Goal: Task Accomplishment & Management: Manage account settings

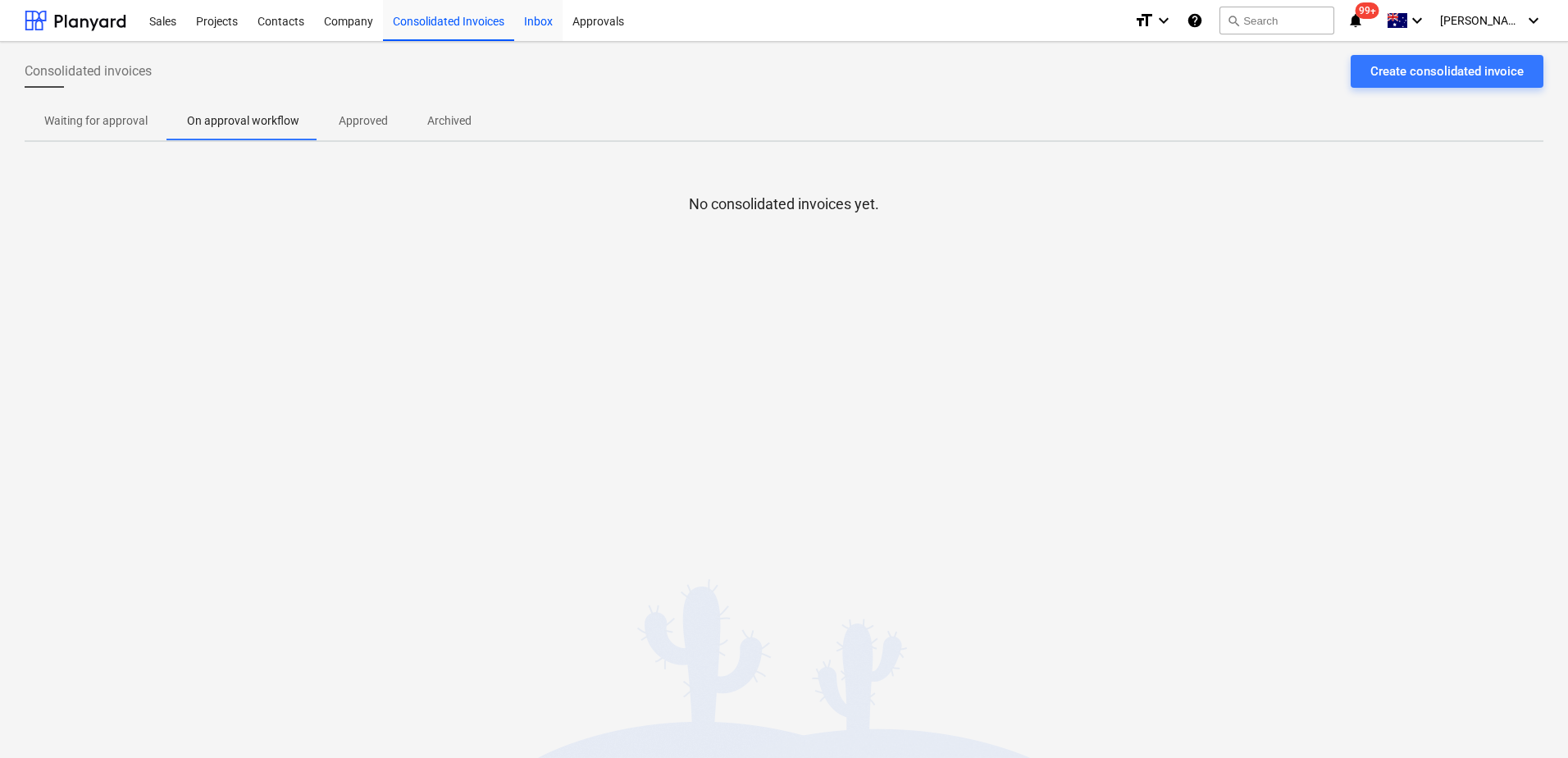
click at [534, 33] on div "Inbox" at bounding box center [538, 19] width 48 height 41
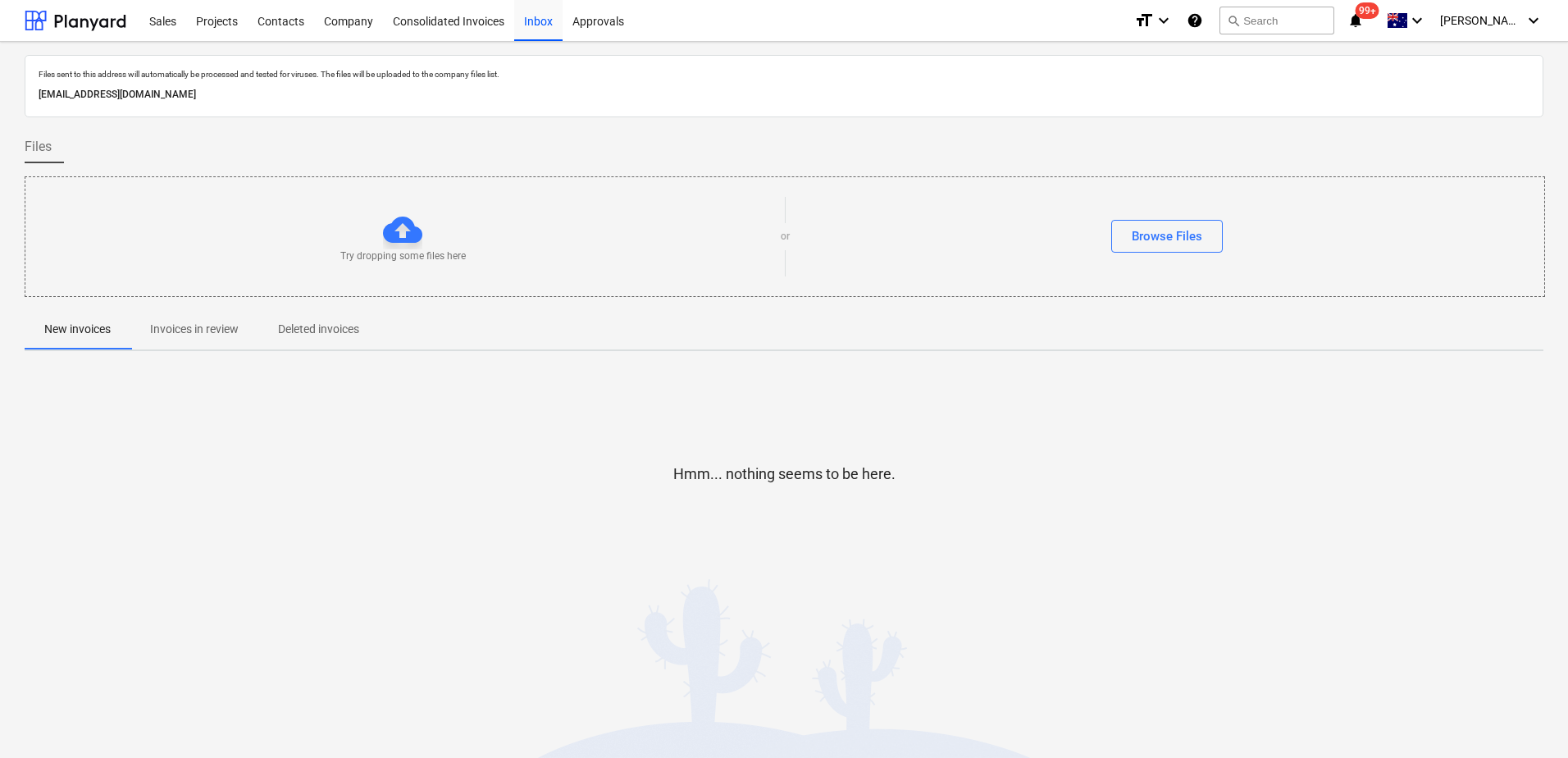
click at [220, 338] on p "Invoices in review" at bounding box center [194, 329] width 89 height 17
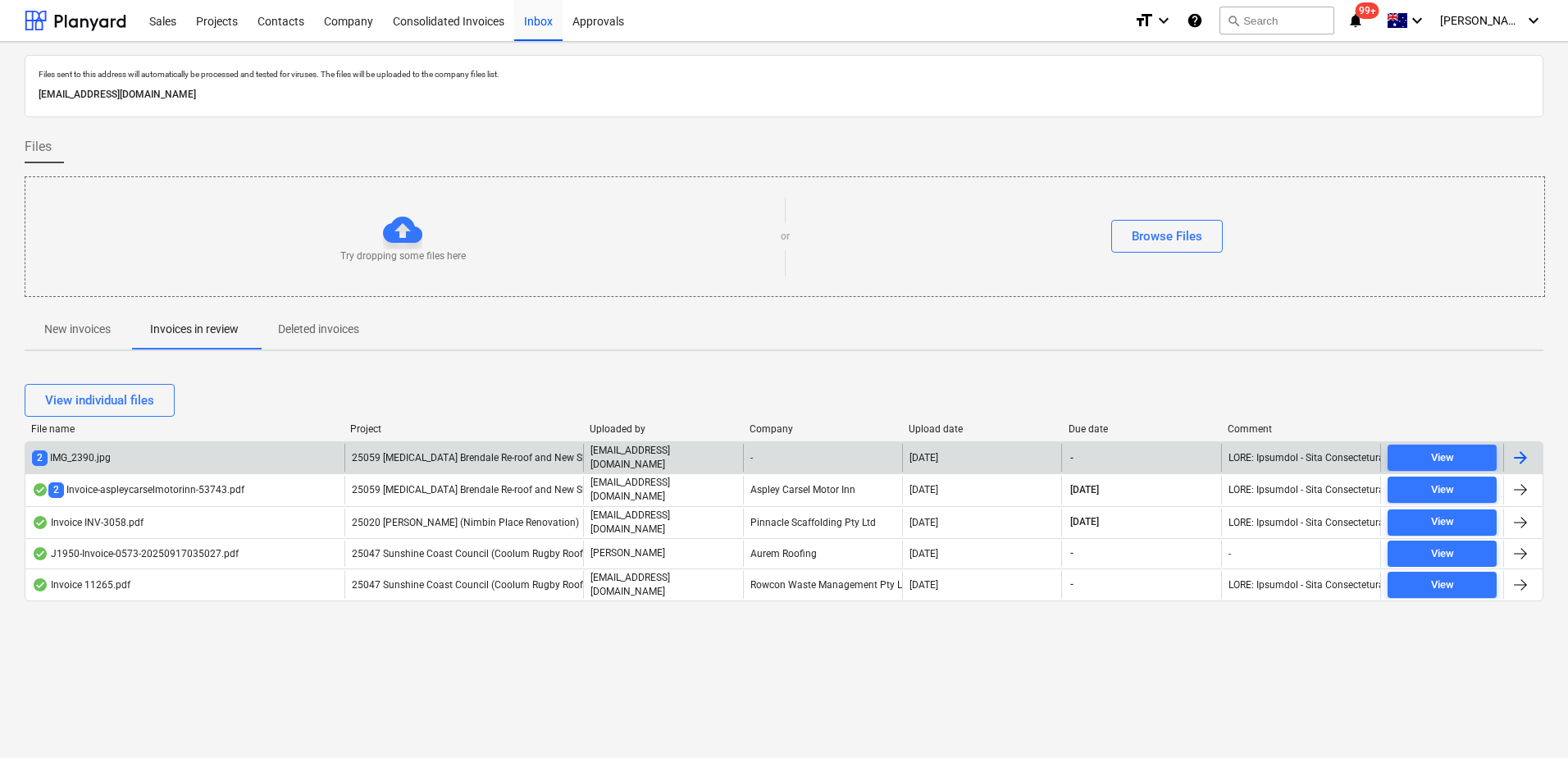
click at [455, 452] on span "25059 [MEDICAL_DATA] Brendale Re-roof and New Shed" at bounding box center [475, 457] width 246 height 12
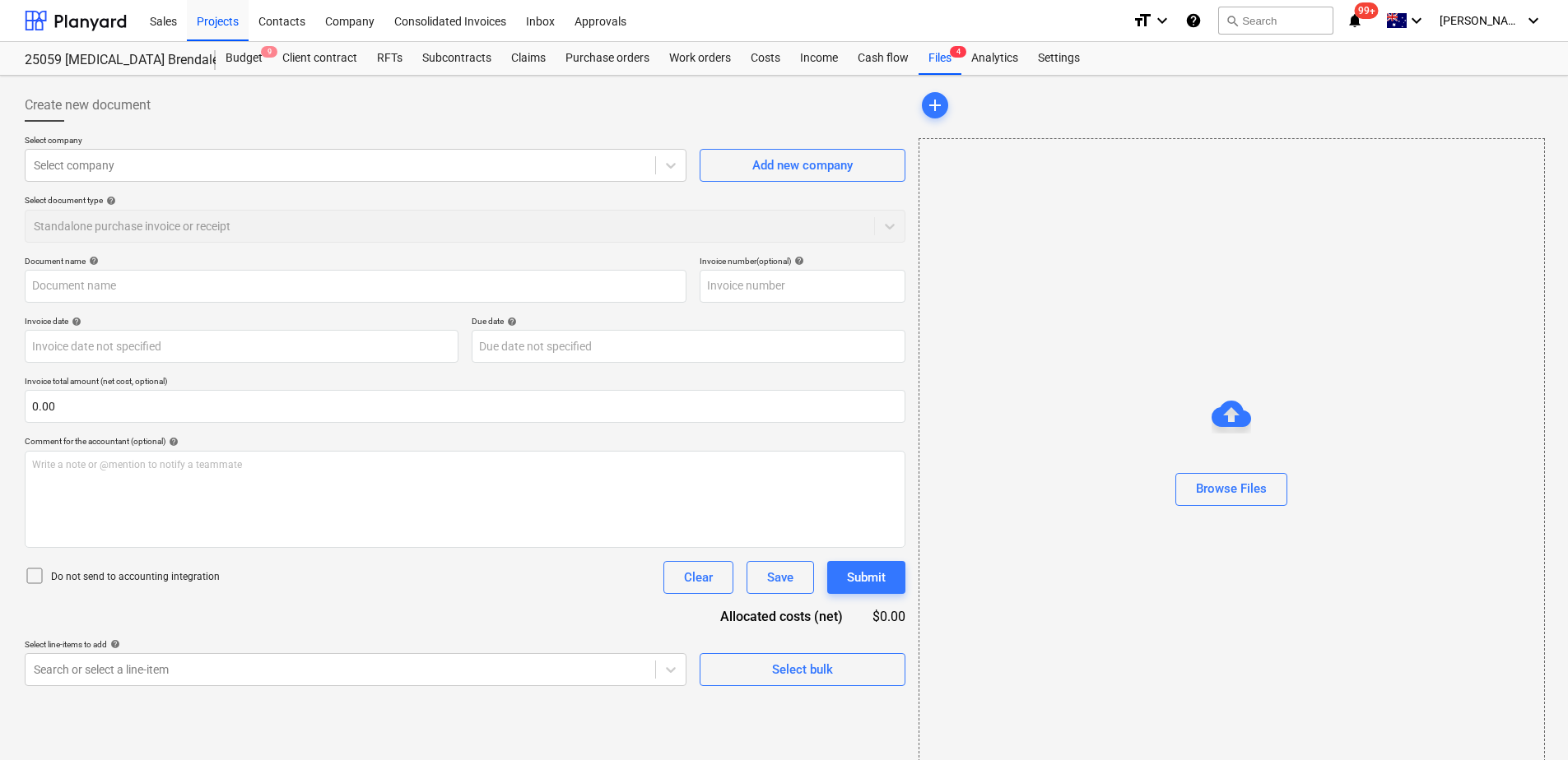
type input "image001.png"
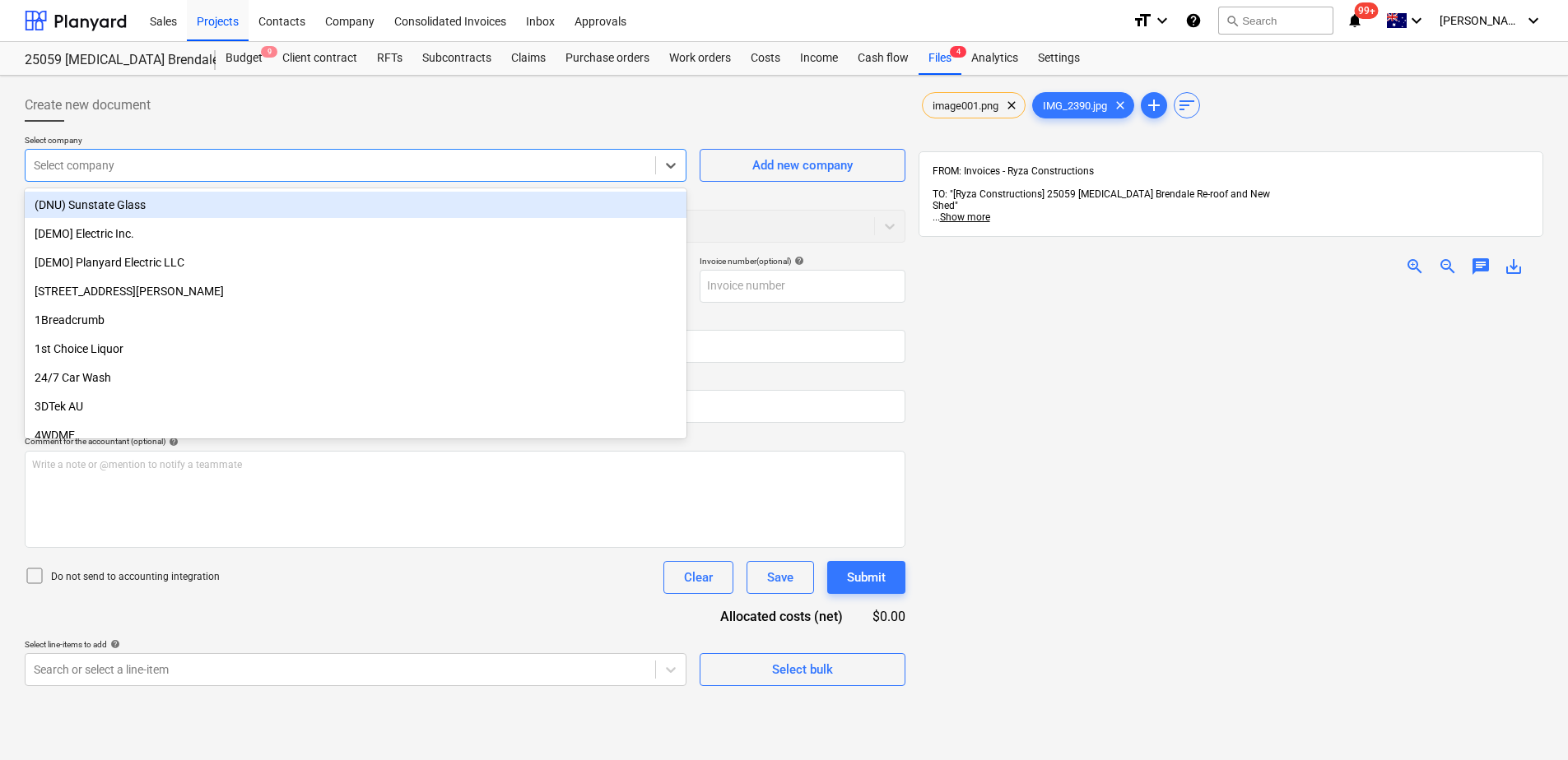
click at [212, 166] on div at bounding box center [340, 165] width 613 height 16
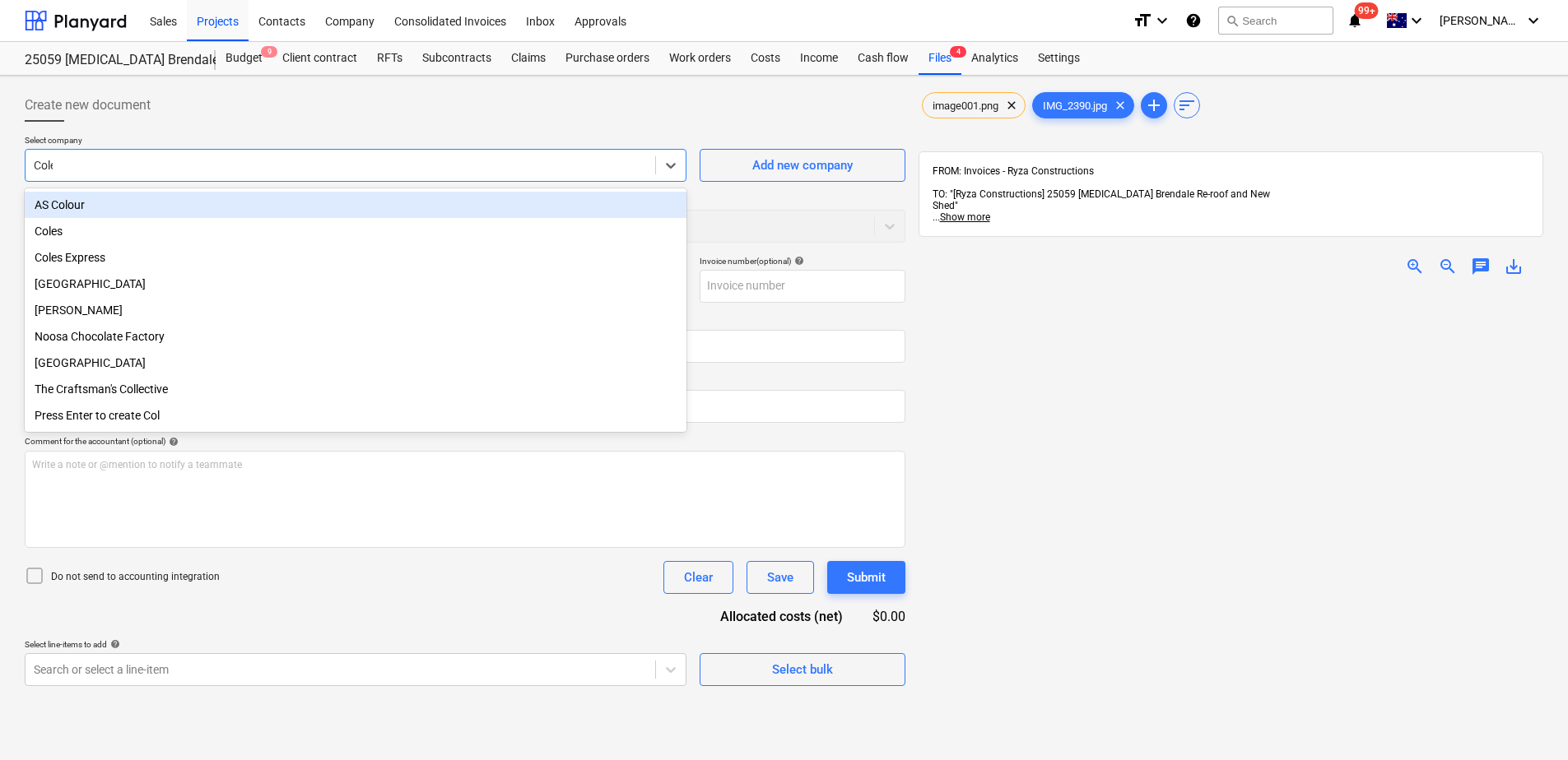
type input "Coles"
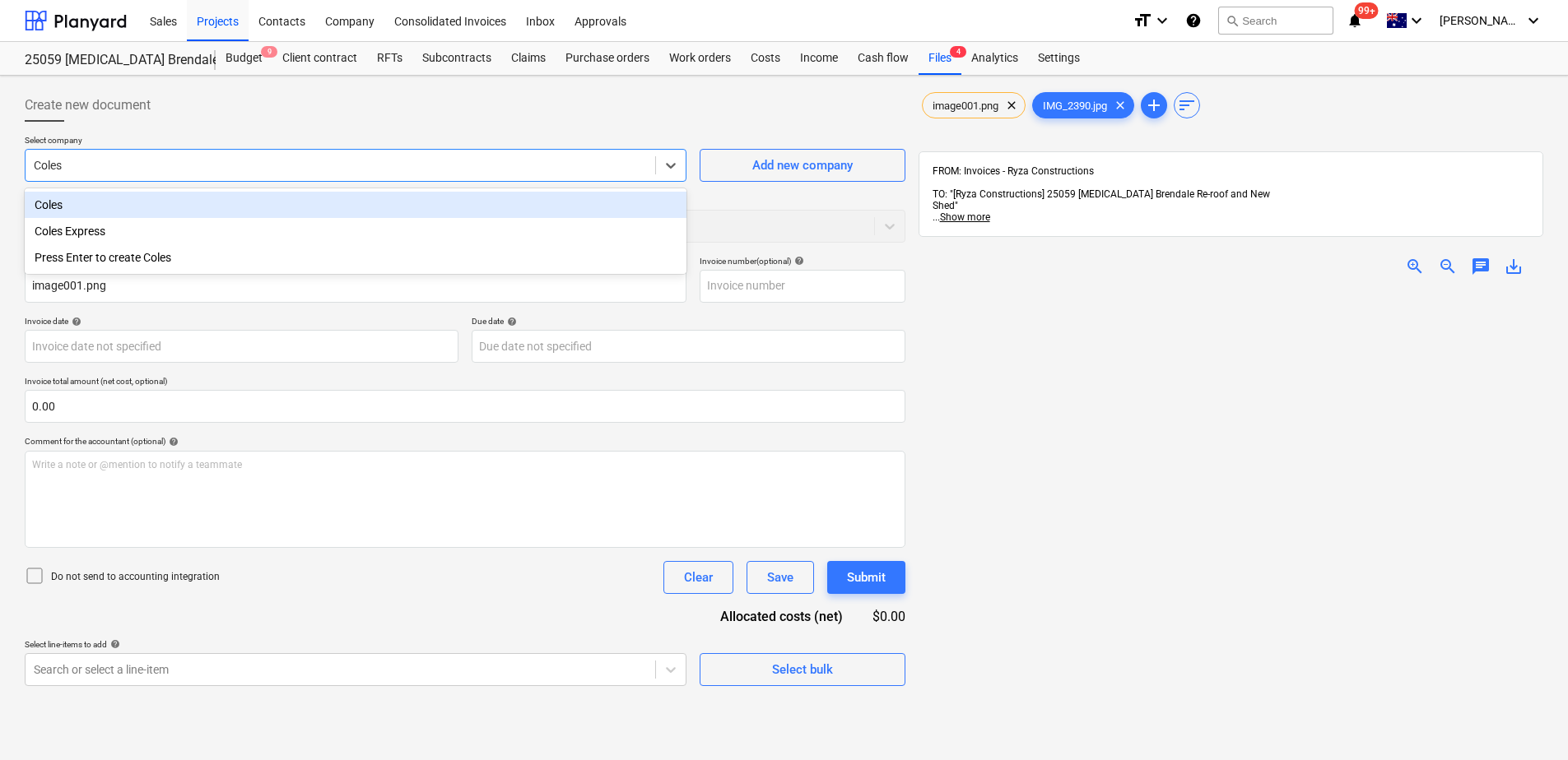
click at [209, 204] on div "Coles" at bounding box center [356, 204] width 662 height 26
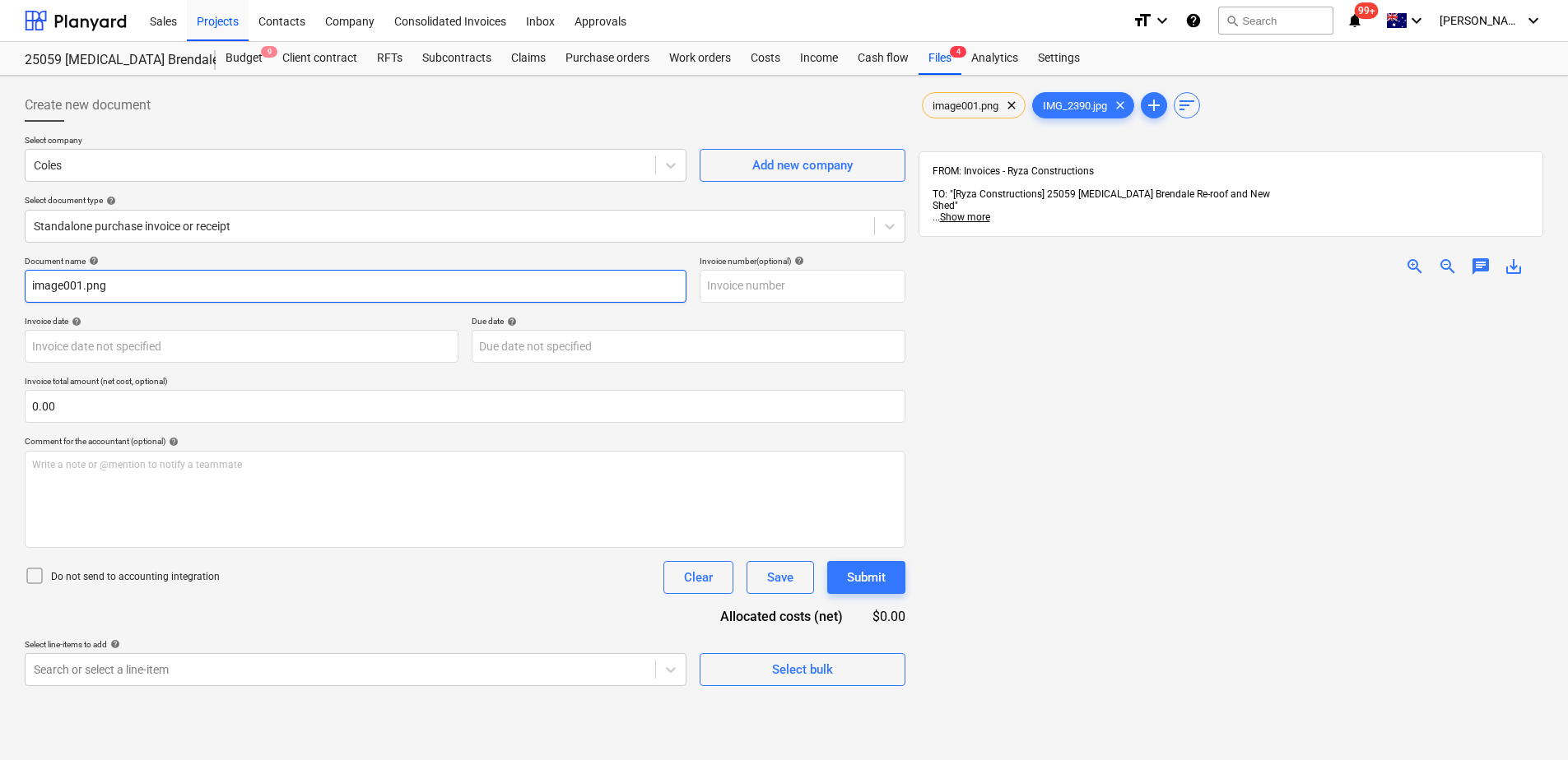
click at [140, 289] on input "image001.png" at bounding box center [356, 286] width 662 height 33
drag, startPoint x: 120, startPoint y: 289, endPoint x: 24, endPoint y: 272, distance: 97.5
click at [24, 272] on div "Create new document Select company Coles Add new company Select document type h…" at bounding box center [465, 546] width 894 height 928
type input "Site BBQ Food"
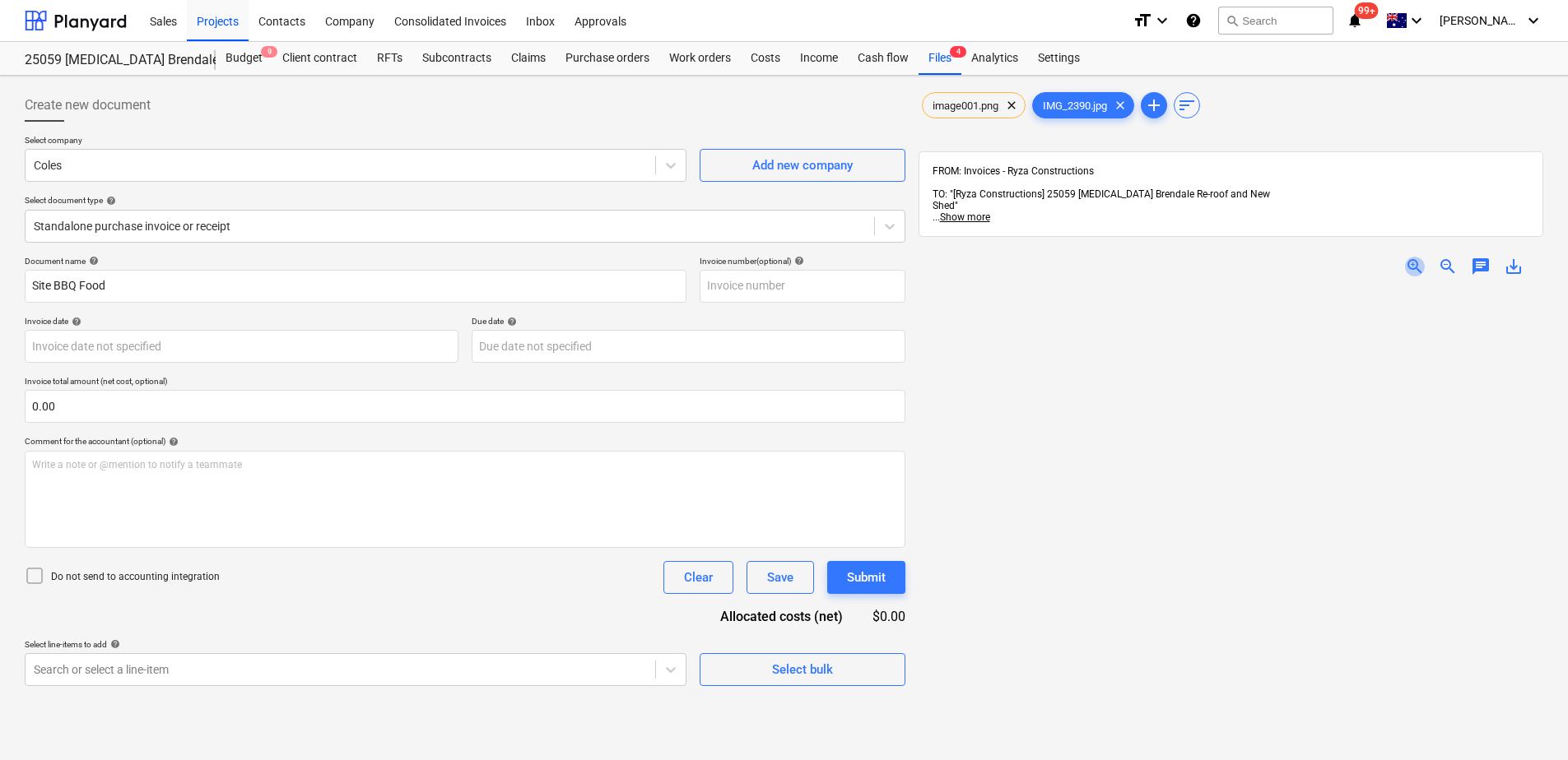
click at [1422, 257] on span "zoom_in" at bounding box center [1414, 267] width 19 height 19
click at [126, 349] on body "Sales Projects Contacts Company Consolidated Invoices Inbox Approvals format_si…" at bounding box center [784, 380] width 1568 height 760
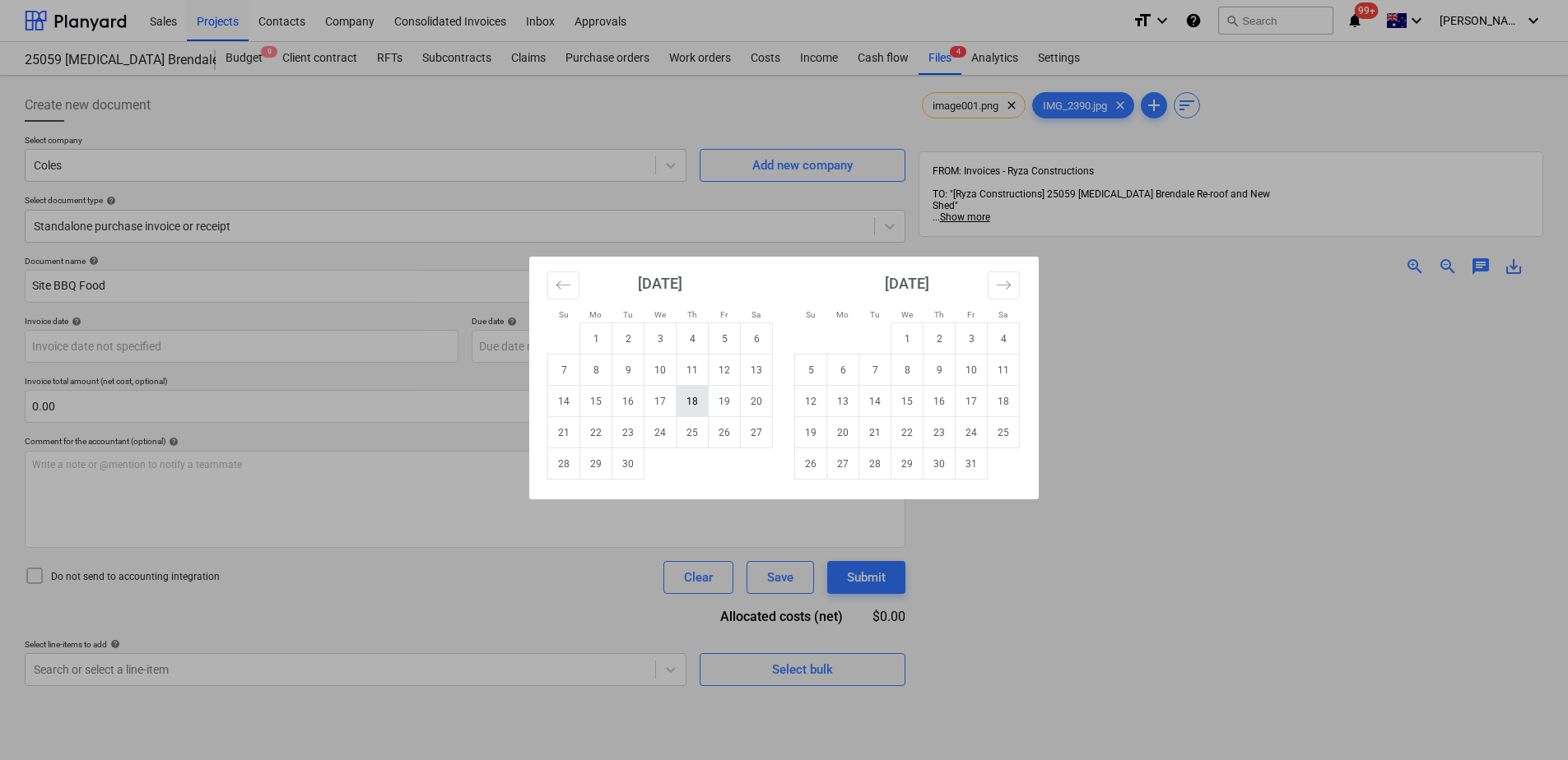
click at [685, 402] on td "18" at bounding box center [692, 402] width 32 height 31
type input "18 Sep 2025"
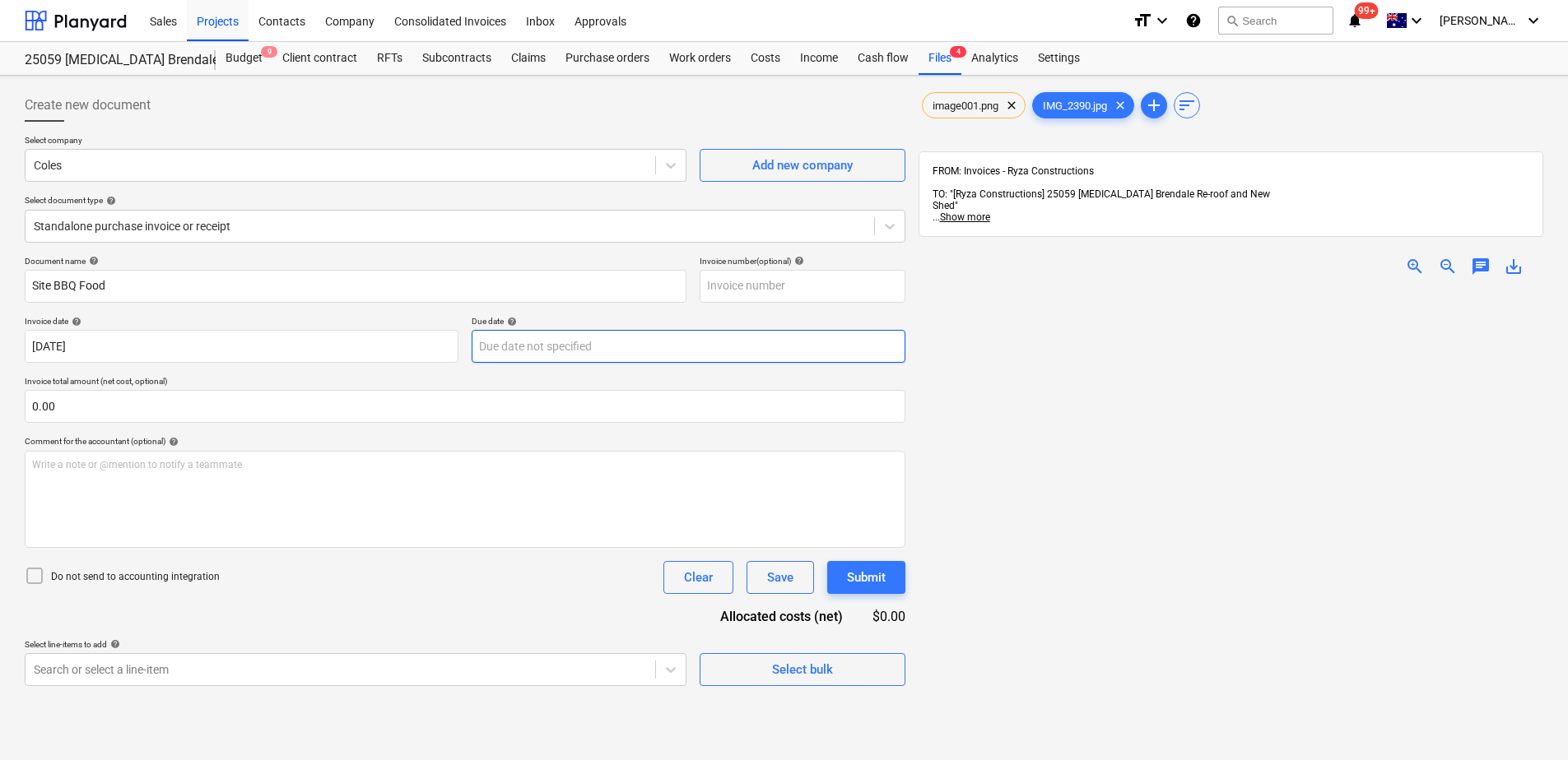
click at [575, 349] on body "Sales Projects Contacts Company Consolidated Invoices Inbox Approvals format_si…" at bounding box center [784, 380] width 1568 height 760
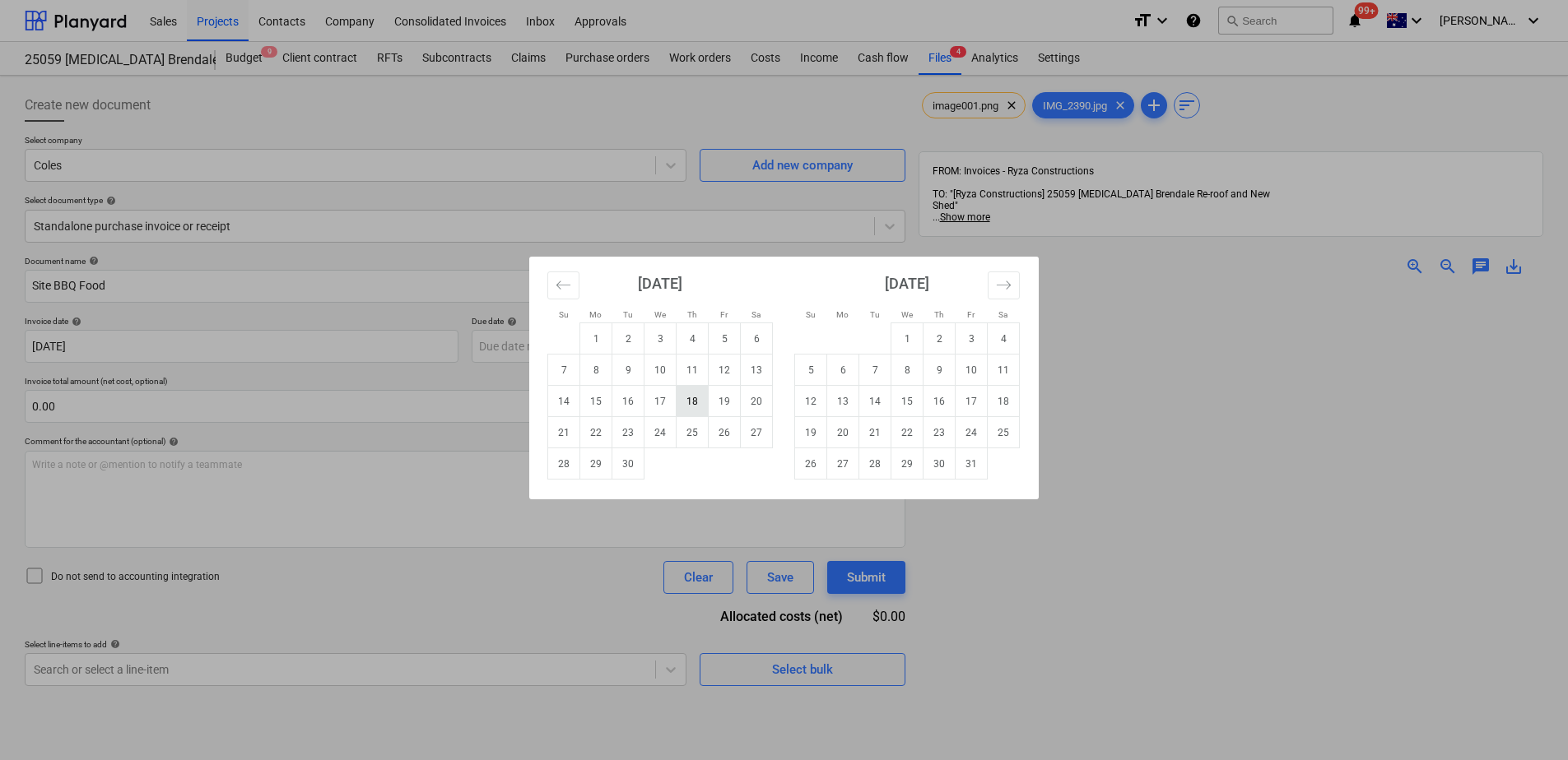
click at [685, 404] on td "18" at bounding box center [692, 402] width 32 height 31
type input "18 Sep 2025"
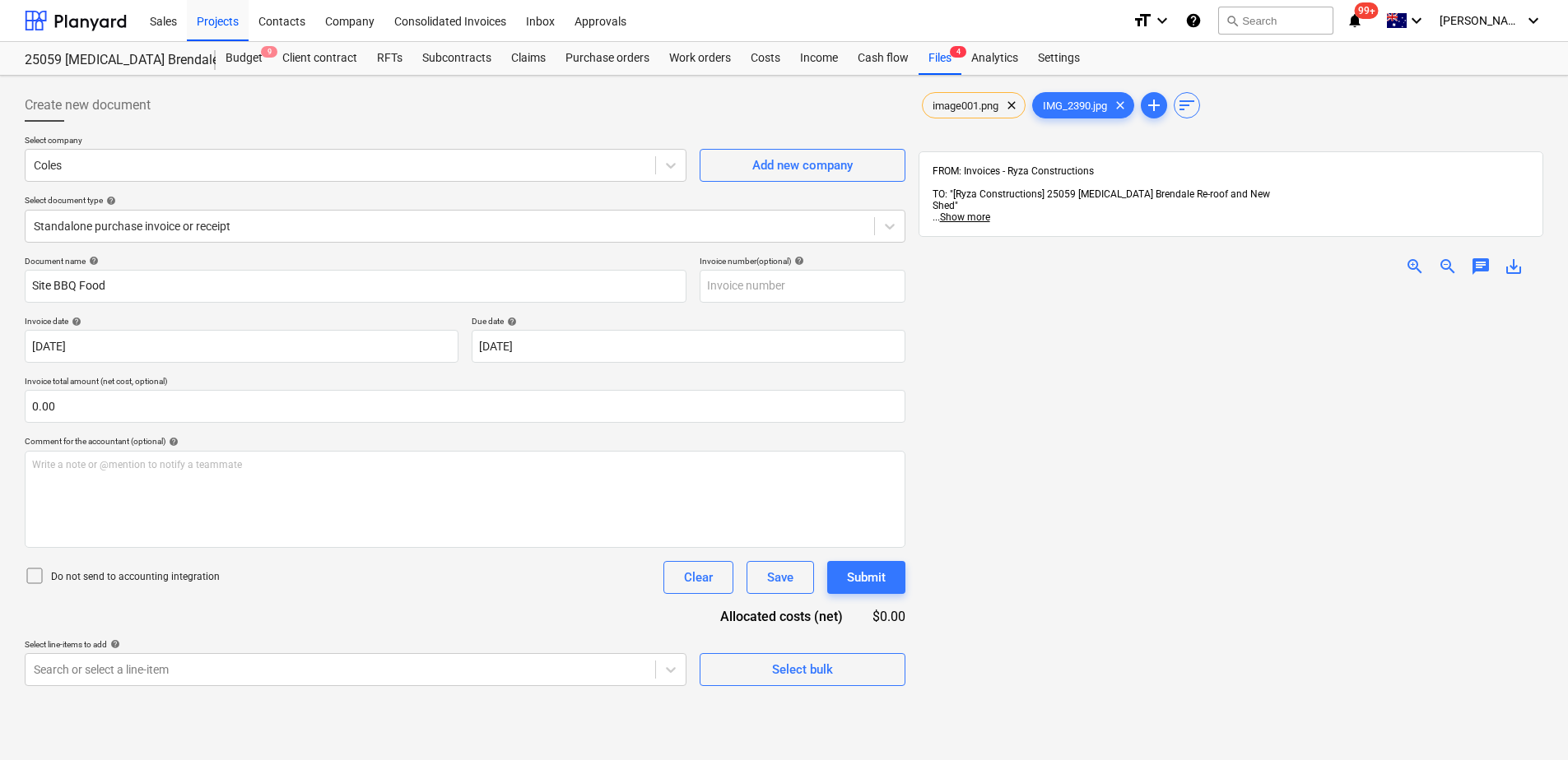
click at [405, 617] on div "Document name help Site BBQ Food Invoice number (optional) help Invoice date he…" at bounding box center [465, 471] width 880 height 431
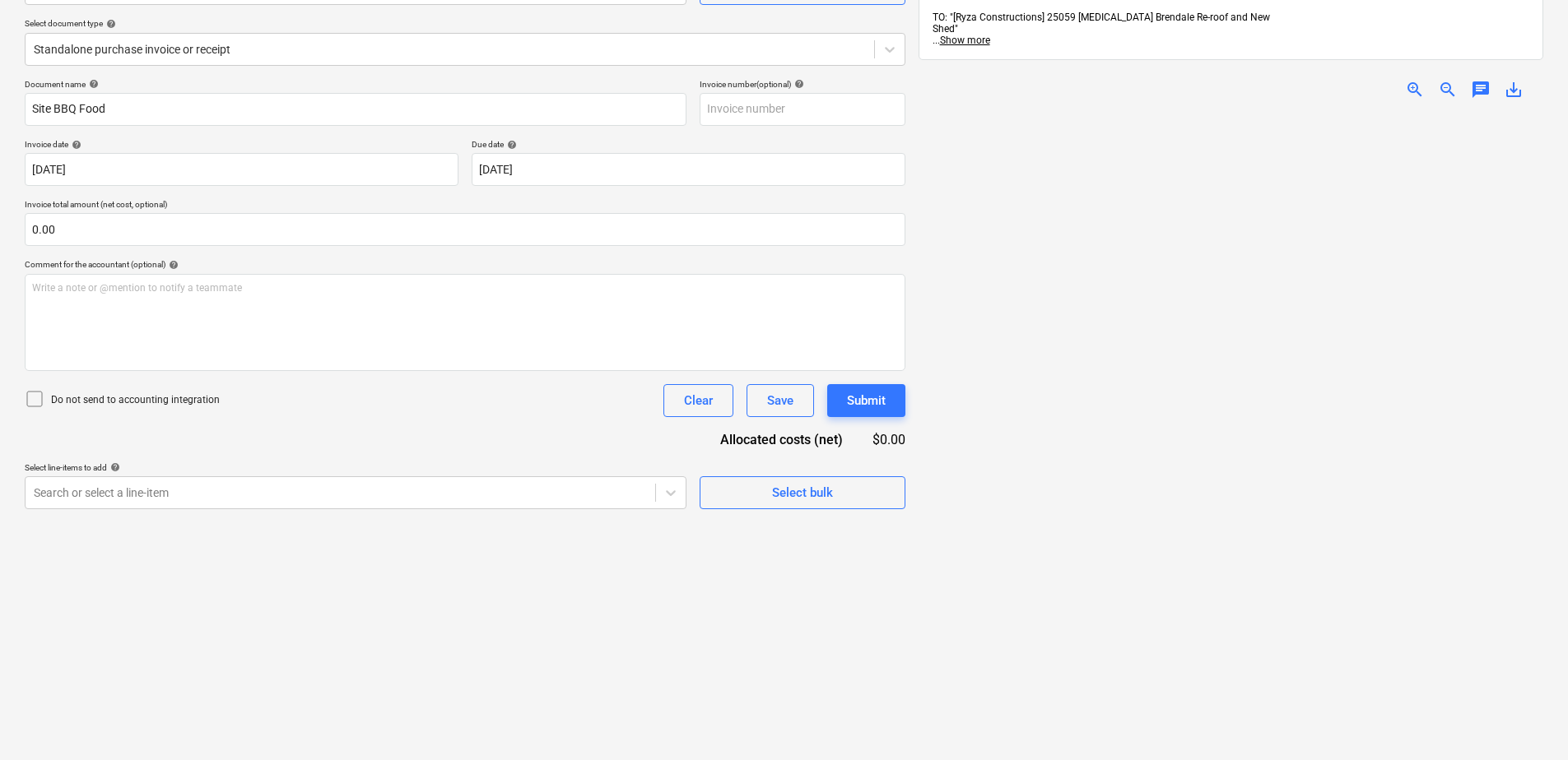
scroll to position [234, 0]
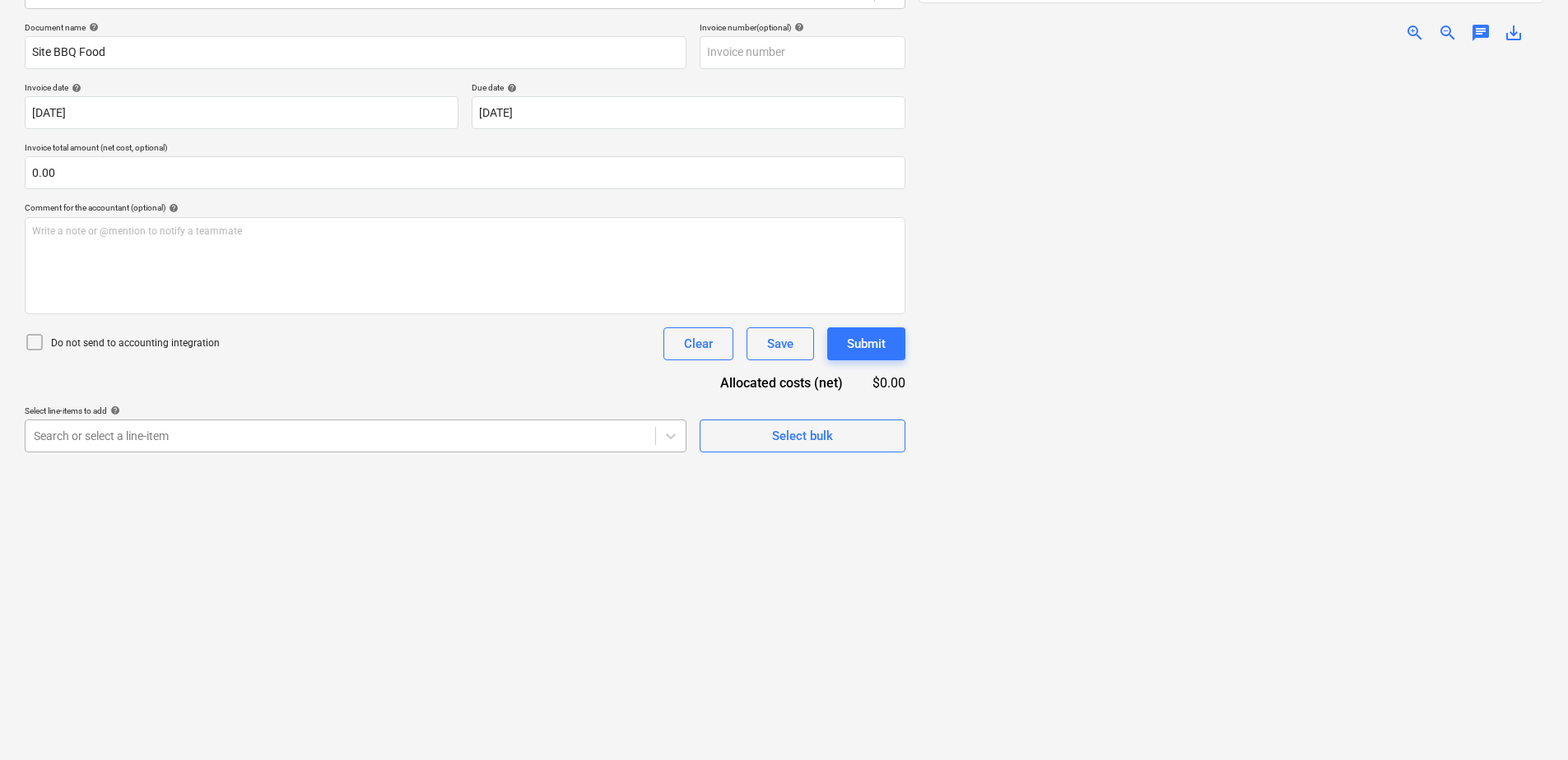
click at [271, 436] on div at bounding box center [340, 436] width 613 height 16
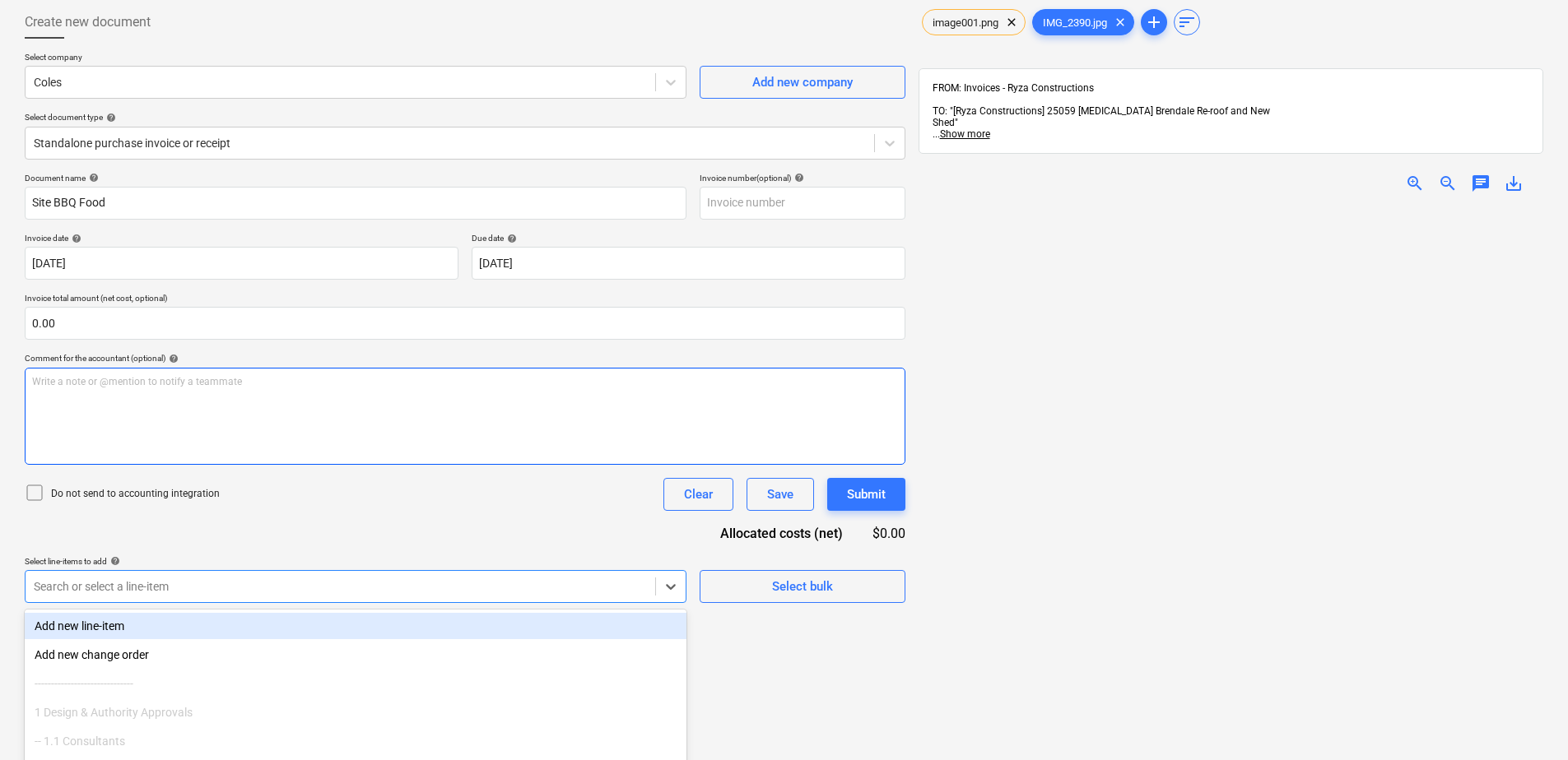
scroll to position [0, 0]
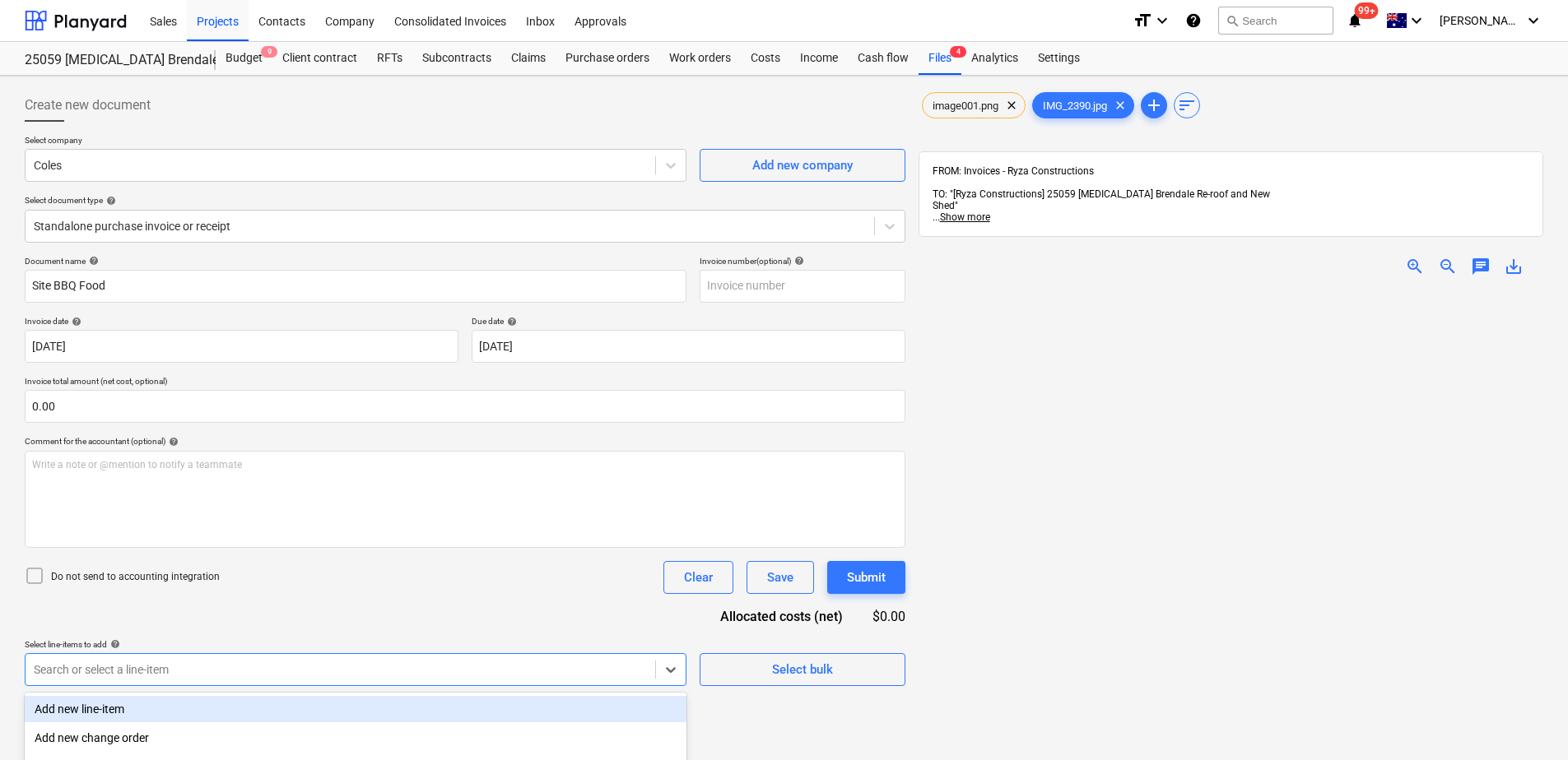
click at [121, 708] on div "Add new line-item" at bounding box center [356, 709] width 662 height 26
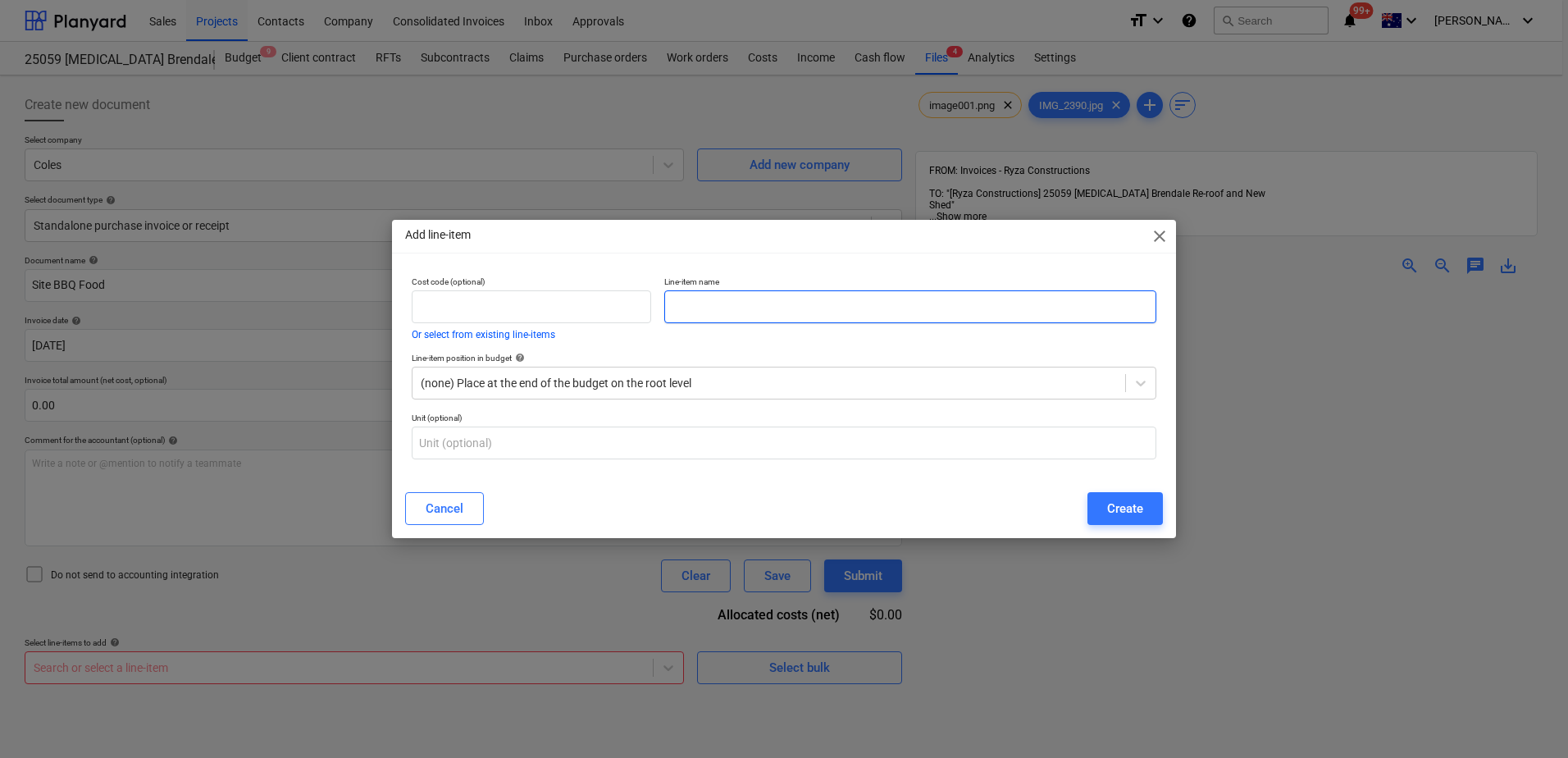
click at [688, 313] on input "text" at bounding box center [910, 307] width 492 height 33
type input "Onsite Food & Amenities for Workers"
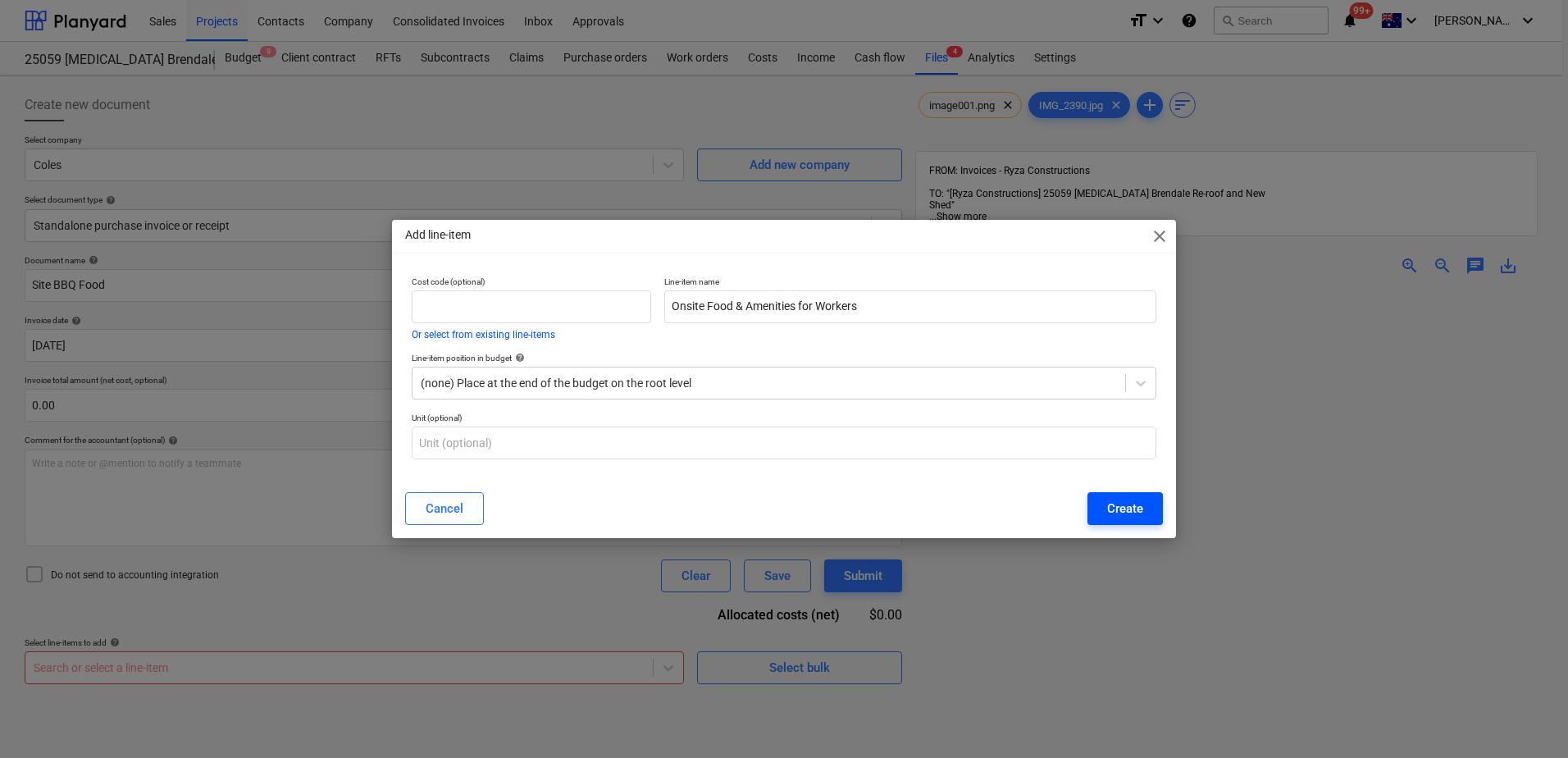
click at [1133, 507] on div "Create" at bounding box center [1124, 509] width 36 height 21
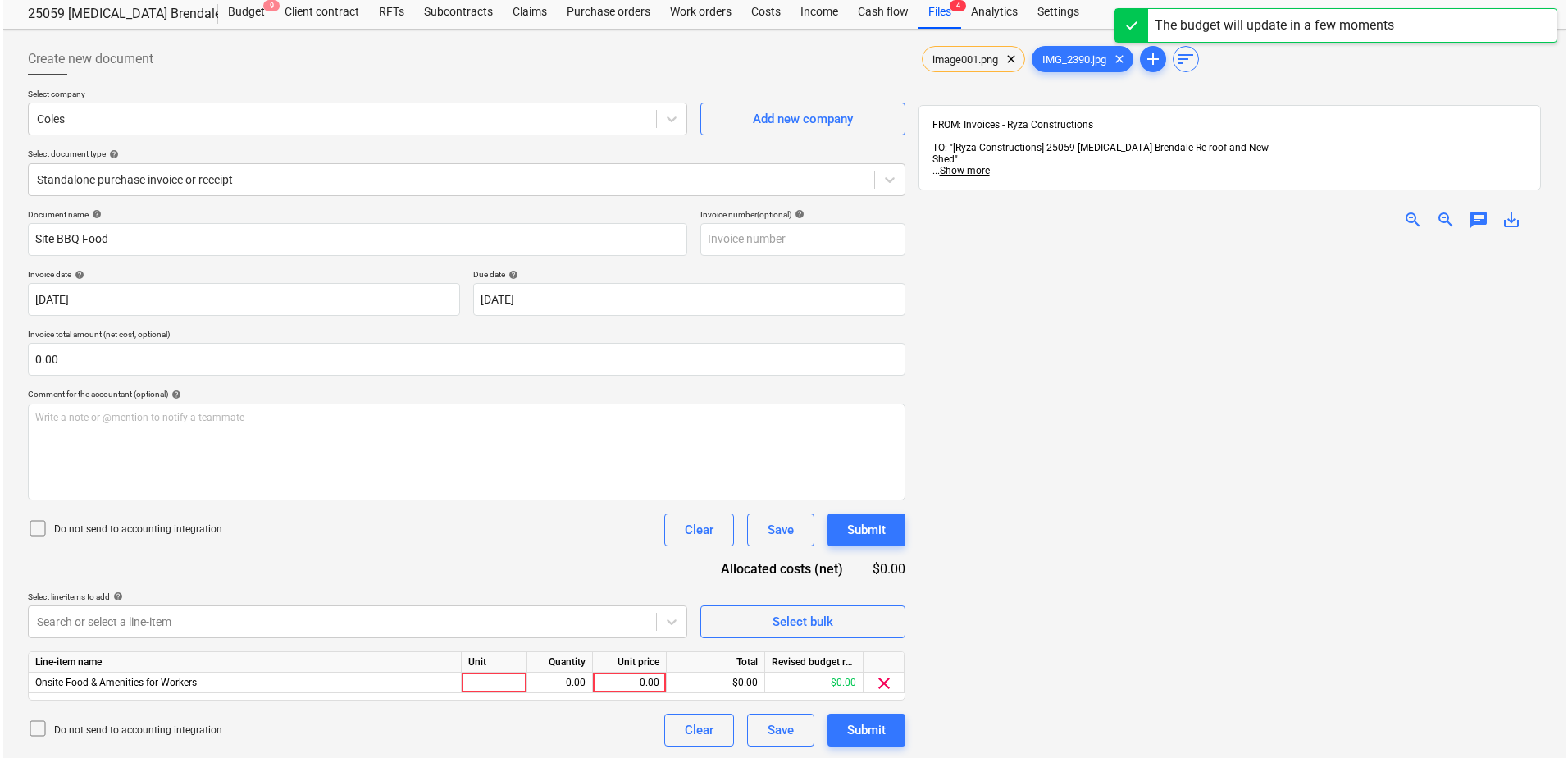
scroll to position [82, 0]
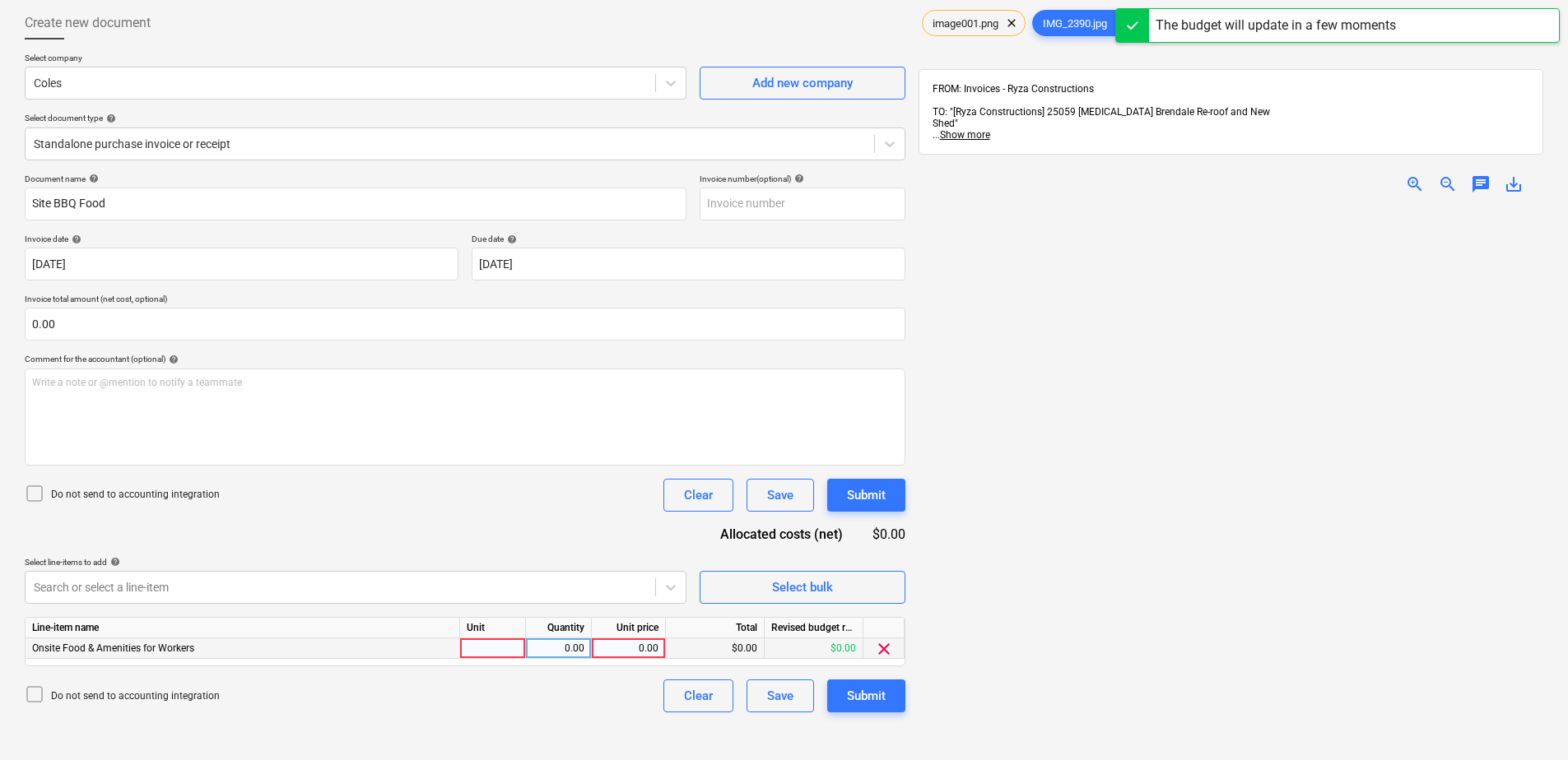
click at [485, 650] on div at bounding box center [493, 648] width 66 height 20
type input "Item"
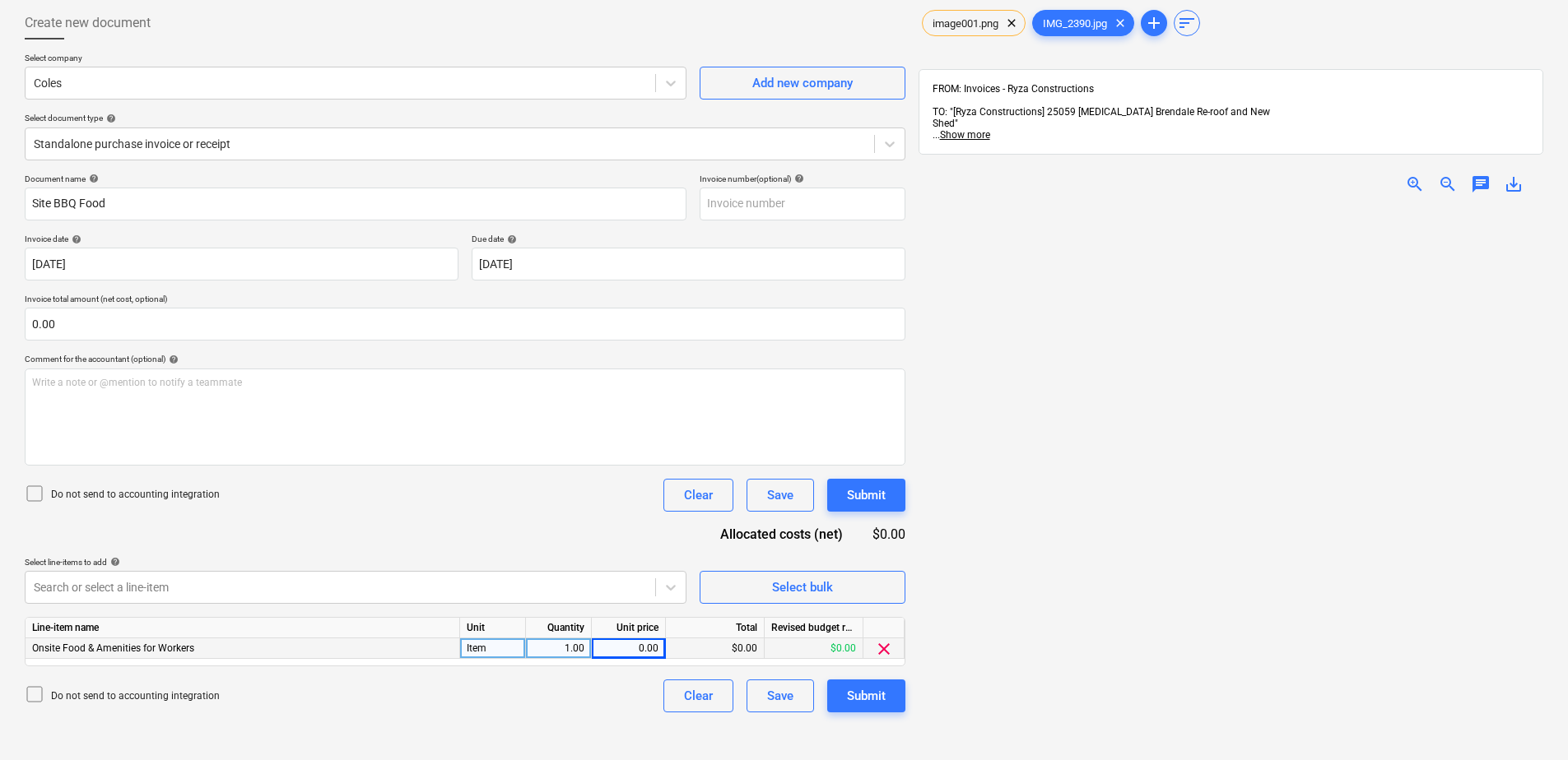
click at [638, 643] on div "0.00" at bounding box center [628, 648] width 60 height 20
type input "254.52"
click at [885, 686] on div "Submit" at bounding box center [867, 696] width 39 height 21
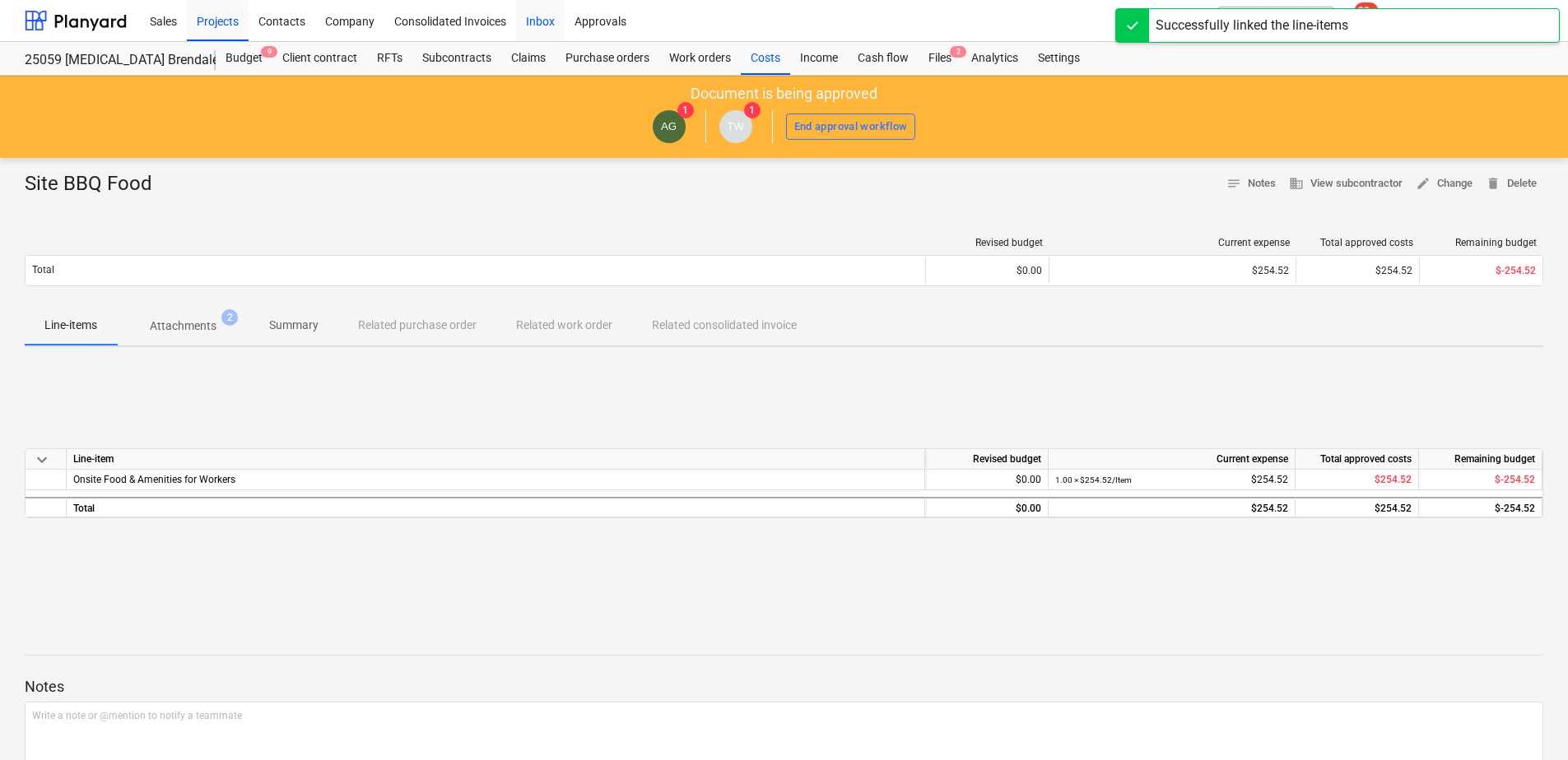
click at [538, 27] on div "Inbox" at bounding box center [540, 19] width 48 height 42
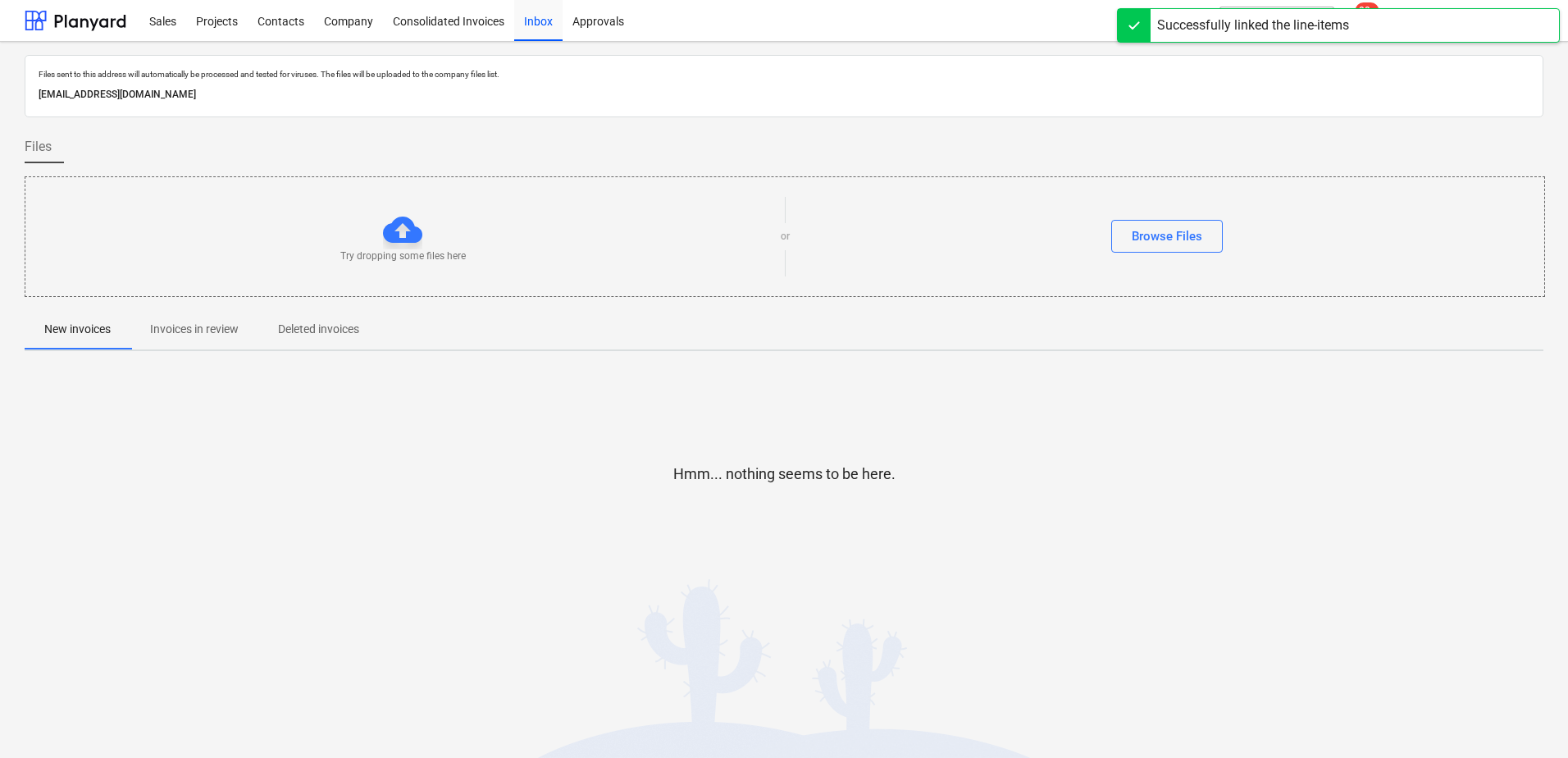
click at [228, 329] on p "Invoices in review" at bounding box center [194, 329] width 89 height 17
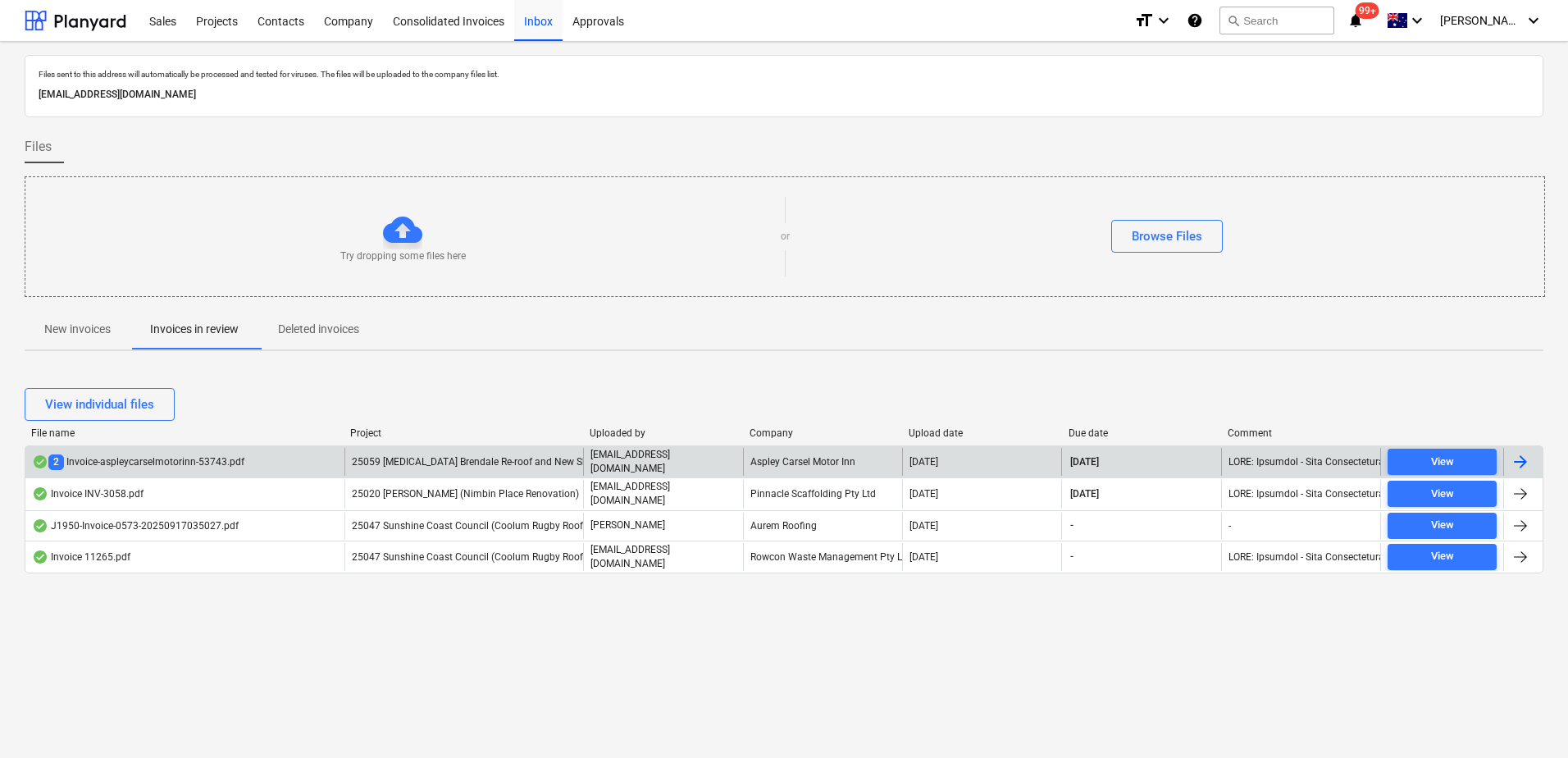
click at [443, 460] on span "25059 [MEDICAL_DATA] Brendale Re-roof and New Shed" at bounding box center [475, 462] width 246 height 12
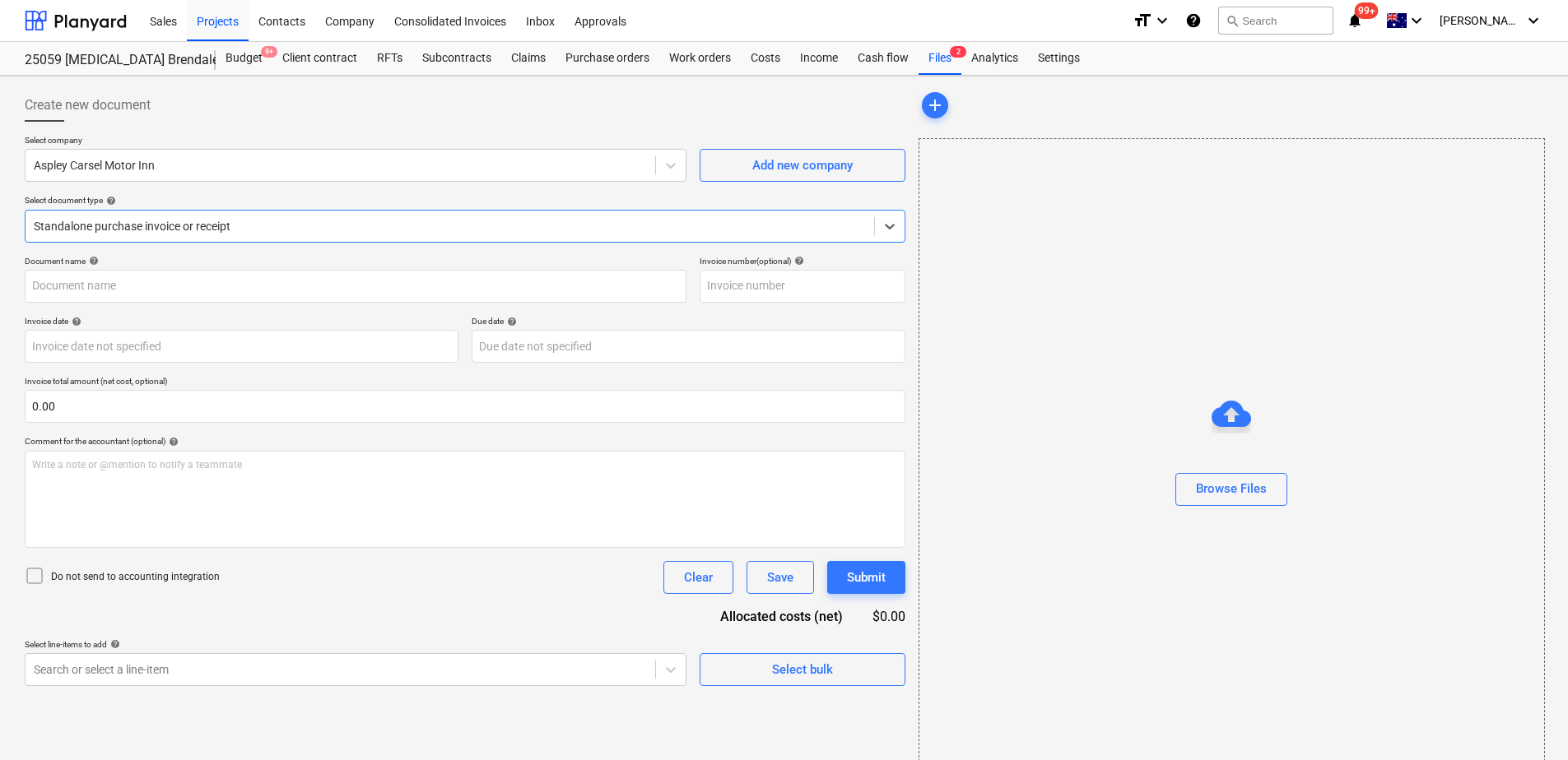
type input "53743"
type input "17 Sep 2025"
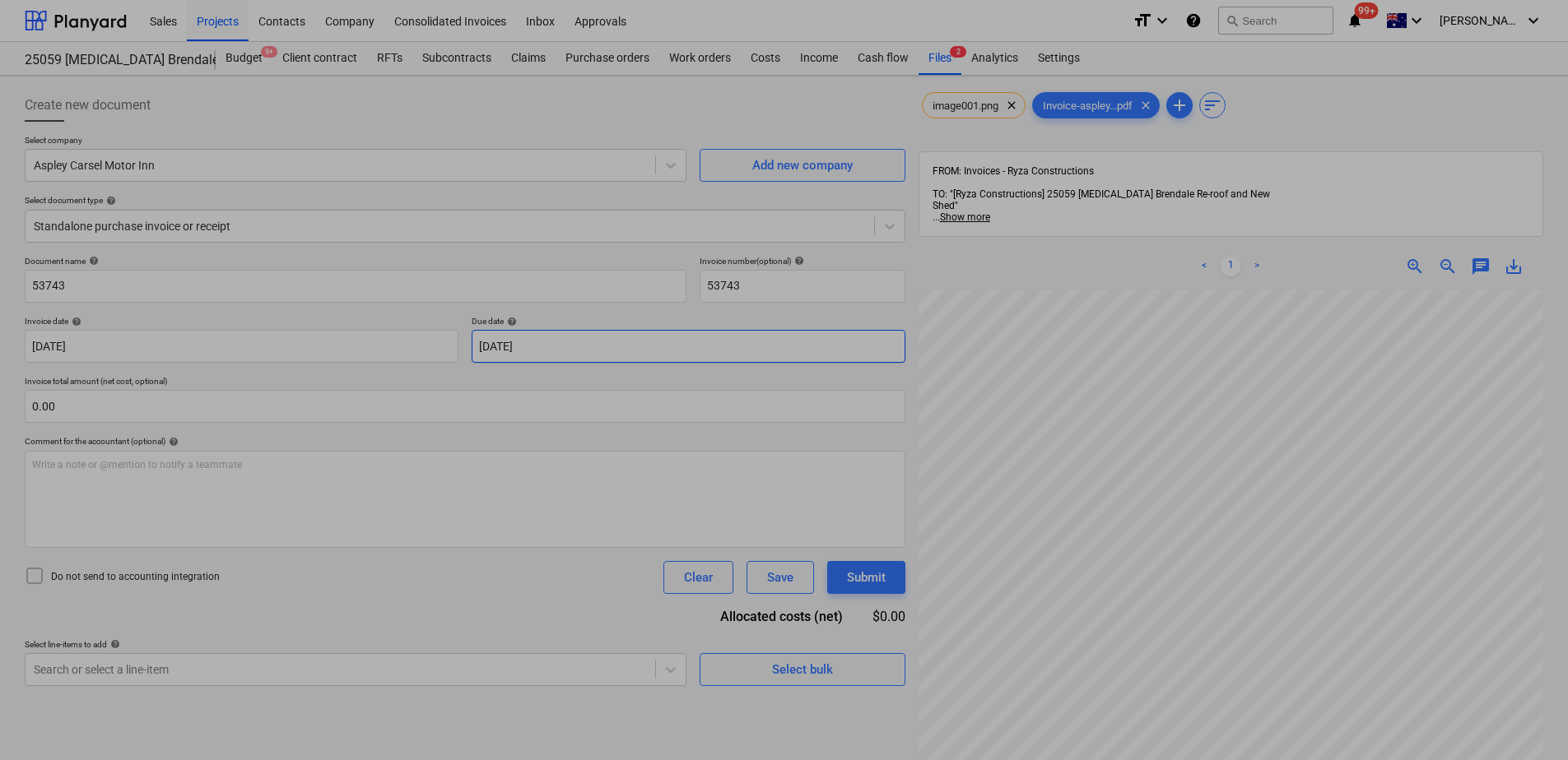
click at [543, 352] on body "Sales Projects Contacts Company Consolidated Invoices Inbox Approvals format_si…" at bounding box center [784, 380] width 1568 height 760
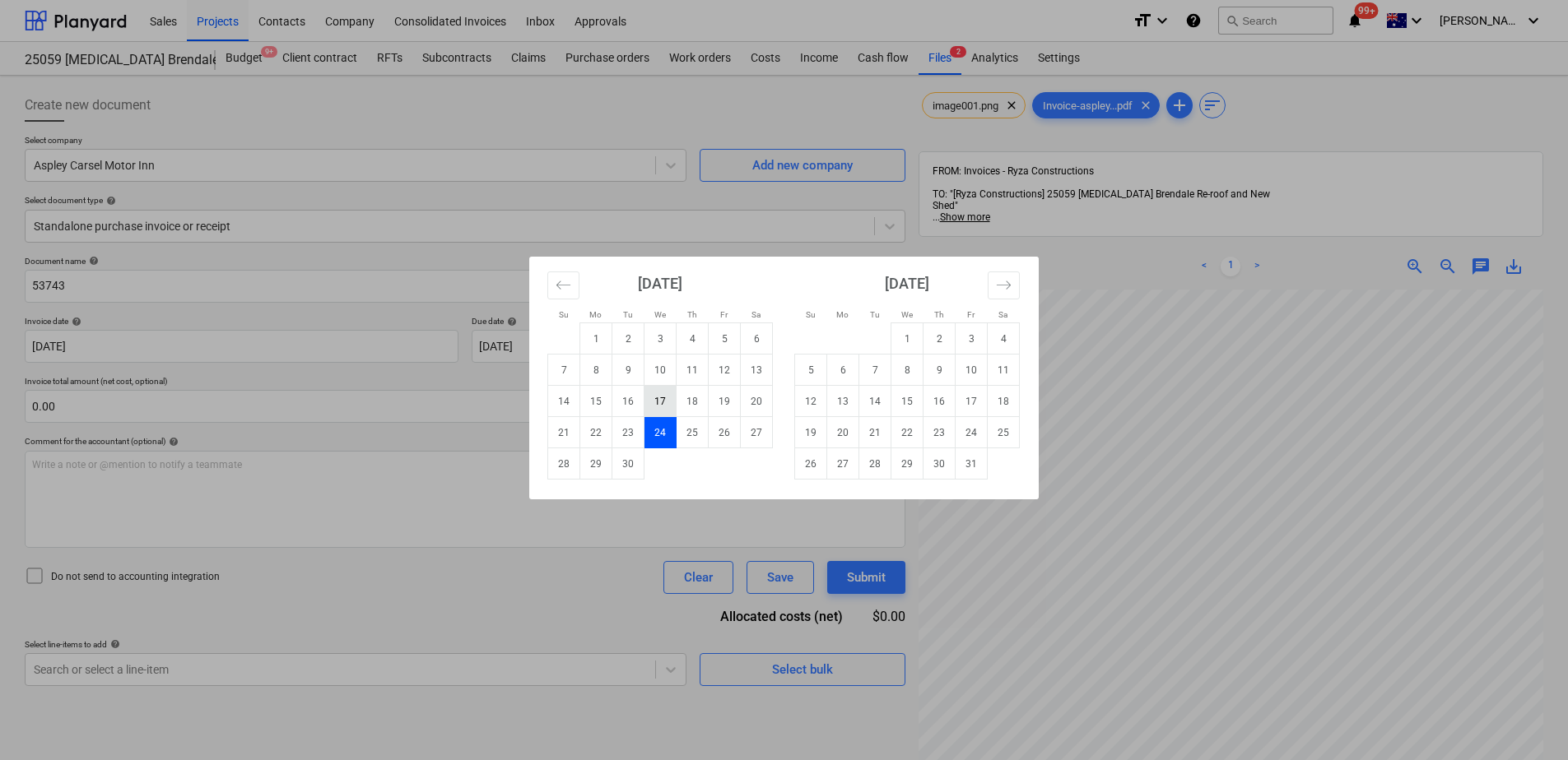
click at [649, 405] on td "17" at bounding box center [660, 402] width 32 height 31
type input "17 Sep 2025"
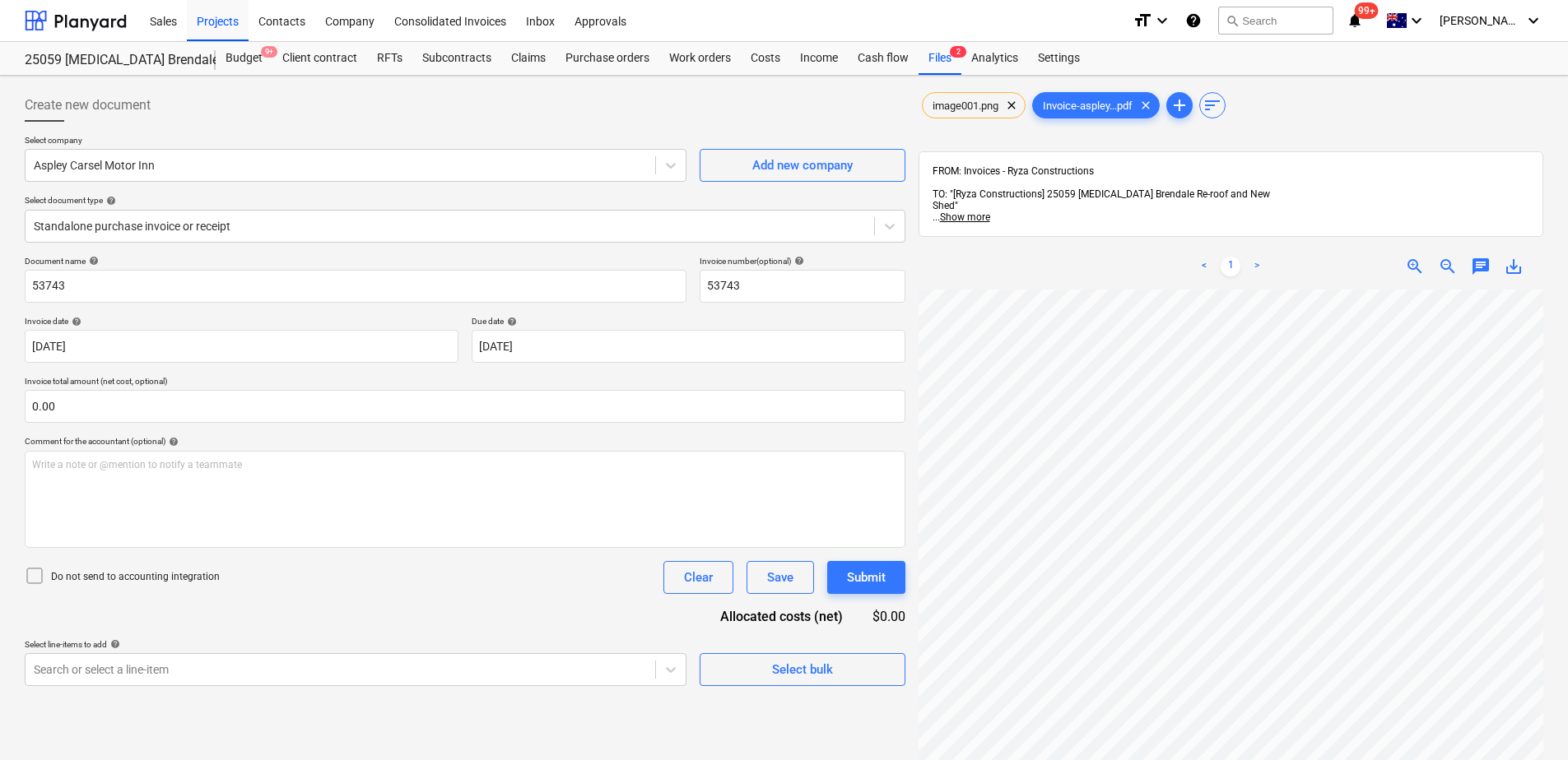
click at [372, 611] on div "Document name help 53743 Invoice number (optional) help 53743 Invoice date help…" at bounding box center [465, 471] width 880 height 431
click at [335, 664] on body "Sales Projects Contacts Company Consolidated Invoices Inbox Approvals format_si…" at bounding box center [784, 380] width 1568 height 760
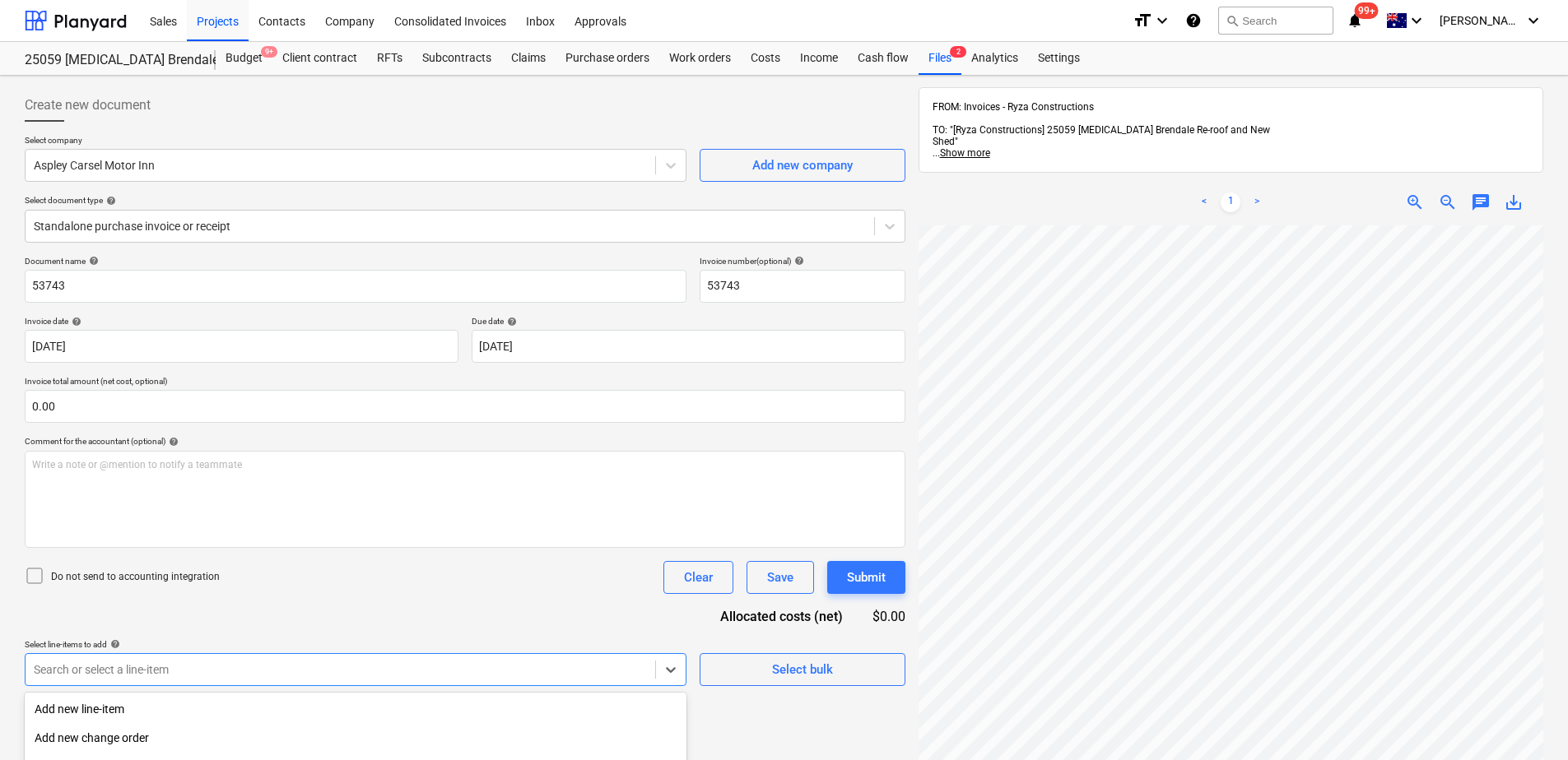
scroll to position [189, 0]
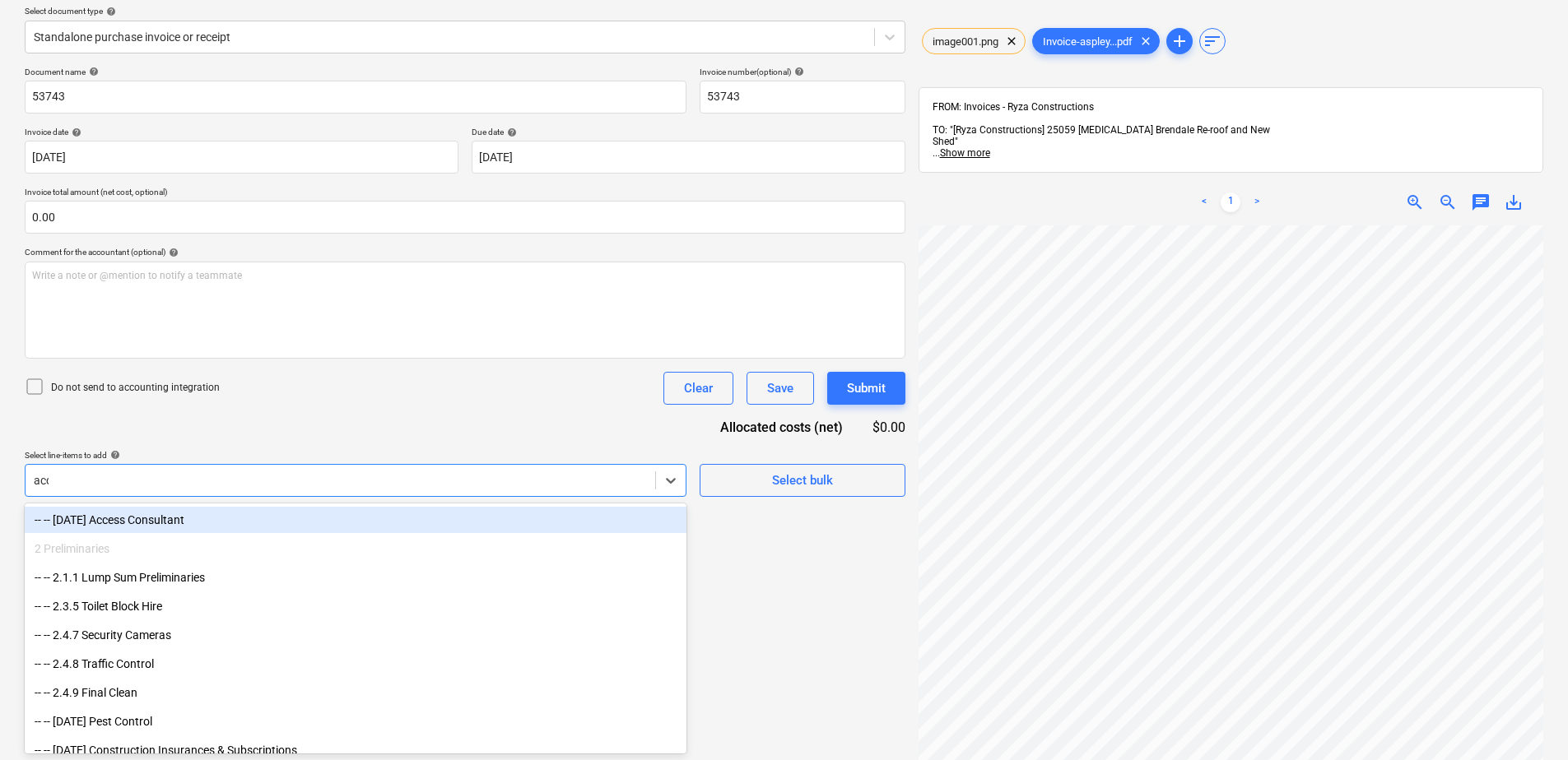
type input "acco"
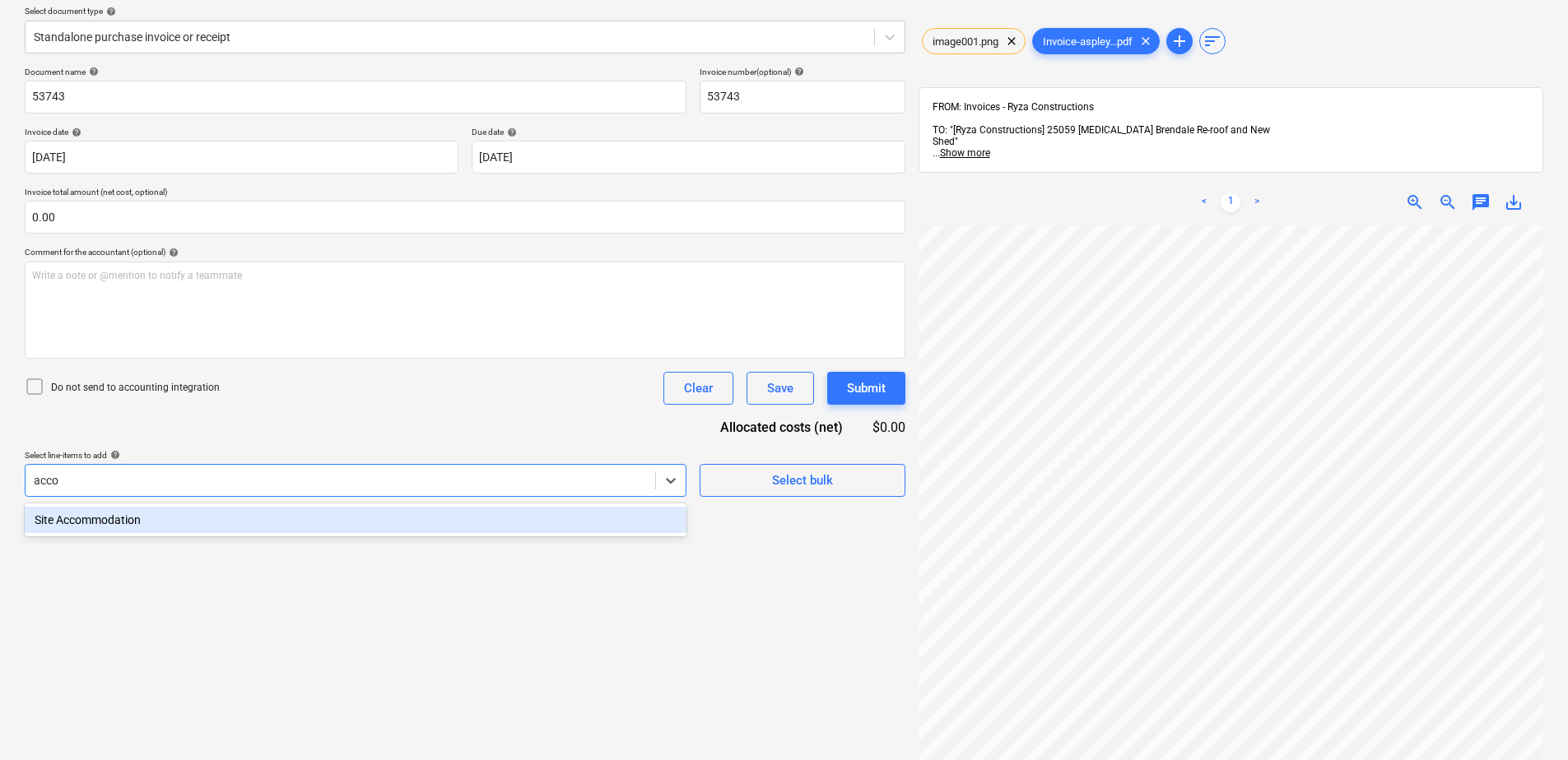
click at [412, 521] on div "Site Accommodation" at bounding box center [356, 520] width 662 height 26
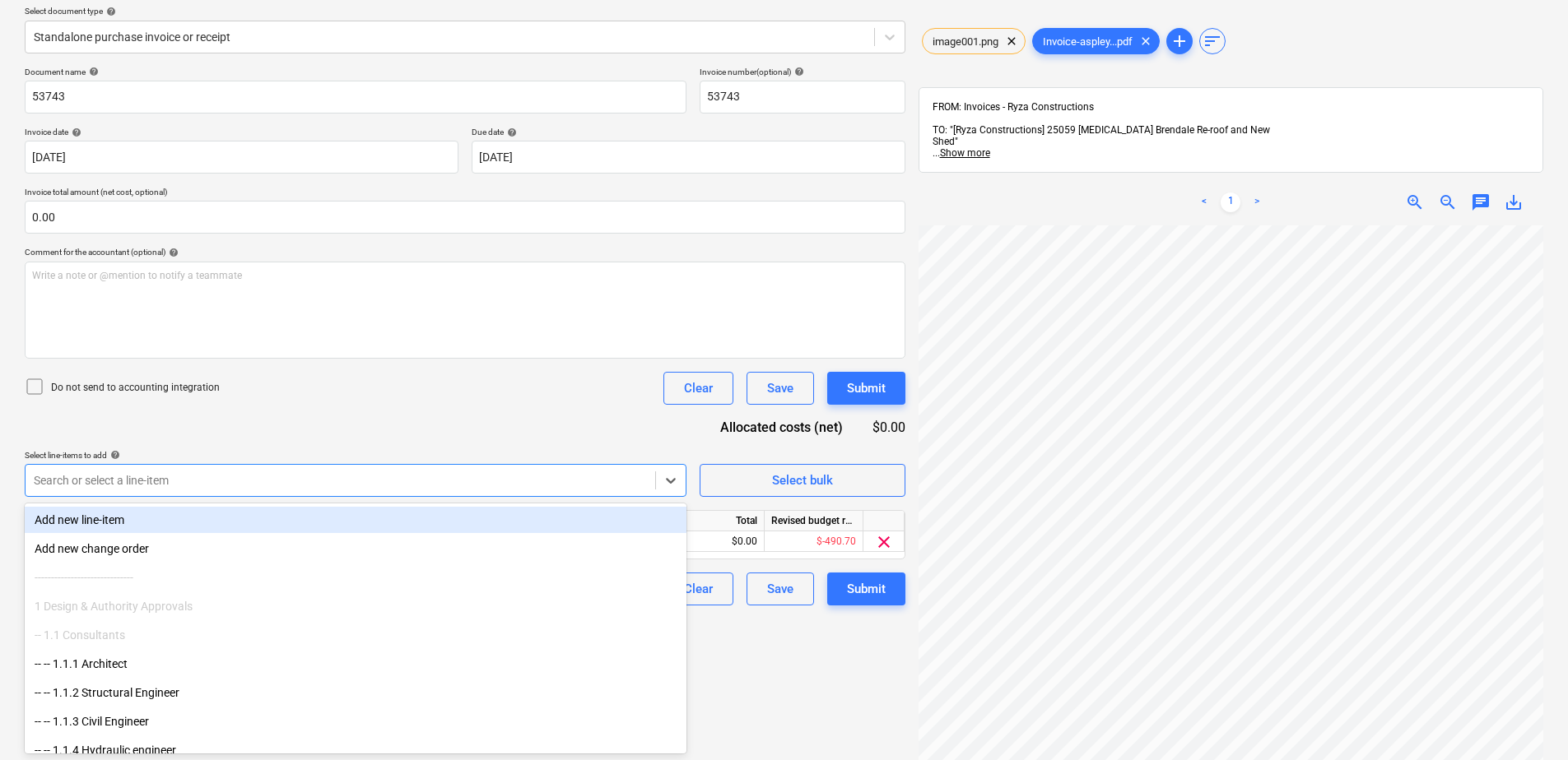
click at [442, 419] on div "Document name help 53743 Invoice number (optional) help 53743 Invoice date help…" at bounding box center [465, 336] width 880 height 539
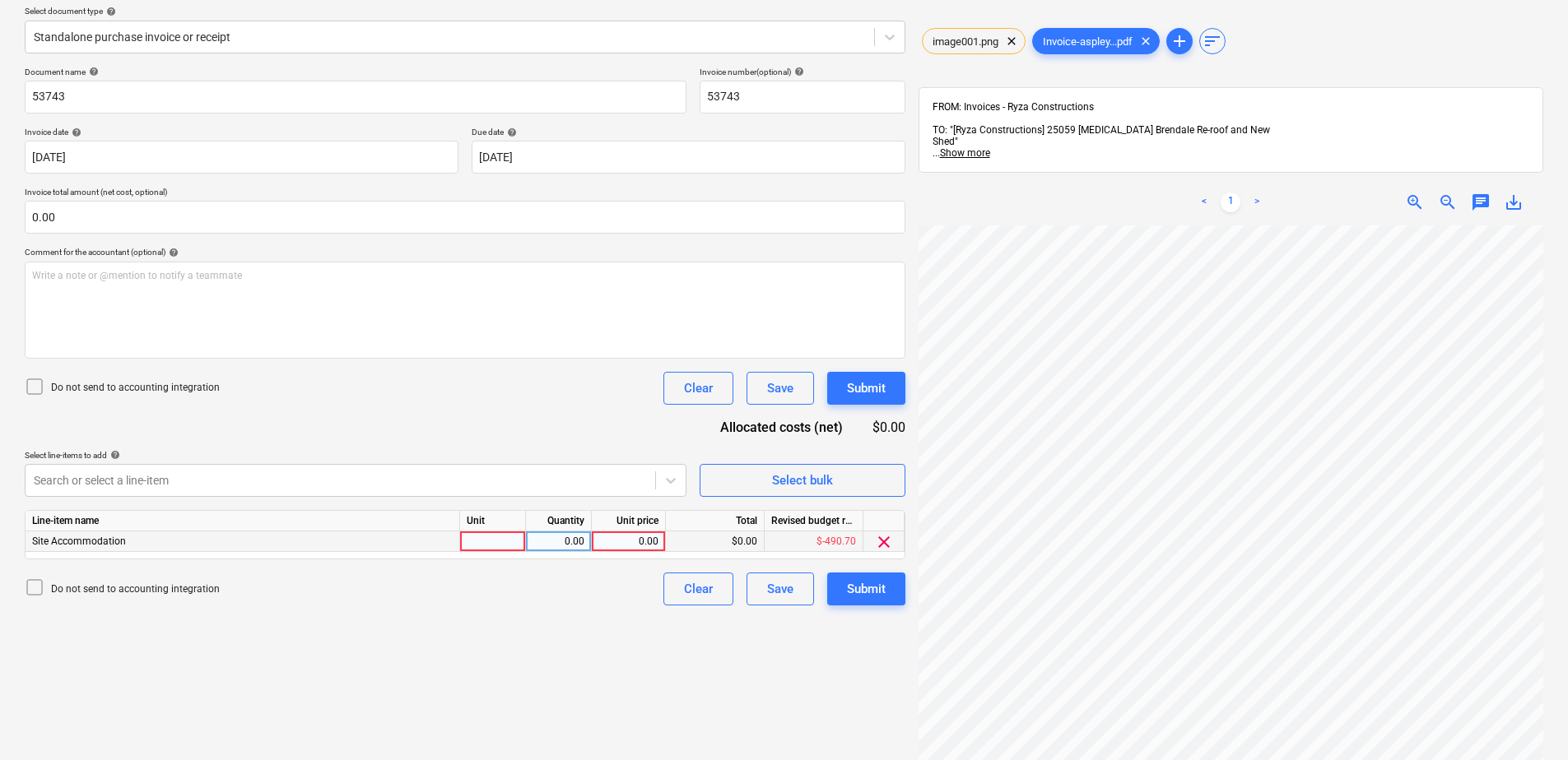
click at [477, 551] on div at bounding box center [493, 541] width 66 height 20
type input "Item"
type input "140"
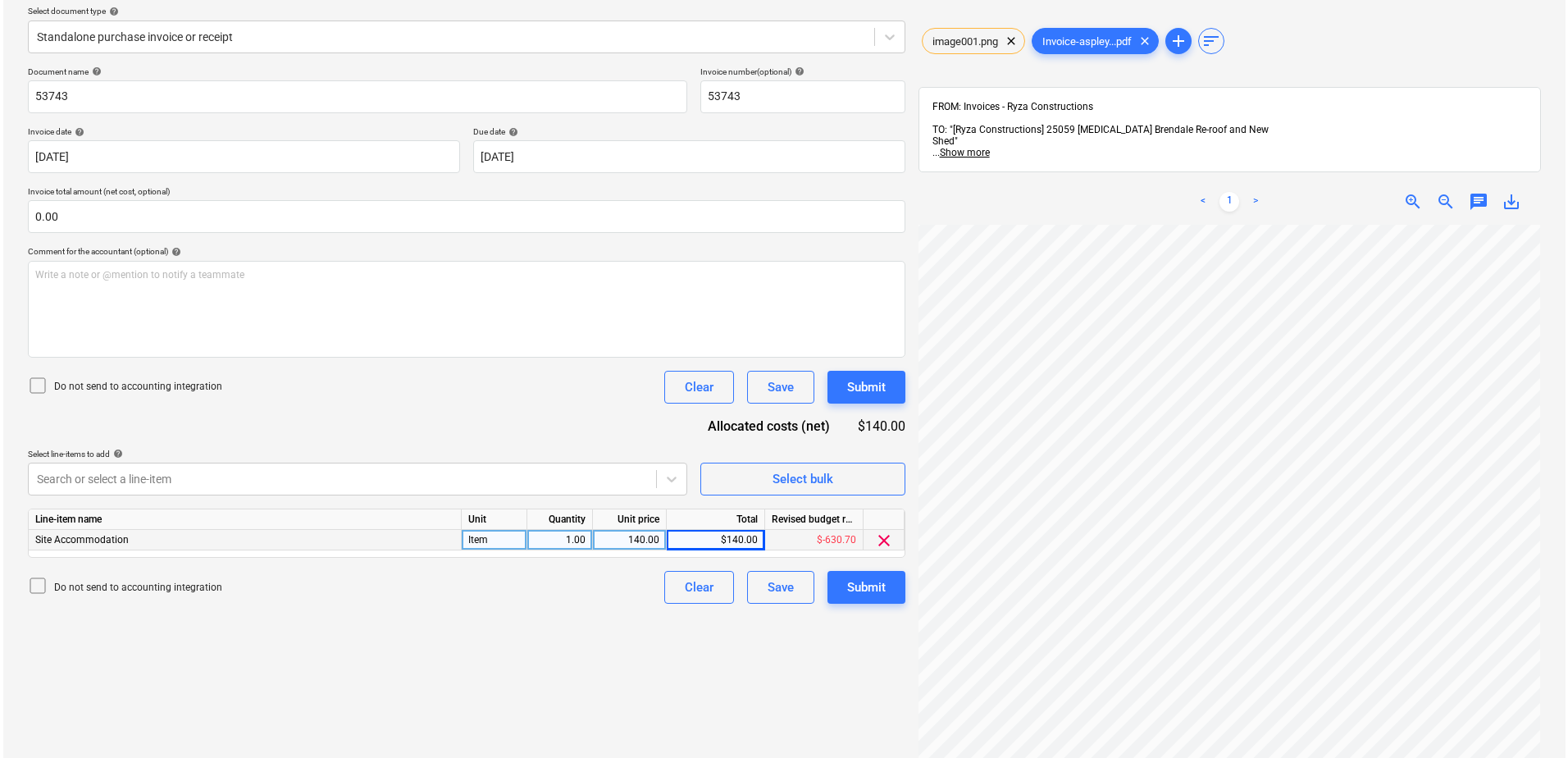
scroll to position [106, 119]
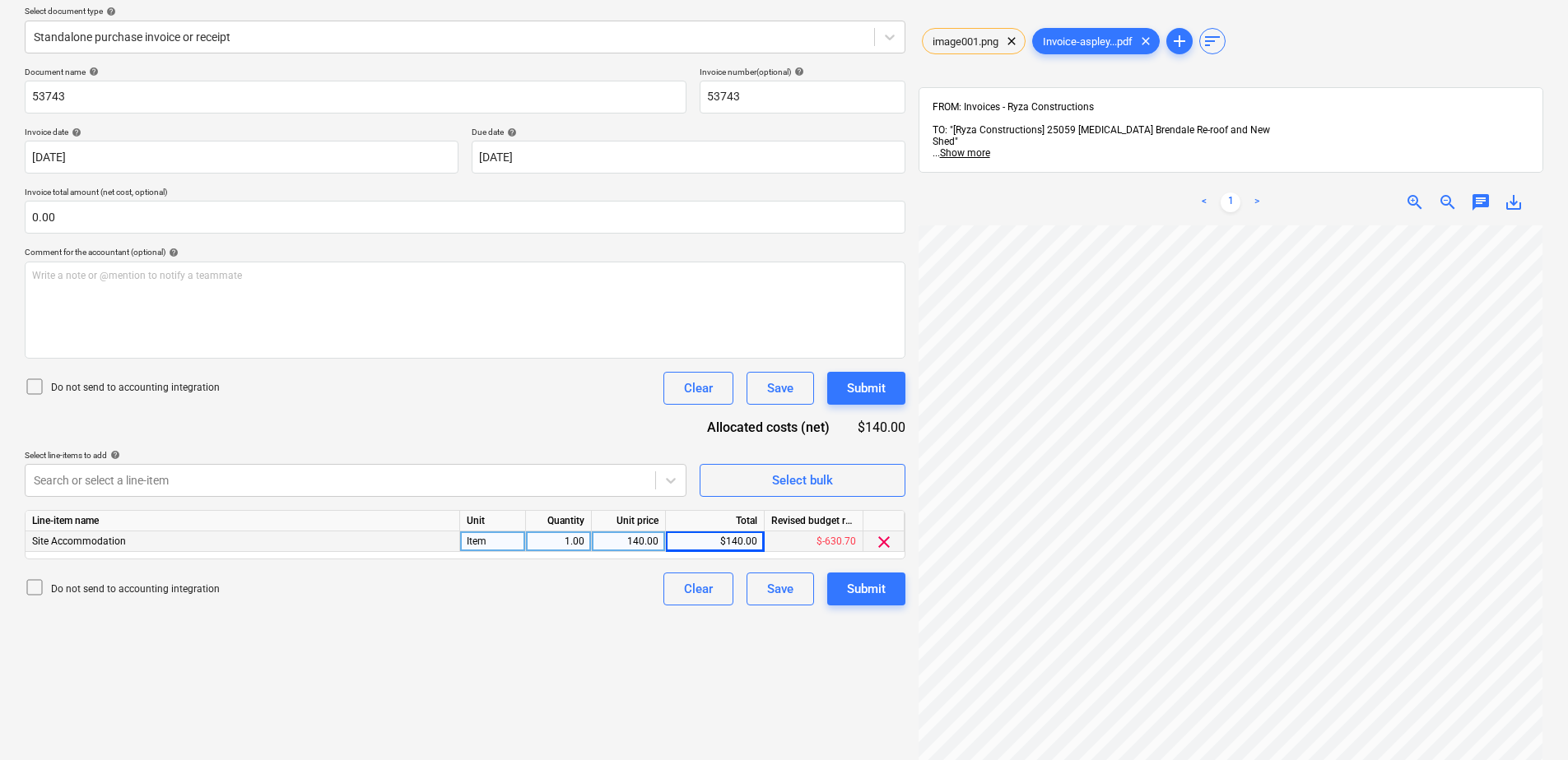
click at [623, 538] on div "140.00" at bounding box center [628, 541] width 60 height 20
type input "127.27"
click at [869, 594] on div "Submit" at bounding box center [867, 589] width 39 height 21
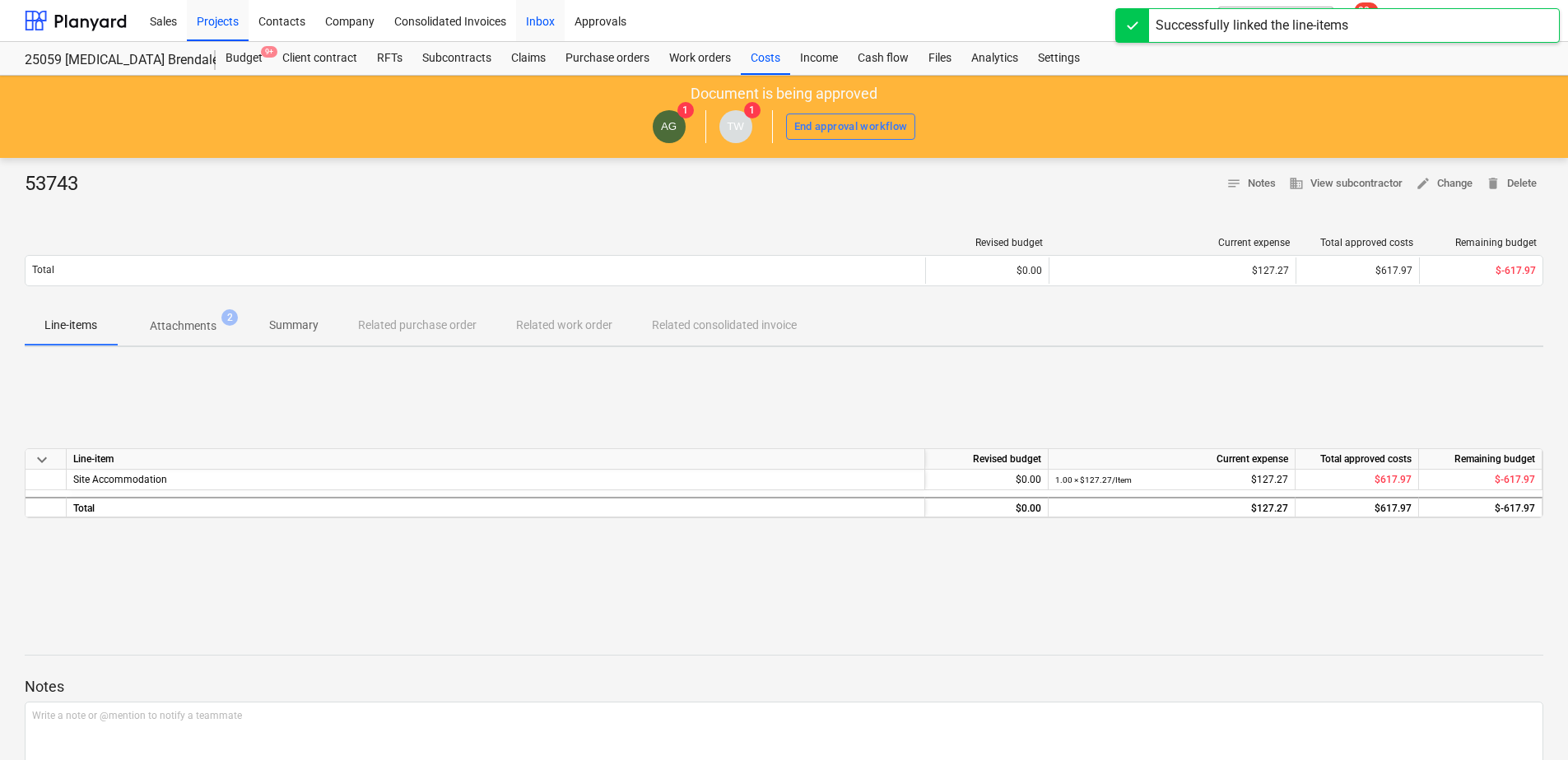
drag, startPoint x: 542, startPoint y: 30, endPoint x: 539, endPoint y: 38, distance: 8.5
click at [542, 30] on div "Inbox" at bounding box center [540, 19] width 48 height 42
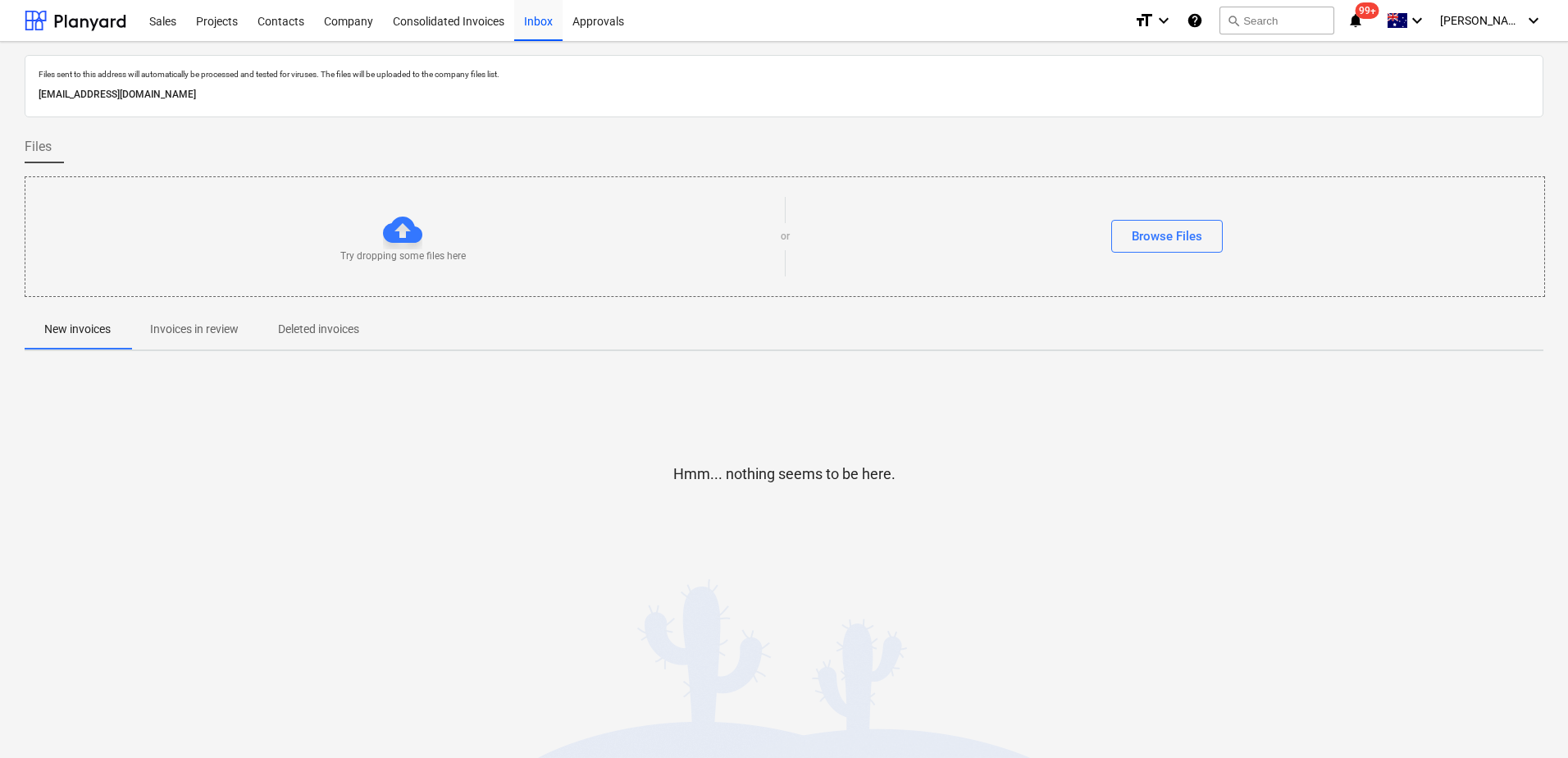
click at [193, 333] on p "Invoices in review" at bounding box center [194, 329] width 89 height 17
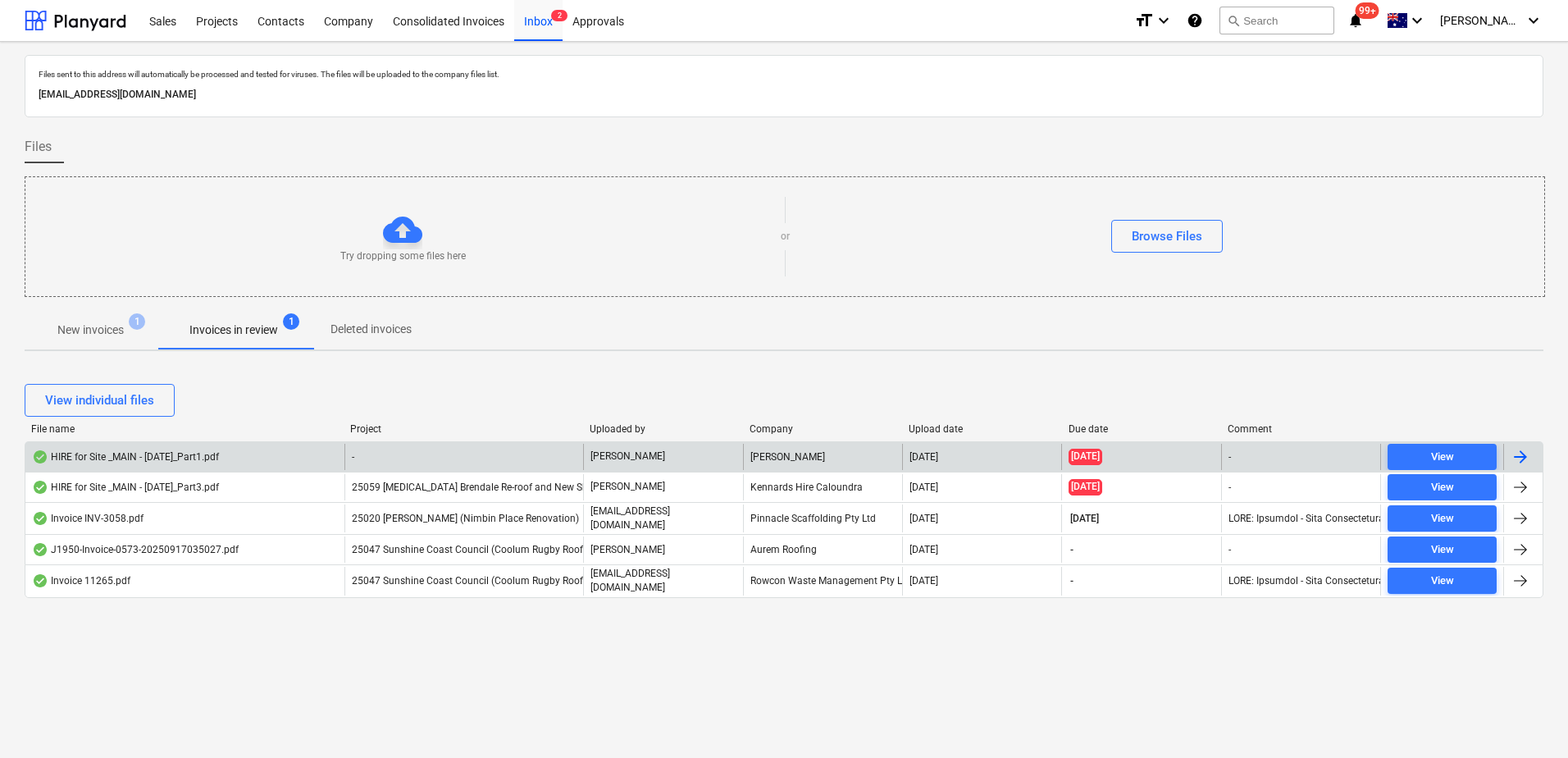
click at [357, 463] on div "-" at bounding box center [464, 457] width 240 height 26
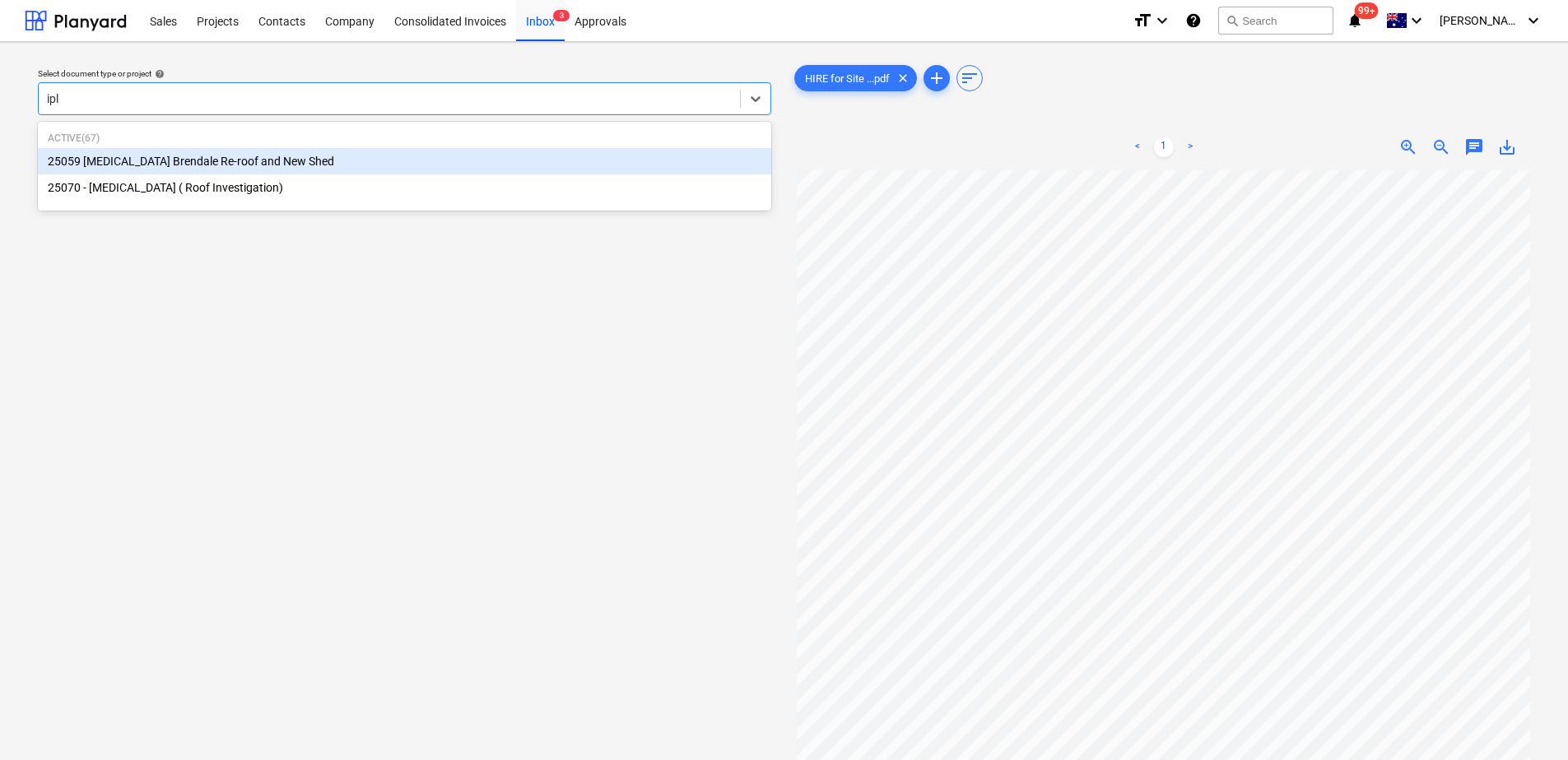
type input "iple"
click at [193, 163] on div "25059 [MEDICAL_DATA] Brendale Re-roof and New Shed" at bounding box center [404, 160] width 733 height 26
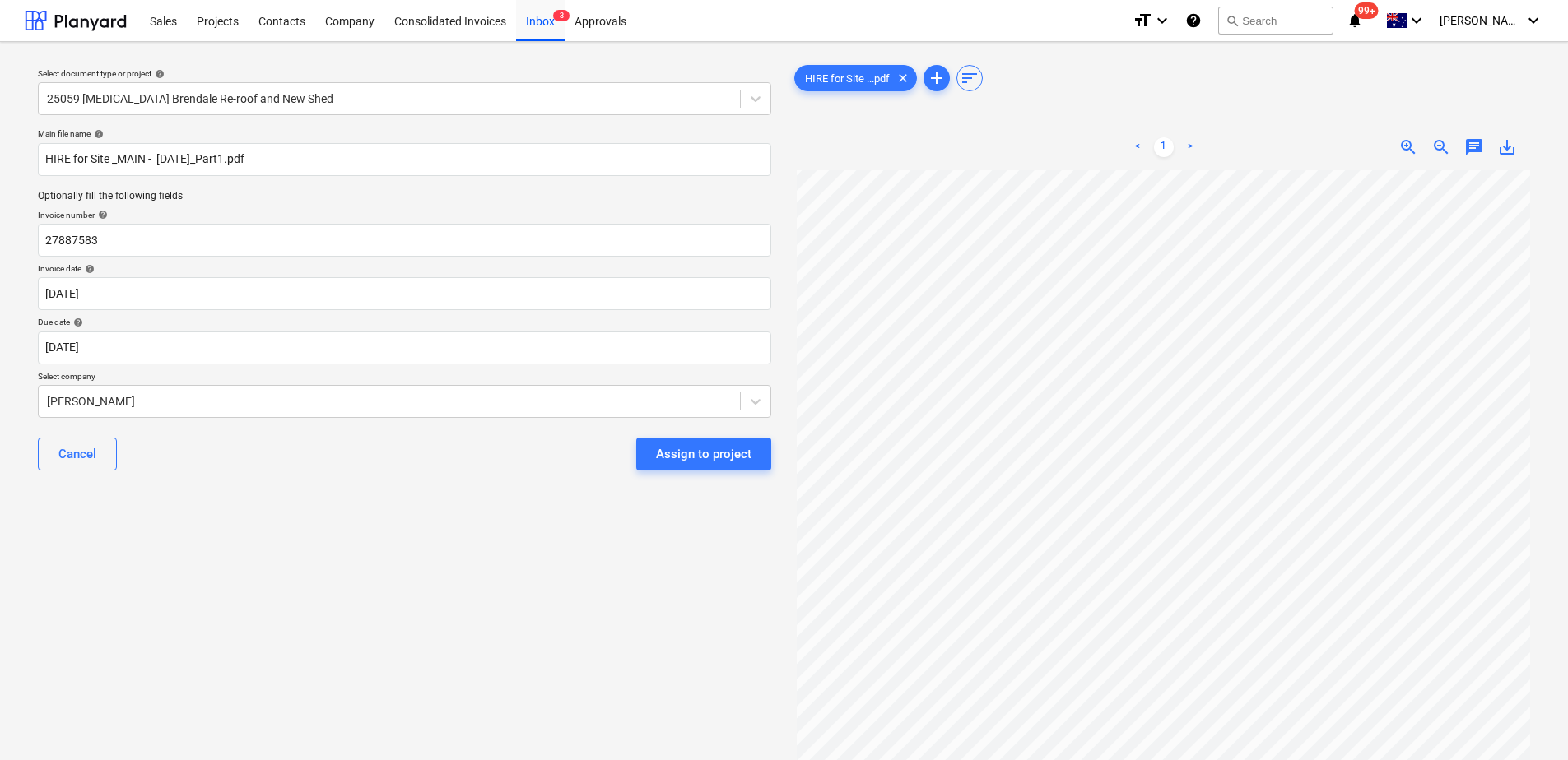
scroll to position [328, 0]
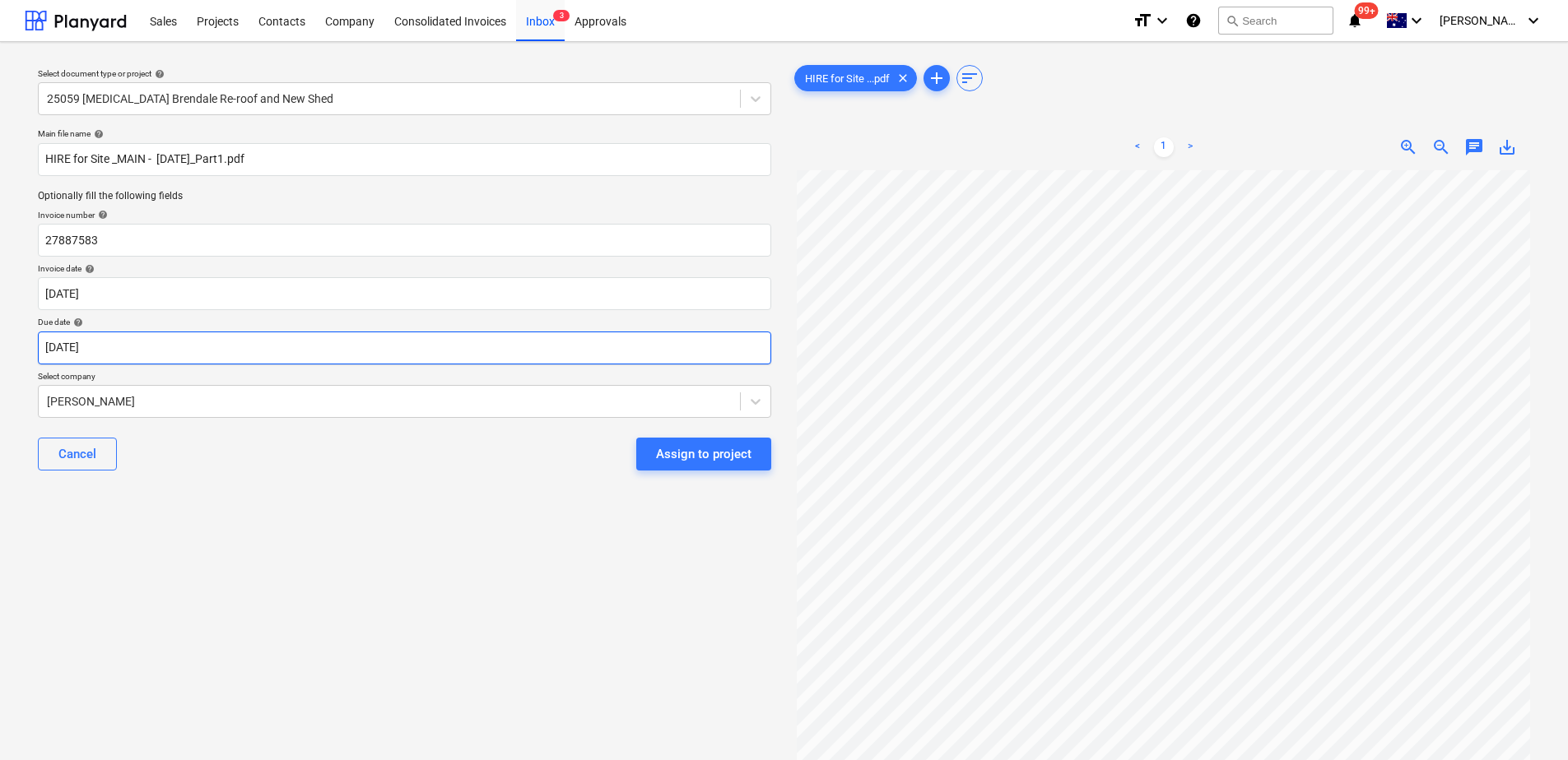
click at [129, 357] on body "Sales Projects Contacts Company Consolidated Invoices Inbox 3 Approvals format_…" at bounding box center [784, 380] width 1568 height 760
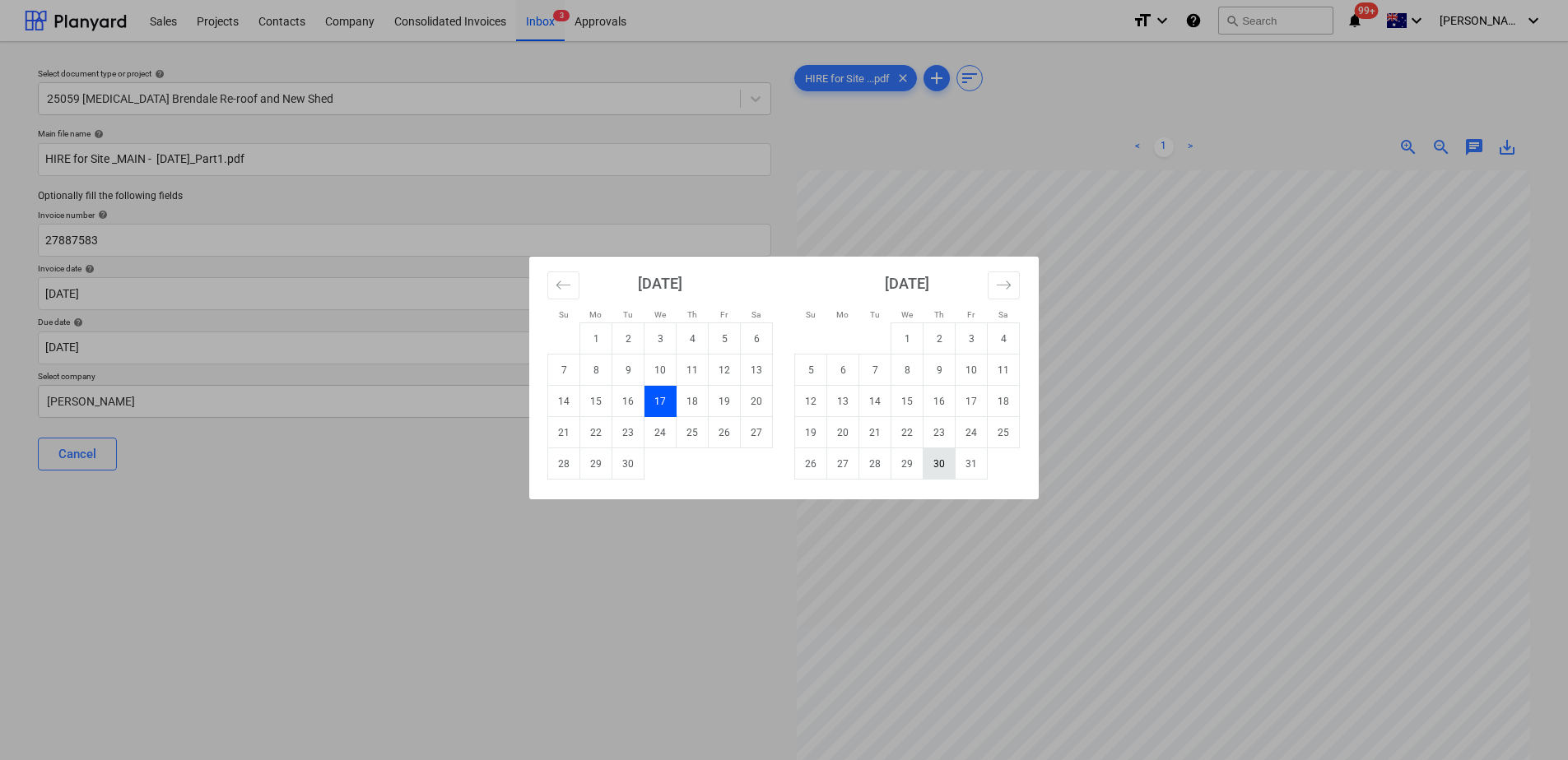
click at [938, 469] on td "30" at bounding box center [939, 464] width 32 height 31
type input "30 Oct 2025"
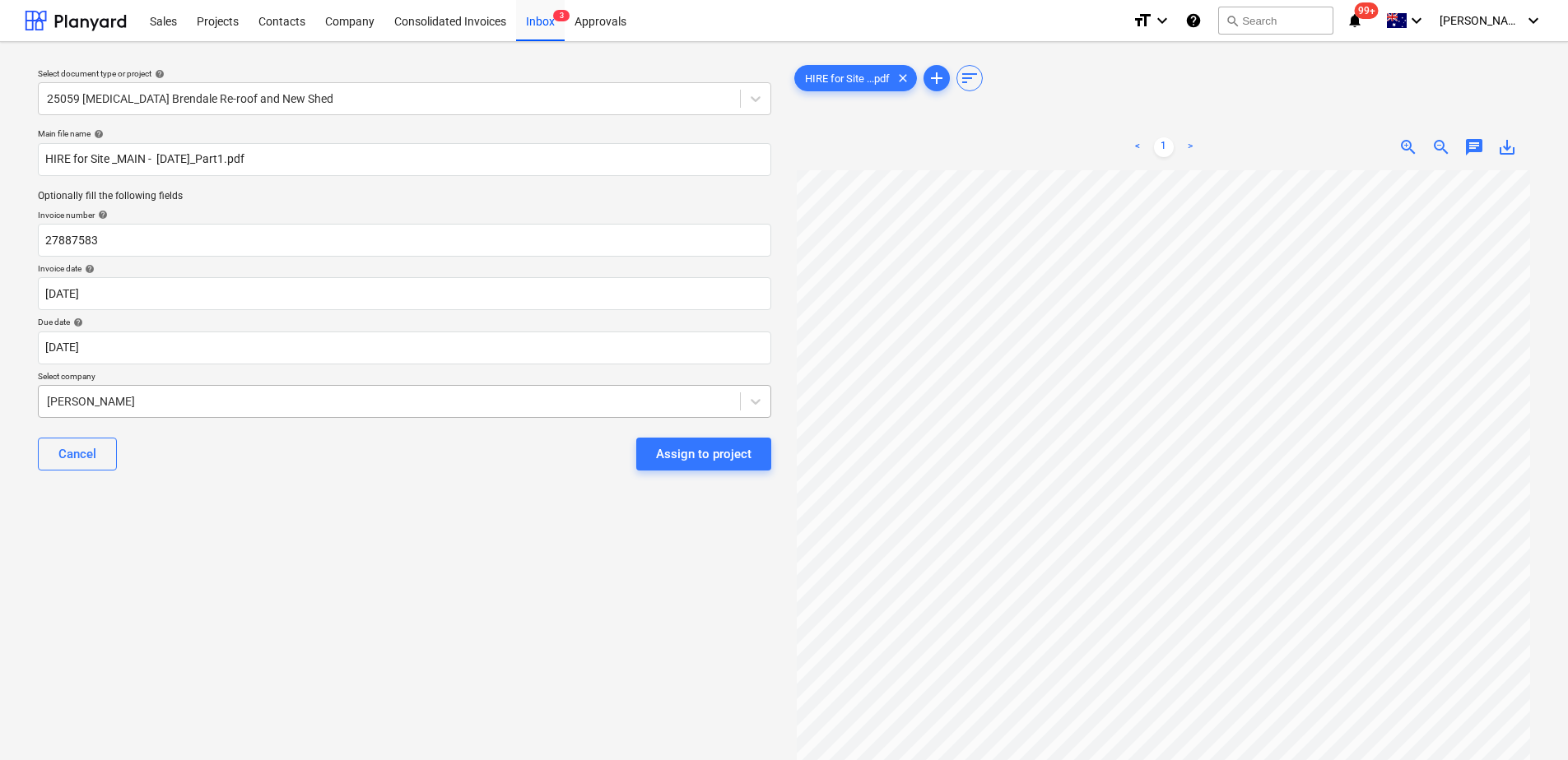
click at [225, 403] on div at bounding box center [389, 401] width 685 height 16
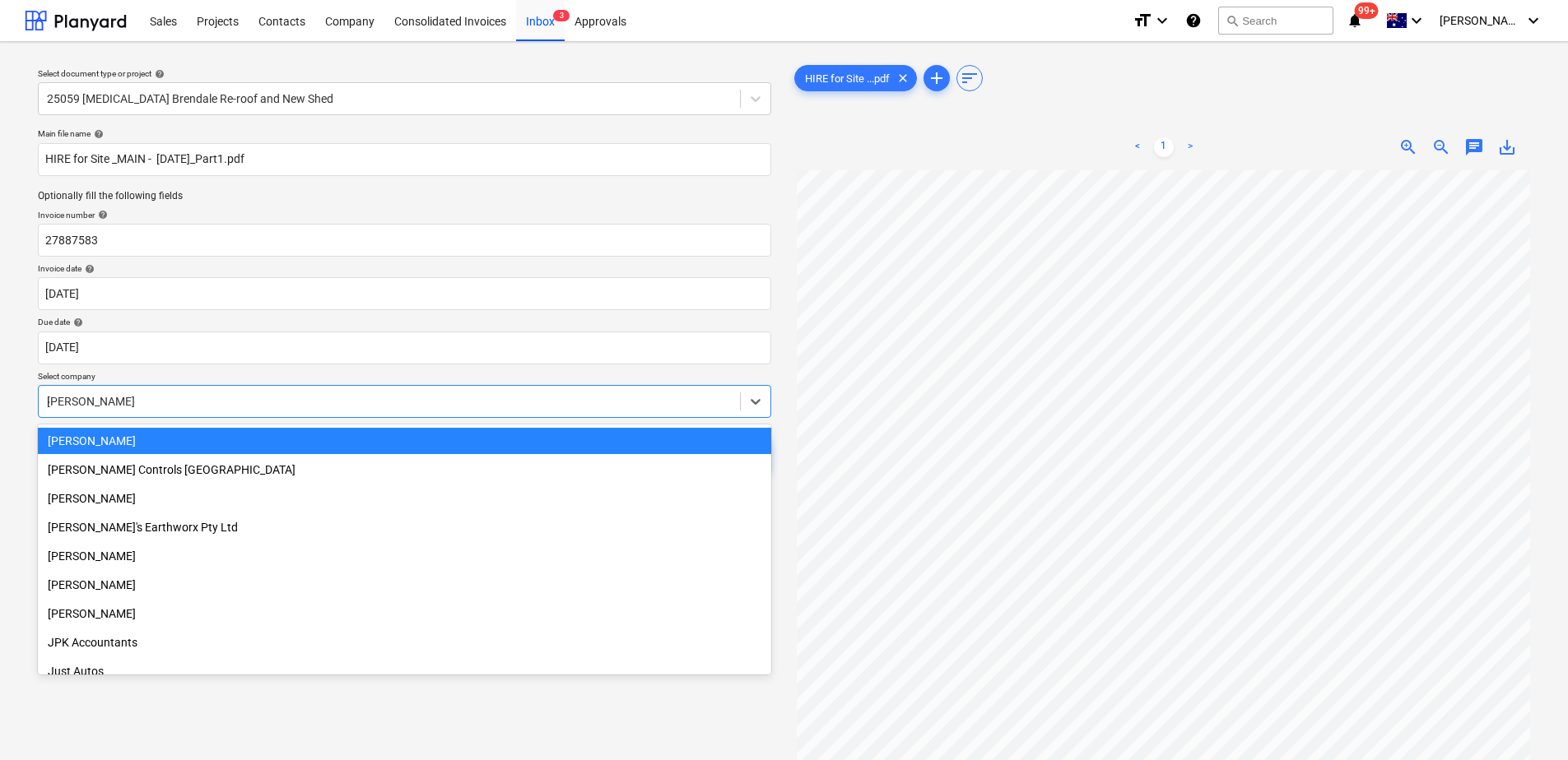
scroll to position [761, 0]
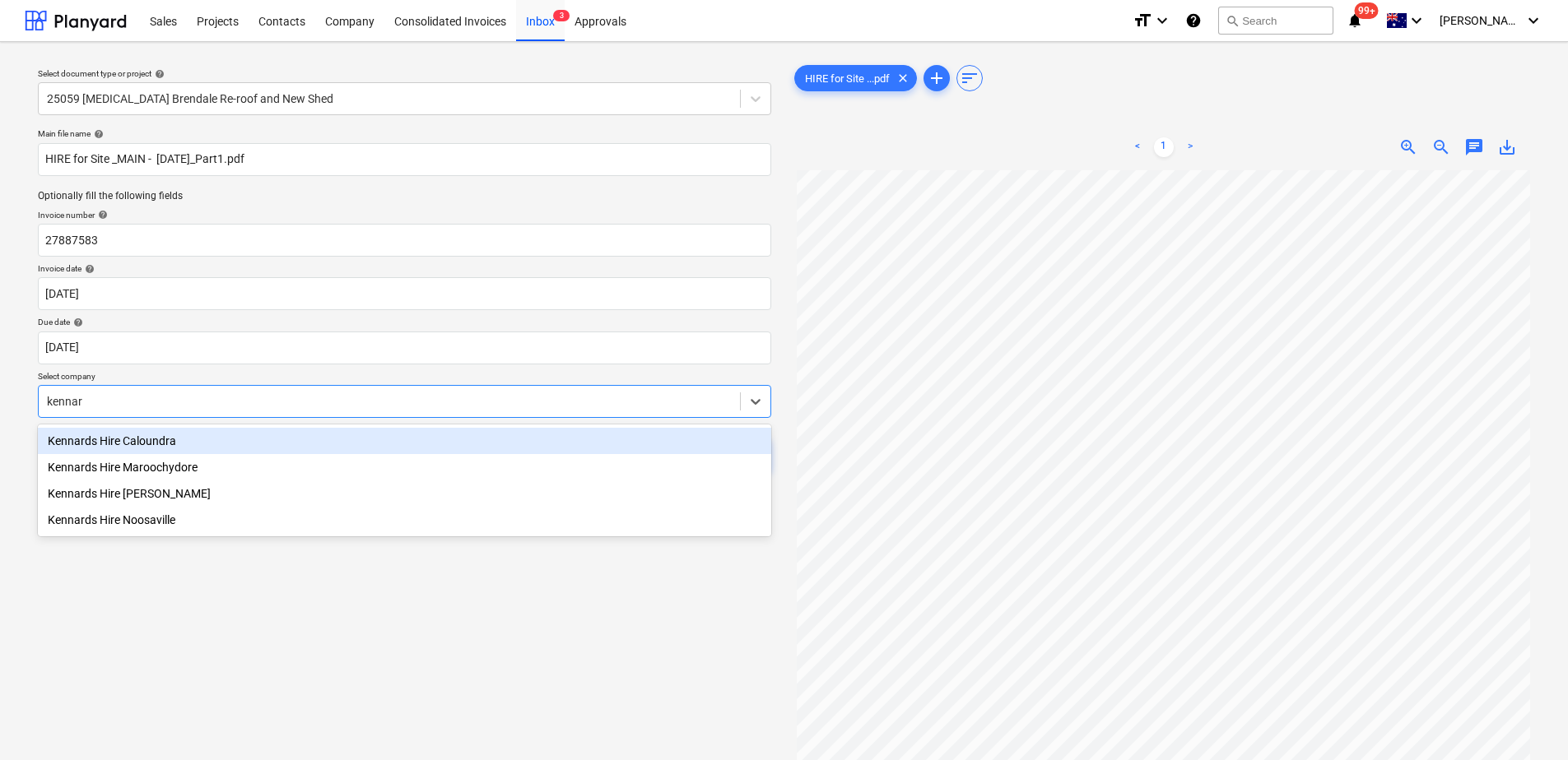
type input "kennar"
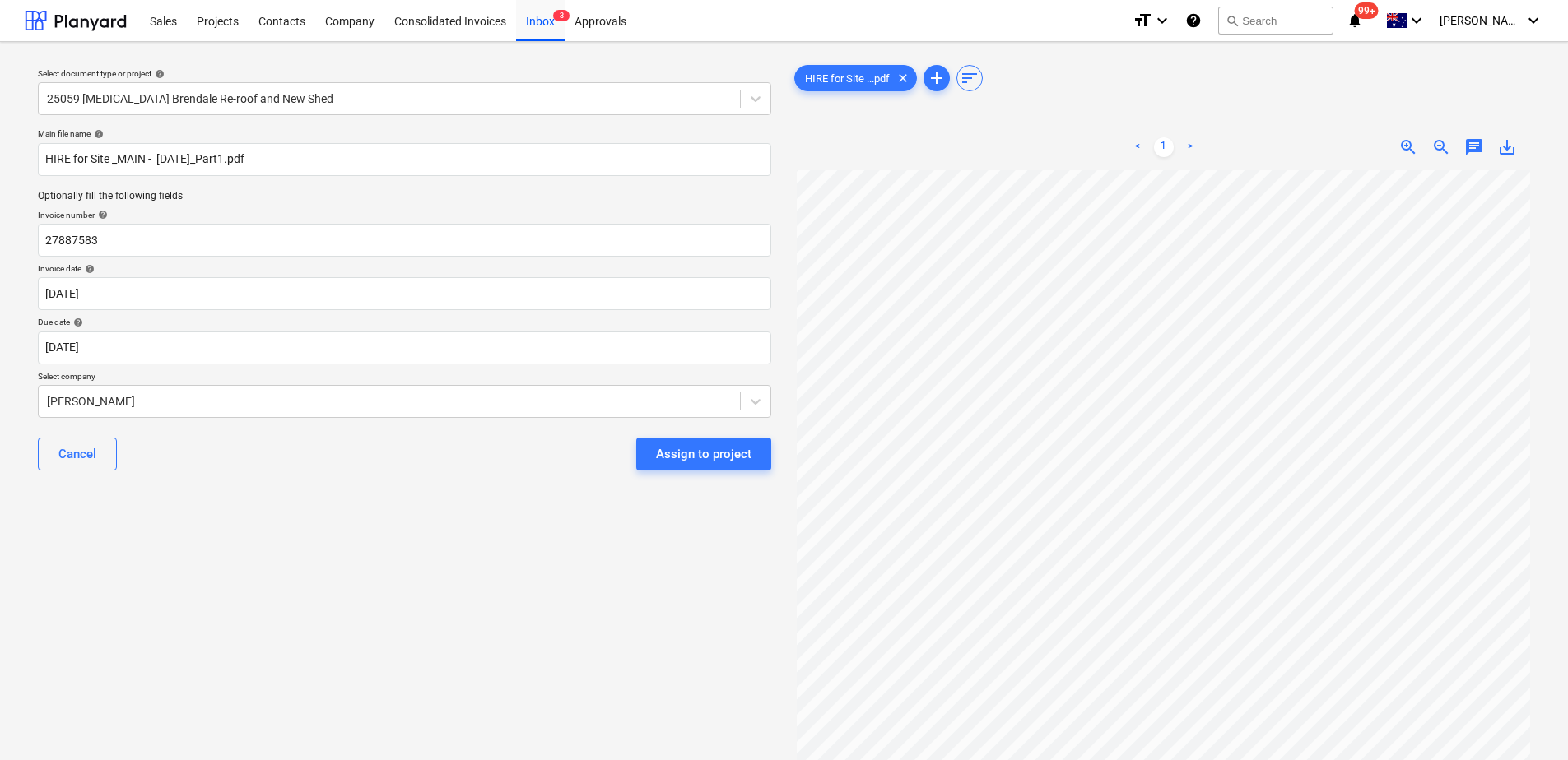
scroll to position [0, 0]
click at [196, 408] on div at bounding box center [389, 401] width 685 height 16
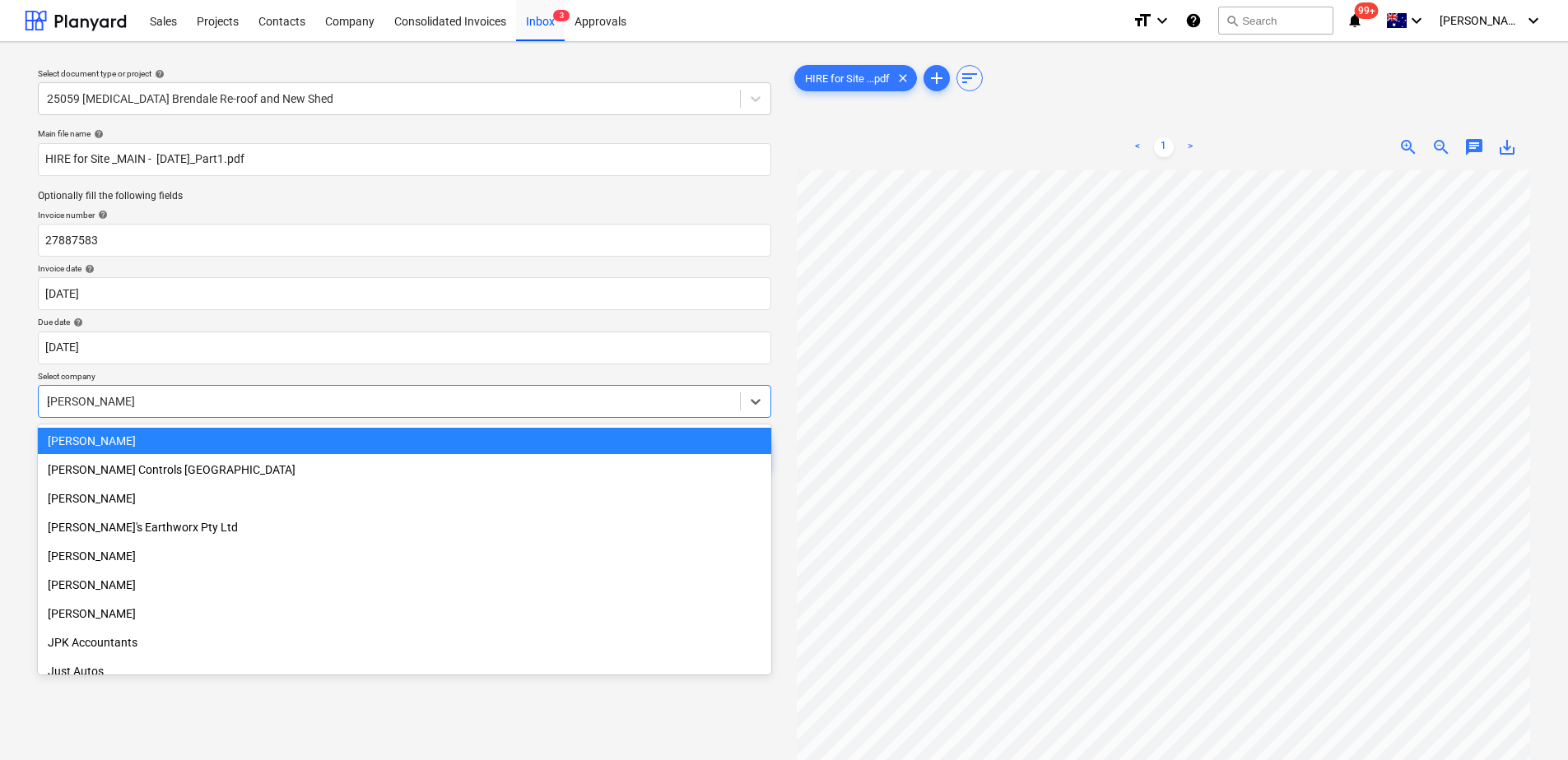
scroll to position [761, 0]
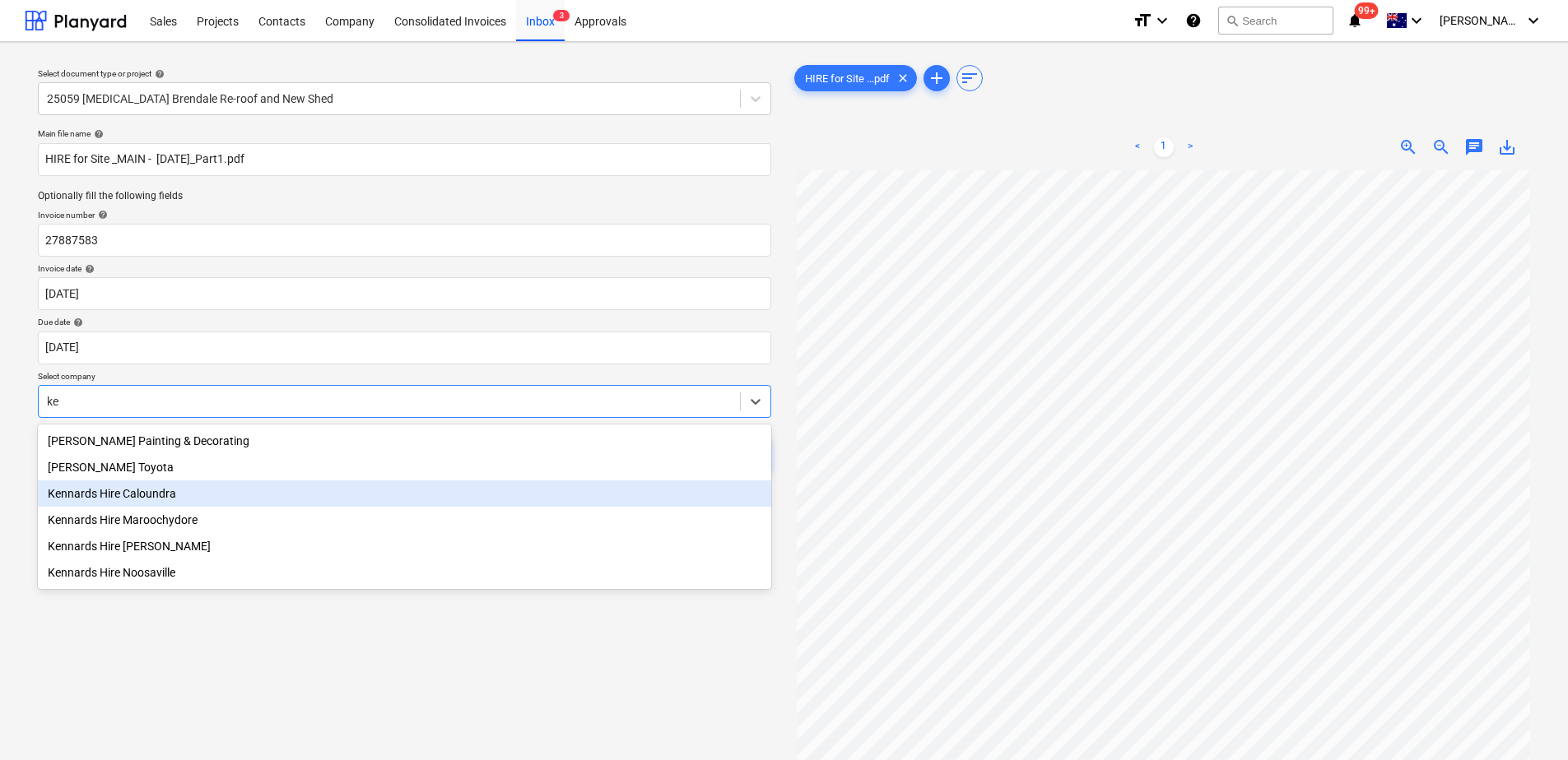
type input "k"
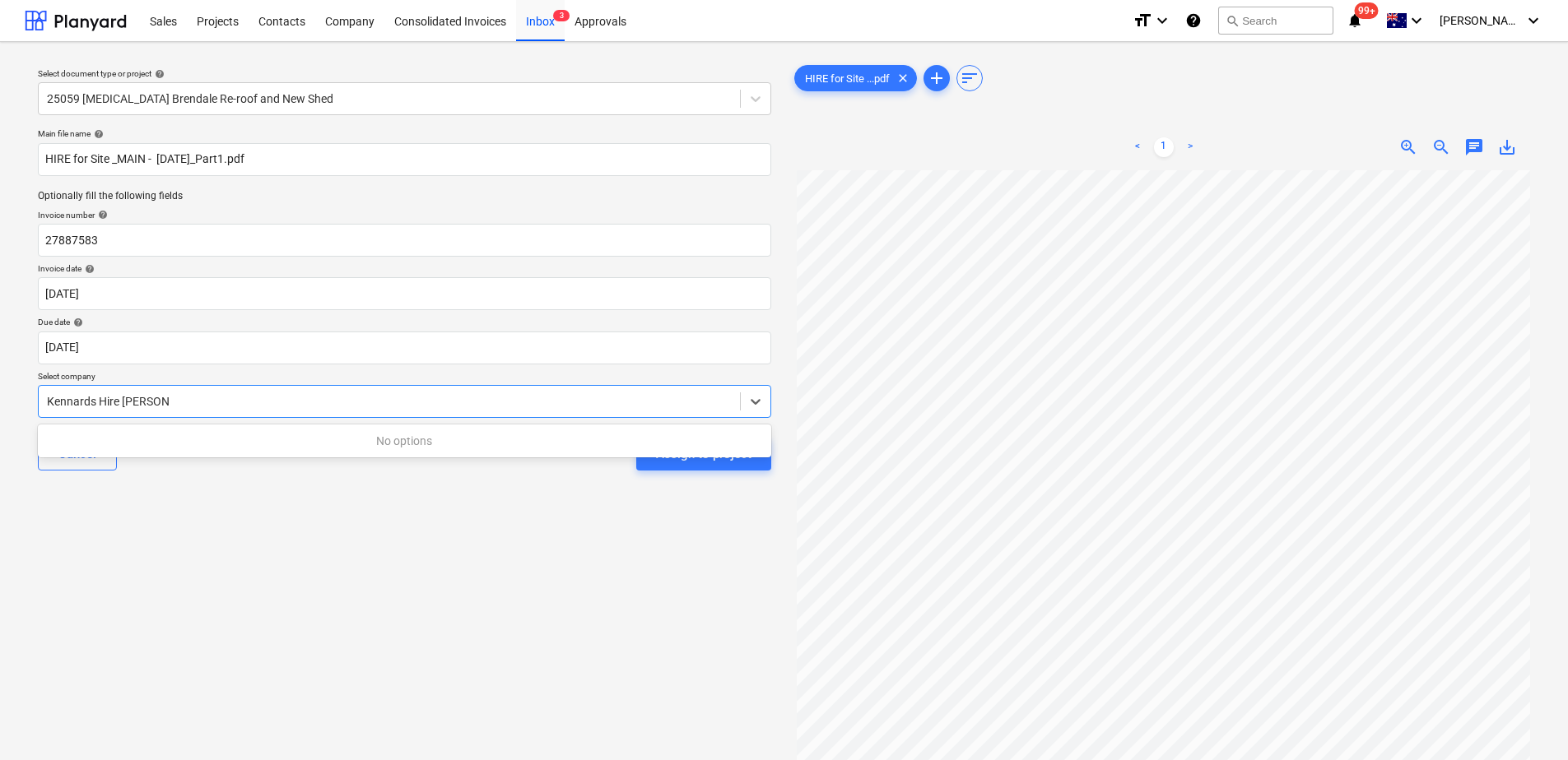
type input "Kennards Hire Brendale"
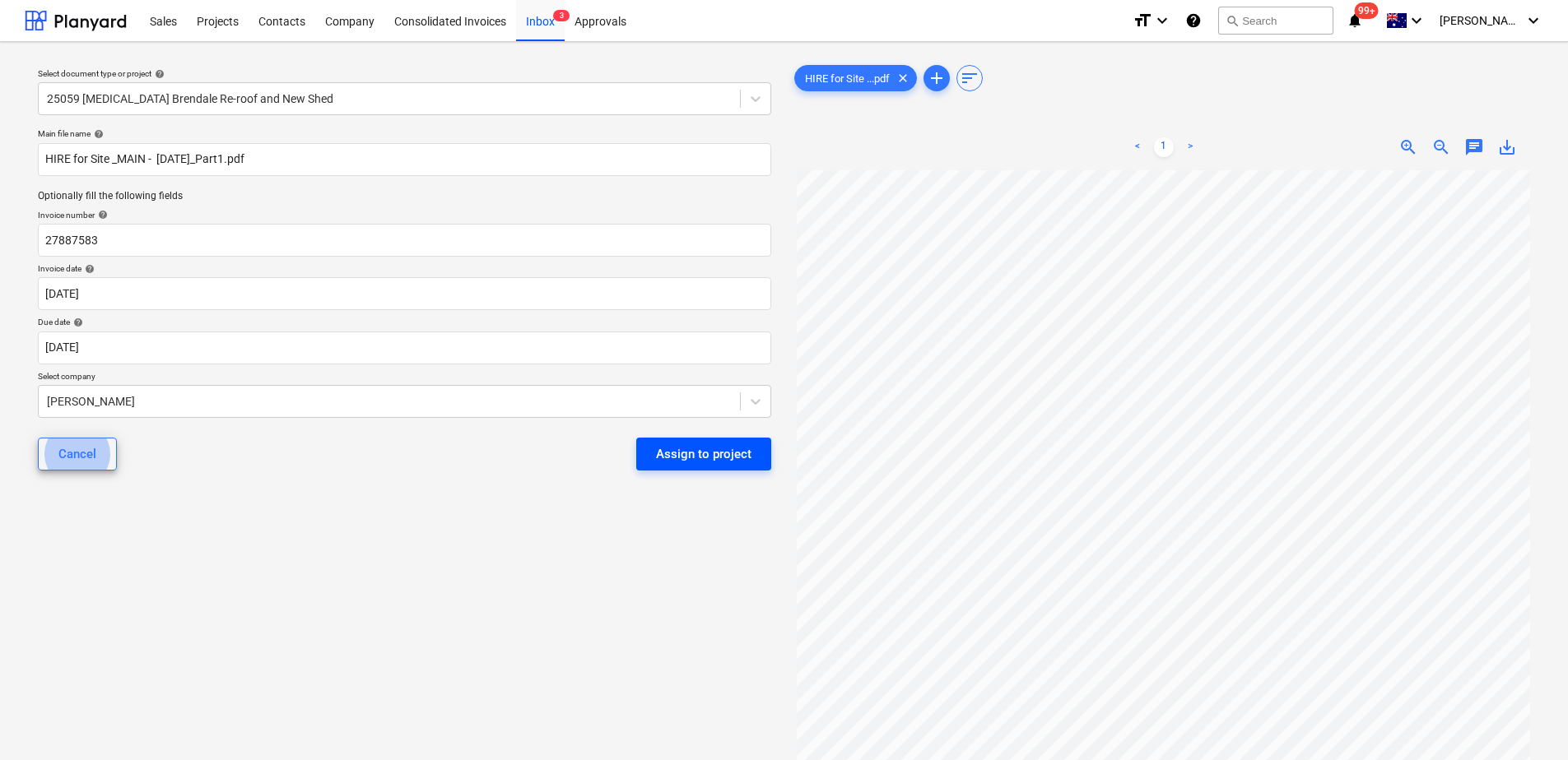
click at [708, 461] on div "Assign to project" at bounding box center [703, 454] width 96 height 21
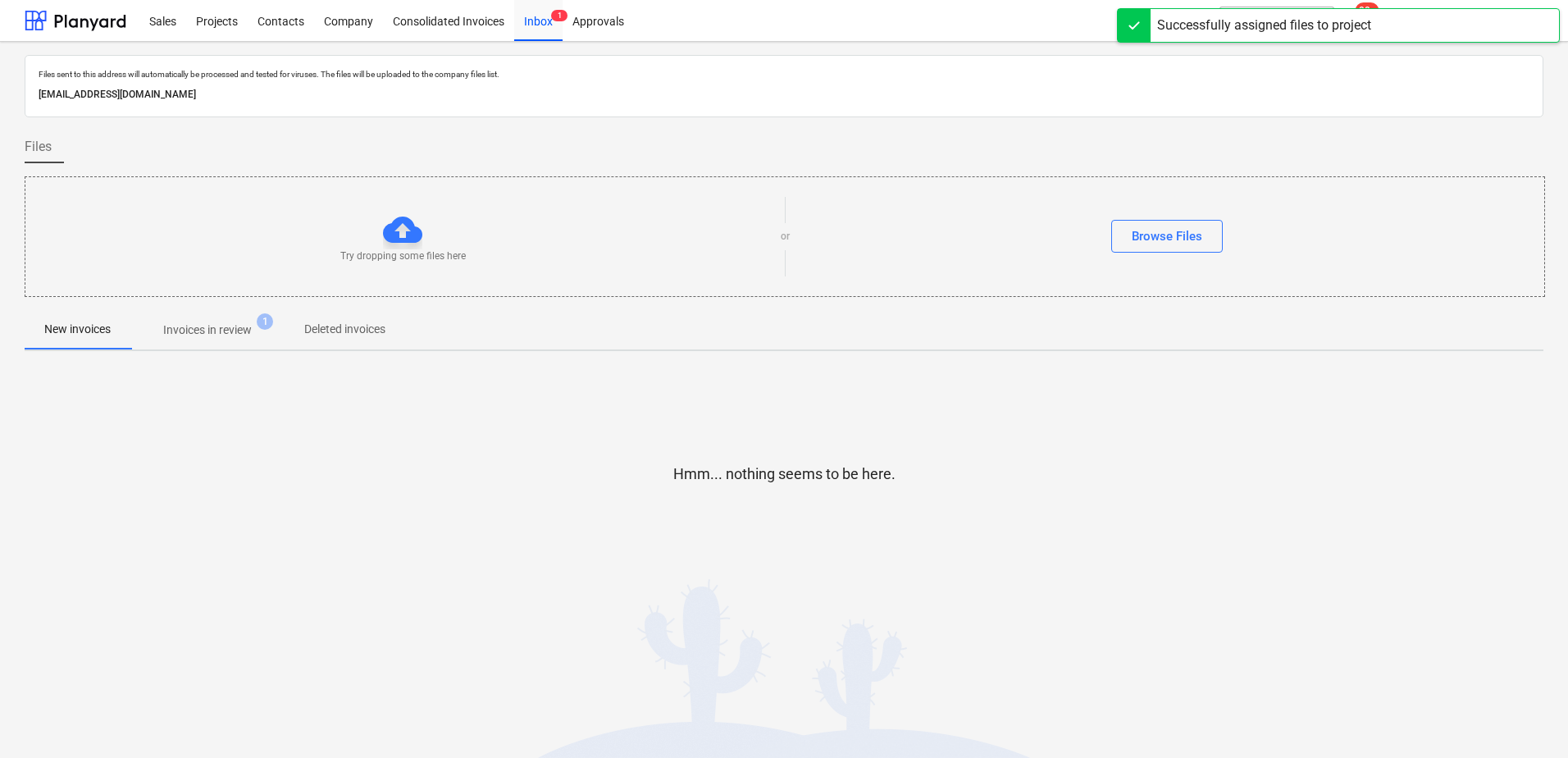
click at [238, 324] on p "Invoices in review" at bounding box center [208, 330] width 89 height 17
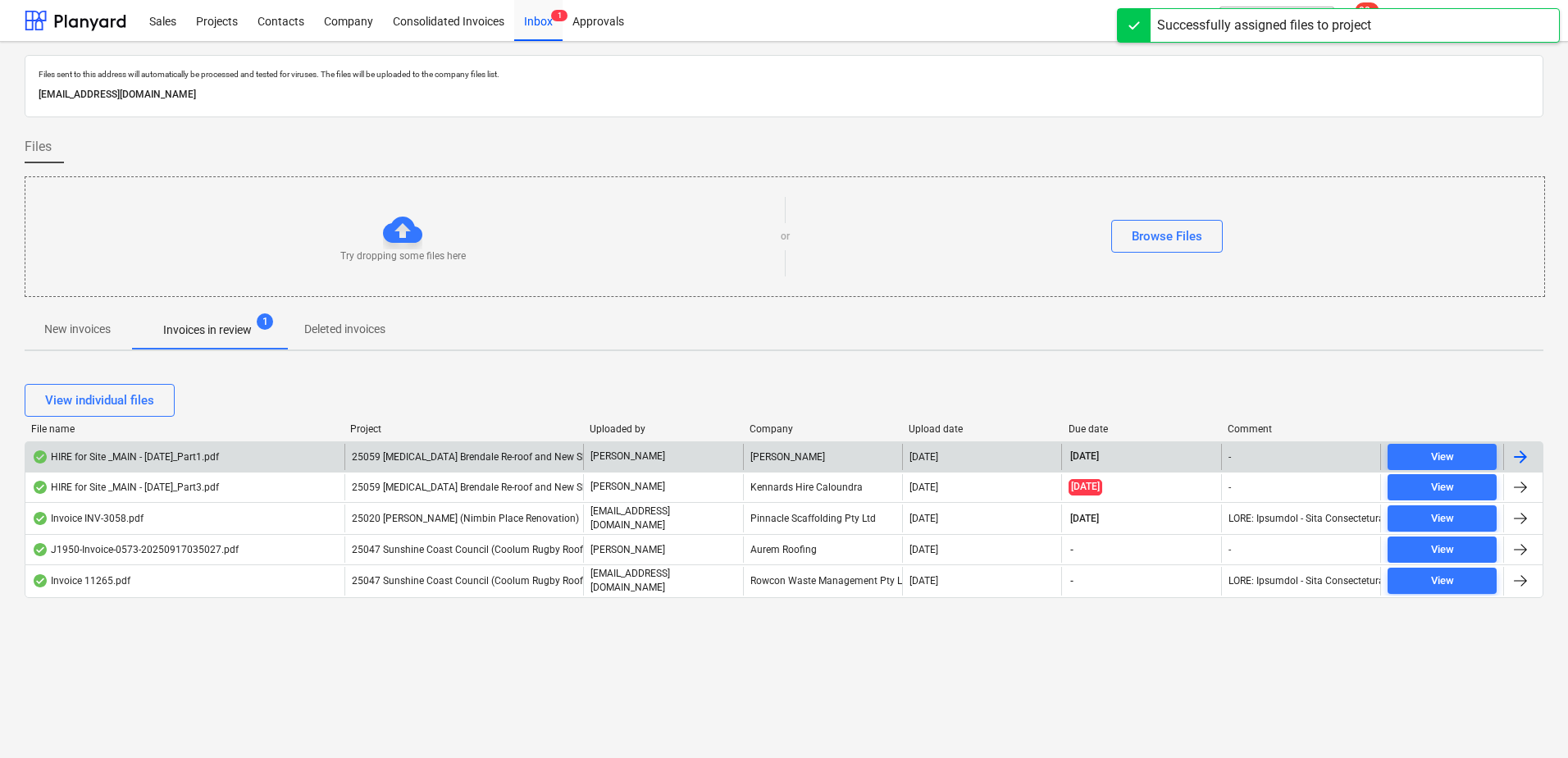
click at [406, 458] on span "25059 [MEDICAL_DATA] Brendale Re-roof and New Shed" at bounding box center [475, 457] width 246 height 12
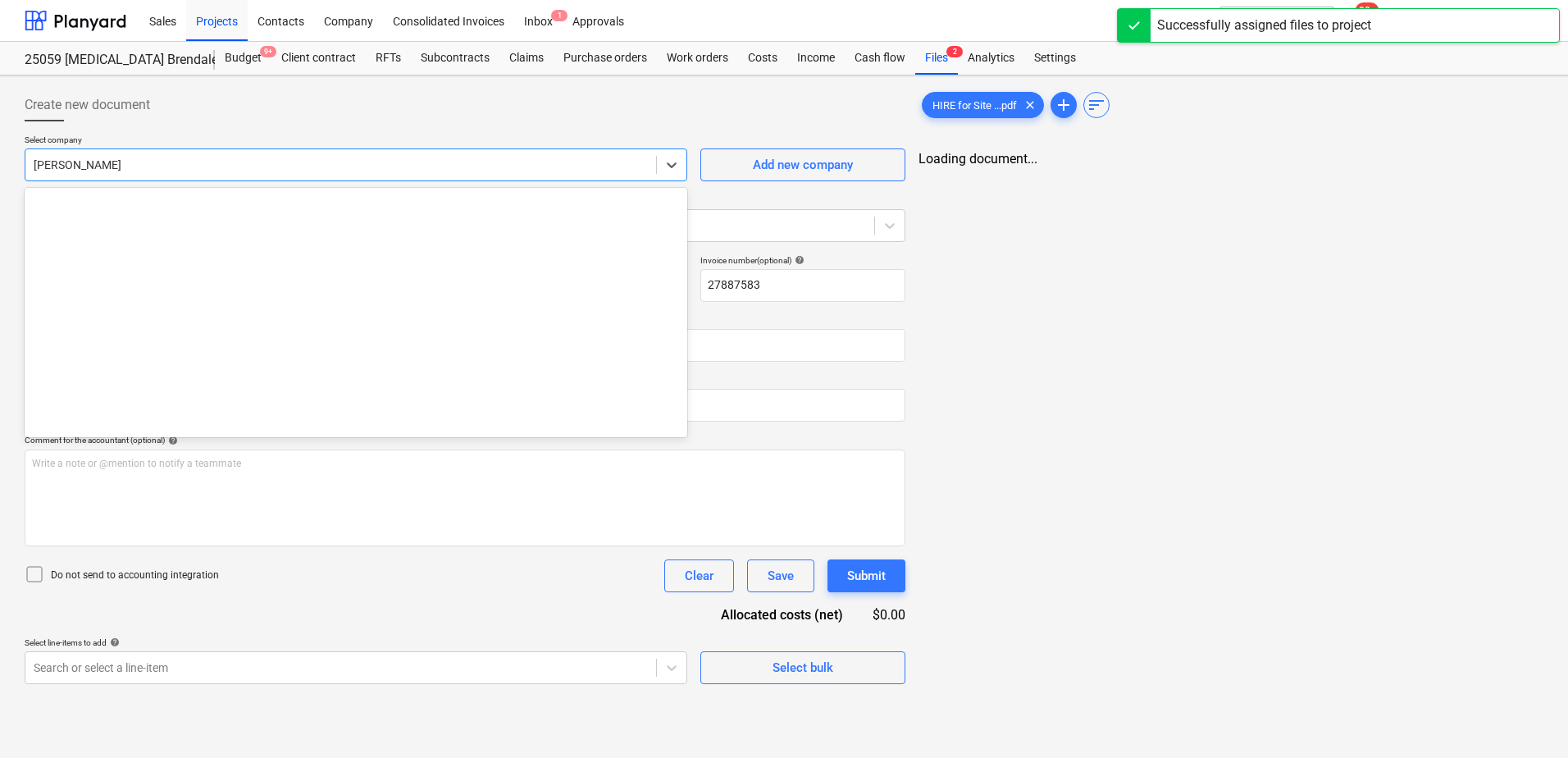
click at [90, 163] on div at bounding box center [341, 165] width 614 height 16
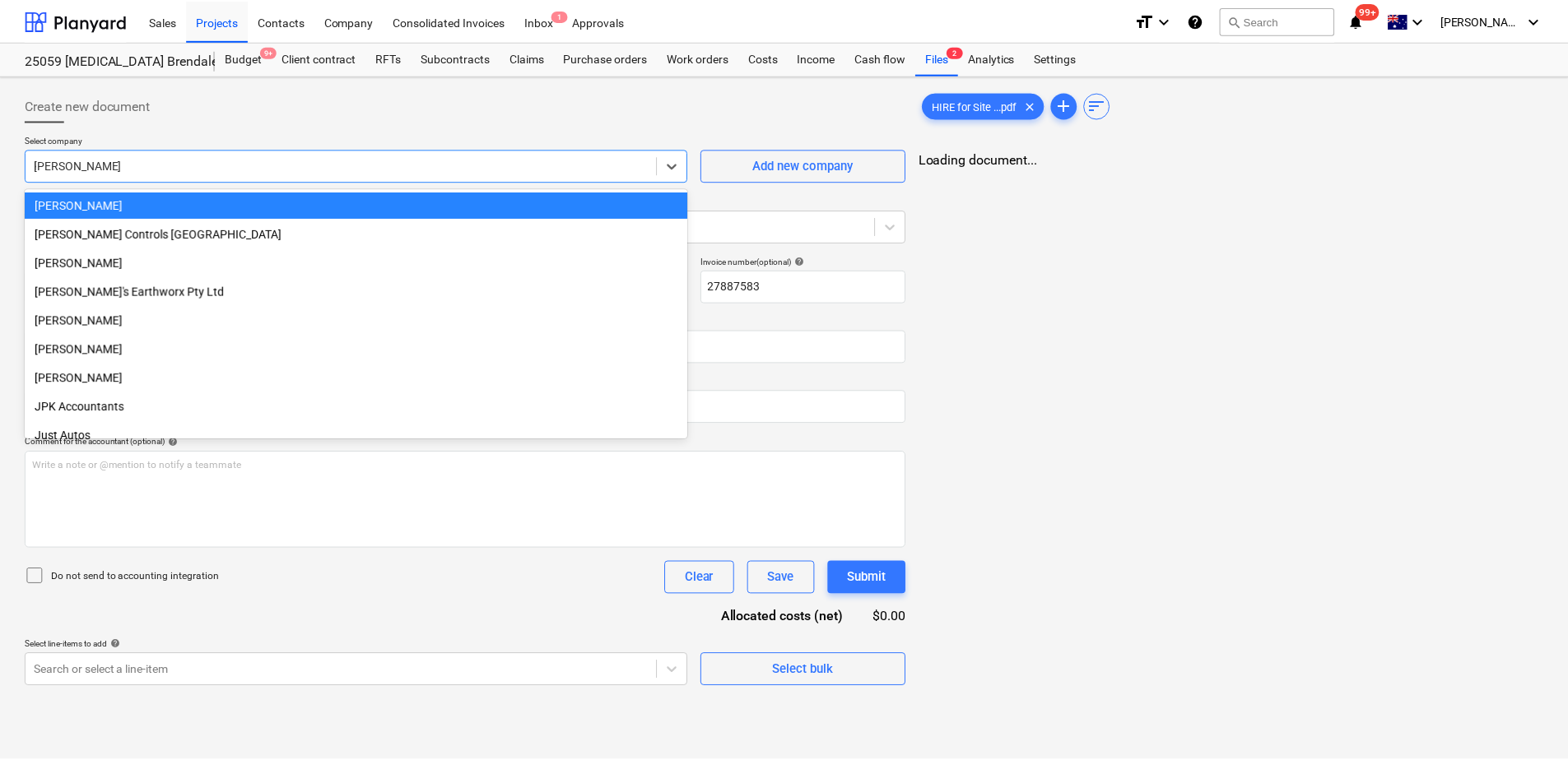
scroll to position [790, 0]
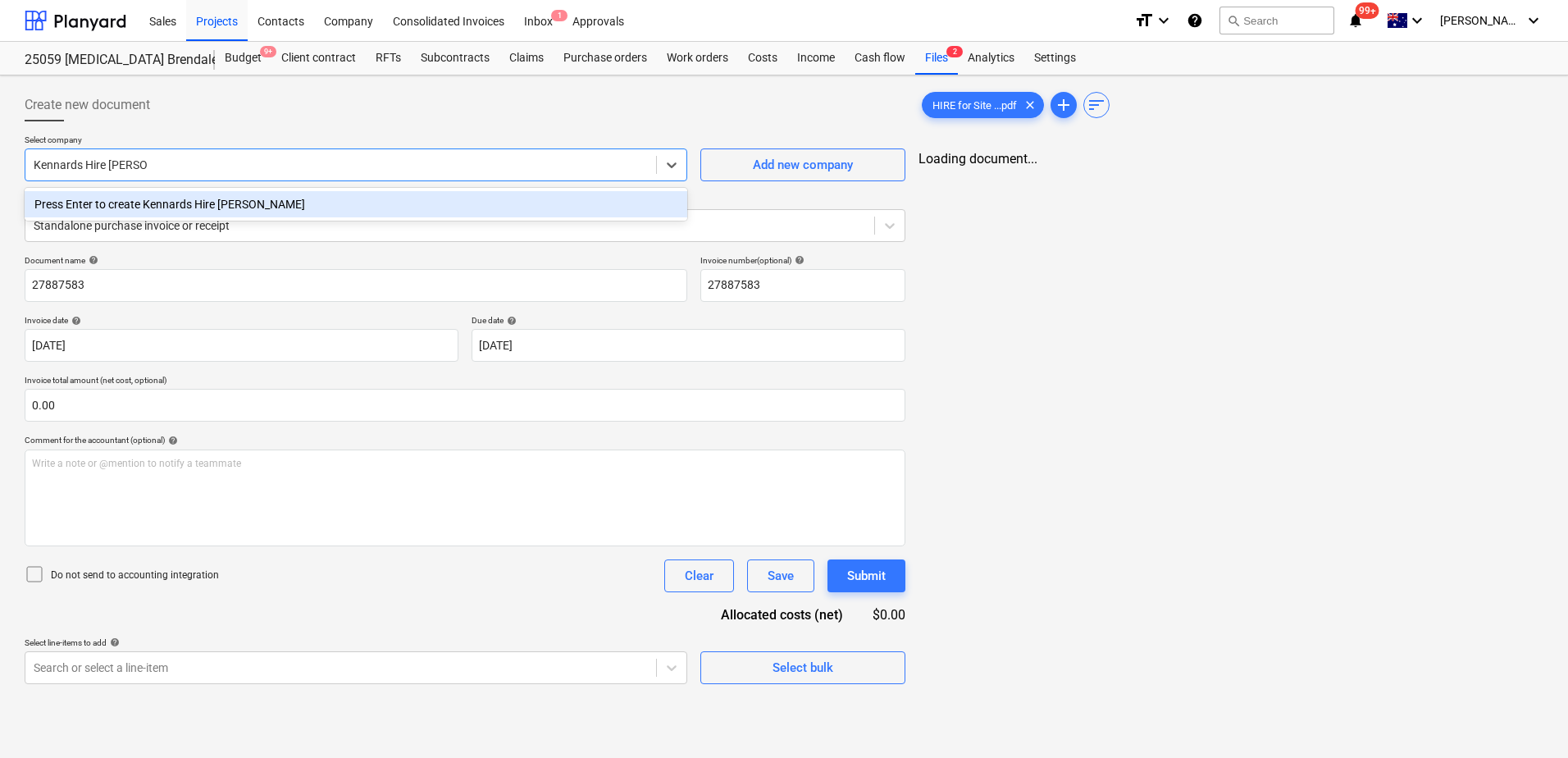
type input "Kennards Hire Brendale"
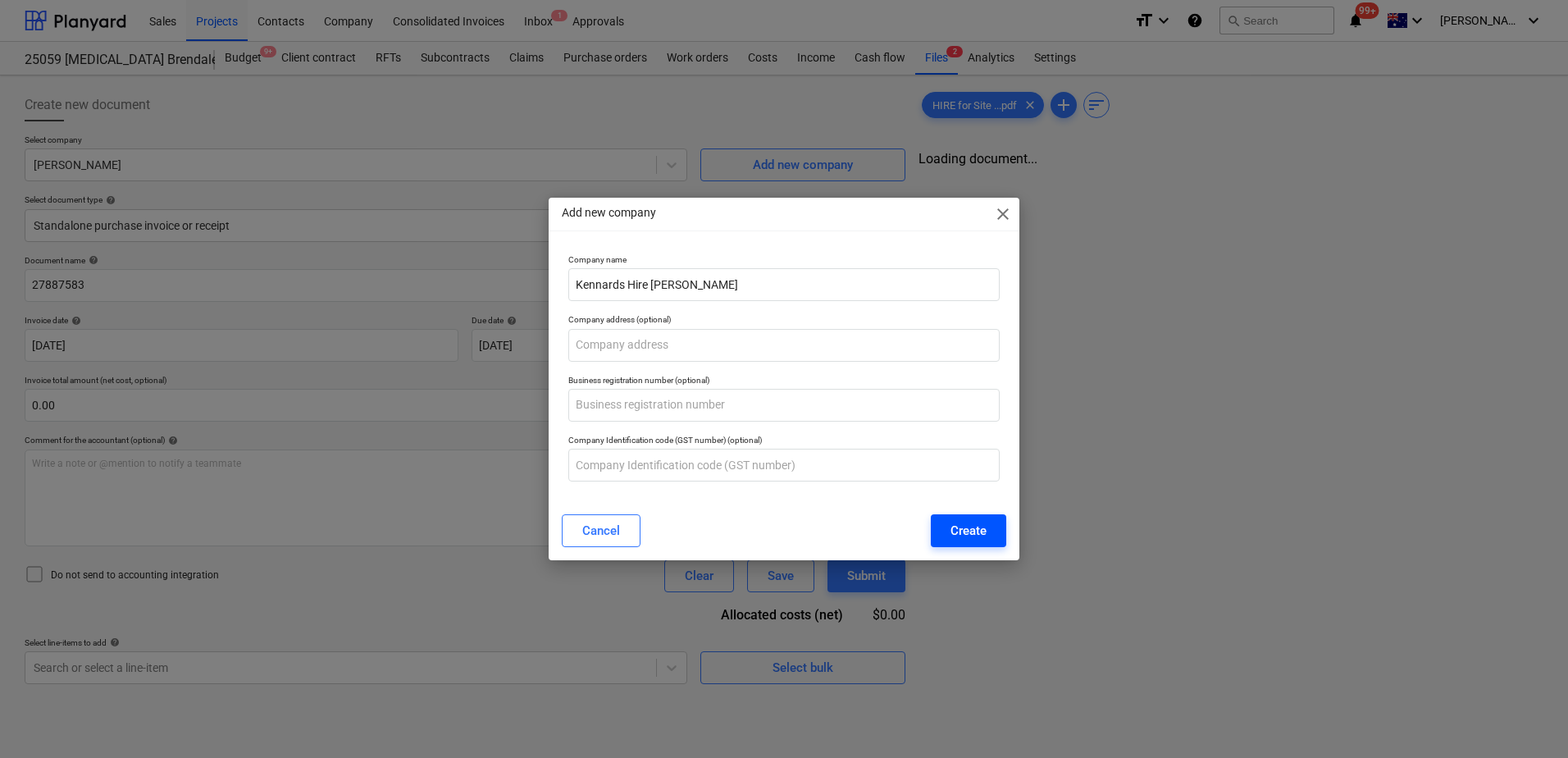
click at [970, 523] on div "Create" at bounding box center [967, 531] width 36 height 21
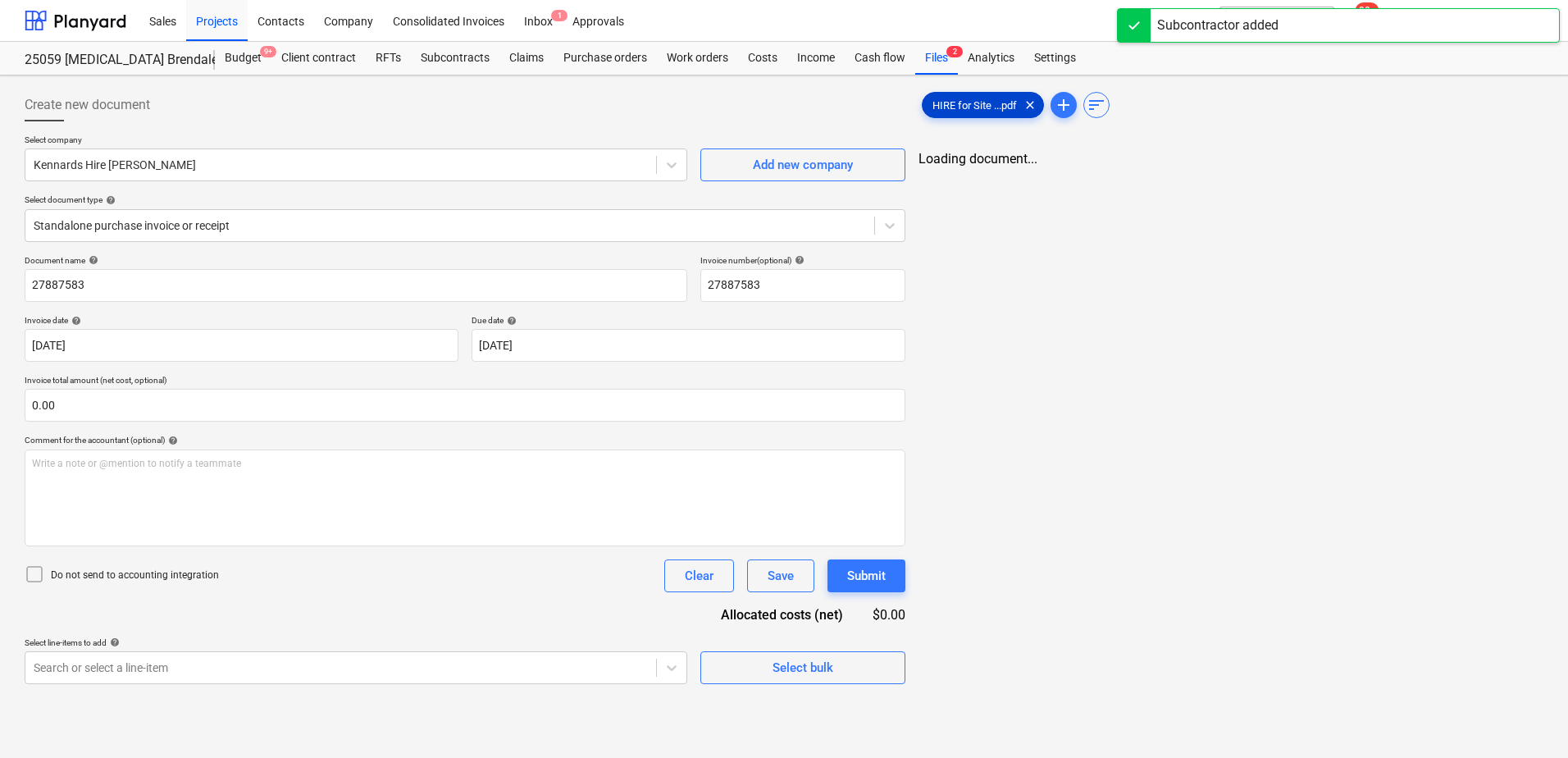
click at [961, 106] on span "HIRE for Site ...pdf" at bounding box center [974, 105] width 104 height 13
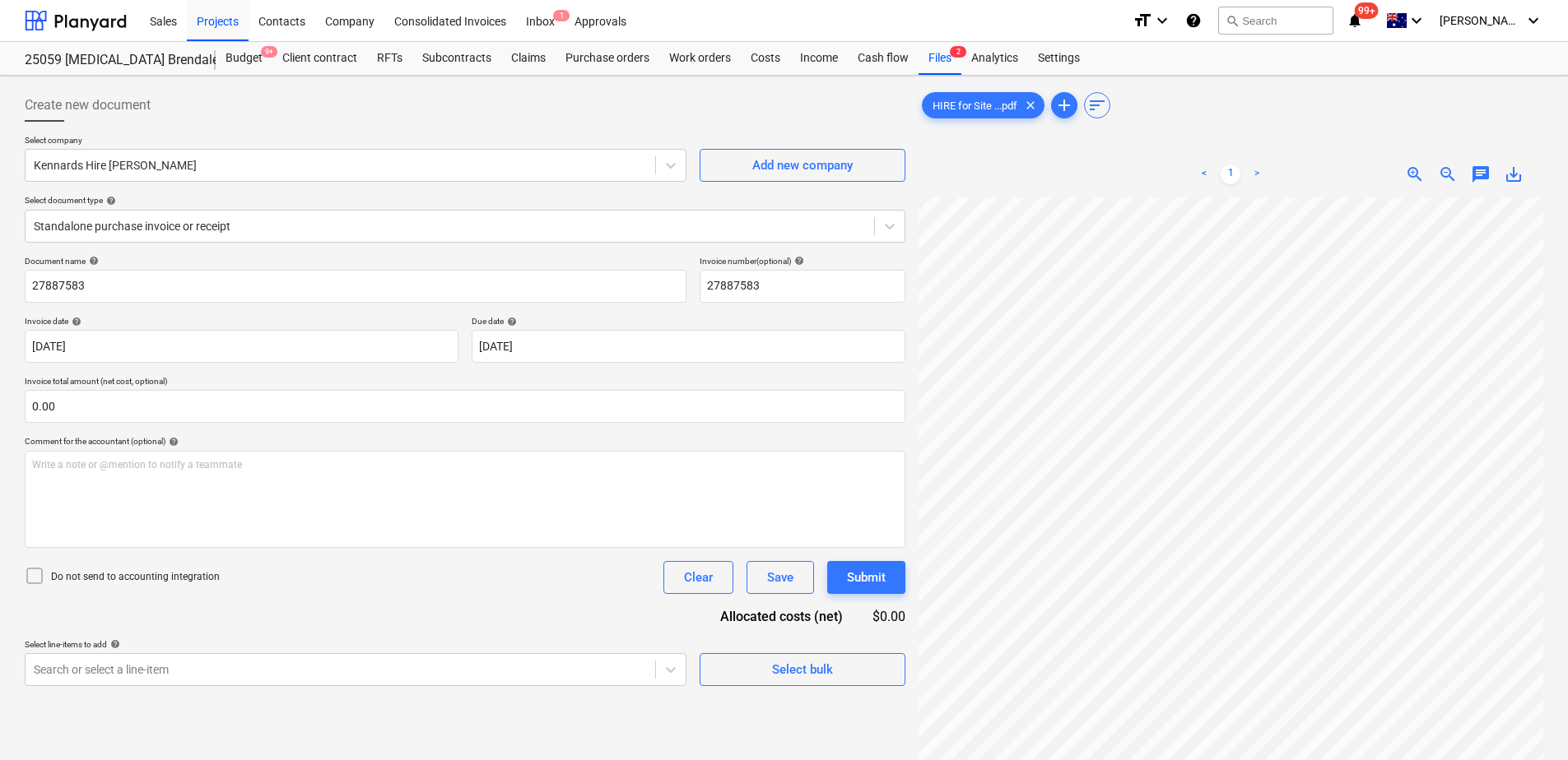
scroll to position [3, 118]
click at [564, 349] on body "Sales Projects Contacts Company Consolidated Invoices Inbox 1 Approvals format_…" at bounding box center [784, 380] width 1568 height 760
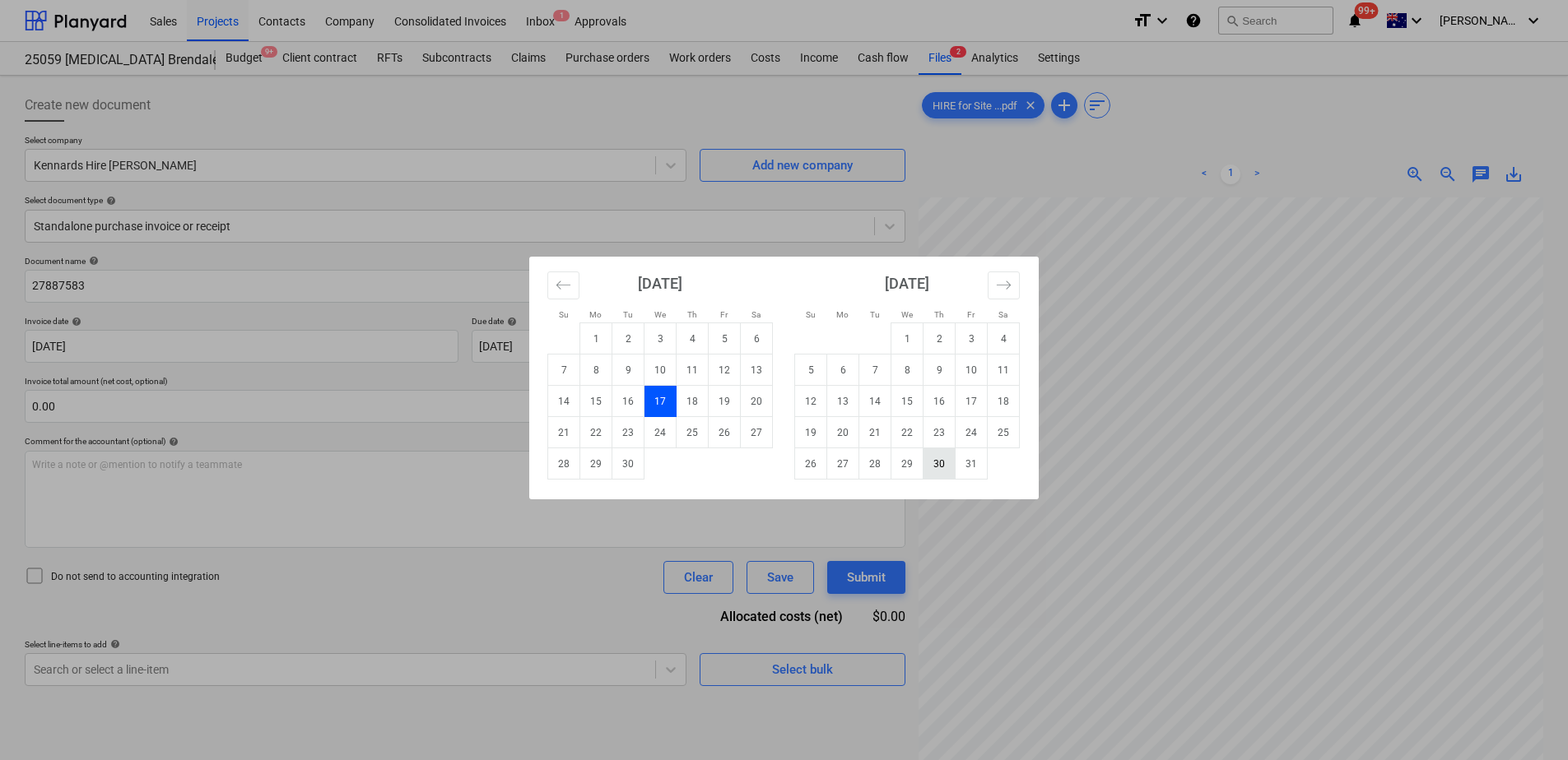
click at [939, 463] on td "30" at bounding box center [939, 464] width 32 height 31
type input "30 Oct 2025"
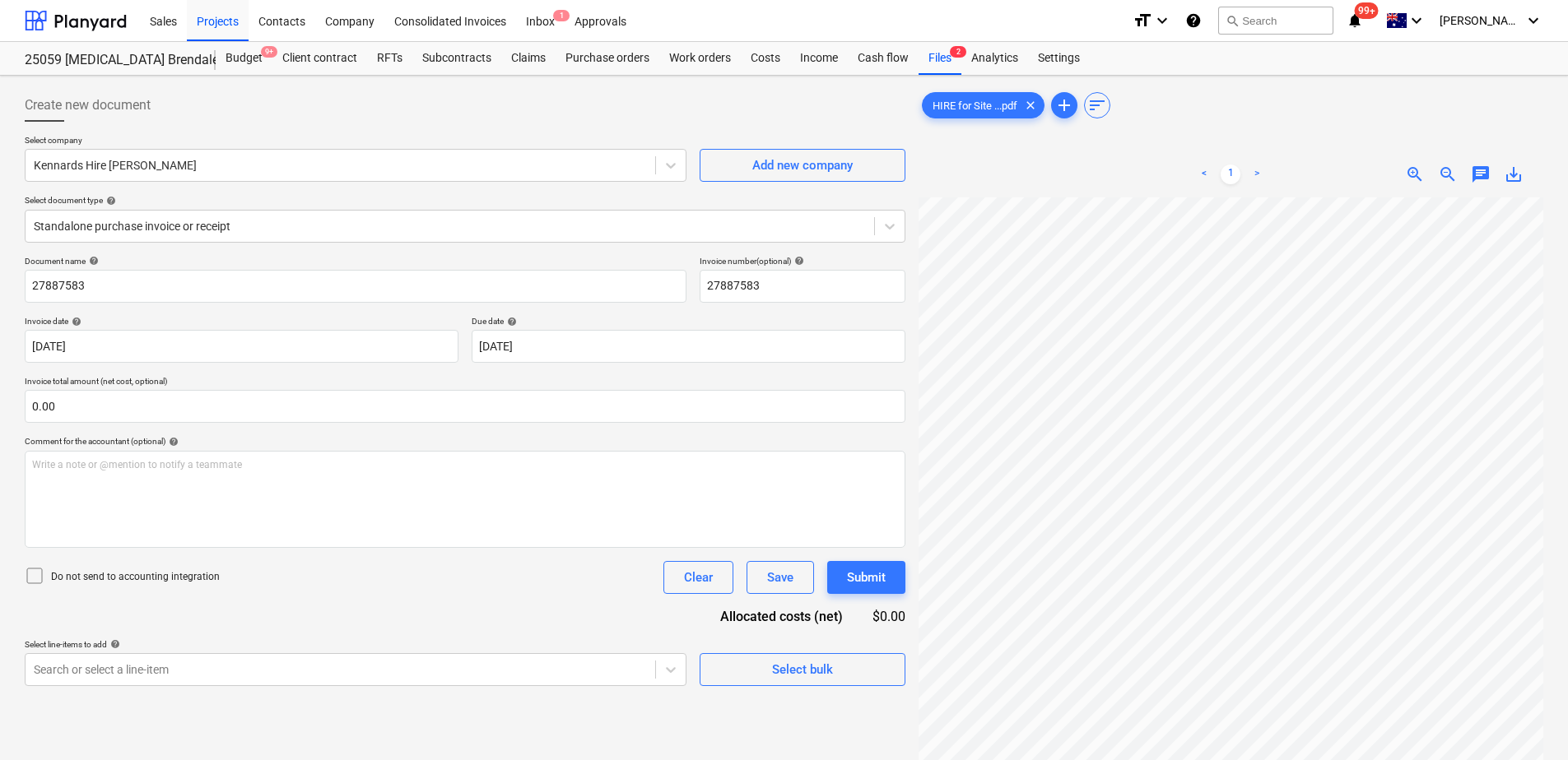
click at [353, 600] on div "Document name help 27887583 Invoice number (optional) help 27887583 Invoice dat…" at bounding box center [465, 471] width 880 height 431
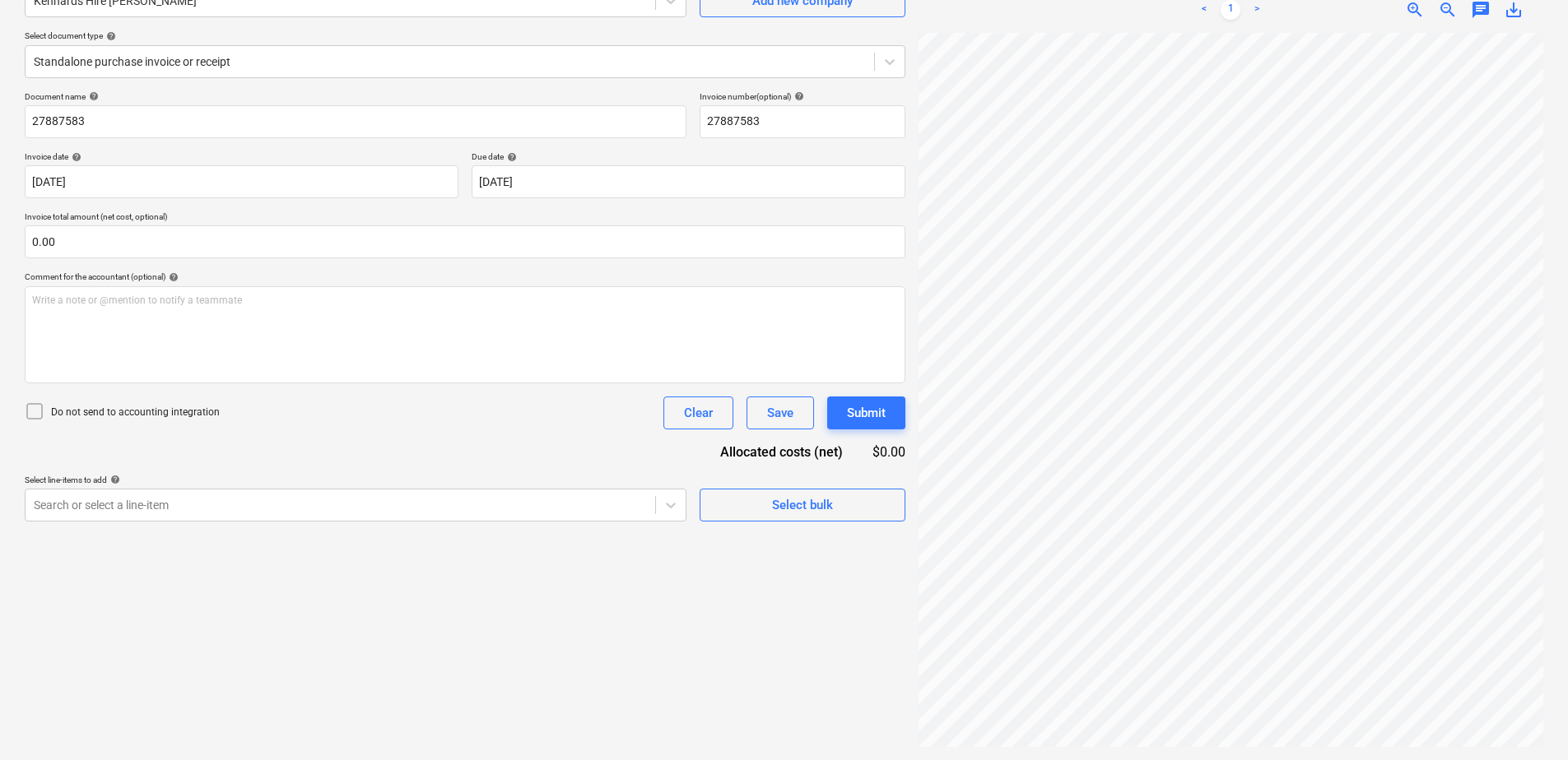
scroll to position [57, 0]
click at [392, 507] on div "Create new document Select company Kennards Hire Brendale Add new company Selec…" at bounding box center [465, 335] width 894 height 835
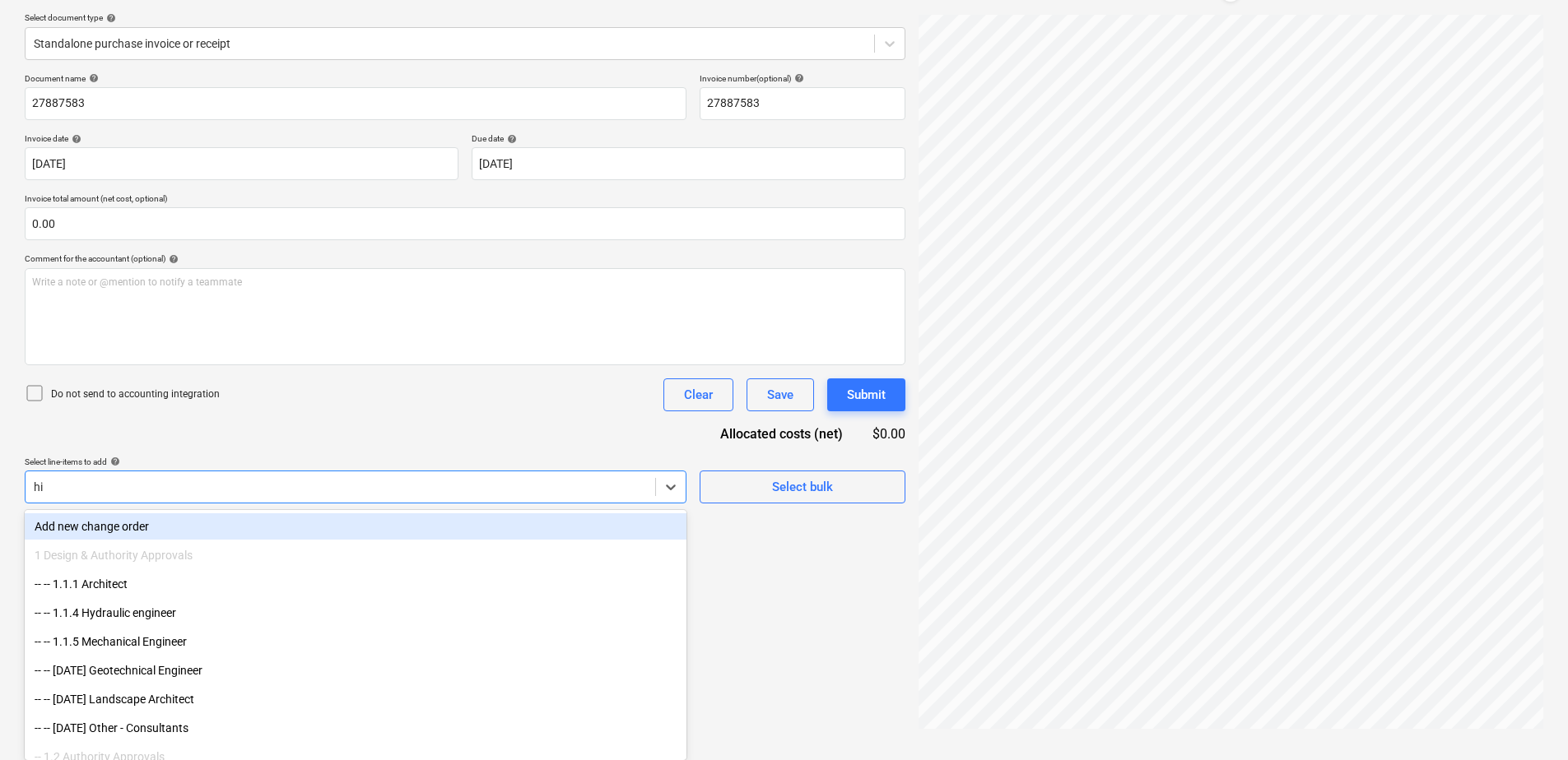
scroll to position [164, 0]
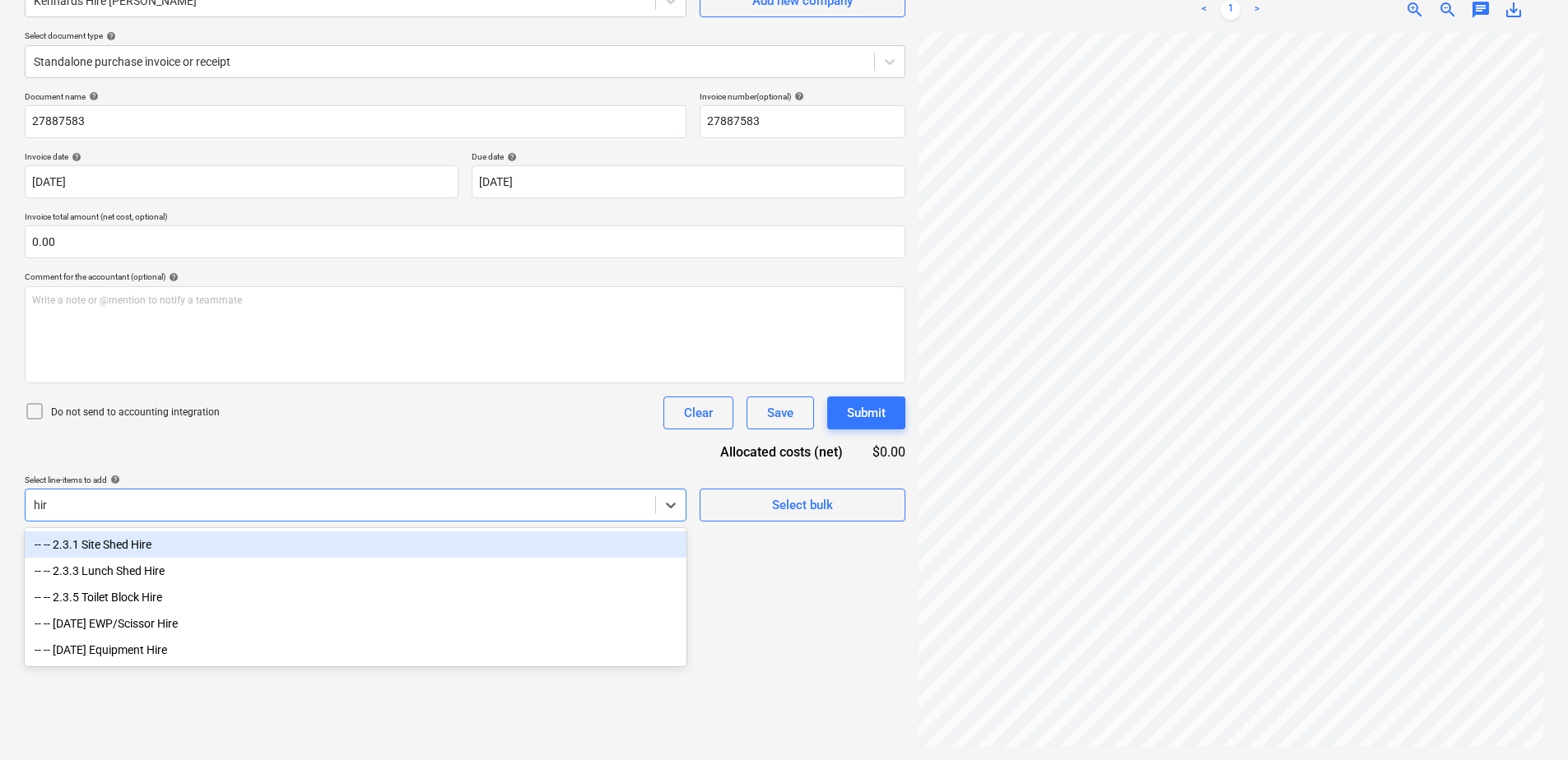
type input "hir"
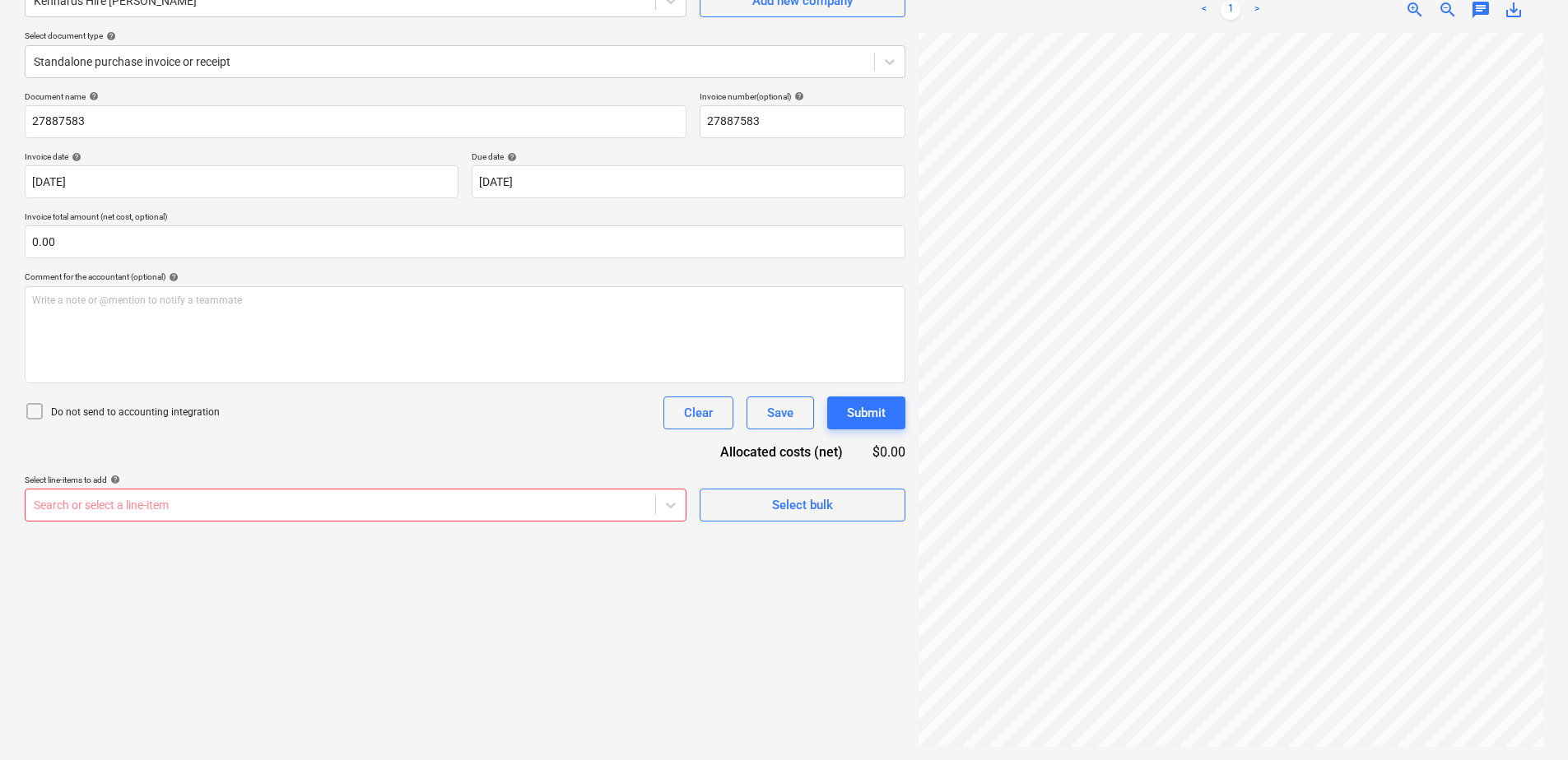
scroll to position [168, 42]
click at [214, 64] on div at bounding box center [449, 61] width 832 height 16
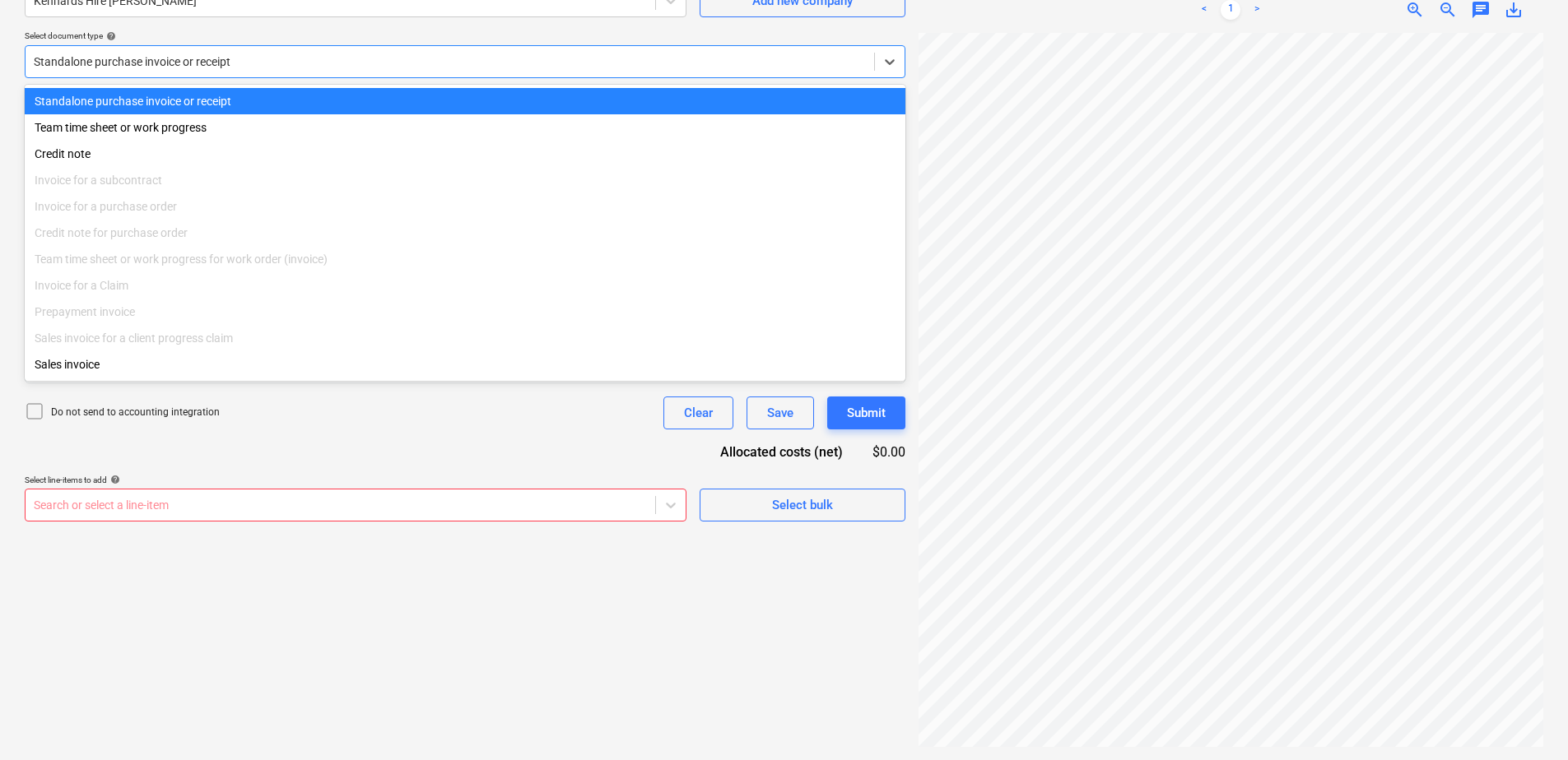
click at [214, 64] on div at bounding box center [449, 61] width 832 height 16
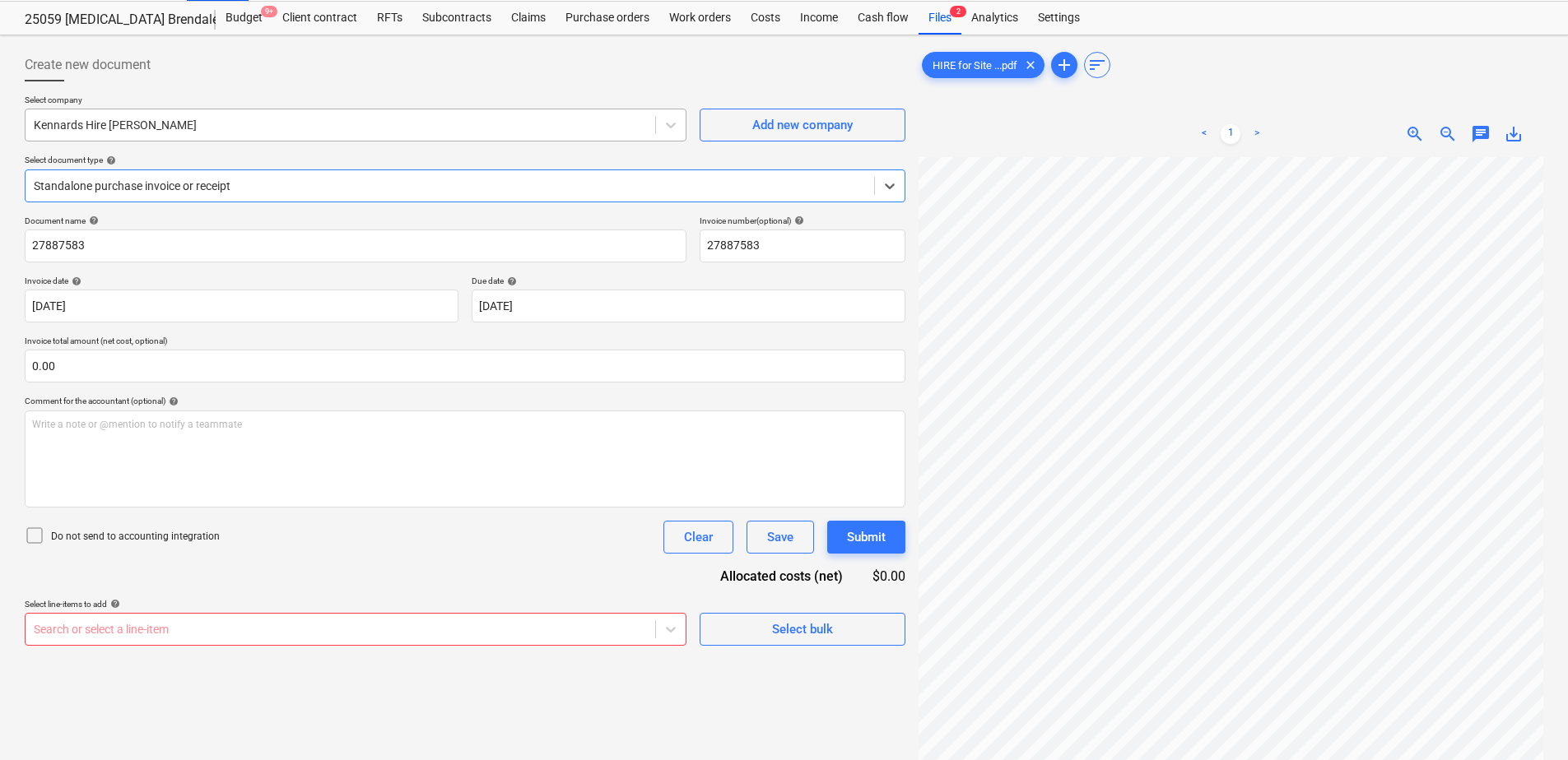
scroll to position [0, 0]
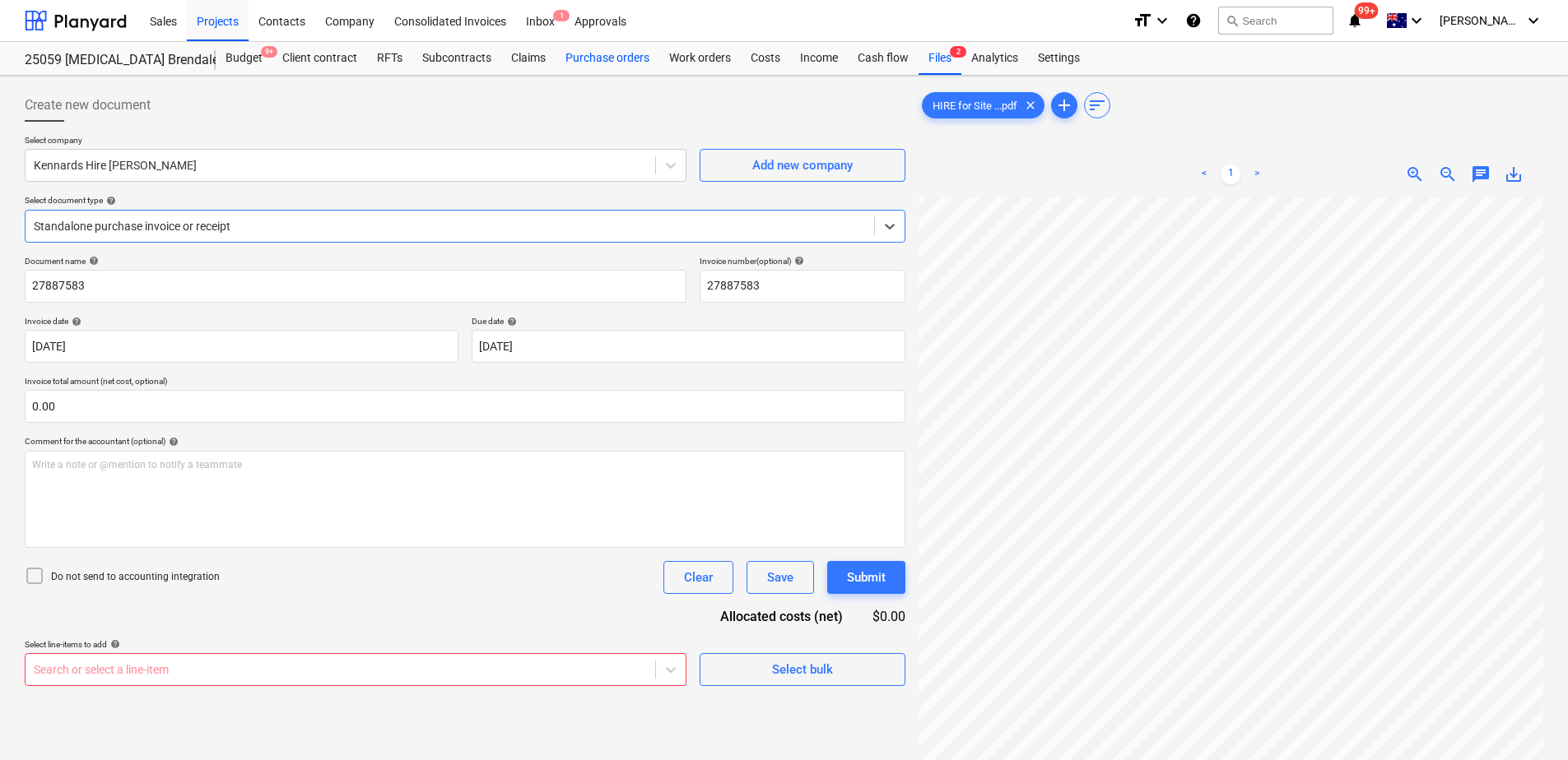
click at [593, 60] on div "Purchase orders" at bounding box center [607, 58] width 103 height 33
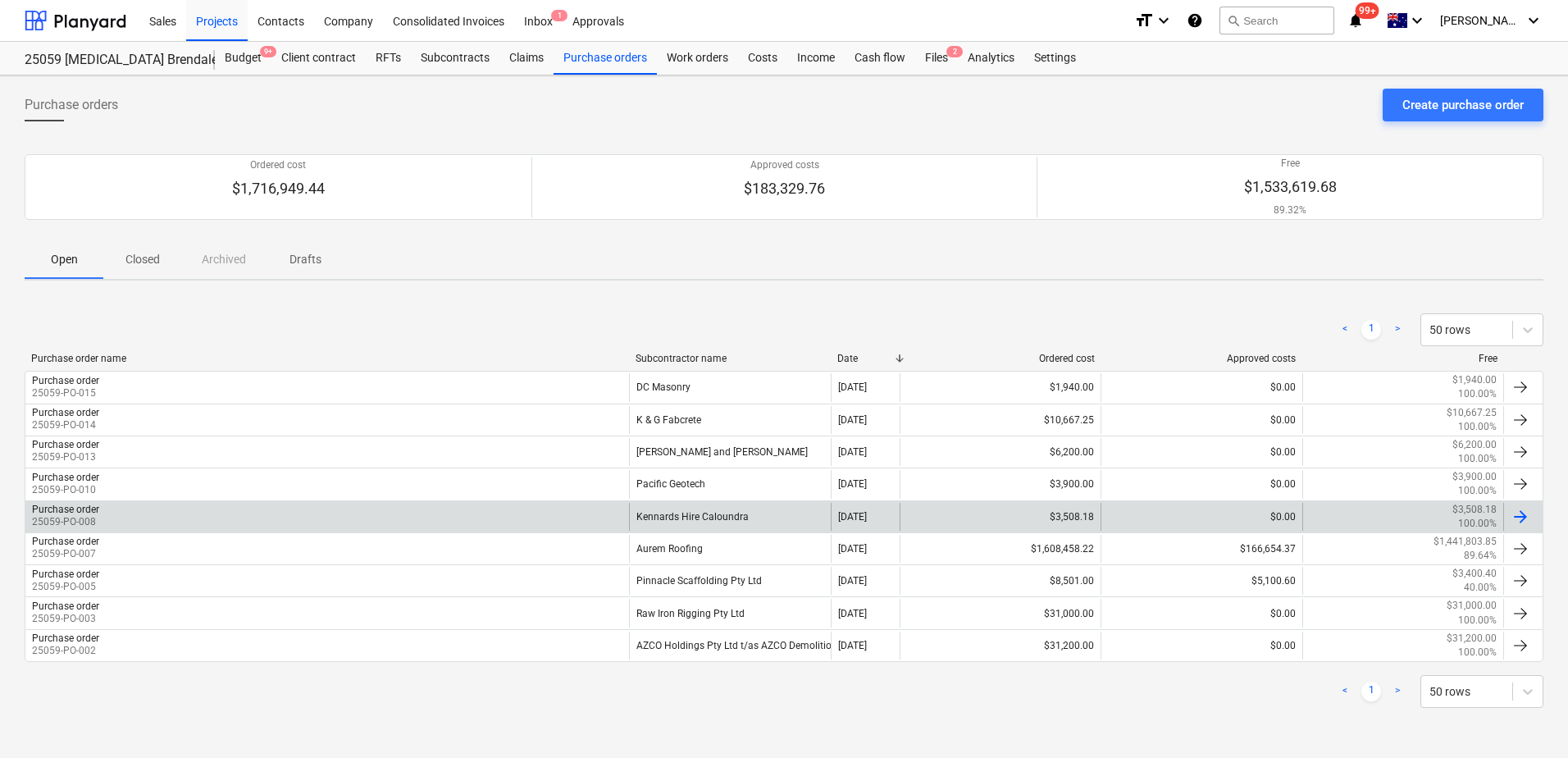
click at [685, 514] on div "Kennards Hire Caloundra" at bounding box center [729, 516] width 201 height 28
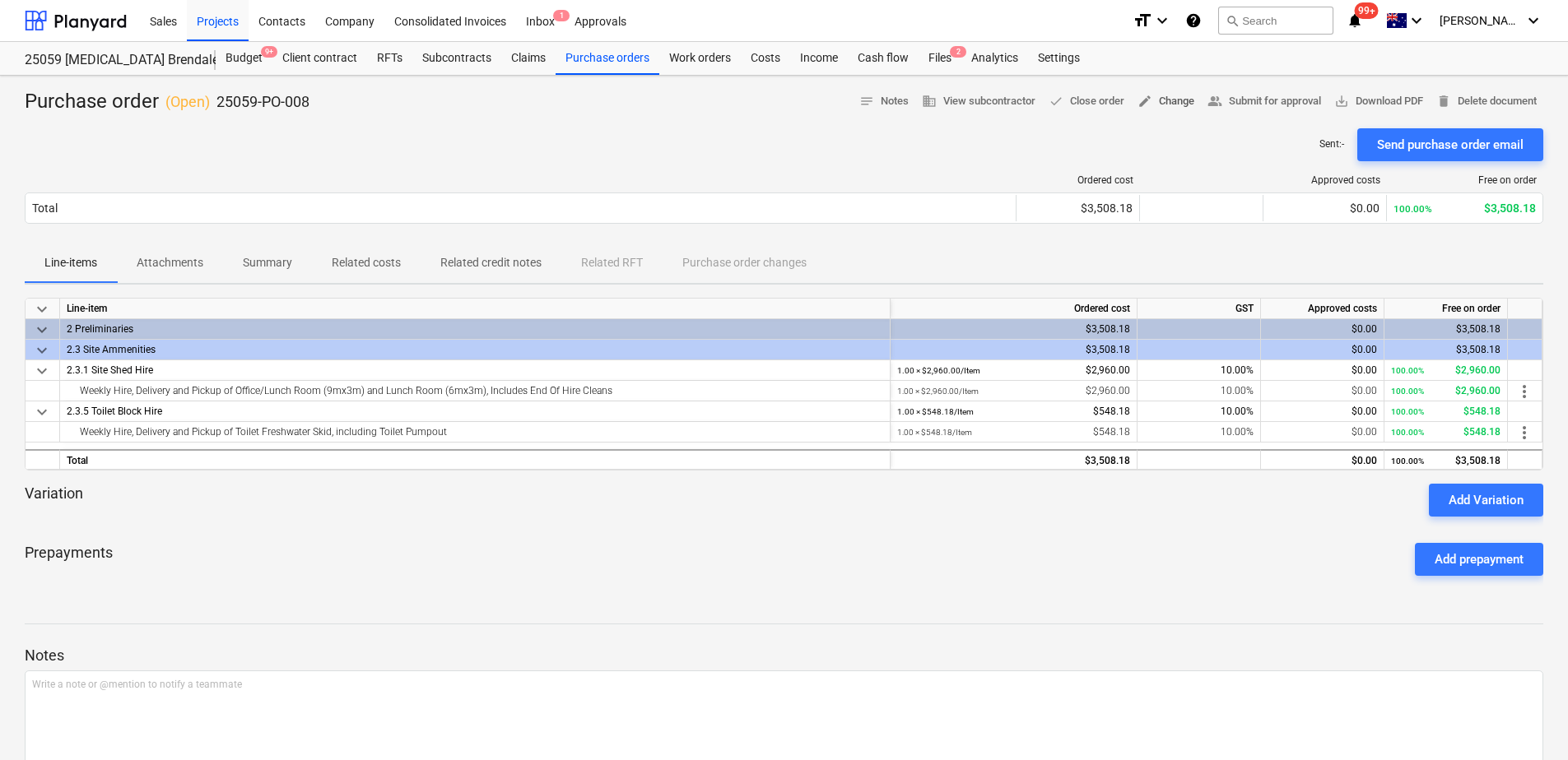
click at [1175, 105] on span "edit Change" at bounding box center [1165, 101] width 57 height 19
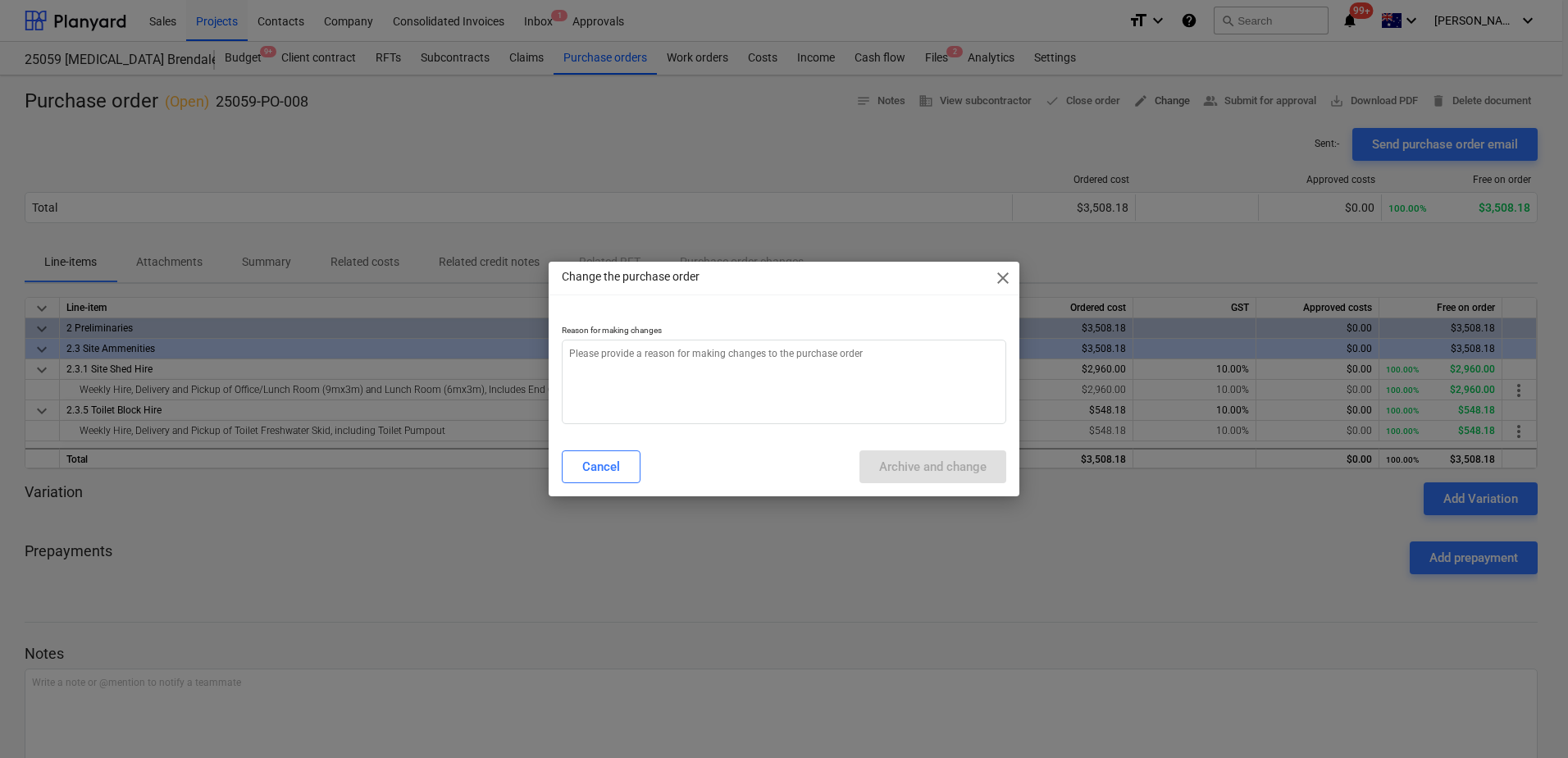
type textarea "x"
click at [887, 367] on textarea at bounding box center [784, 382] width 445 height 85
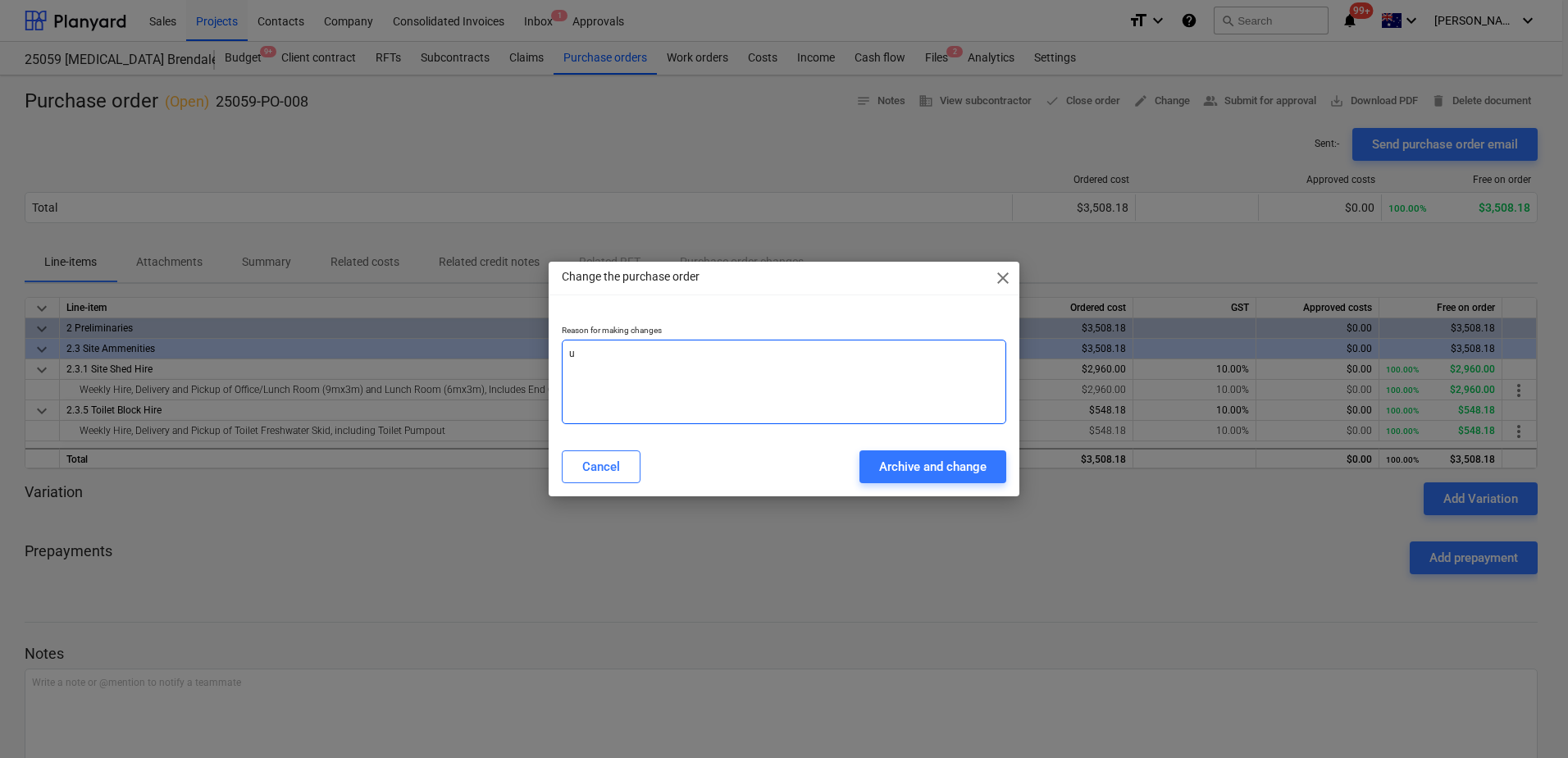
type textarea "u"
type textarea "x"
type textarea "up"
type textarea "x"
type textarea "upd"
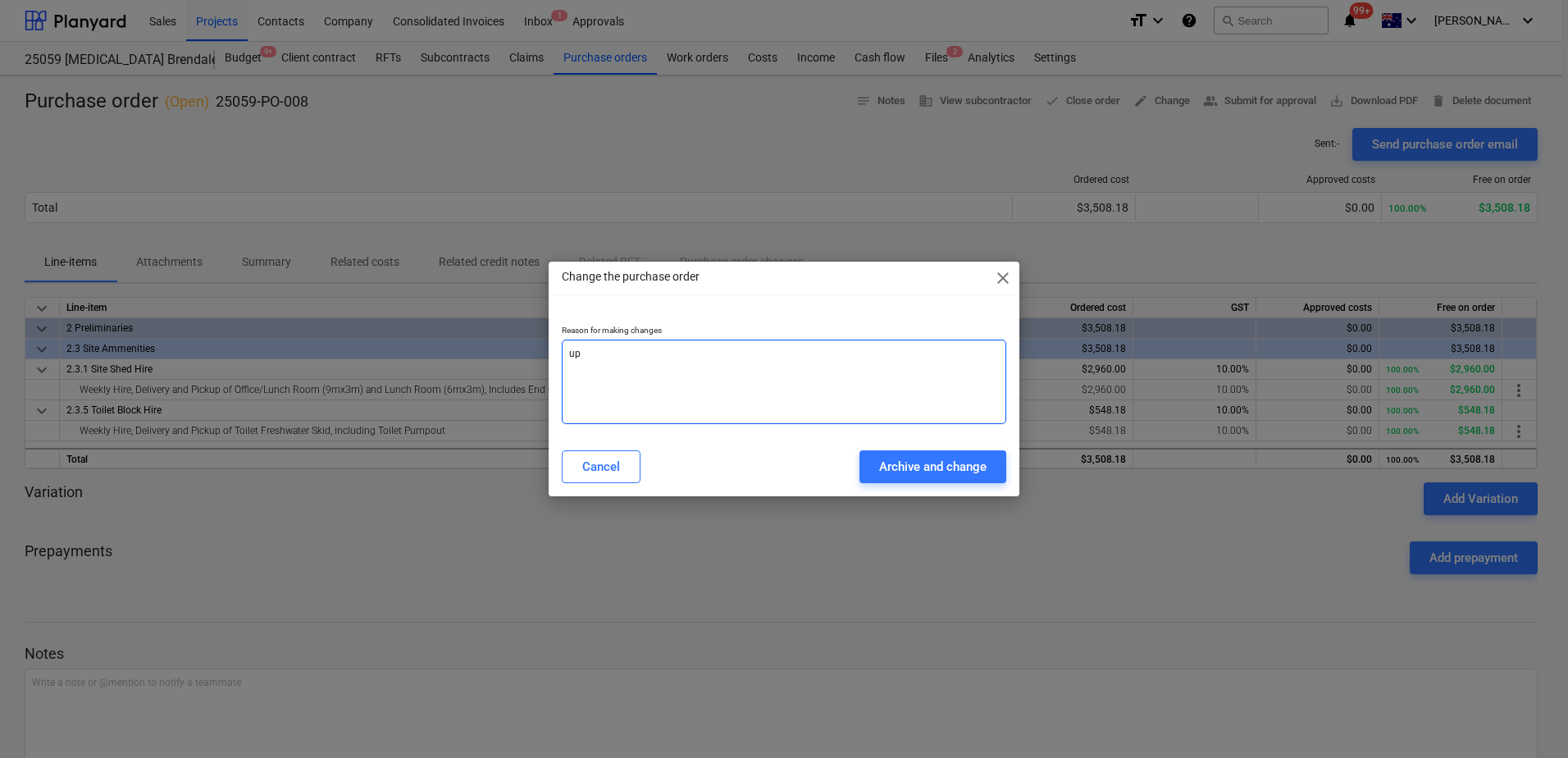
type textarea "x"
type textarea "upda"
type textarea "x"
type textarea "updat"
type textarea "x"
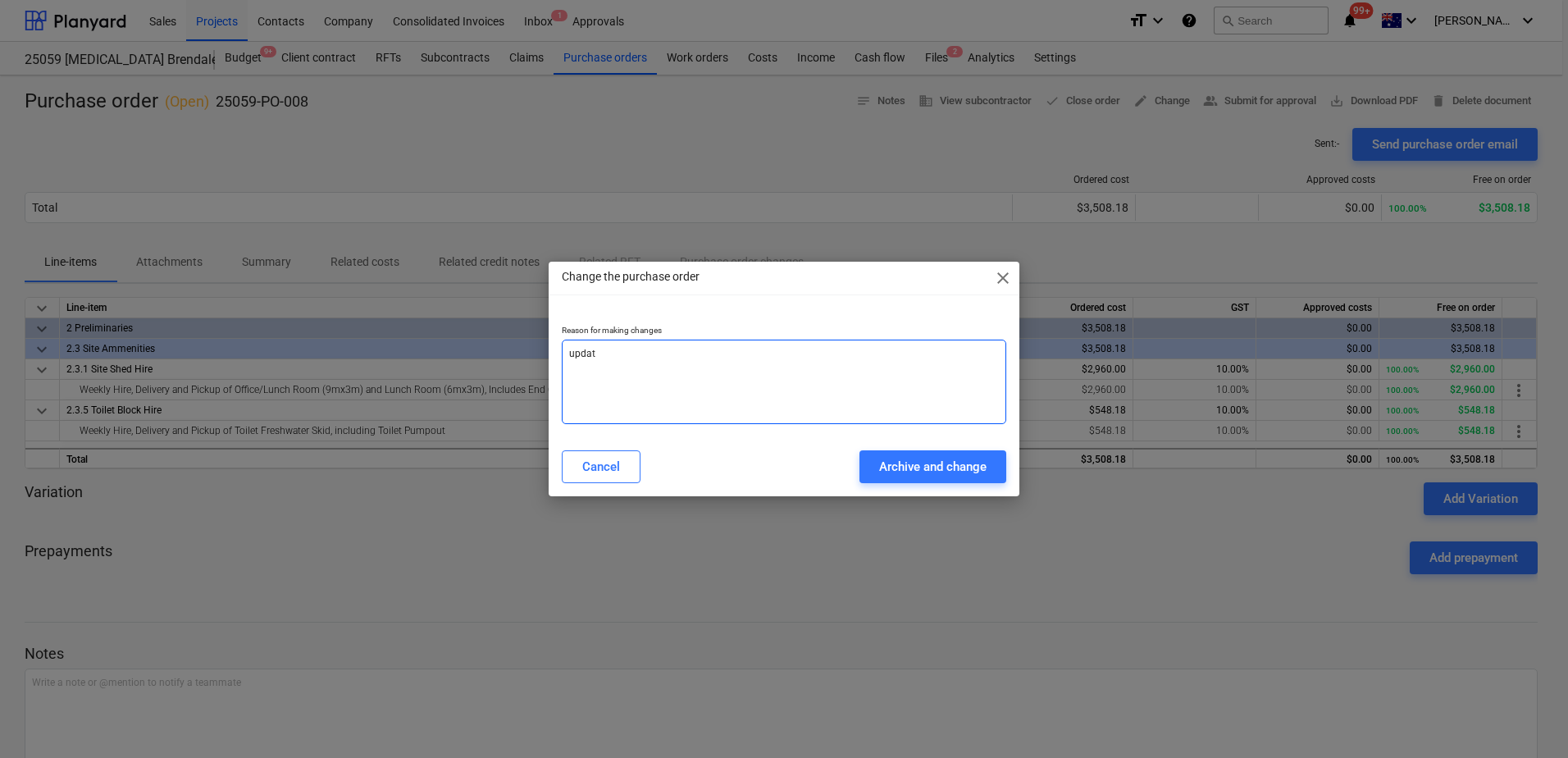
type textarea "update"
type textarea "x"
type textarea "update"
type textarea "x"
type textarea "update s"
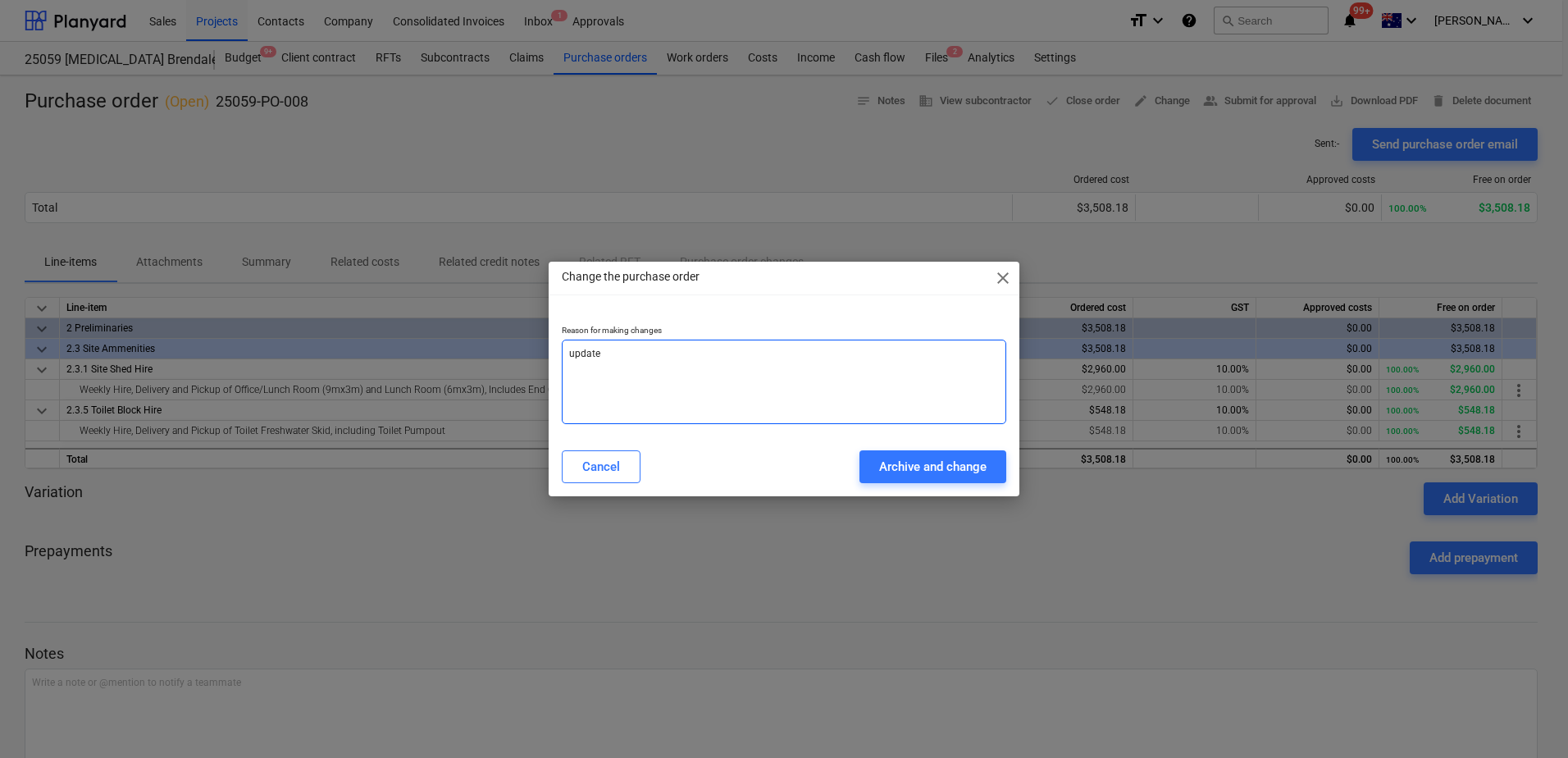
type textarea "x"
type textarea "update su"
type textarea "x"
type textarea "update sup"
type textarea "x"
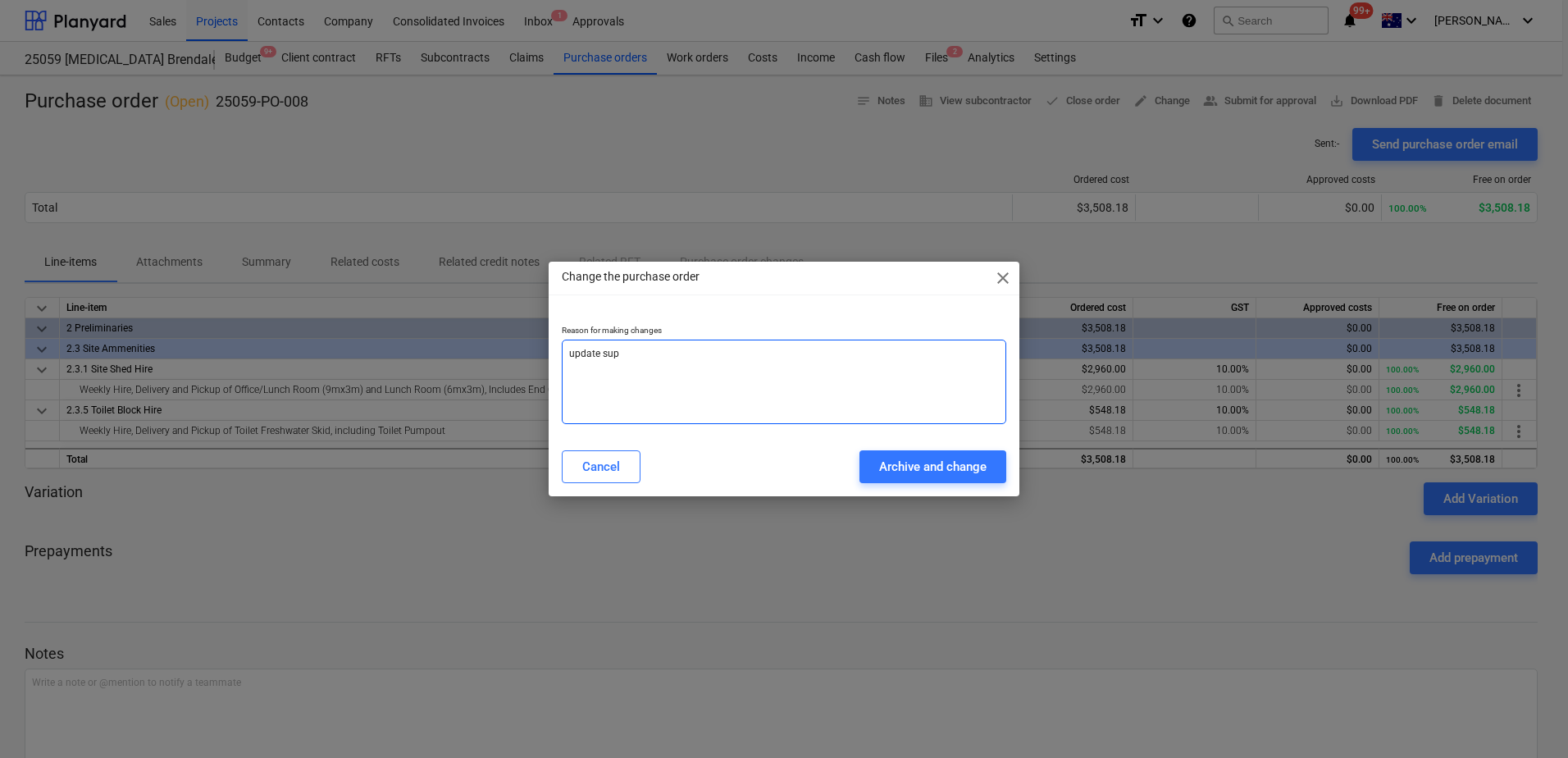
type textarea "update supp"
type textarea "x"
type textarea "update suppl"
type textarea "x"
type textarea "update suppli"
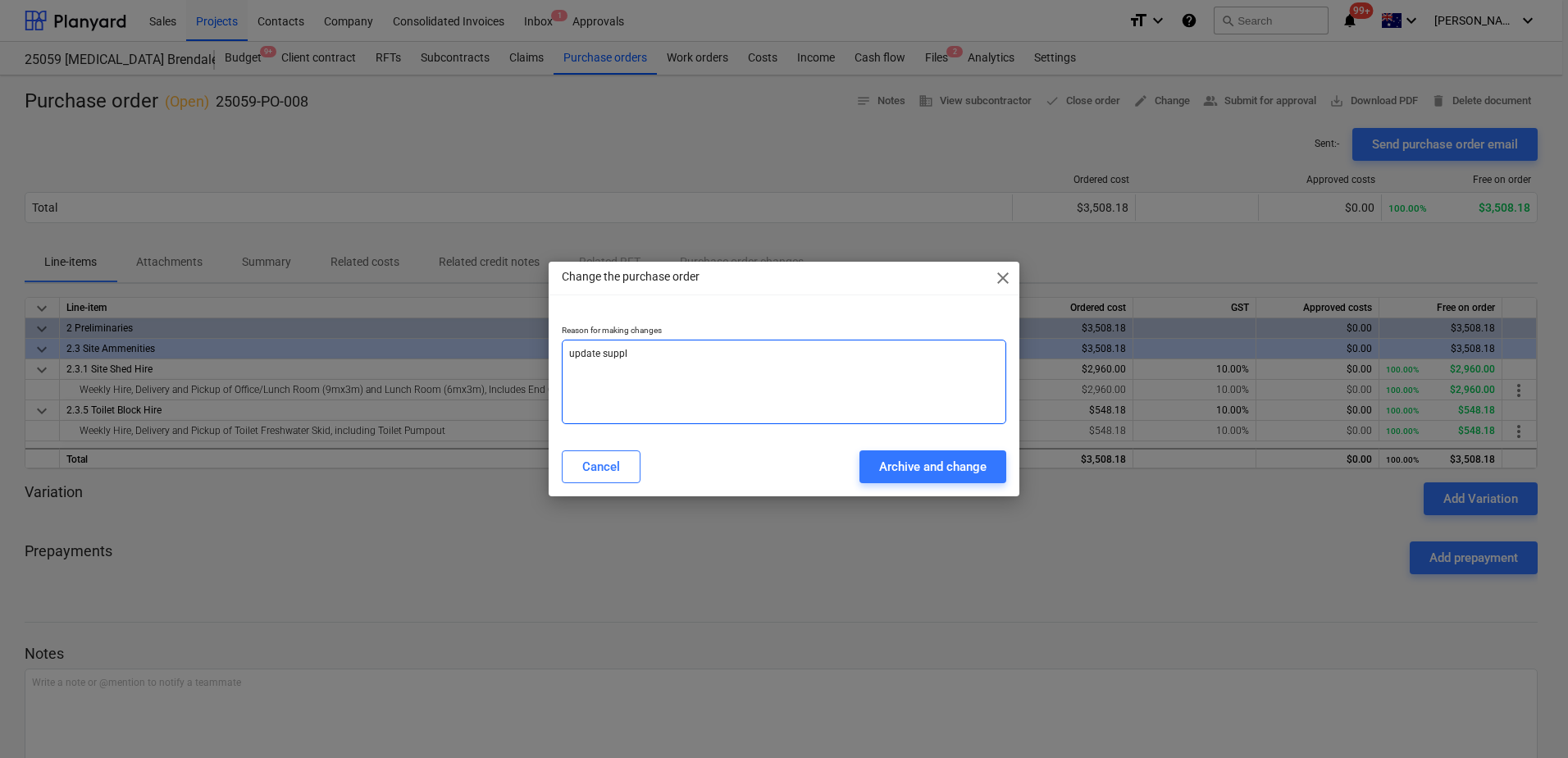
type textarea "x"
type textarea "update supplie"
type textarea "x"
type textarea "update supplier"
type textarea "x"
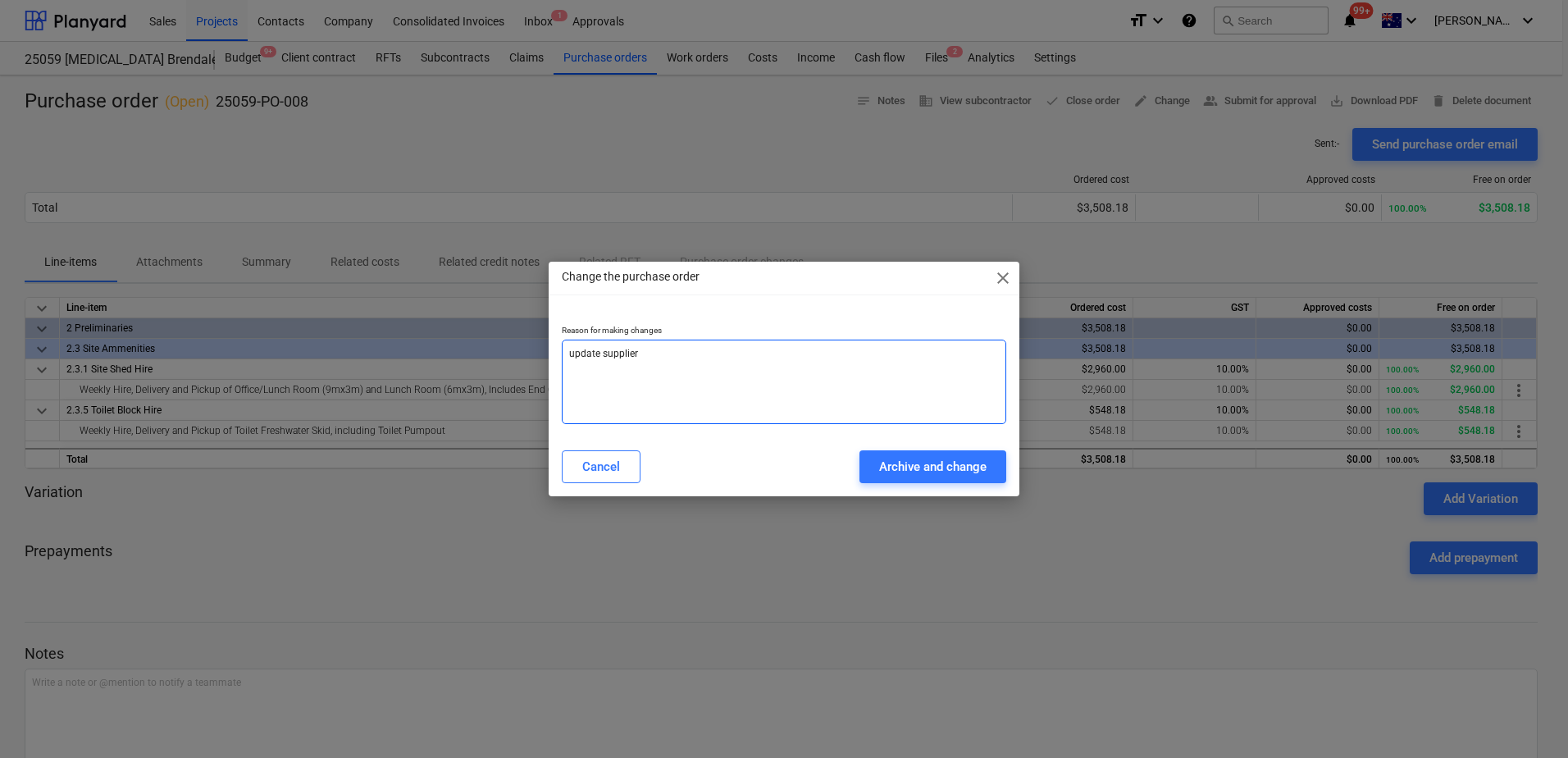
type textarea "update supplier"
type textarea "x"
type textarea "update supplier n"
type textarea "x"
type textarea "update supplier na"
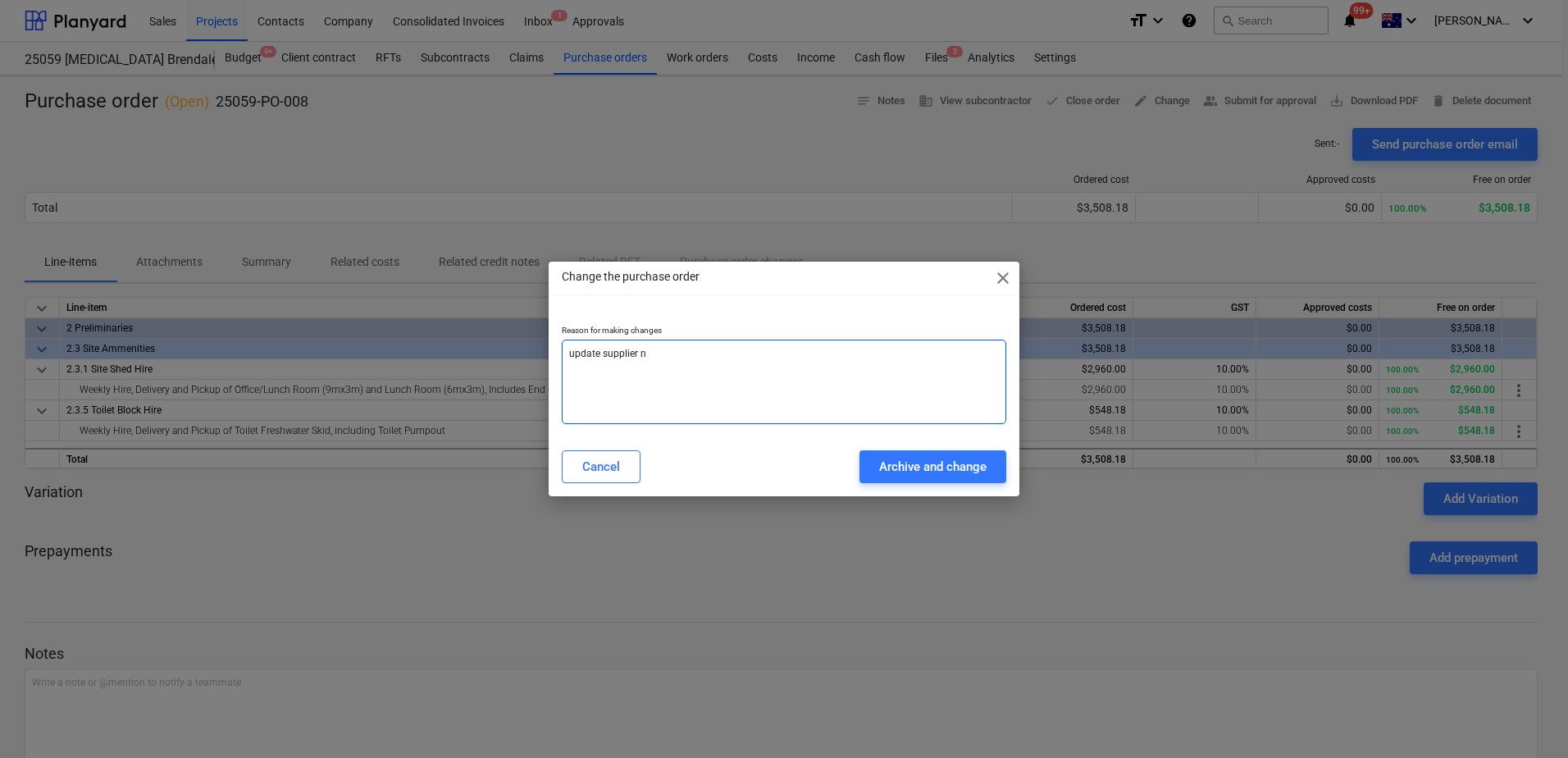
type textarea "x"
type textarea "update supplier nam"
type textarea "x"
type textarea "update supplier name"
type textarea "x"
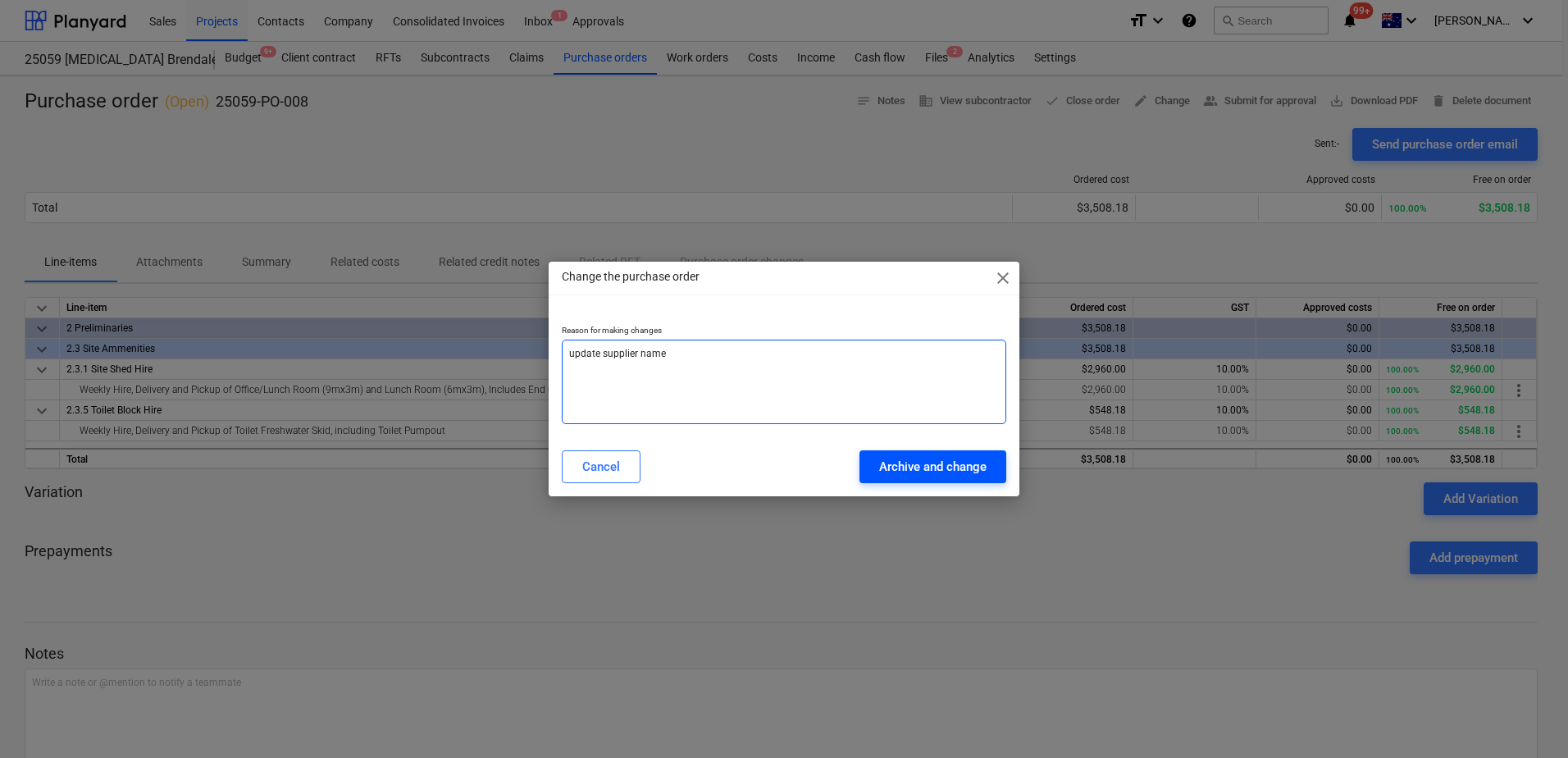
type textarea "update supplier name"
click at [941, 462] on div "Archive and change" at bounding box center [933, 467] width 108 height 21
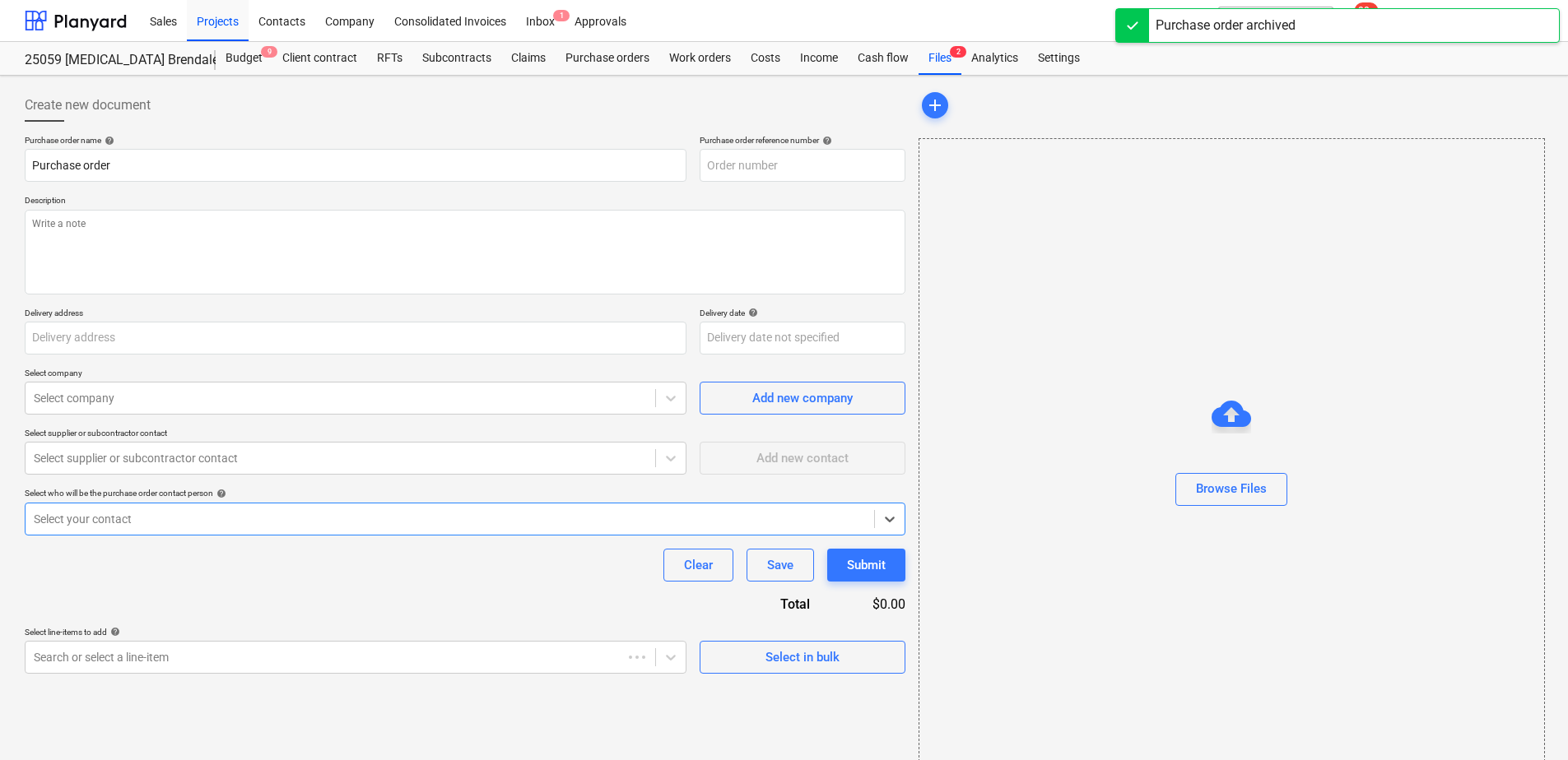
type textarea "x"
type input "25059-PO-008"
type textarea "-"
type input "Corner of Johnstone Road & South Pine Road, Brendale QLD 4500"
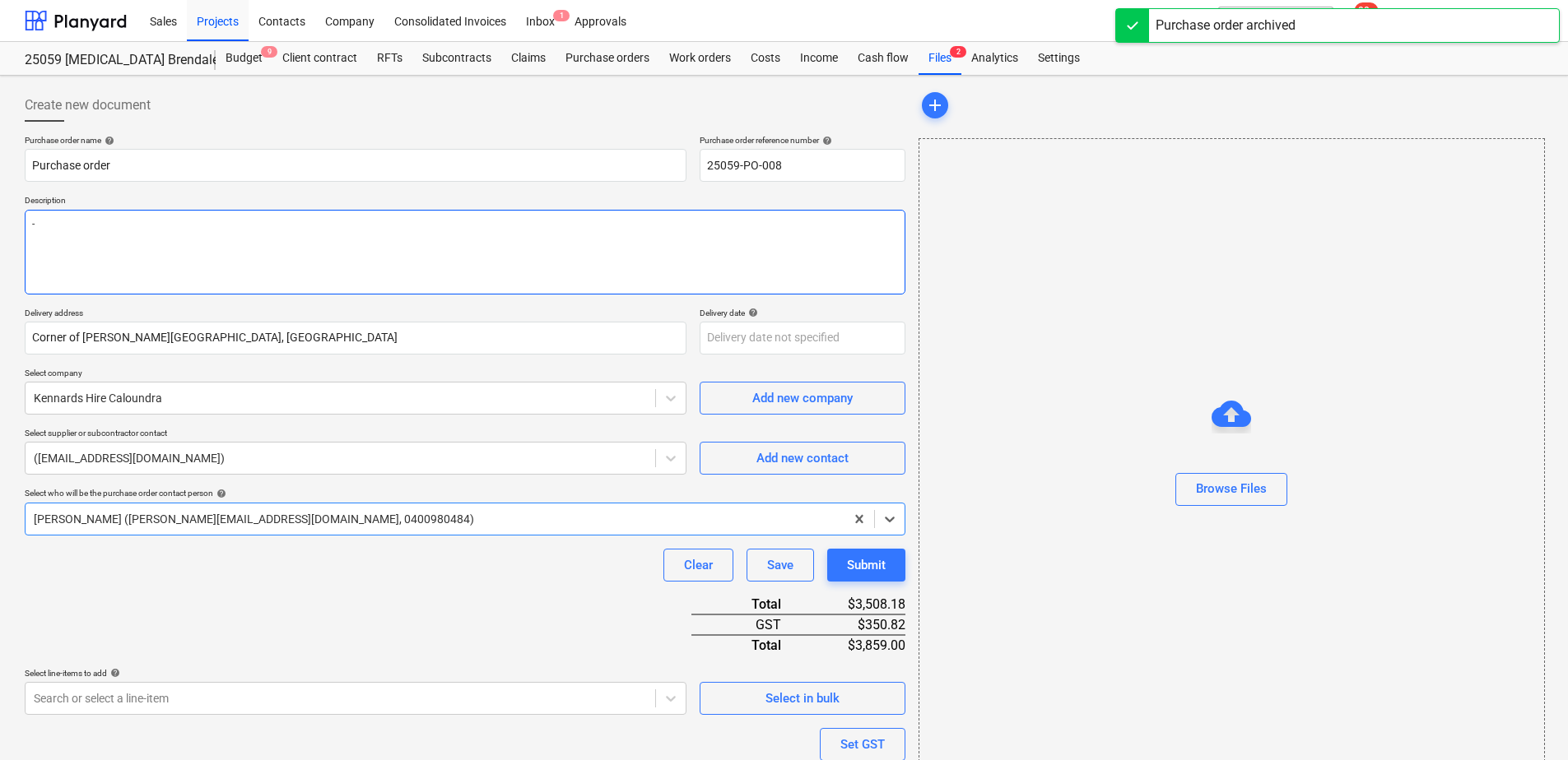
type textarea "x"
click at [147, 390] on div at bounding box center [340, 398] width 613 height 16
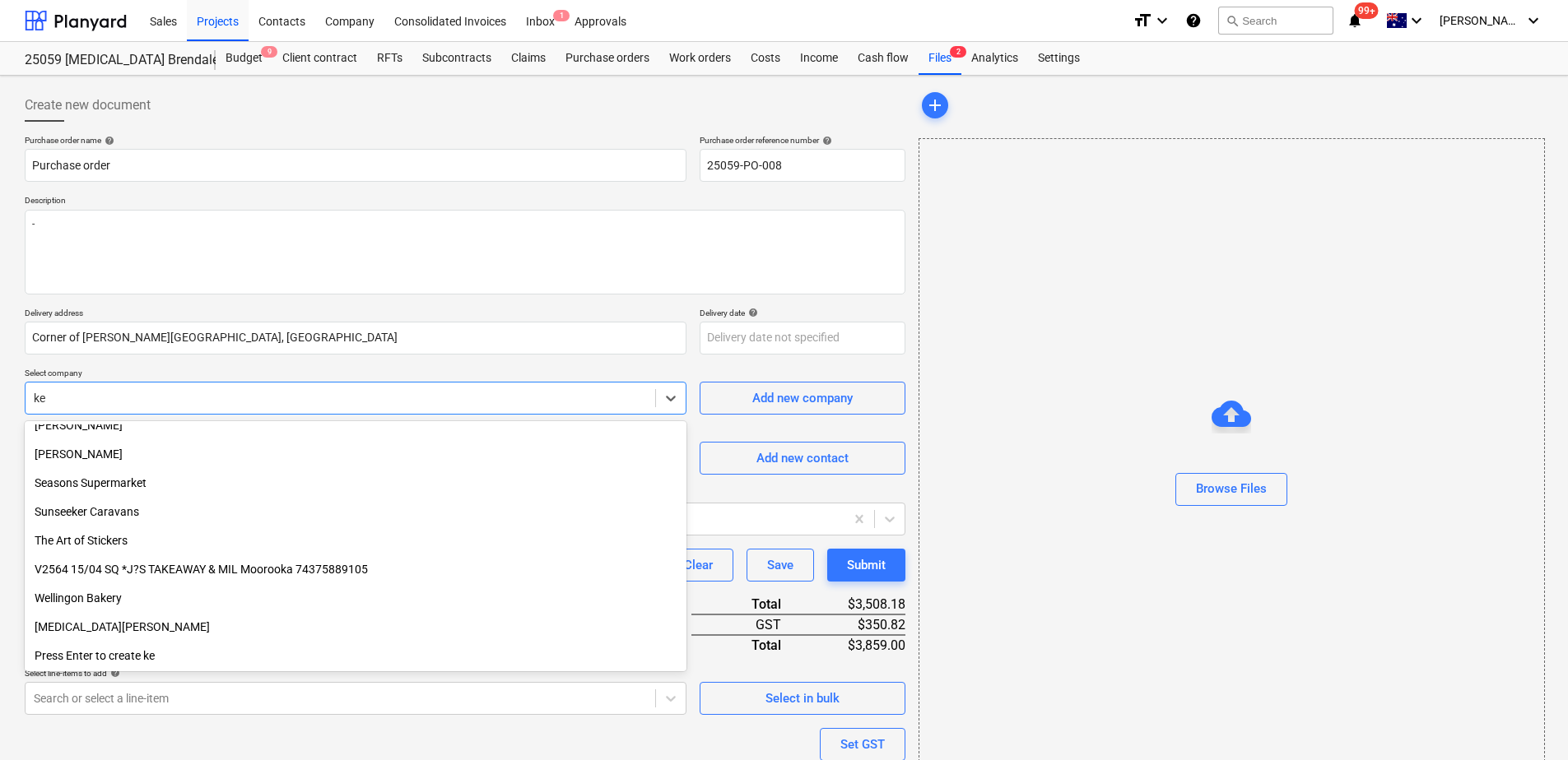
scroll to position [819, 0]
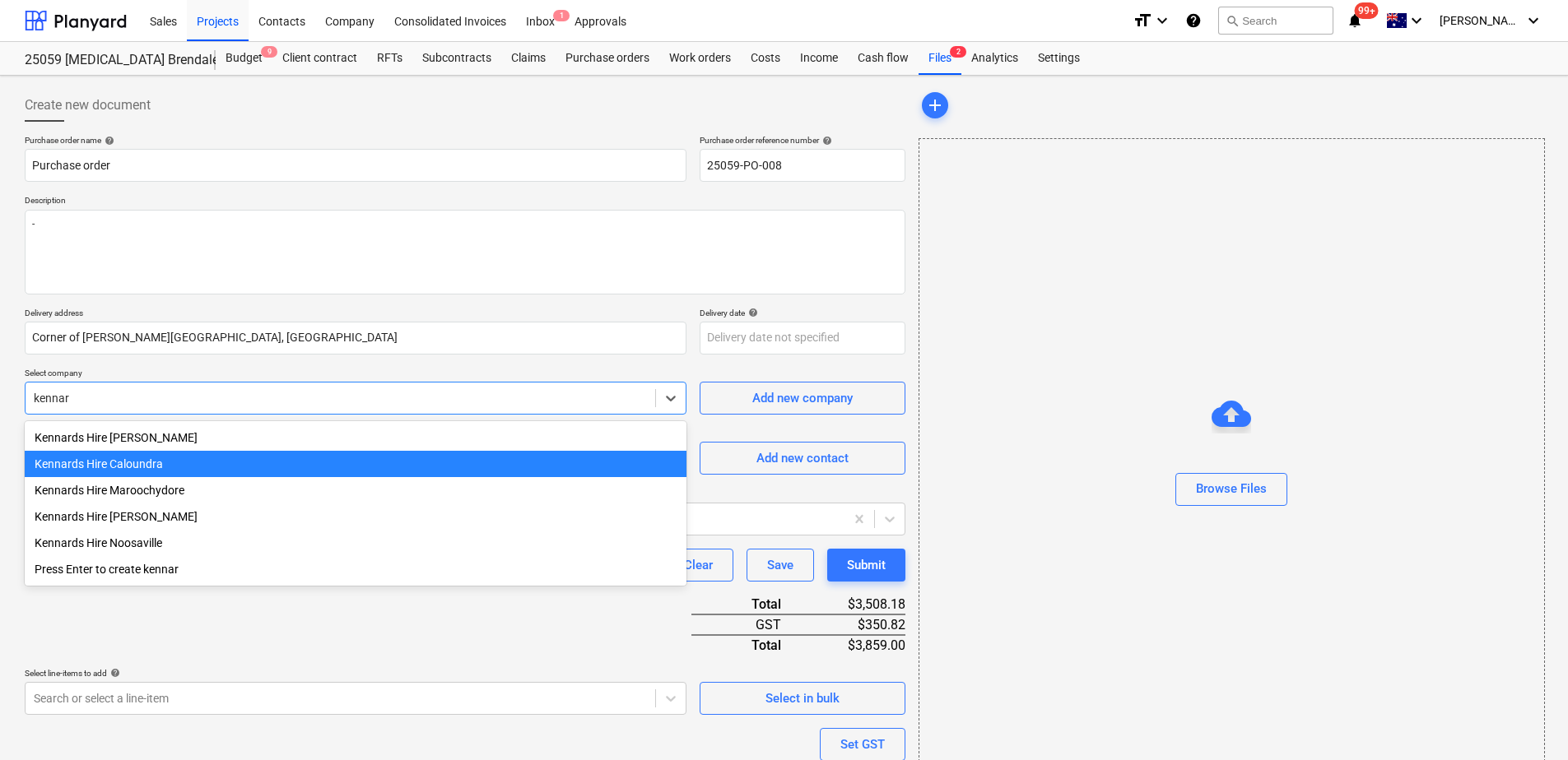
type input "kennard"
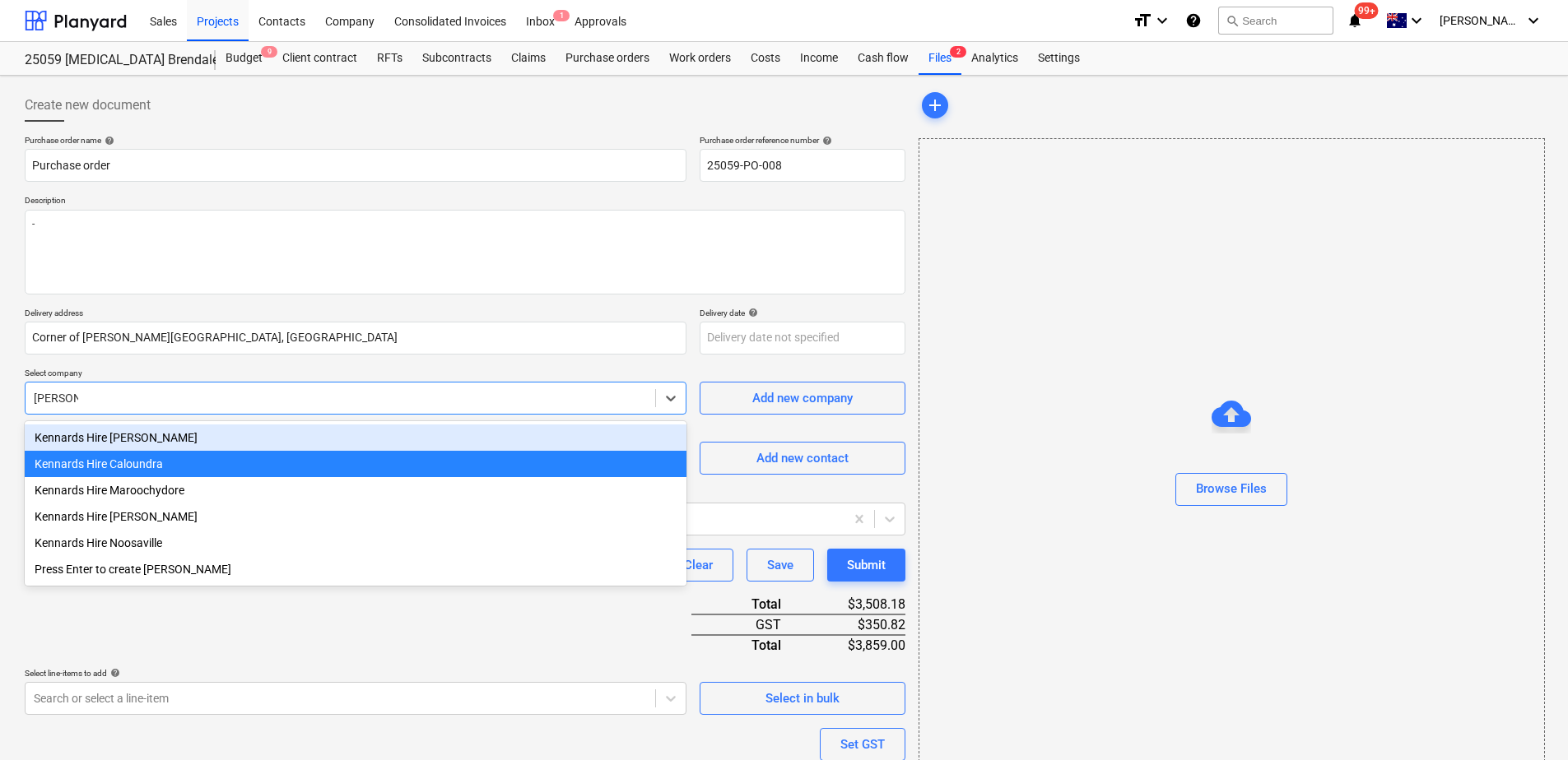
click at [148, 432] on div "Kennards Hire Brendale" at bounding box center [356, 437] width 662 height 26
type textarea "x"
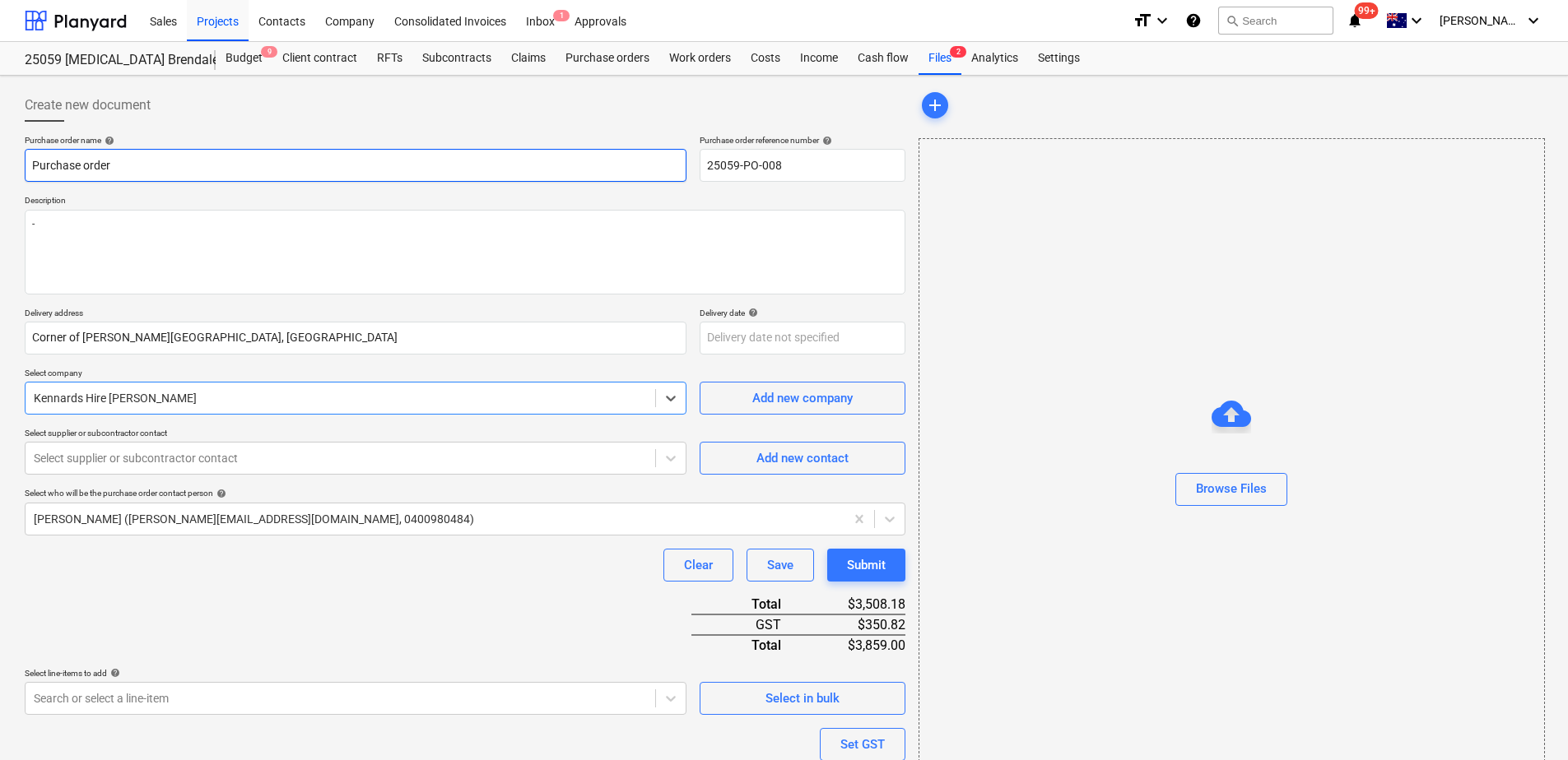
click at [125, 169] on input "Purchase order" at bounding box center [356, 165] width 662 height 33
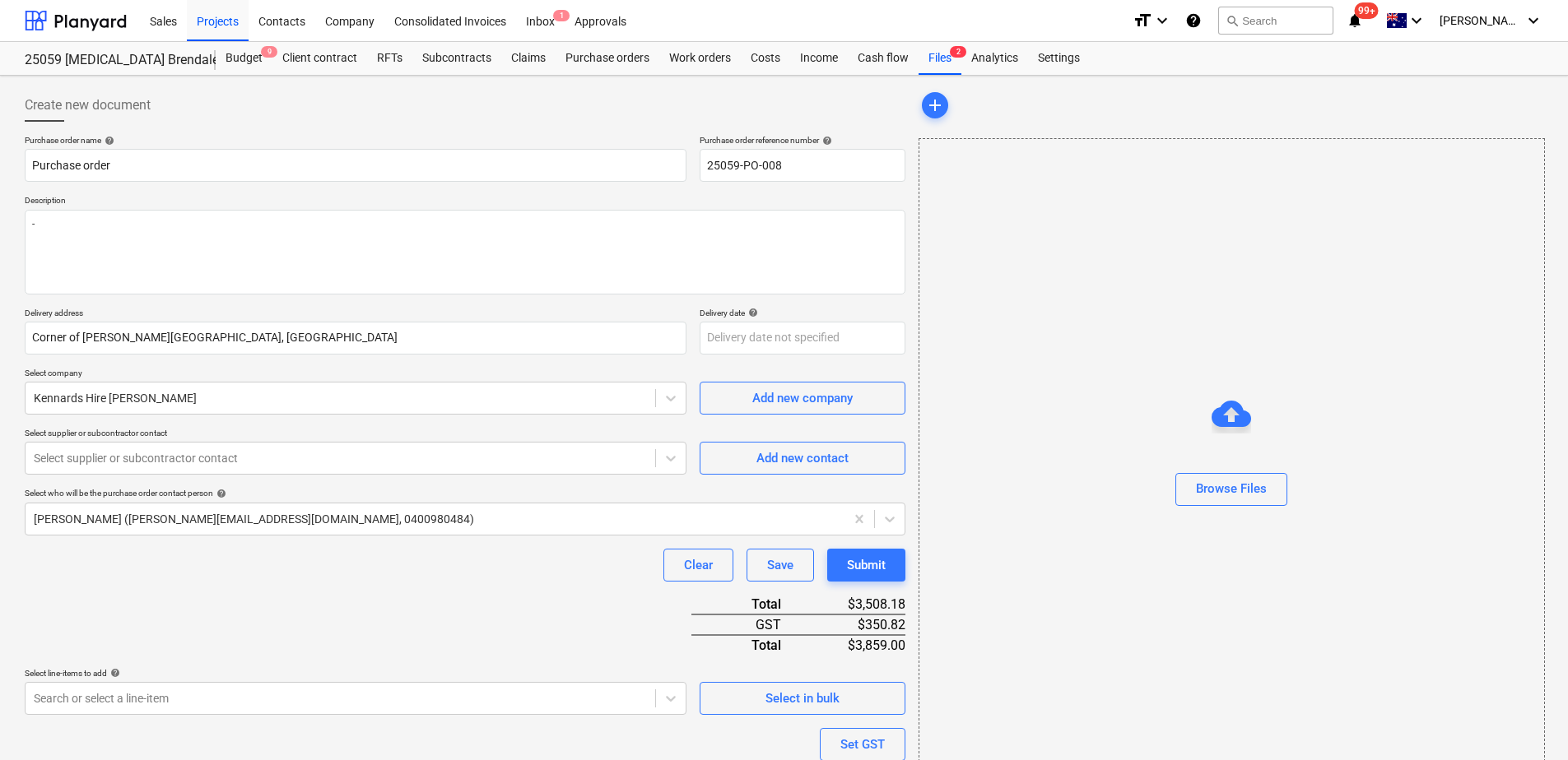
click at [237, 606] on div "Purchase order name help Purchase order Purchase order reference number help 25…" at bounding box center [465, 533] width 880 height 797
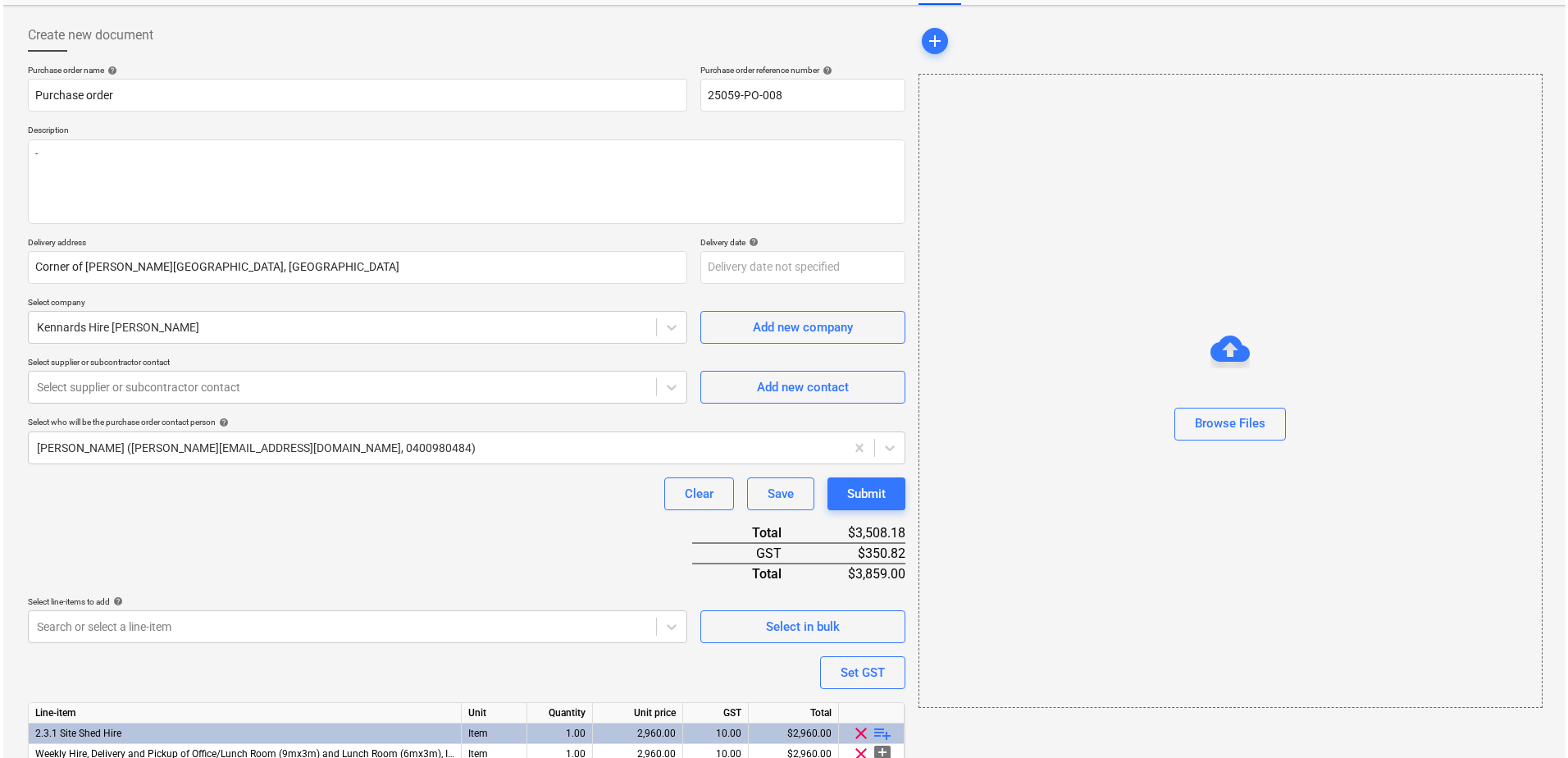
scroll to position [184, 0]
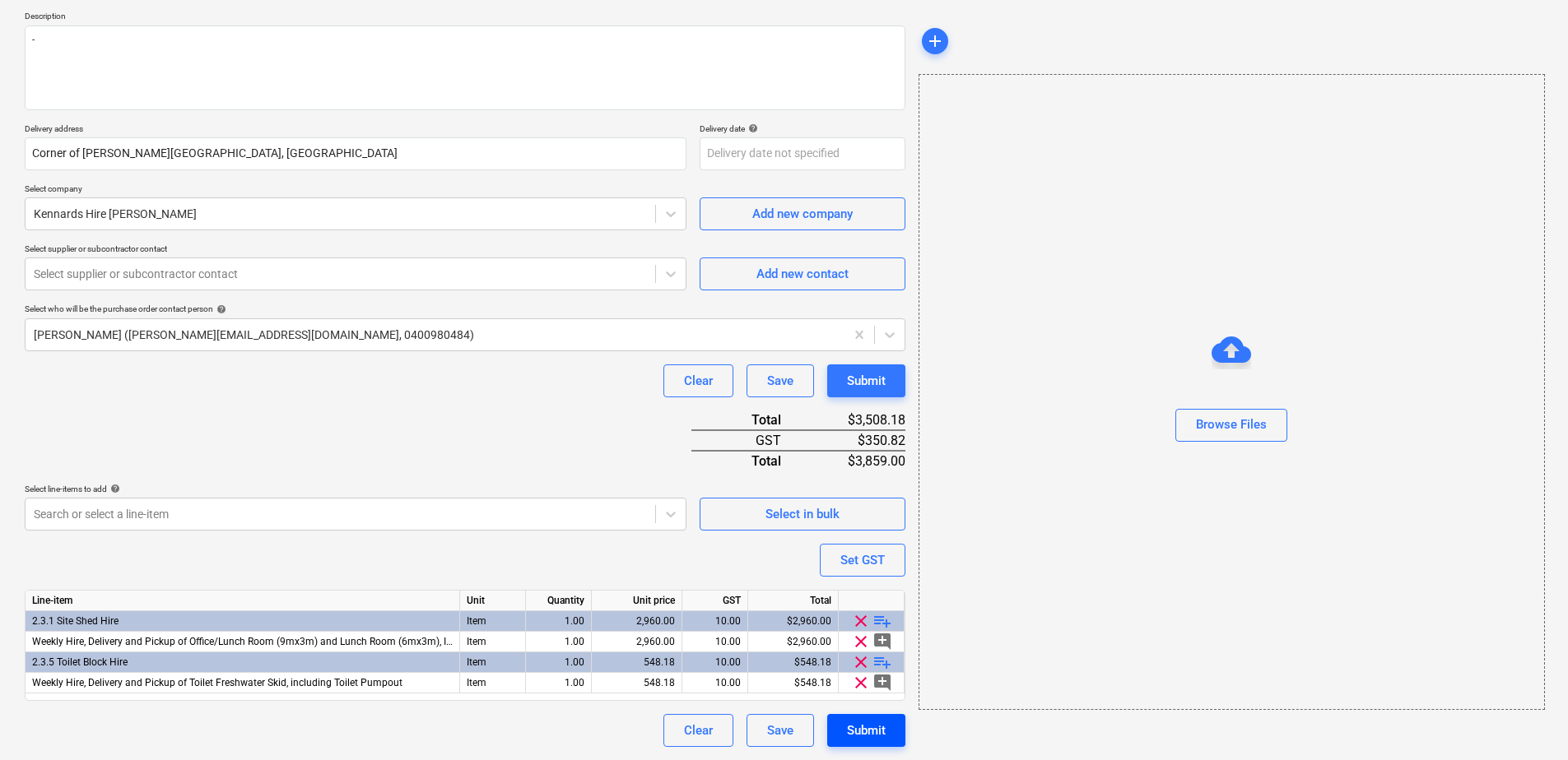
click at [868, 736] on div "Submit" at bounding box center [867, 730] width 39 height 21
type textarea "x"
click at [147, 280] on div at bounding box center [340, 273] width 613 height 16
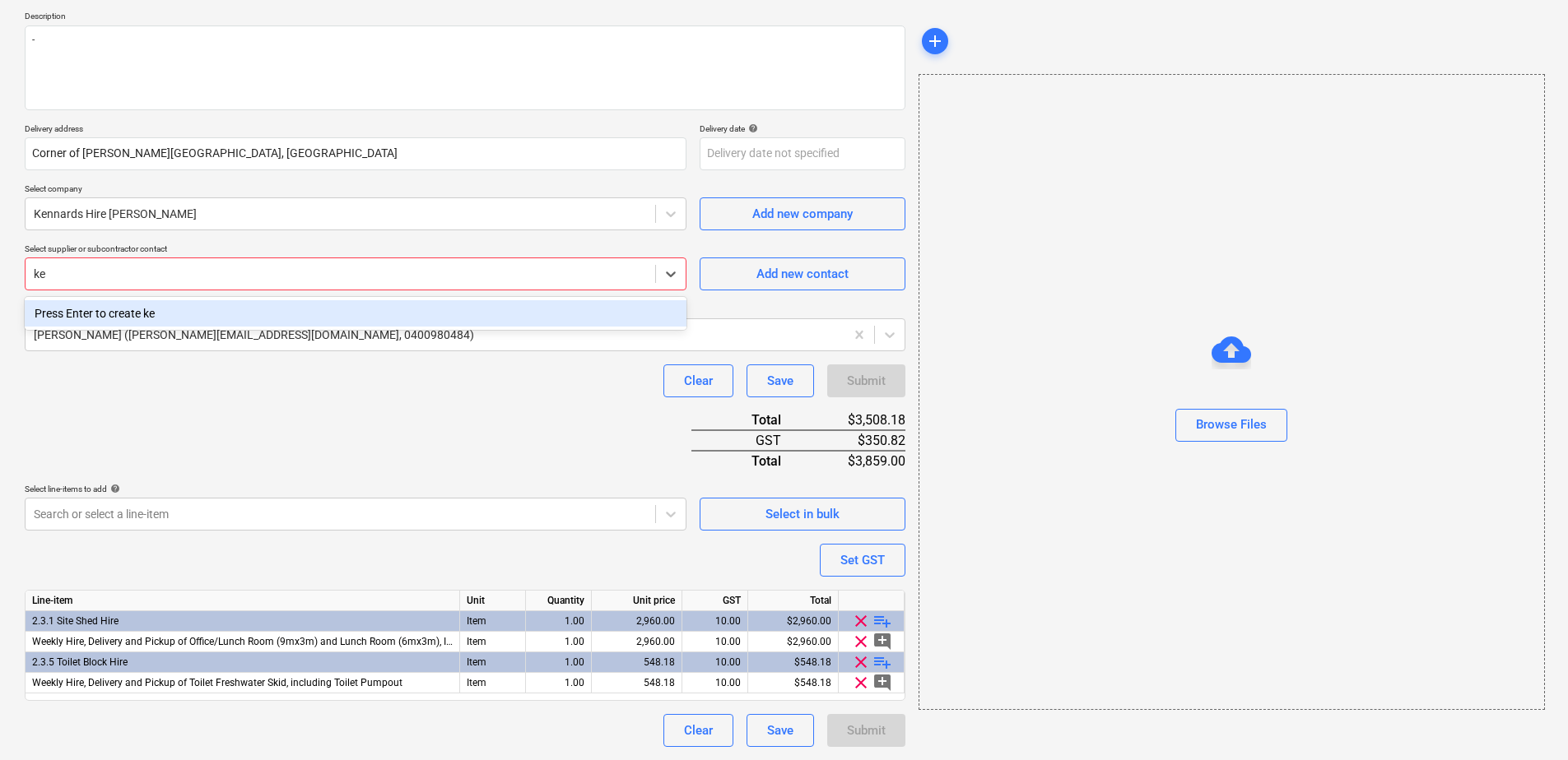
type input "k"
type input "Kennards"
type textarea "x"
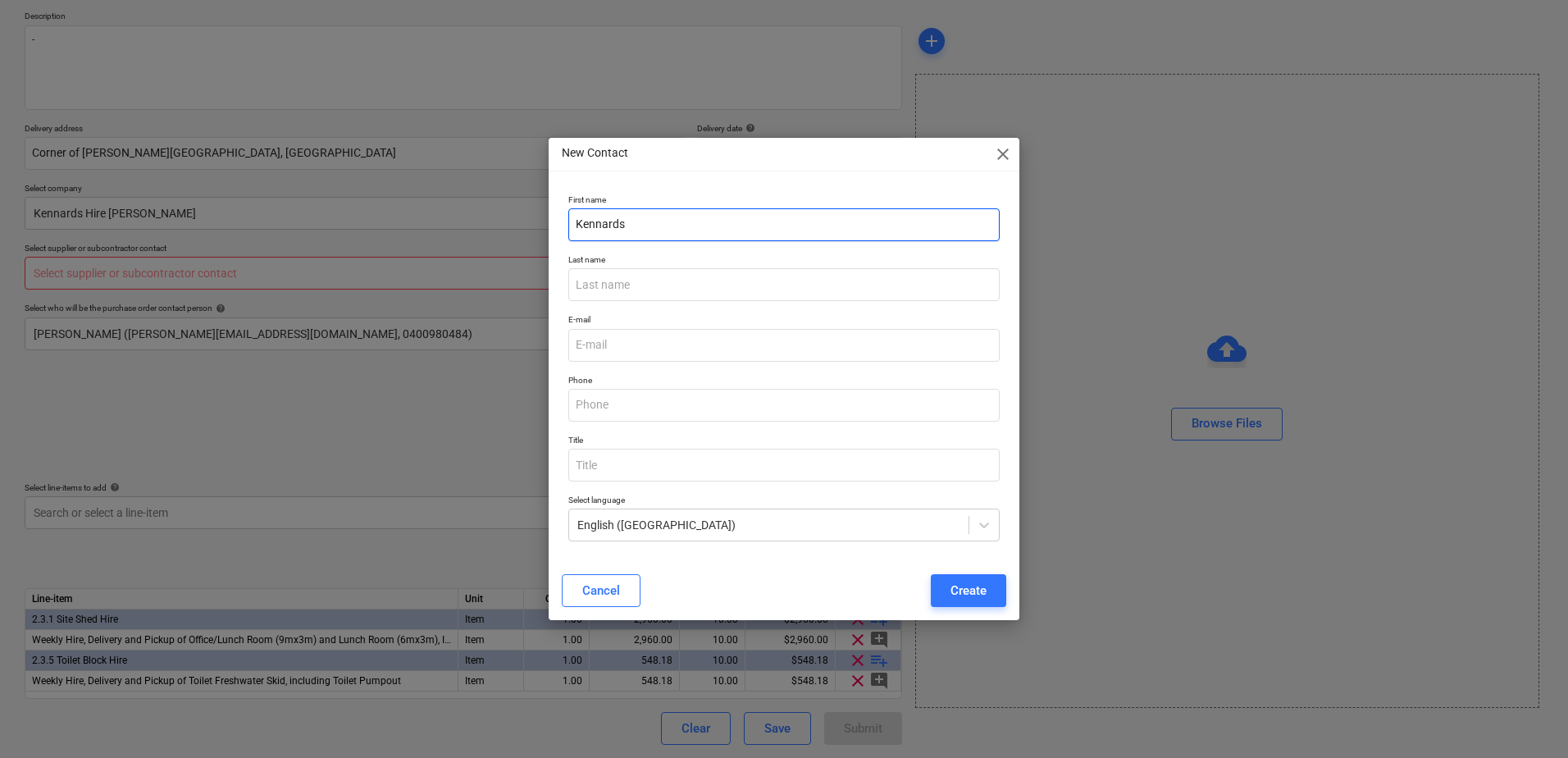
click at [644, 235] on input "Kennards" at bounding box center [784, 224] width 431 height 33
drag, startPoint x: 636, startPoint y: 223, endPoint x: 534, endPoint y: 222, distance: 102.0
click at [535, 222] on div "New Contact close First name Kennards Last name E-mail Phone Title Select langu…" at bounding box center [784, 379] width 1568 height 758
type input "Accounts"
type input "Payable"
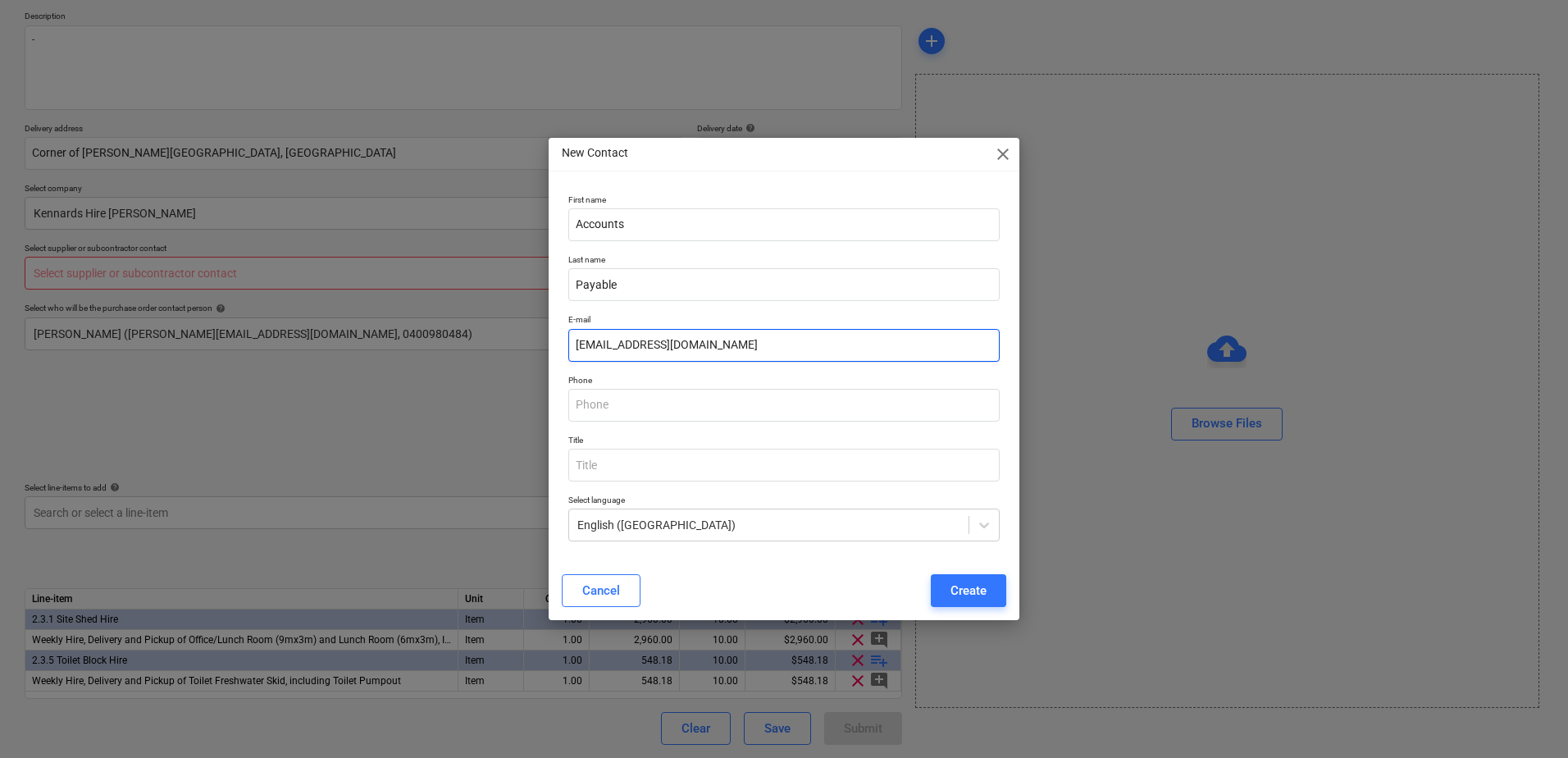
type input "ar@kennards.com.au"
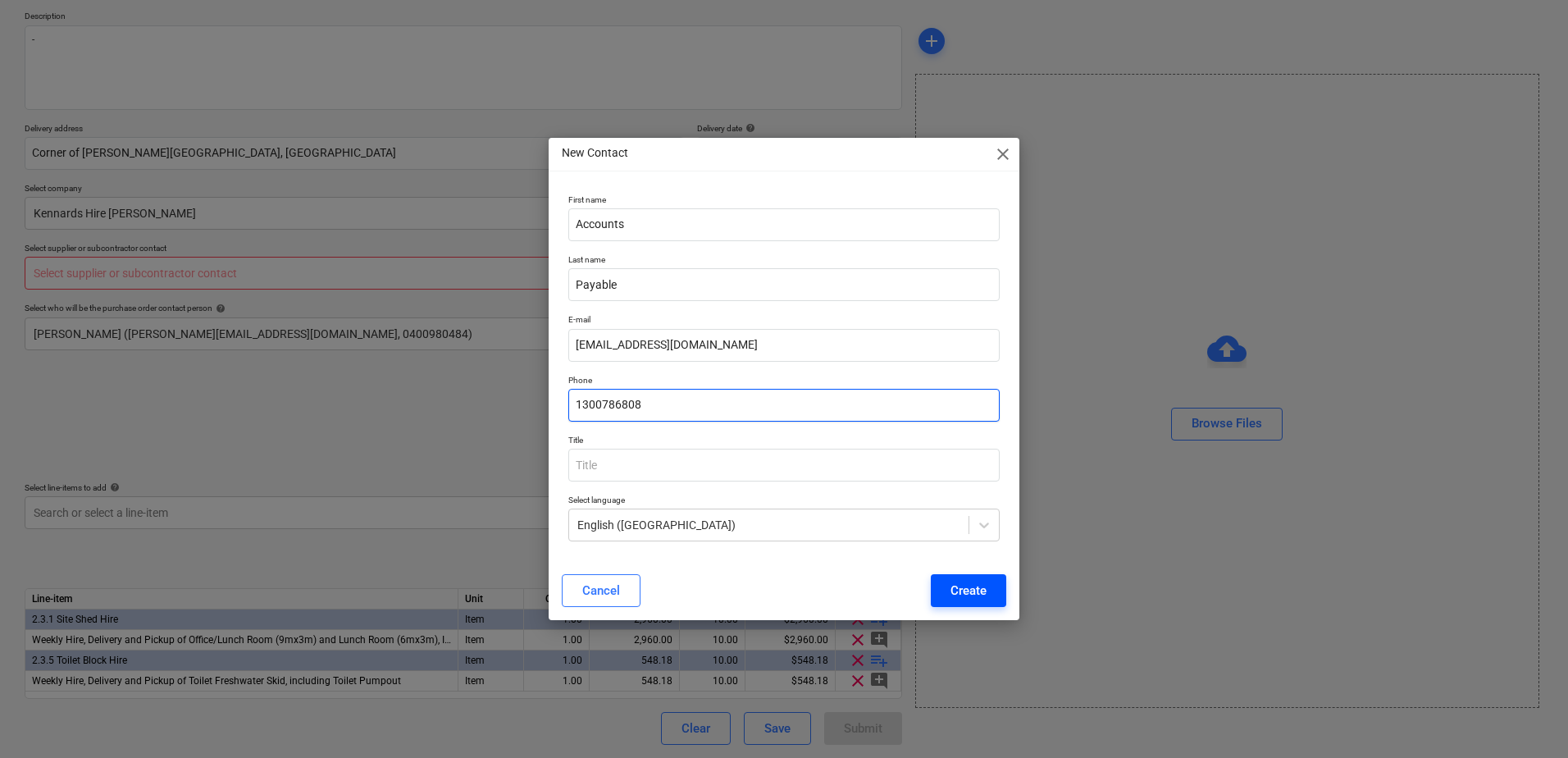
type input "1300786808"
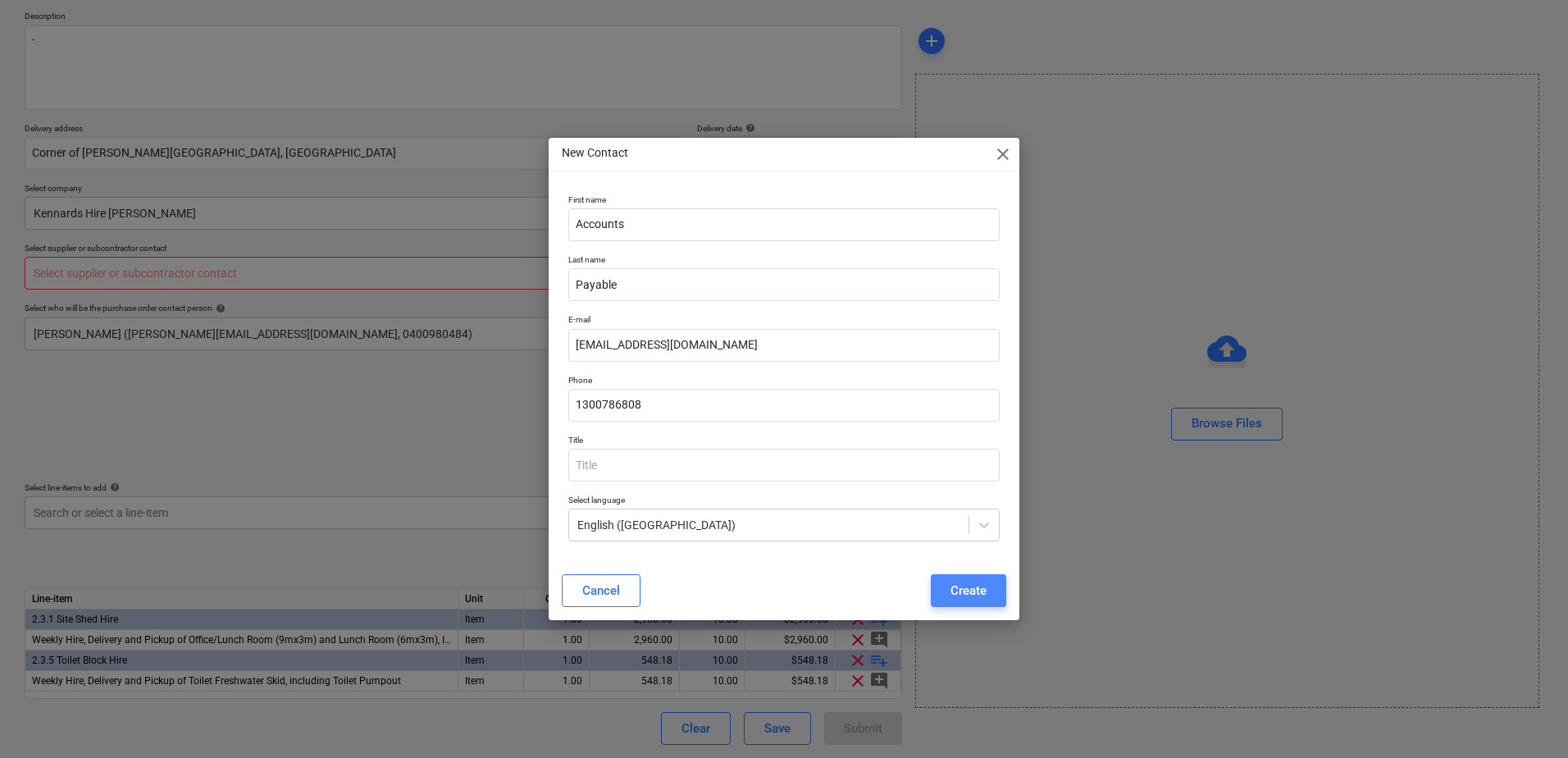
click at [948, 590] on button "Create" at bounding box center [968, 590] width 75 height 33
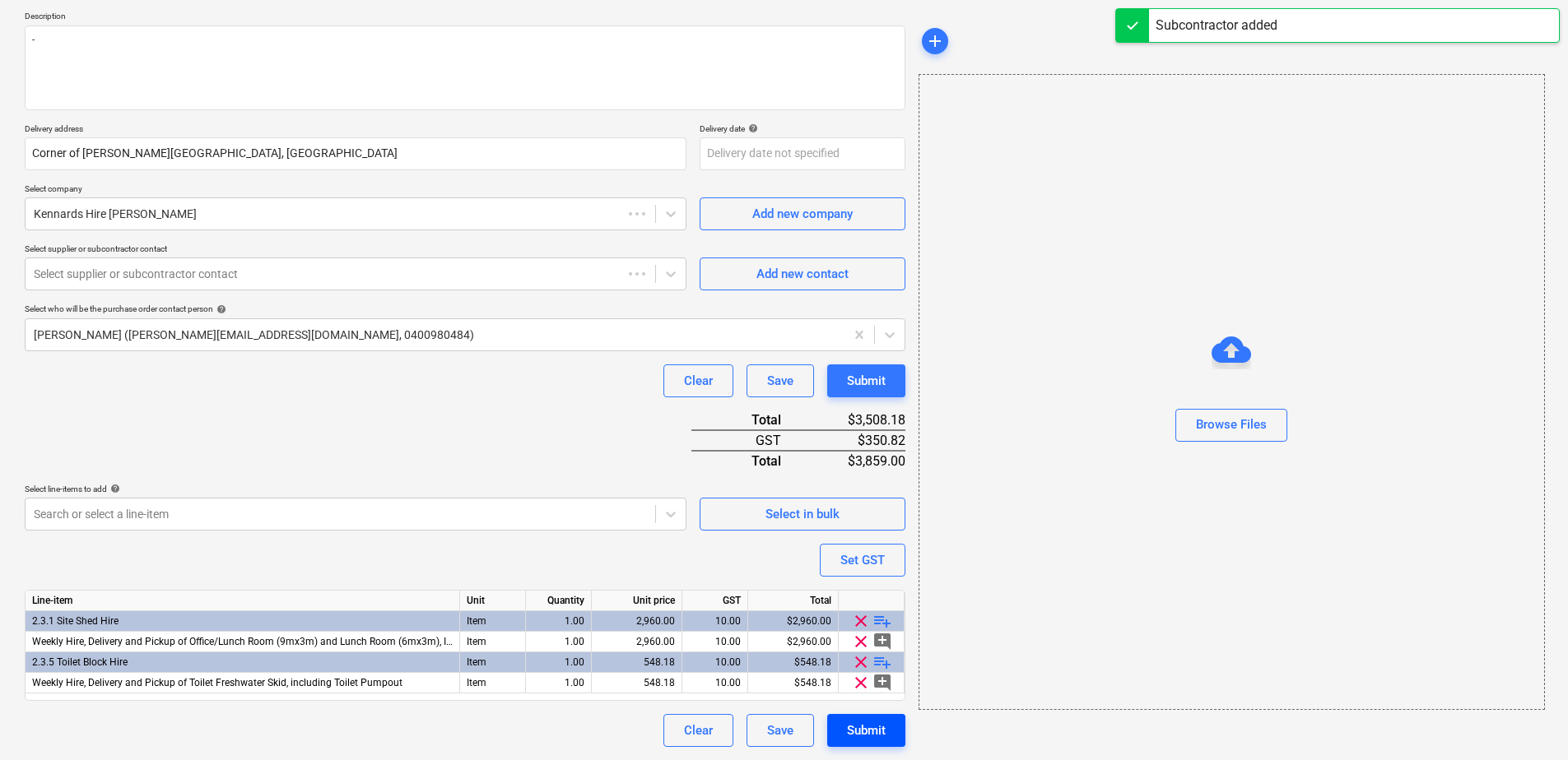
click at [887, 730] on button "Submit" at bounding box center [866, 730] width 78 height 33
type textarea "x"
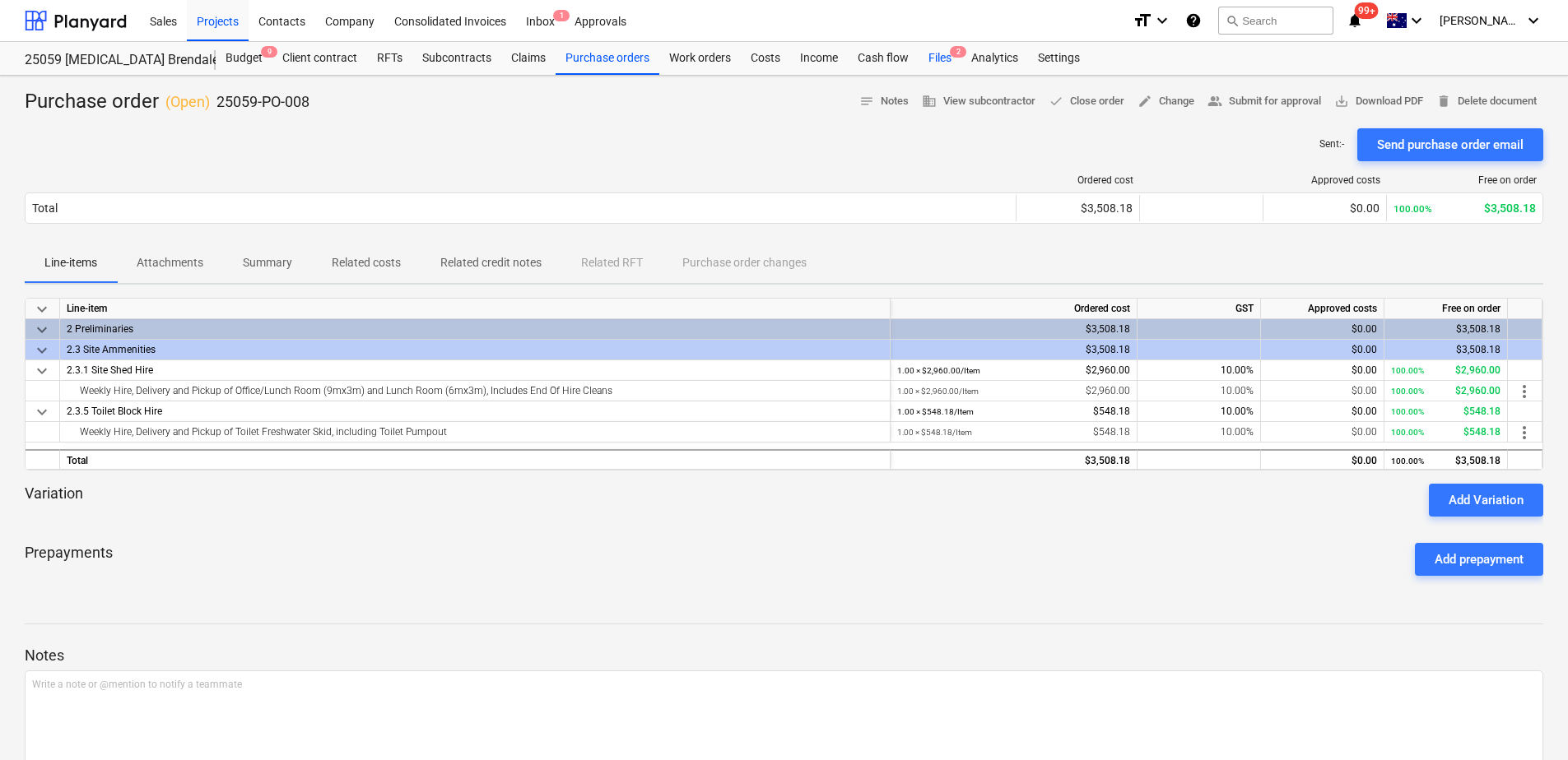
click at [936, 55] on div "Files 2" at bounding box center [940, 58] width 43 height 33
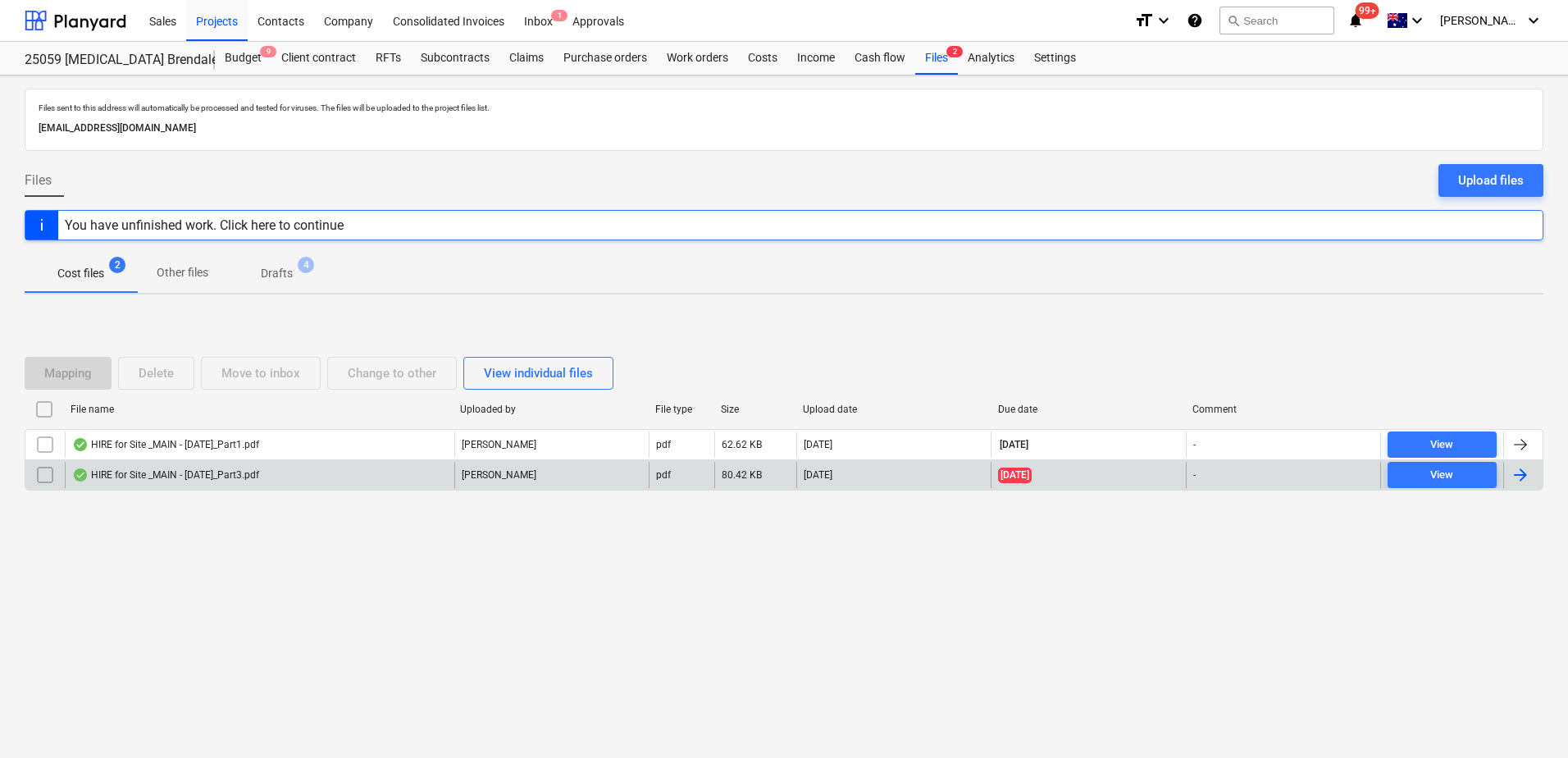
click at [332, 487] on div "HIRE for Site _MAIN - 2025-Sep-18_Part3.pdf" at bounding box center [259, 475] width 390 height 26
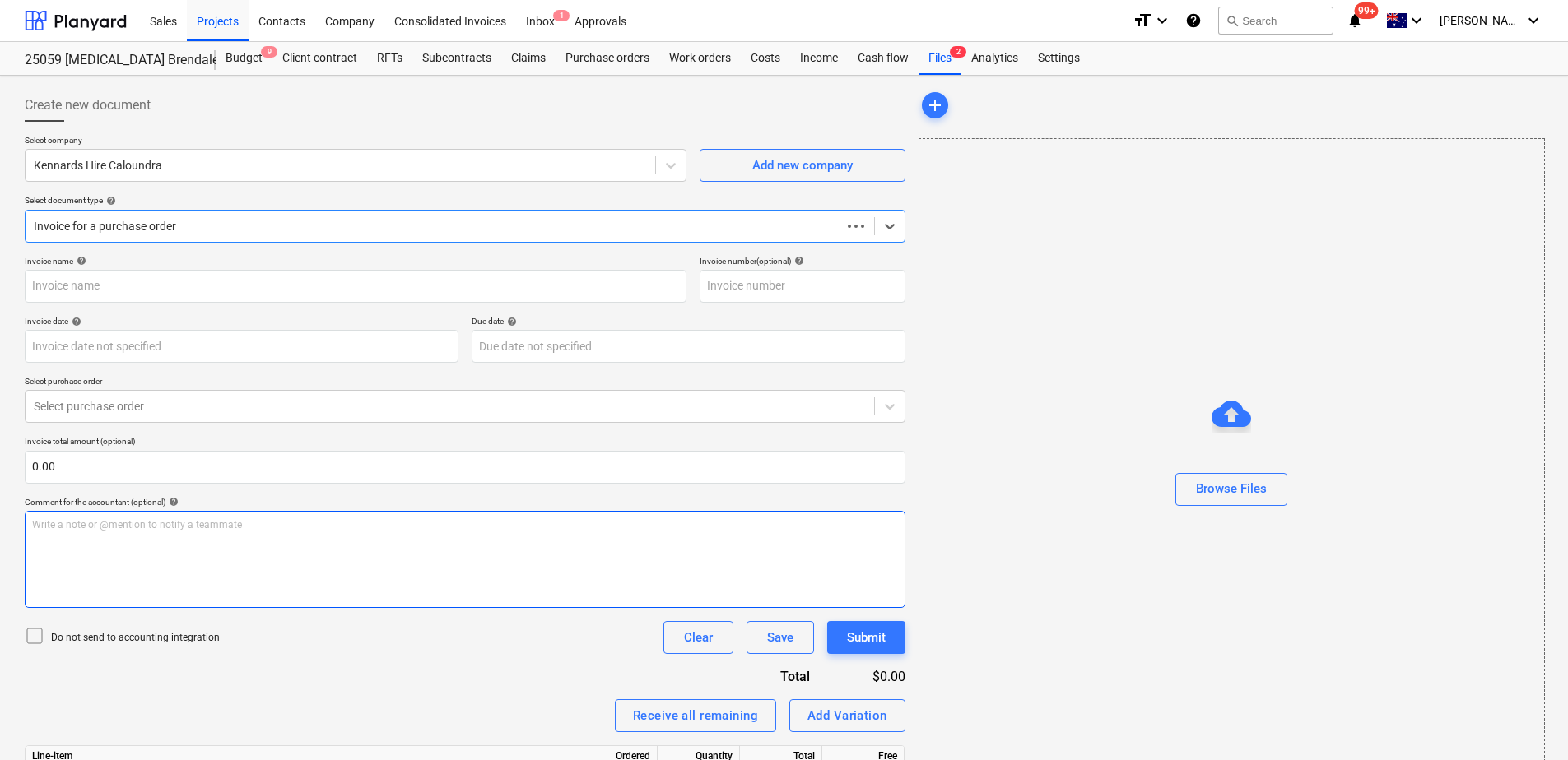
type input "100365402"
type input "17 Sep 2025"
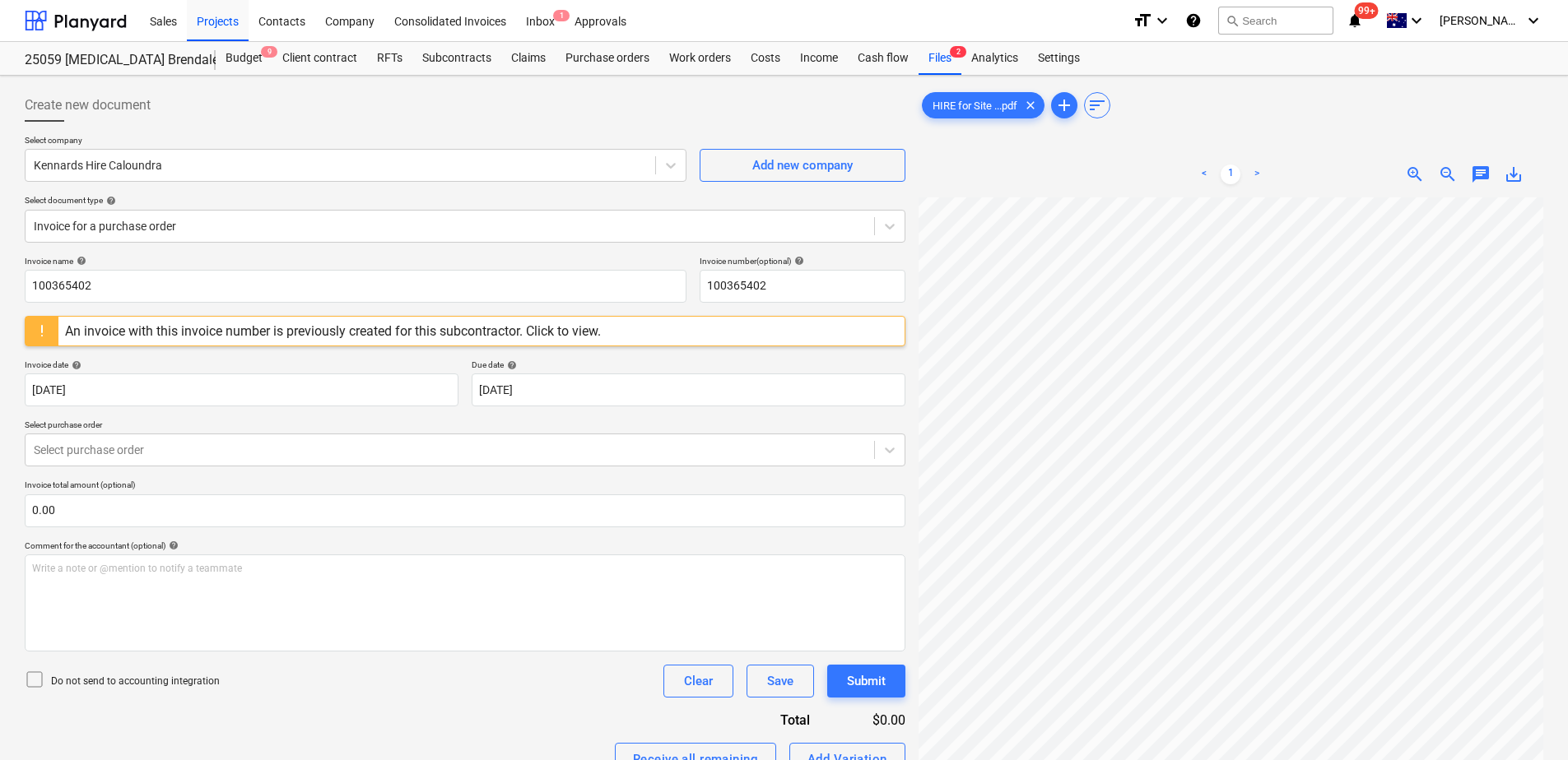
scroll to position [140, 118]
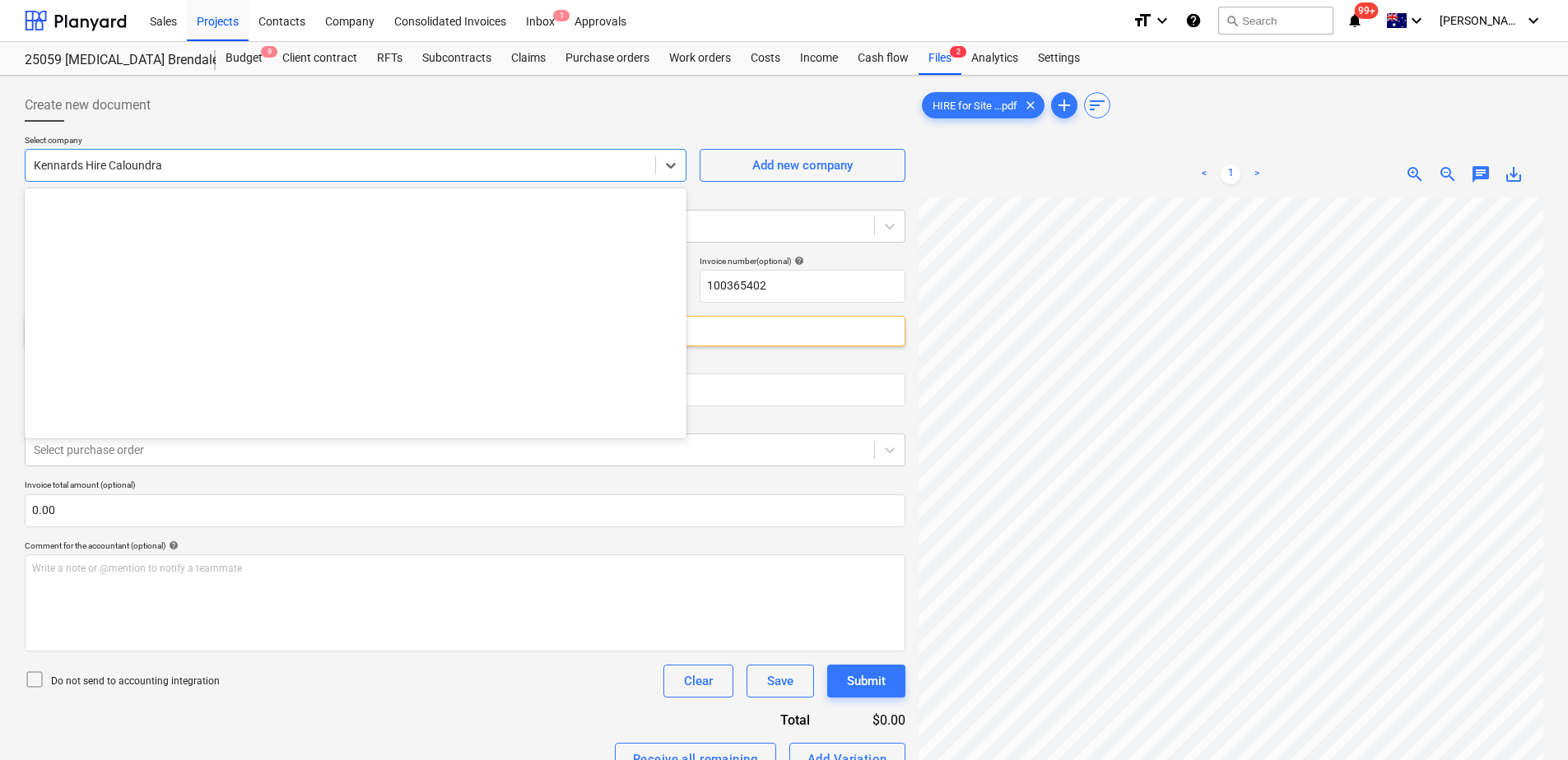
click at [147, 167] on div at bounding box center [340, 165] width 613 height 16
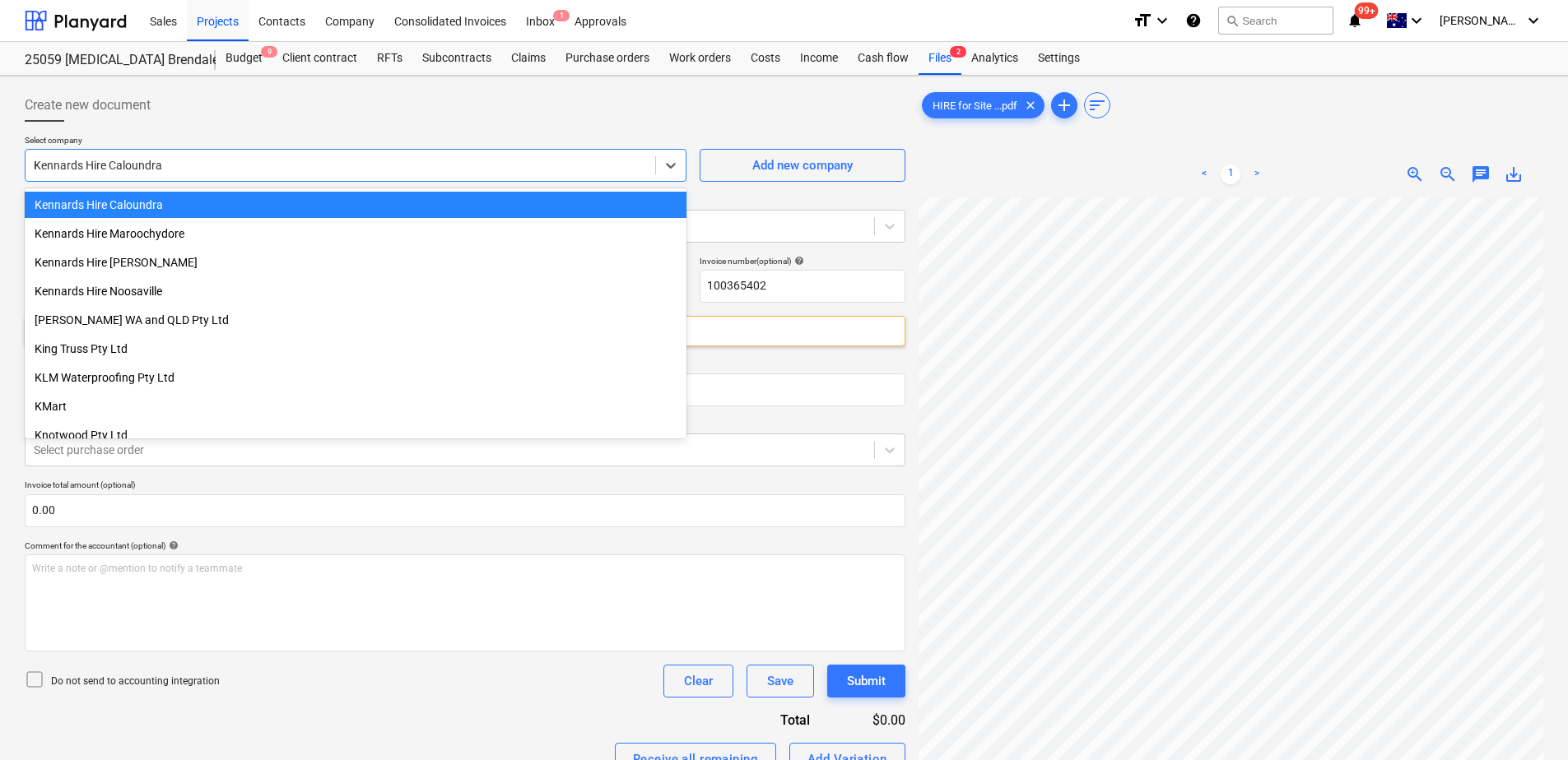
scroll to position [4619, 0]
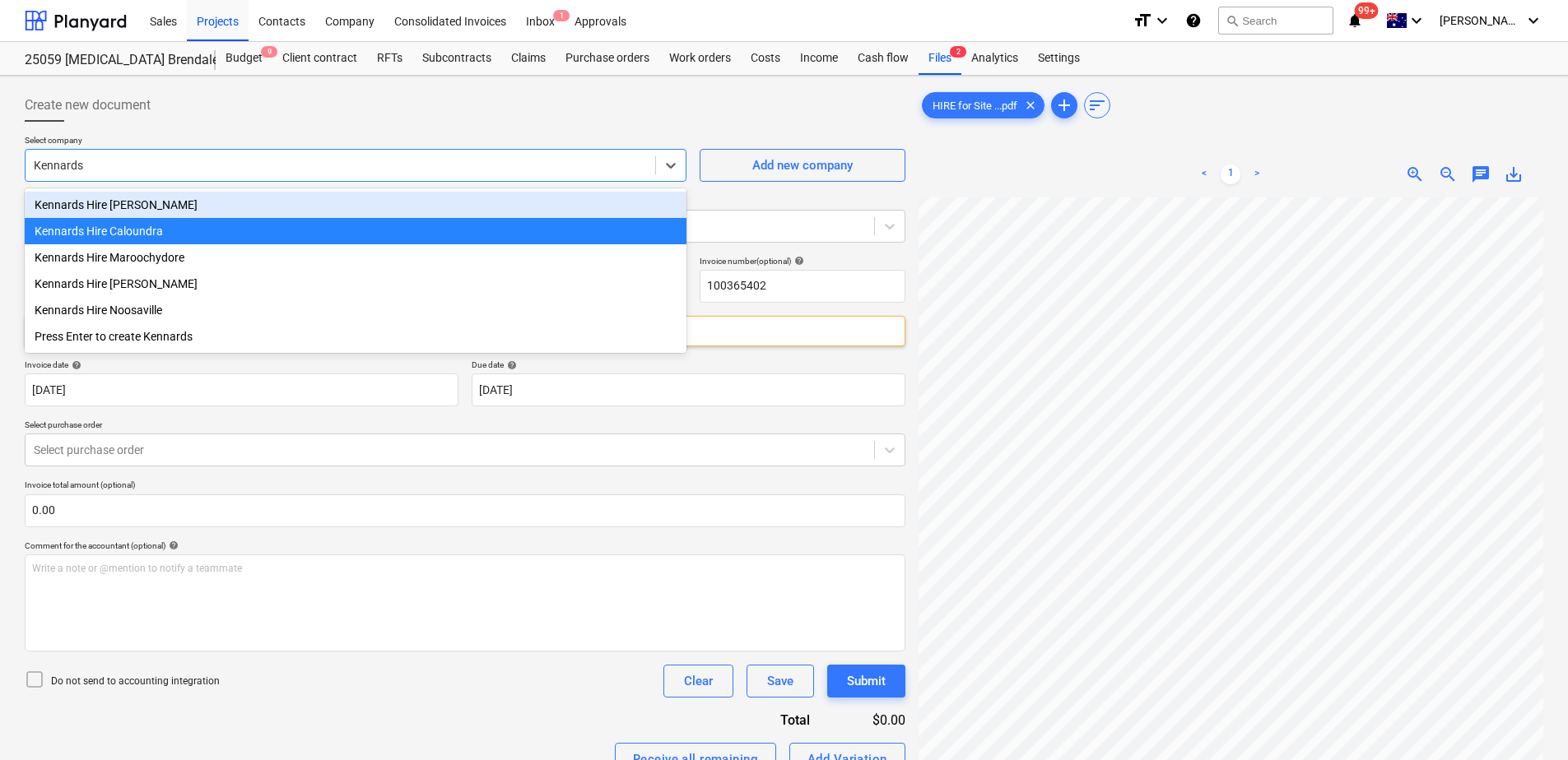
type input "Kennards"
click at [133, 206] on div "Kennards Hire Brendale" at bounding box center [356, 204] width 662 height 26
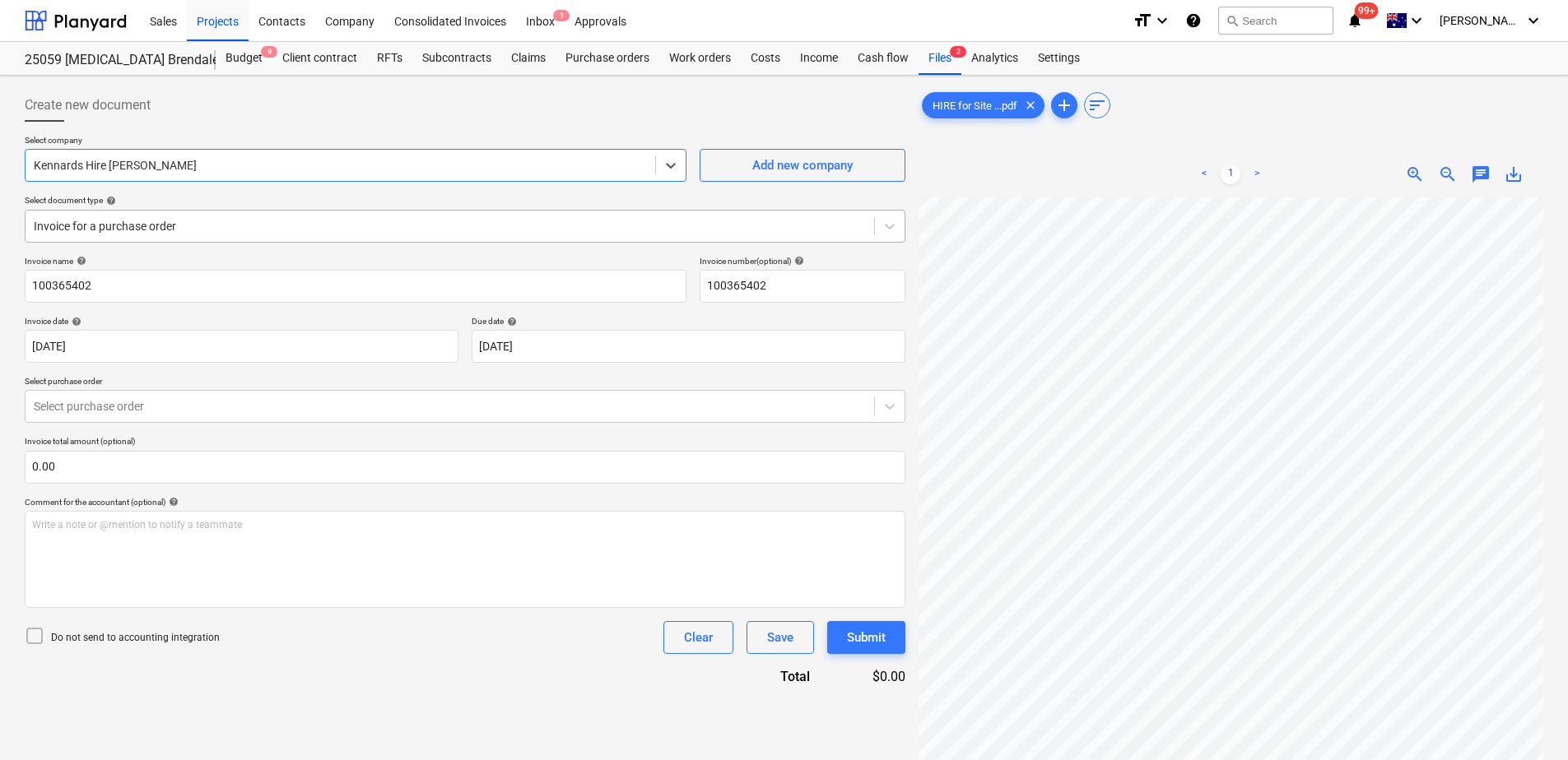
click at [149, 222] on div at bounding box center [449, 226] width 832 height 16
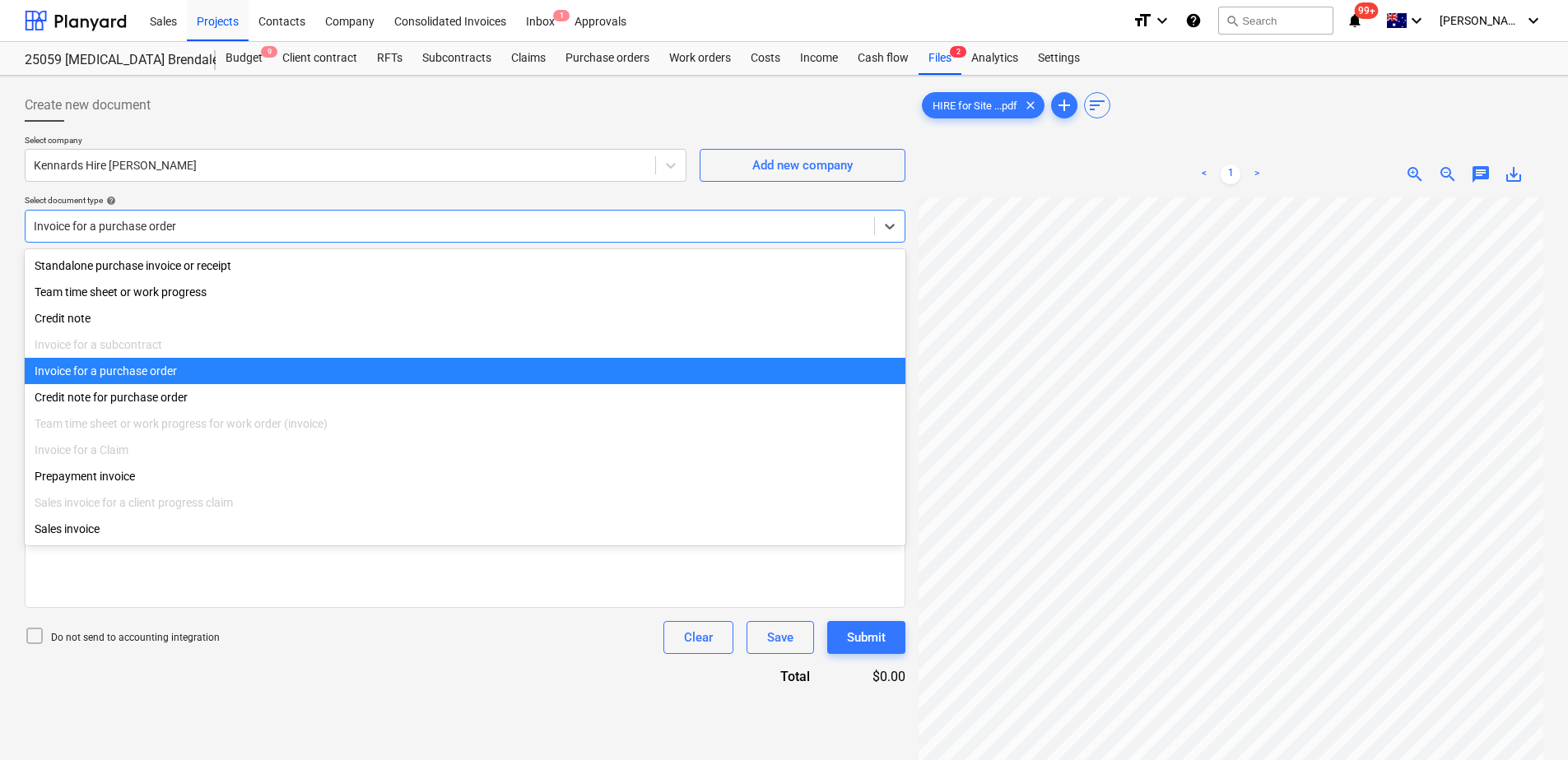
click at [149, 222] on div at bounding box center [449, 226] width 832 height 16
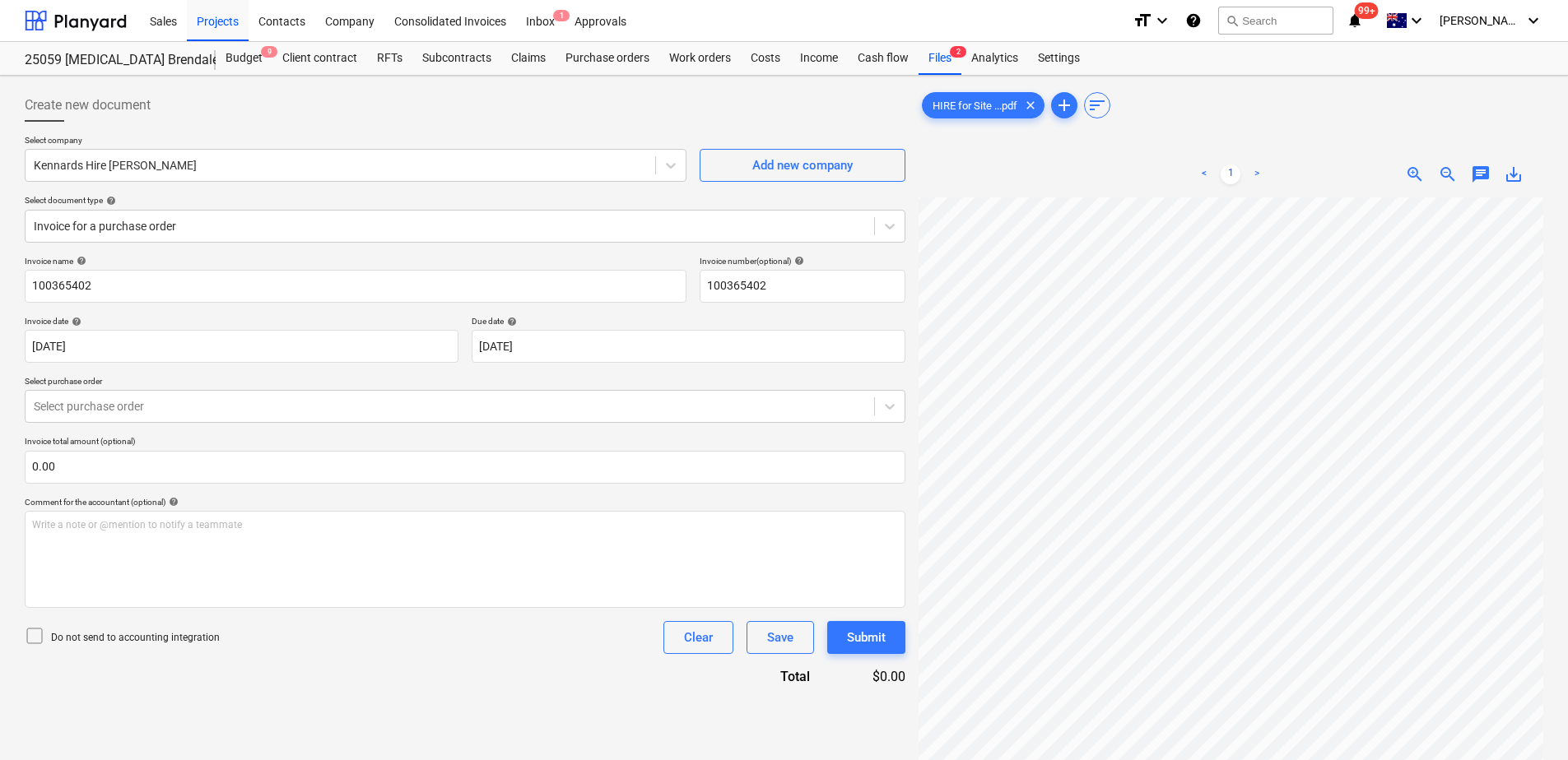
scroll to position [129, 118]
drag, startPoint x: 773, startPoint y: 288, endPoint x: 689, endPoint y: 286, distance: 84.0
click at [689, 286] on div "Invoice name help 100365402 Invoice number (optional) help 100365402" at bounding box center [465, 279] width 880 height 47
drag, startPoint x: 776, startPoint y: 296, endPoint x: 656, endPoint y: 303, distance: 120.2
click at [656, 303] on div "Invoice name help 100365402 Invoice number (optional) help 27887584 Invoice dat…" at bounding box center [465, 471] width 880 height 431
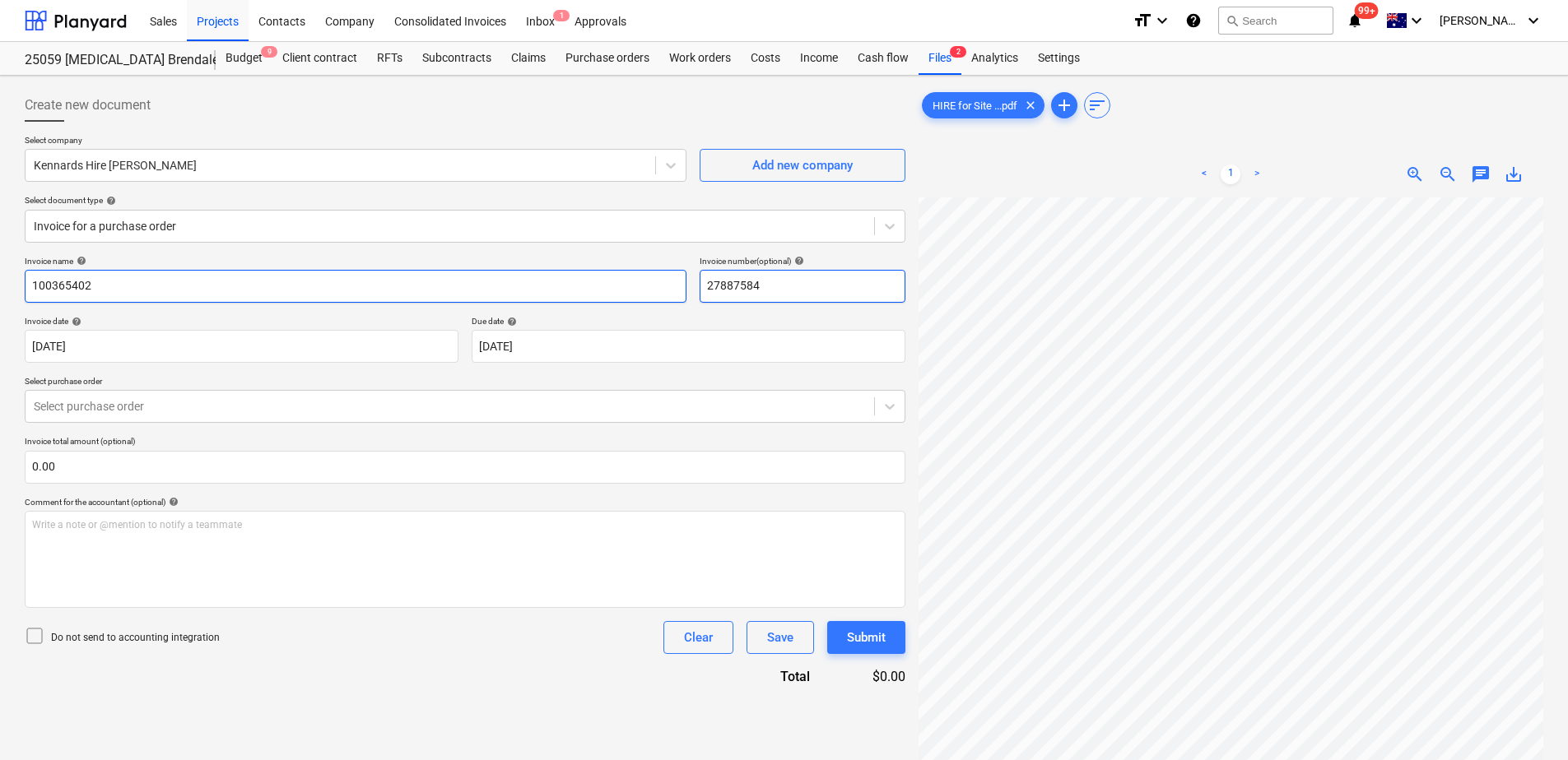
type input "27887584"
click at [138, 274] on input "100365402" at bounding box center [356, 286] width 662 height 33
drag, startPoint x: 117, startPoint y: 281, endPoint x: -59, endPoint y: 296, distance: 176.6
click at [0, 296] on html "Sales Projects Contacts Company Consolidated Invoices Inbox 1 Approvals format_…" at bounding box center [784, 380] width 1568 height 760
paste input "27887584"
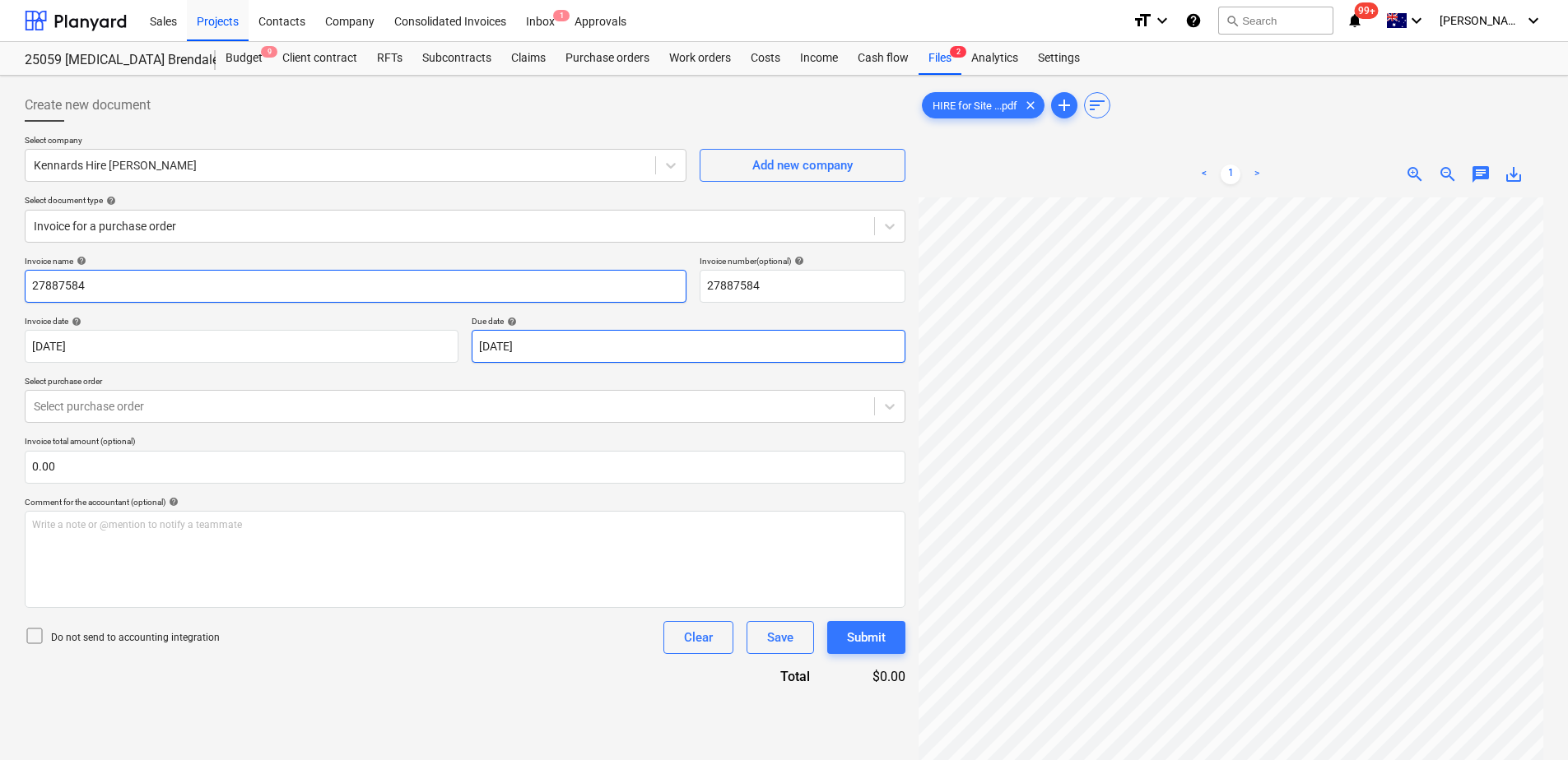
type input "27887584"
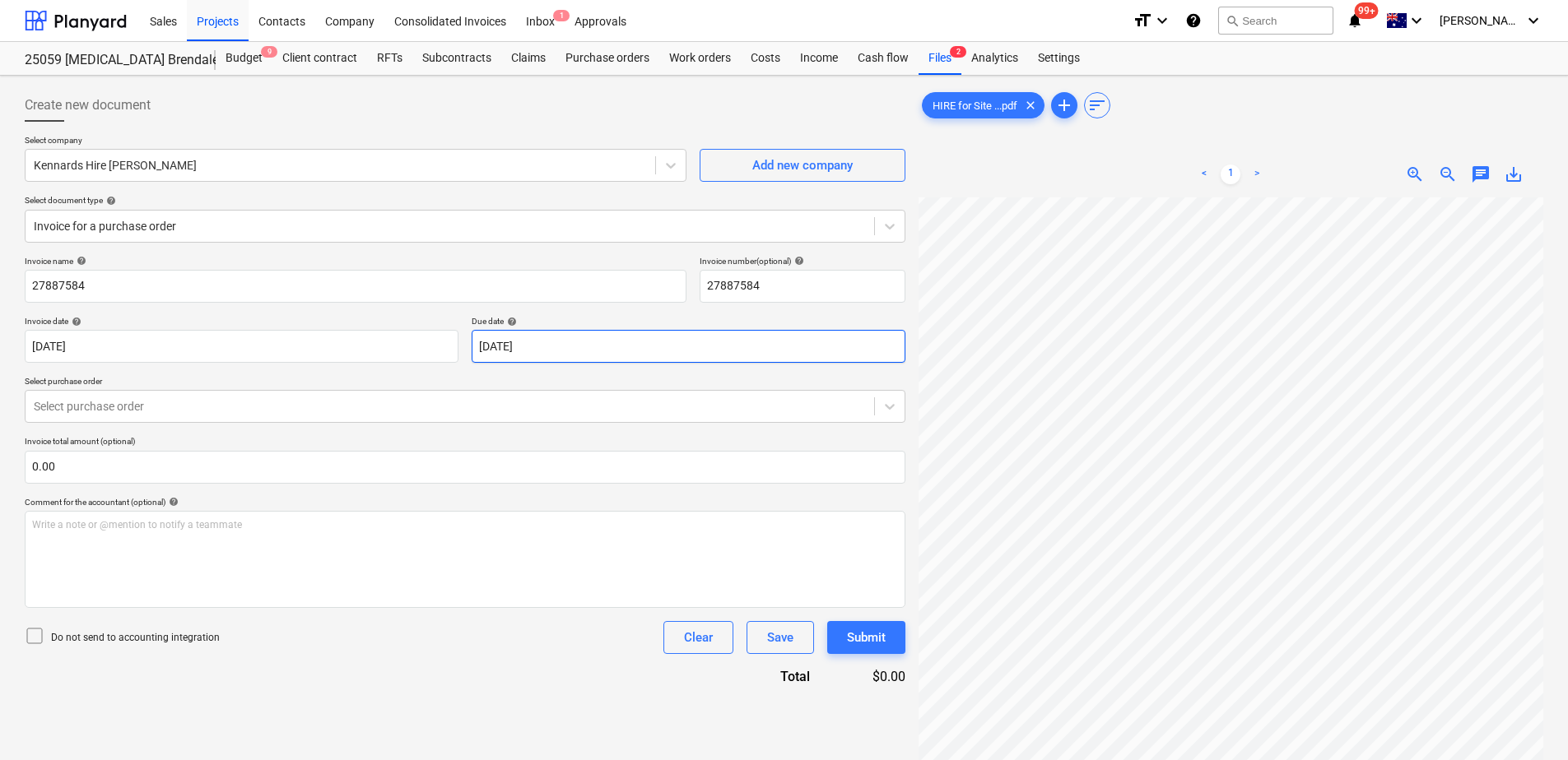
click at [576, 342] on body "Sales Projects Contacts Company Consolidated Invoices Inbox 1 Approvals format_…" at bounding box center [784, 380] width 1568 height 760
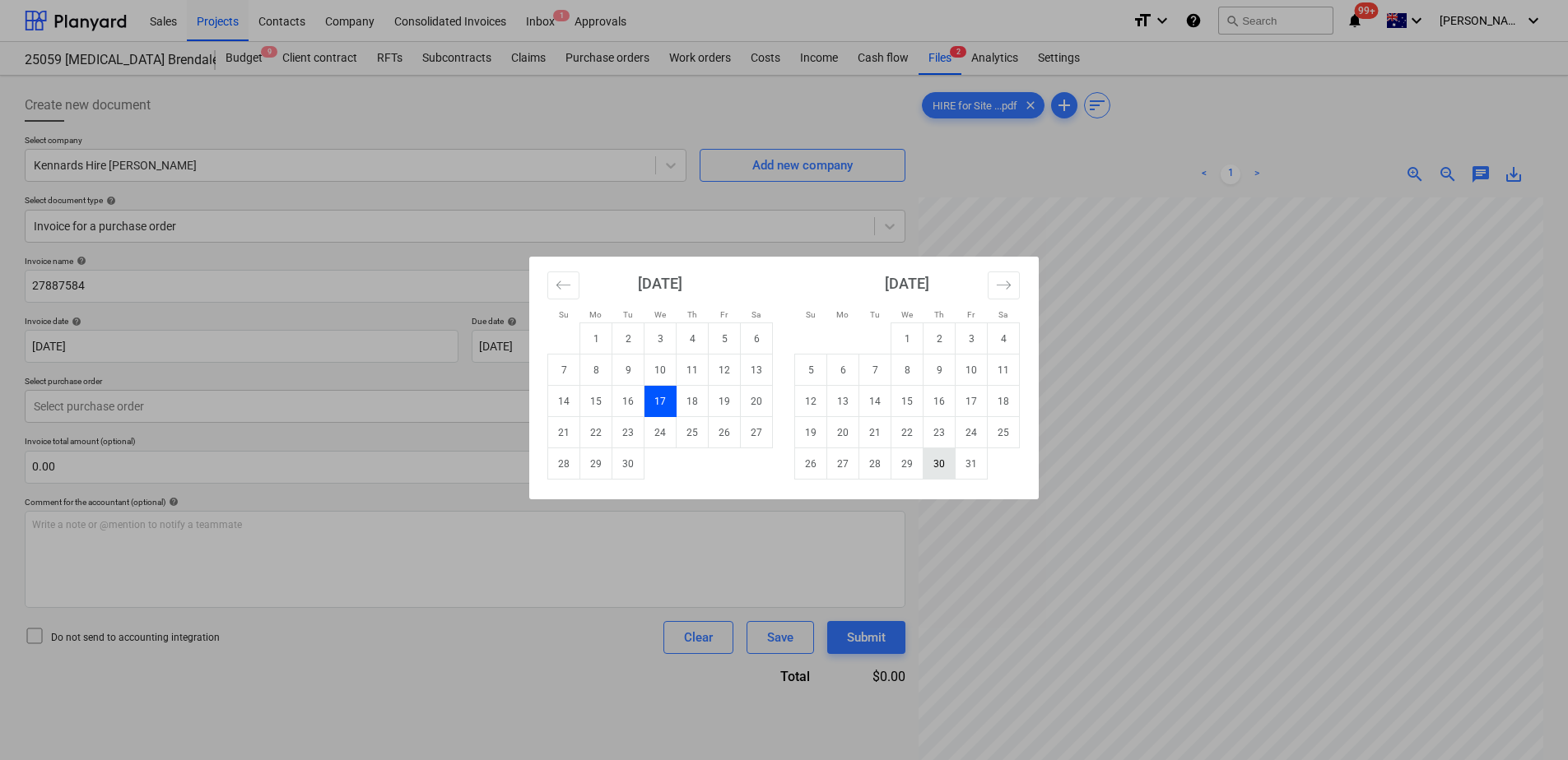
click at [947, 464] on td "30" at bounding box center [939, 464] width 32 height 31
type input "30 Oct 2025"
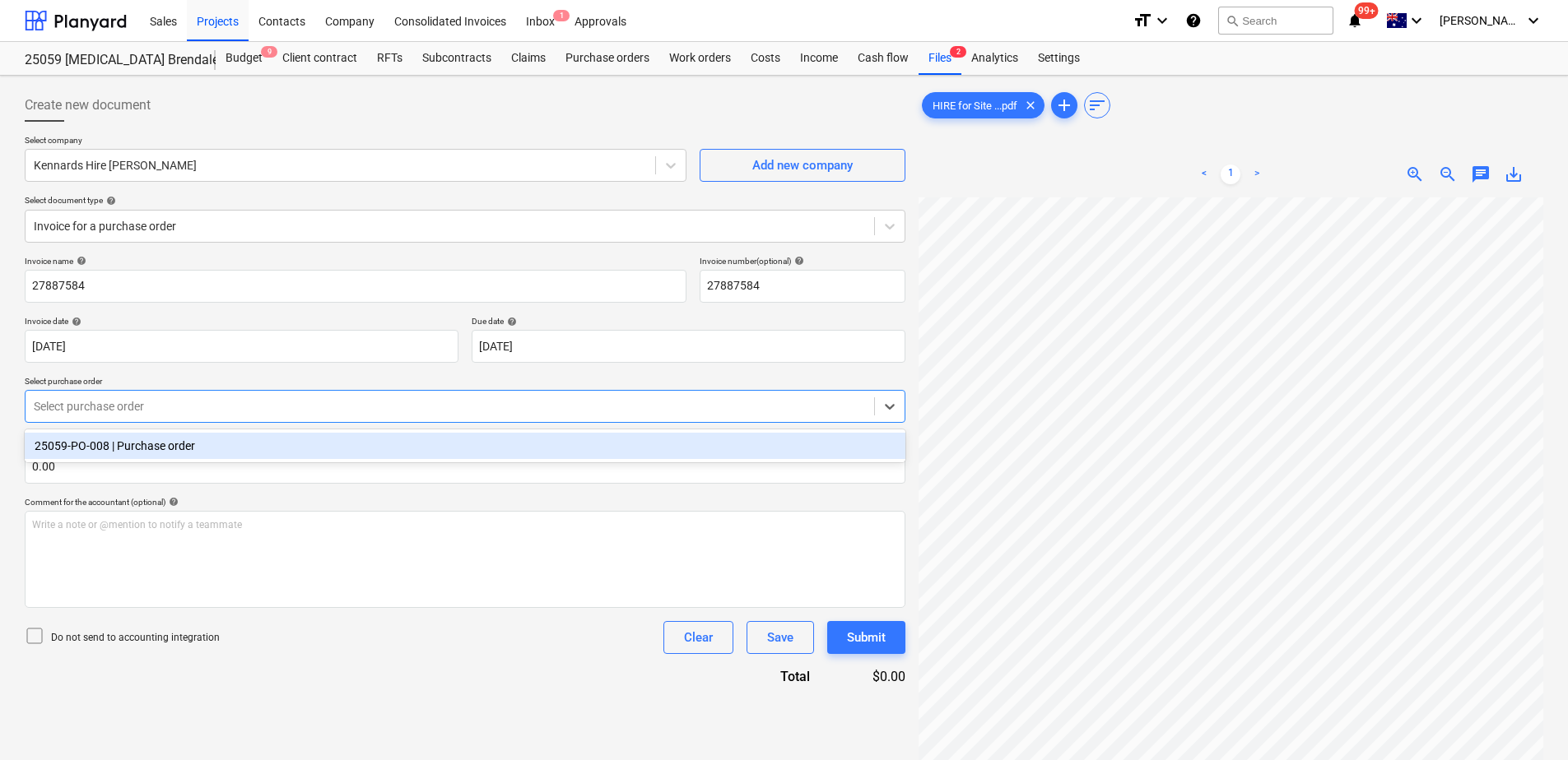
click at [274, 414] on div at bounding box center [449, 406] width 832 height 16
click at [263, 451] on div "25059-PO-008 | Purchase order" at bounding box center [465, 445] width 880 height 26
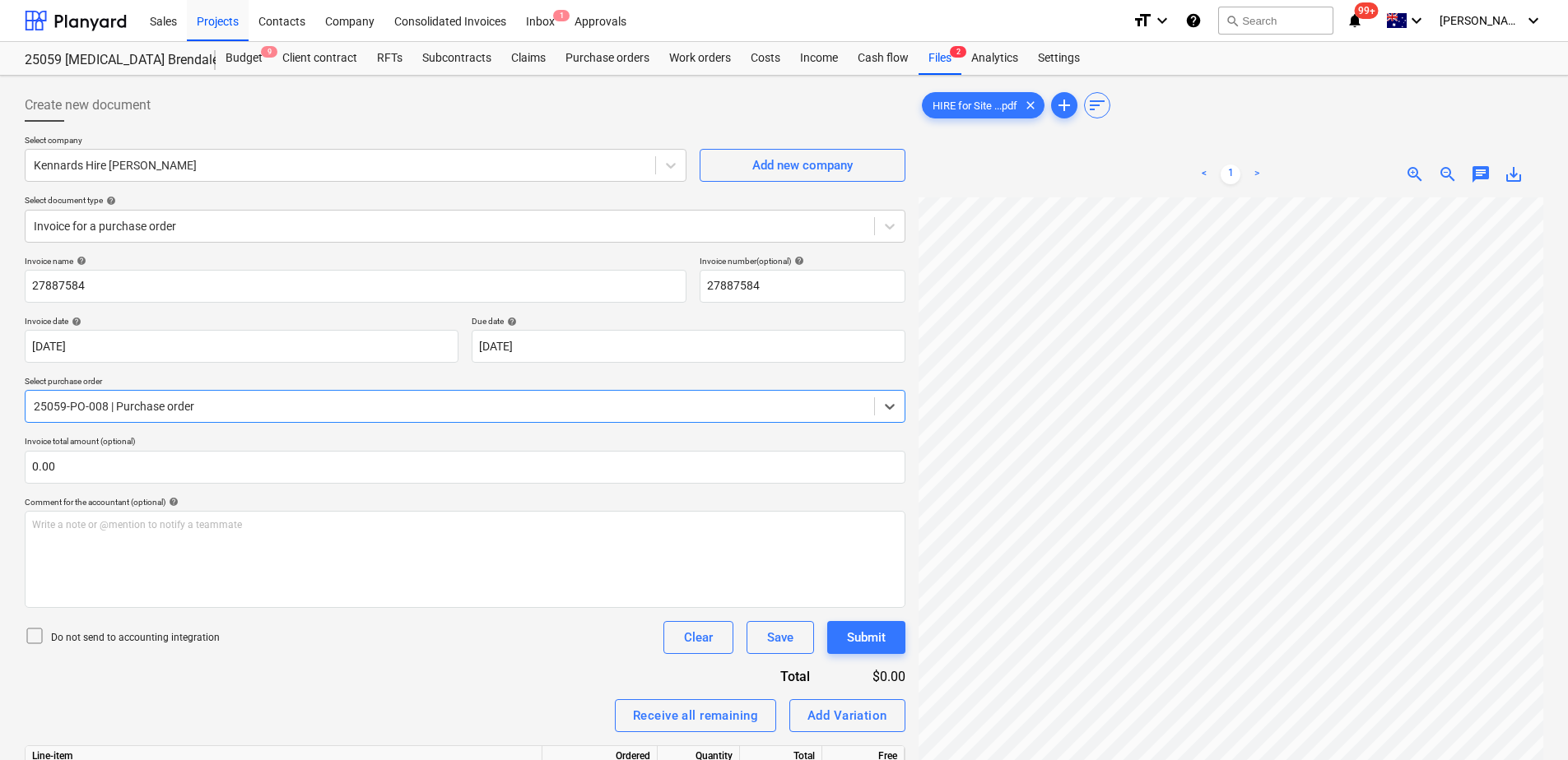
click at [356, 668] on div "Invoice name help 27887584 Invoice number (optional) help 27887584 Invoice date…" at bounding box center [465, 604] width 880 height 696
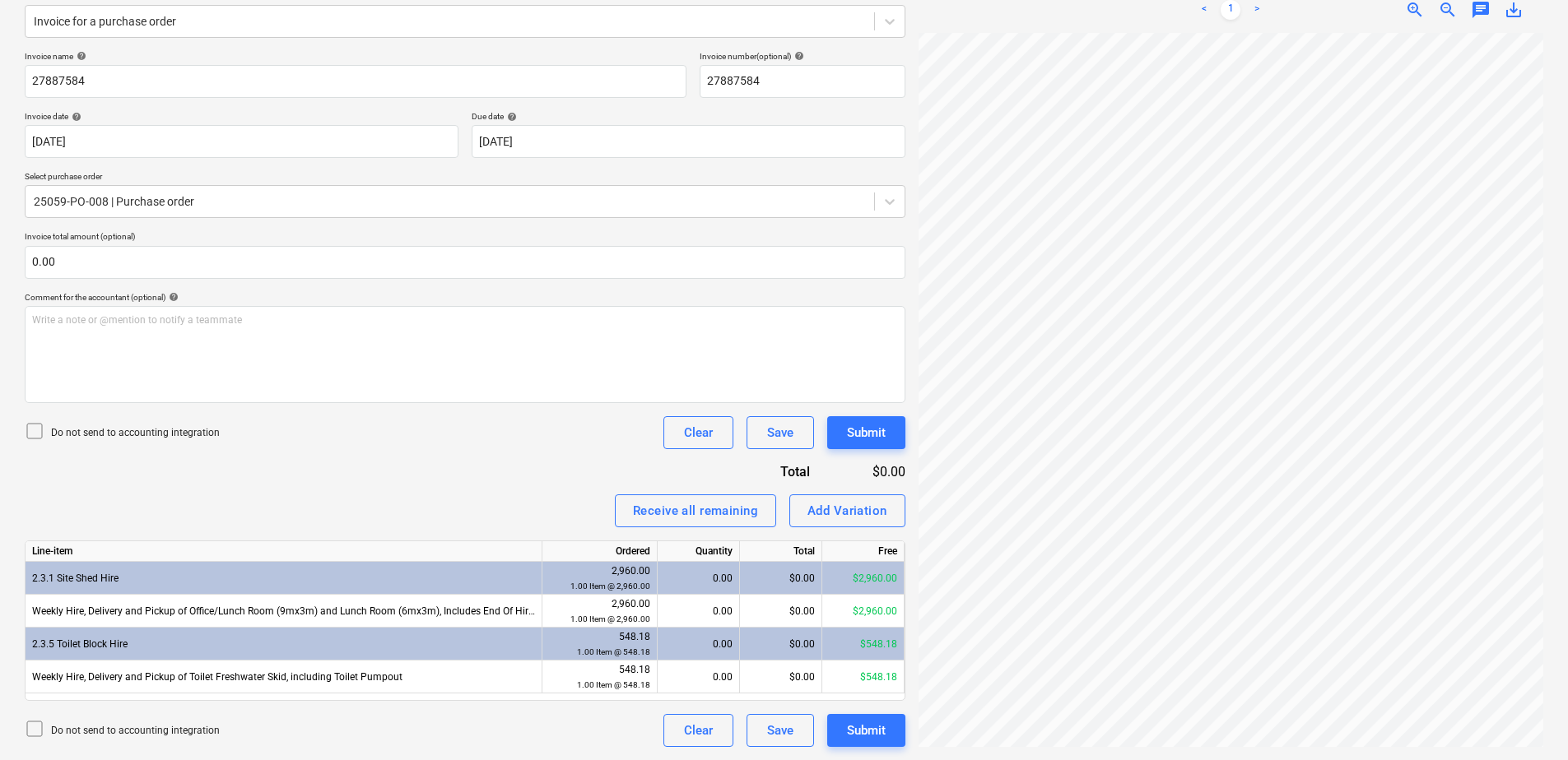
scroll to position [280, 0]
click at [866, 517] on div "Add Variation" at bounding box center [847, 511] width 80 height 21
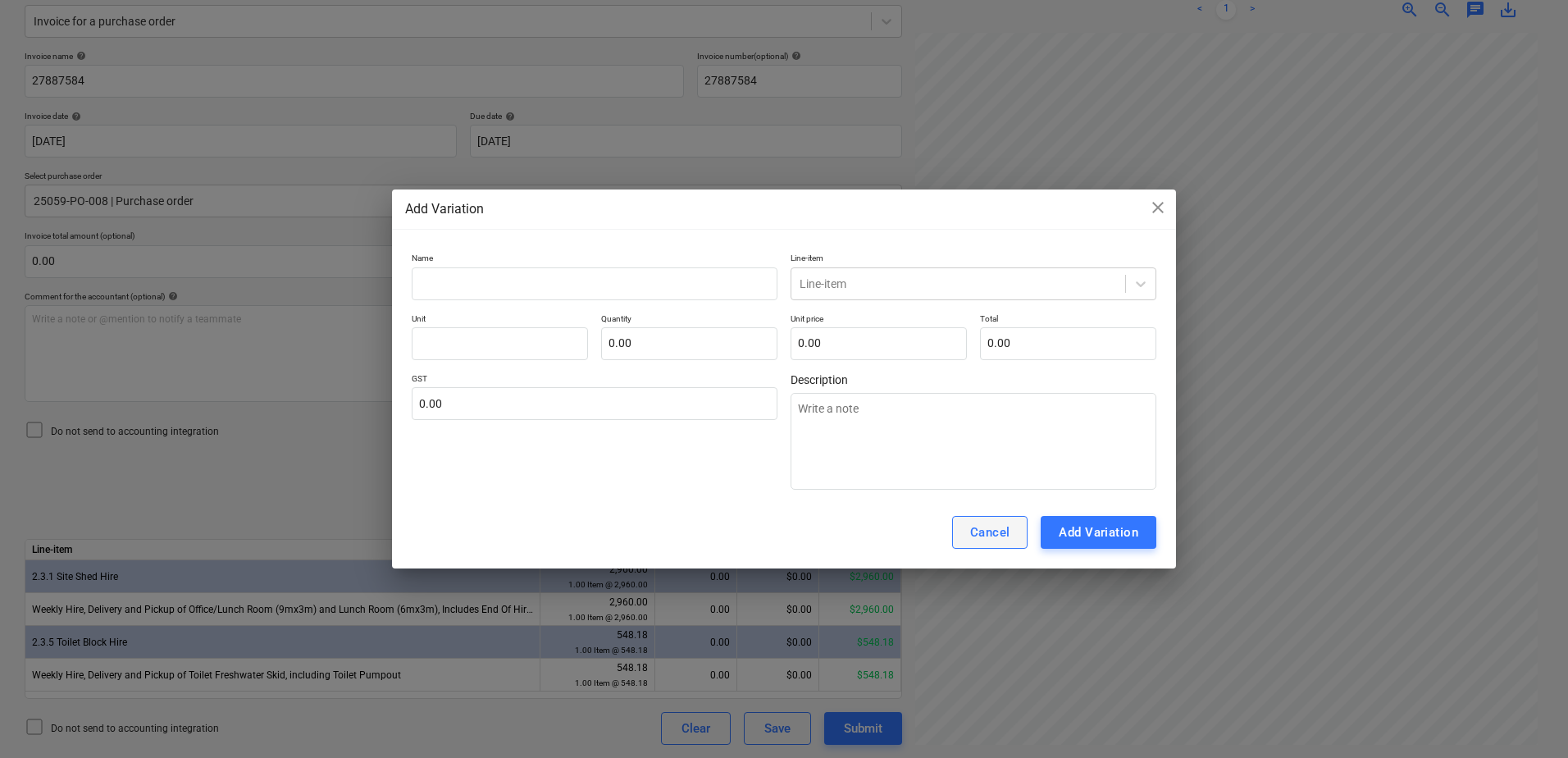
click at [985, 527] on div "Cancel" at bounding box center [990, 533] width 40 height 21
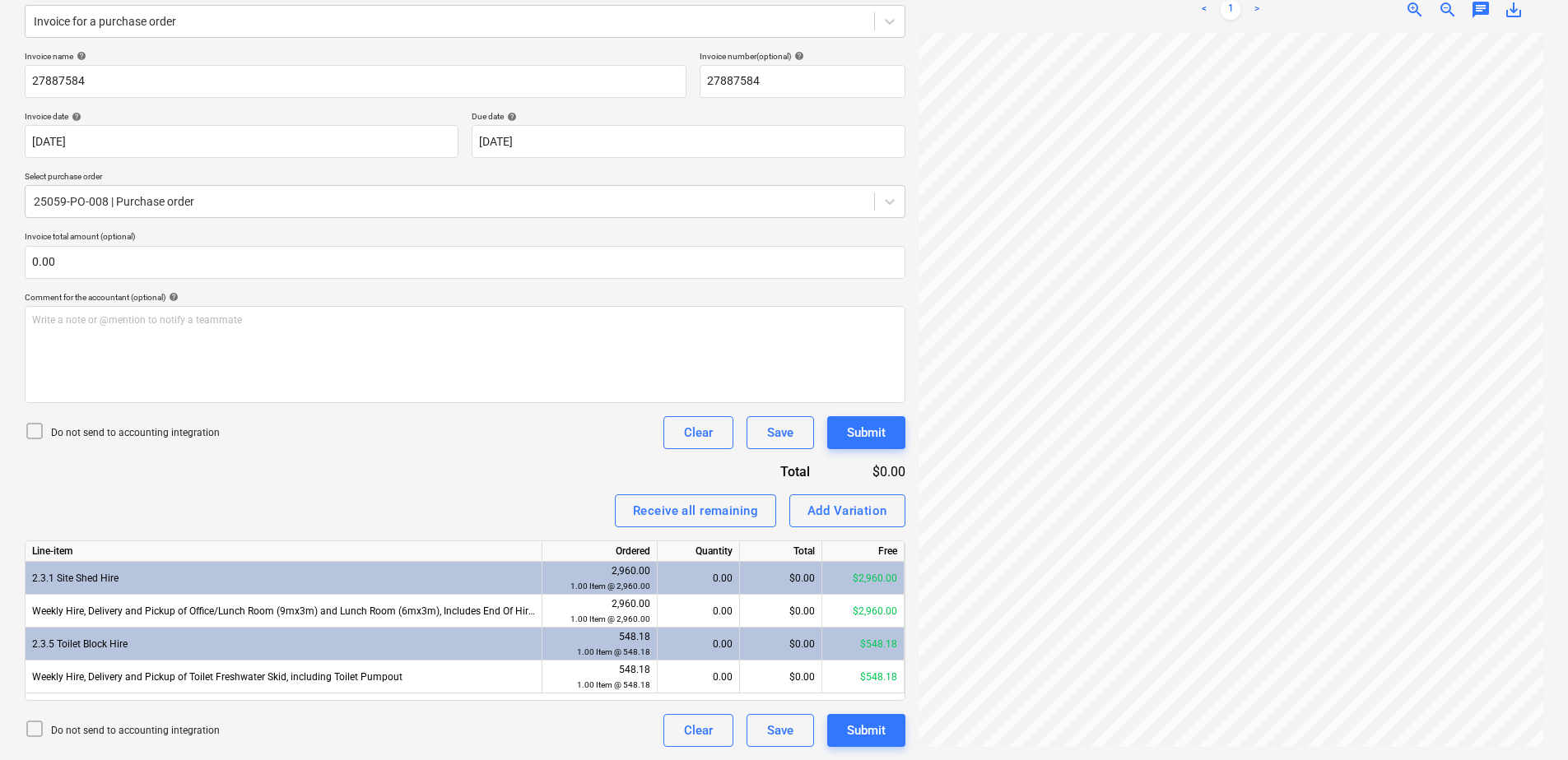
scroll to position [337, 118]
click at [813, 520] on div "Add Variation" at bounding box center [847, 511] width 80 height 21
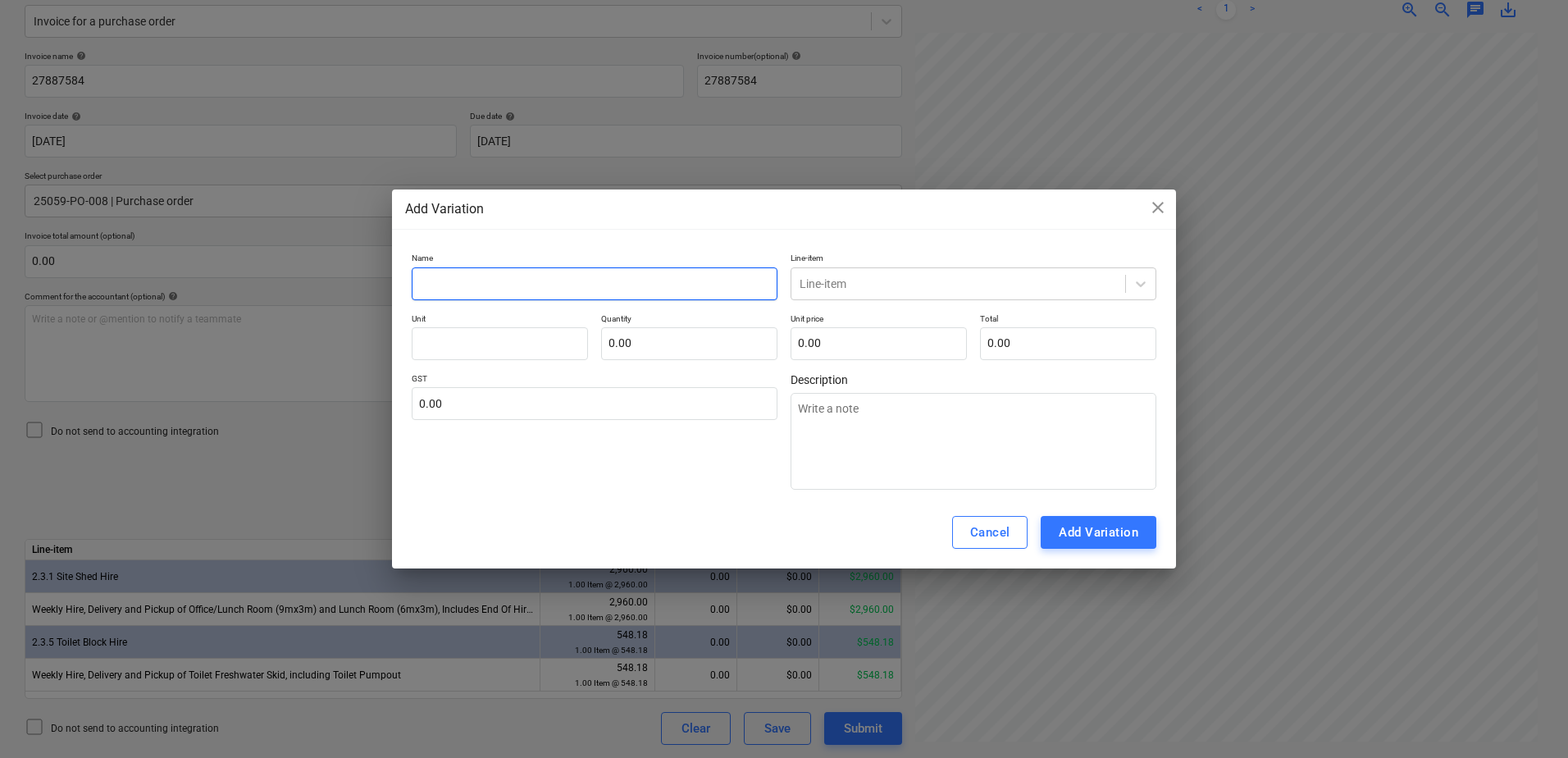
click at [468, 291] on input "text" at bounding box center [595, 284] width 366 height 33
type textarea "x"
type input "V"
type textarea "x"
type input "Va"
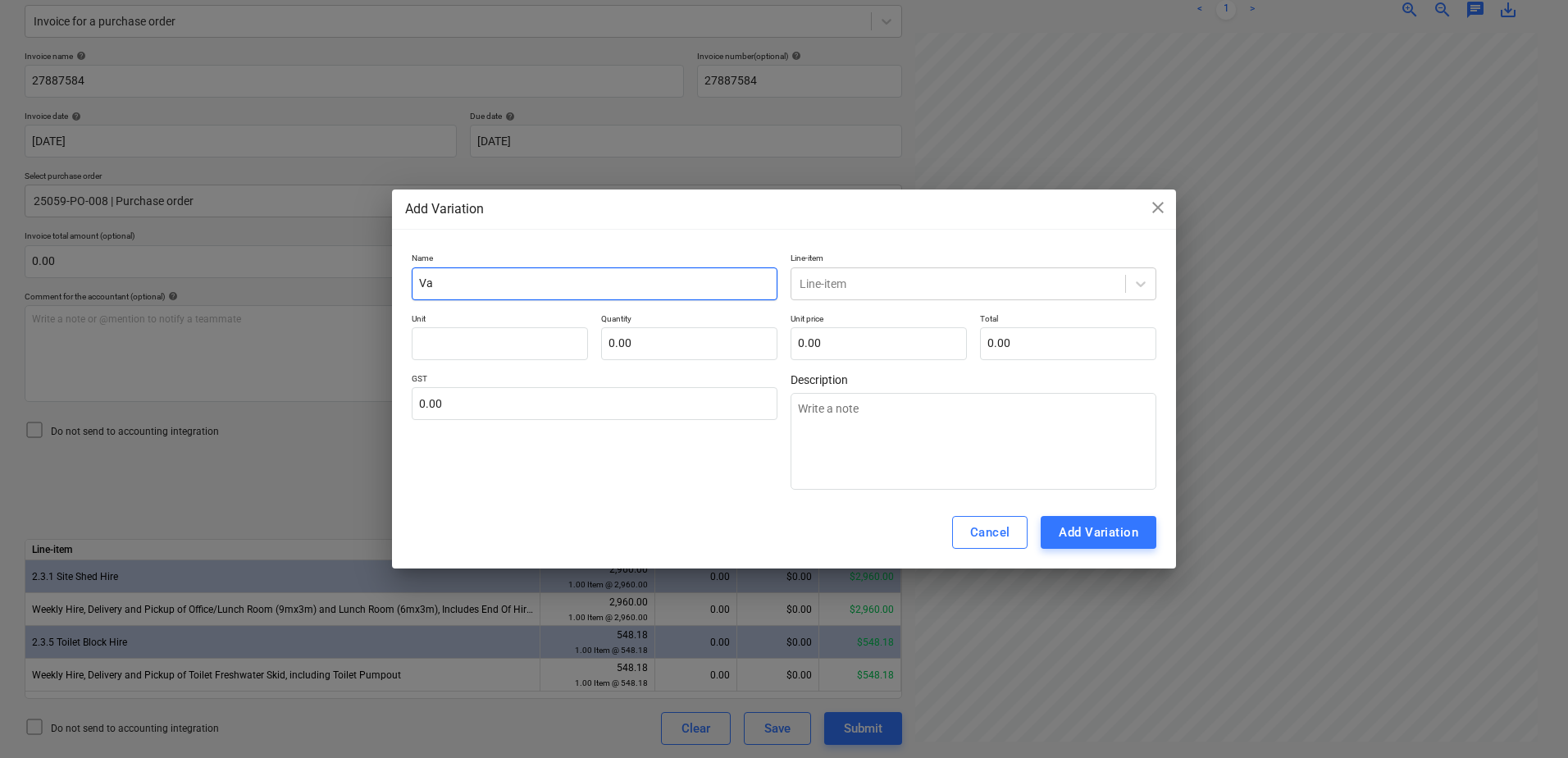
type textarea "x"
type input "Var"
type textarea "x"
type input "Varia"
type textarea "x"
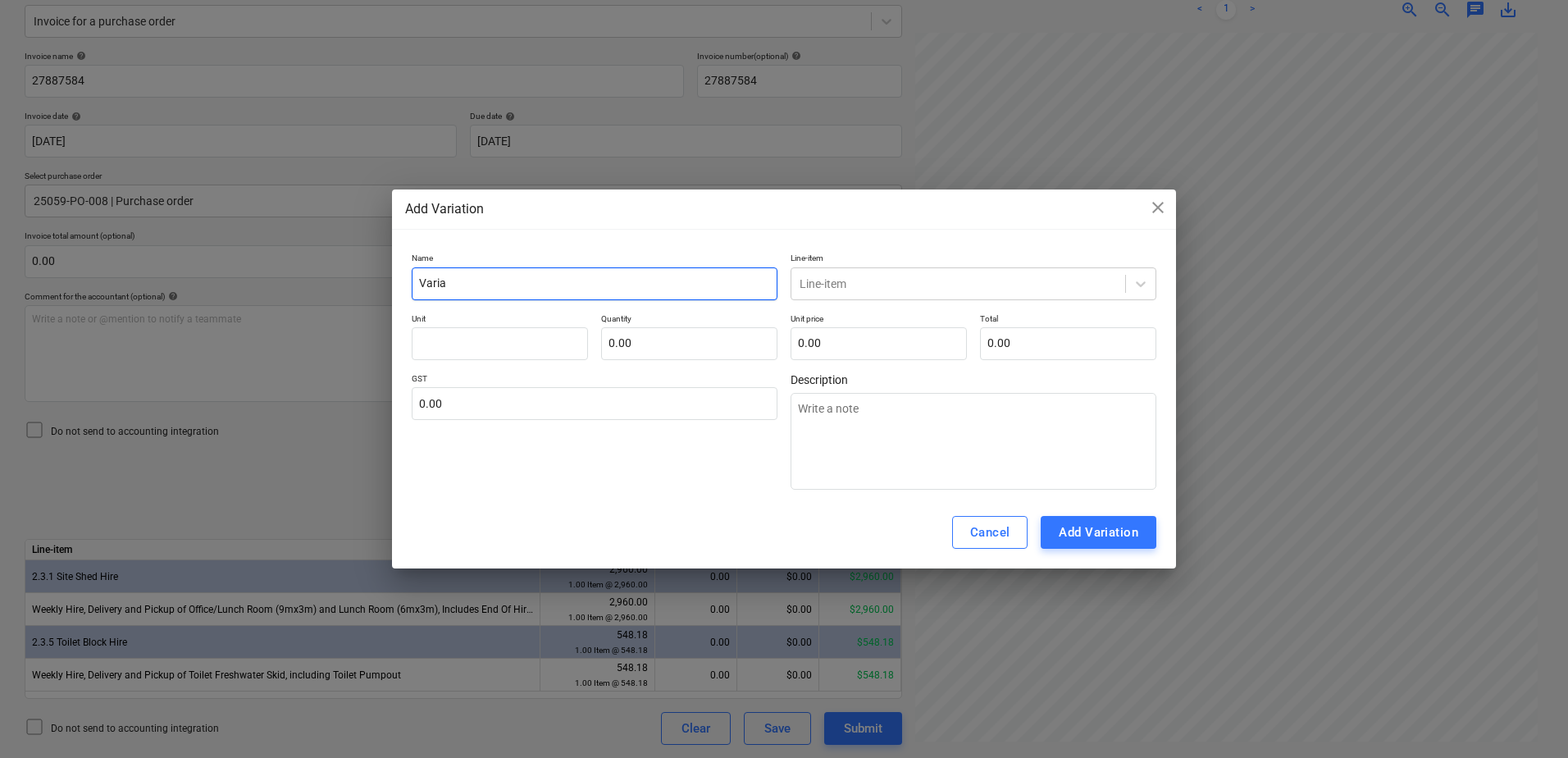
type input "Variat"
type textarea "x"
type input "Variati"
type textarea "x"
type input "Variatio"
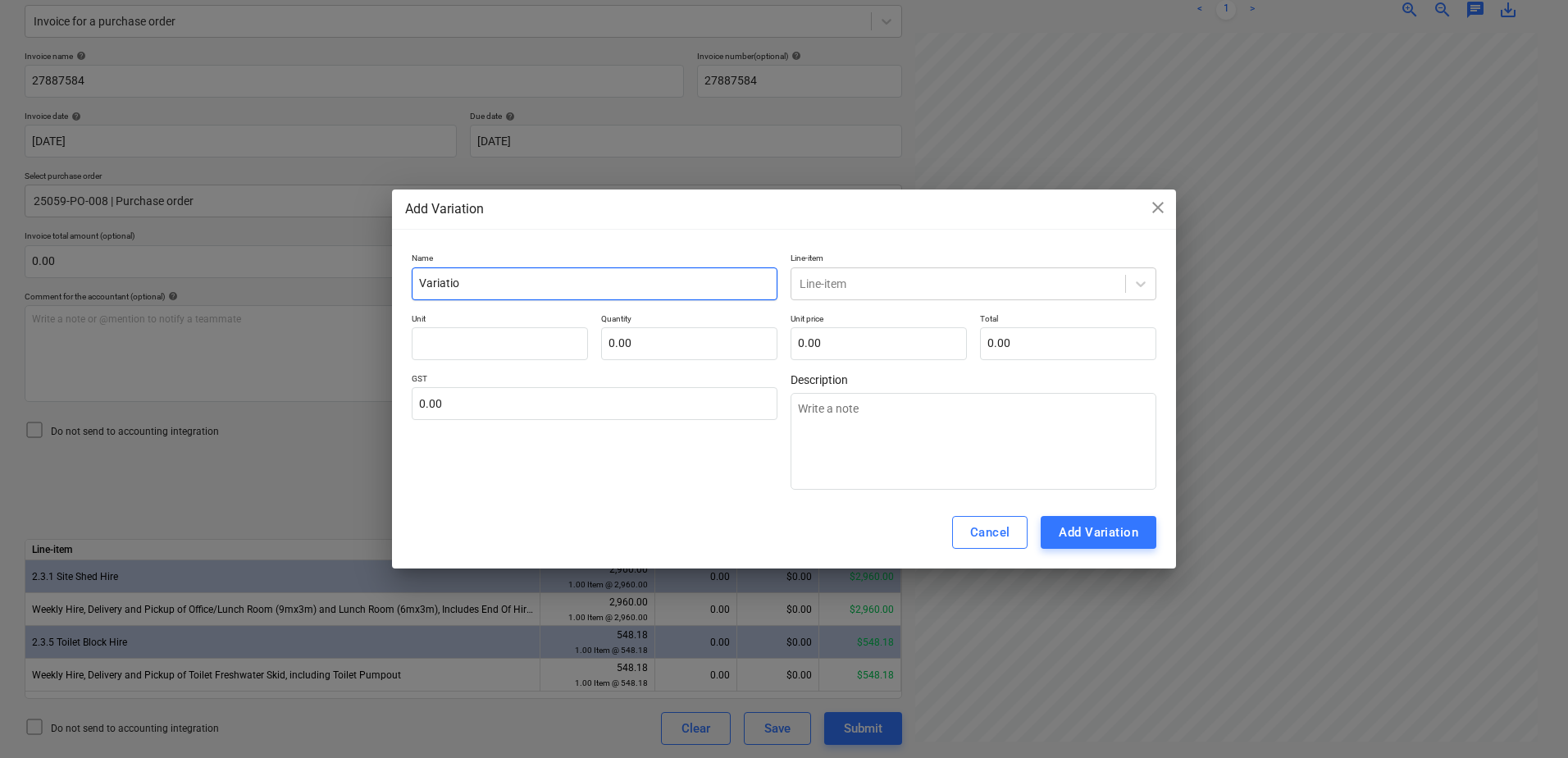
type textarea "x"
type input "Variation"
type textarea "x"
type input "Variation"
type textarea "x"
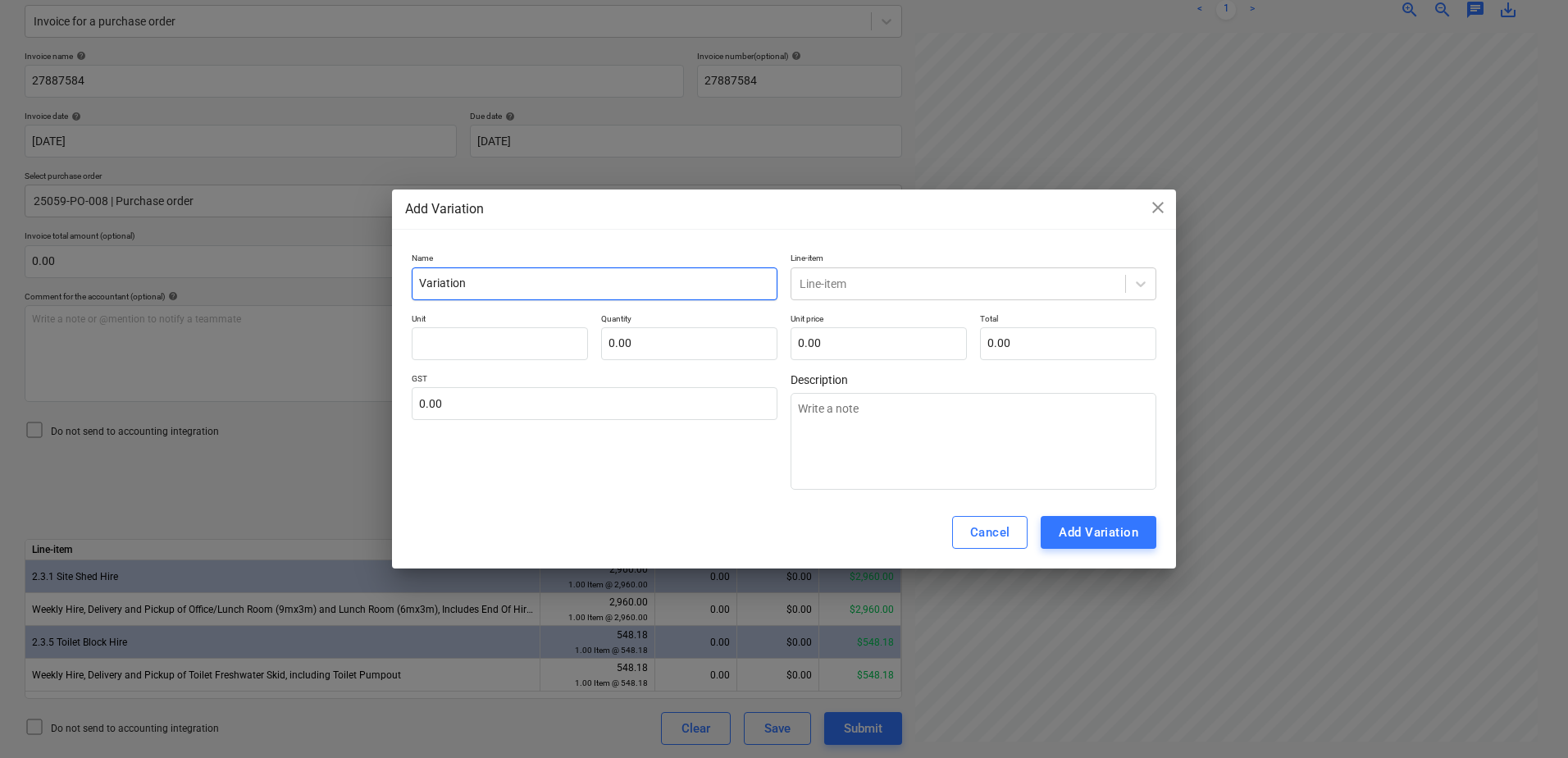
type input "Variation -"
type textarea "x"
type input "Variation -"
type textarea "x"
type input "Variation - T"
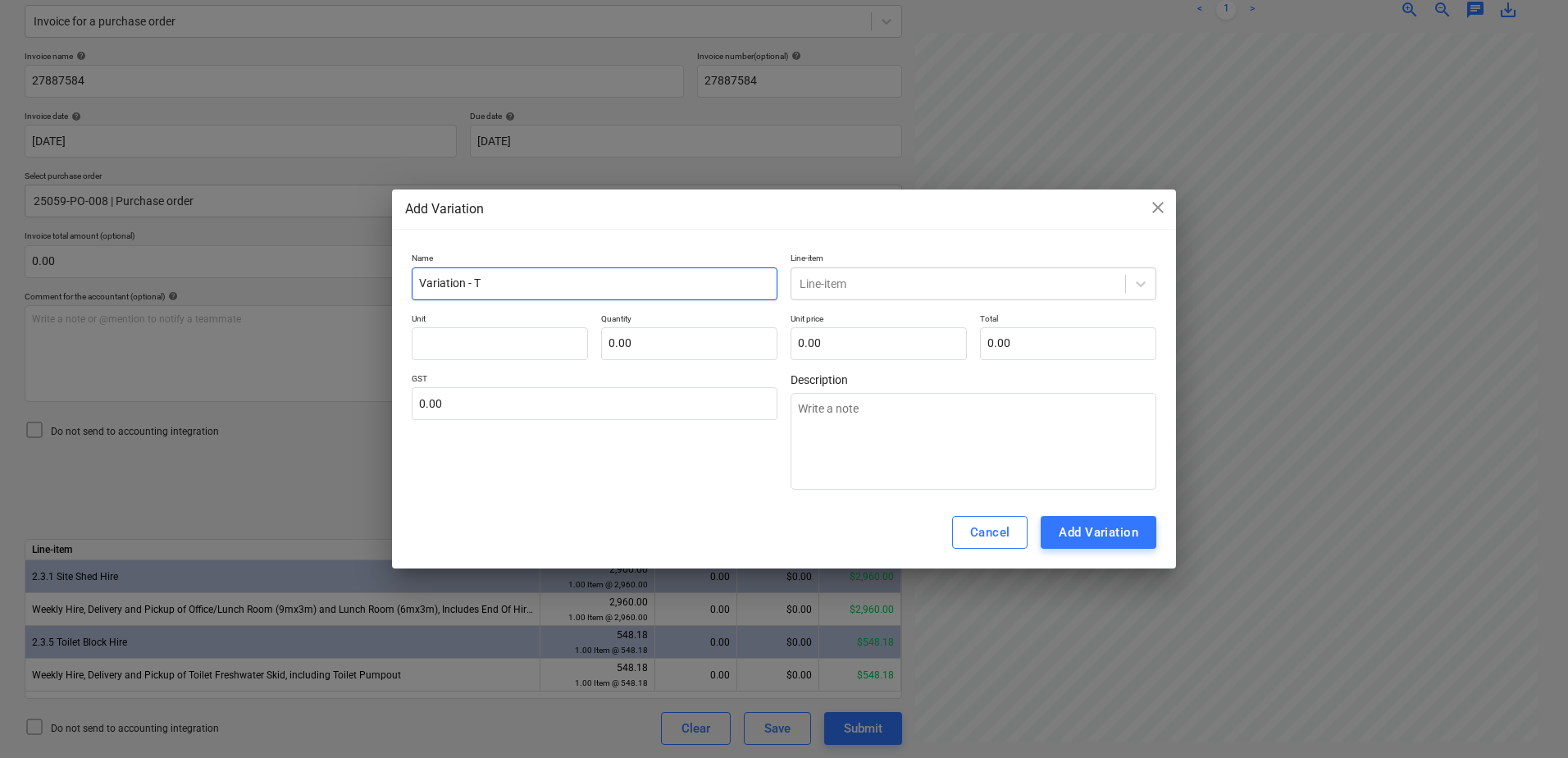
type textarea "x"
type input "Variation - Tr"
type textarea "x"
type input "Variation - Tru"
type textarea "x"
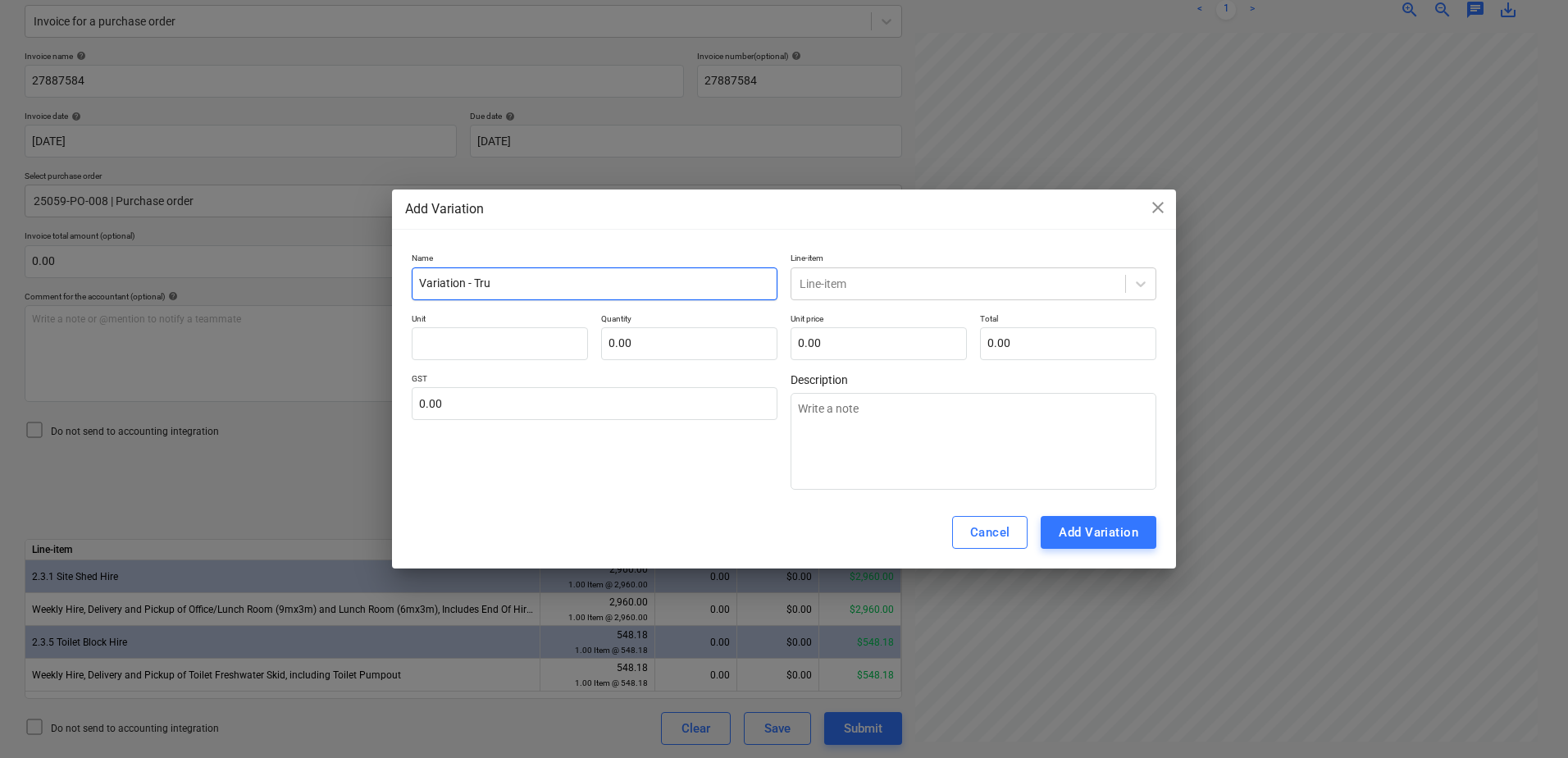
type input "Variation - Truc"
type textarea "x"
type input "Variation - Truck"
type textarea "x"
type input "Variation - Truck"
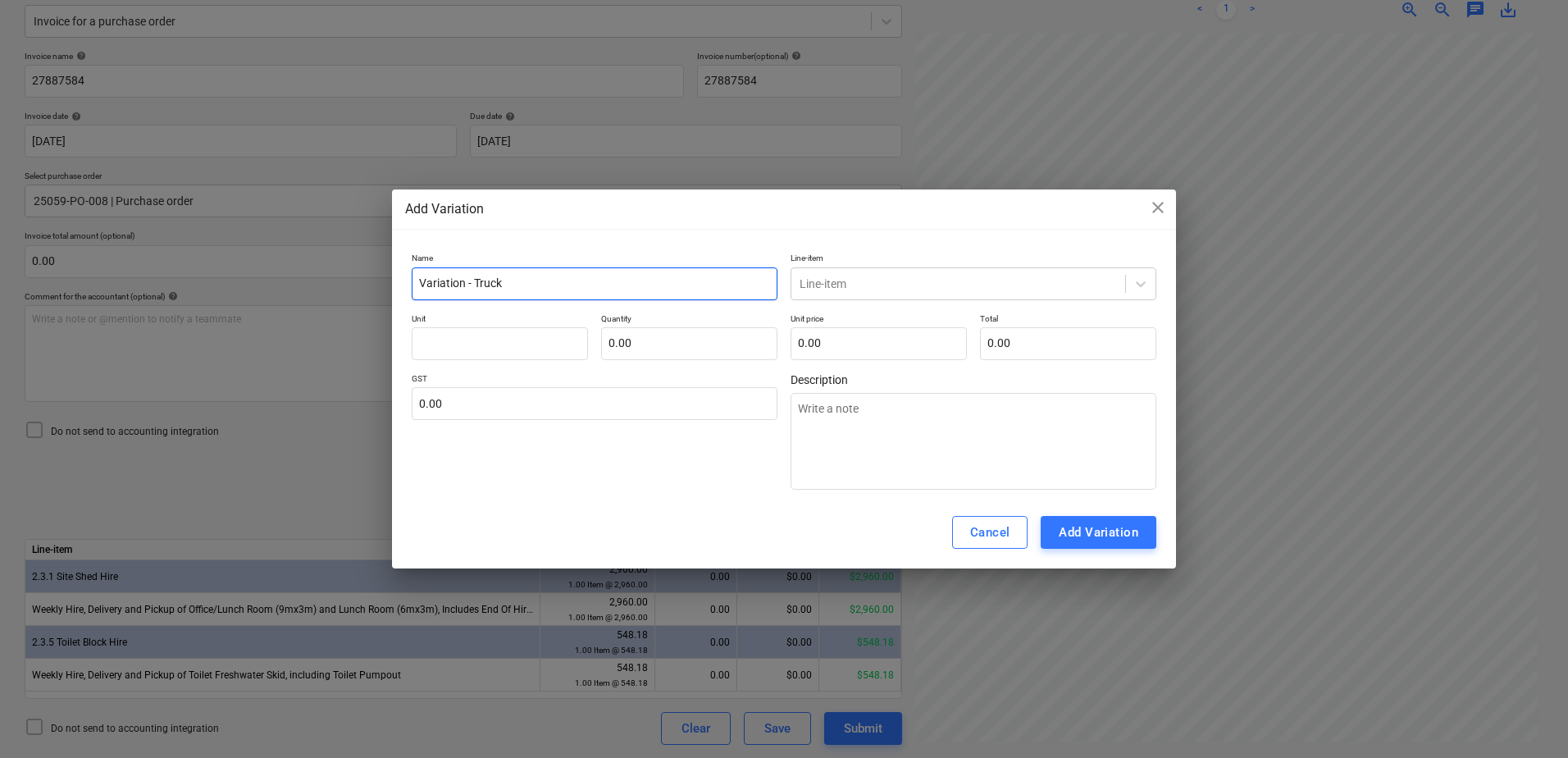
type textarea "x"
type input "Variation - Truck P"
type textarea "x"
type input "Variation - Truck Pl"
type textarea "x"
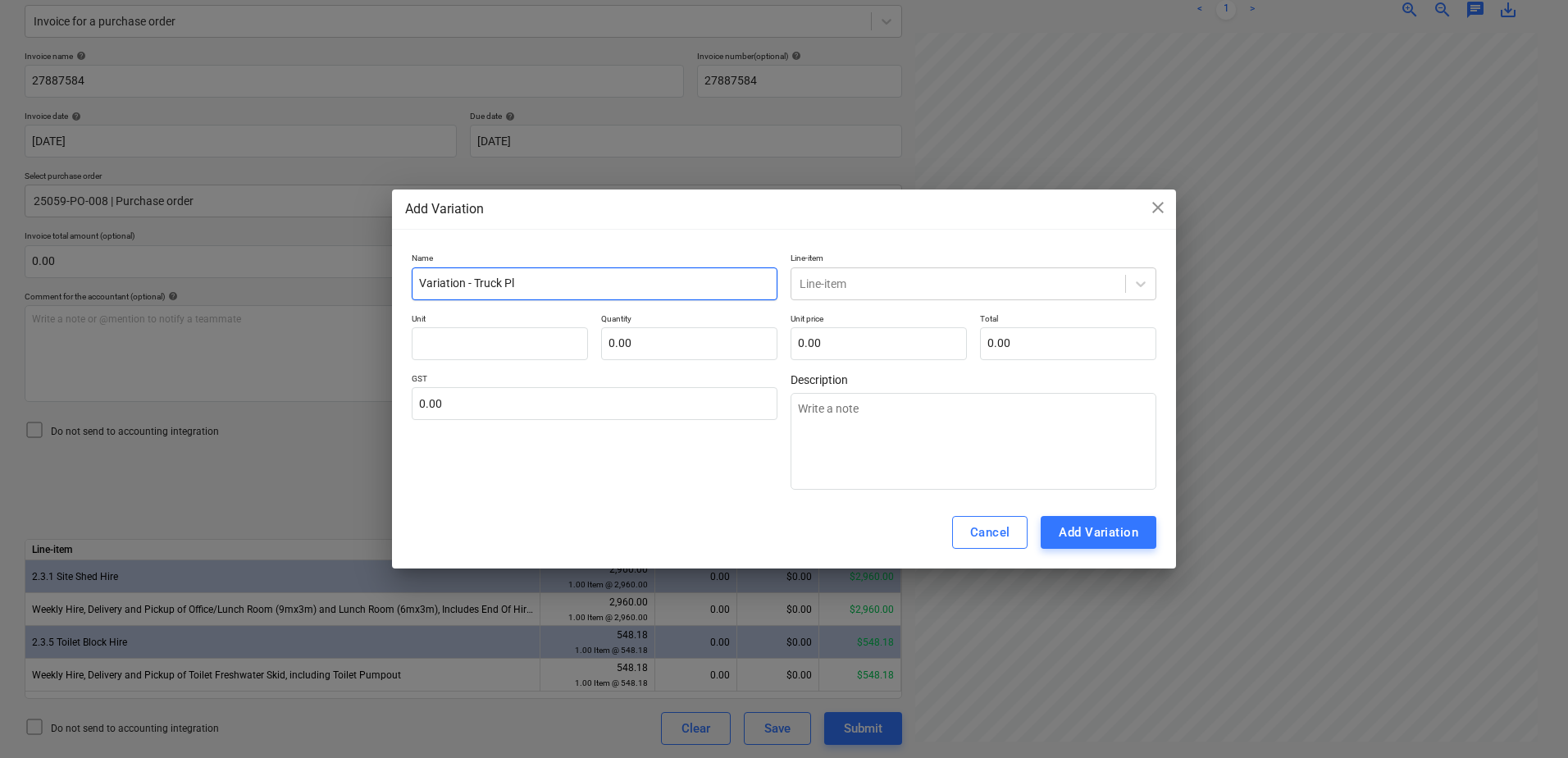
type input "Variation - Truck Pla"
type textarea "x"
type input "Variation - Truck Plat"
type textarea "x"
type input "Variation - Truck Platf"
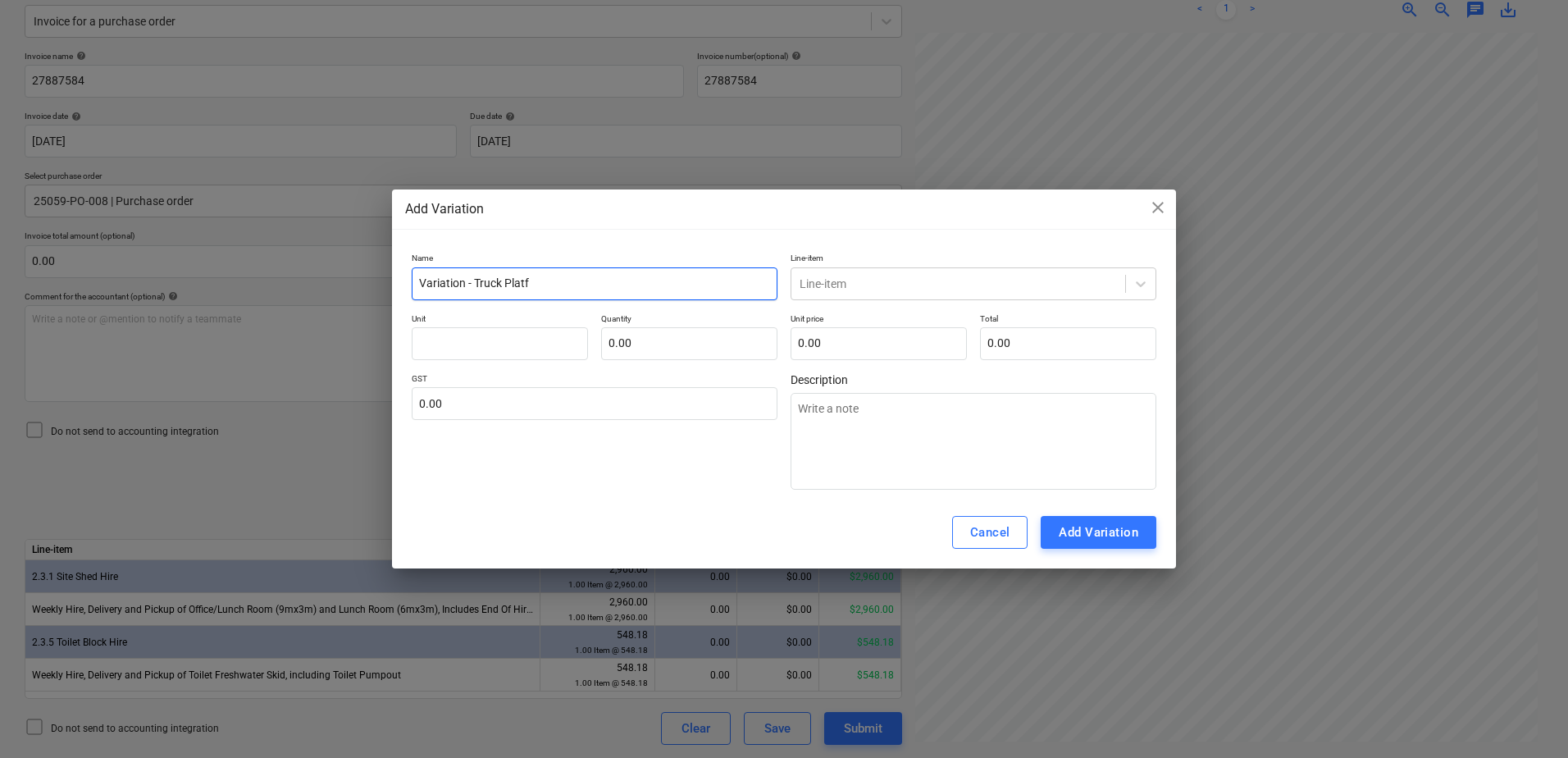
type textarea "x"
type input "Variation - Truck Platfo"
type textarea "x"
type input "Variation - Truck Platfor"
type textarea "x"
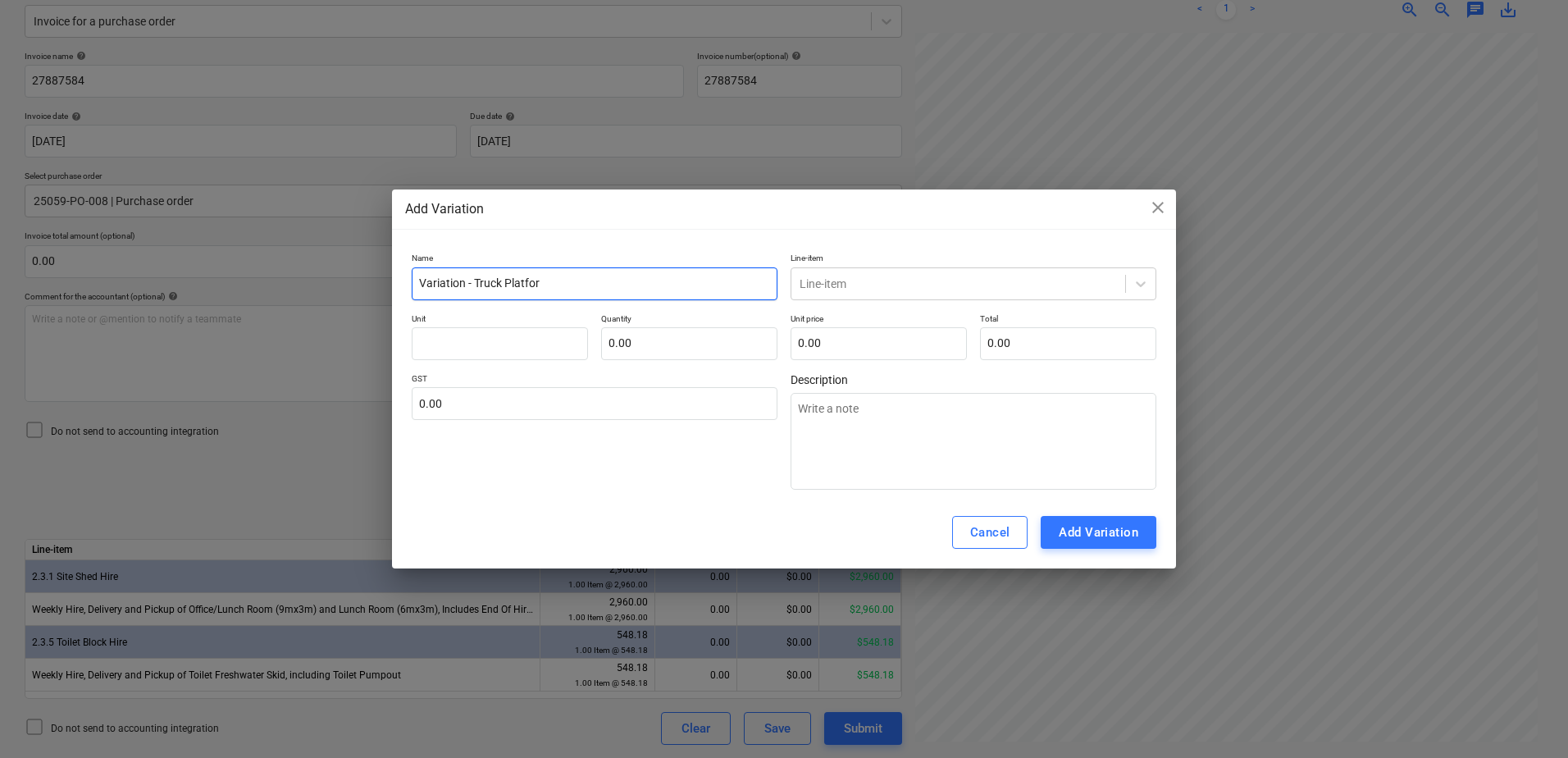
type input "Variation - Truck Platform"
type textarea "x"
type input "Variation - Truck Platform"
type textarea "x"
type input "Variation - Truck Platform H"
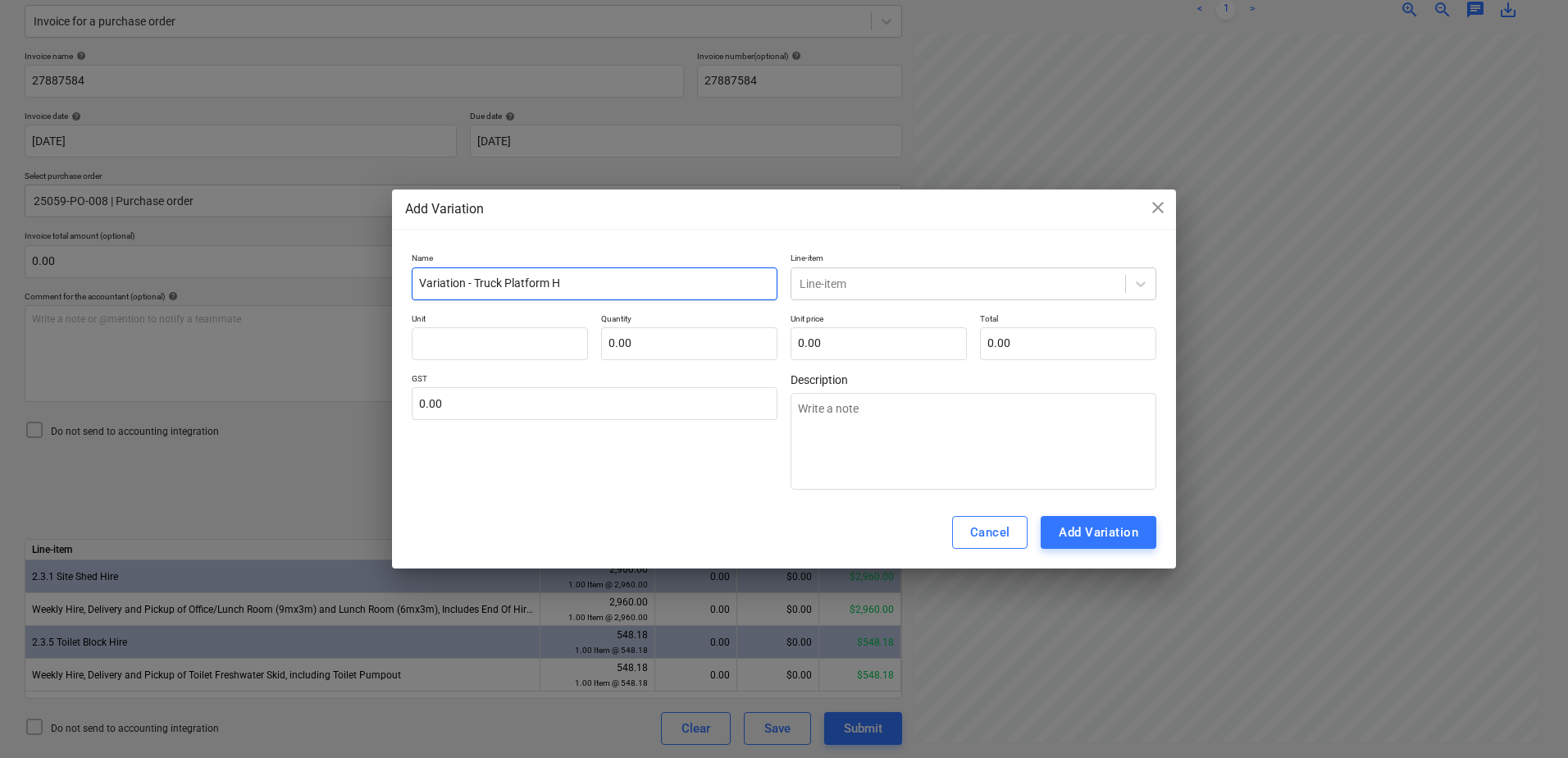
type textarea "x"
type input "Variation - Truck Platform Hi"
type textarea "x"
type input "Variation - Truck Platform Hir"
type textarea "x"
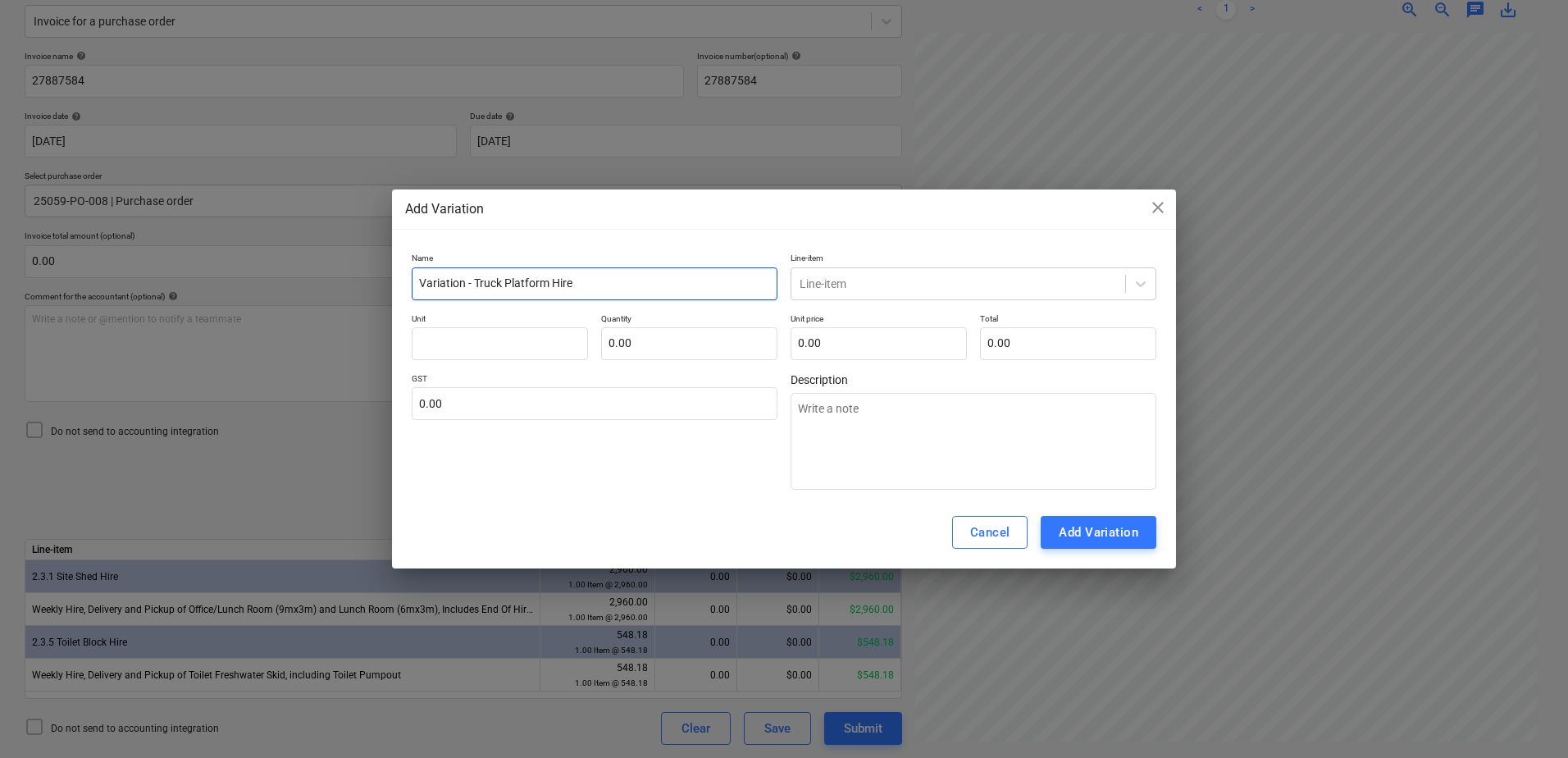
type input "Variation - Truck Platform Hire"
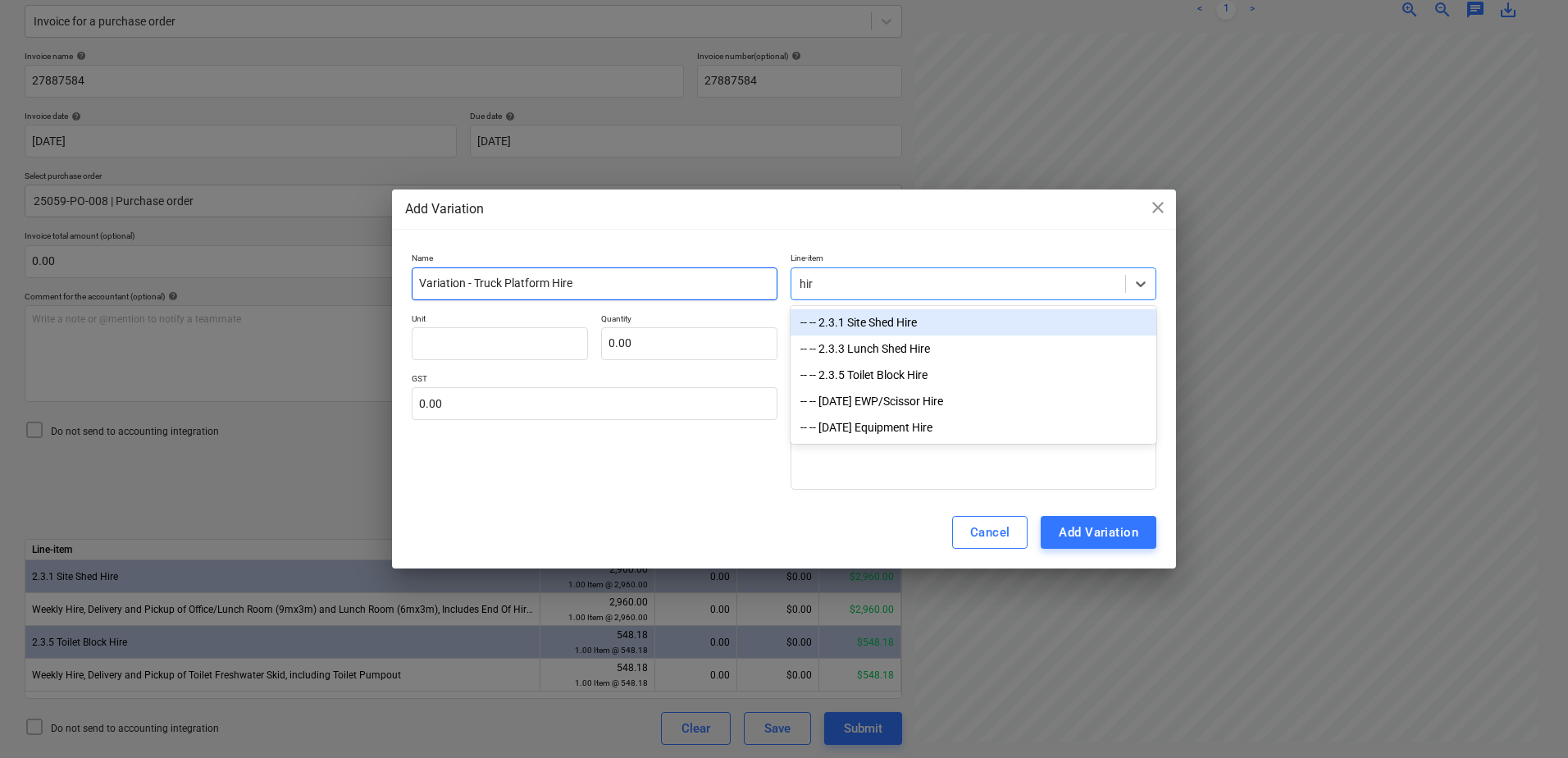
type input "hire"
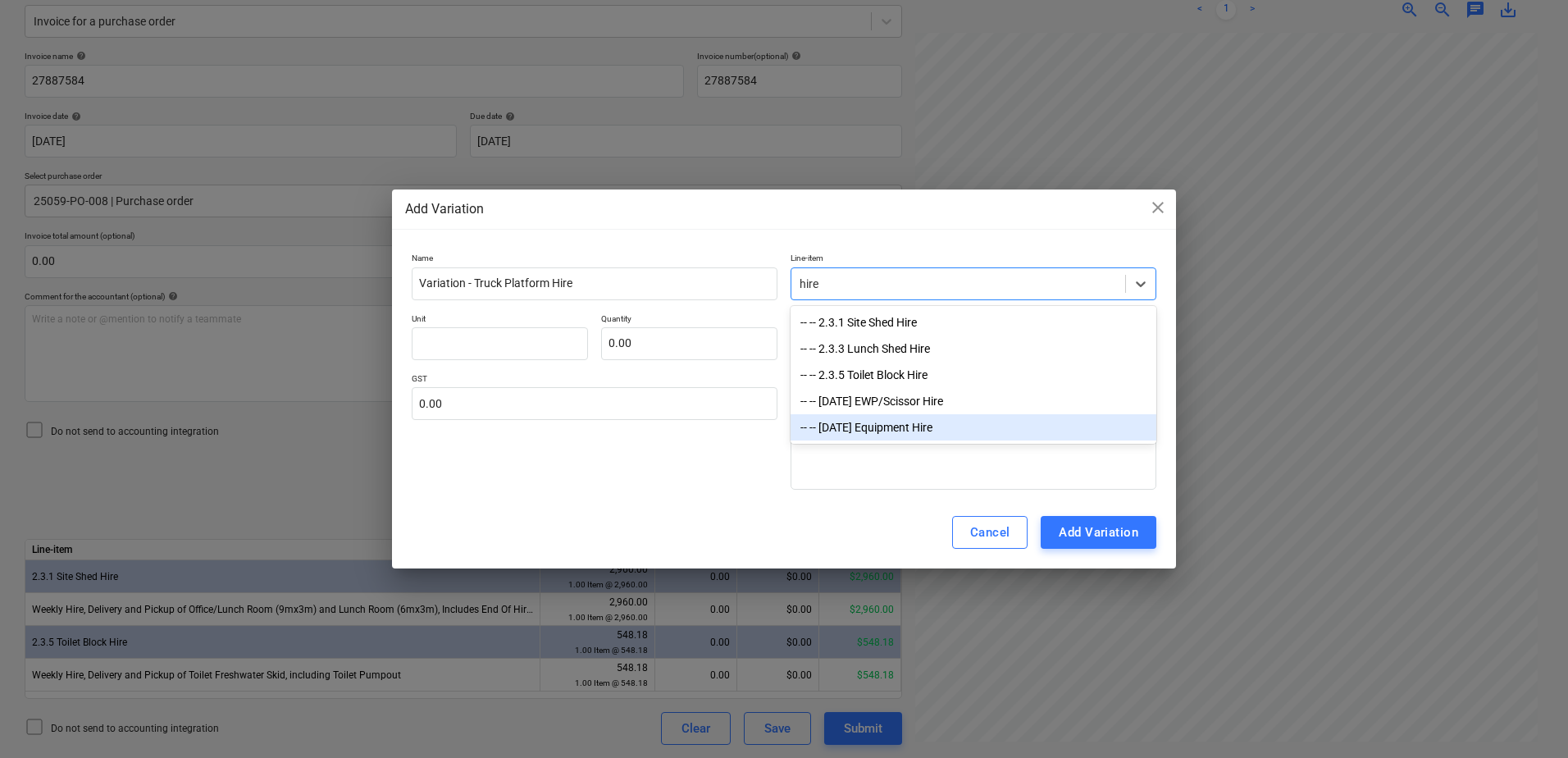
click at [962, 439] on div "-- -- 2.4.11 Equipment Hire" at bounding box center [973, 427] width 366 height 26
type textarea "x"
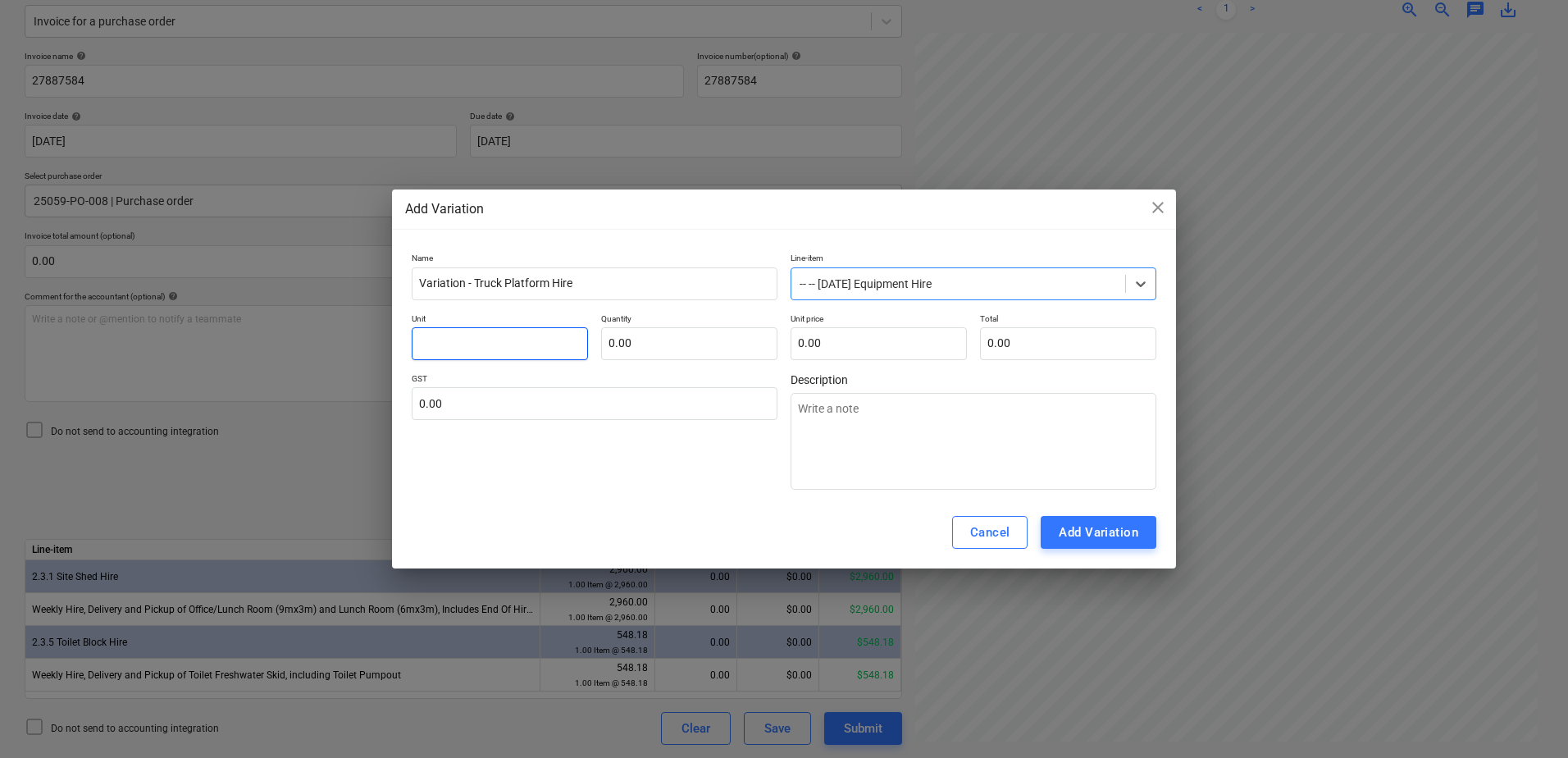
click at [519, 345] on input "text" at bounding box center [500, 344] width 176 height 33
type textarea "x"
type input "I"
type textarea "x"
type input "It"
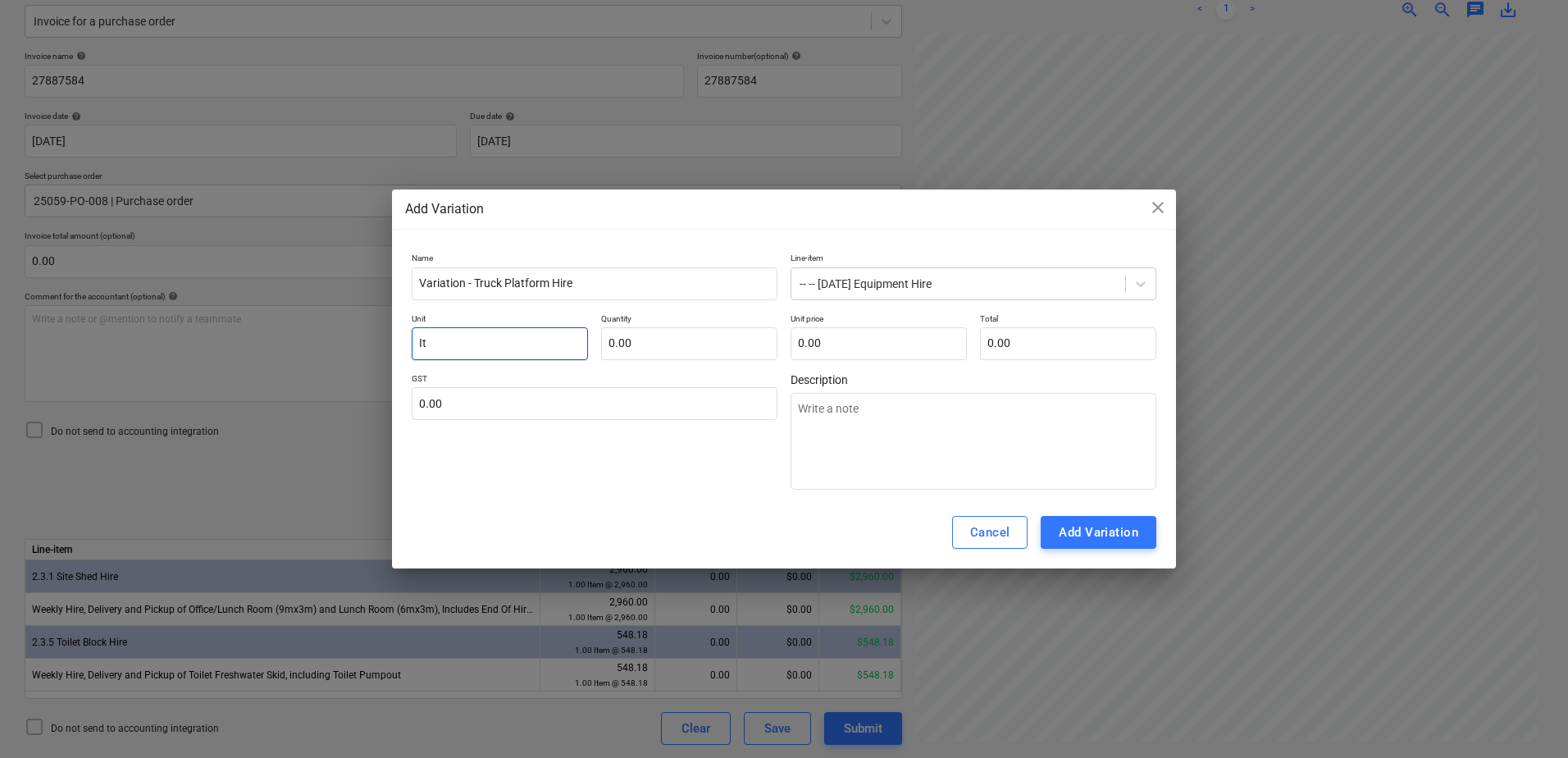
type textarea "x"
type input "Ite"
type textarea "x"
type input "Item"
type textarea "x"
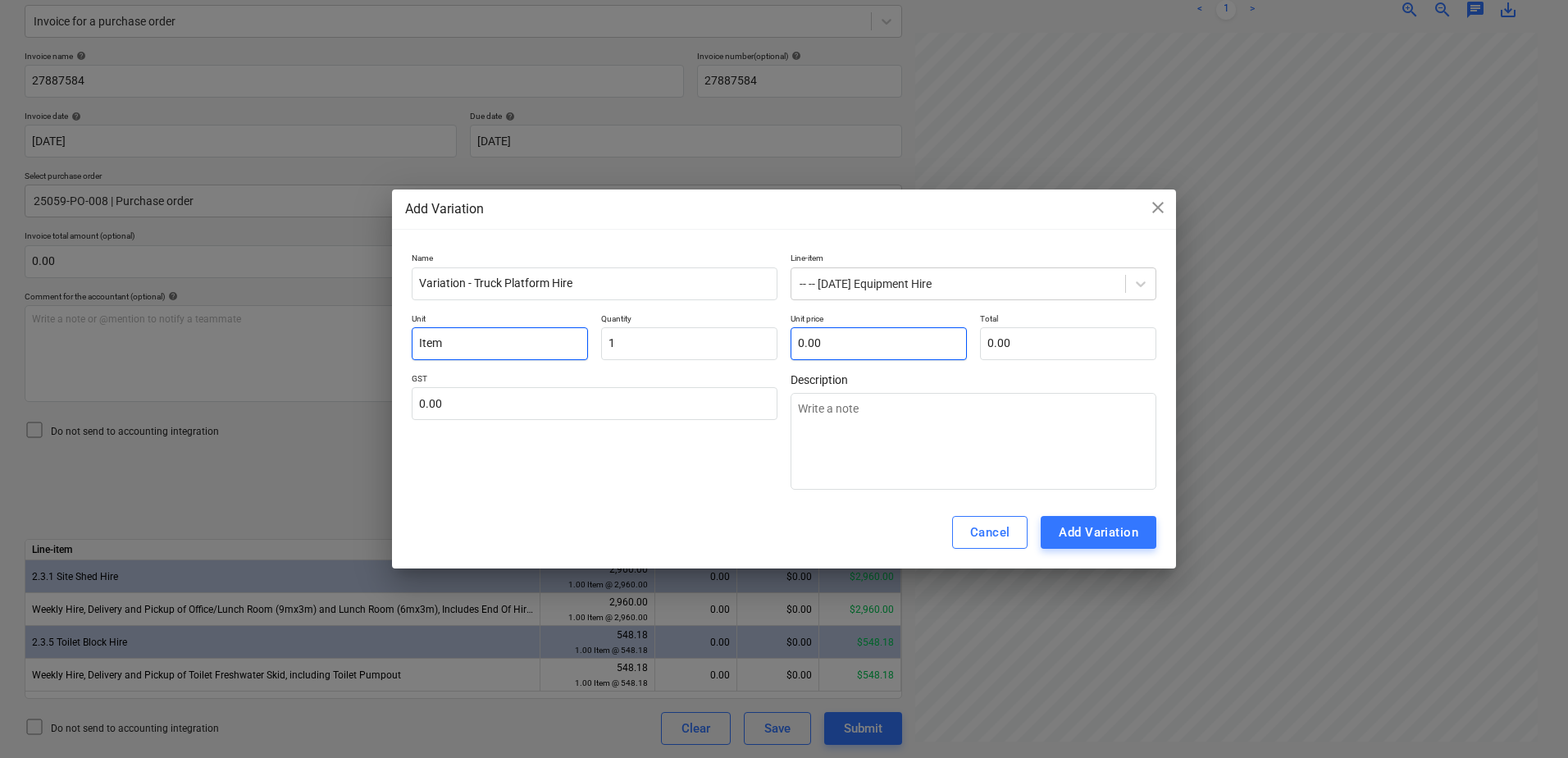
type input "1.00"
type textarea "x"
type input "1"
type input "1.00"
type textarea "x"
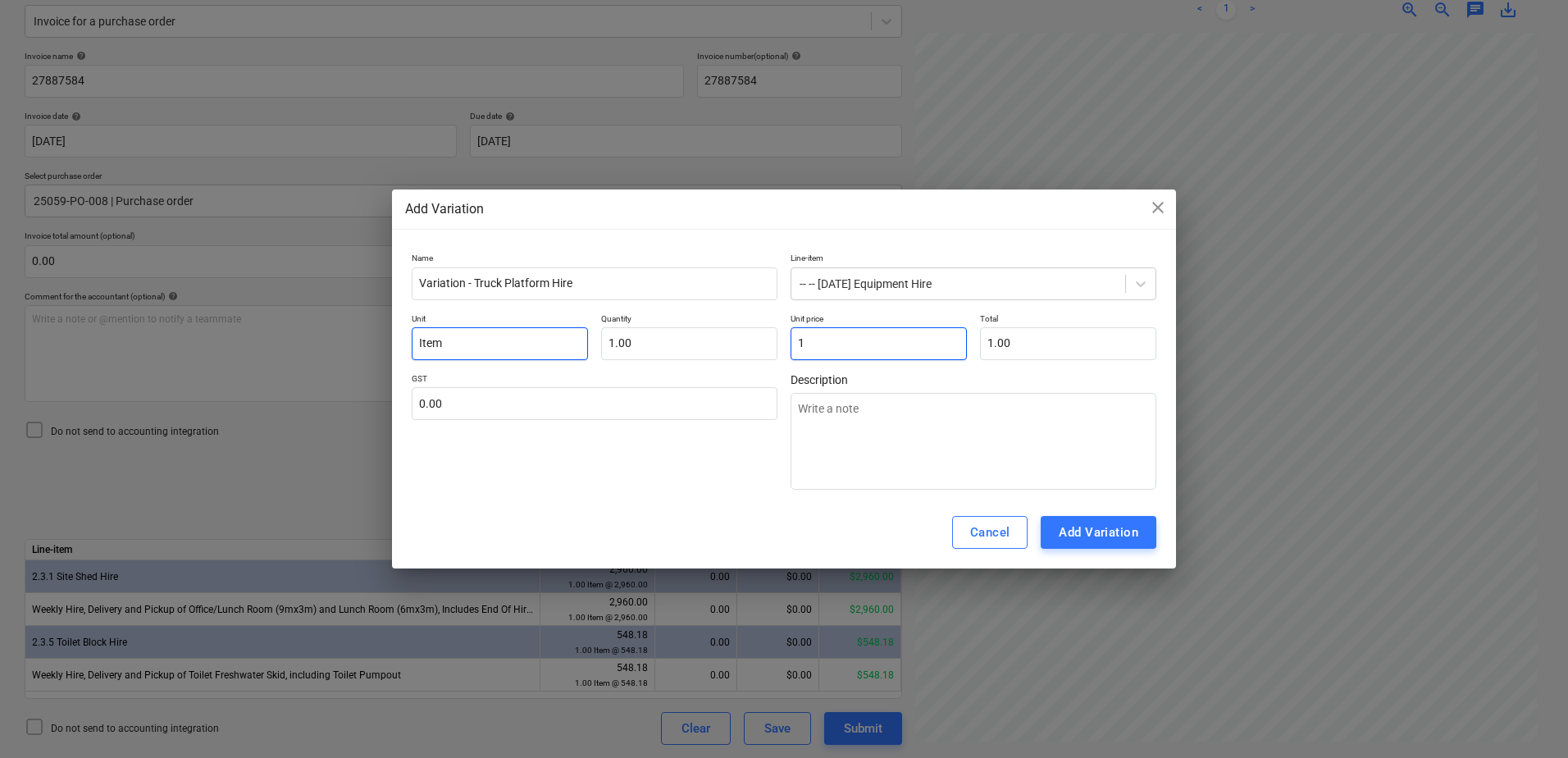
type input "12"
type input "12.00"
type textarea "x"
type input "127"
type input "127.00"
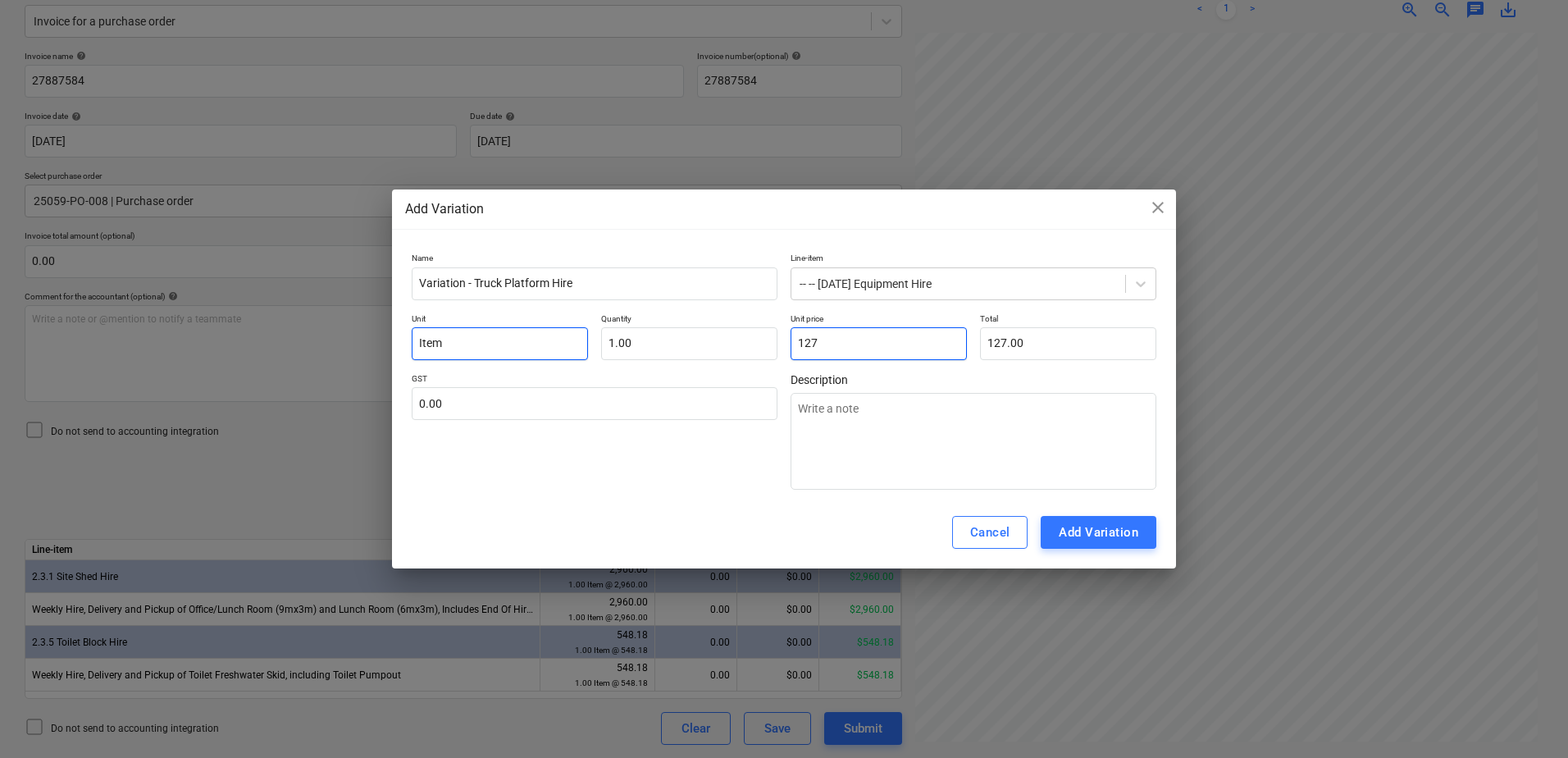
type textarea "x"
type input "1272"
type input "1,272.00"
type textarea "x"
type input "1272."
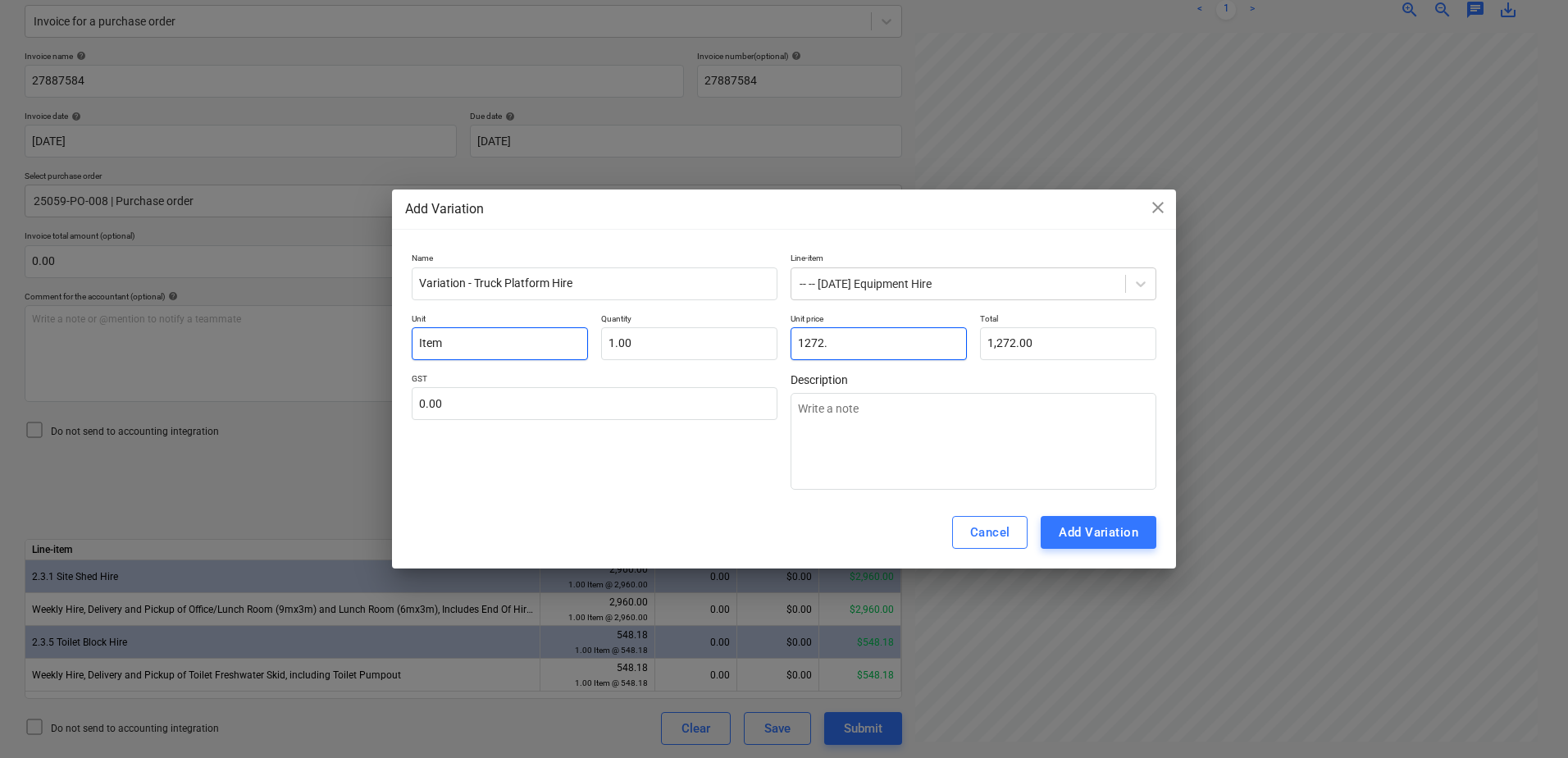
type textarea "x"
type input "1272.7"
type input "1,272.70"
type textarea "x"
type input "1272.73"
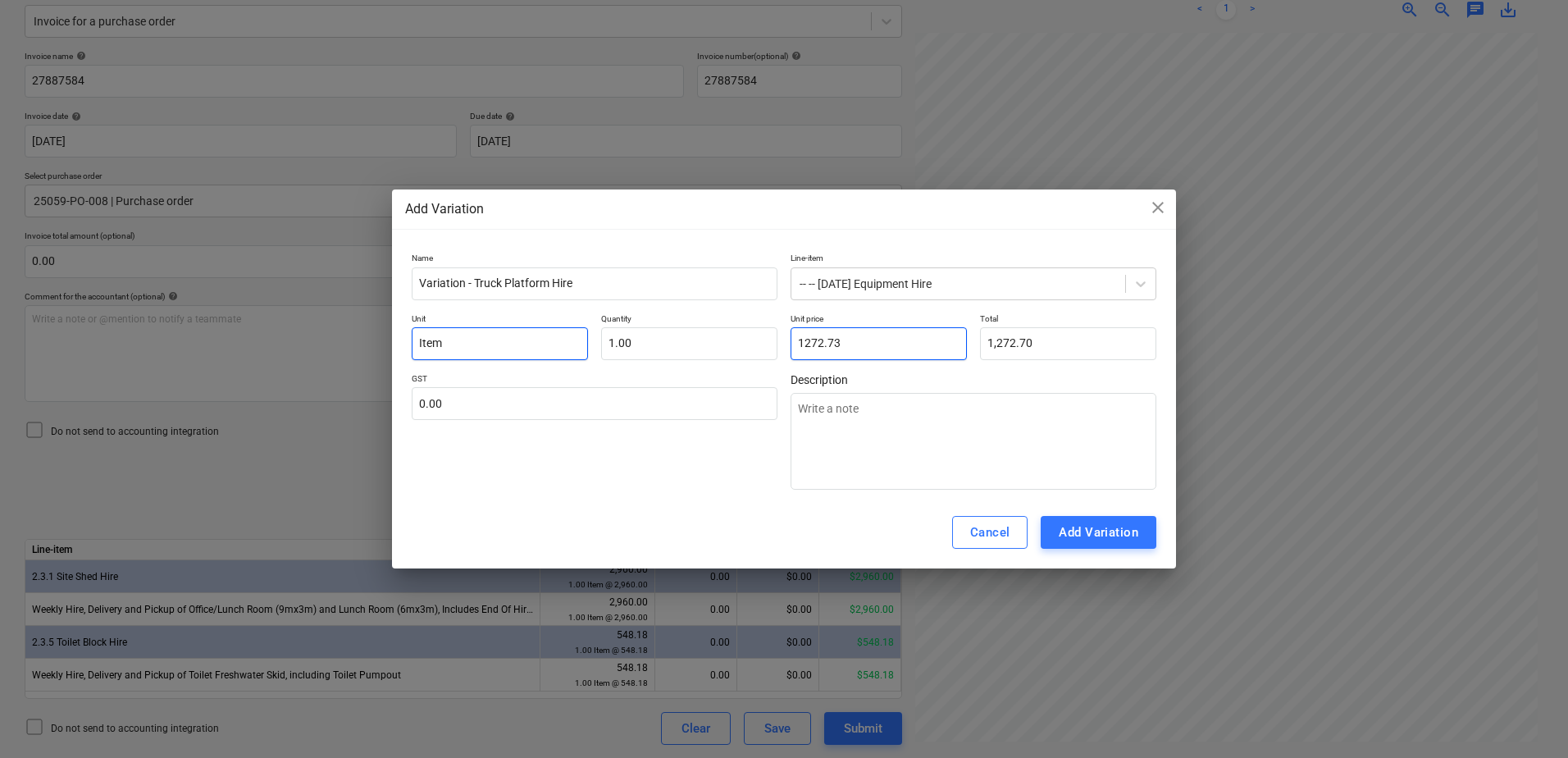
type input "1,272.73"
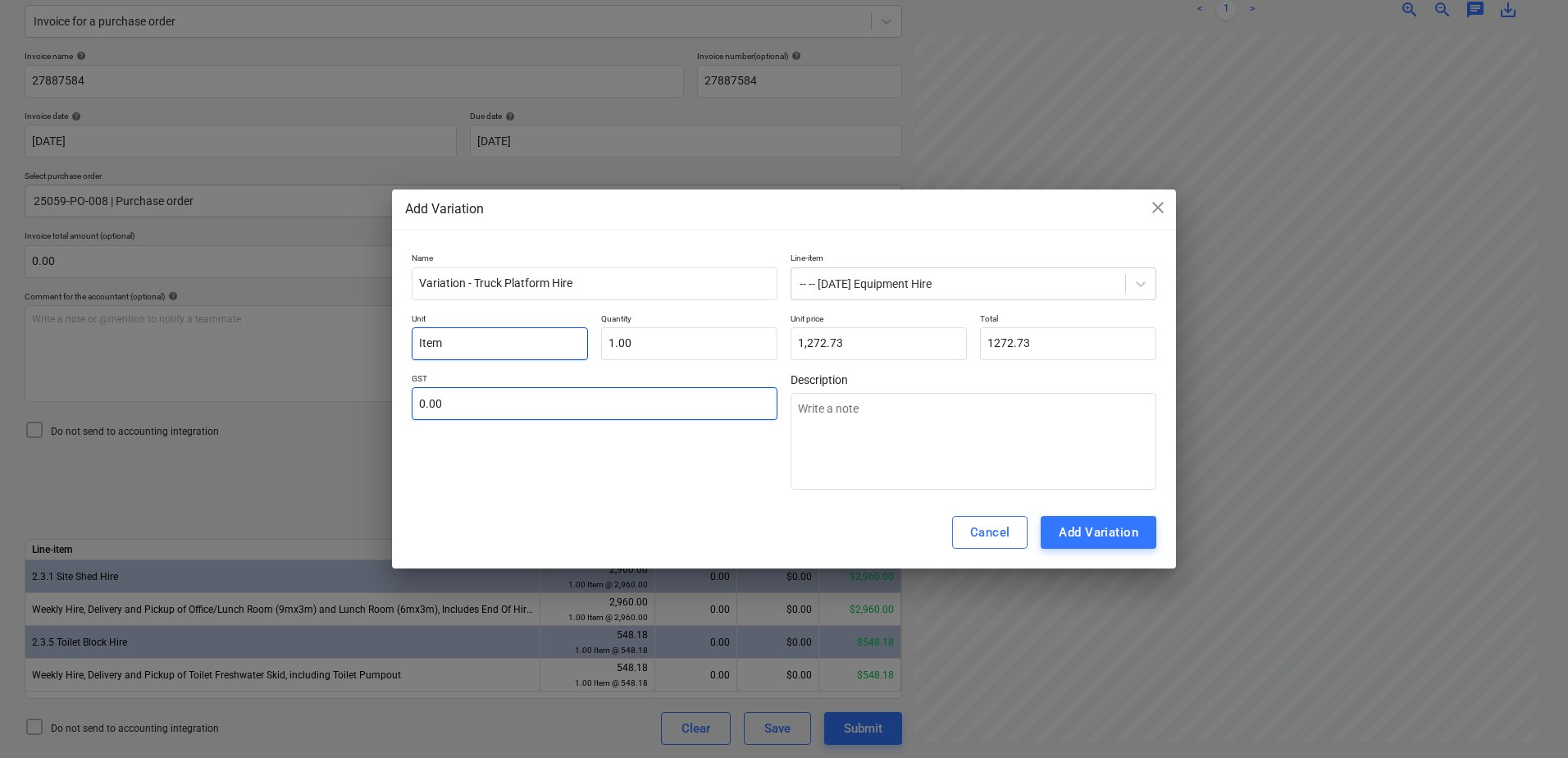
type input "1,272.73"
type textarea "x"
type input "1"
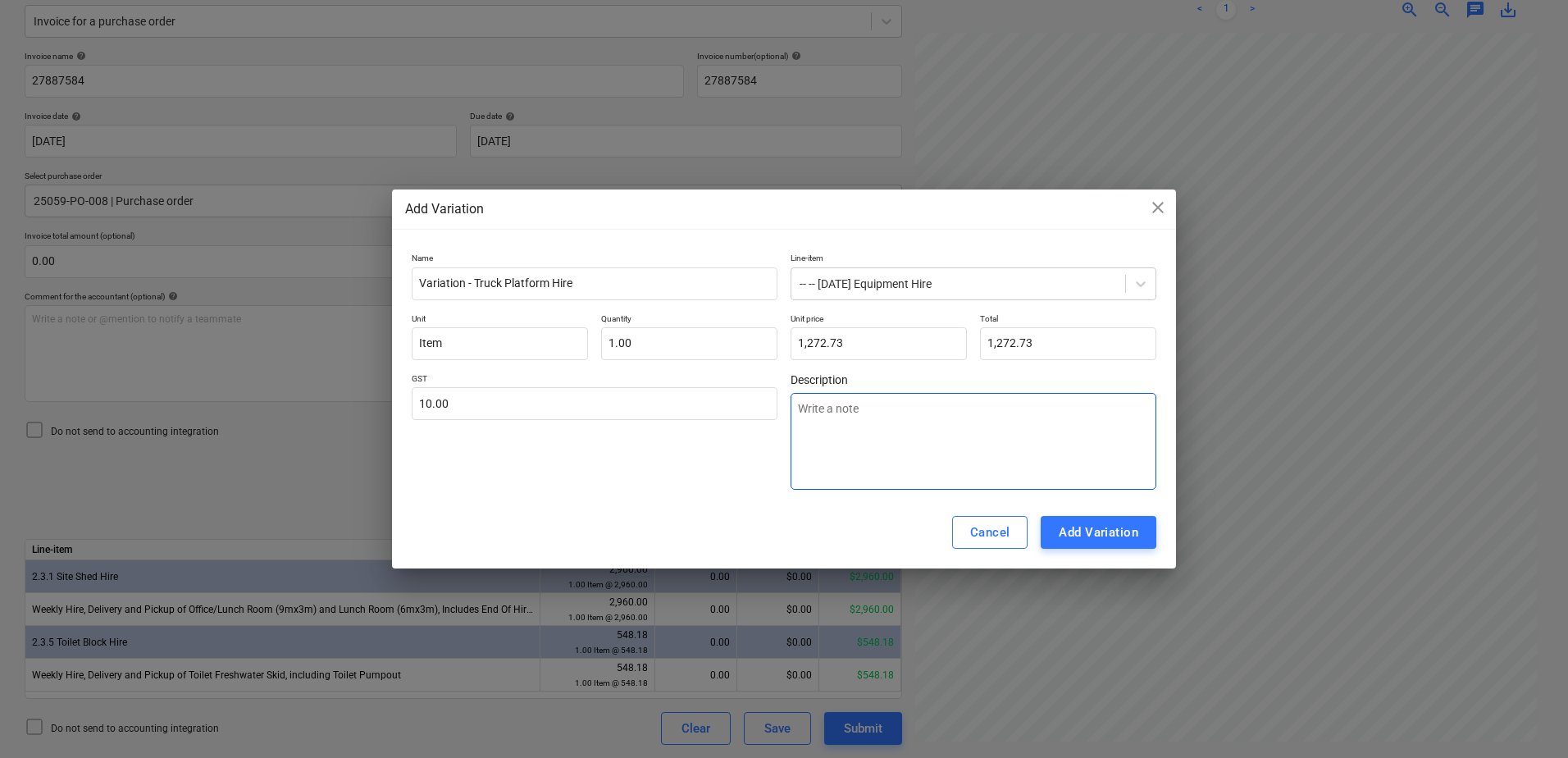
click at [798, 485] on textarea at bounding box center [973, 441] width 366 height 97
click at [735, 480] on div "GST 10.00" at bounding box center [595, 431] width 366 height 117
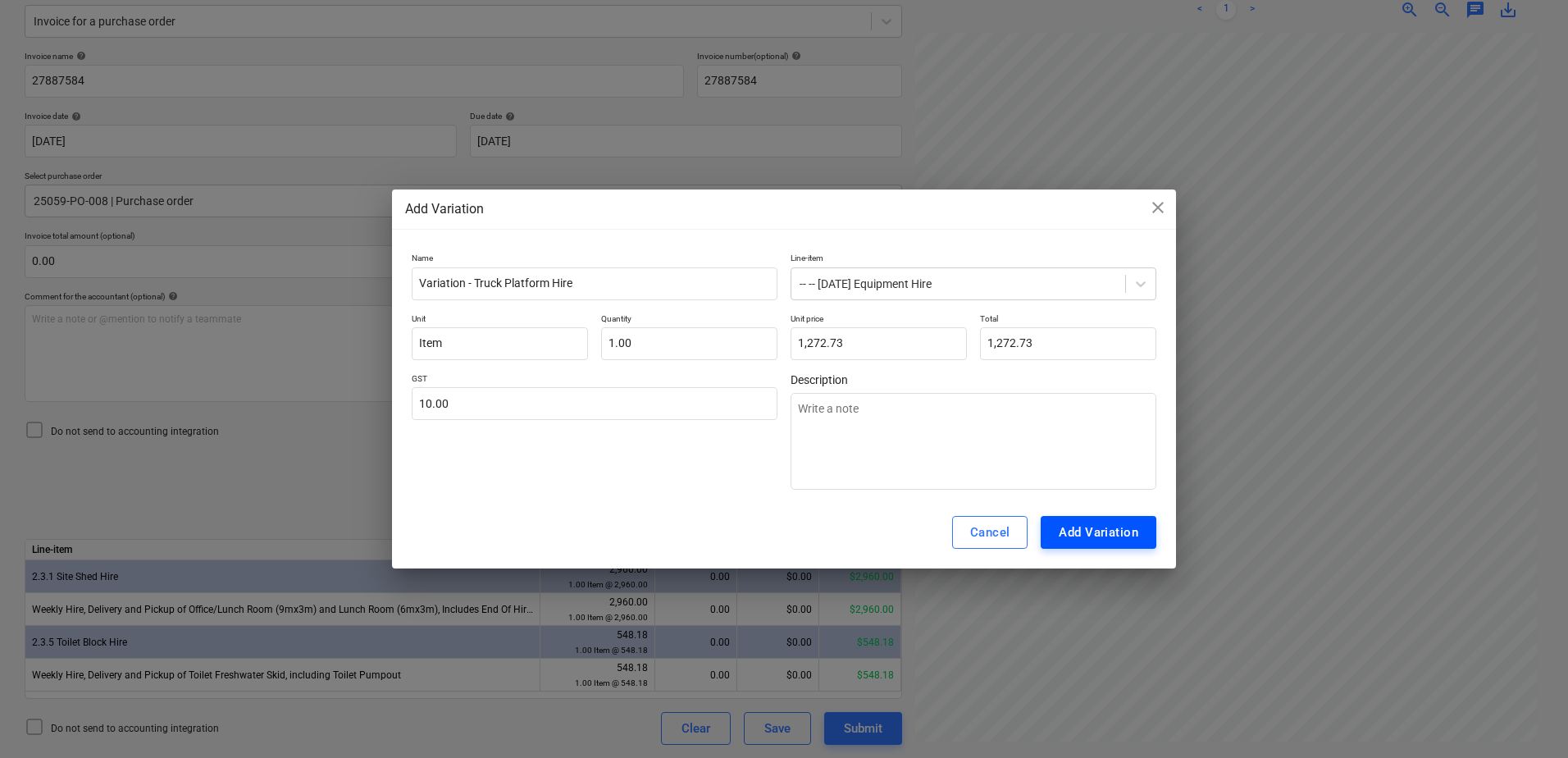
click at [1075, 535] on div "Add Variation" at bounding box center [1098, 533] width 80 height 21
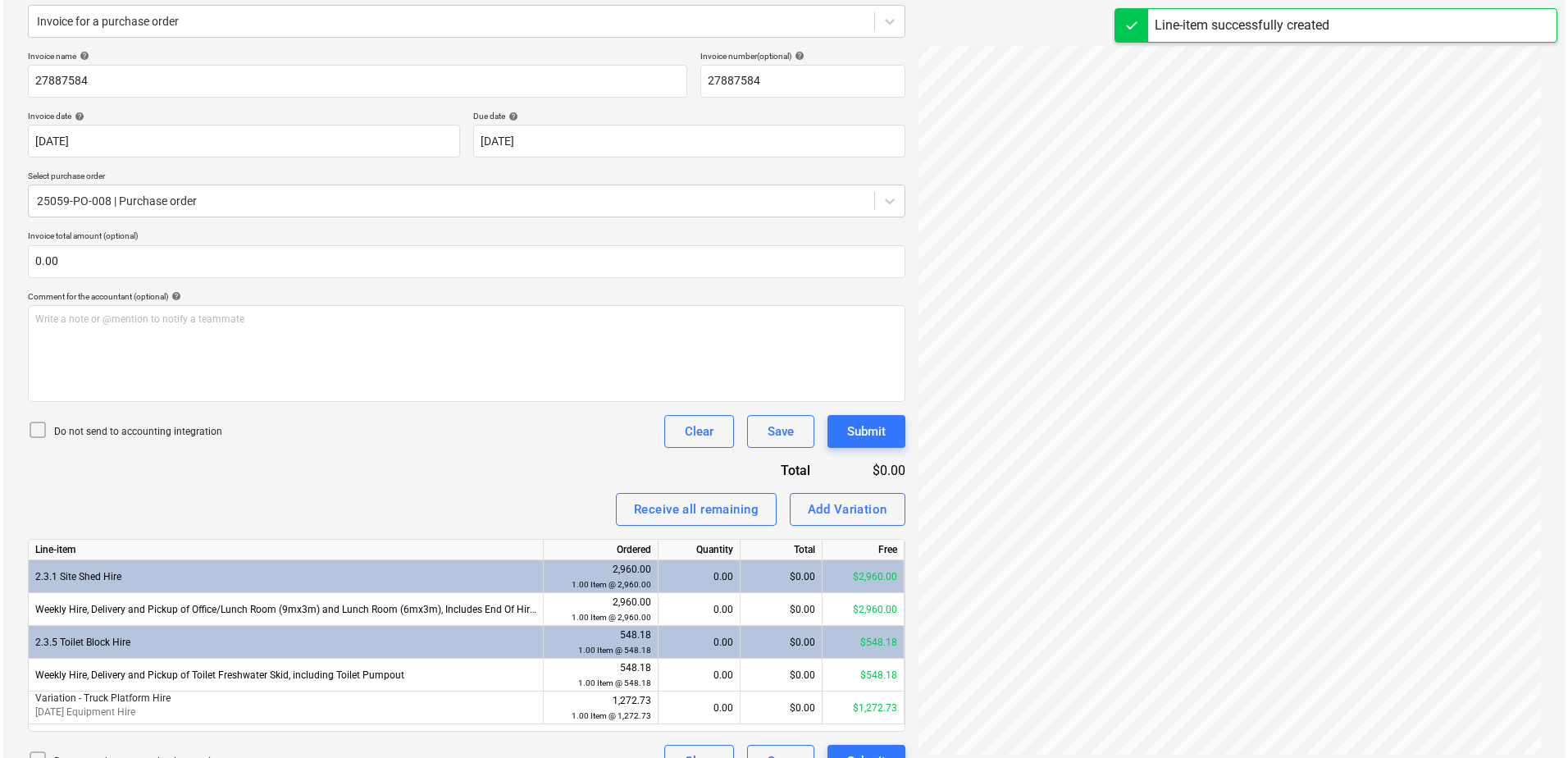
scroll to position [237, 0]
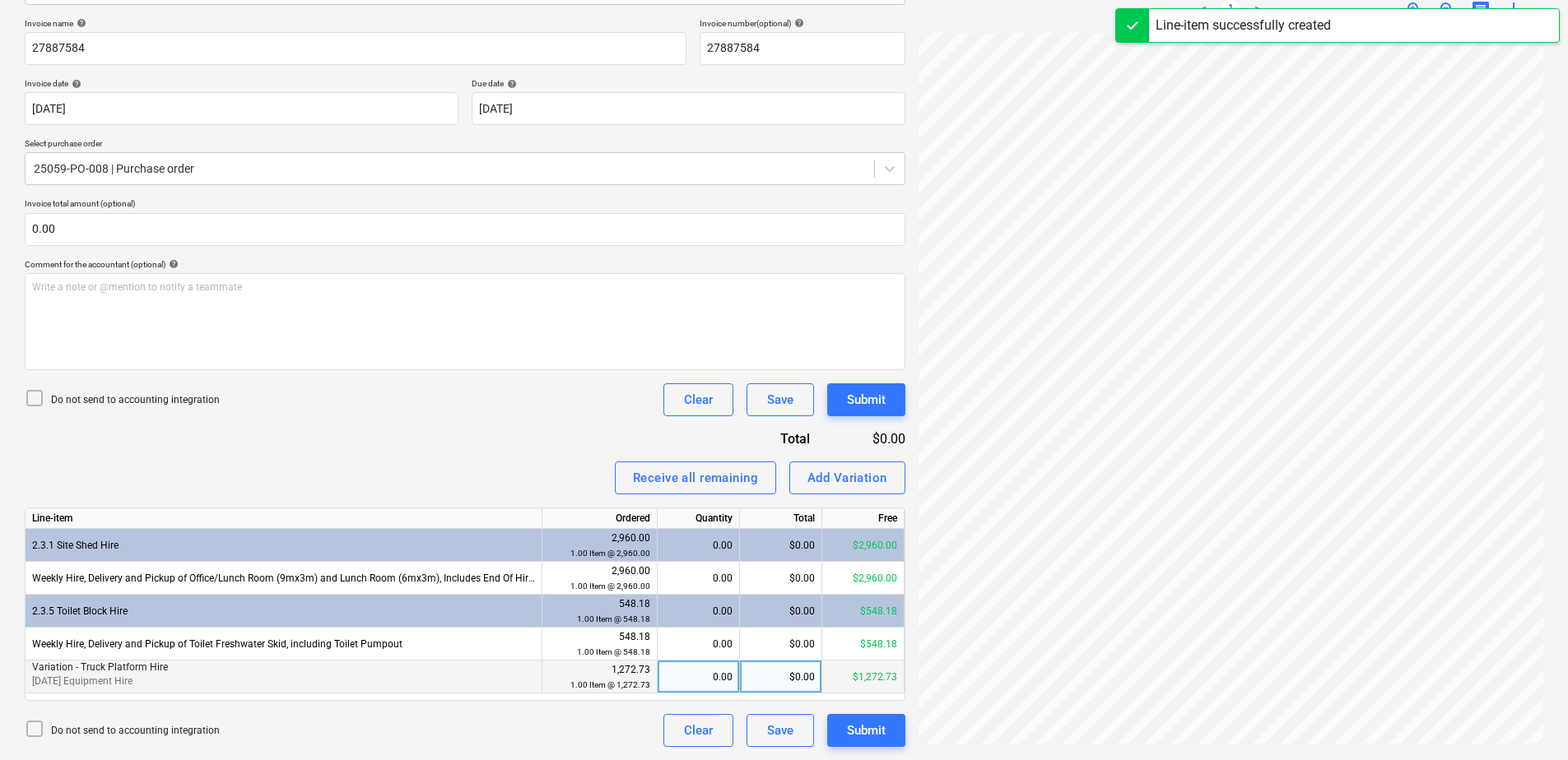
click at [692, 680] on div "0.00" at bounding box center [698, 677] width 69 height 33
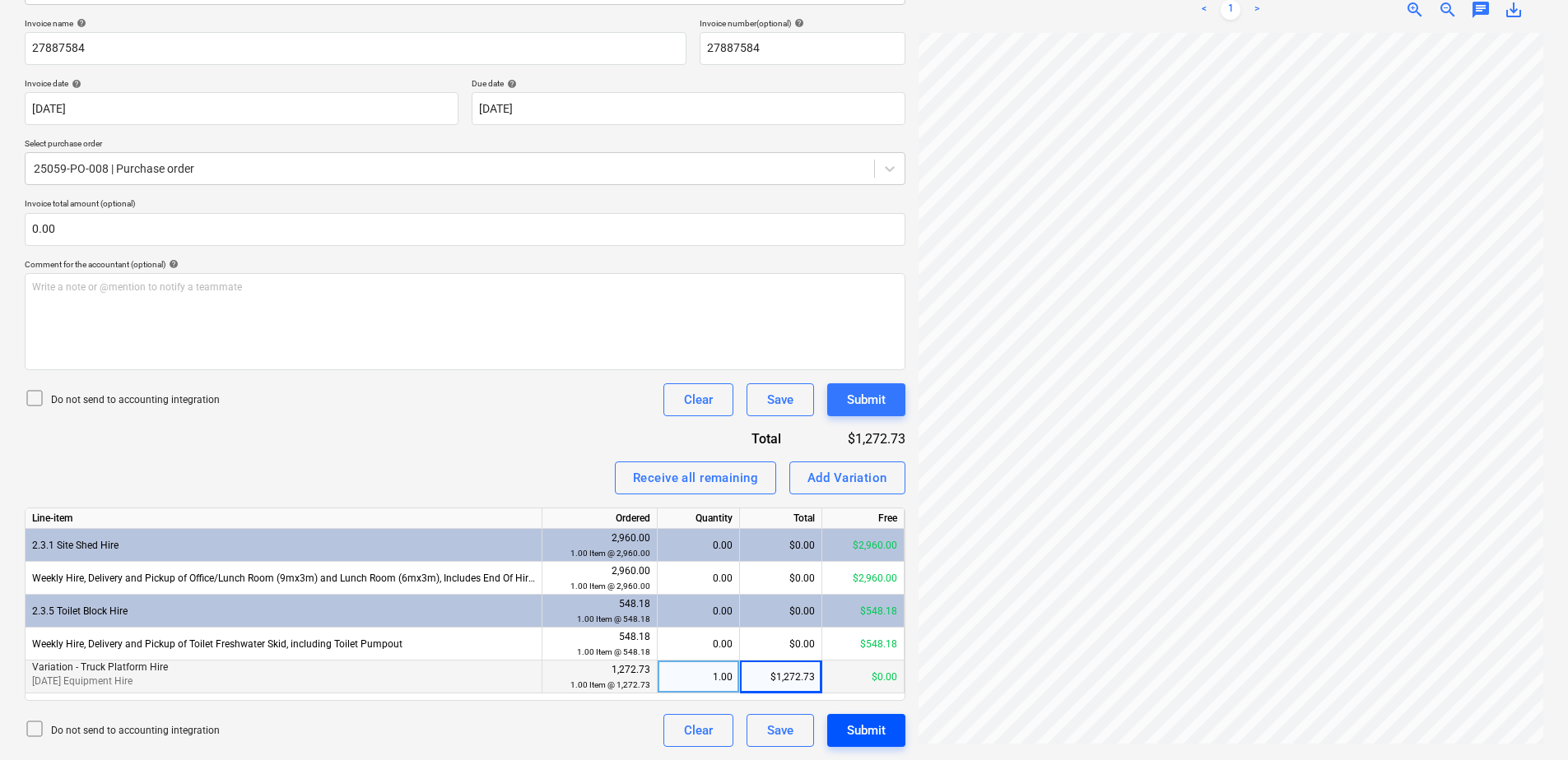
click at [849, 730] on div "Submit" at bounding box center [867, 730] width 39 height 21
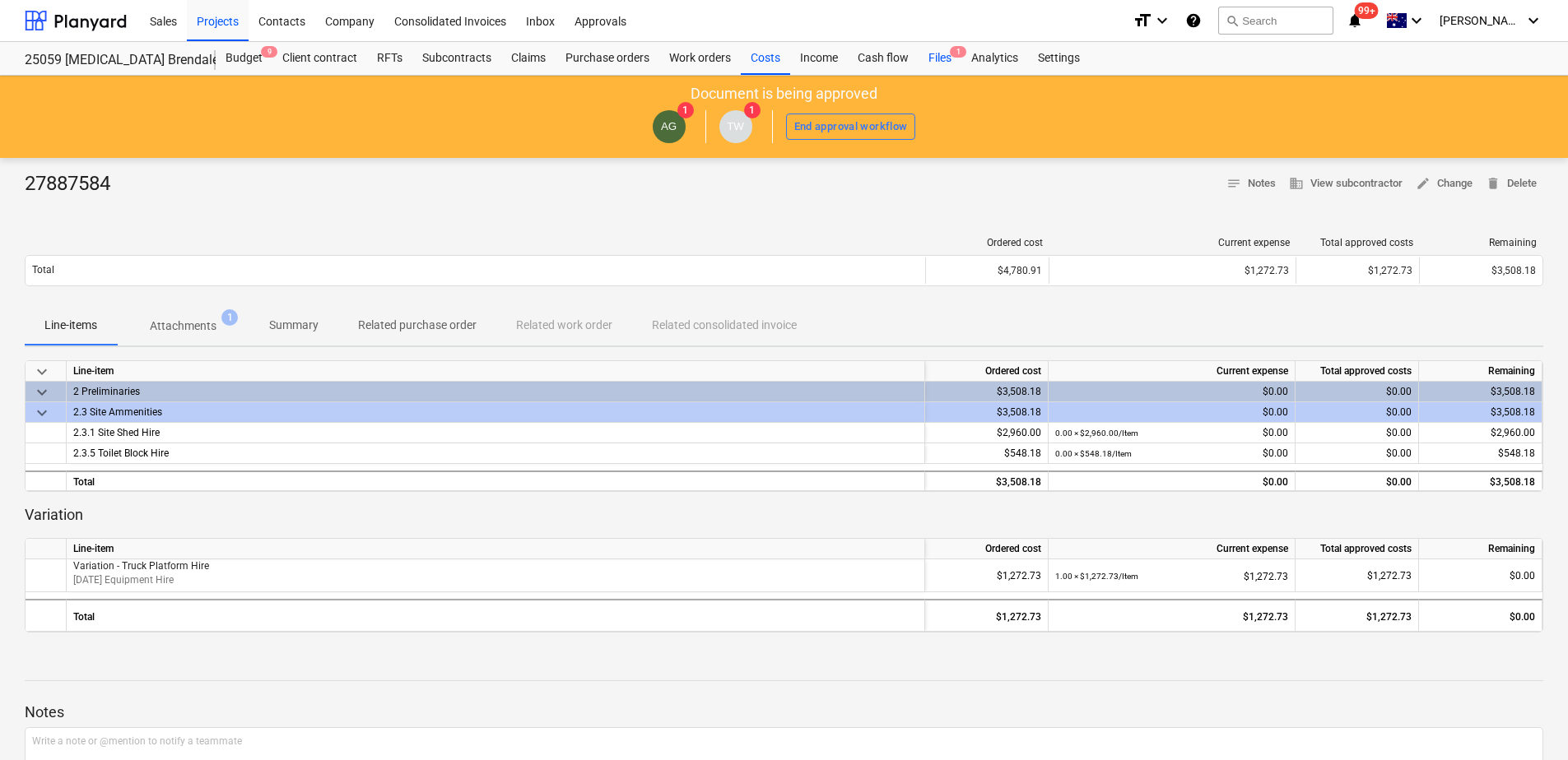
drag, startPoint x: 936, startPoint y: 64, endPoint x: 923, endPoint y: 71, distance: 14.8
click at [936, 64] on div "Files 1" at bounding box center [940, 58] width 43 height 33
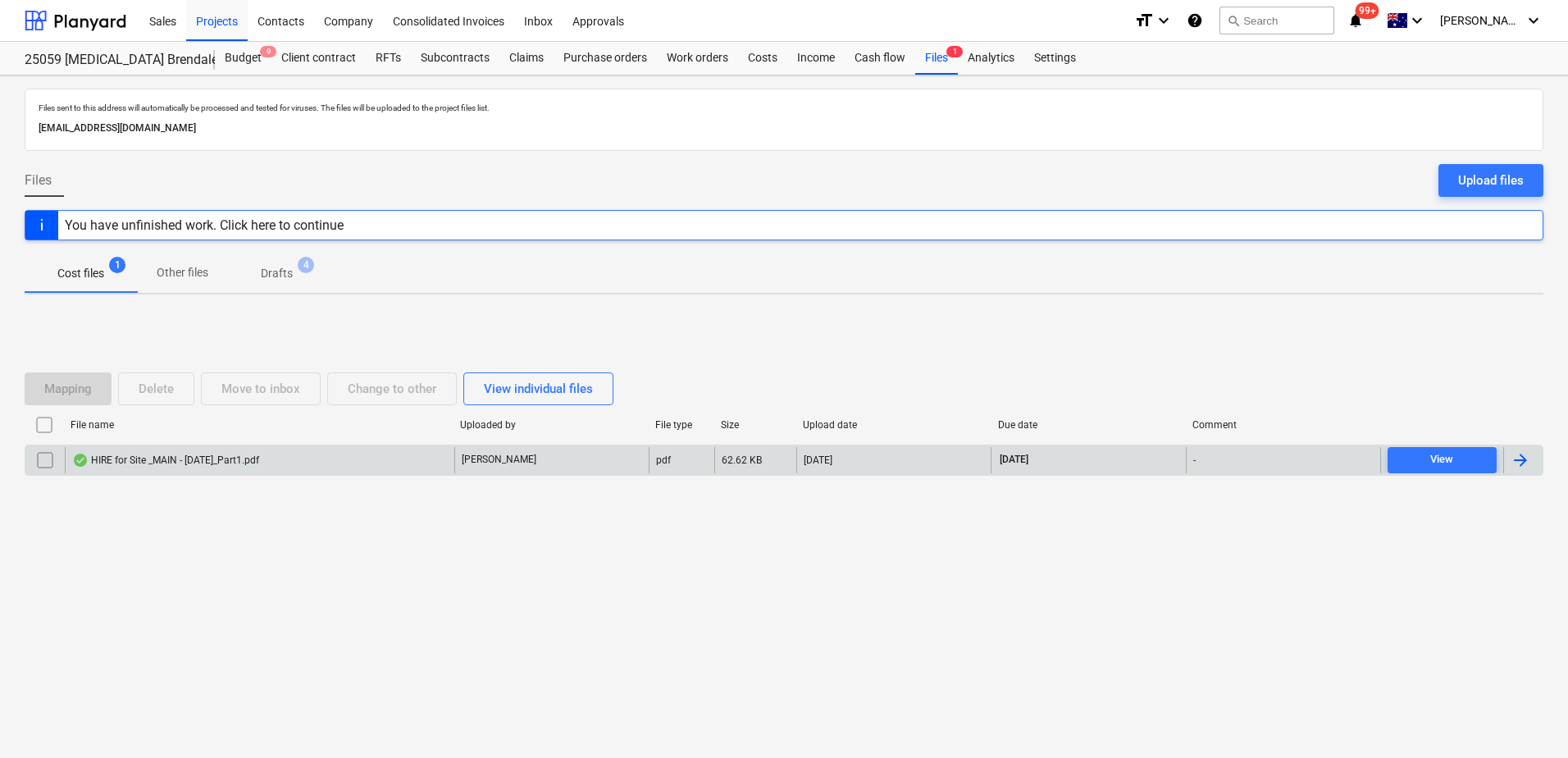
click at [316, 454] on div "HIRE for Site _MAIN - 2025-Sep-18_Part1.pdf" at bounding box center [259, 459] width 390 height 26
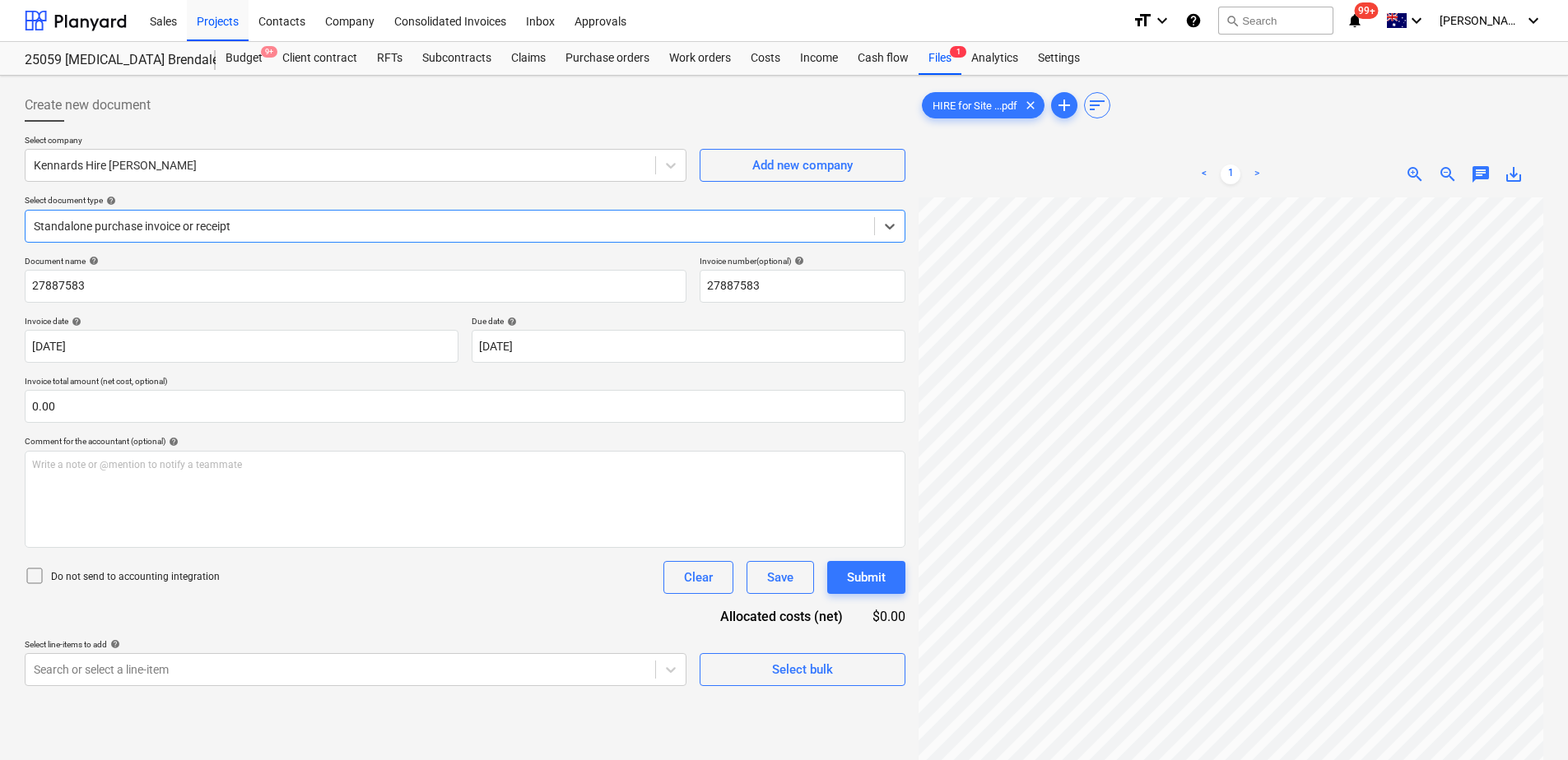
click at [220, 214] on div "Standalone purchase invoice or receipt" at bounding box center [449, 226] width 848 height 23
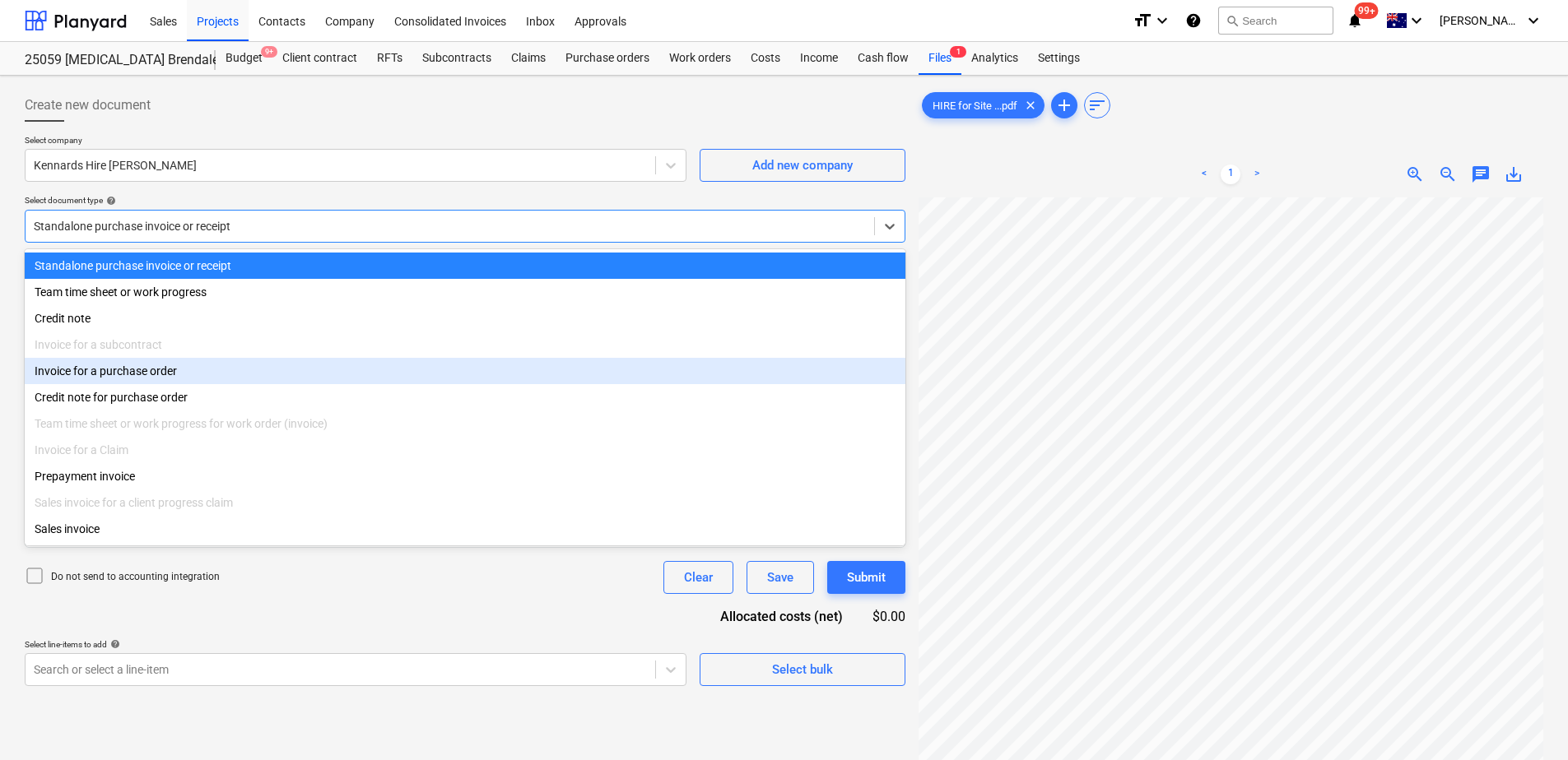
click at [189, 373] on div "Invoice for a purchase order" at bounding box center [465, 371] width 880 height 26
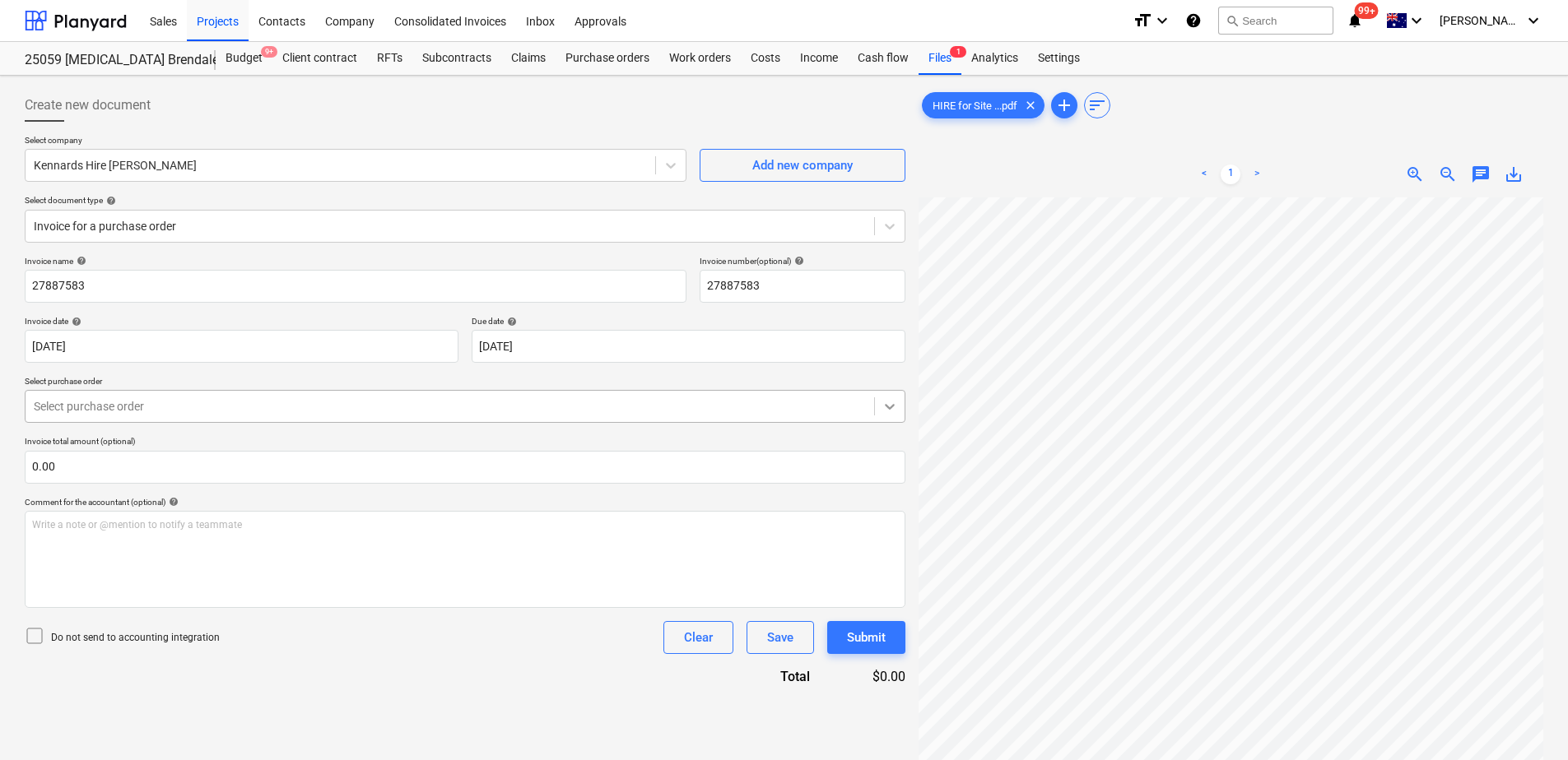
scroll to position [4, 118]
click at [386, 419] on div "Select purchase order" at bounding box center [465, 407] width 880 height 33
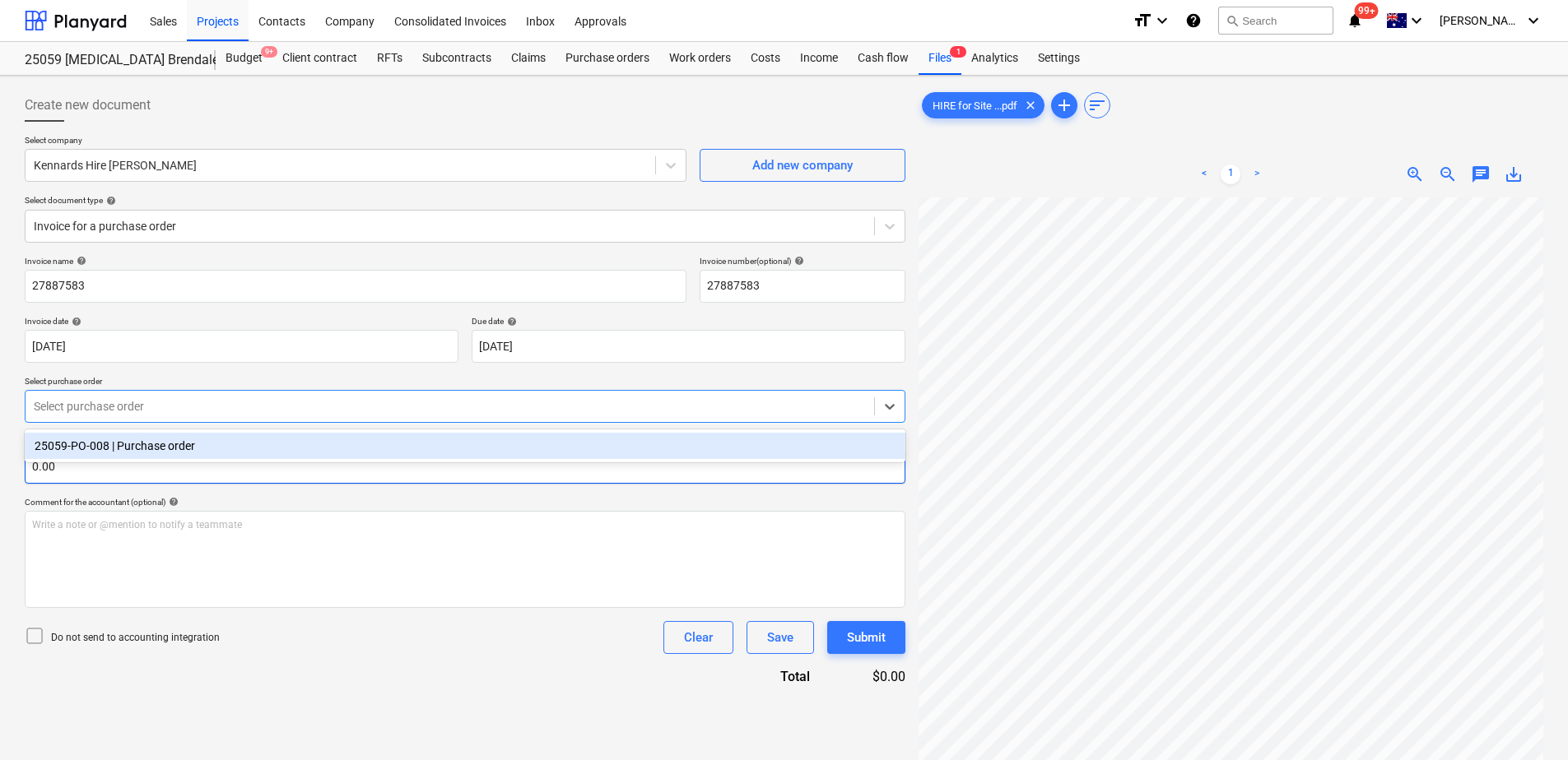
click at [364, 451] on div "25059-PO-008 | Purchase order" at bounding box center [465, 445] width 880 height 26
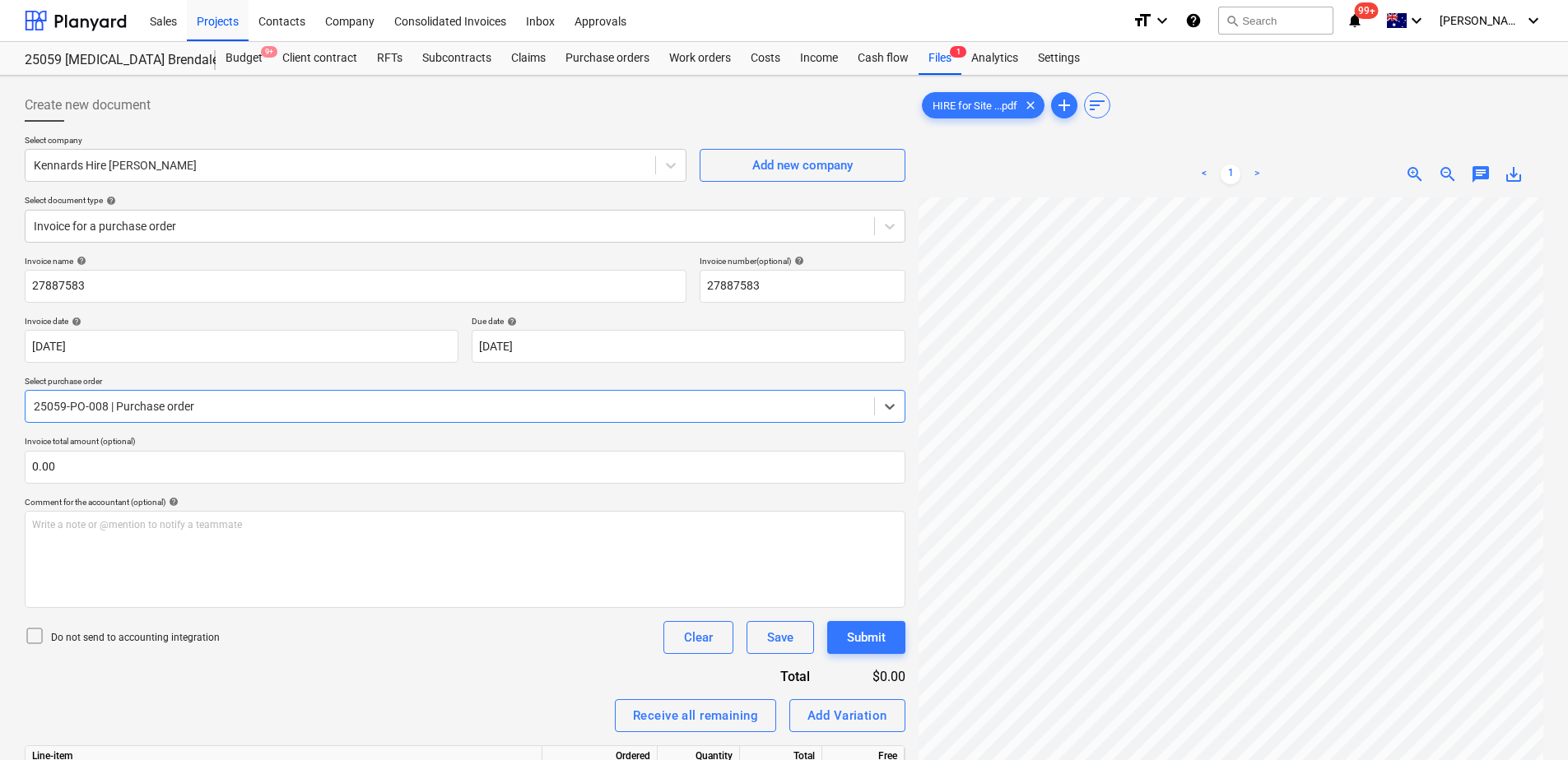
click at [378, 678] on div "Invoice name help 27887583 Invoice number (optional) help 27887583 Invoice date…" at bounding box center [465, 620] width 880 height 729
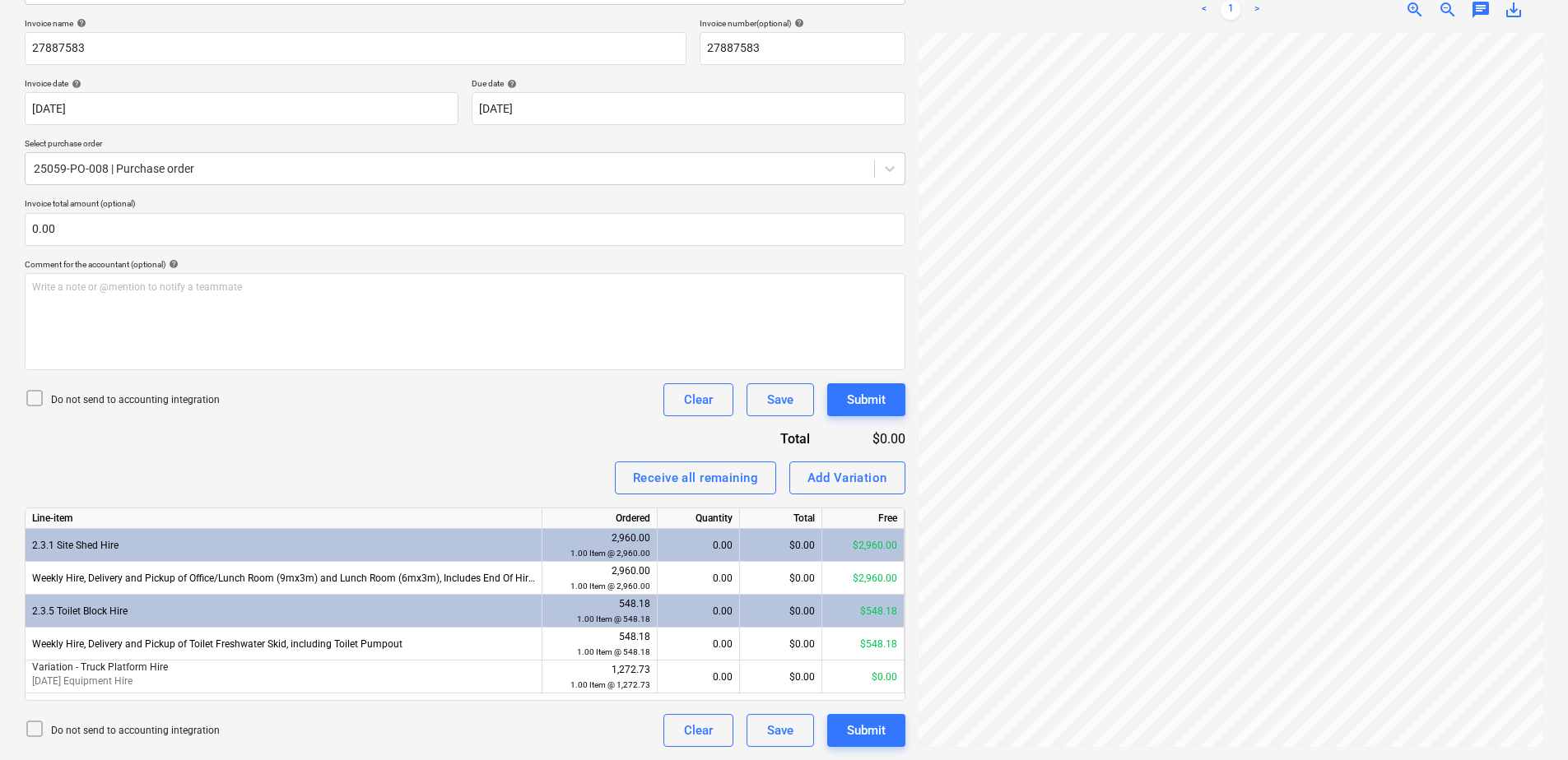
scroll to position [301, 104]
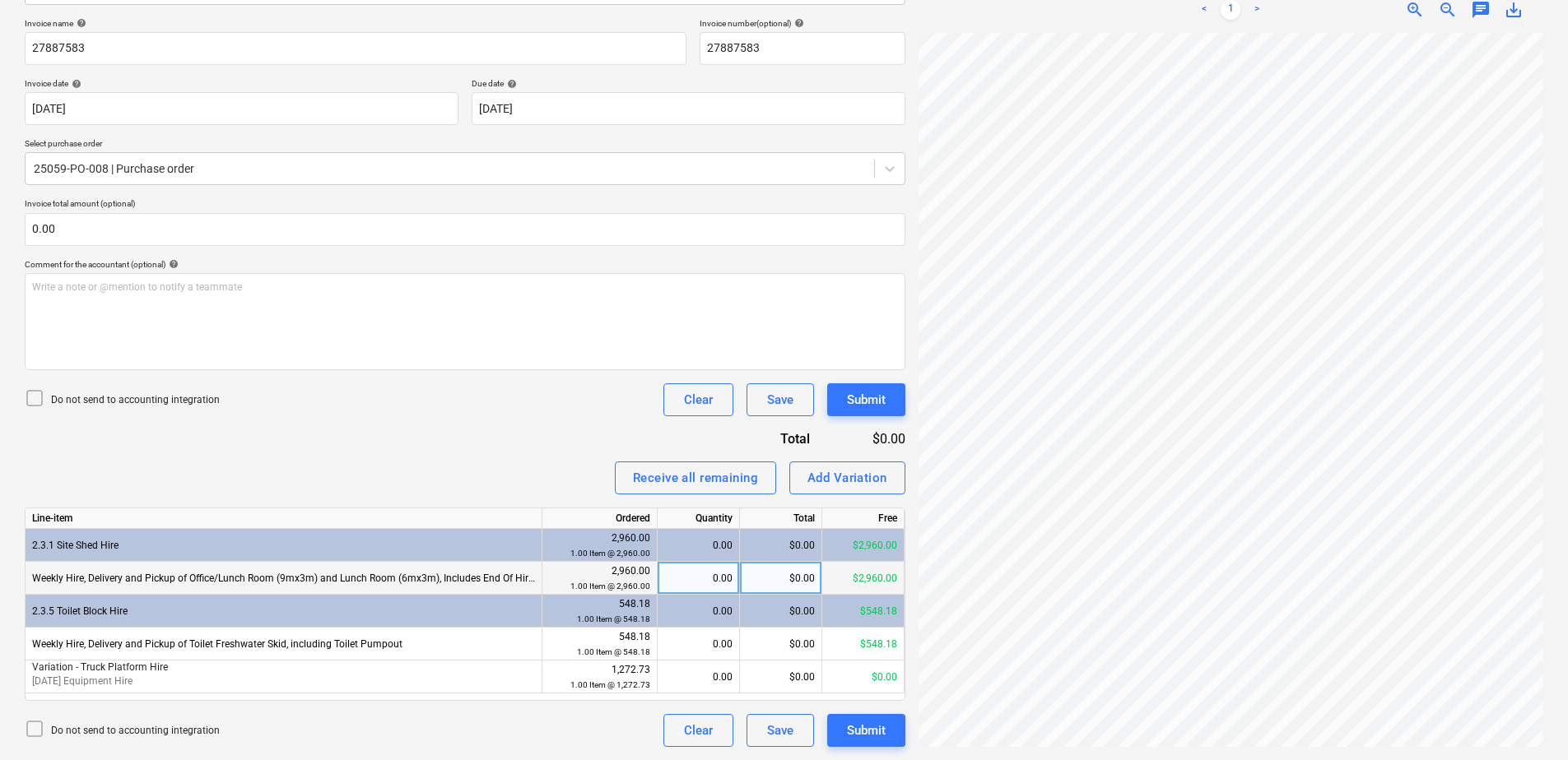
click at [782, 578] on div "$0.00" at bounding box center [781, 578] width 82 height 33
click at [713, 612] on div "0.00" at bounding box center [698, 611] width 69 height 33
click at [708, 623] on div "0.00" at bounding box center [698, 611] width 69 height 33
click at [781, 616] on div "$0.00" at bounding box center [781, 611] width 82 height 33
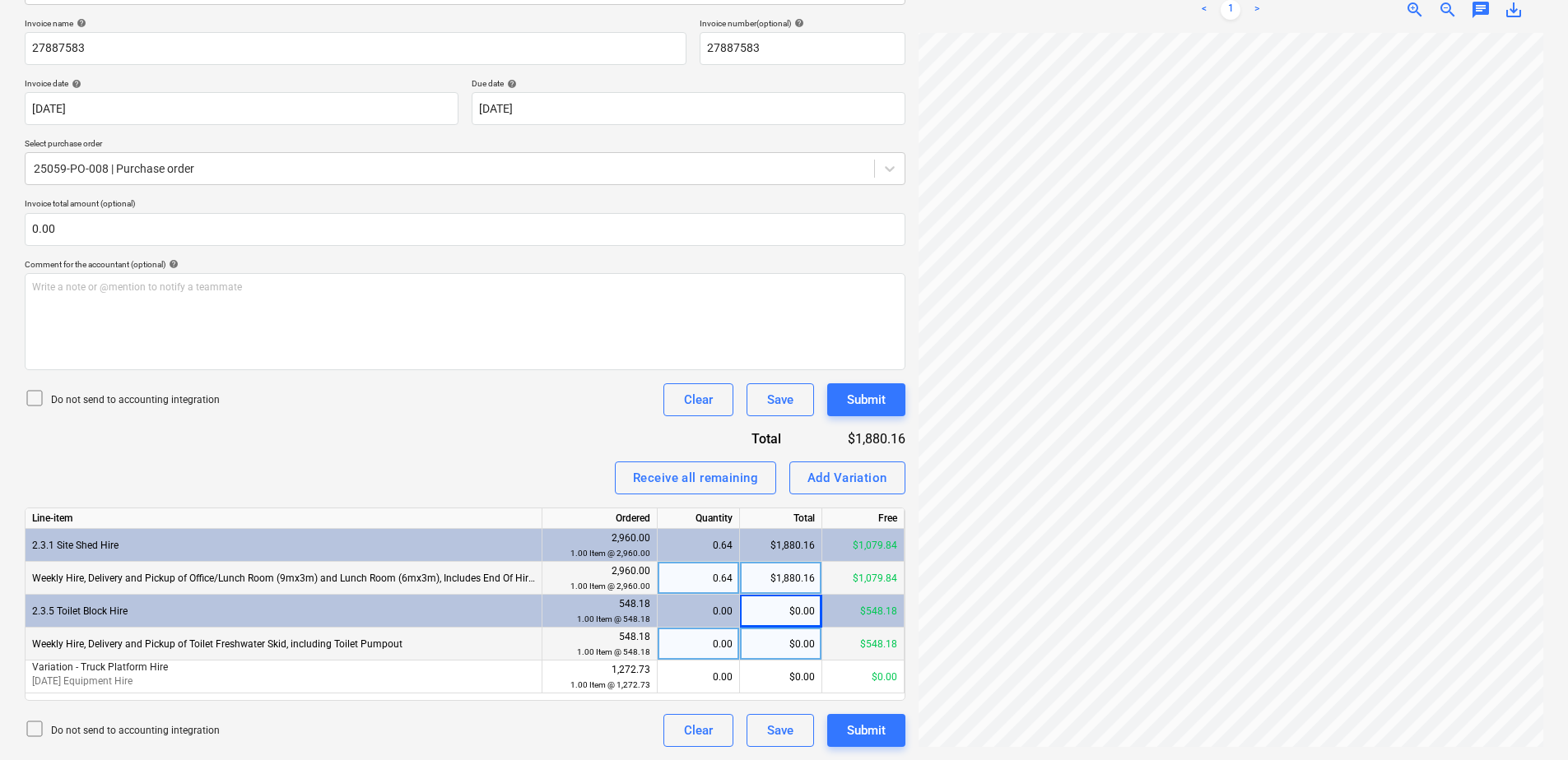
drag, startPoint x: 781, startPoint y: 616, endPoint x: 715, endPoint y: 647, distance: 72.9
click at [715, 647] on div "0.00" at bounding box center [698, 644] width 69 height 33
click at [778, 649] on div "$0.00" at bounding box center [781, 644] width 82 height 33
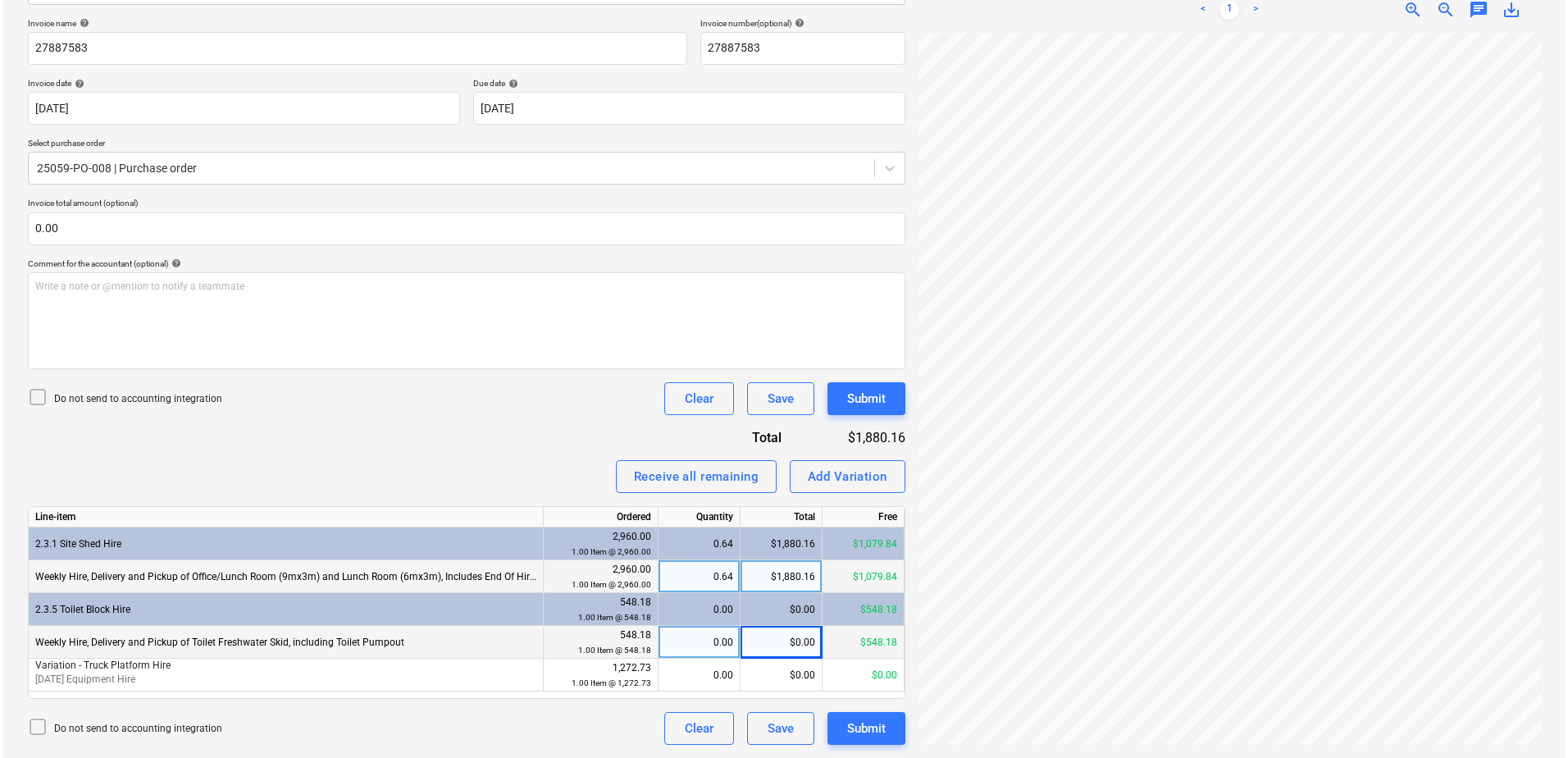
scroll to position [323, 112]
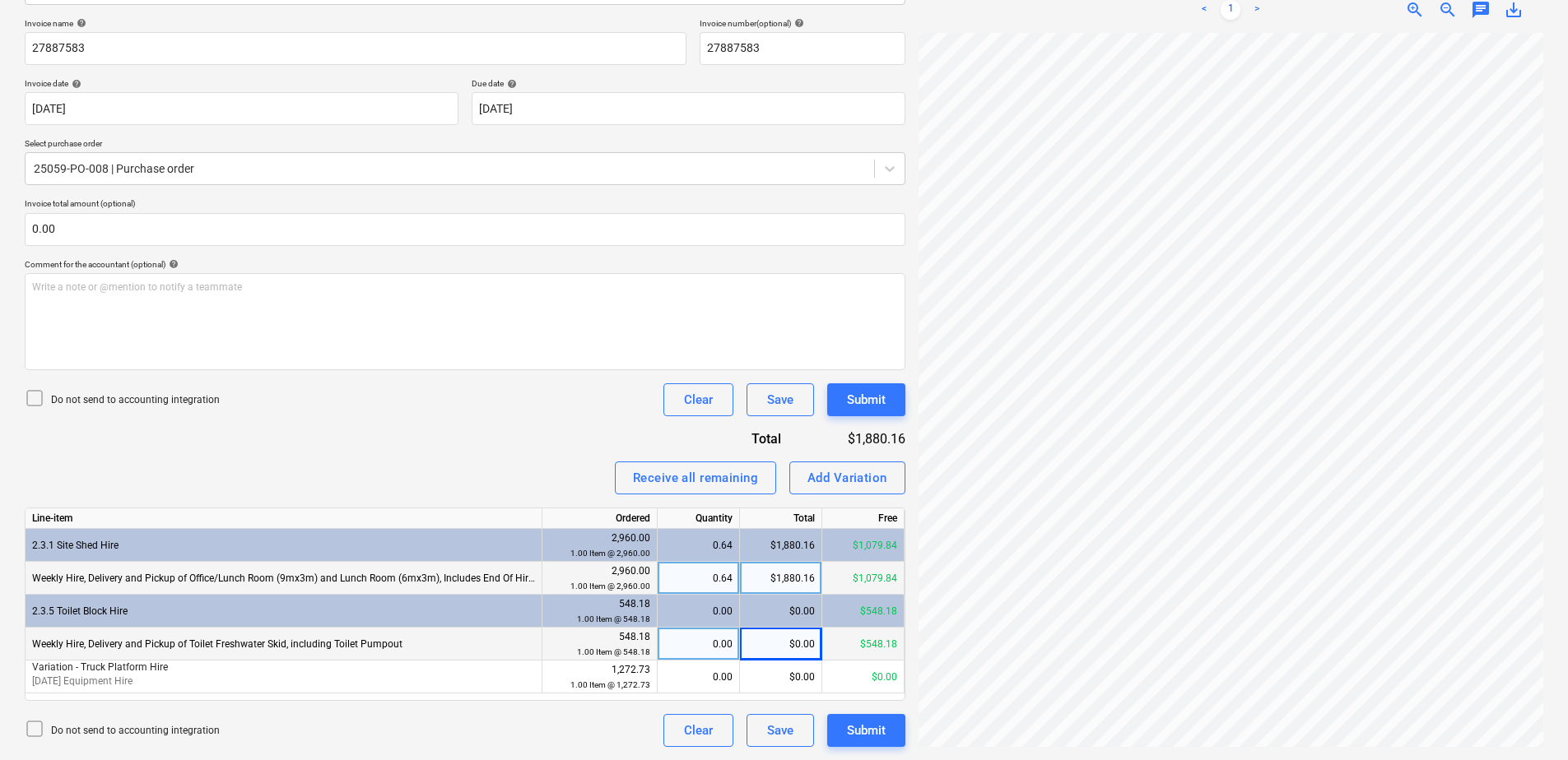
click at [781, 643] on div "$0.00" at bounding box center [781, 644] width 82 height 33
click at [883, 732] on div "Submit" at bounding box center [867, 730] width 39 height 21
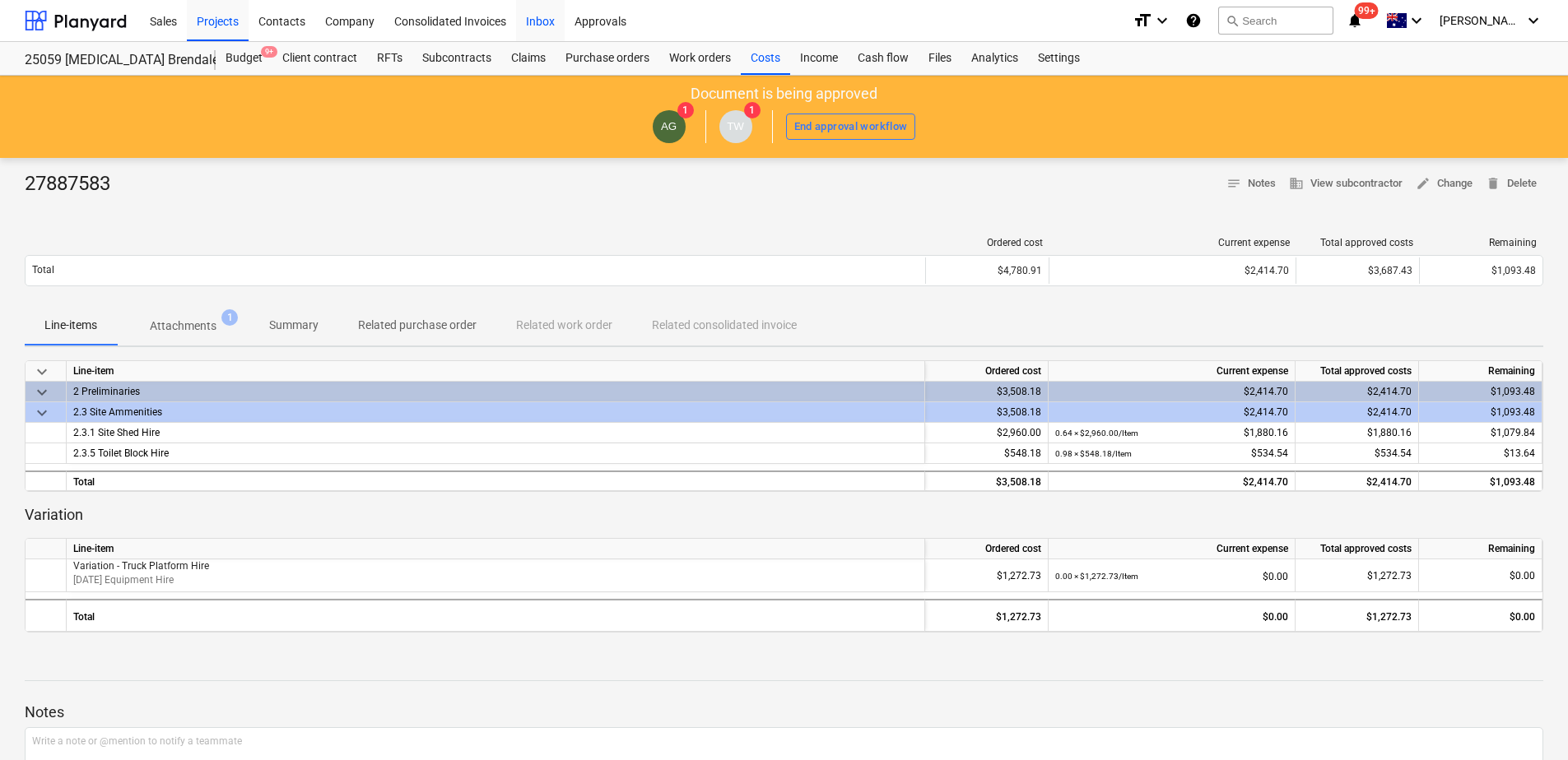
drag, startPoint x: 556, startPoint y: 21, endPoint x: 544, endPoint y: 38, distance: 20.8
click at [556, 21] on div "Inbox" at bounding box center [540, 19] width 48 height 42
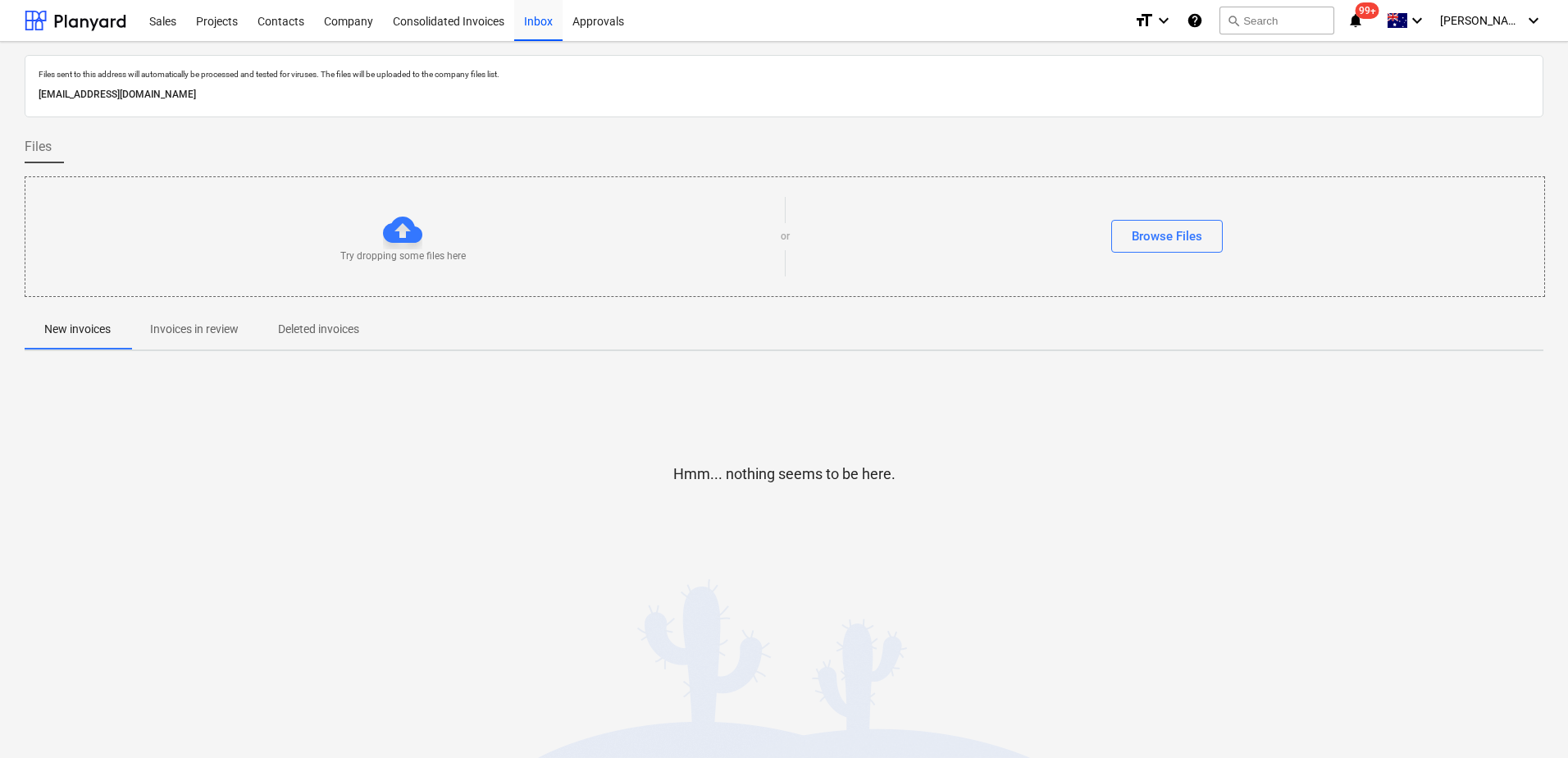
click at [208, 330] on p "Invoices in review" at bounding box center [194, 329] width 89 height 17
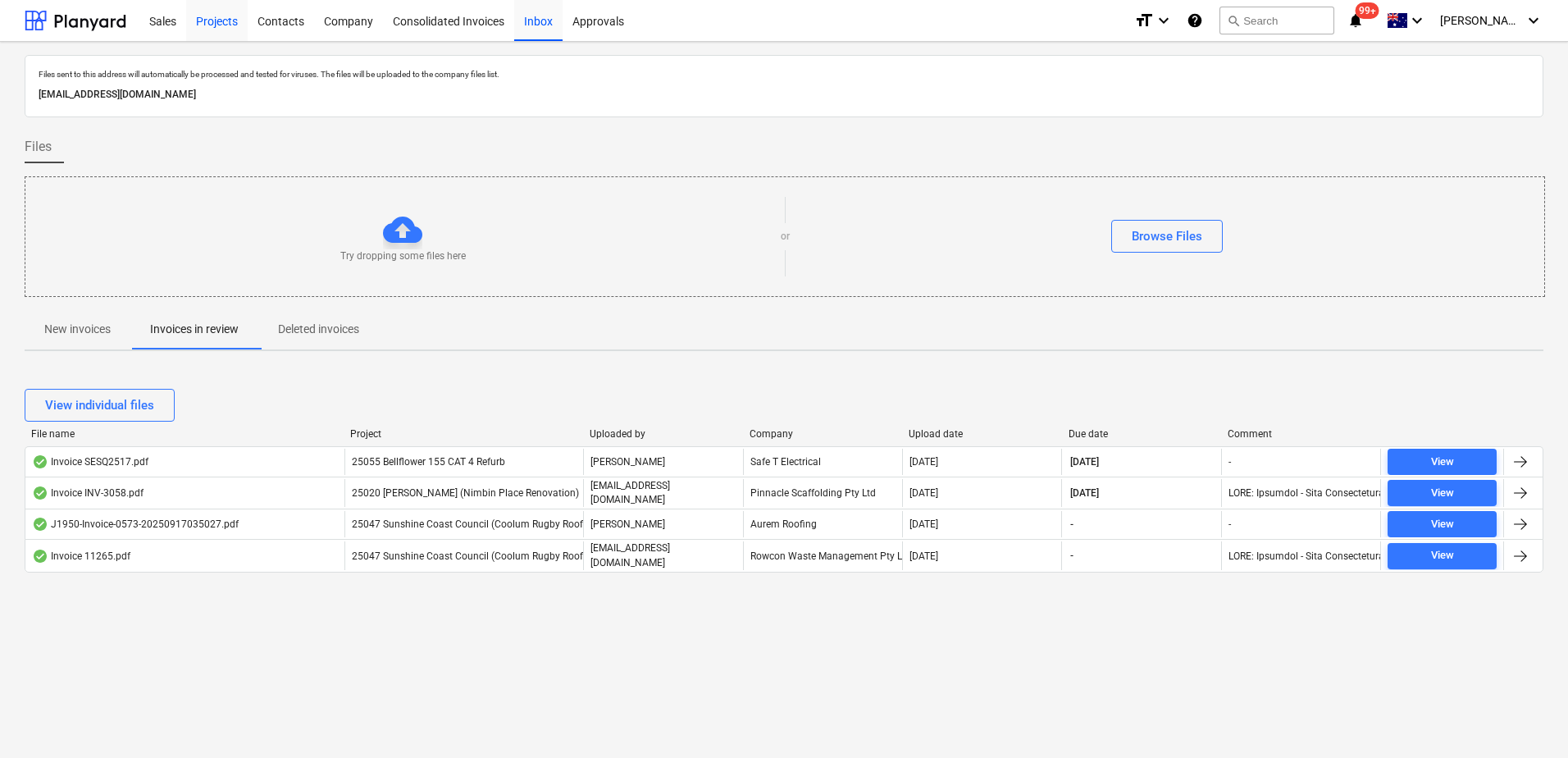
click at [211, 20] on div "Projects" at bounding box center [217, 19] width 62 height 41
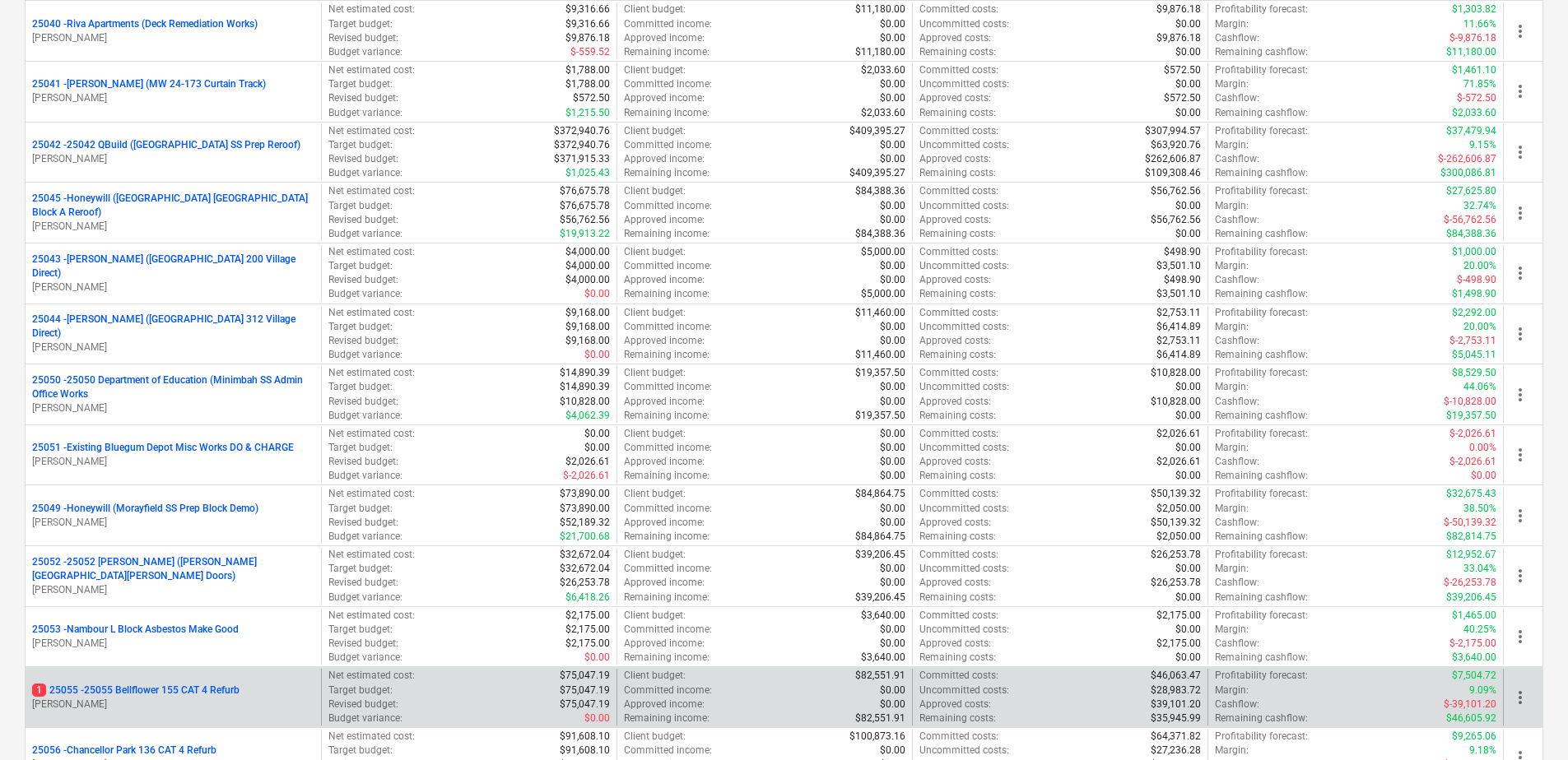
click at [239, 701] on p "S. Young" at bounding box center [173, 704] width 282 height 14
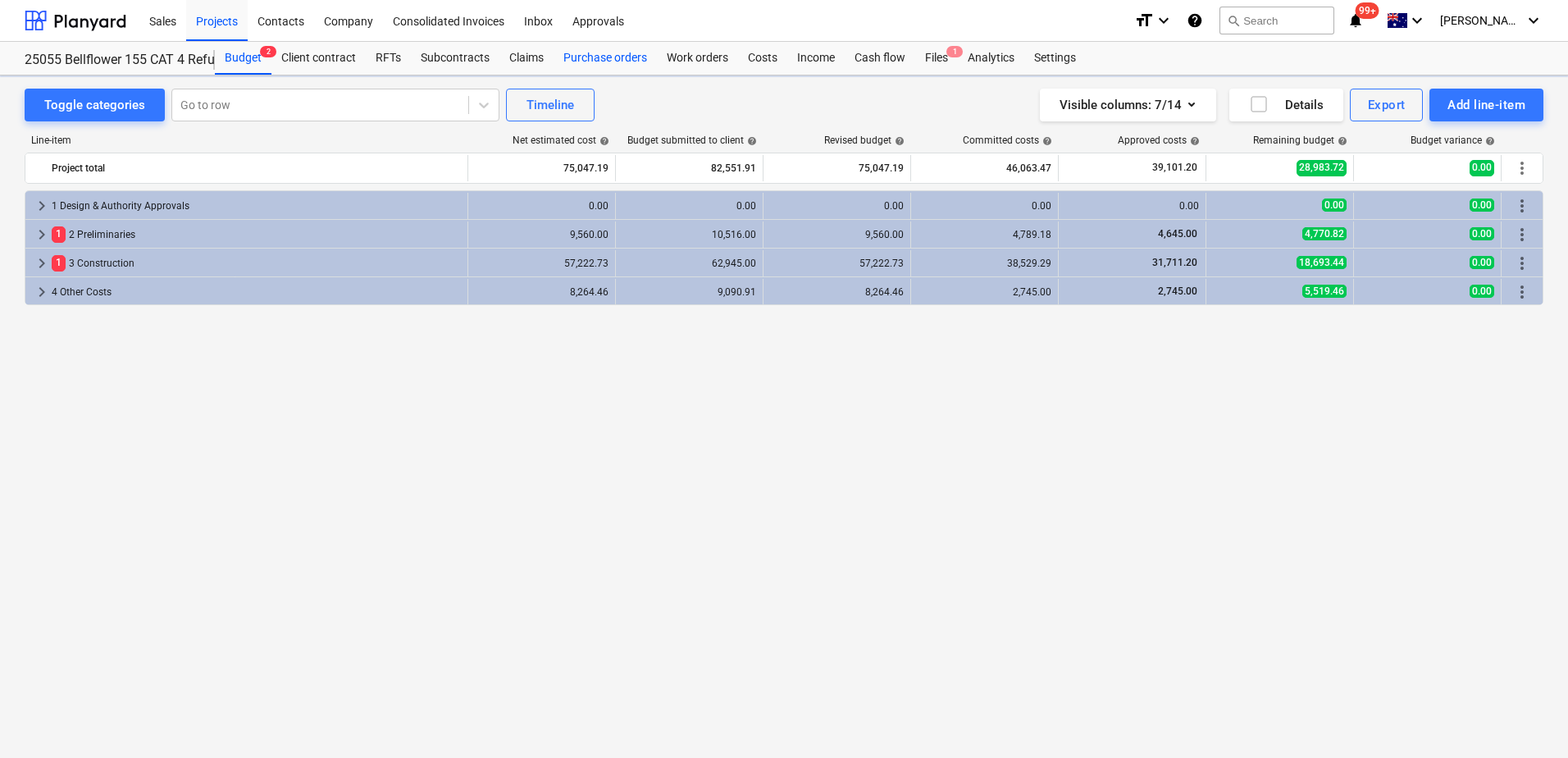
click at [603, 59] on div "Purchase orders" at bounding box center [604, 58] width 103 height 33
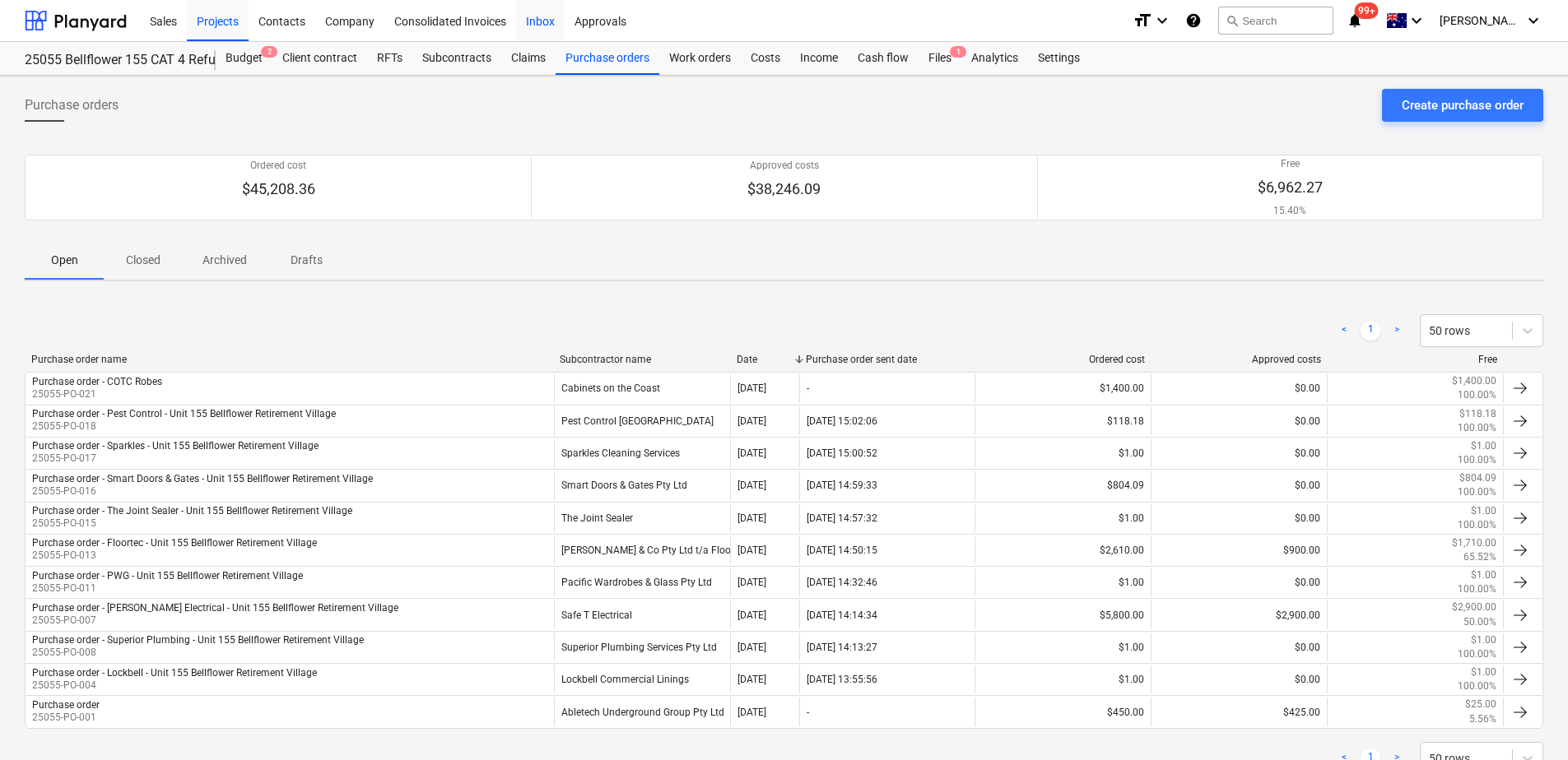
click at [537, 21] on div "Inbox" at bounding box center [540, 19] width 48 height 42
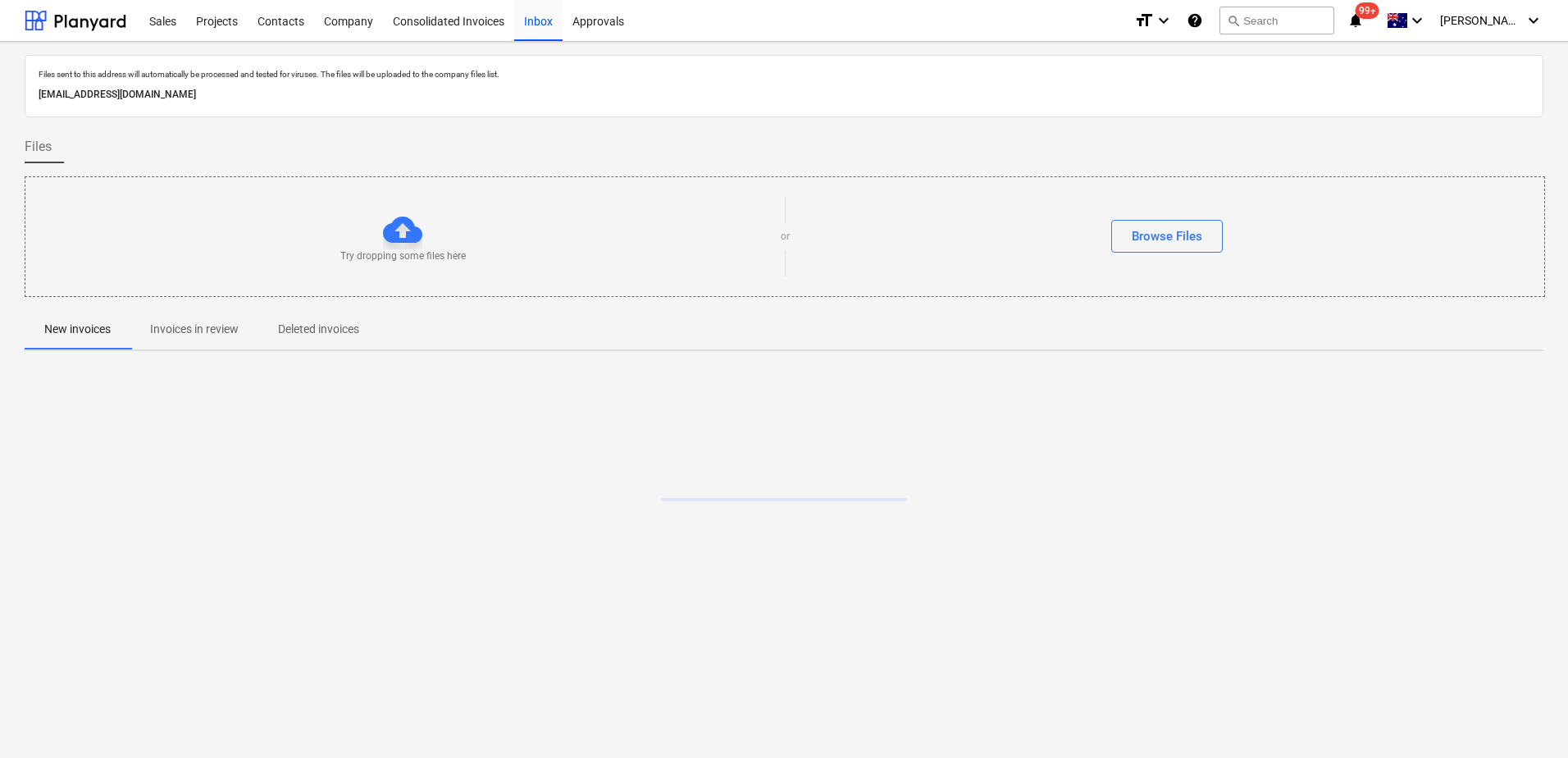
click at [216, 332] on p "Invoices in review" at bounding box center [194, 329] width 89 height 17
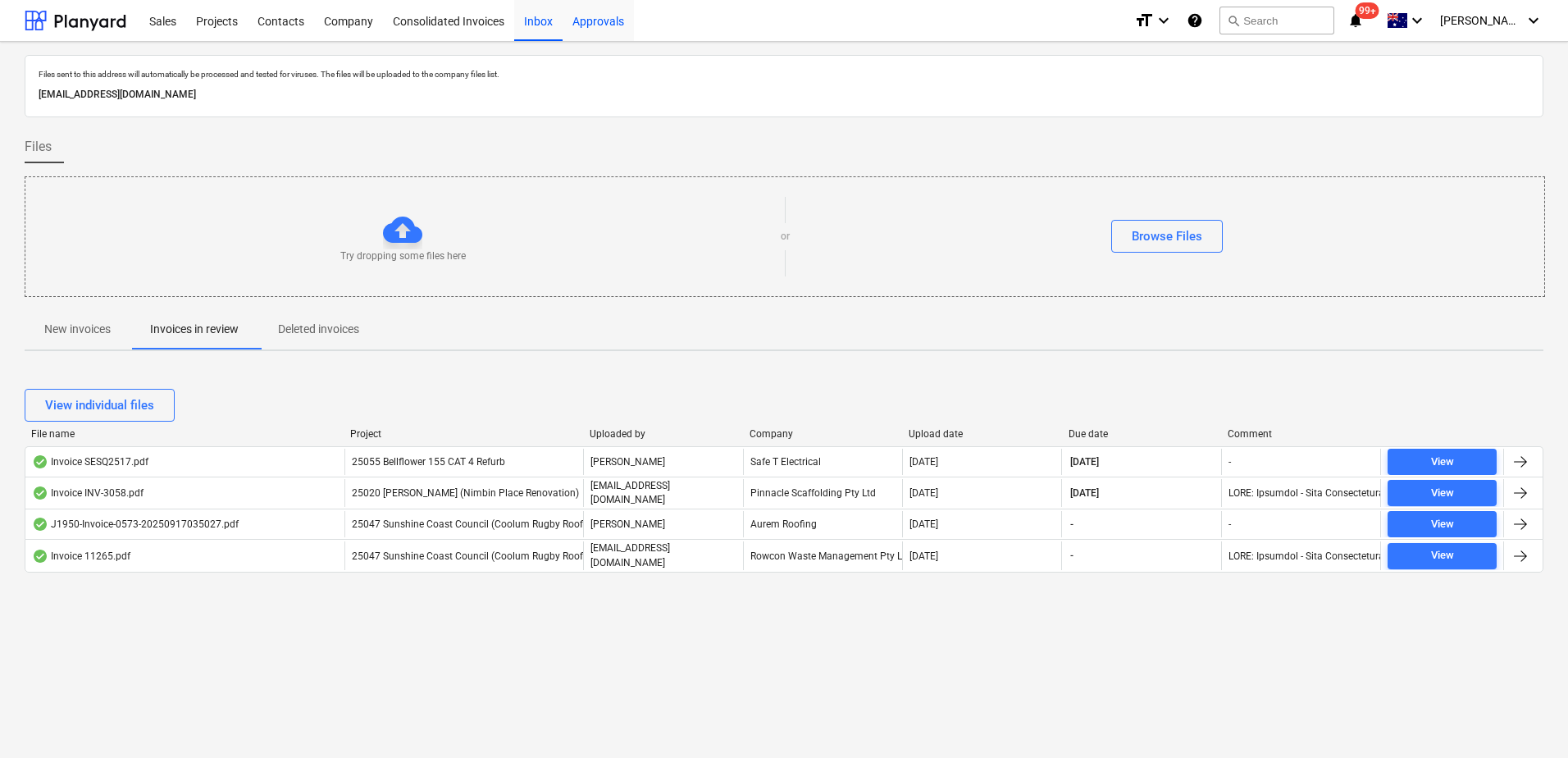
click at [601, 31] on div "Approvals" at bounding box center [598, 19] width 71 height 41
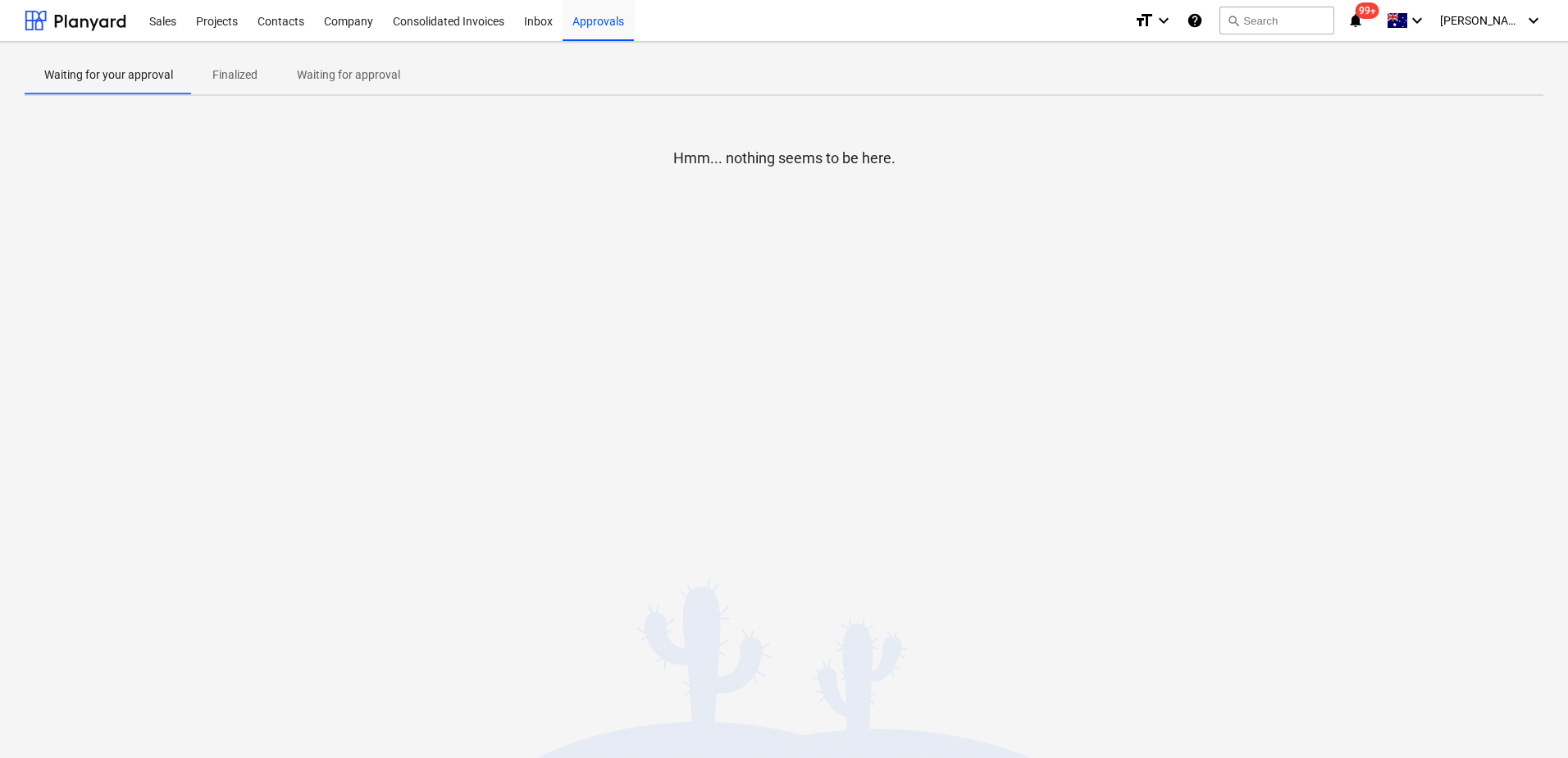
click at [378, 82] on p "Waiting for approval" at bounding box center [347, 75] width 103 height 17
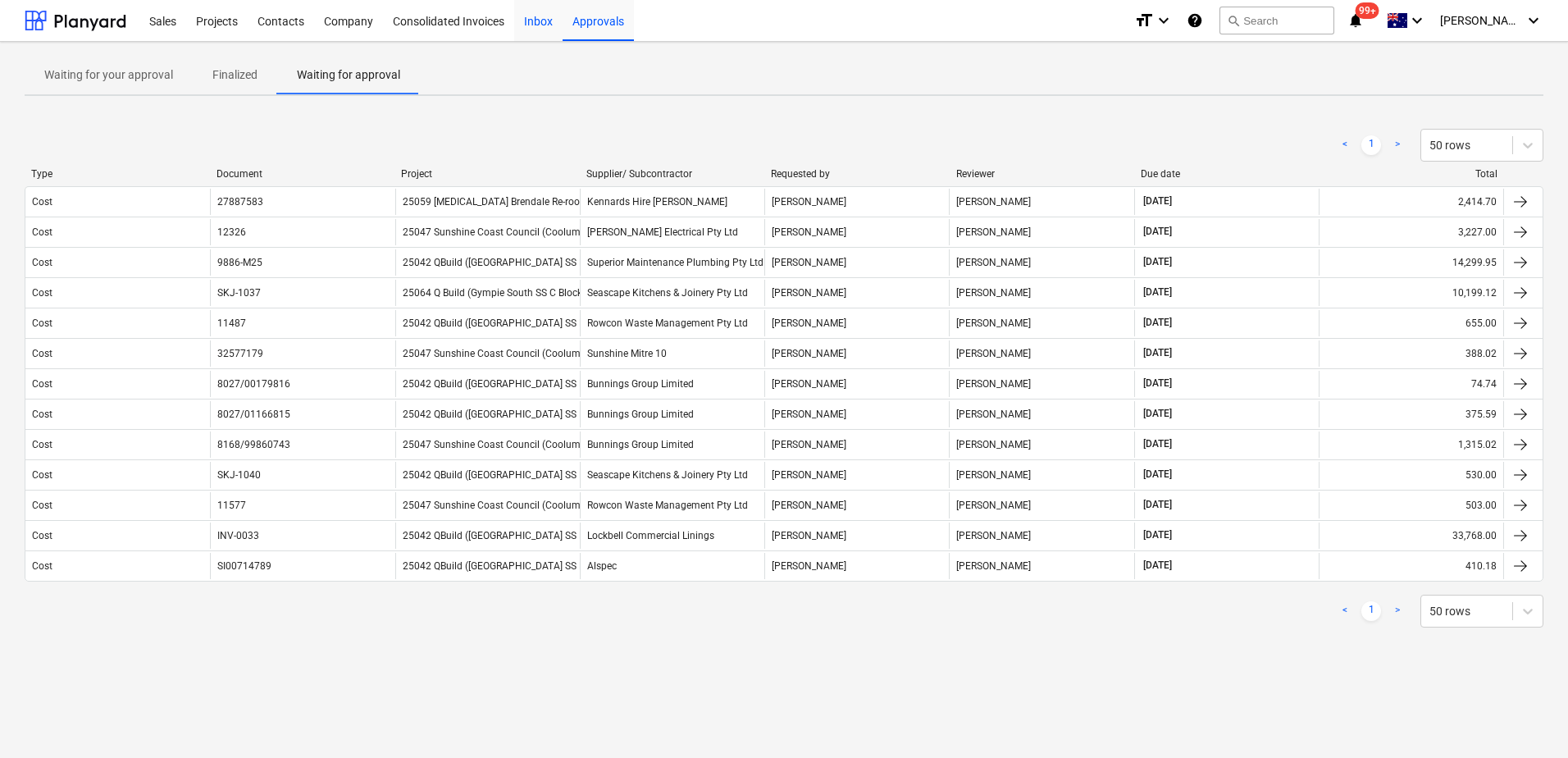
click at [549, 24] on div "Inbox" at bounding box center [538, 19] width 48 height 41
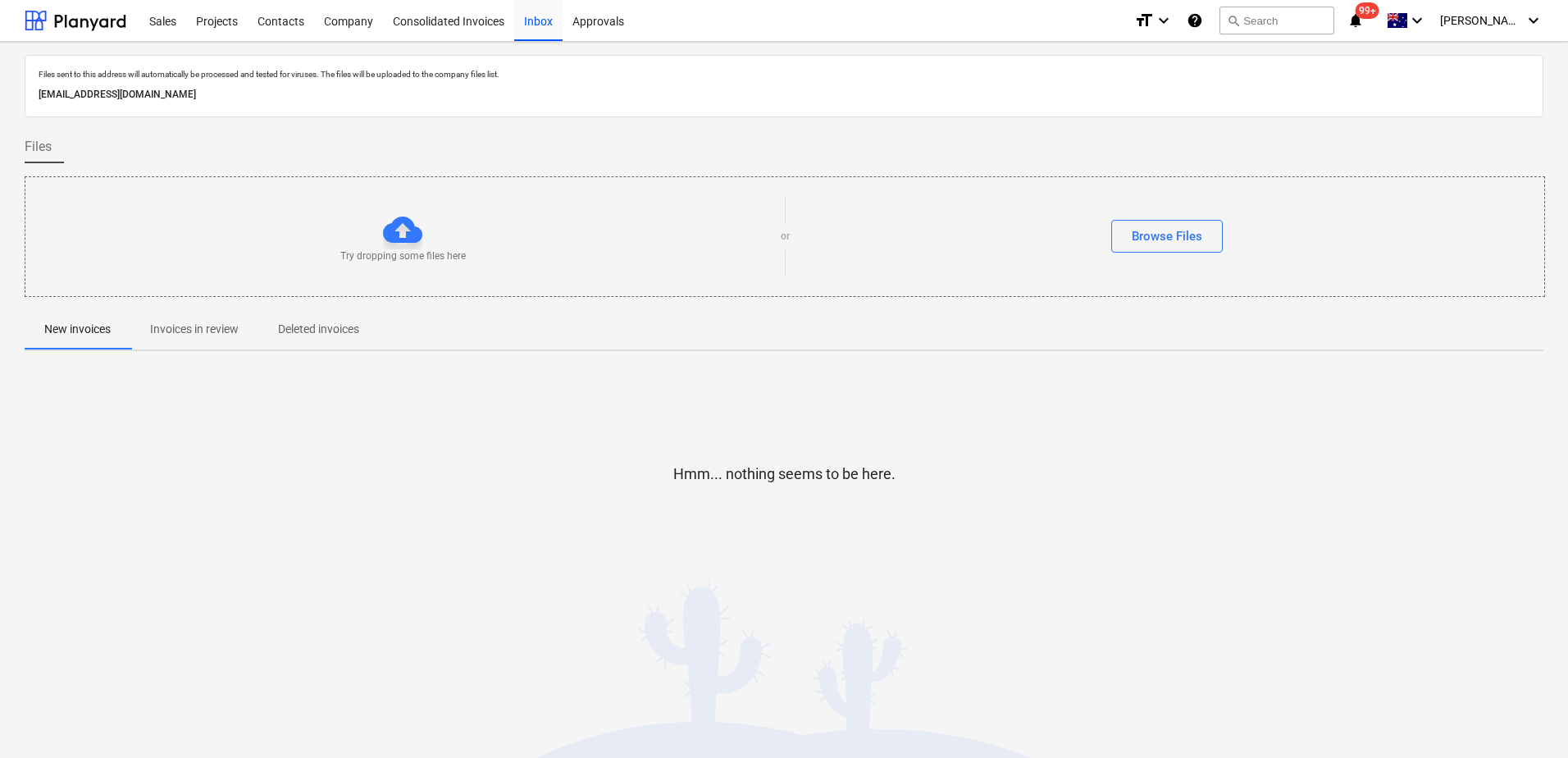
click at [213, 327] on p "Invoices in review" at bounding box center [194, 329] width 89 height 17
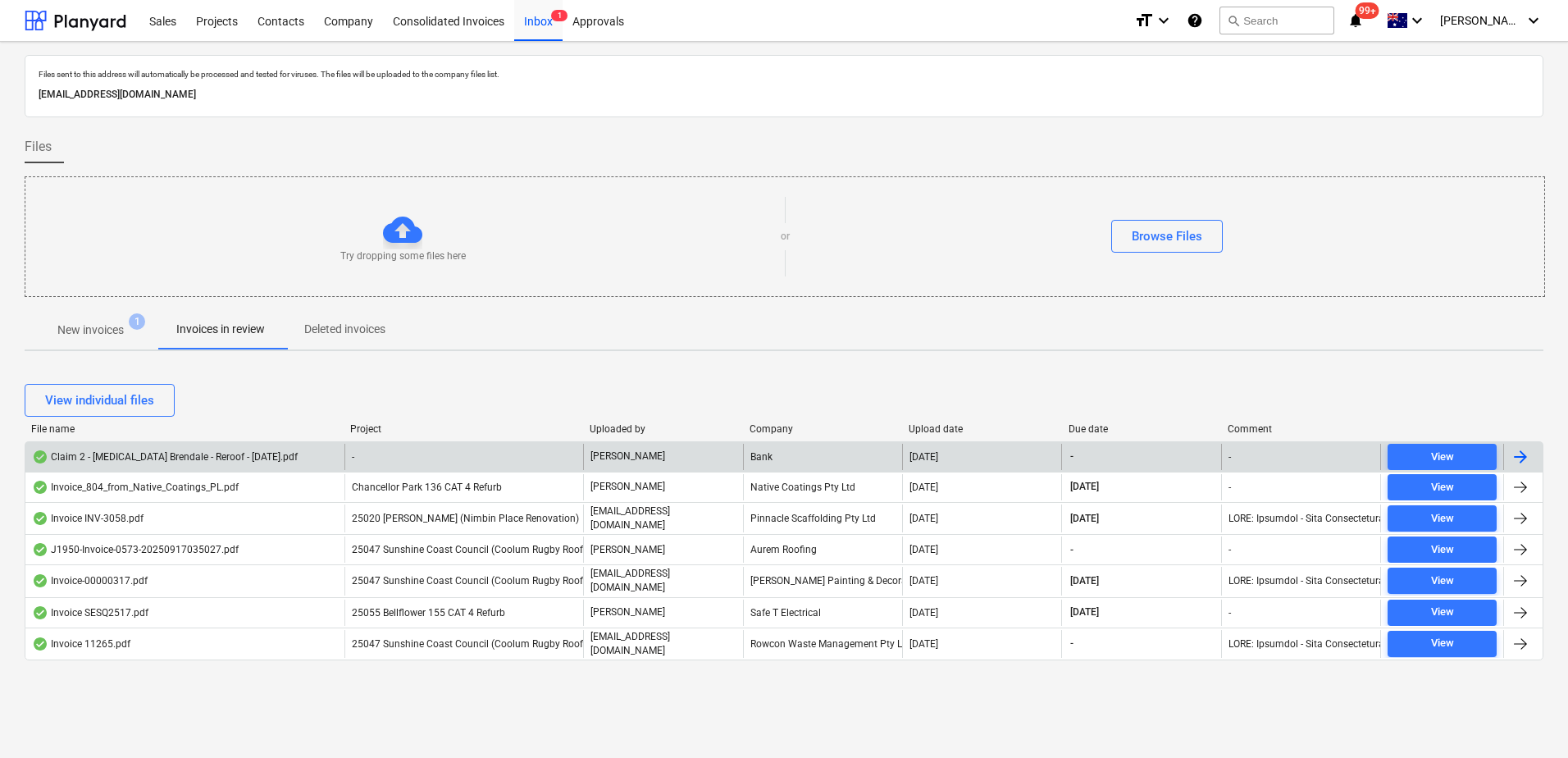
click at [417, 463] on div "-" at bounding box center [464, 457] width 240 height 26
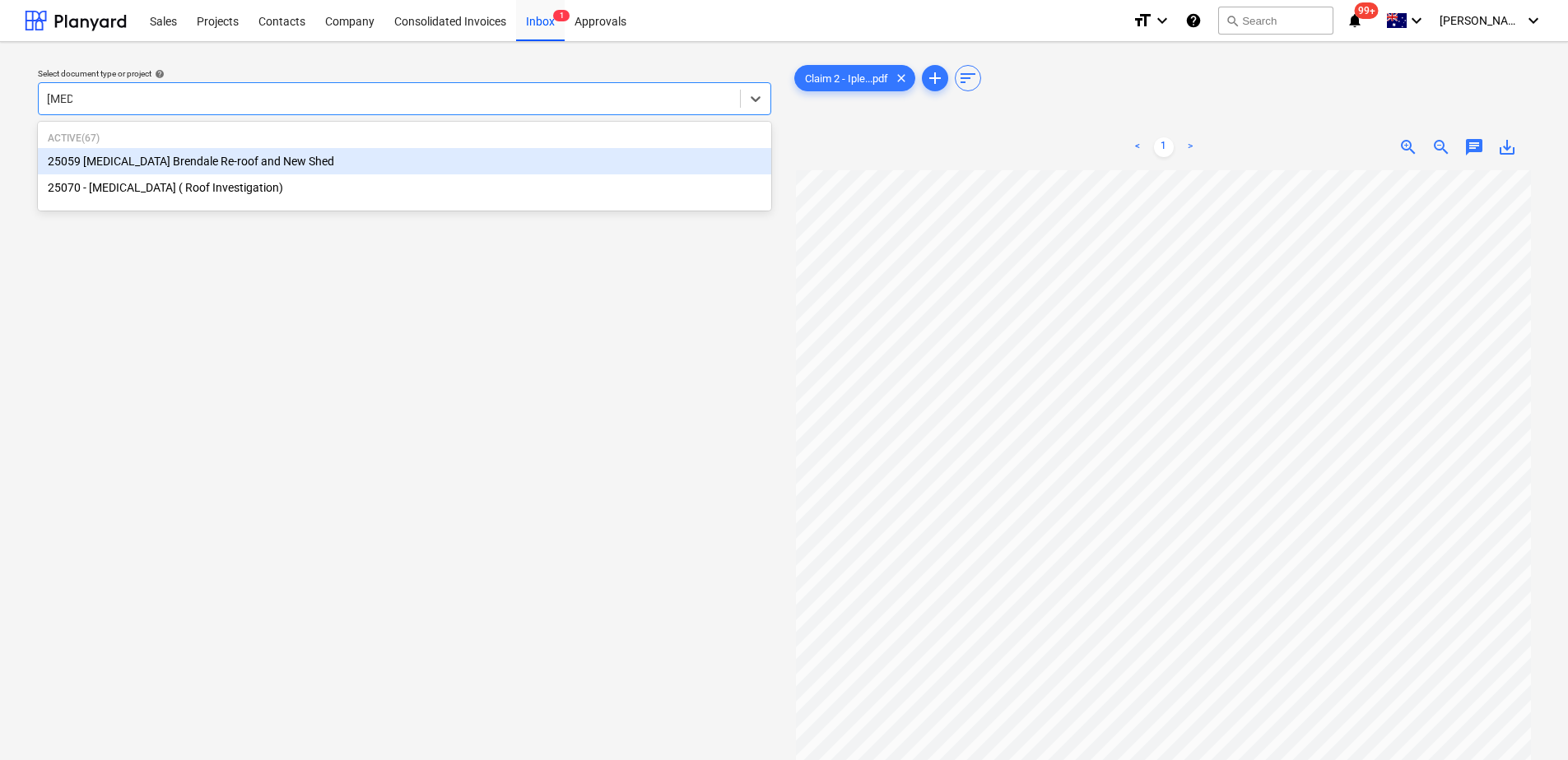
click at [179, 158] on div "25059 [MEDICAL_DATA] Brendale Re-roof and New Shed" at bounding box center [404, 160] width 733 height 26
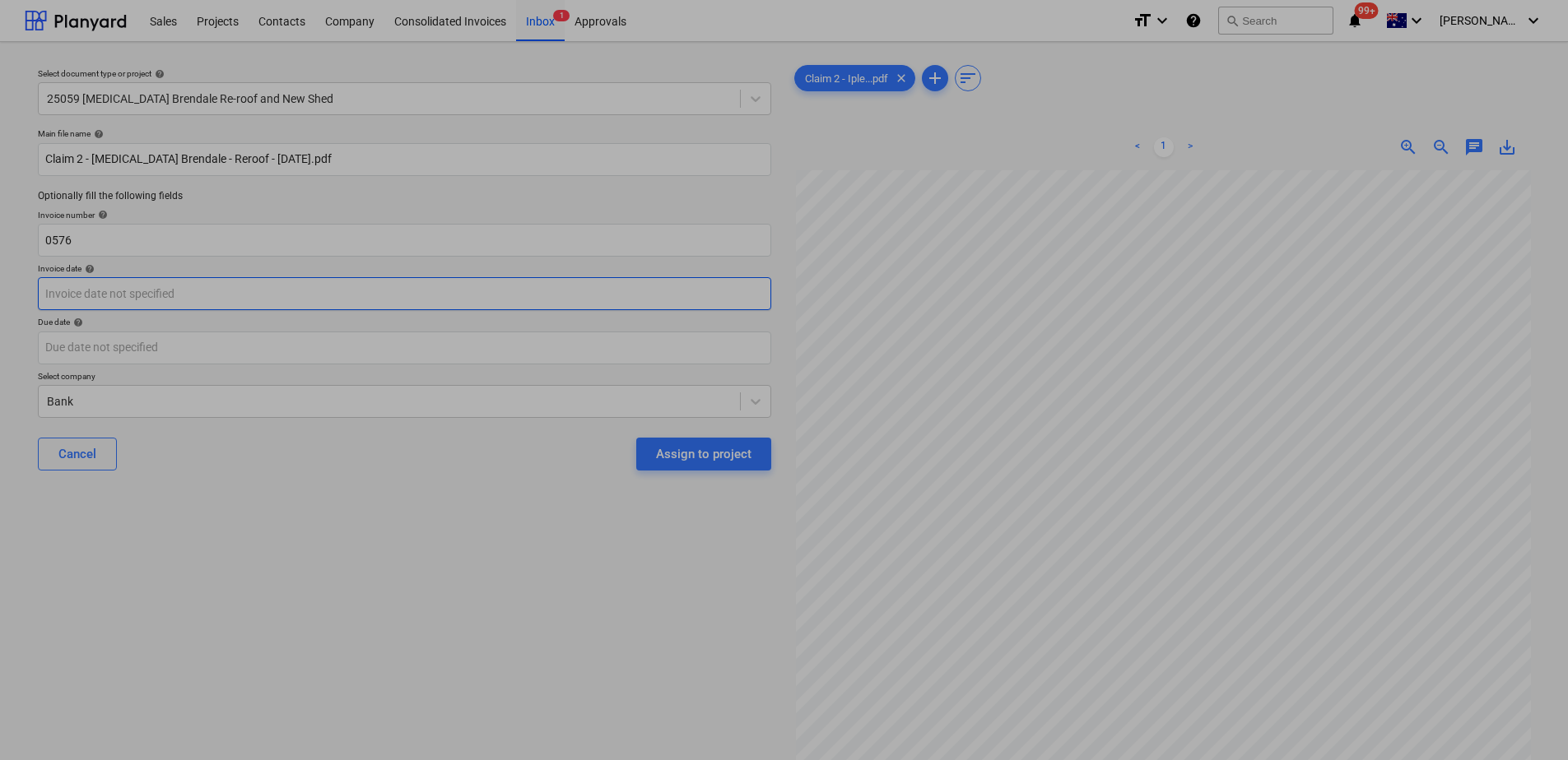
click at [147, 296] on body "Sales Projects Contacts Company Consolidated Invoices Inbox 1 Approvals format_…" at bounding box center [784, 380] width 1568 height 760
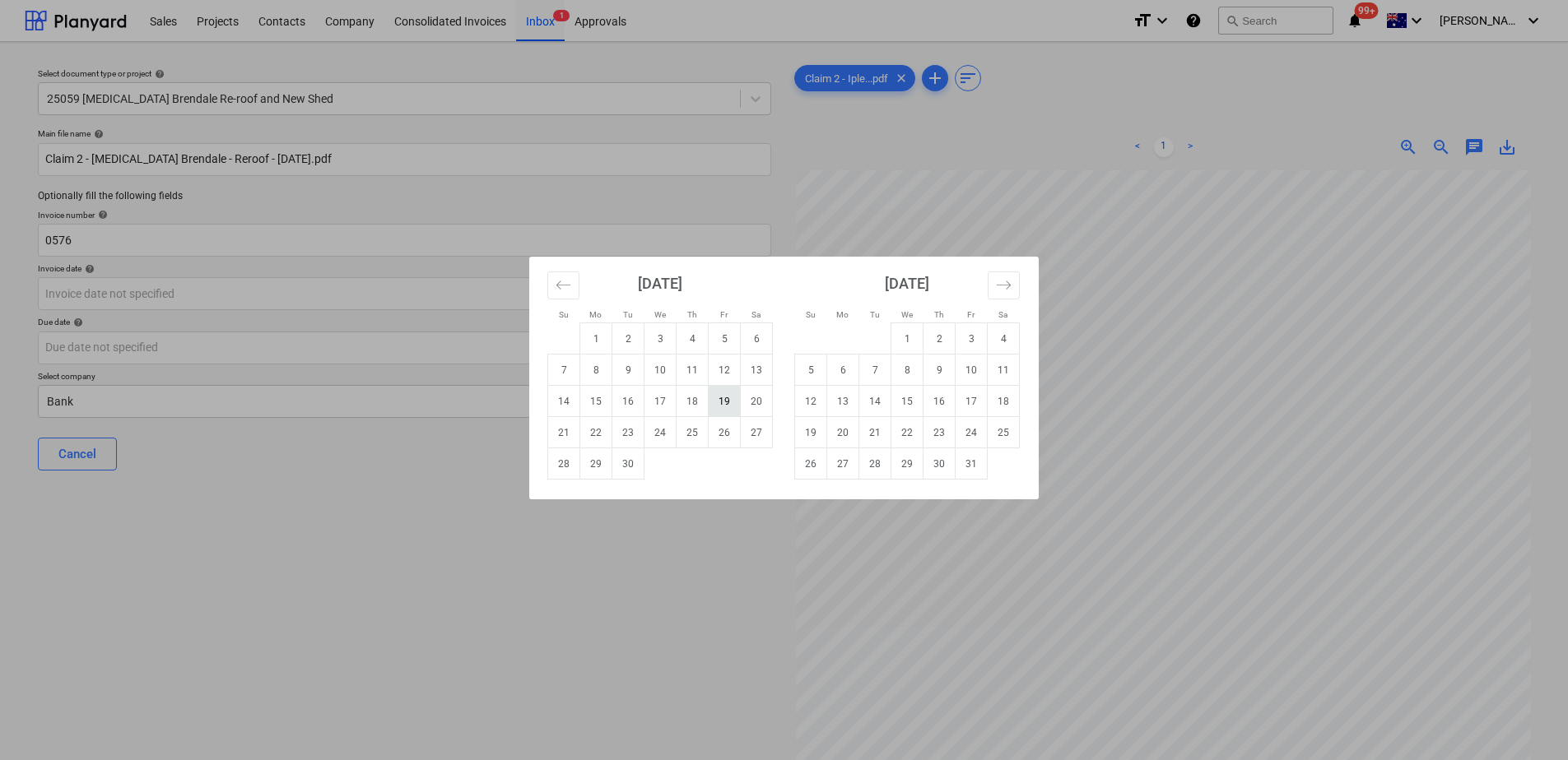
click at [732, 399] on td "19" at bounding box center [724, 402] width 32 height 31
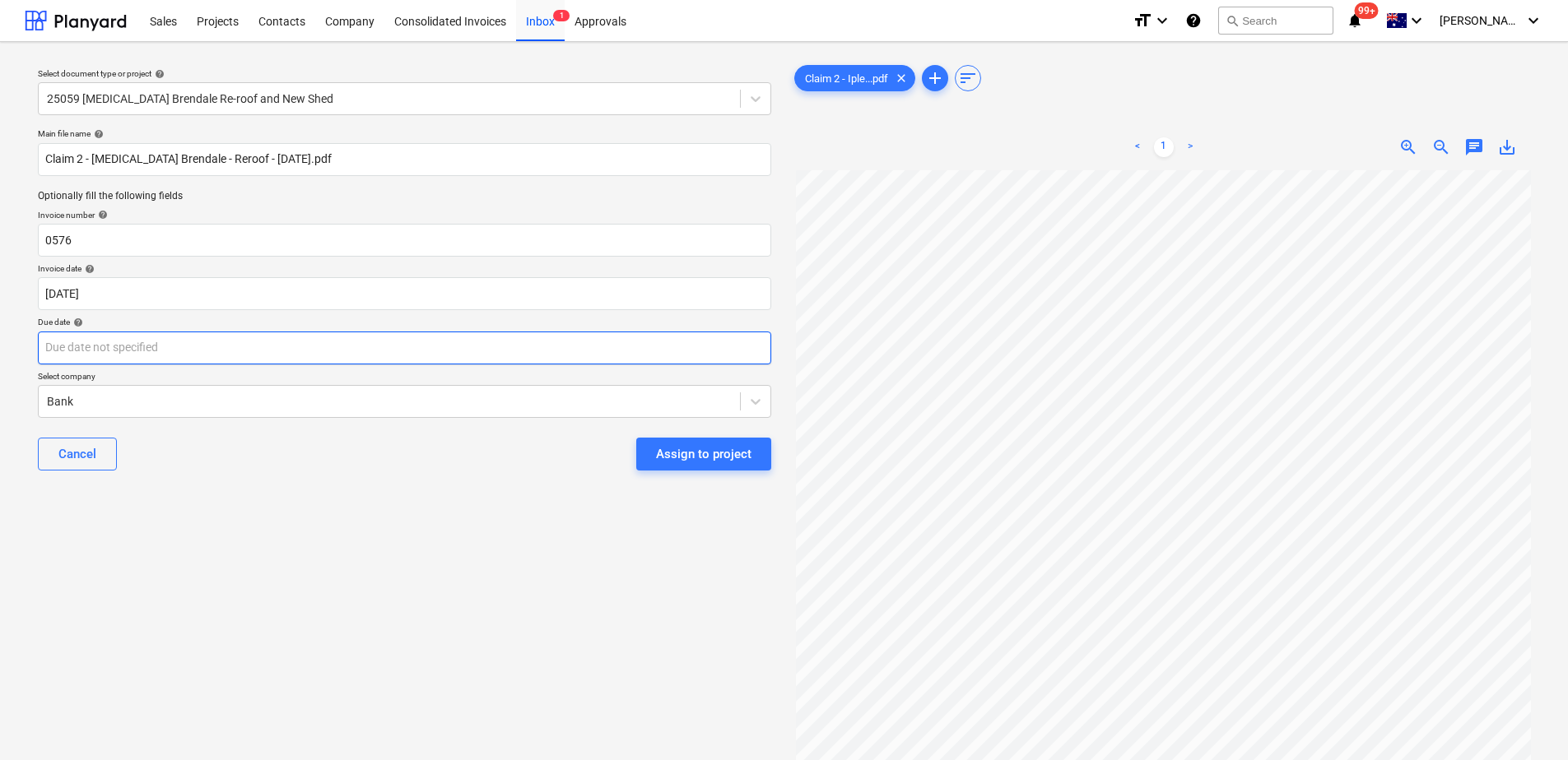
click at [239, 349] on body "Sales Projects Contacts Company Consolidated Invoices Inbox 1 Approvals format_…" at bounding box center [784, 380] width 1568 height 760
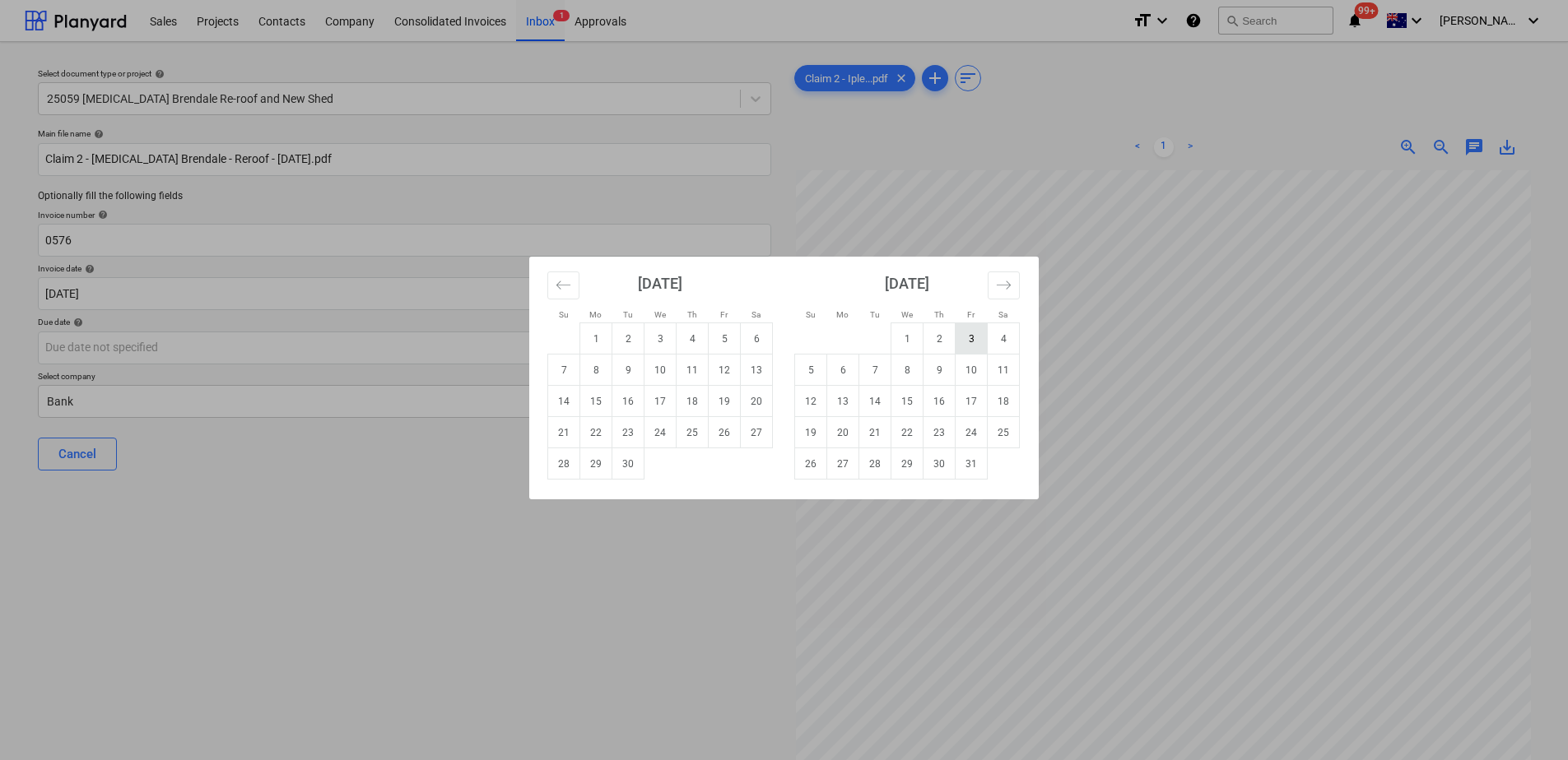
click at [969, 343] on td "3" at bounding box center [971, 339] width 32 height 31
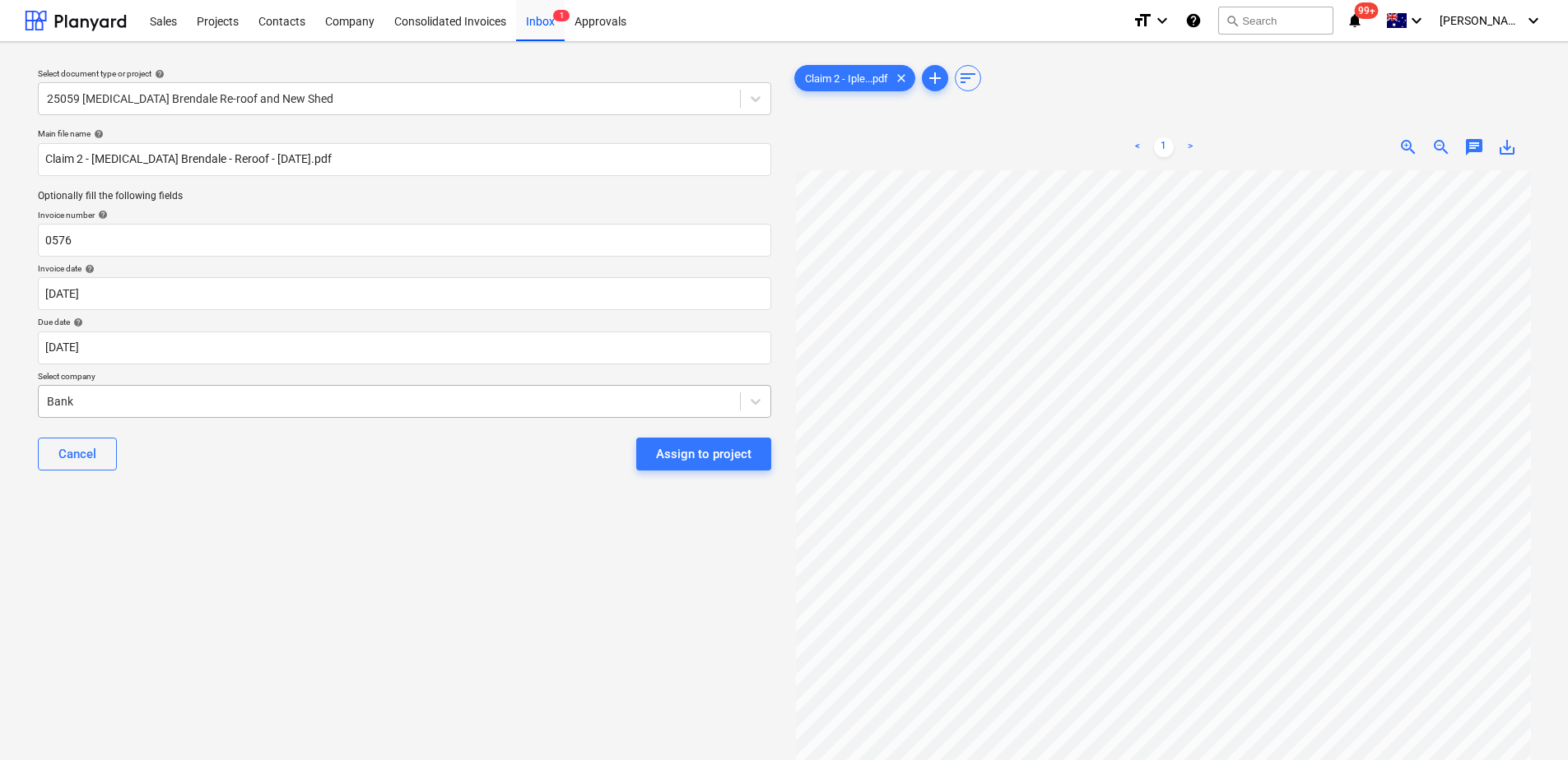
click at [299, 414] on div "Bank" at bounding box center [404, 402] width 733 height 33
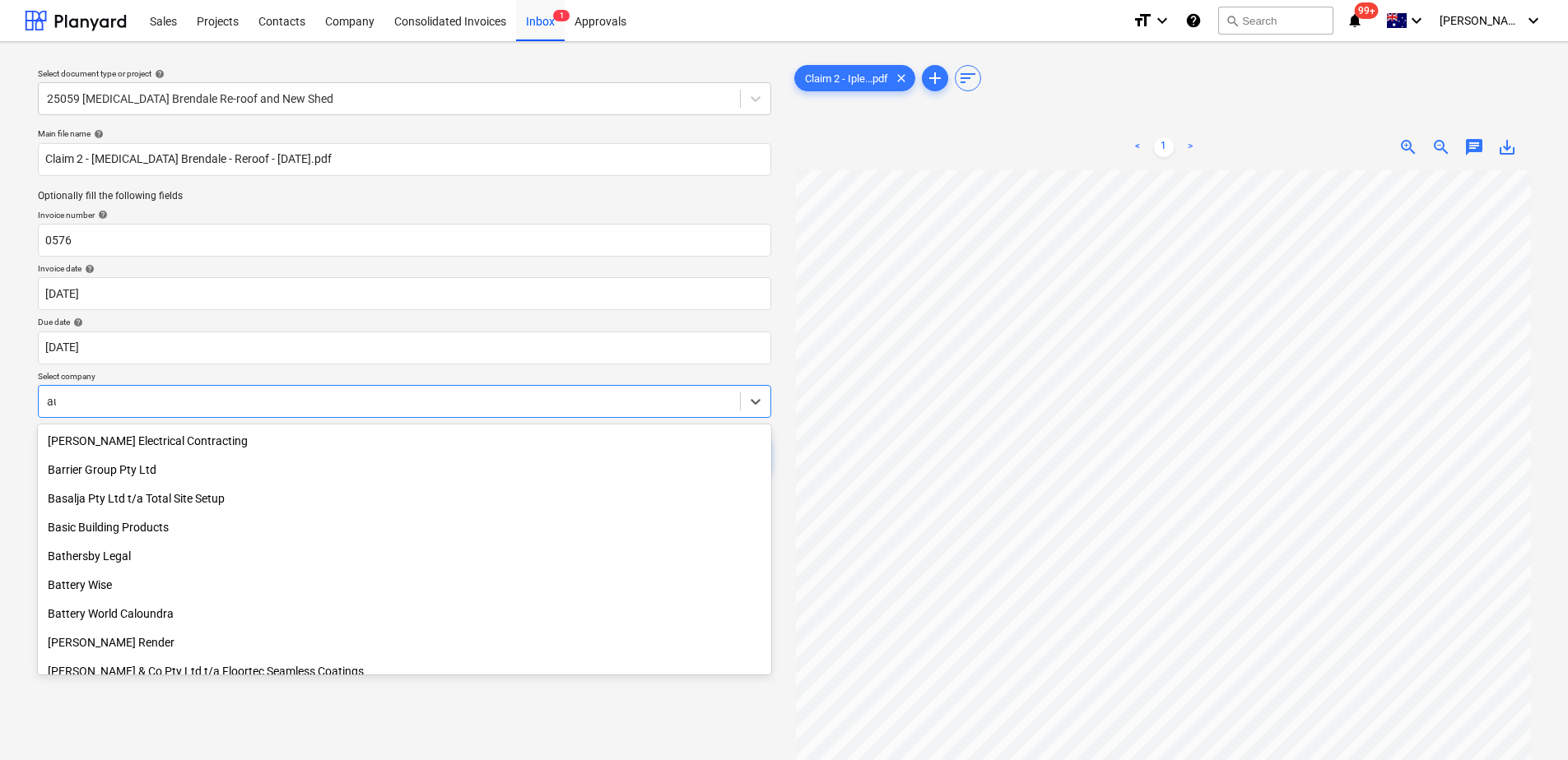
scroll to position [1913, 0]
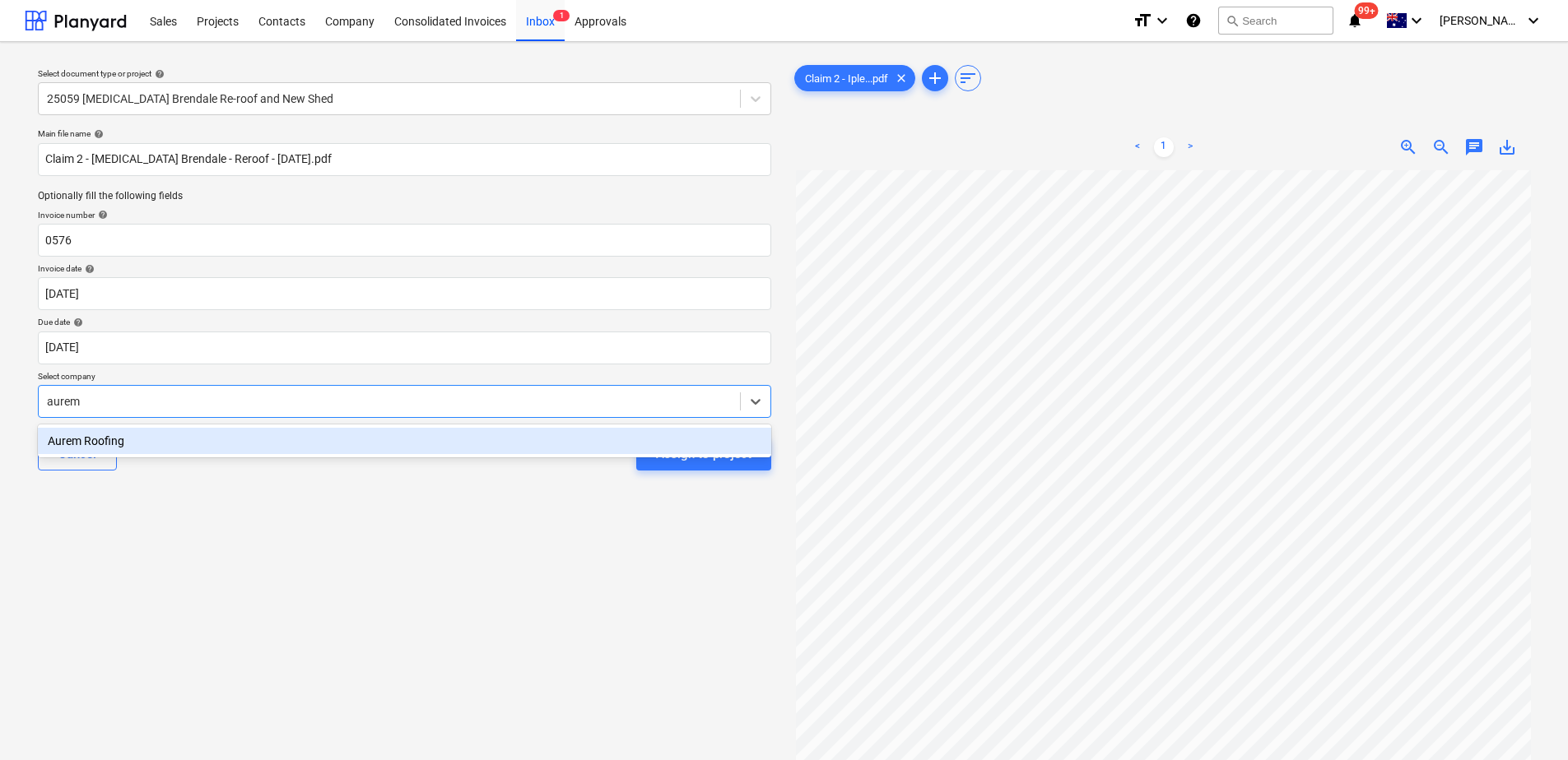
click at [293, 447] on div "Aurem Roofing" at bounding box center [404, 440] width 733 height 26
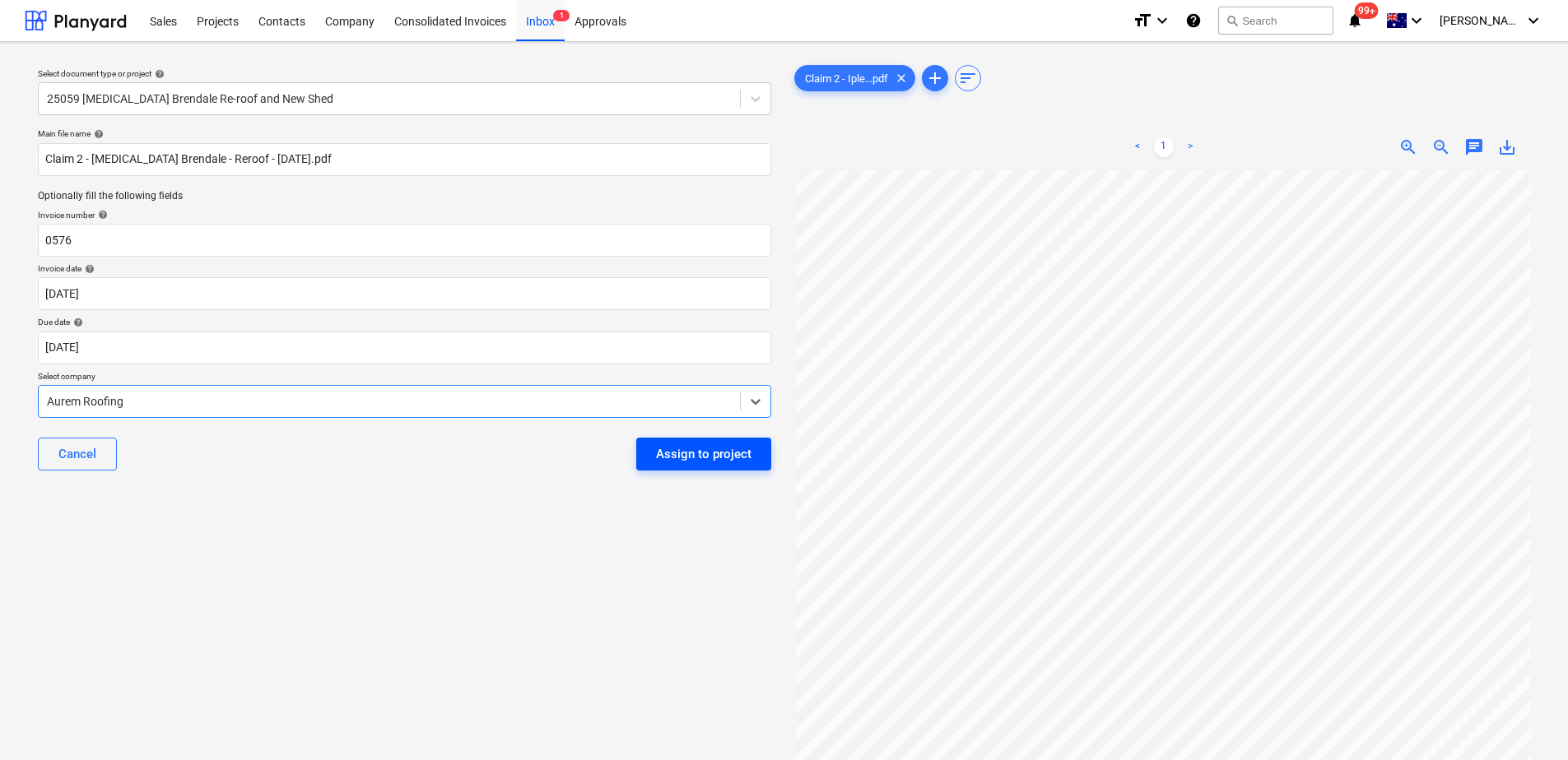
click at [702, 453] on div "Assign to project" at bounding box center [703, 454] width 96 height 21
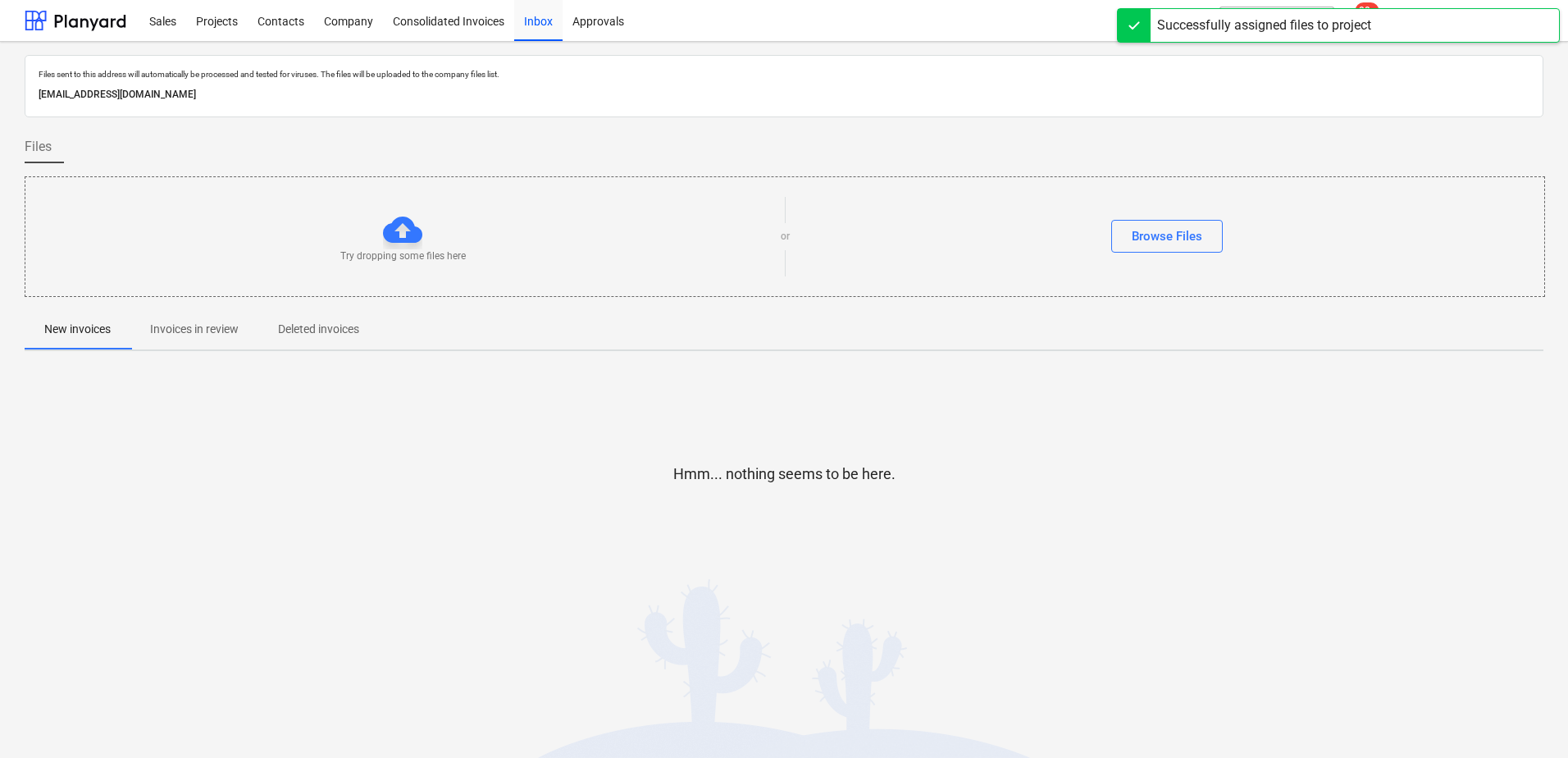
click at [200, 344] on button "Invoices in review" at bounding box center [193, 329] width 128 height 39
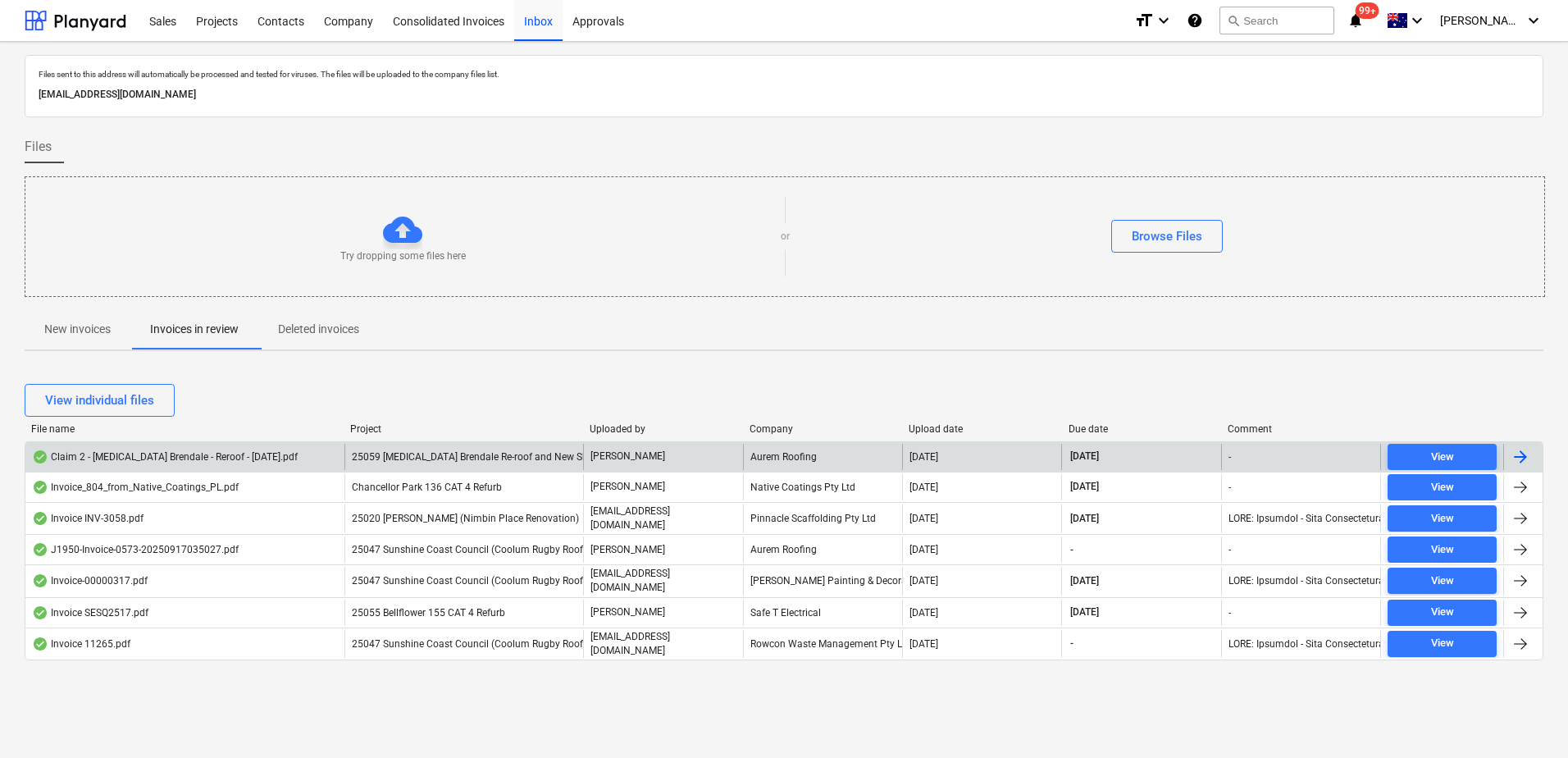
click at [461, 455] on span "25059 [MEDICAL_DATA] Brendale Re-roof and New Shed" at bounding box center [475, 457] width 246 height 12
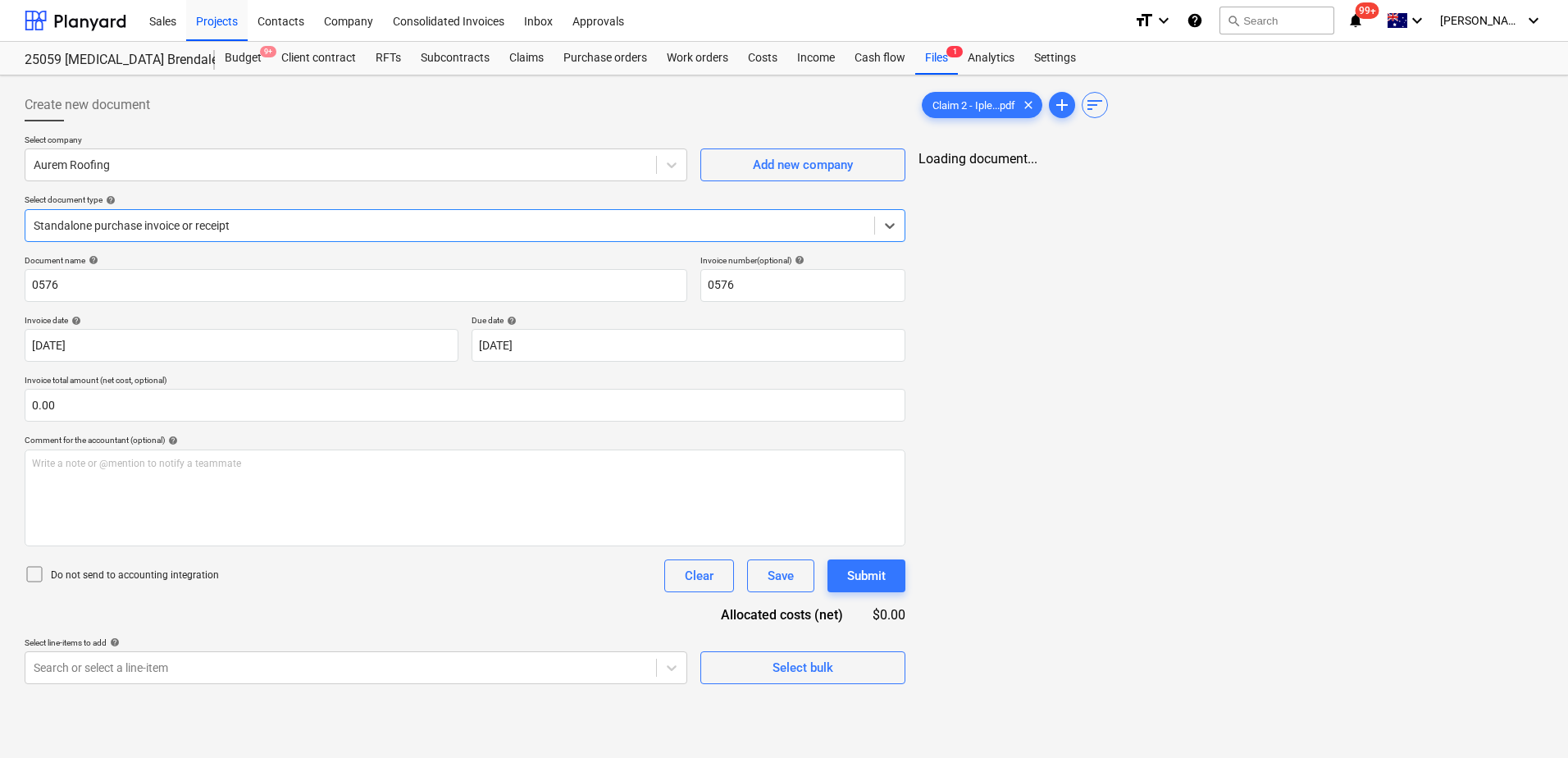
click at [256, 228] on div at bounding box center [450, 225] width 833 height 16
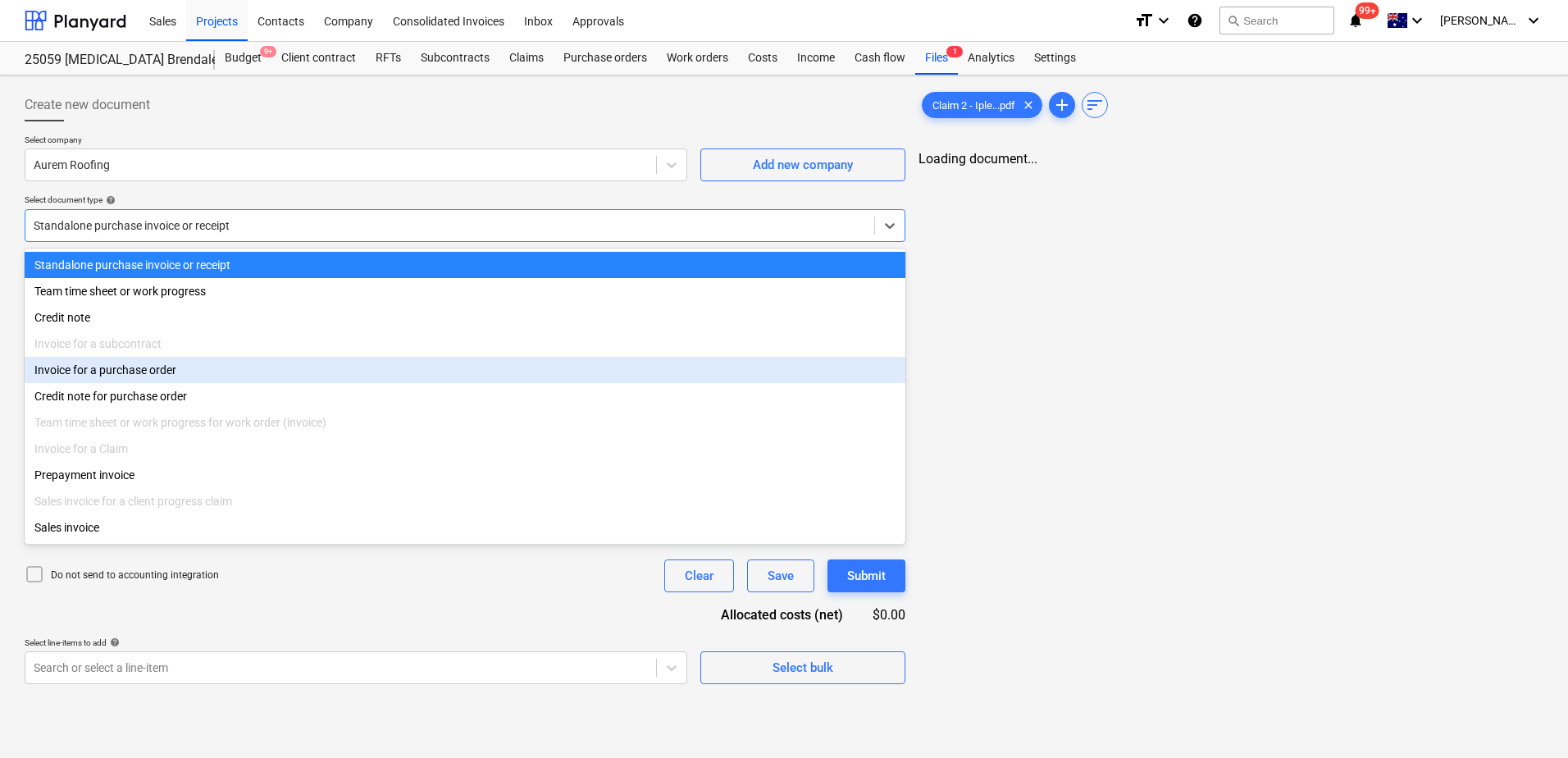
click at [156, 370] on div "Invoice for a purchase order" at bounding box center [465, 370] width 881 height 26
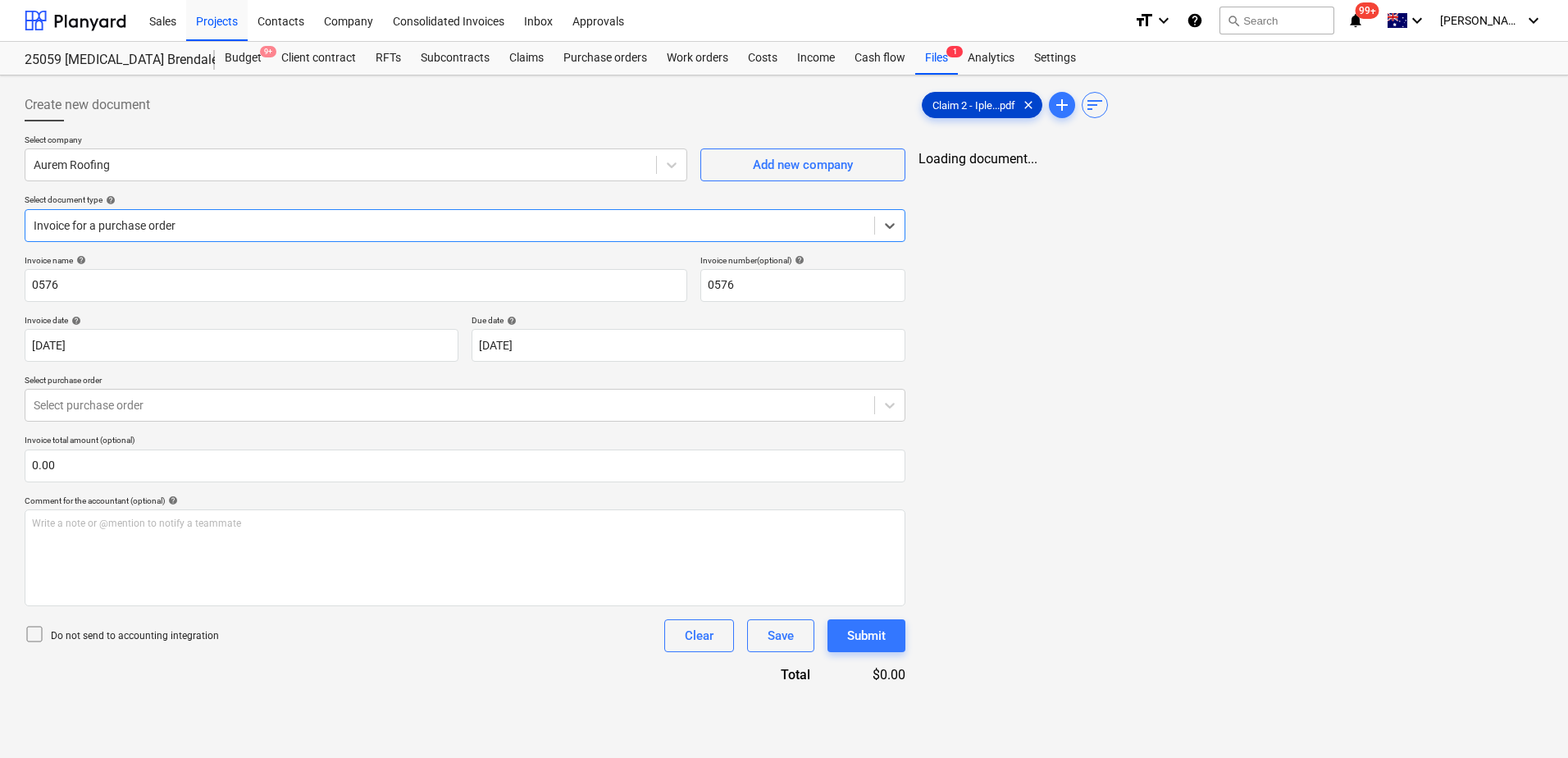
click at [994, 99] on span "Claim 2 - Iple...pdf" at bounding box center [973, 105] width 102 height 13
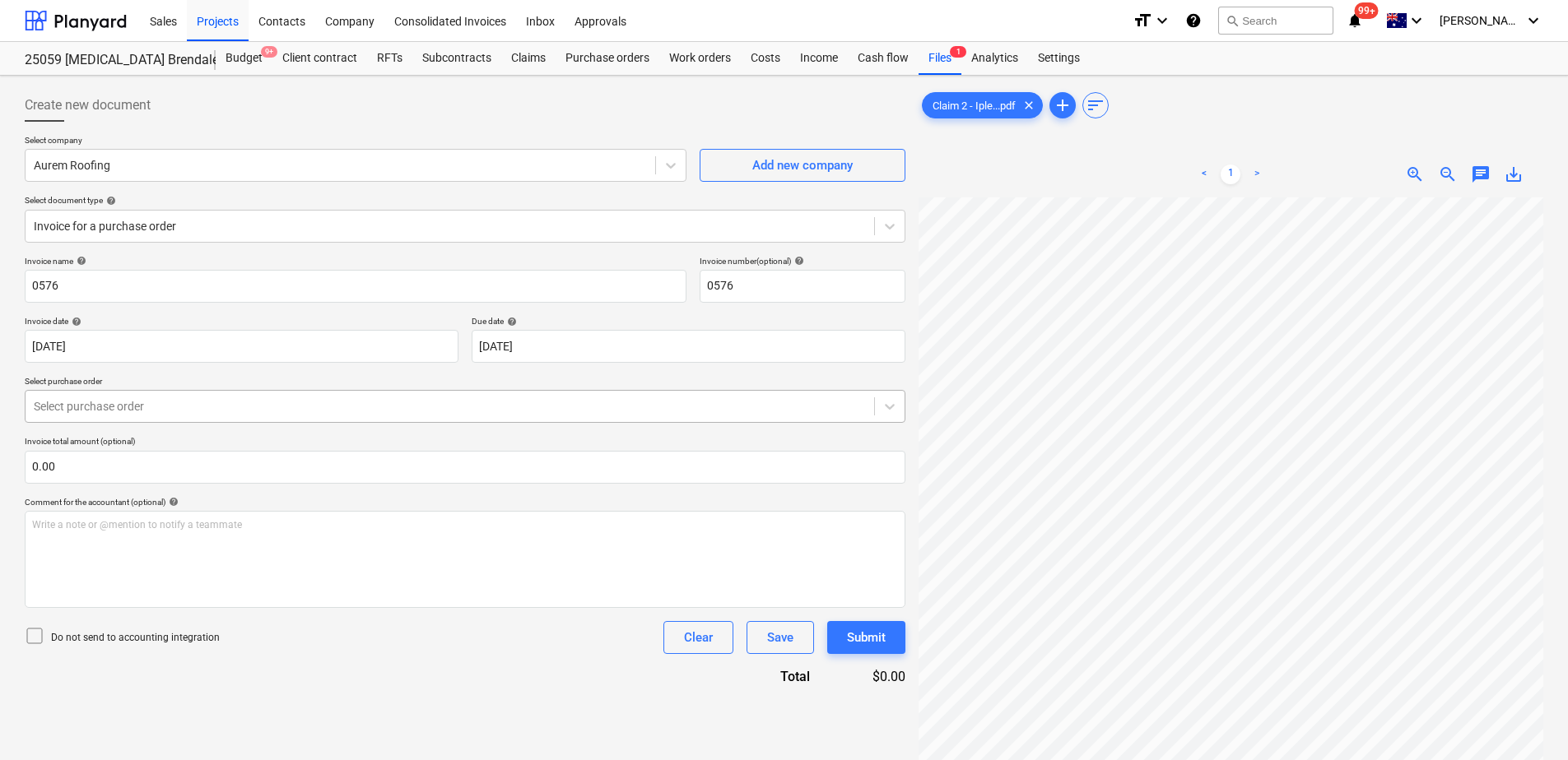
click at [213, 411] on div at bounding box center [449, 406] width 832 height 16
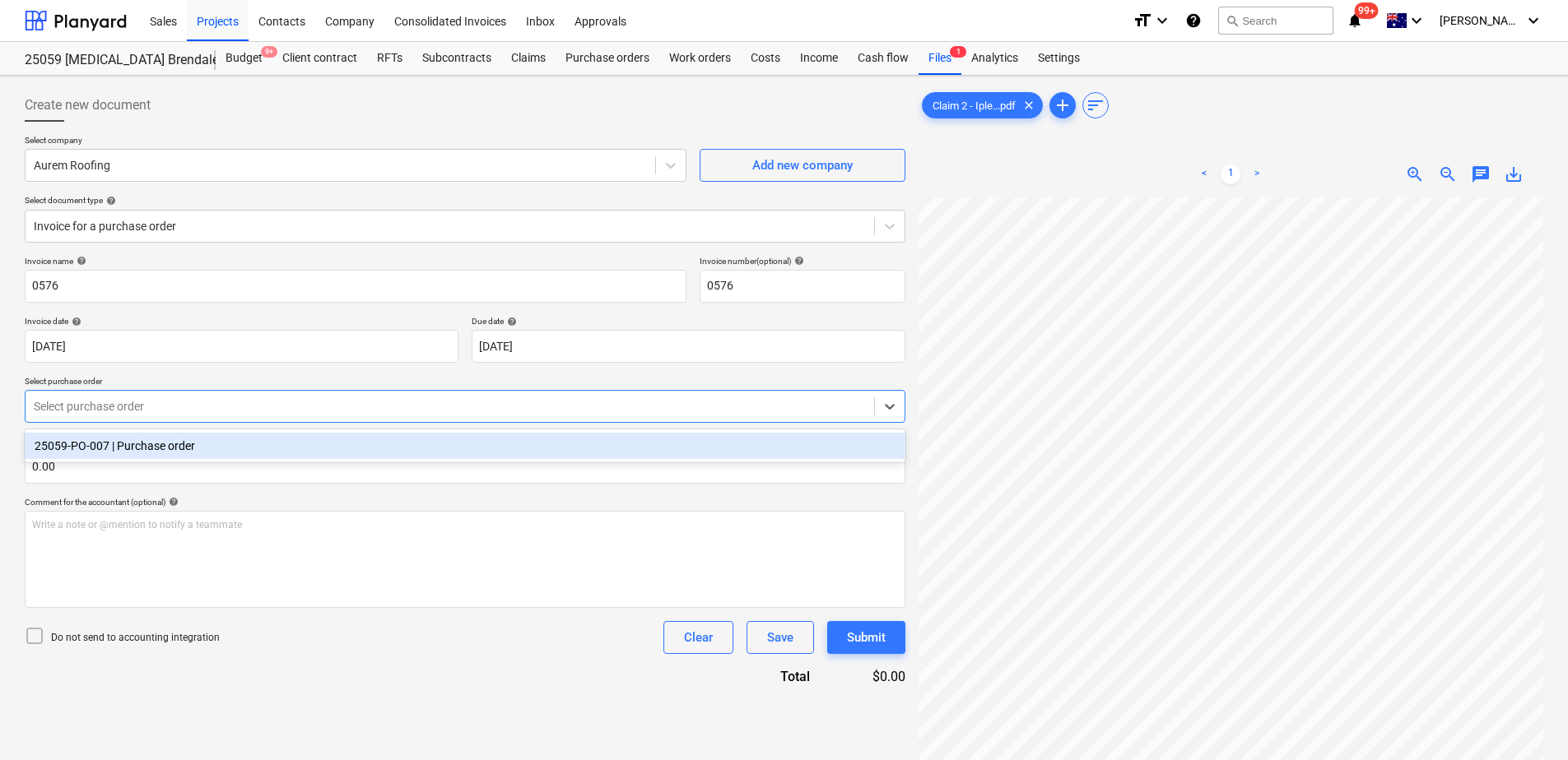
click at [184, 445] on div "25059-PO-007 | Purchase order" at bounding box center [465, 445] width 880 height 26
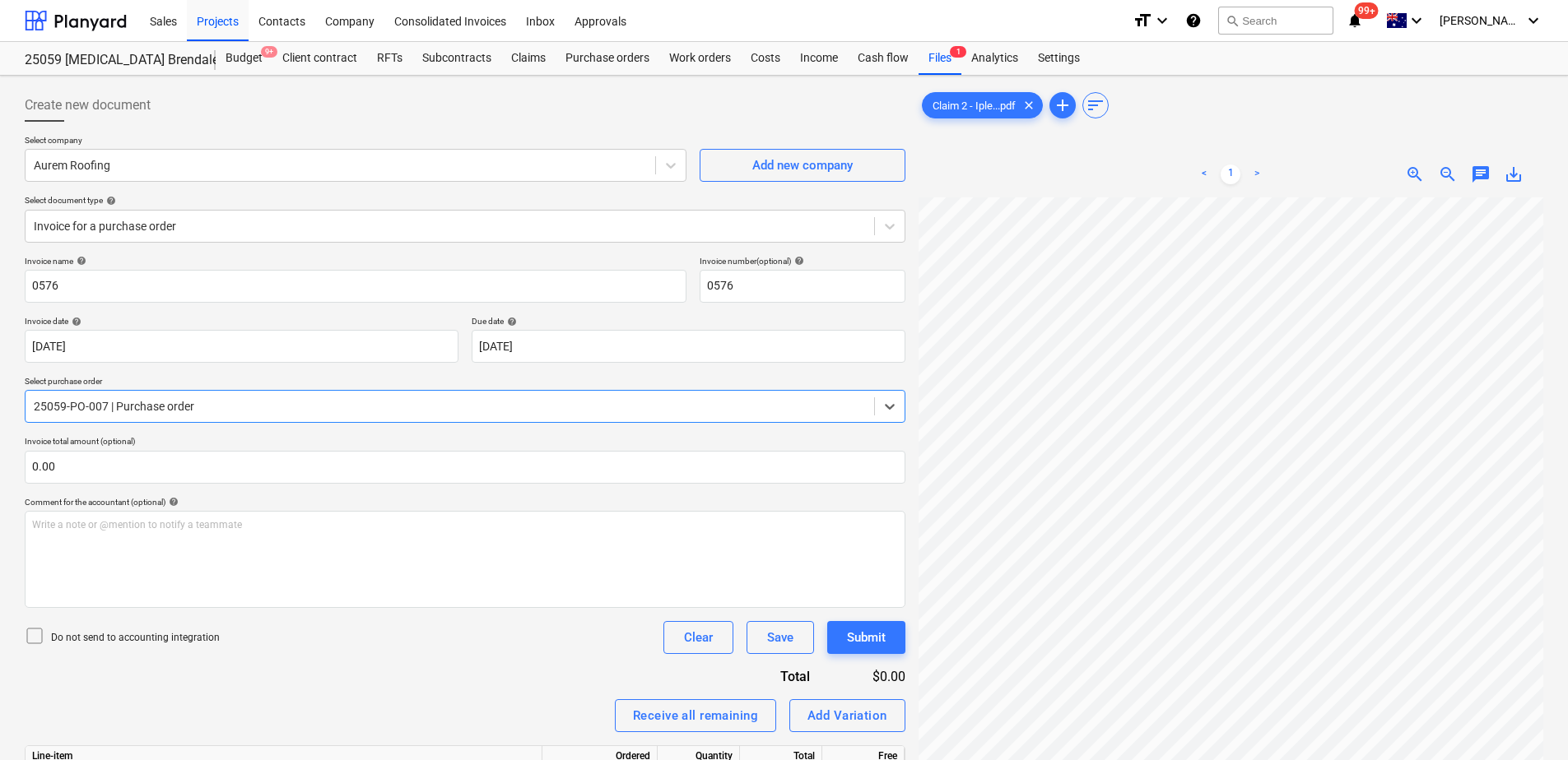
click at [419, 677] on div "Invoice name help 0576 Invoice number (optional) help 0576 Invoice date help 19…" at bounding box center [465, 636] width 880 height 762
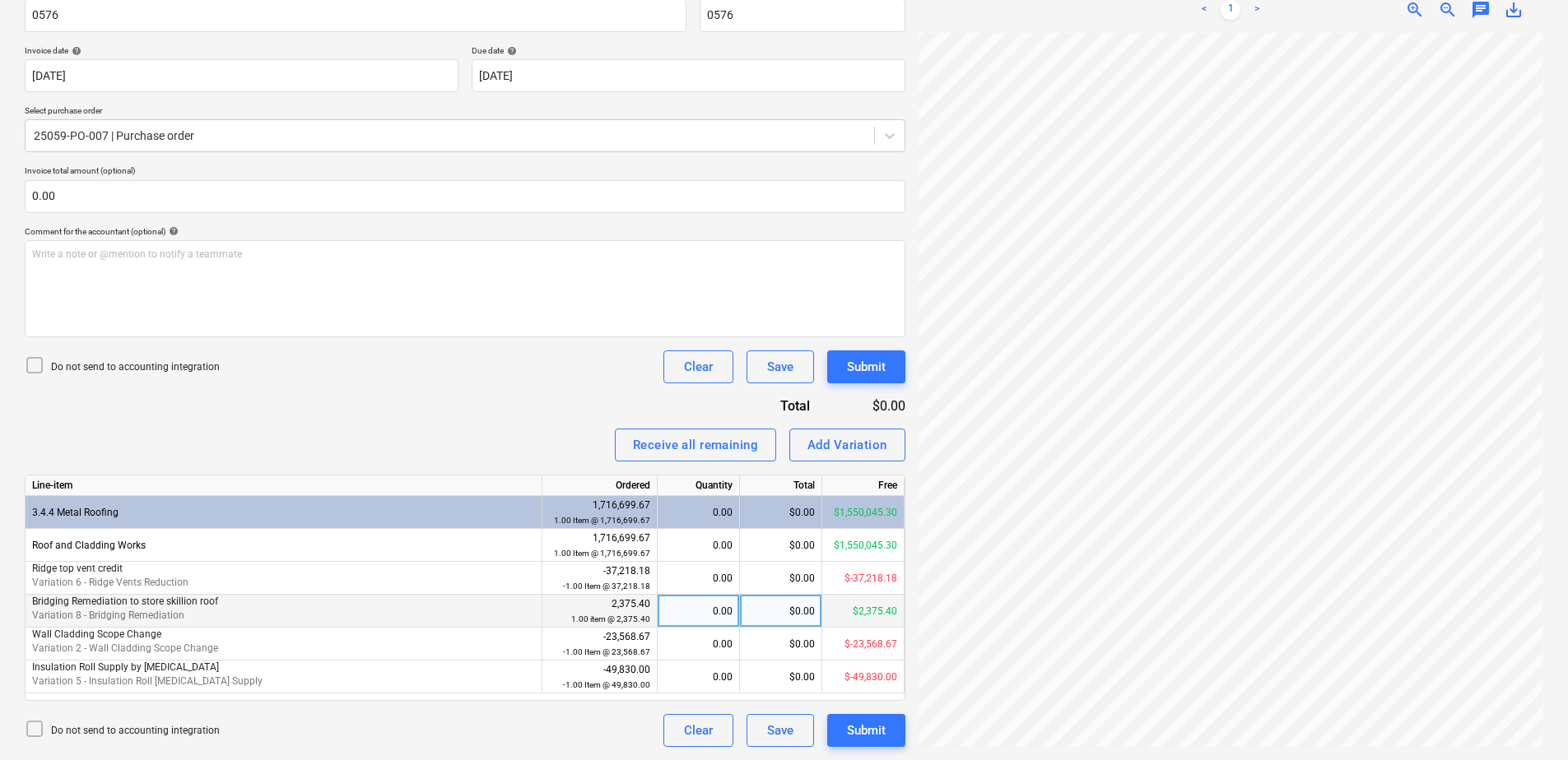
scroll to position [49, 120]
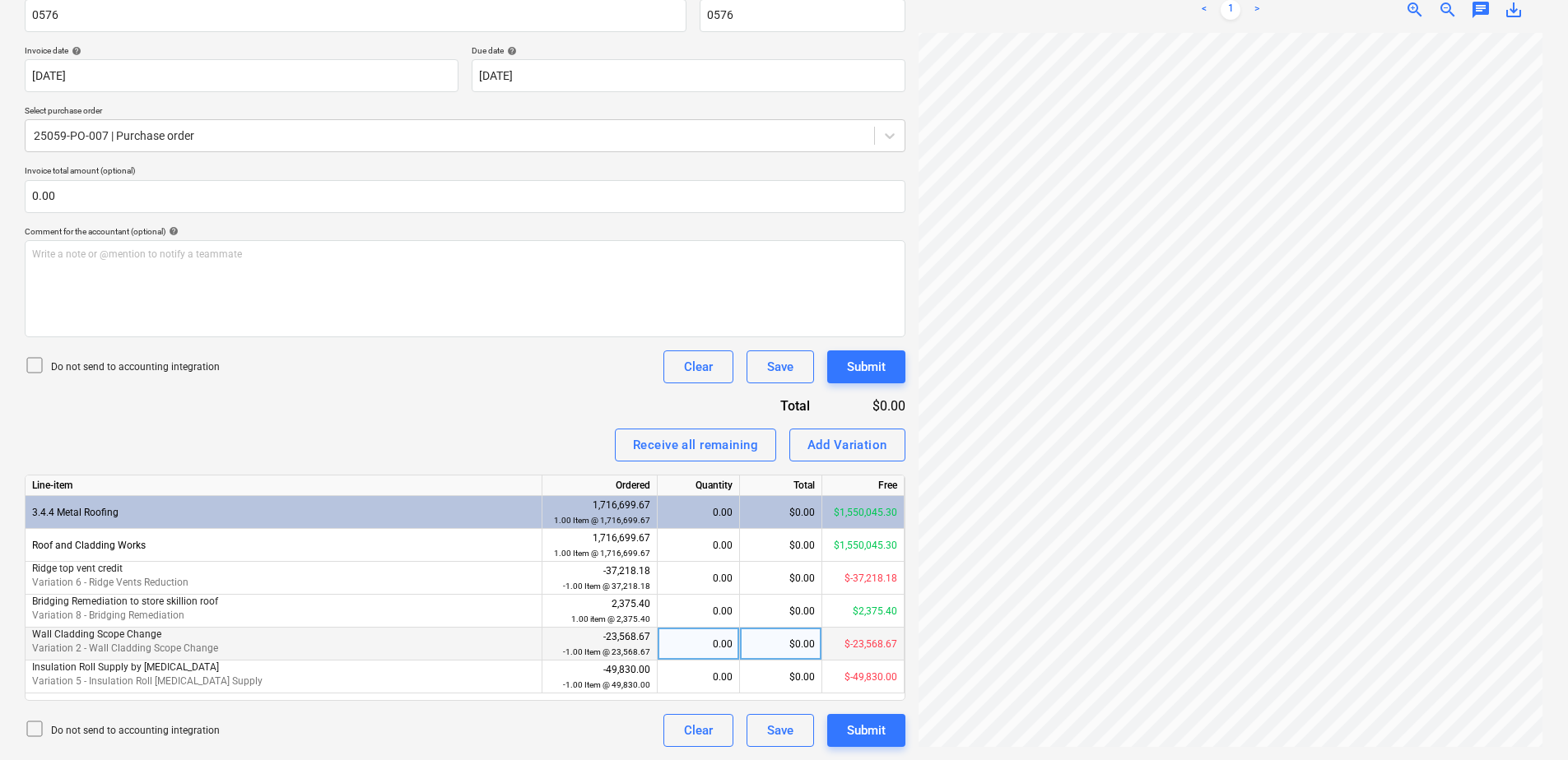
click at [684, 649] on div "0.00" at bounding box center [698, 644] width 69 height 33
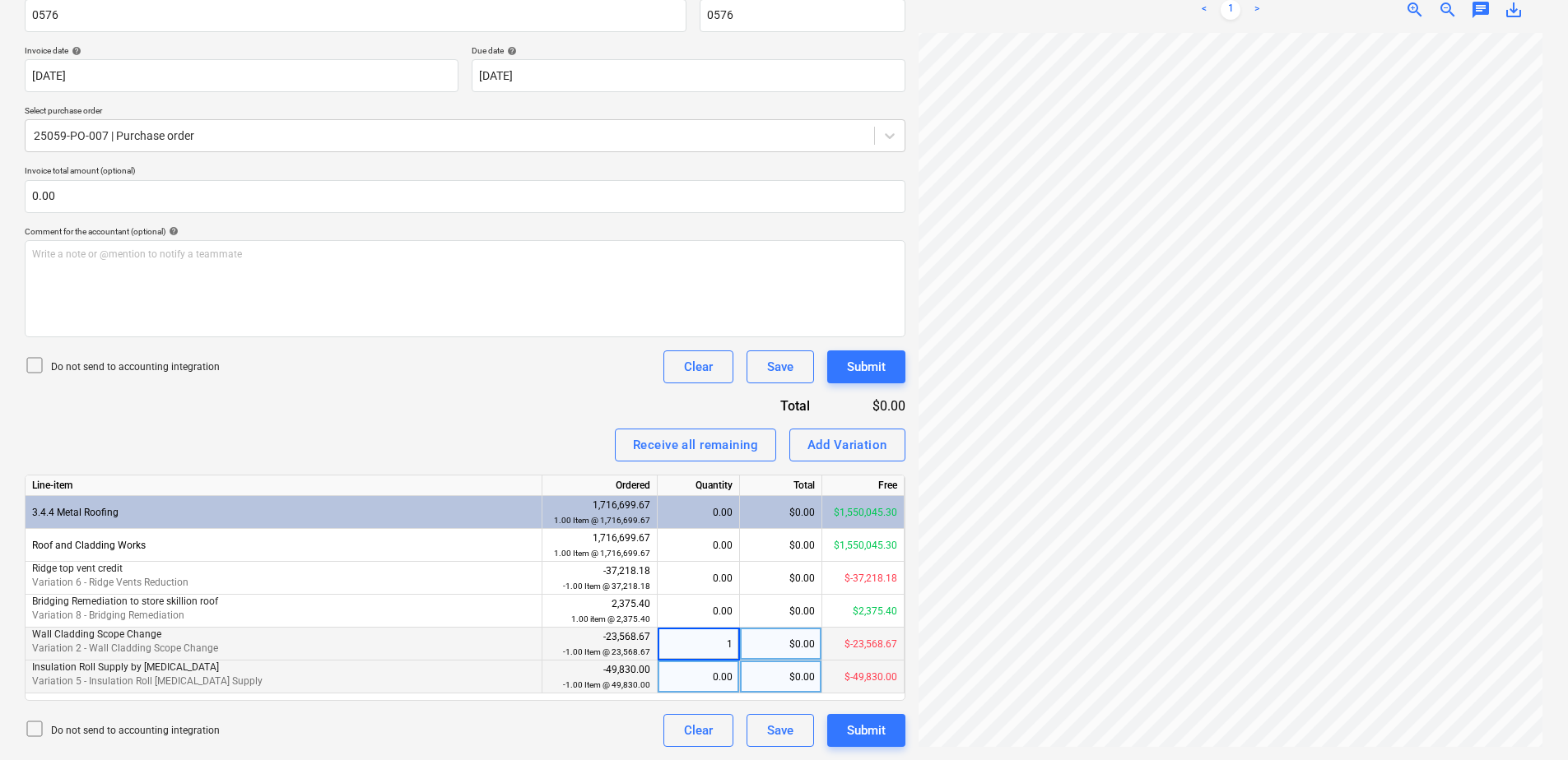
click at [691, 677] on div "0.00" at bounding box center [698, 677] width 69 height 33
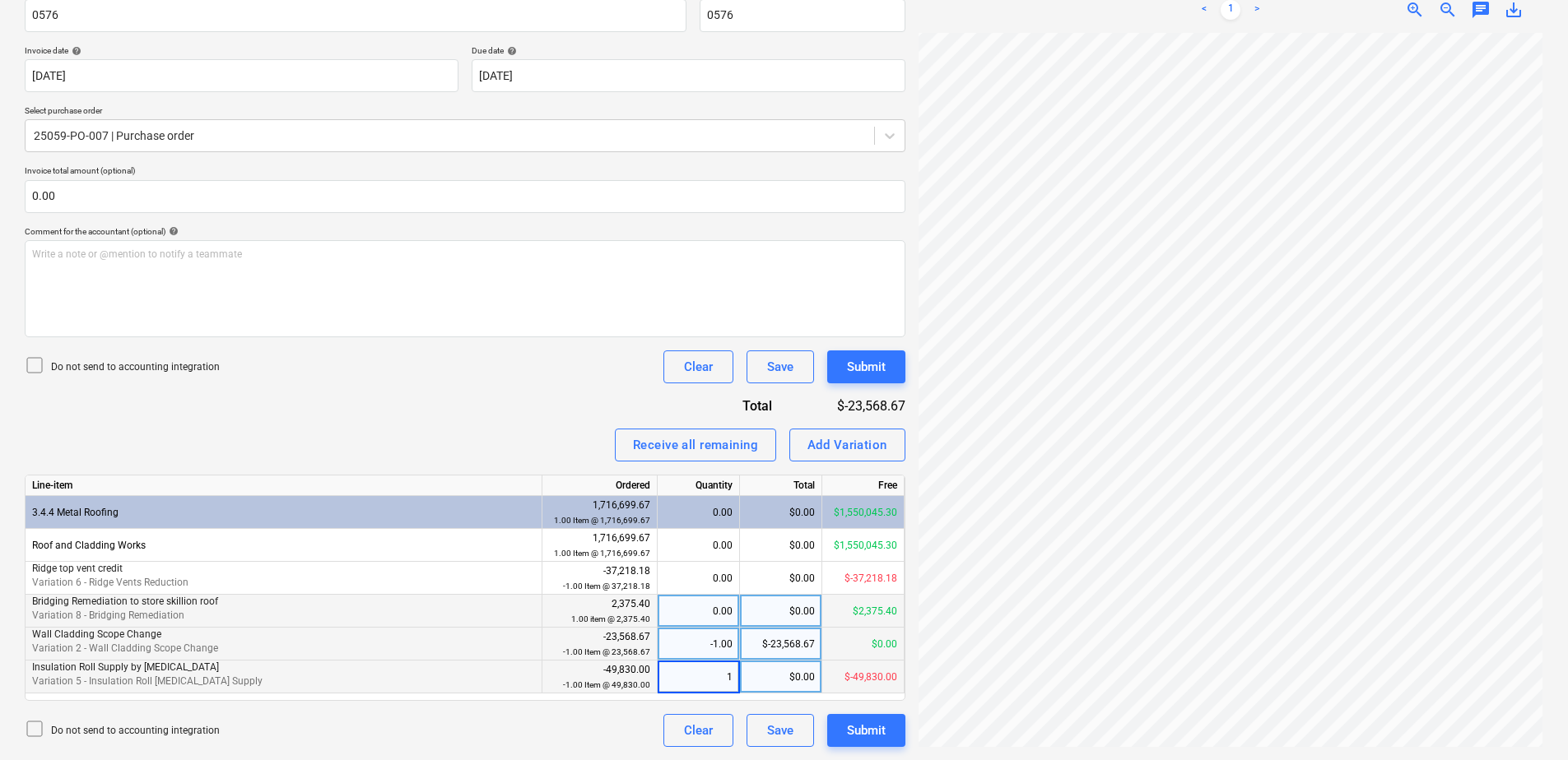
click at [700, 611] on div "0.00" at bounding box center [698, 611] width 69 height 33
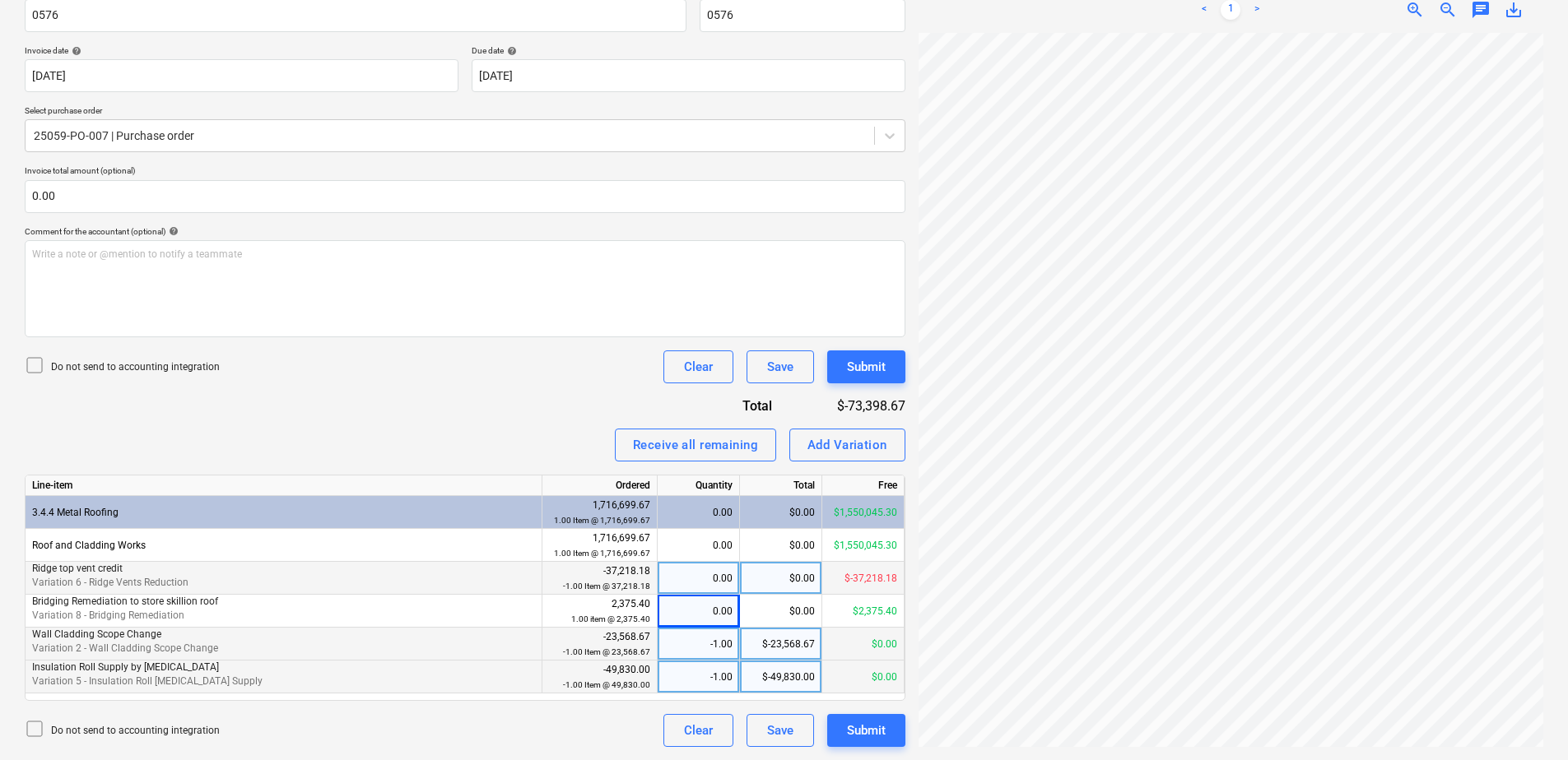
click at [698, 574] on div "0.00" at bounding box center [698, 578] width 69 height 33
click at [756, 617] on div "$0.00" at bounding box center [781, 611] width 82 height 33
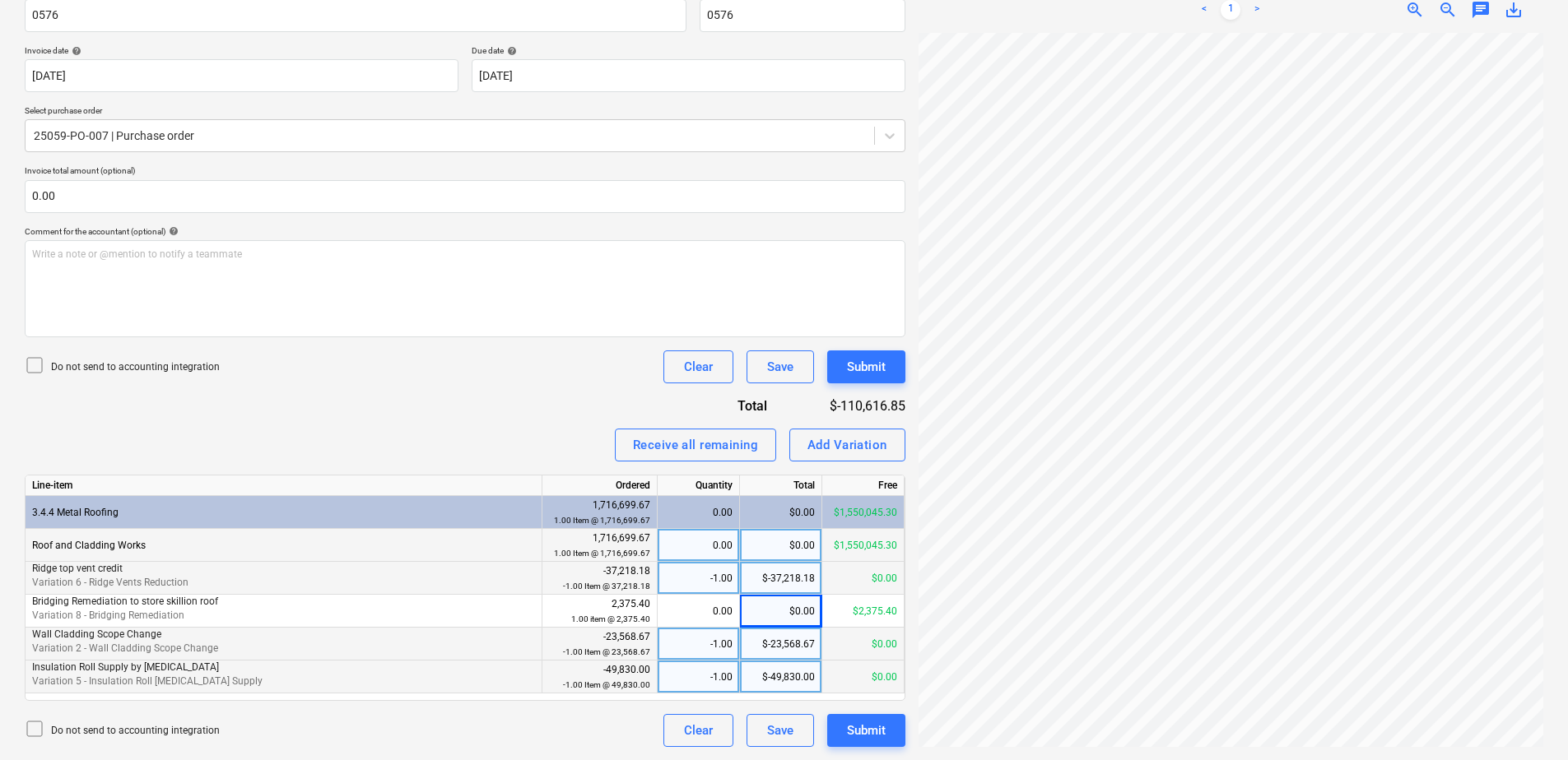
click at [776, 549] on div "$0.00" at bounding box center [781, 546] width 82 height 33
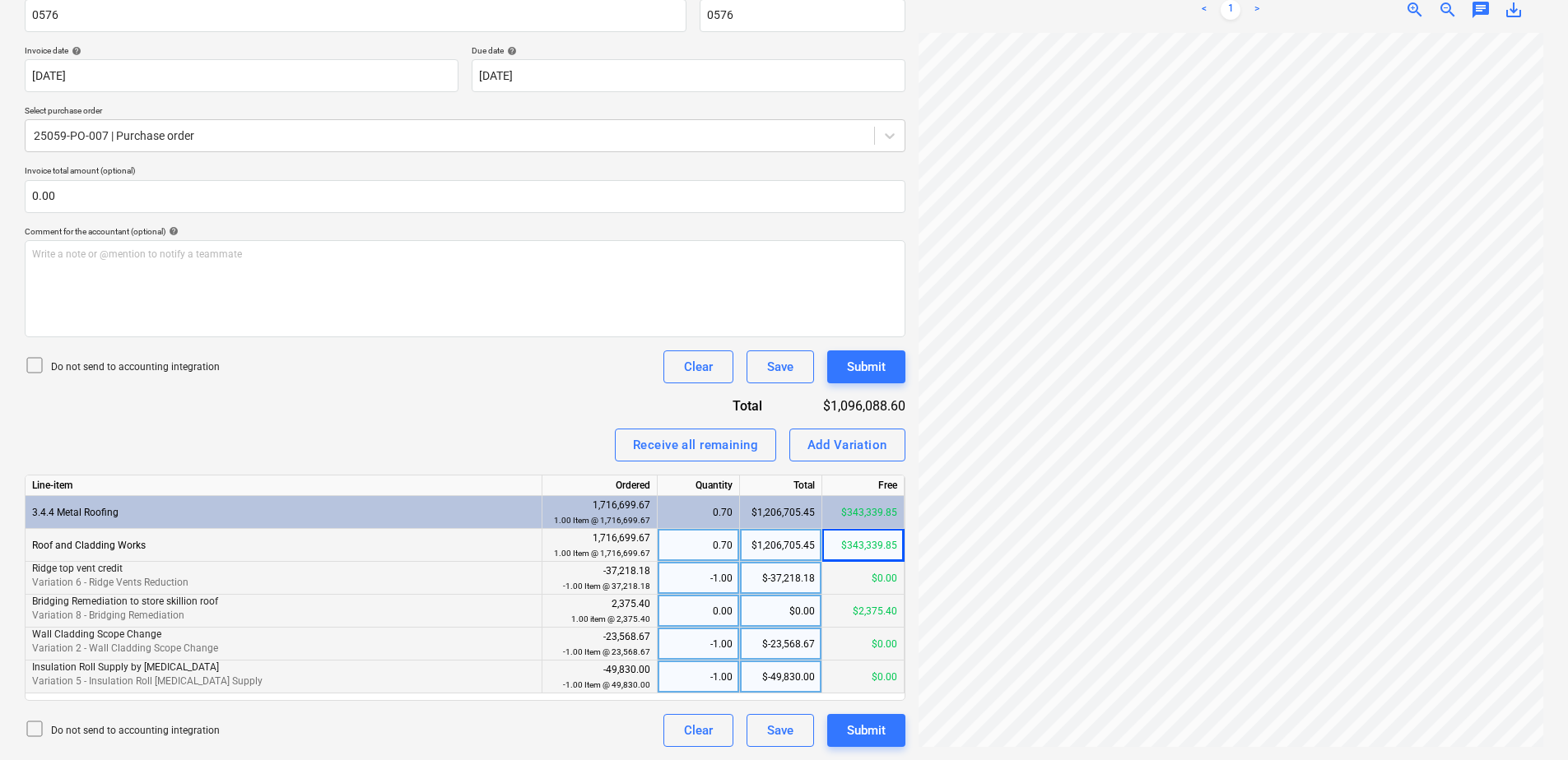
click at [702, 621] on div "0.00" at bounding box center [698, 611] width 69 height 33
click at [456, 425] on div "Invoice name help 0576 Invoice number (optional) help 0576 Invoice date help 19…" at bounding box center [465, 366] width 880 height 762
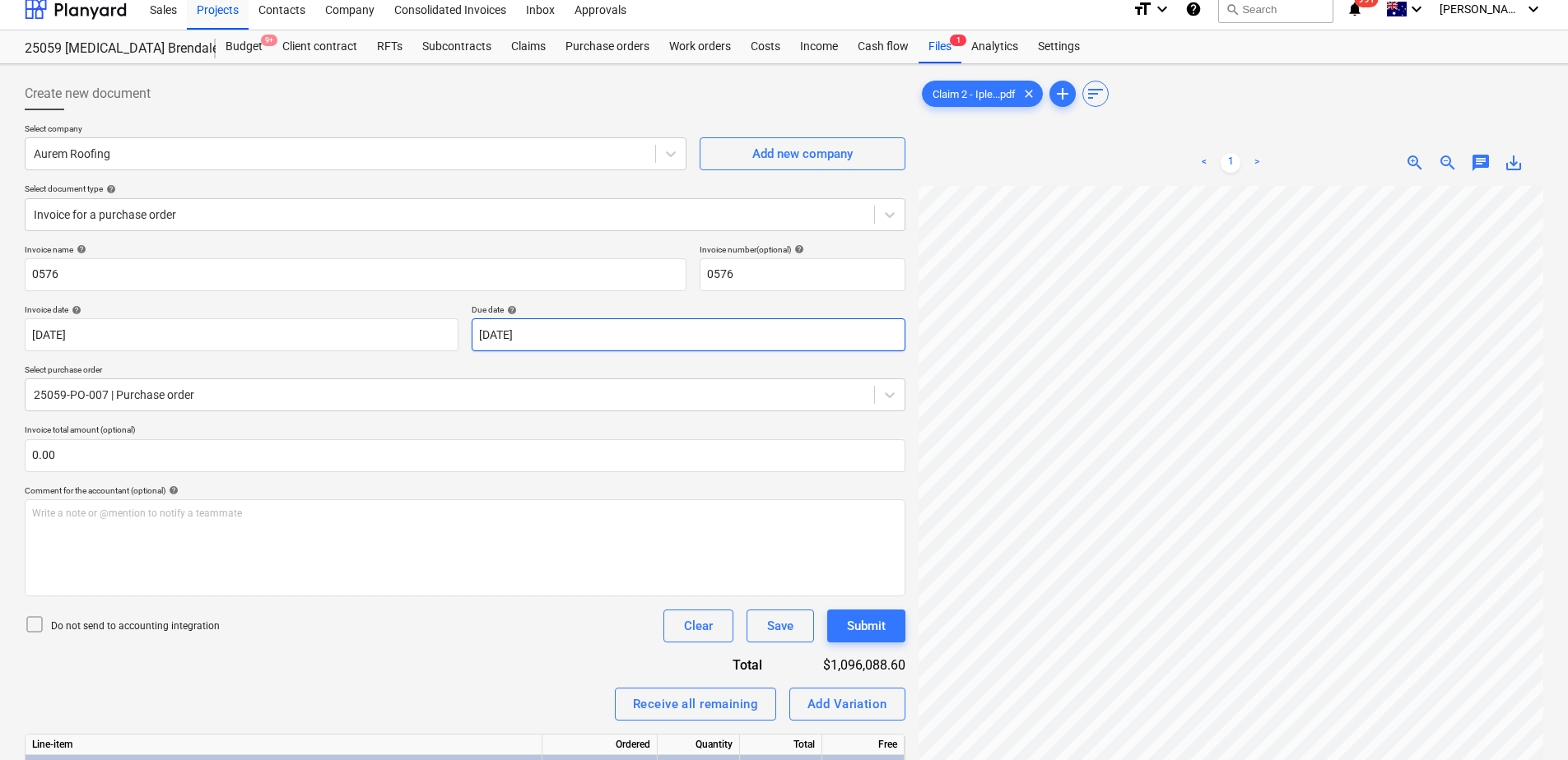
scroll to position [0, 0]
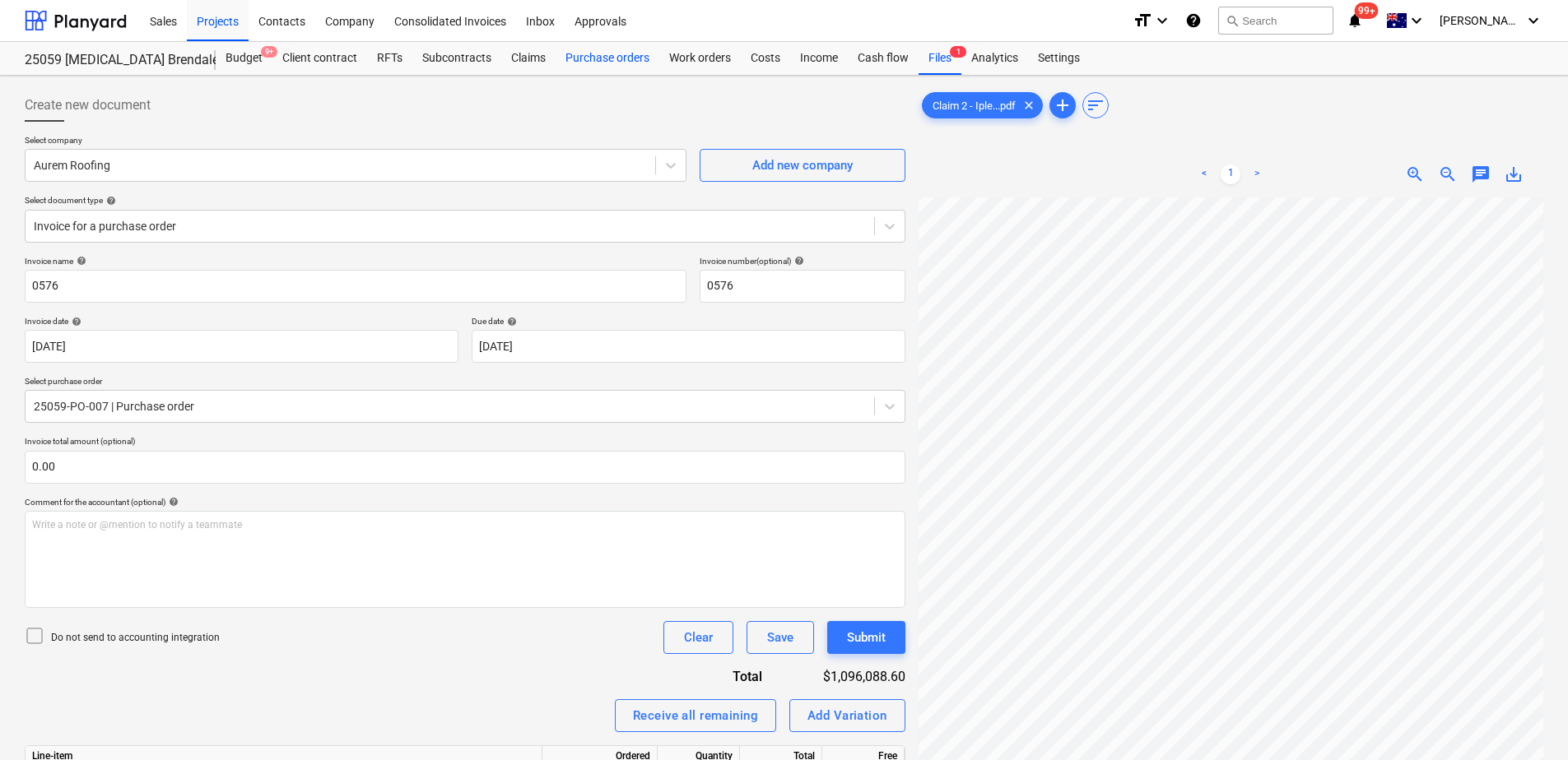
click at [594, 68] on div "Purchase orders" at bounding box center [607, 58] width 103 height 33
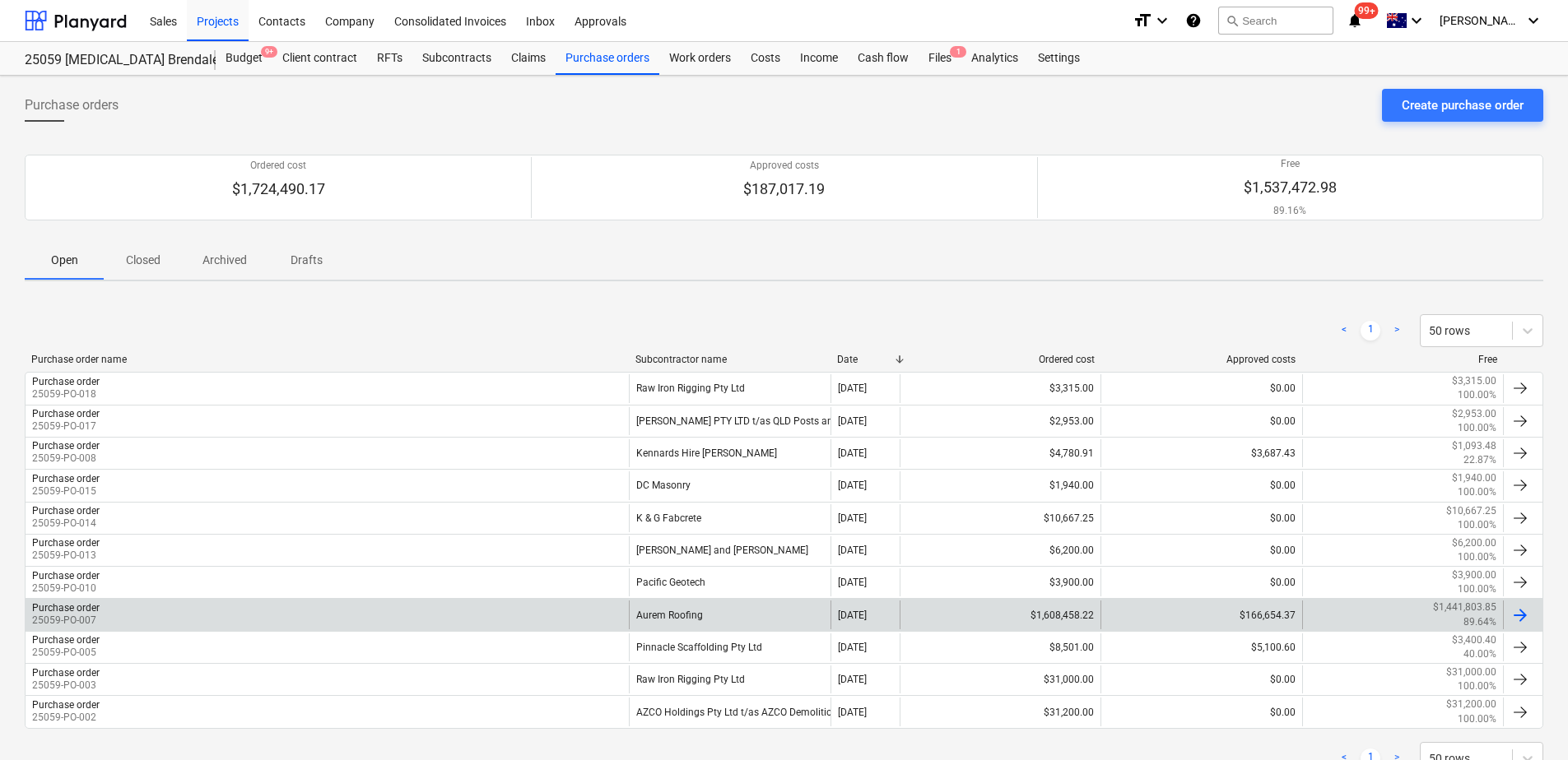
click at [585, 605] on div "Purchase order 25059-PO-007" at bounding box center [327, 614] width 603 height 28
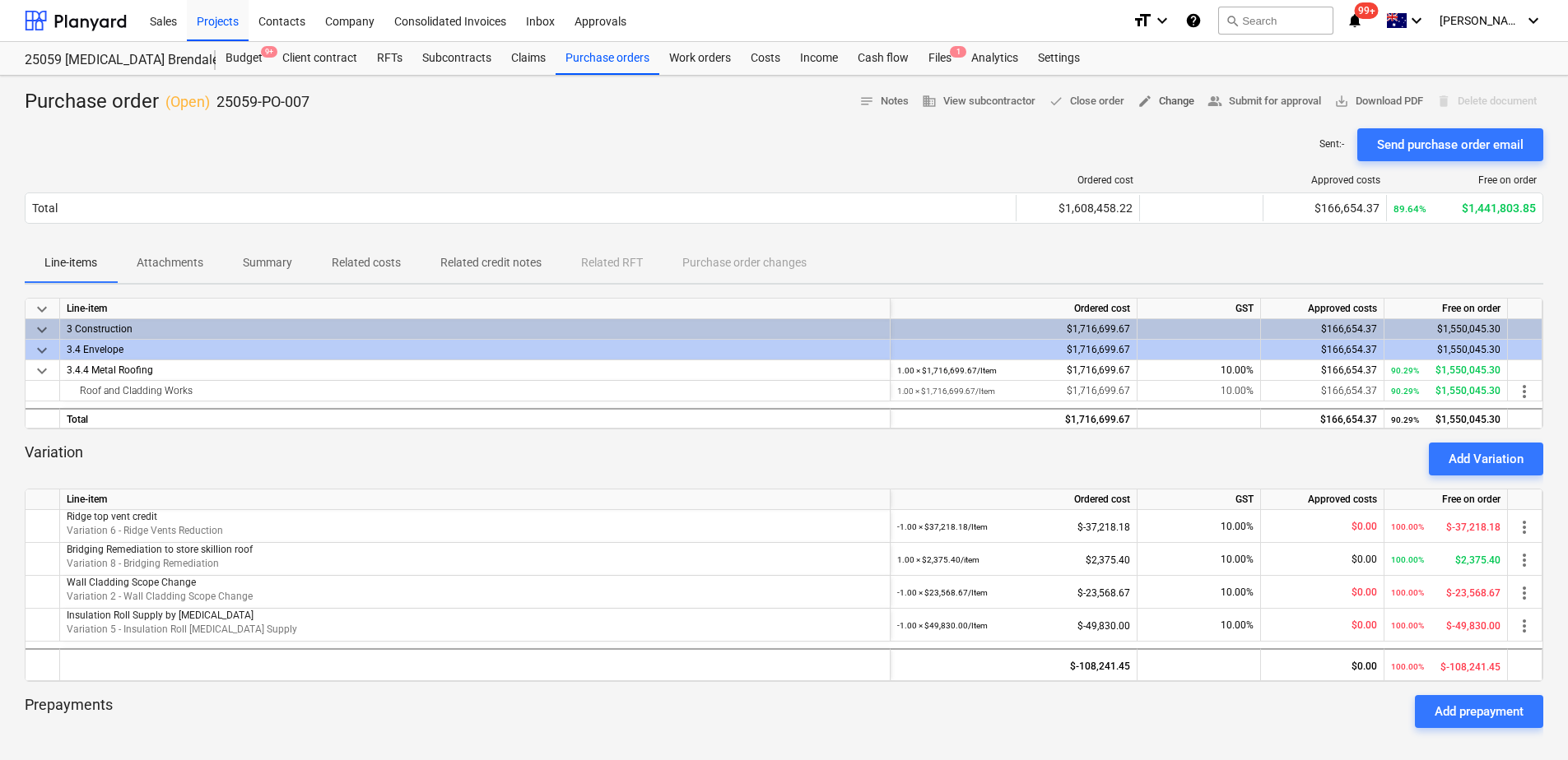
click at [1161, 107] on span "edit Change" at bounding box center [1165, 101] width 57 height 19
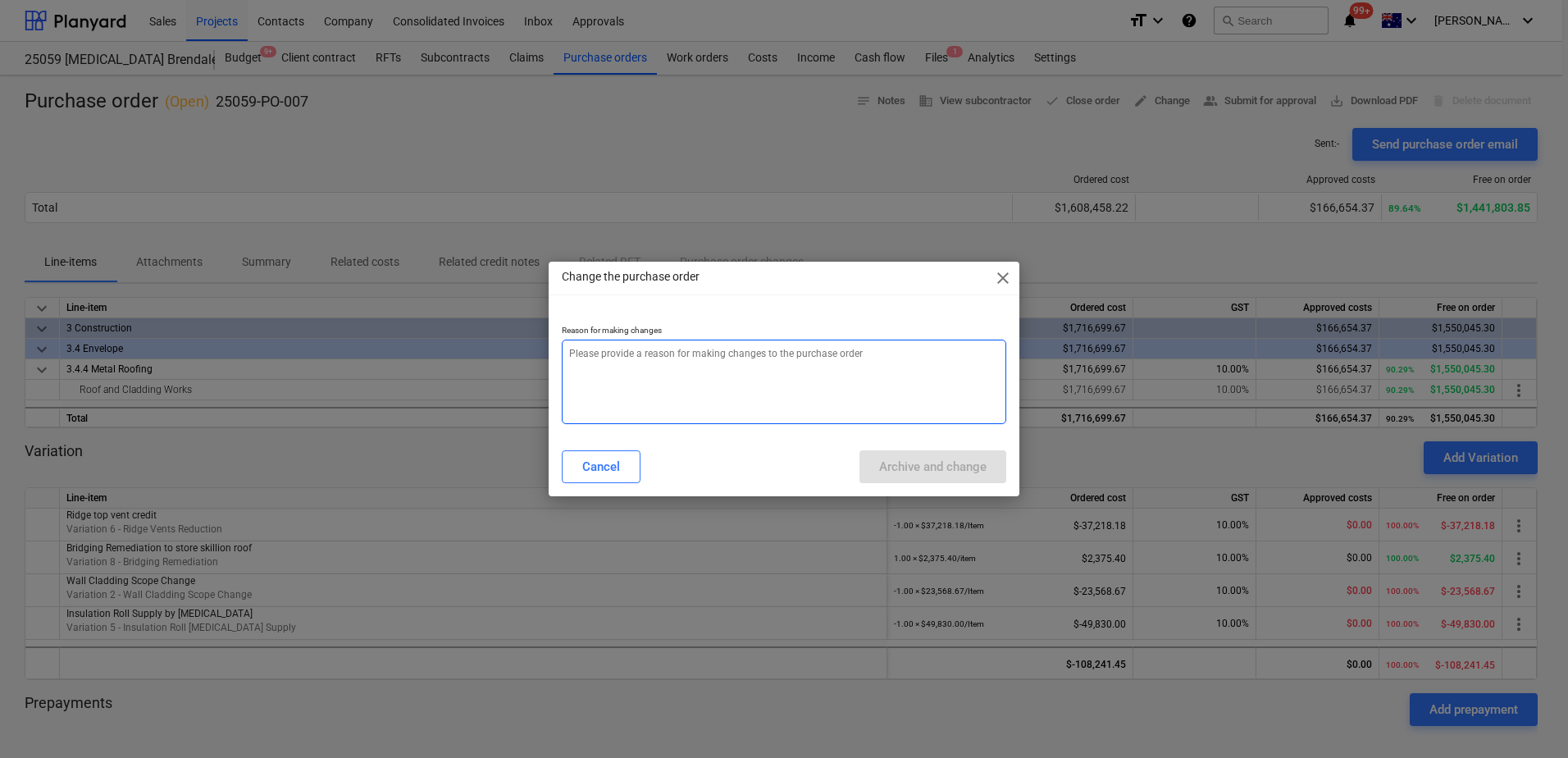
click at [797, 372] on textarea at bounding box center [784, 382] width 445 height 85
click at [1005, 281] on span "close" at bounding box center [1003, 278] width 19 height 19
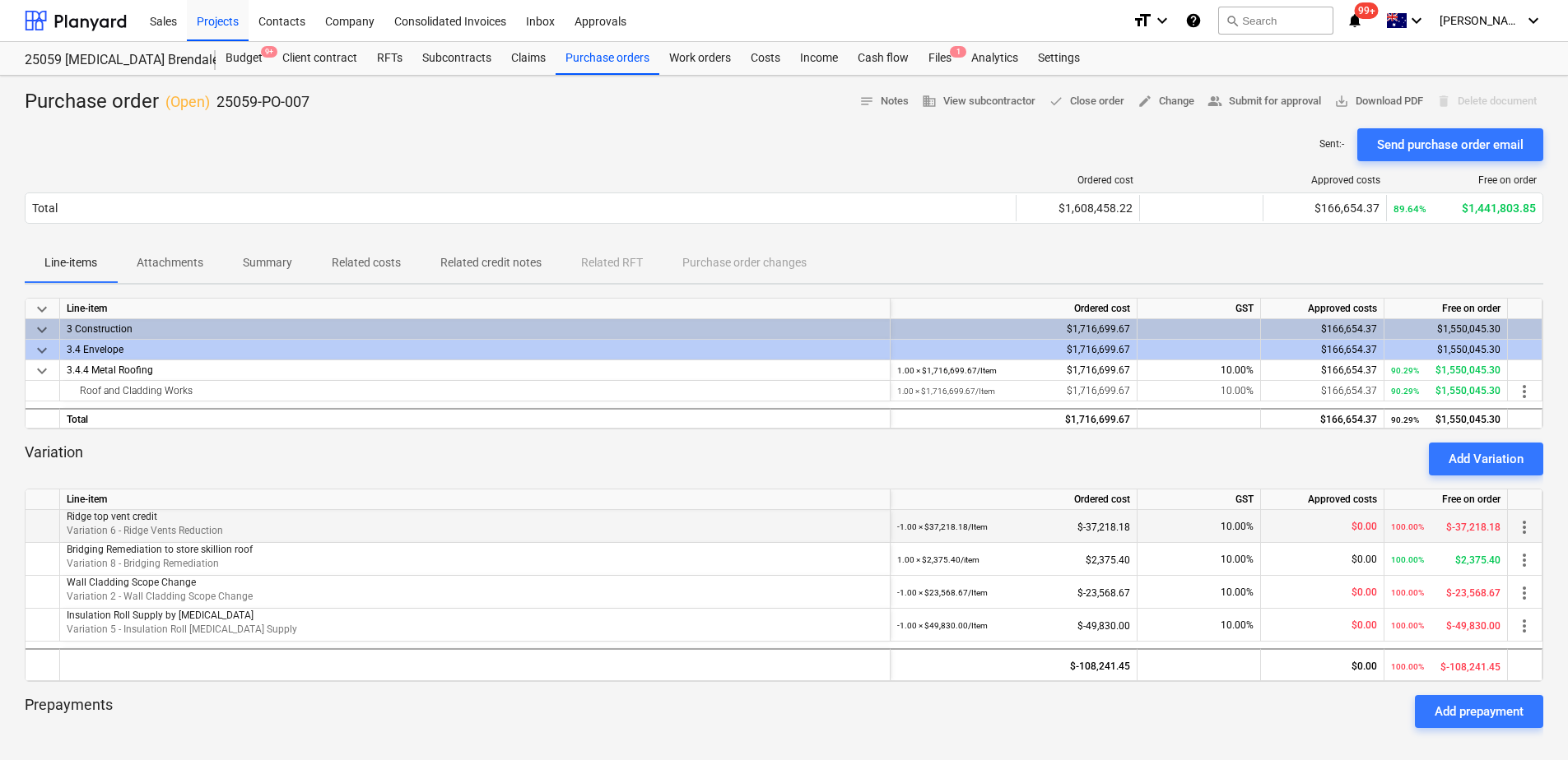
click at [1525, 527] on span "more_vert" at bounding box center [1524, 527] width 19 height 19
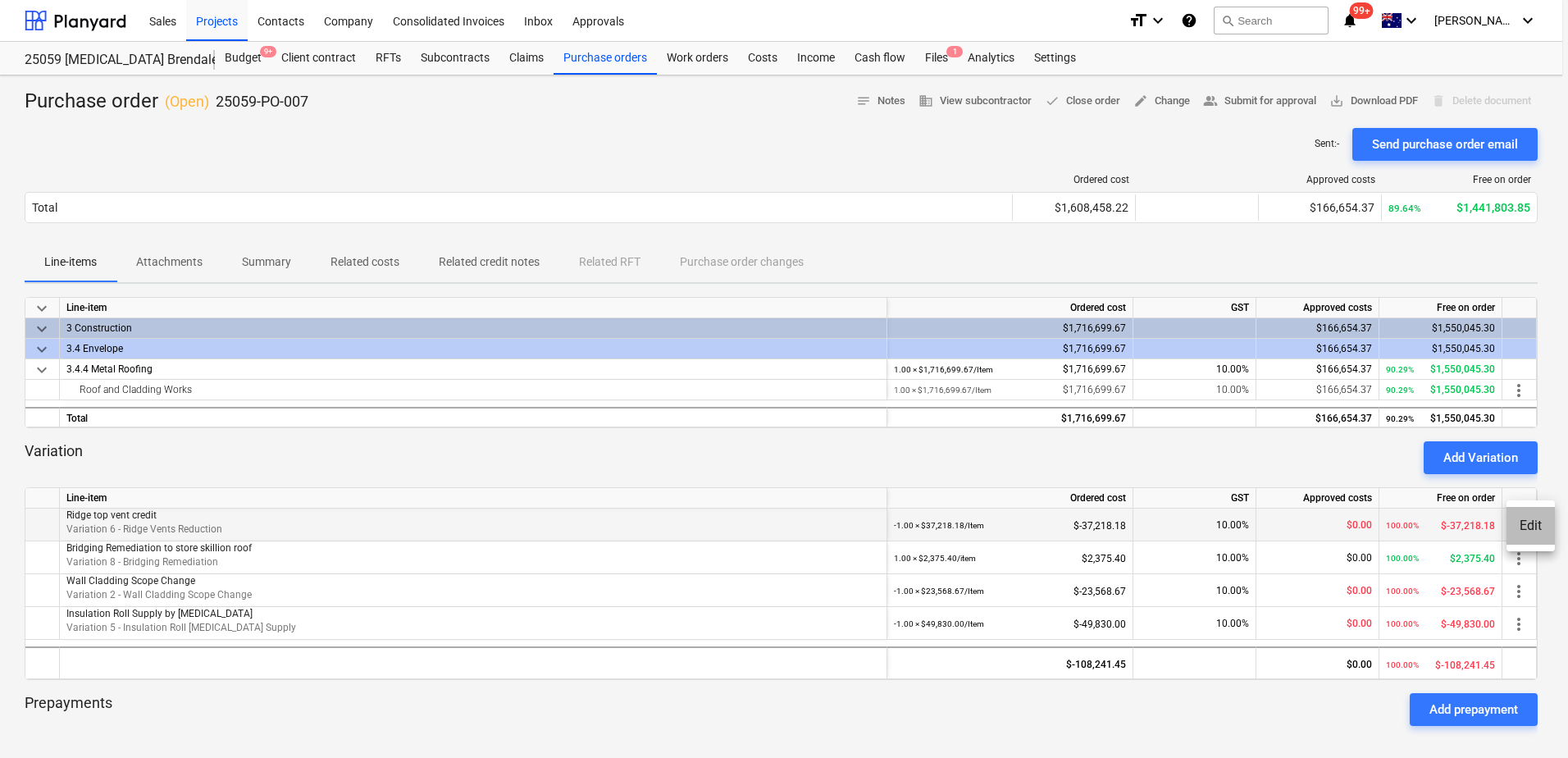
click at [1519, 526] on li "Edit" at bounding box center [1530, 525] width 48 height 38
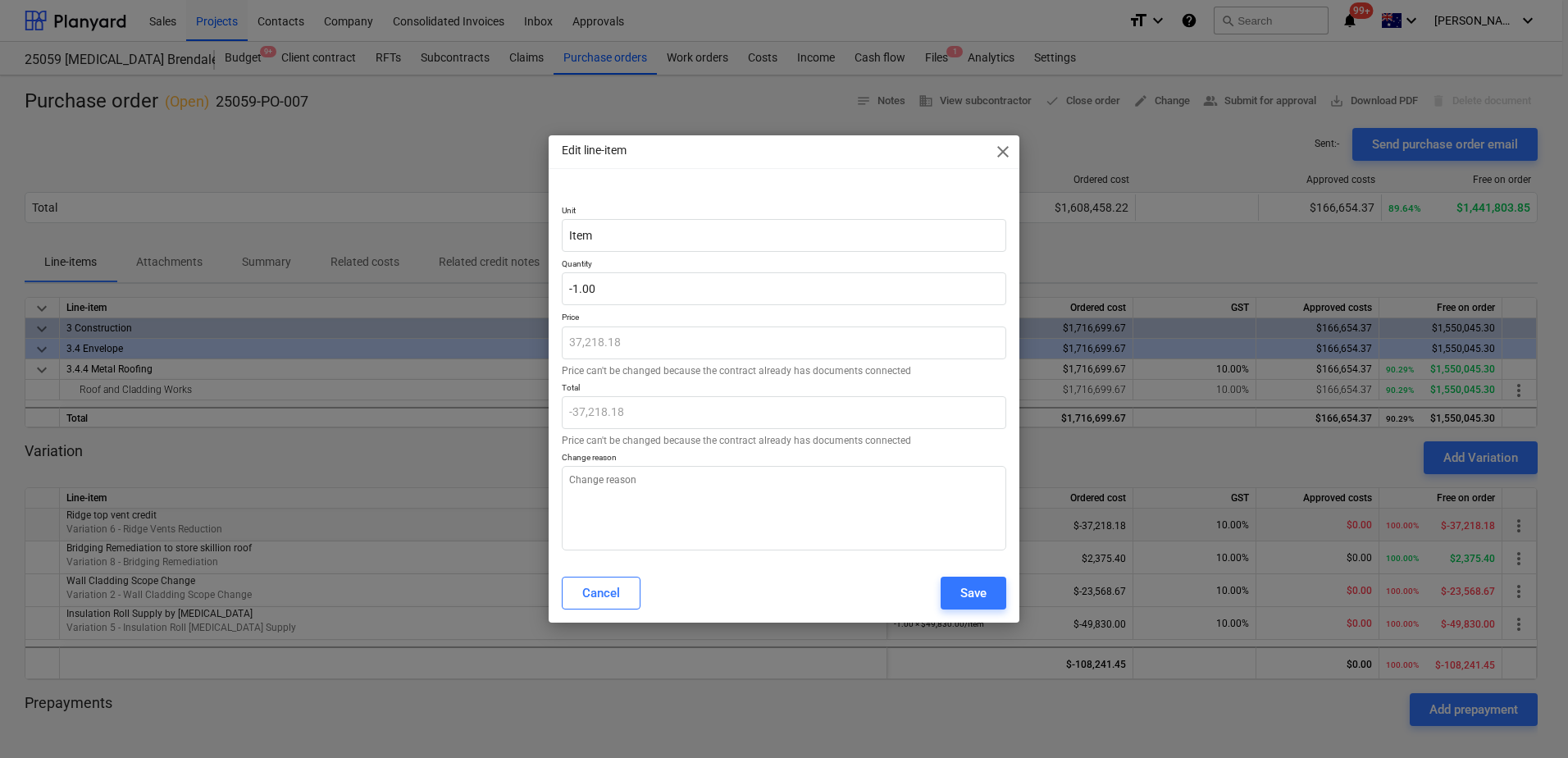
click at [1004, 155] on span "close" at bounding box center [1003, 151] width 19 height 19
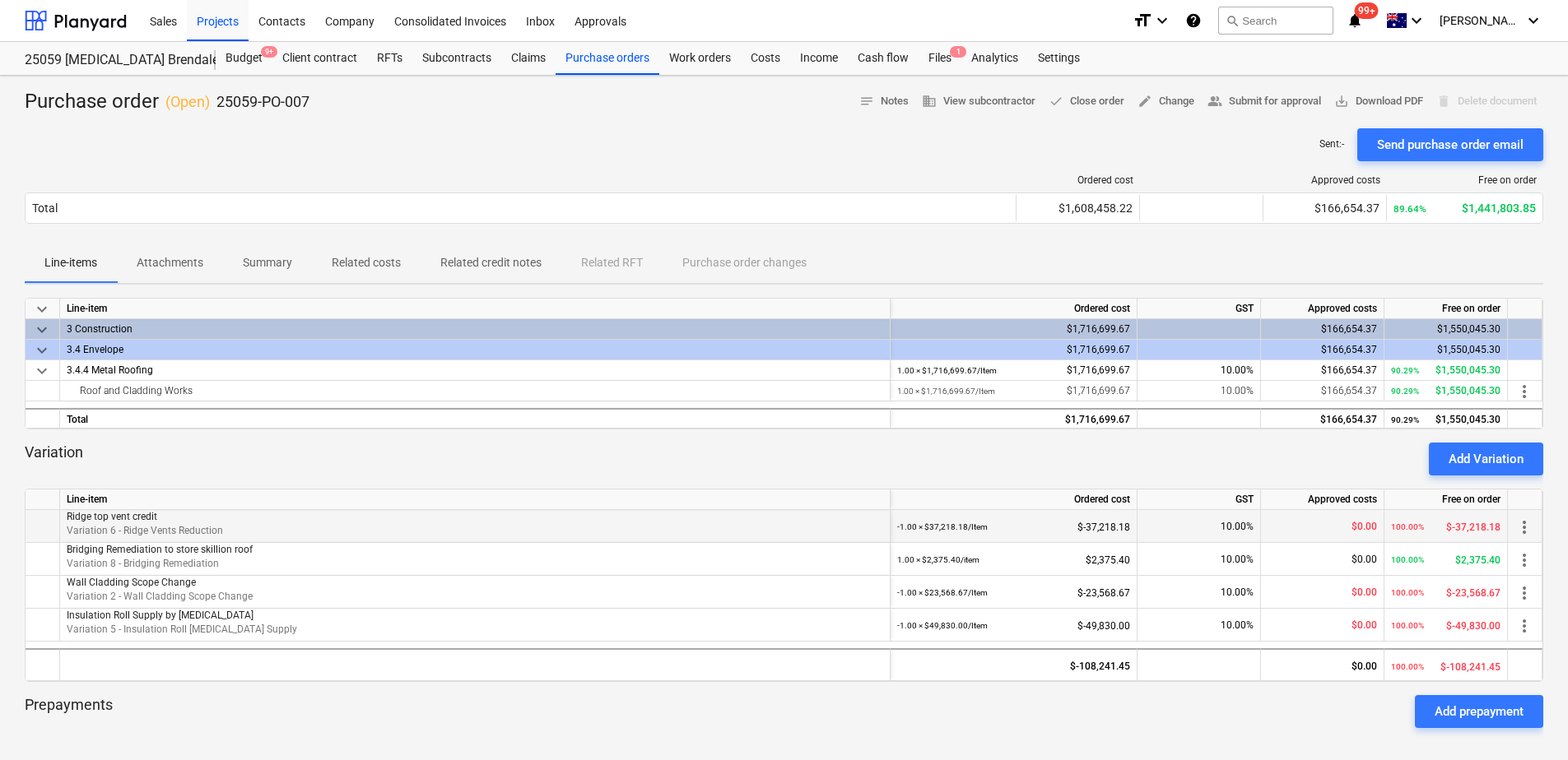
click at [1526, 530] on span "more_vert" at bounding box center [1524, 527] width 19 height 19
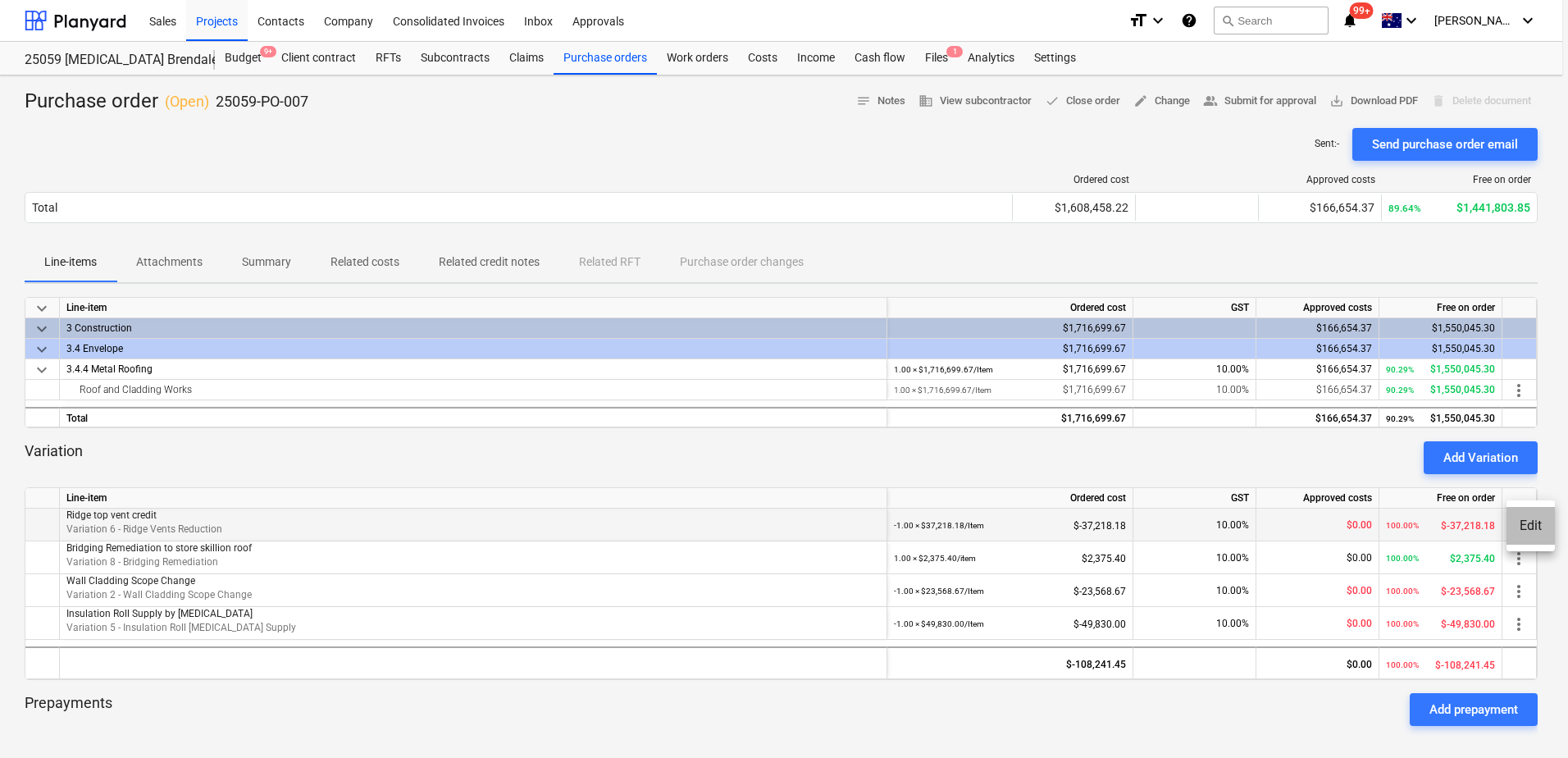
click at [1521, 529] on li "Edit" at bounding box center [1530, 525] width 48 height 38
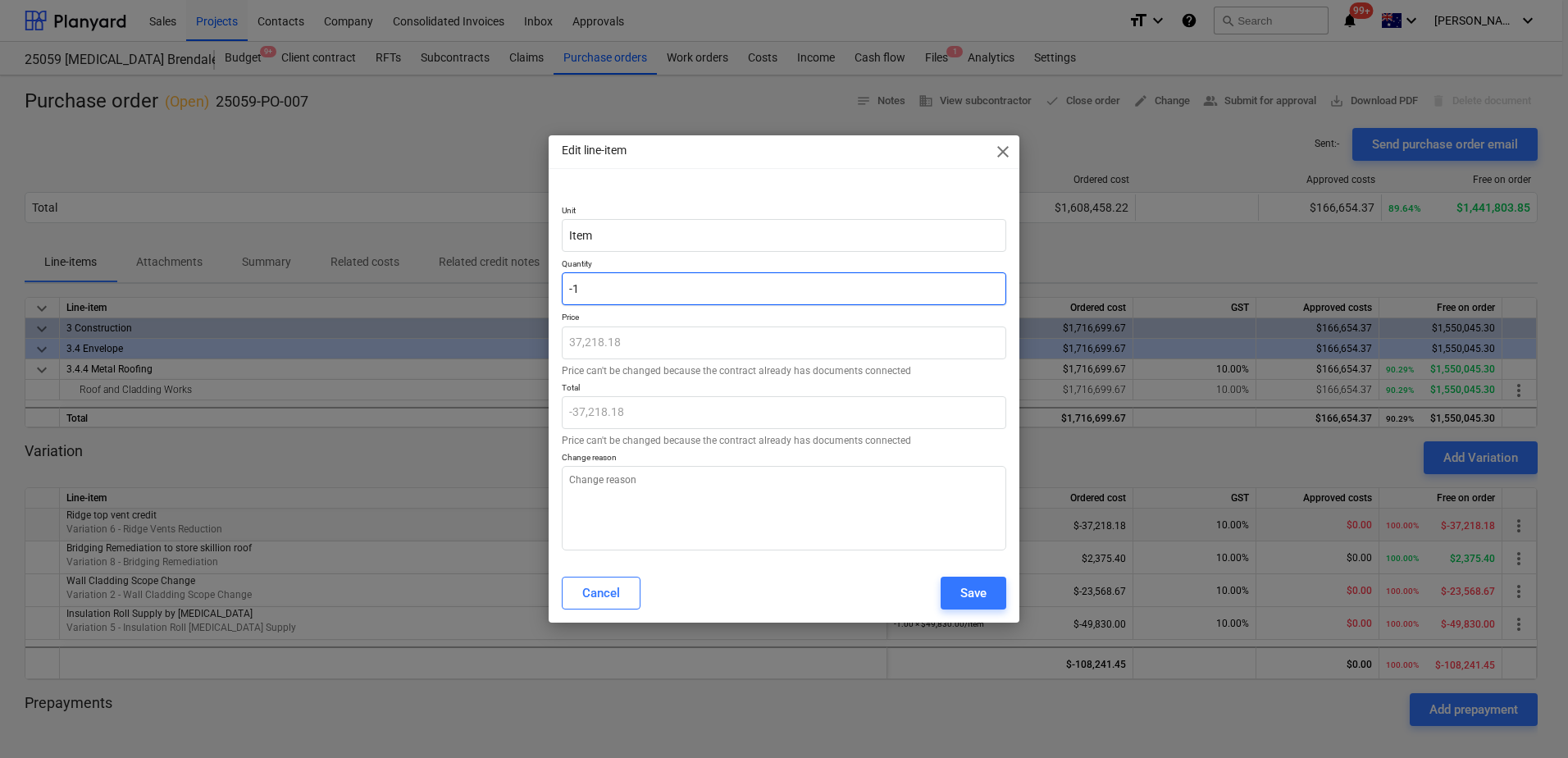
click at [615, 276] on input "-1" at bounding box center [784, 289] width 445 height 33
click at [706, 590] on div "Cancel Save" at bounding box center [784, 593] width 445 height 33
click at [629, 591] on button "Cancel" at bounding box center [602, 593] width 79 height 33
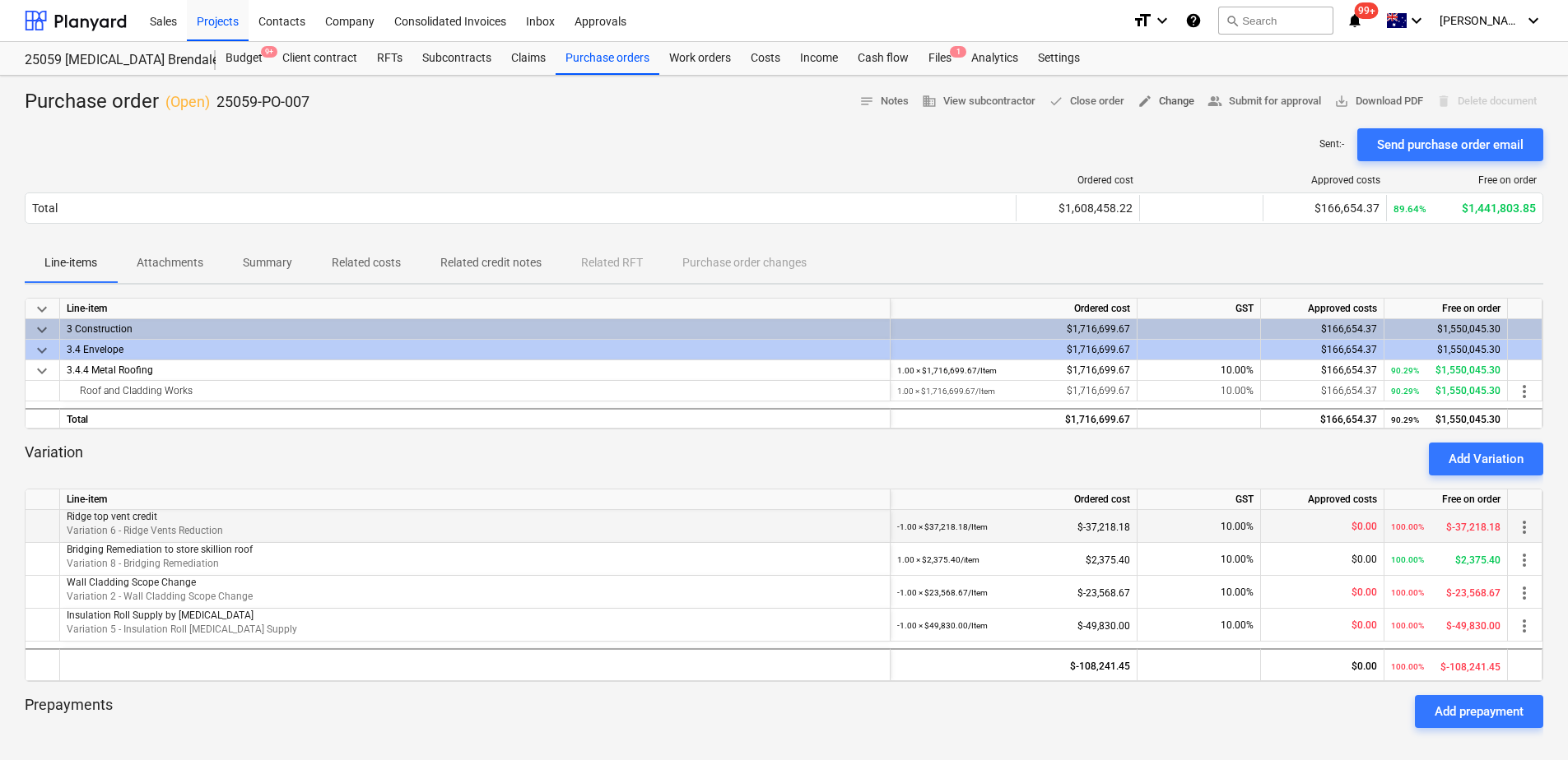
click at [1164, 100] on span "edit Change" at bounding box center [1165, 101] width 57 height 19
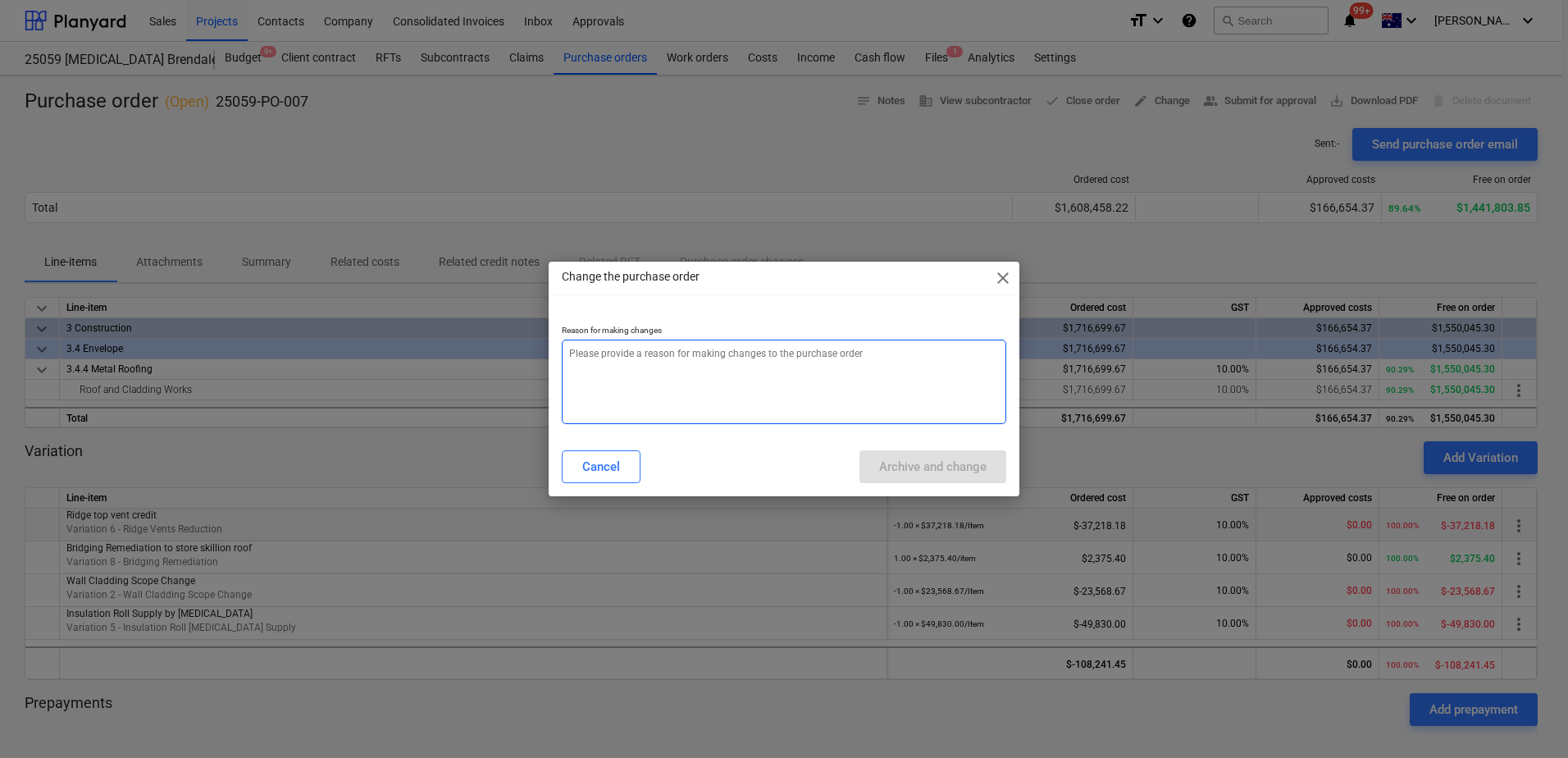
click at [756, 352] on textarea at bounding box center [784, 382] width 445 height 85
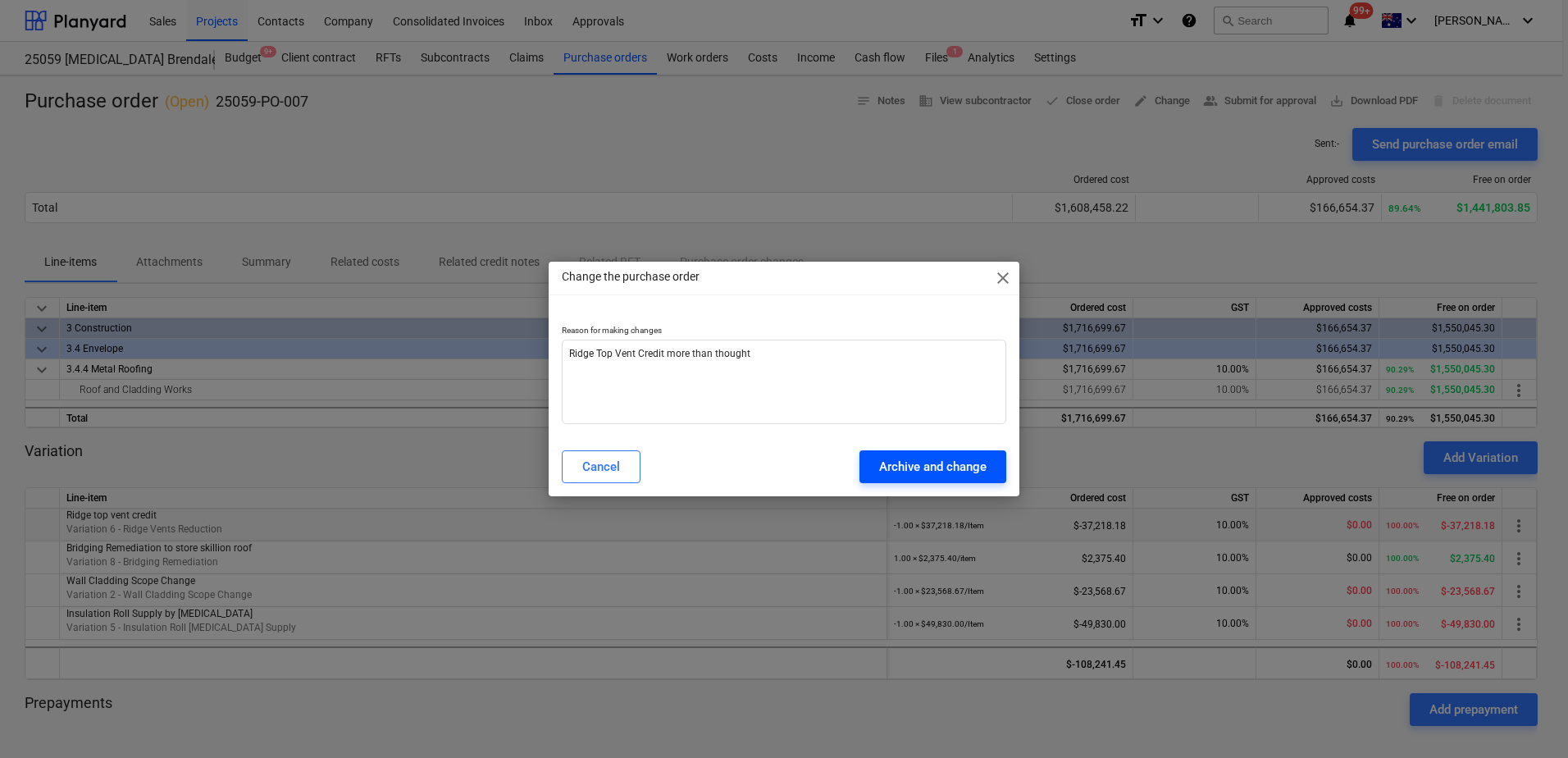
click at [898, 473] on div "Archive and change" at bounding box center [933, 467] width 108 height 21
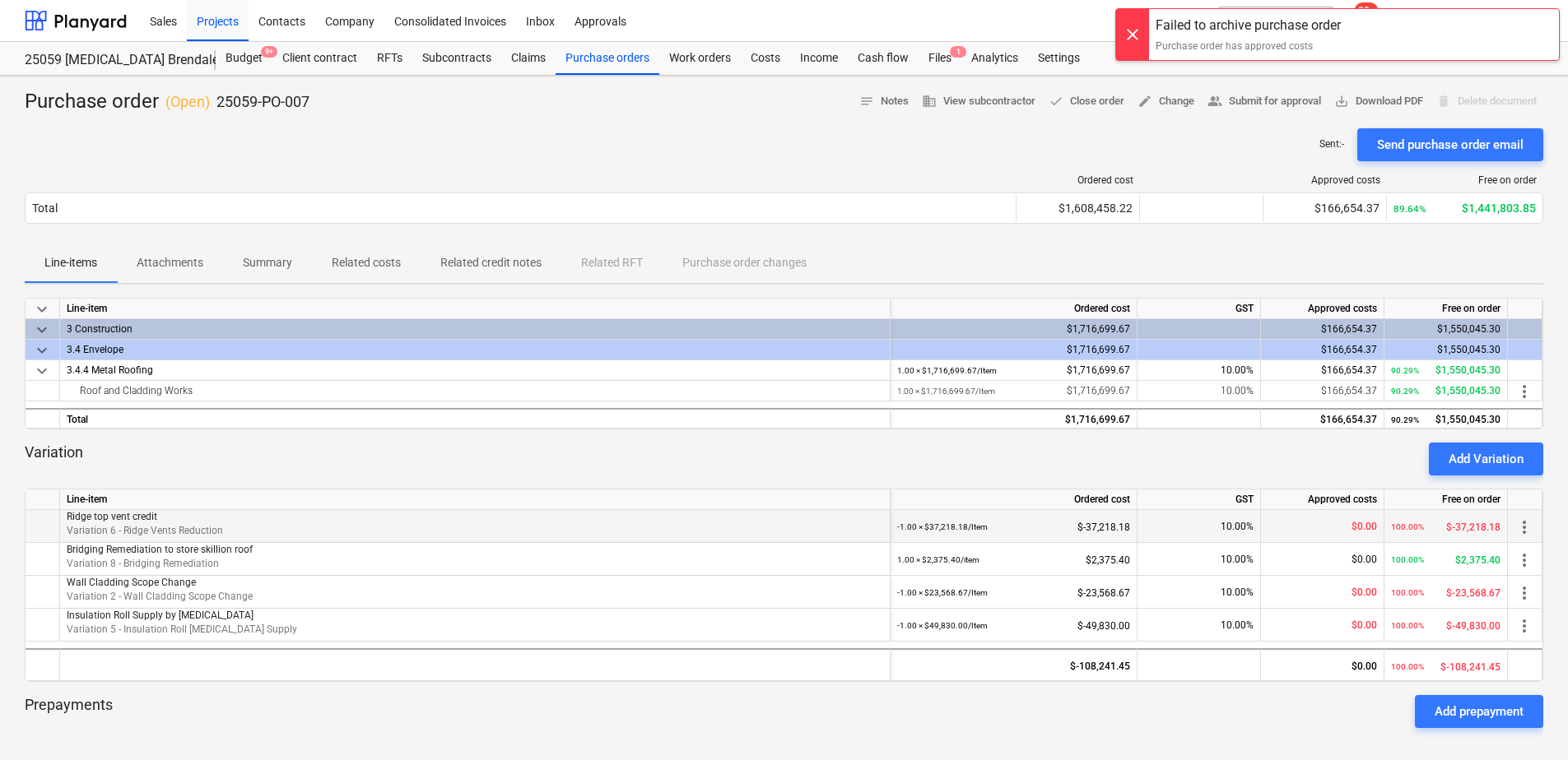
click at [781, 136] on div "Sent : - Send purchase order email" at bounding box center [784, 145] width 1519 height 33
click at [935, 61] on div "Files 1" at bounding box center [940, 58] width 43 height 33
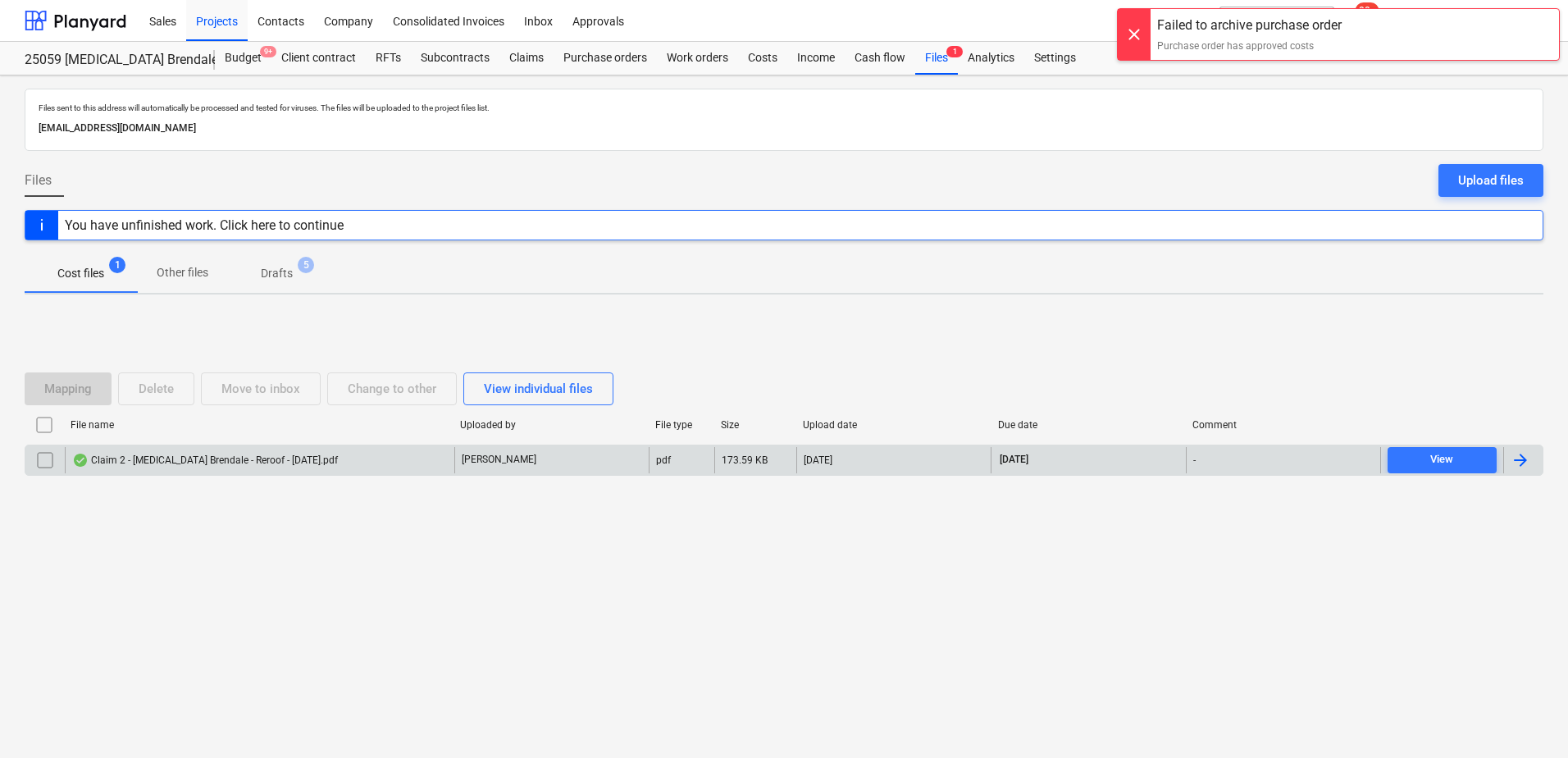
click at [361, 467] on div "Claim 2 - Iplex Brendale - Reroof - 20 September 2025.pdf" at bounding box center [259, 459] width 390 height 26
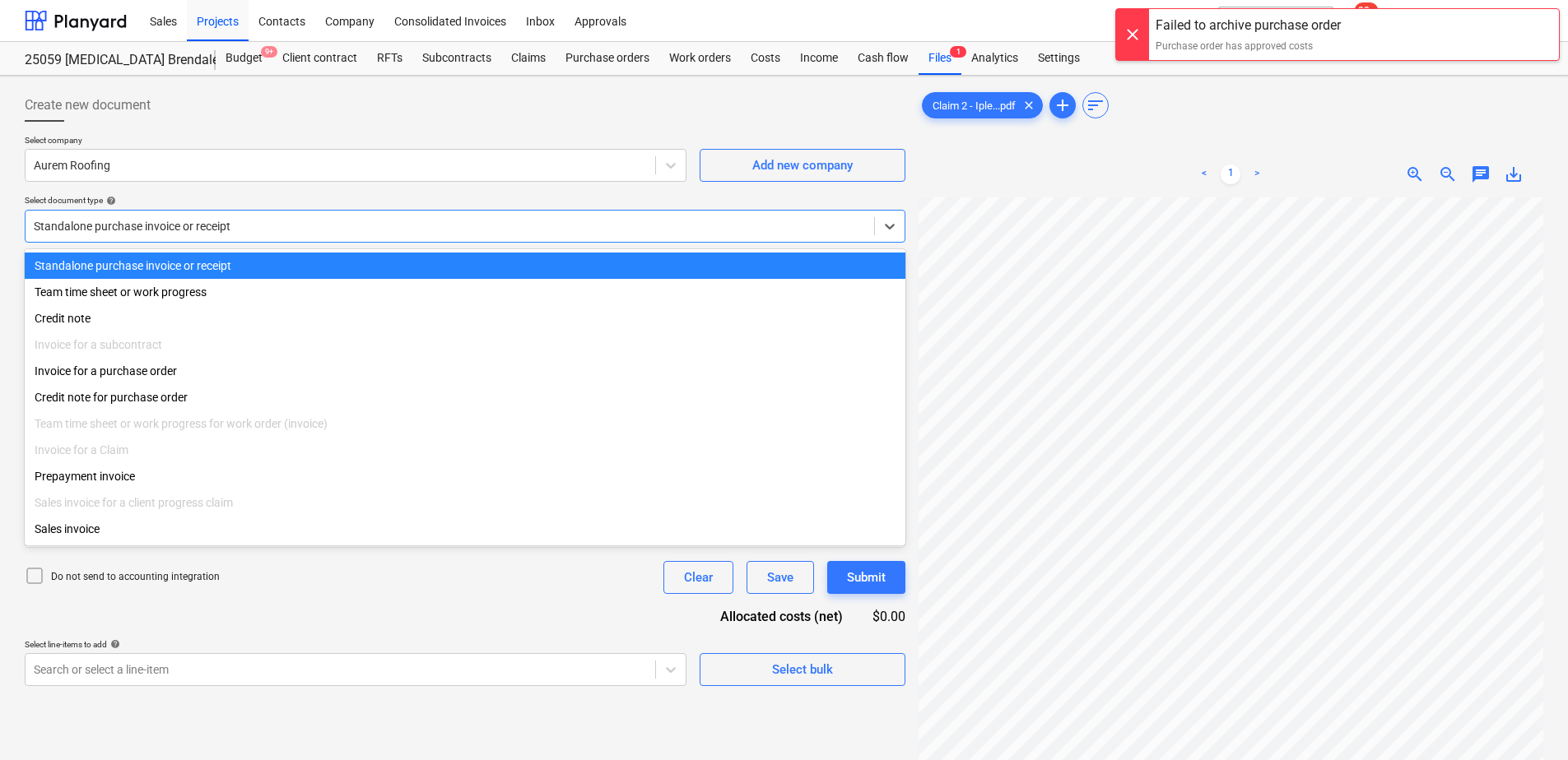
click at [346, 234] on div at bounding box center [449, 226] width 832 height 16
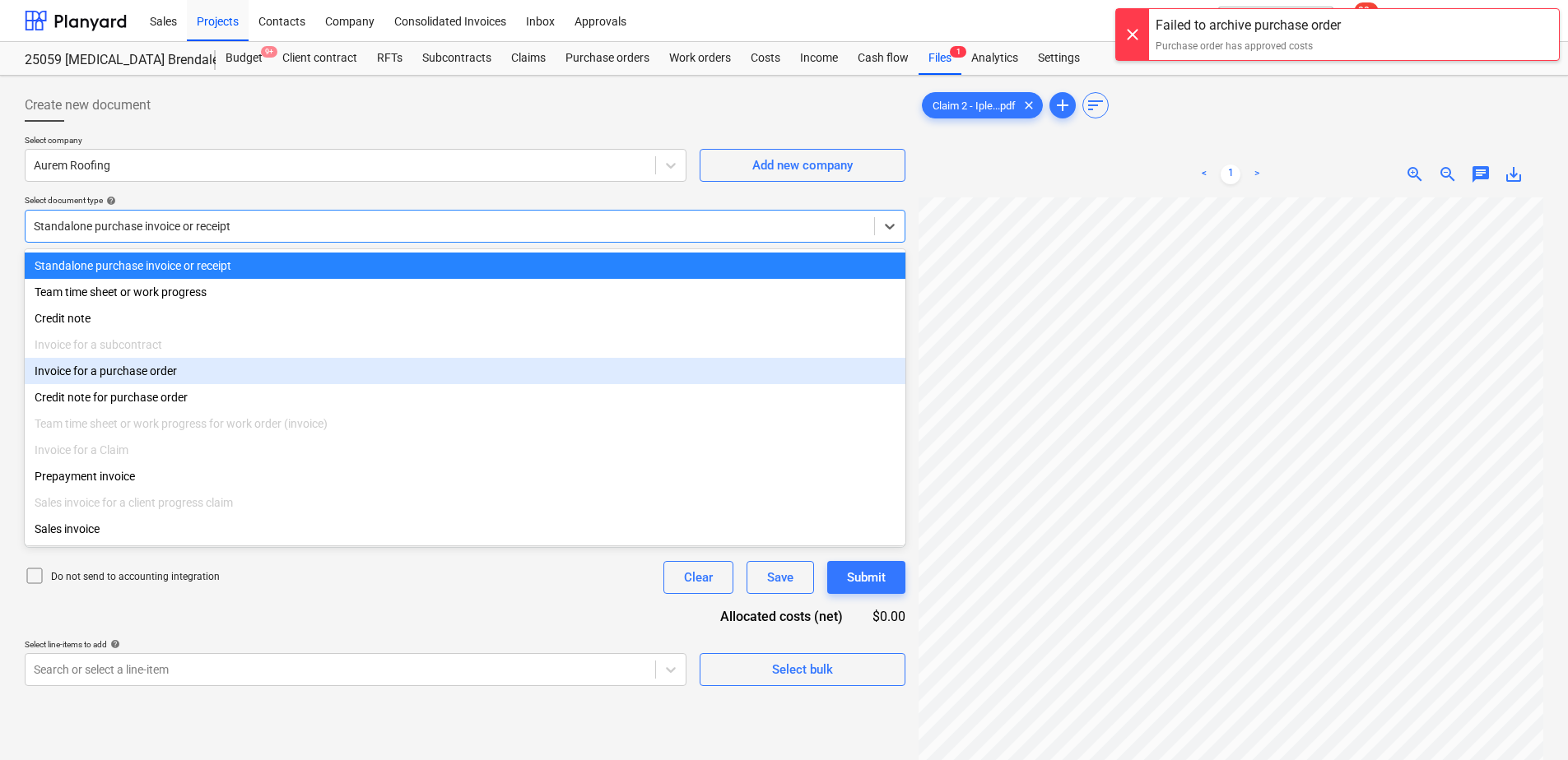
click at [240, 384] on div "Invoice for a purchase order" at bounding box center [465, 371] width 880 height 26
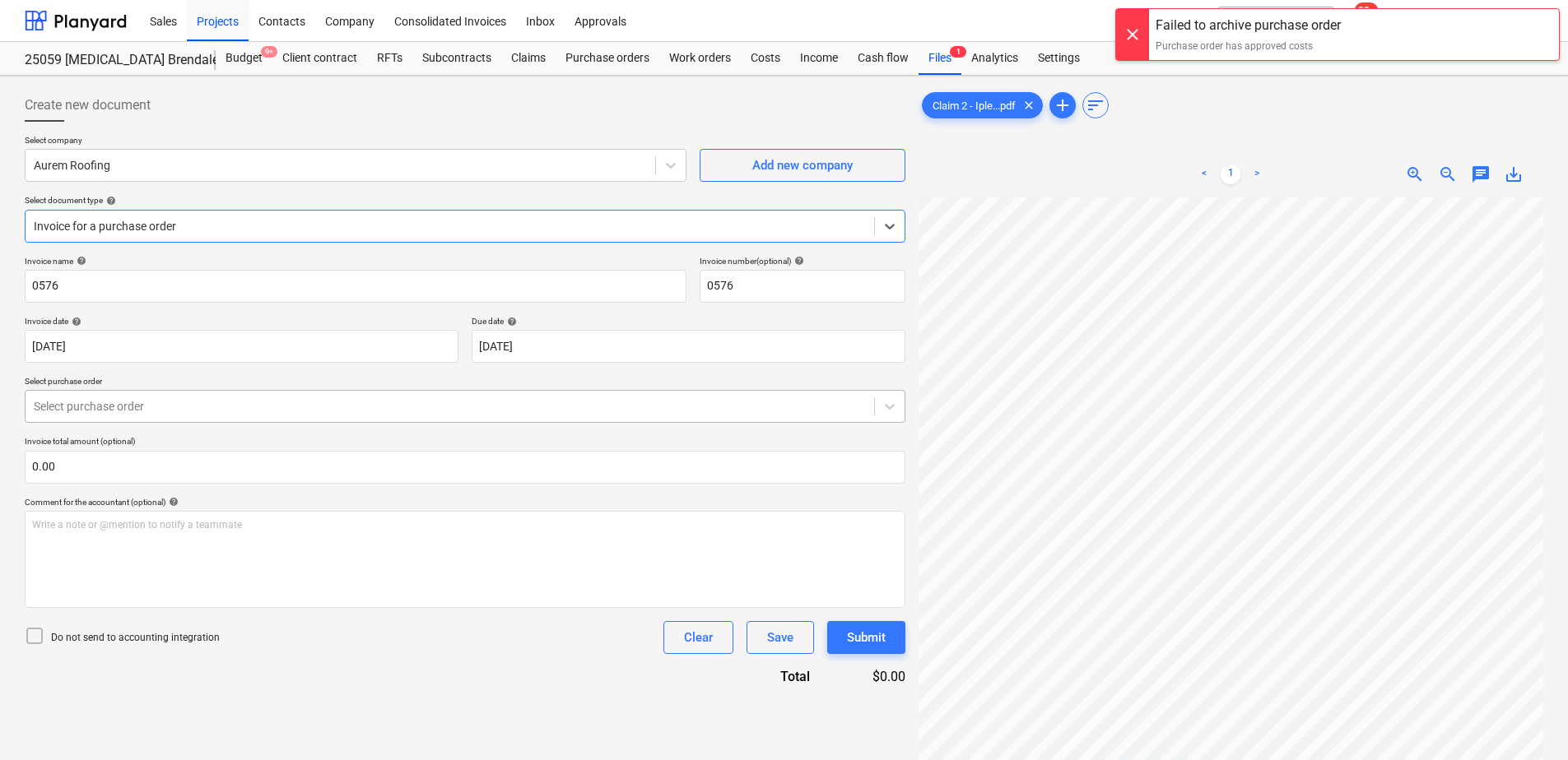
click at [419, 398] on div at bounding box center [449, 406] width 832 height 16
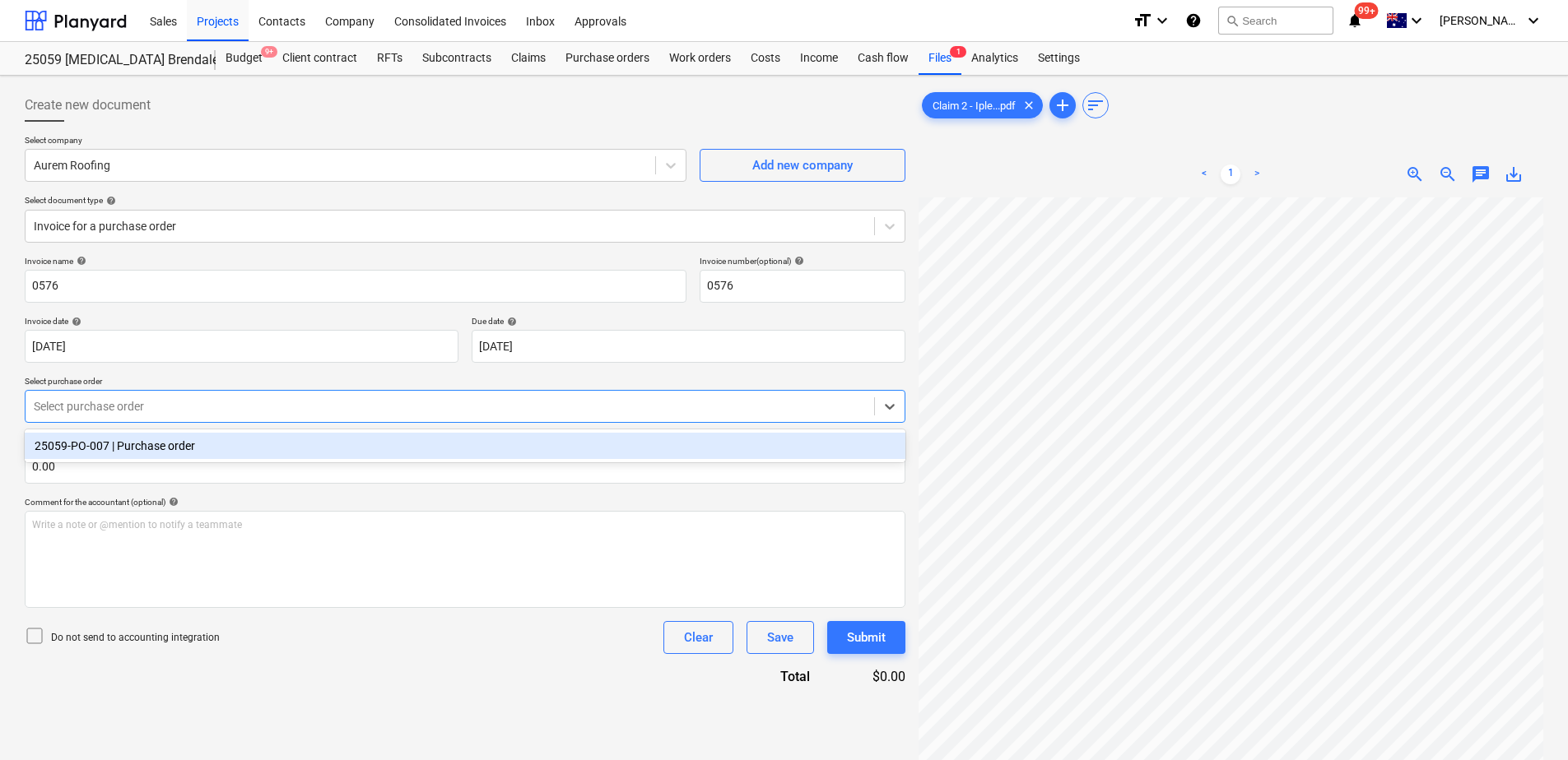
click at [407, 448] on div "25059-PO-007 | Purchase order" at bounding box center [465, 445] width 880 height 26
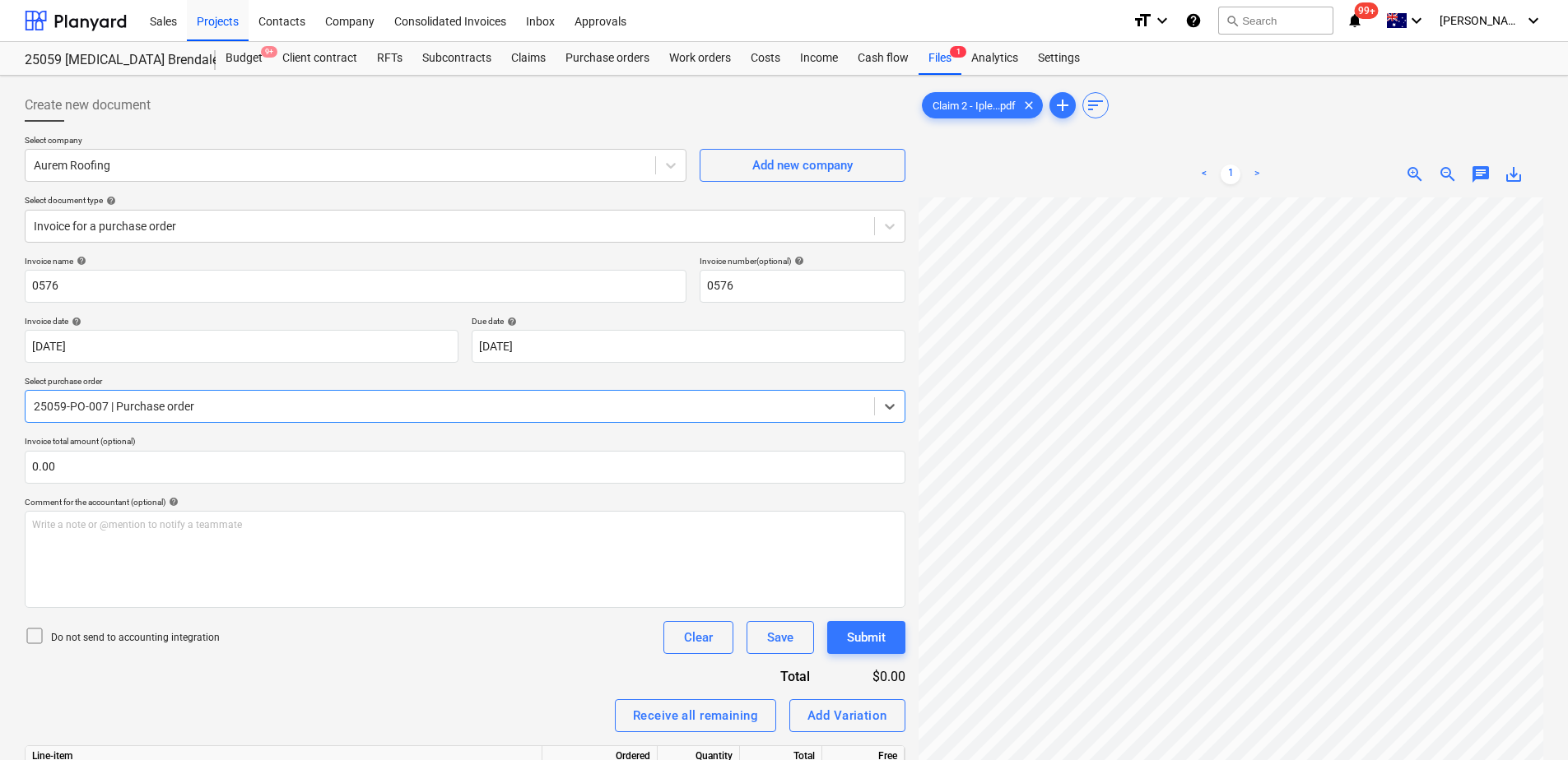
click at [370, 685] on div "Invoice name help 0576 Invoice number (optional) help 0576 Invoice date help 19…" at bounding box center [465, 636] width 880 height 762
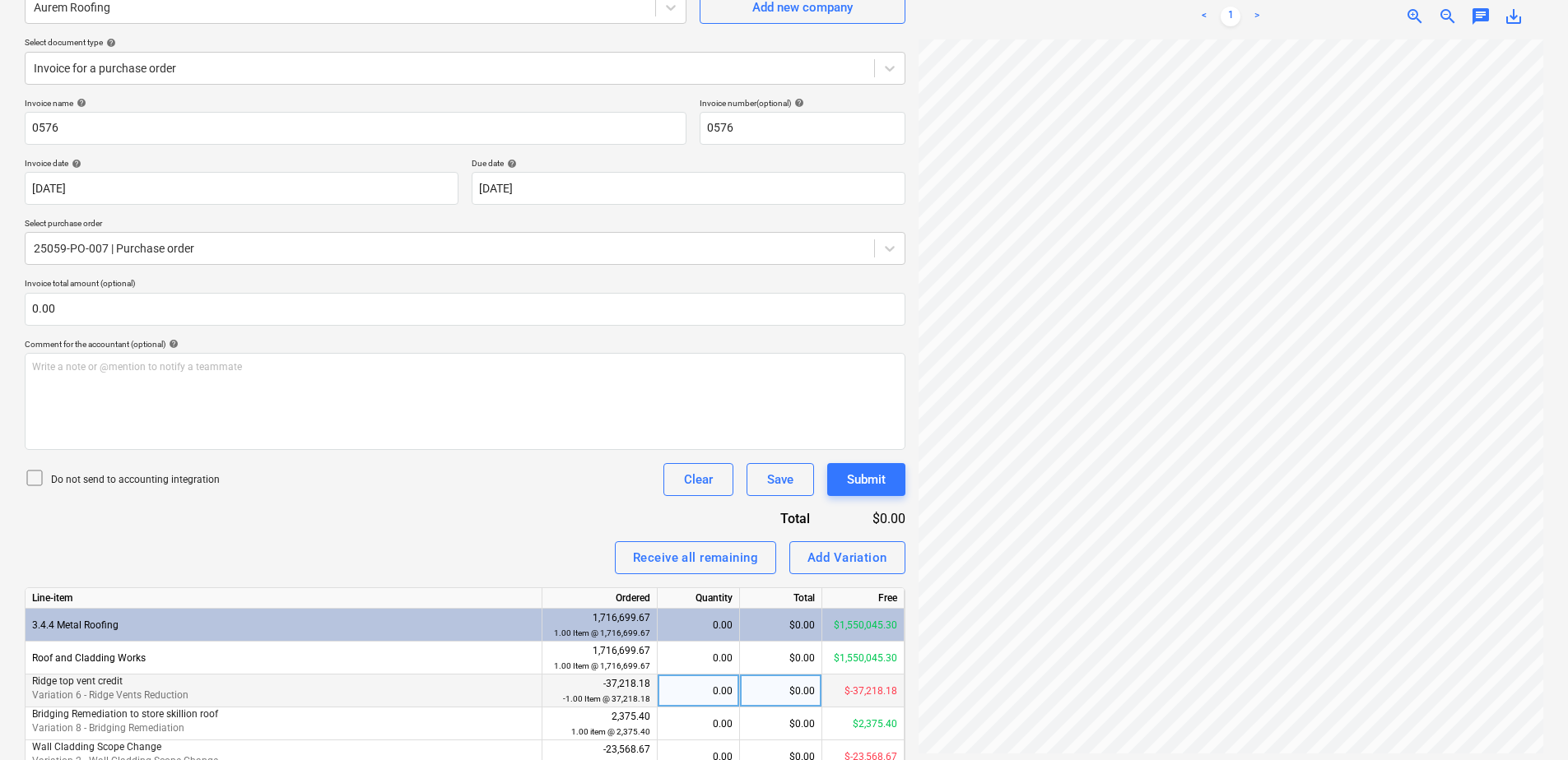
scroll to position [270, 0]
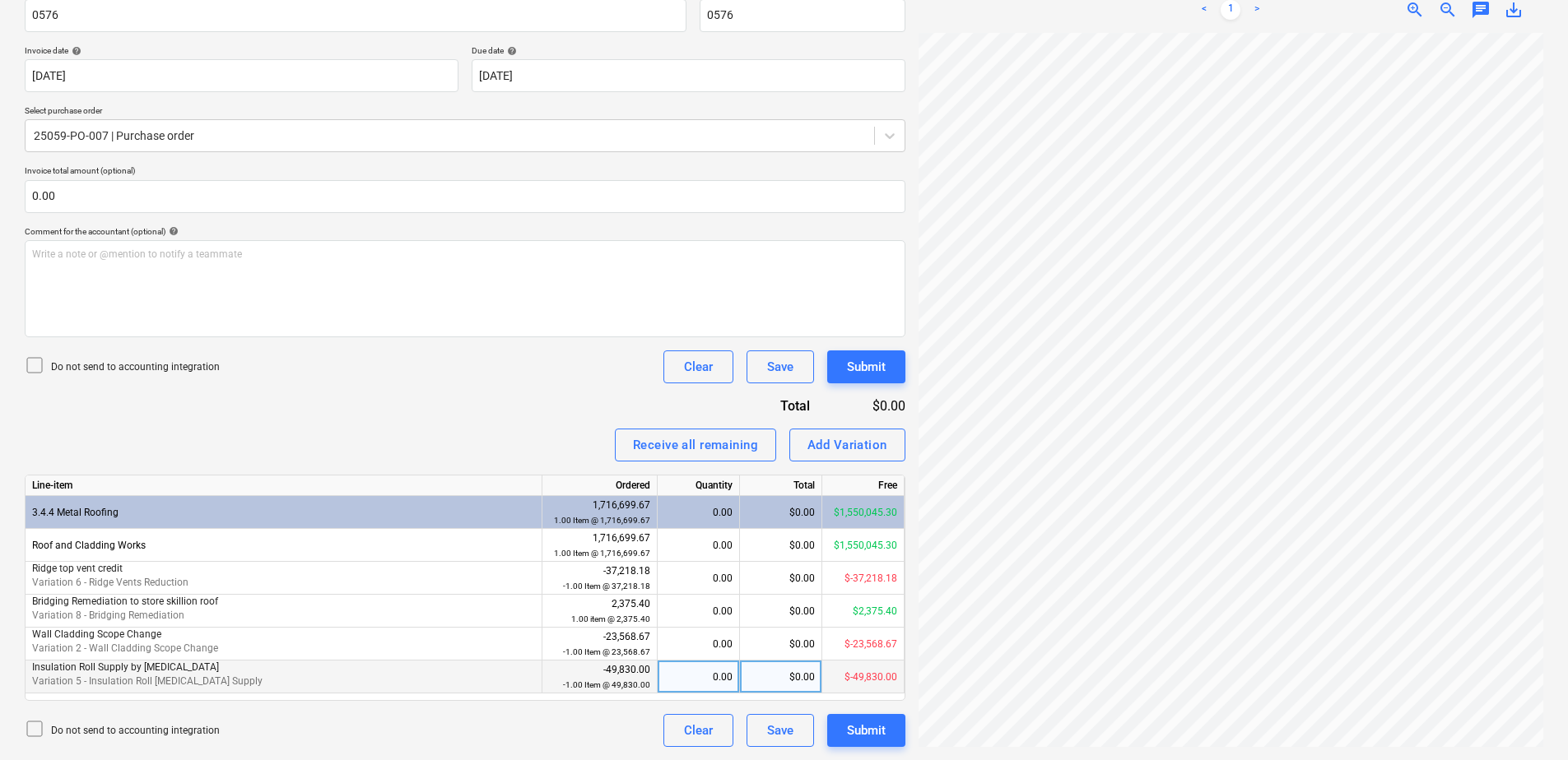
click at [675, 682] on div "0.00" at bounding box center [698, 677] width 69 height 33
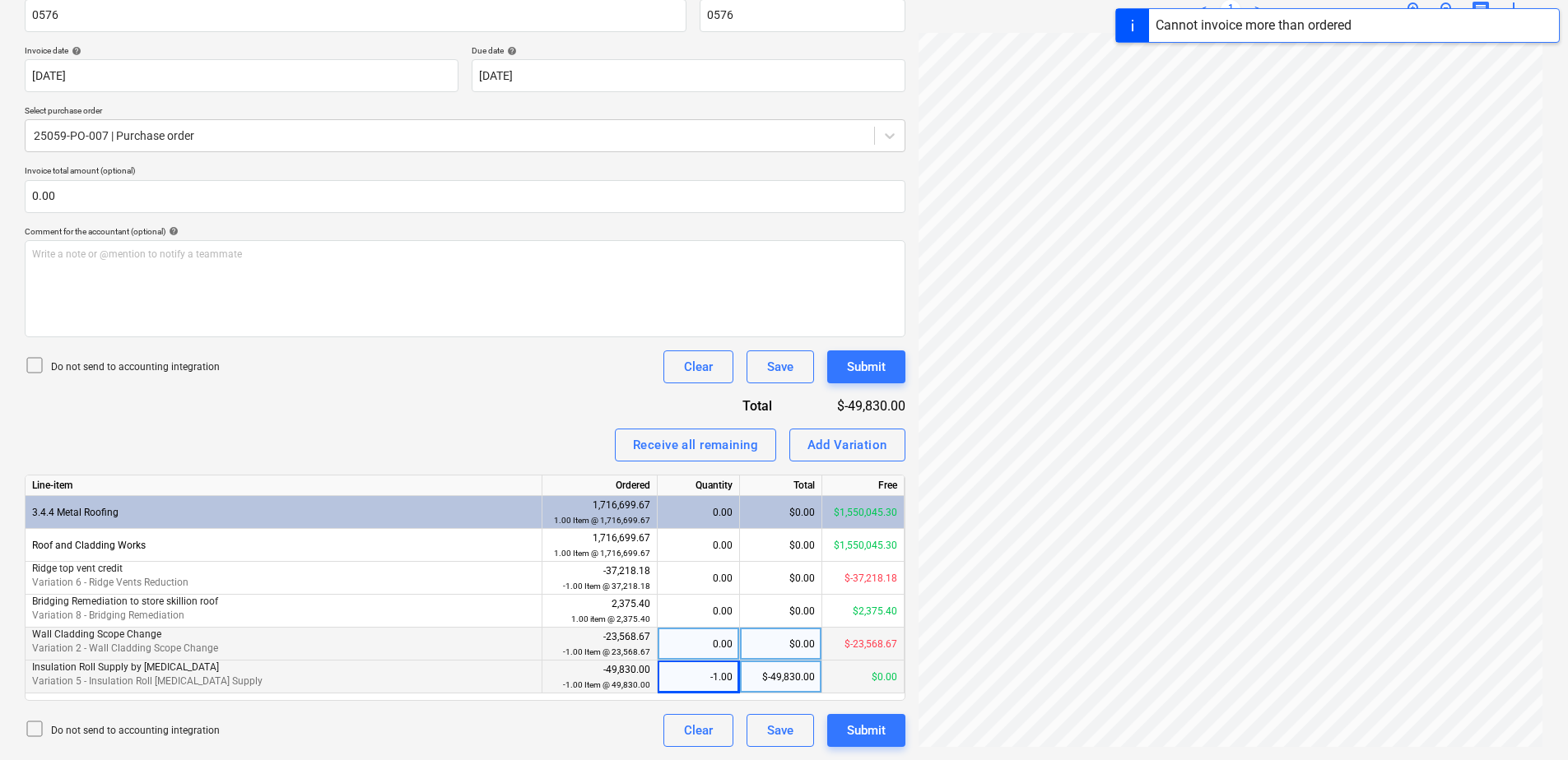
scroll to position [119, 120]
click at [686, 650] on div "0.00" at bounding box center [698, 644] width 69 height 33
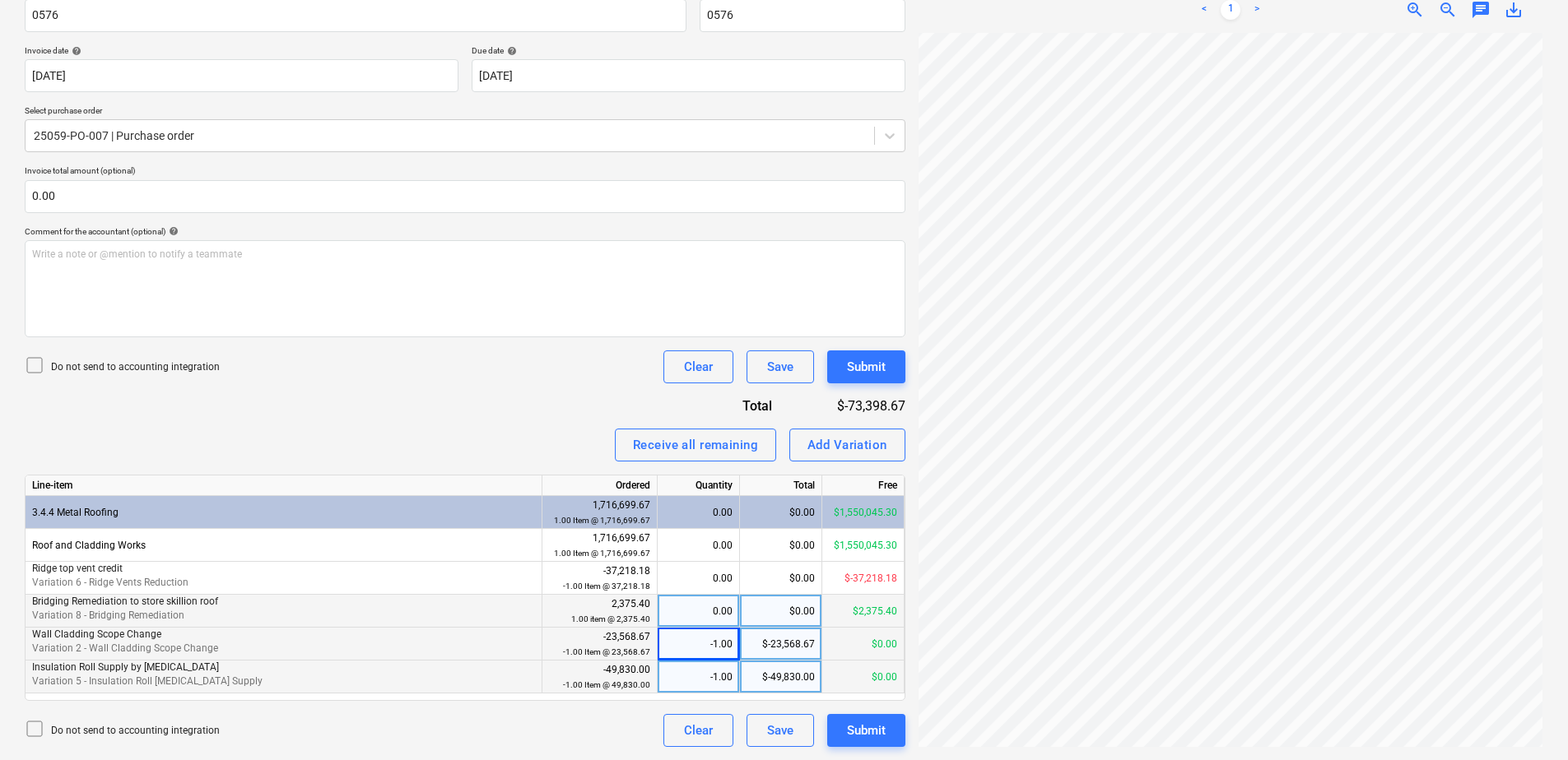
click at [680, 609] on div "0.00" at bounding box center [698, 611] width 69 height 33
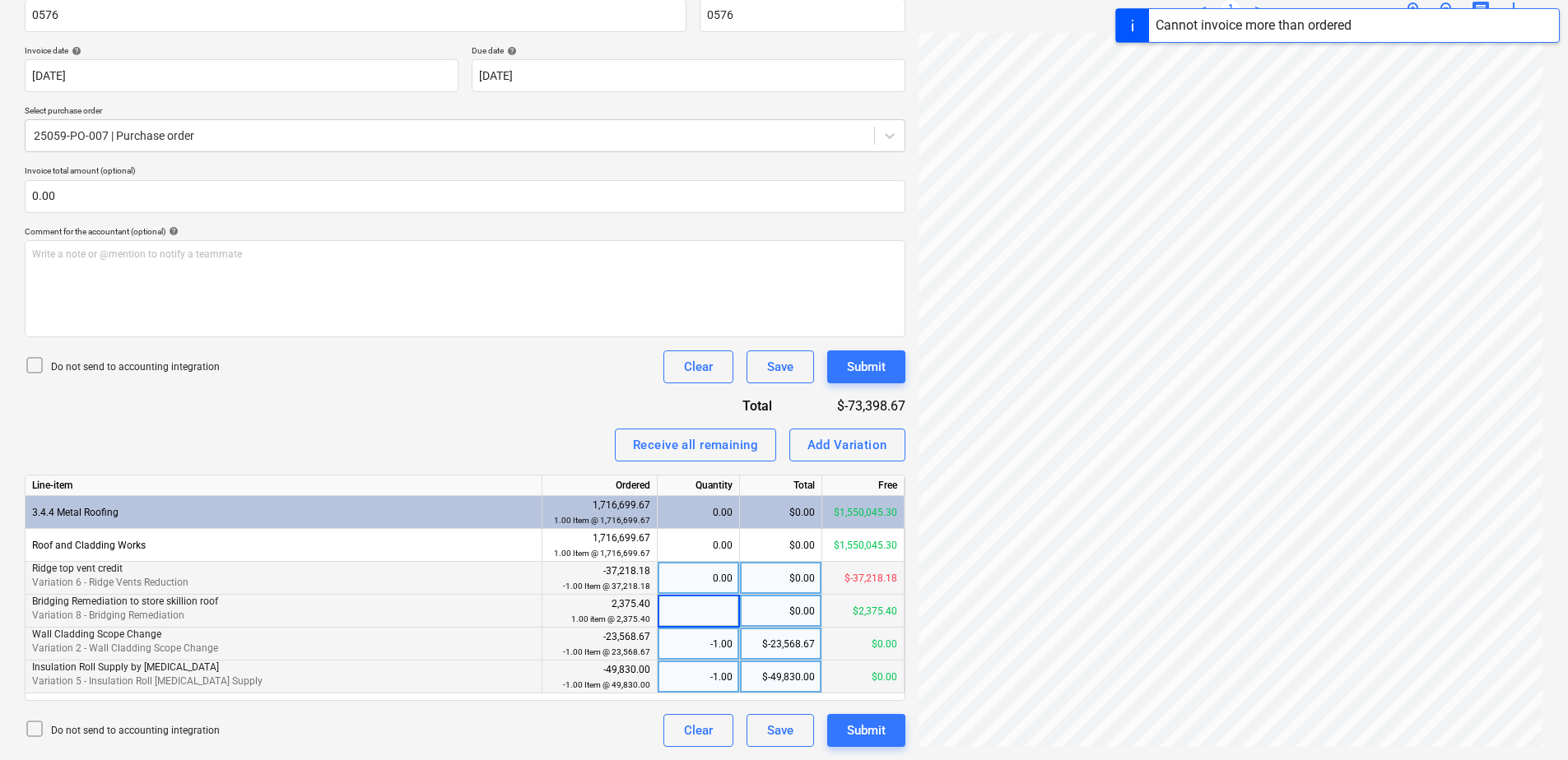
click at [680, 576] on div "0.00" at bounding box center [698, 578] width 69 height 33
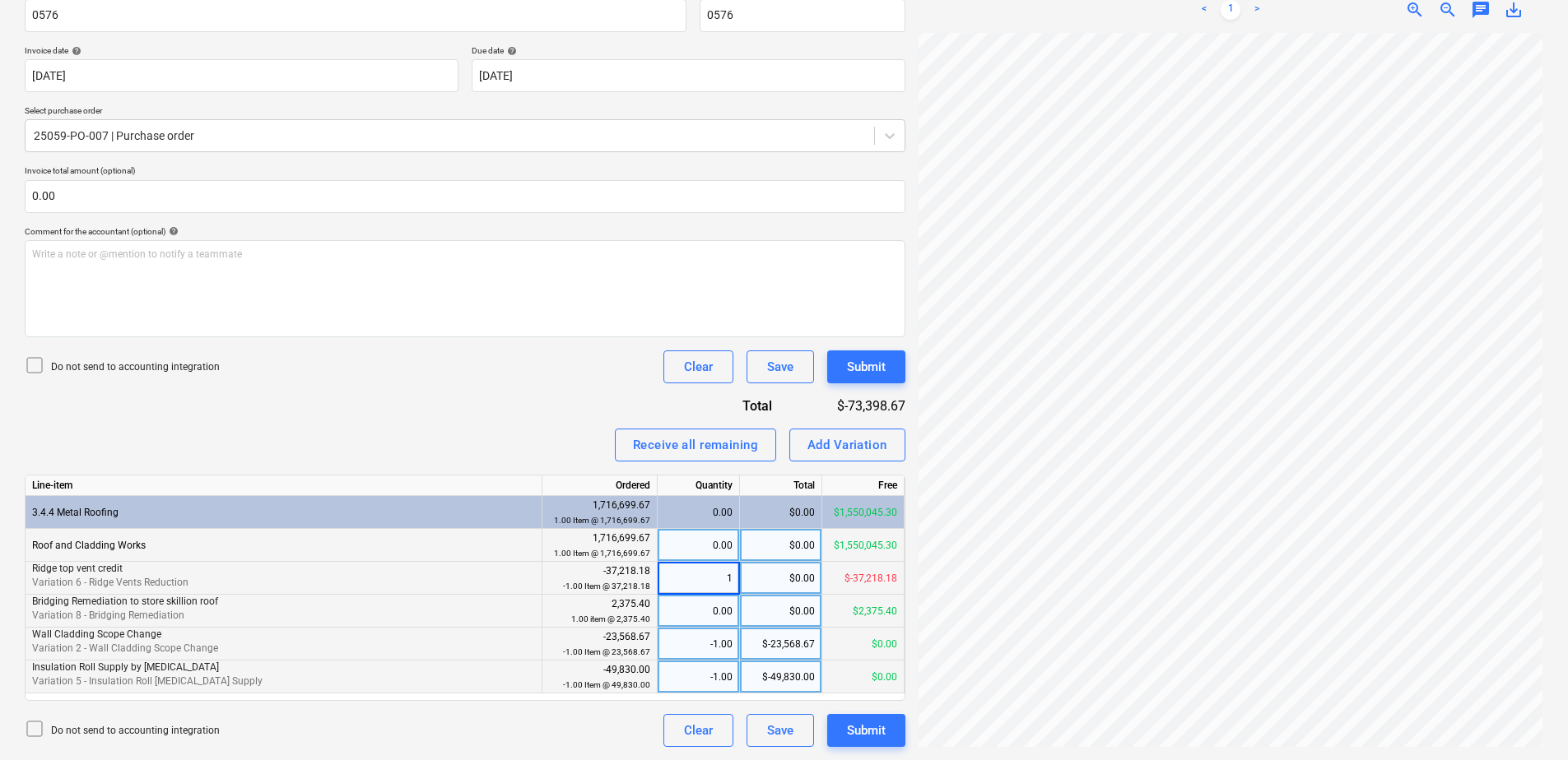
click at [697, 547] on div "0.00" at bounding box center [698, 546] width 69 height 33
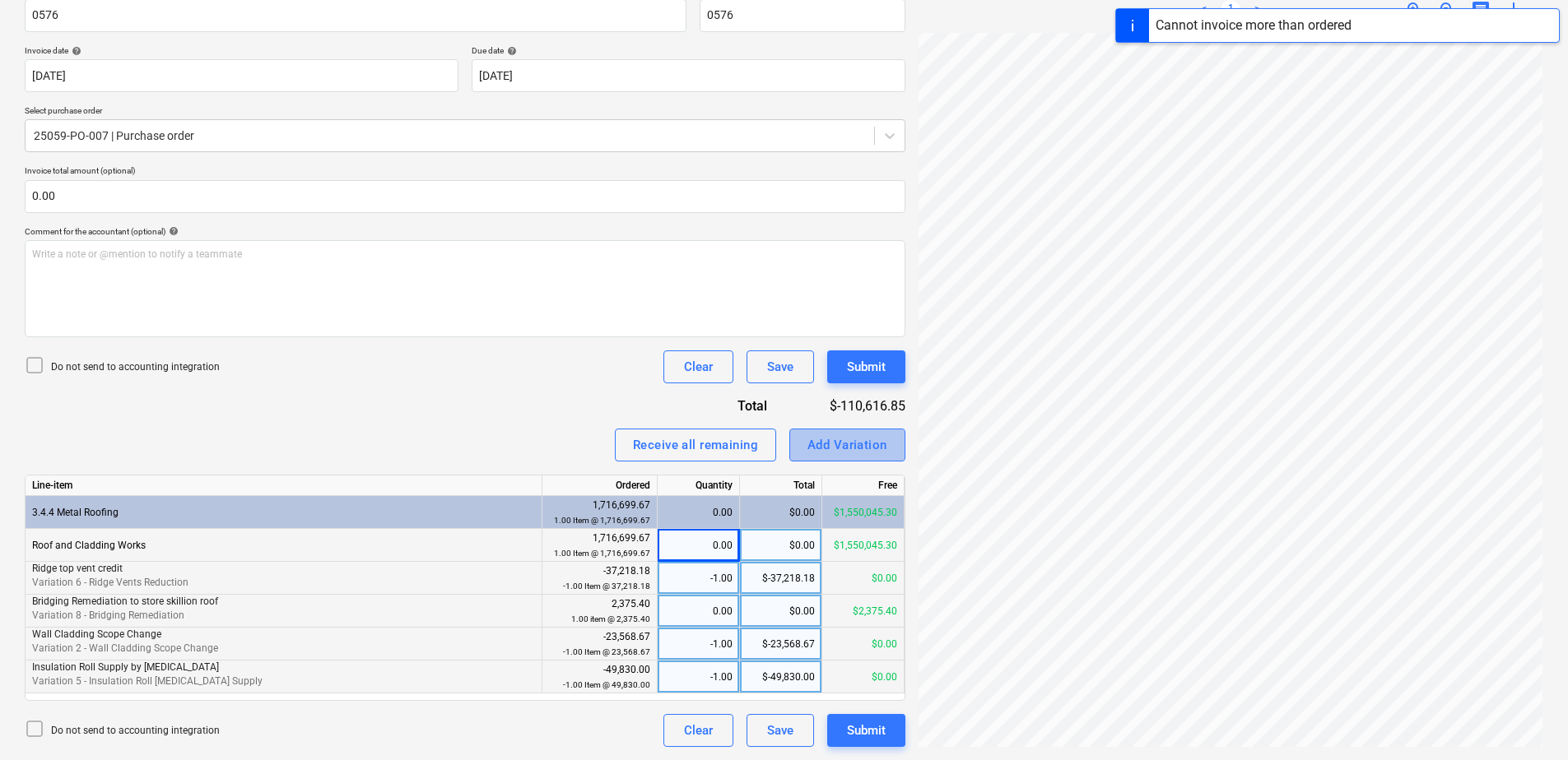
click at [853, 450] on div "Add Variation" at bounding box center [847, 445] width 80 height 21
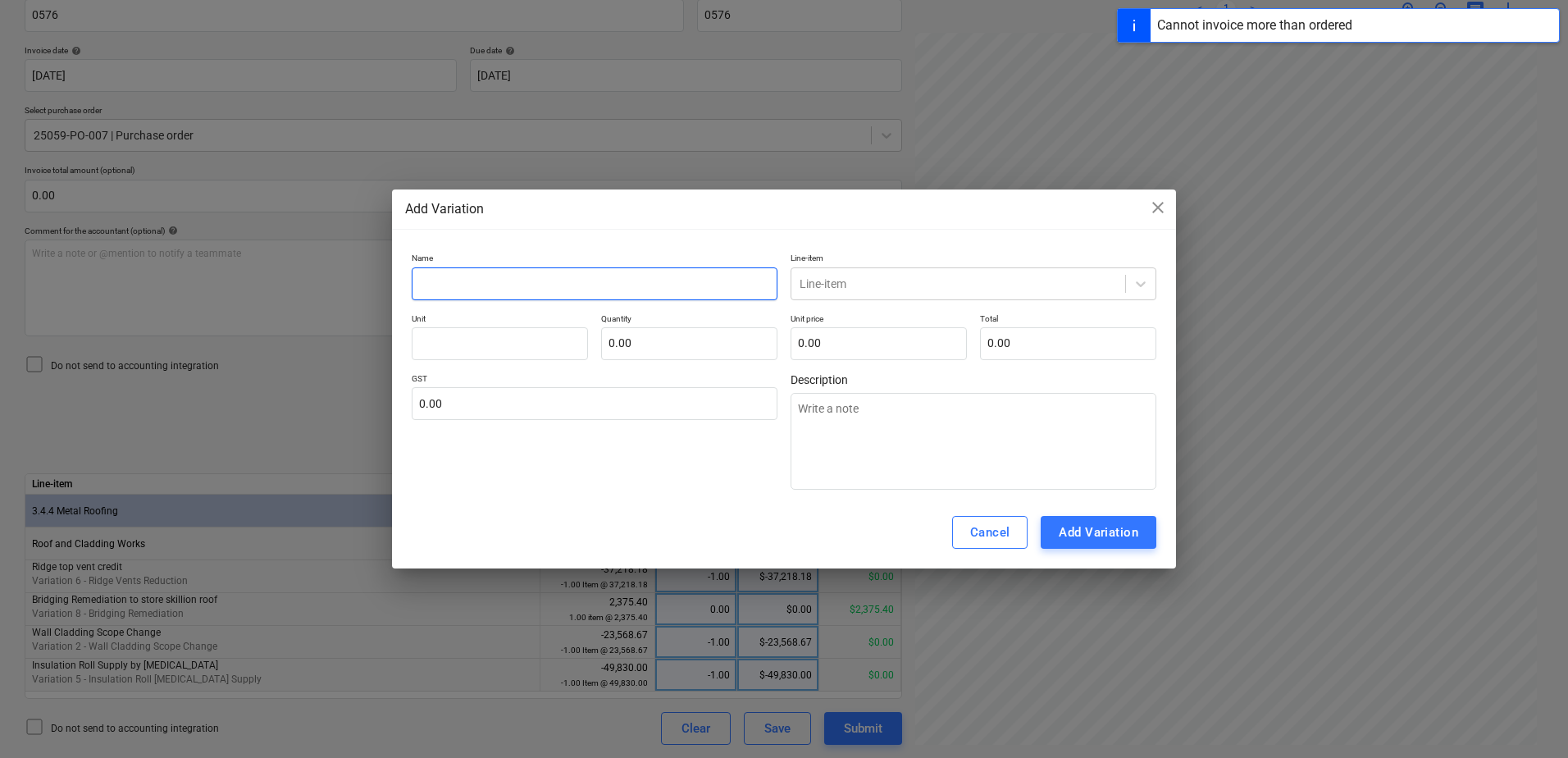
click at [494, 287] on input "text" at bounding box center [595, 284] width 366 height 33
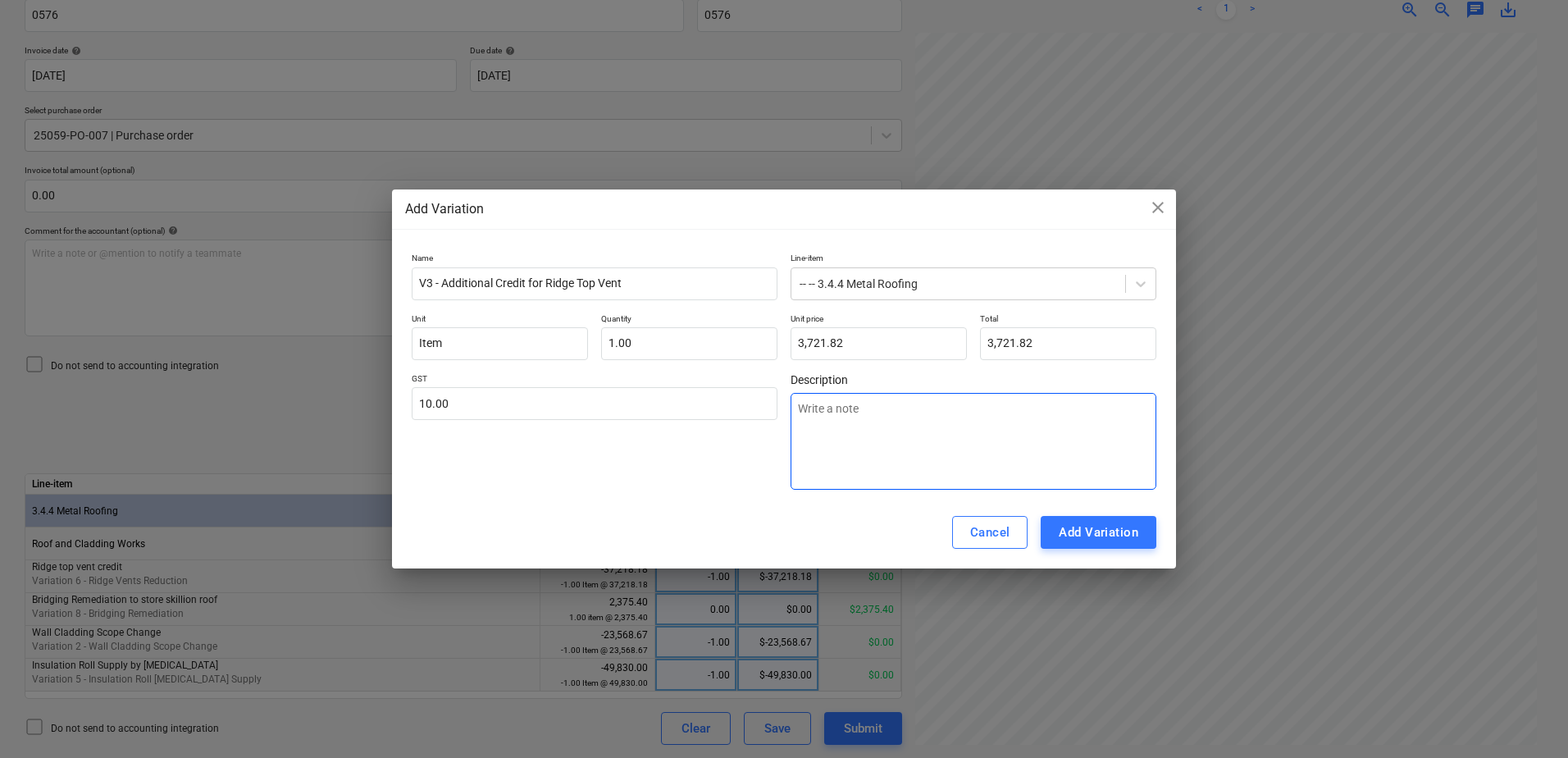
drag, startPoint x: 1033, startPoint y: 438, endPoint x: 1039, endPoint y: 451, distance: 14.3
click at [1033, 438] on textarea at bounding box center [973, 441] width 366 height 97
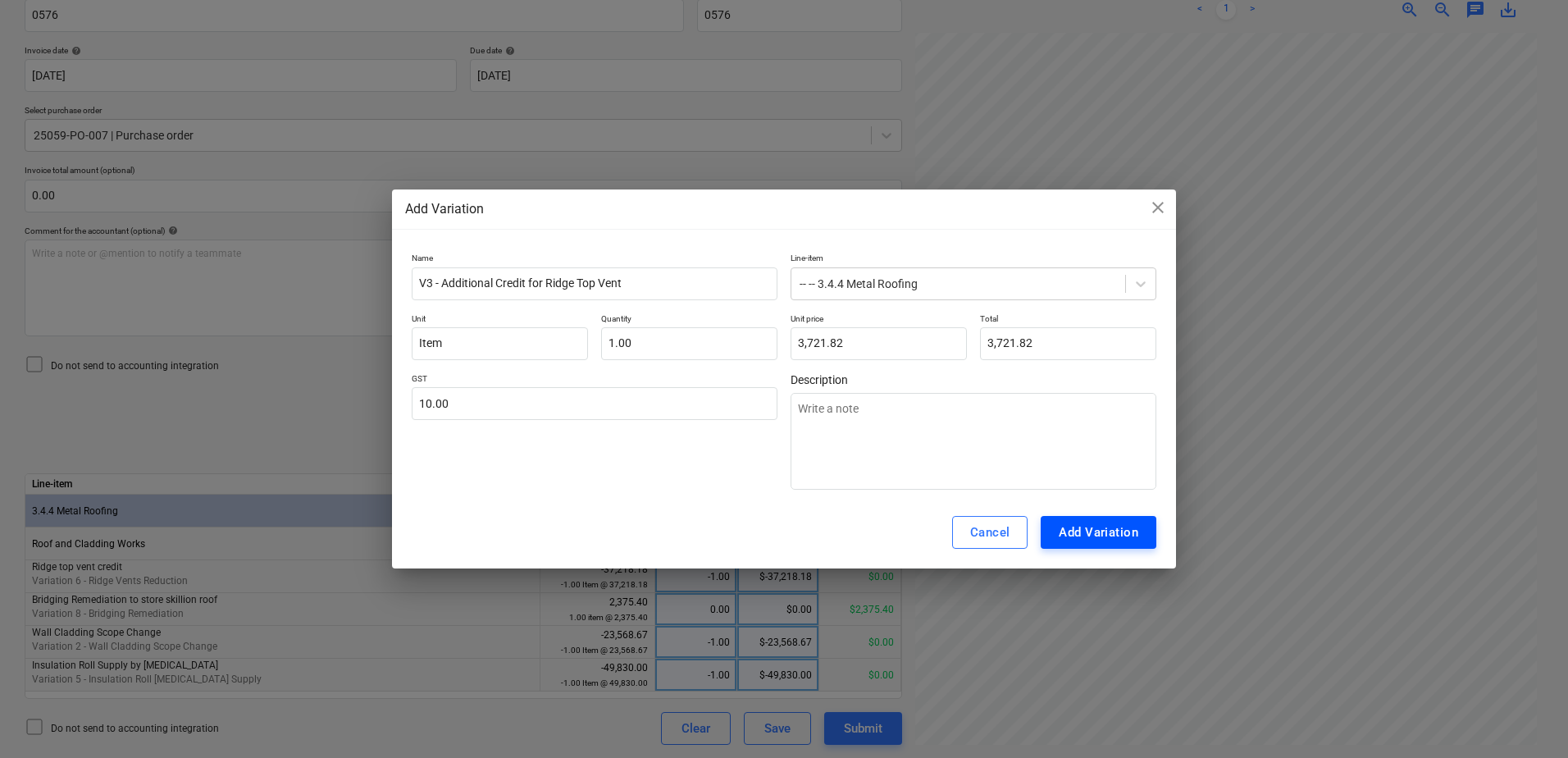
click at [1111, 546] on button "Add Variation" at bounding box center [1098, 533] width 116 height 33
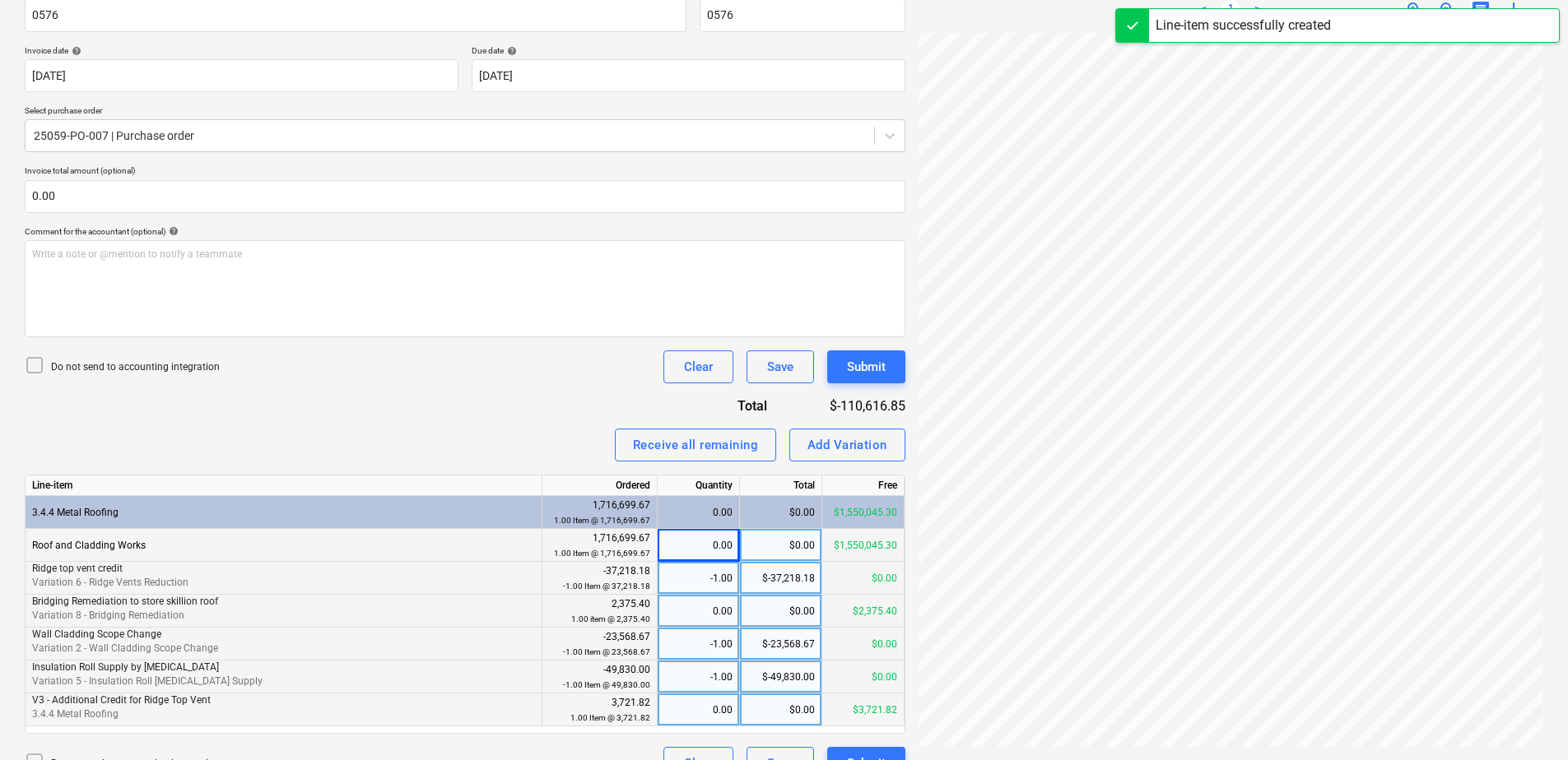
click at [693, 714] on div "0.00" at bounding box center [698, 710] width 69 height 33
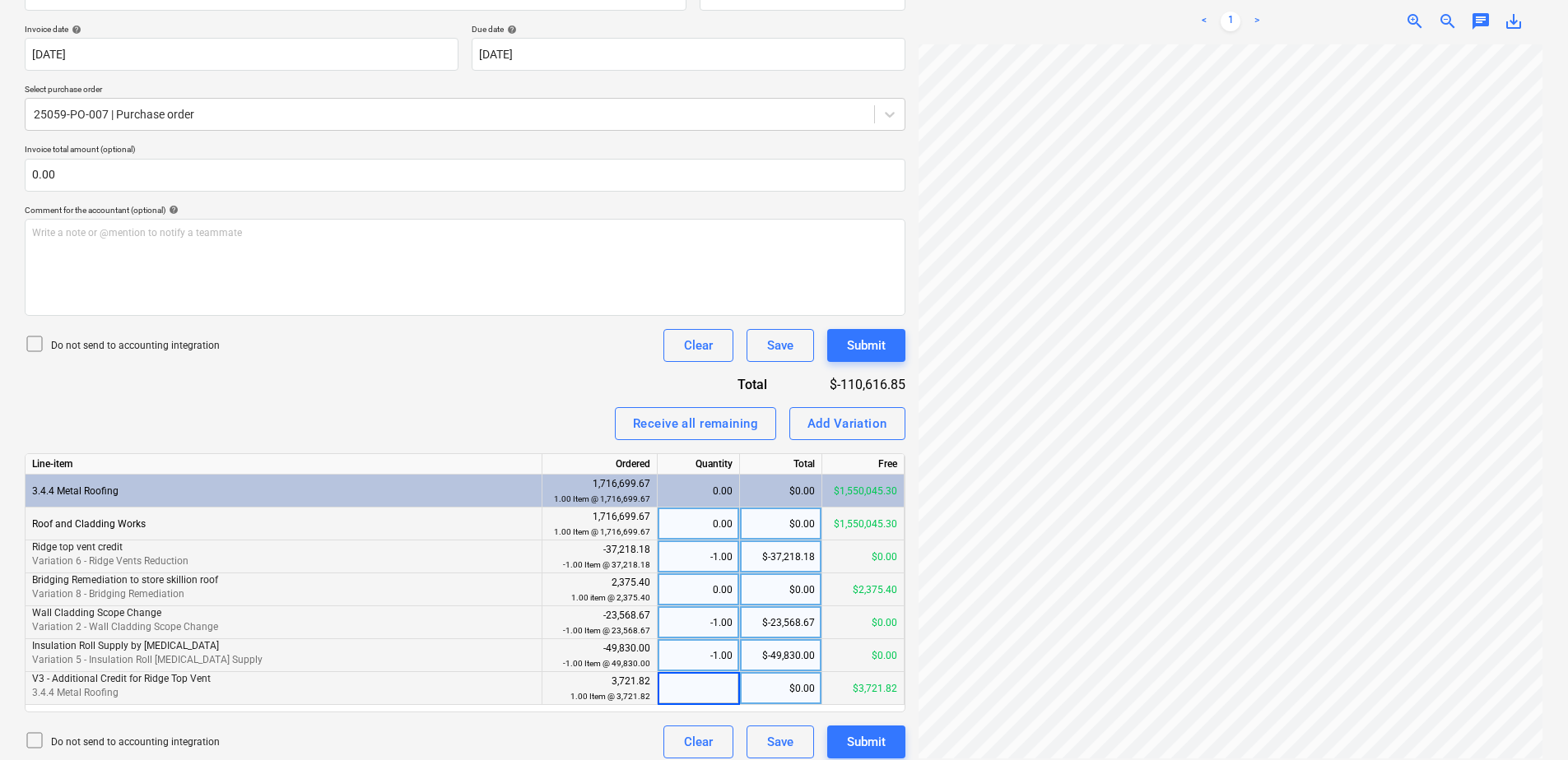
scroll to position [303, 0]
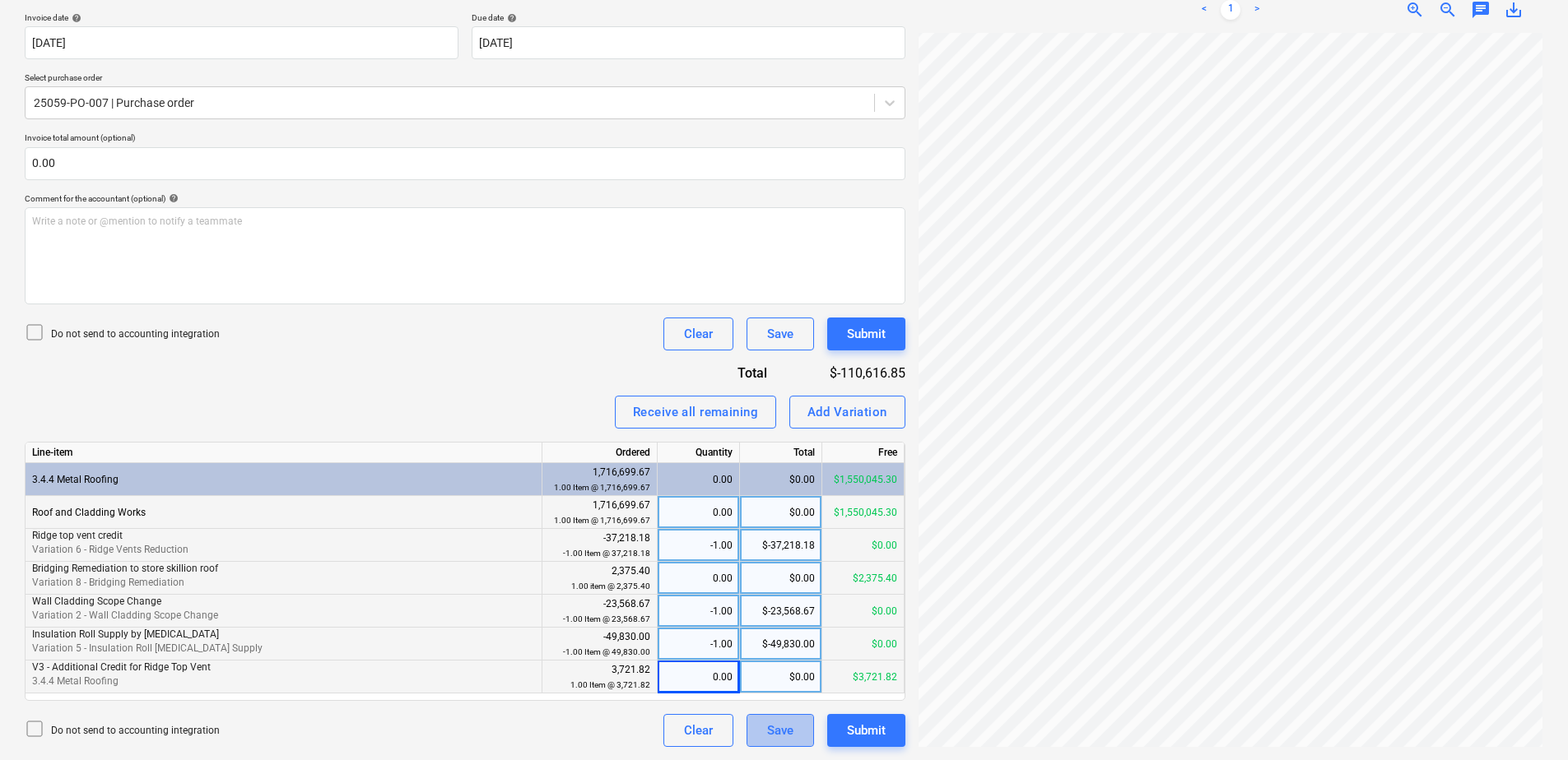
click at [763, 732] on button "Save" at bounding box center [781, 730] width 68 height 33
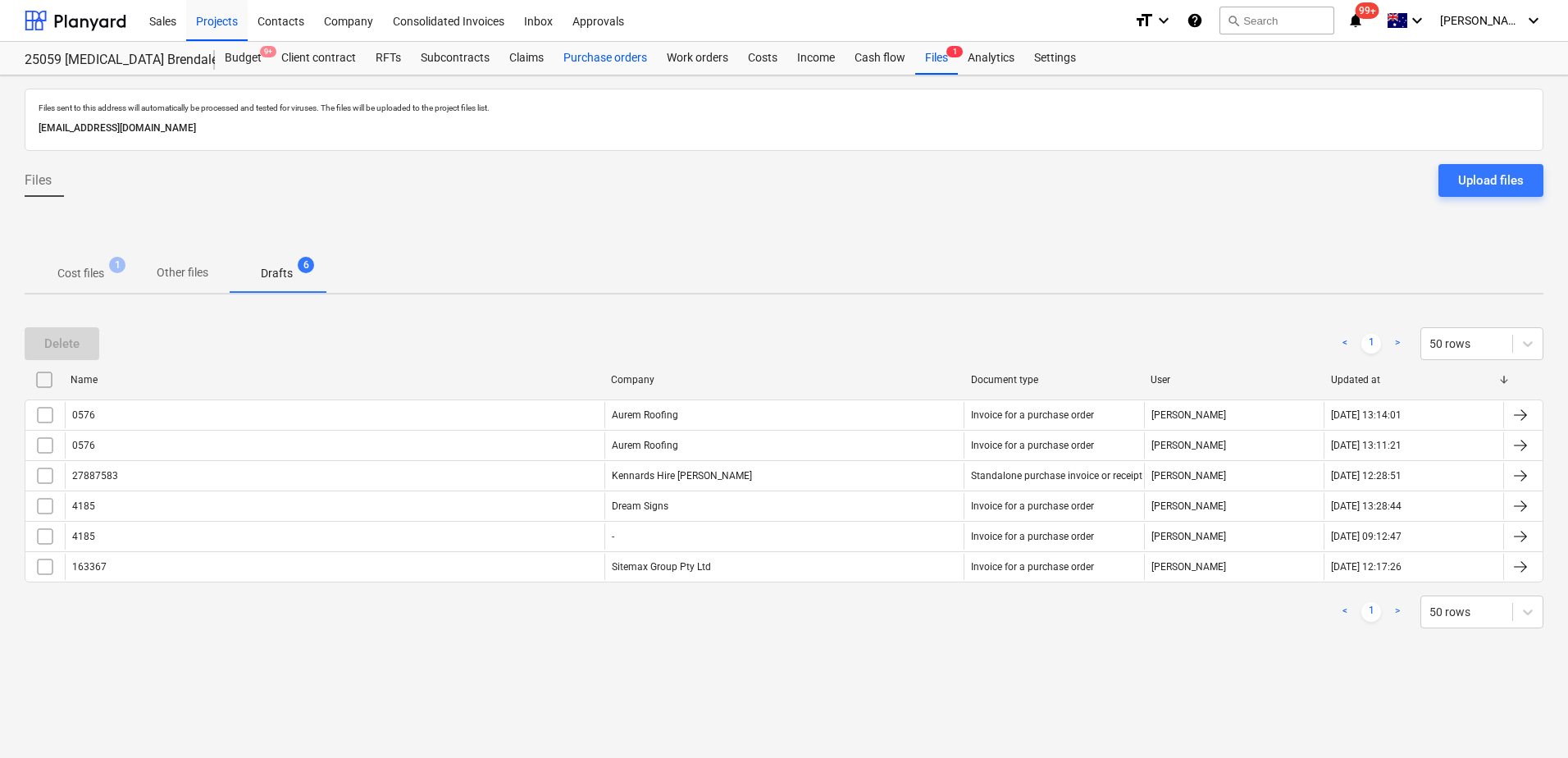
drag, startPoint x: 611, startPoint y: 59, endPoint x: 611, endPoint y: 72, distance: 13.0
click at [611, 59] on div "Purchase orders" at bounding box center [604, 58] width 103 height 33
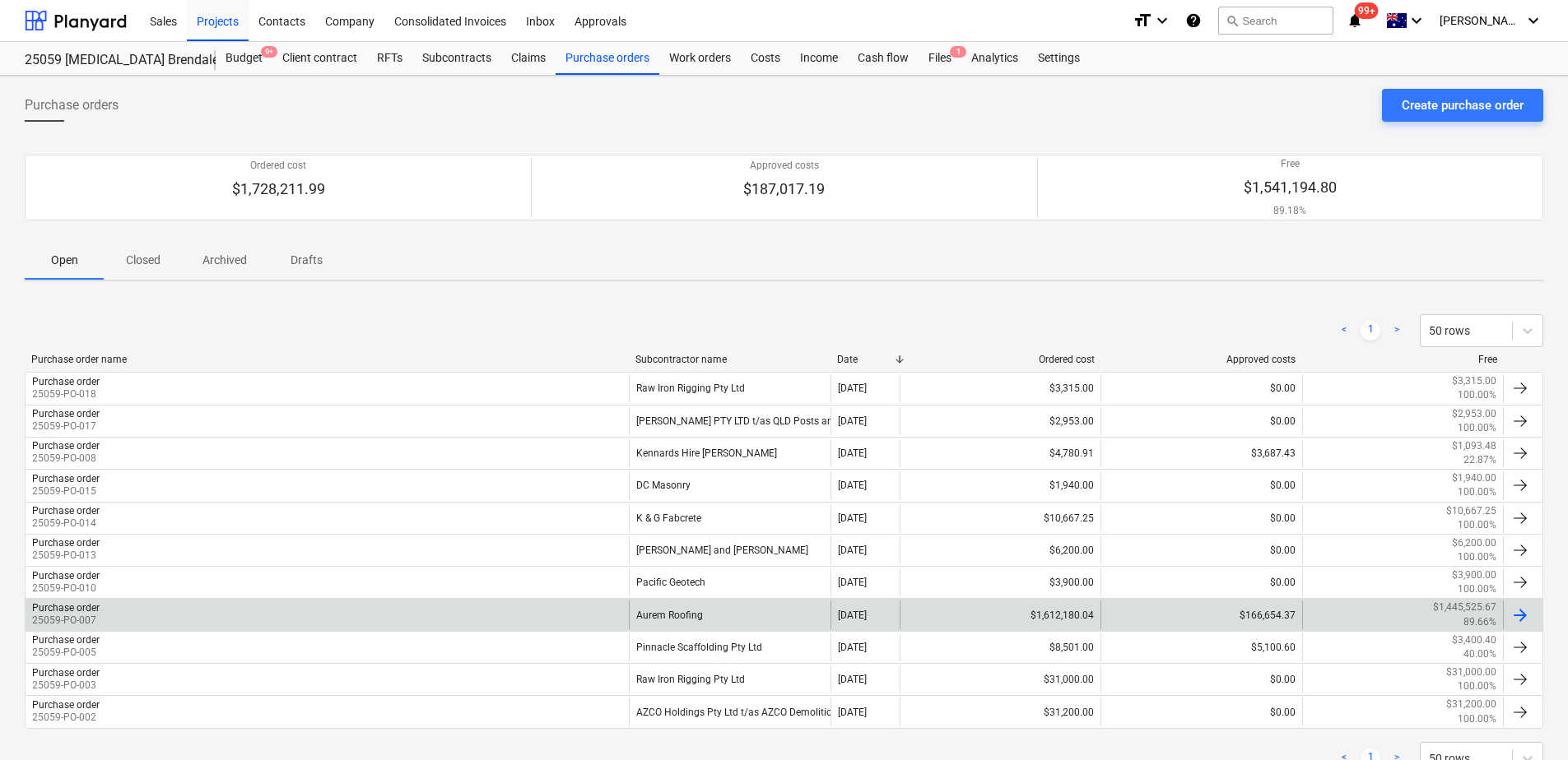
click at [673, 605] on div "Aurem Roofing" at bounding box center [729, 614] width 201 height 28
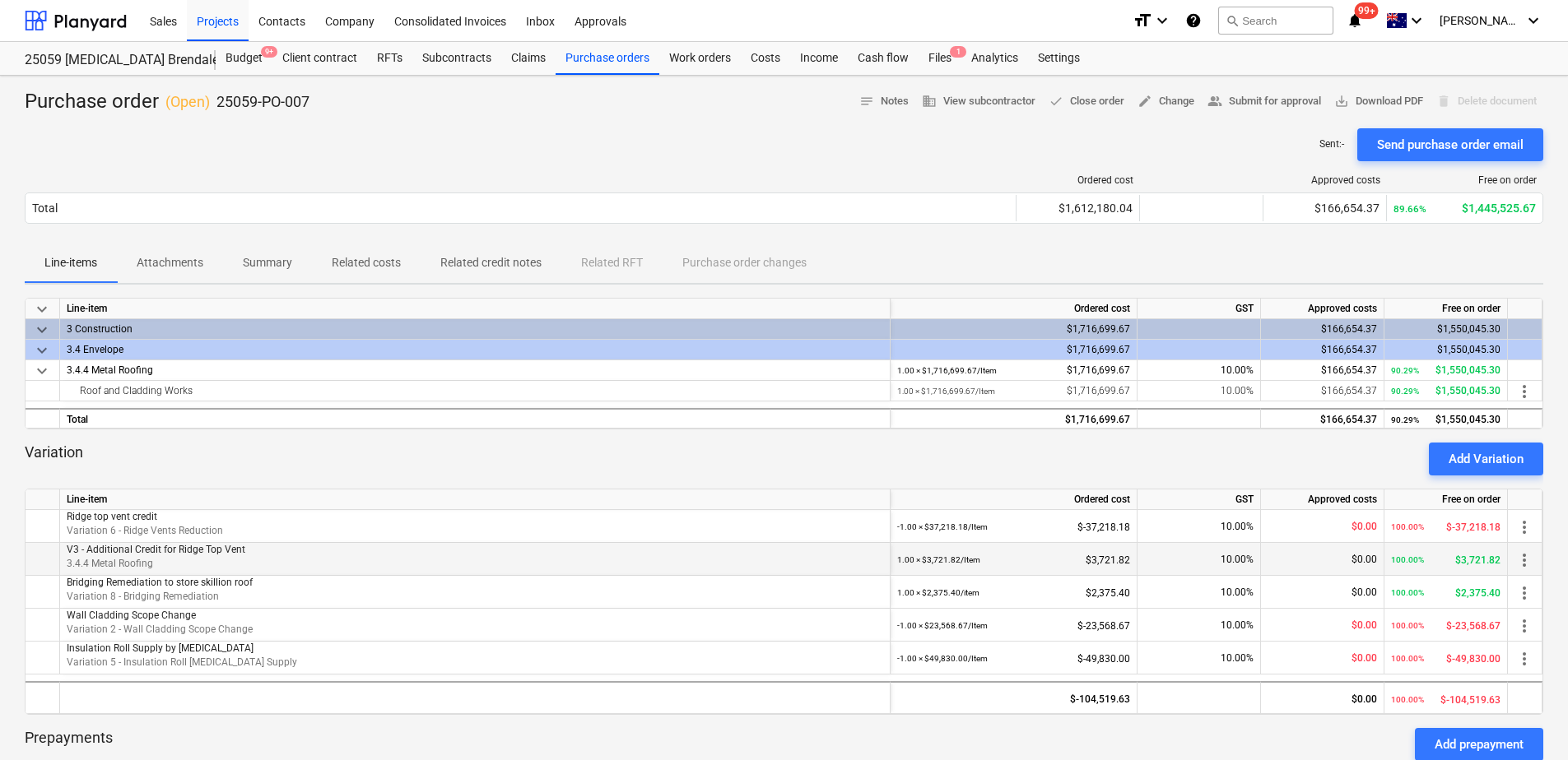
click at [1520, 559] on span "more_vert" at bounding box center [1524, 560] width 19 height 19
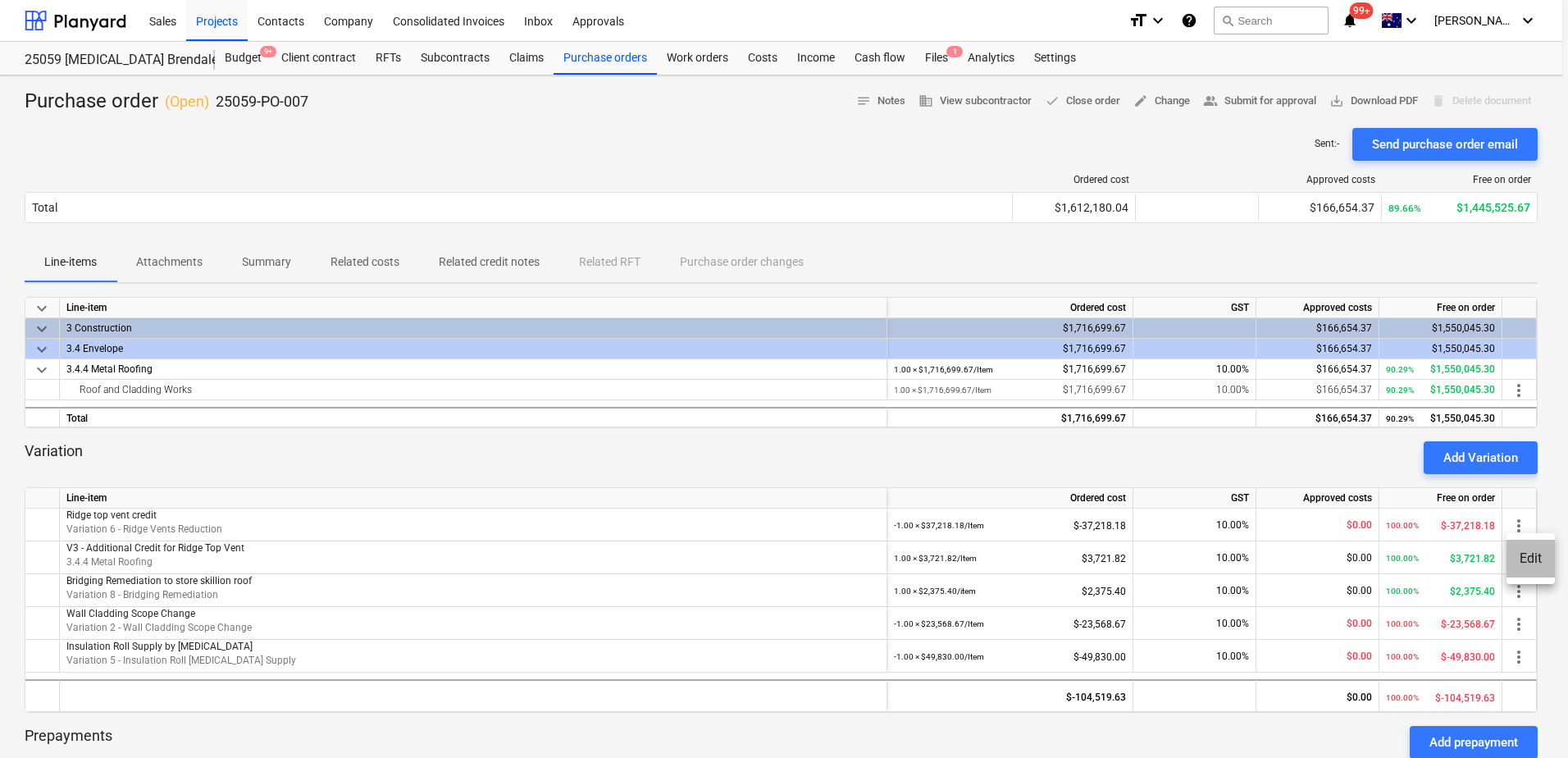
click at [1517, 558] on li "Edit" at bounding box center [1530, 559] width 48 height 38
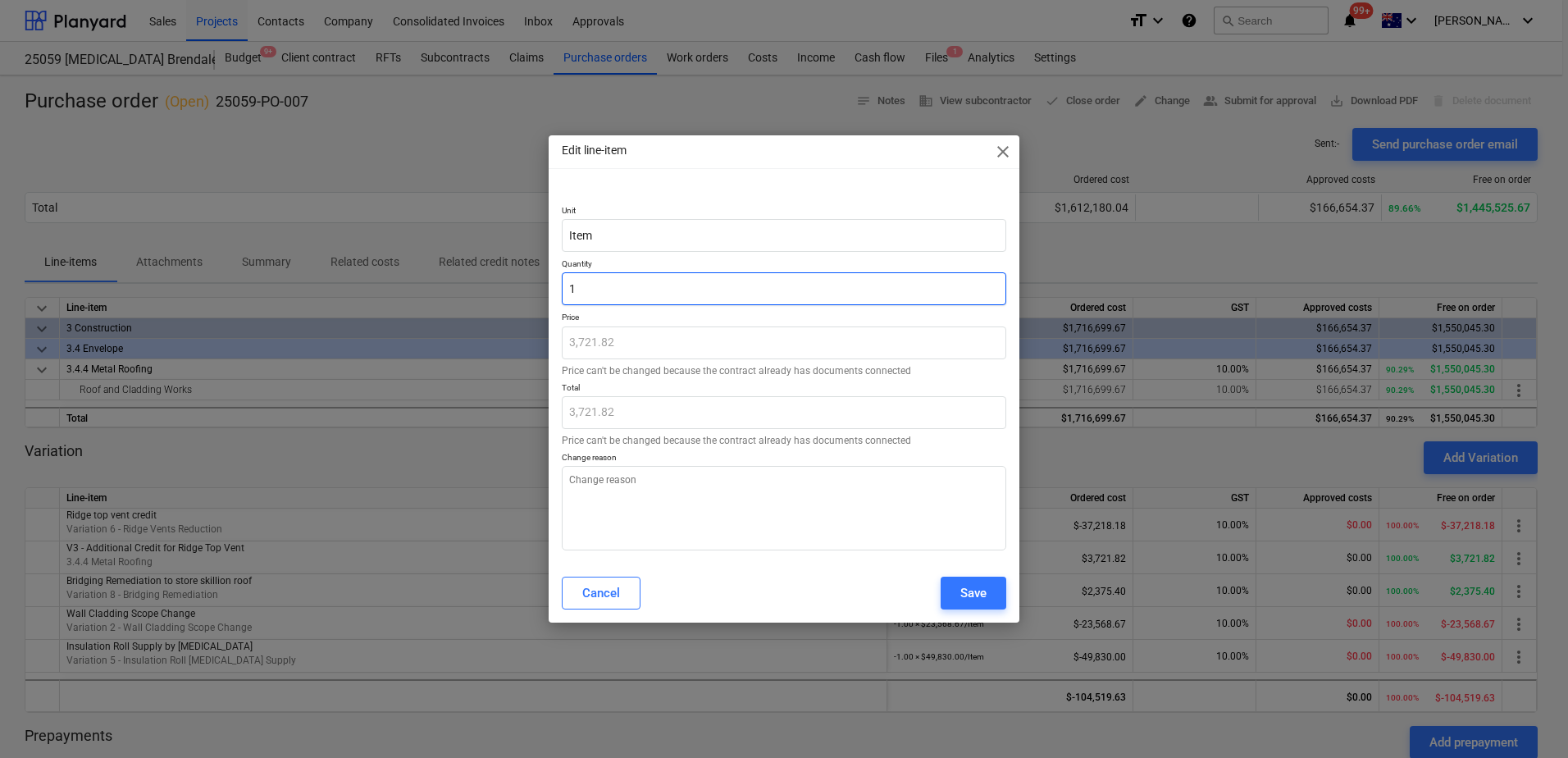
click at [572, 288] on input "1" at bounding box center [784, 289] width 445 height 33
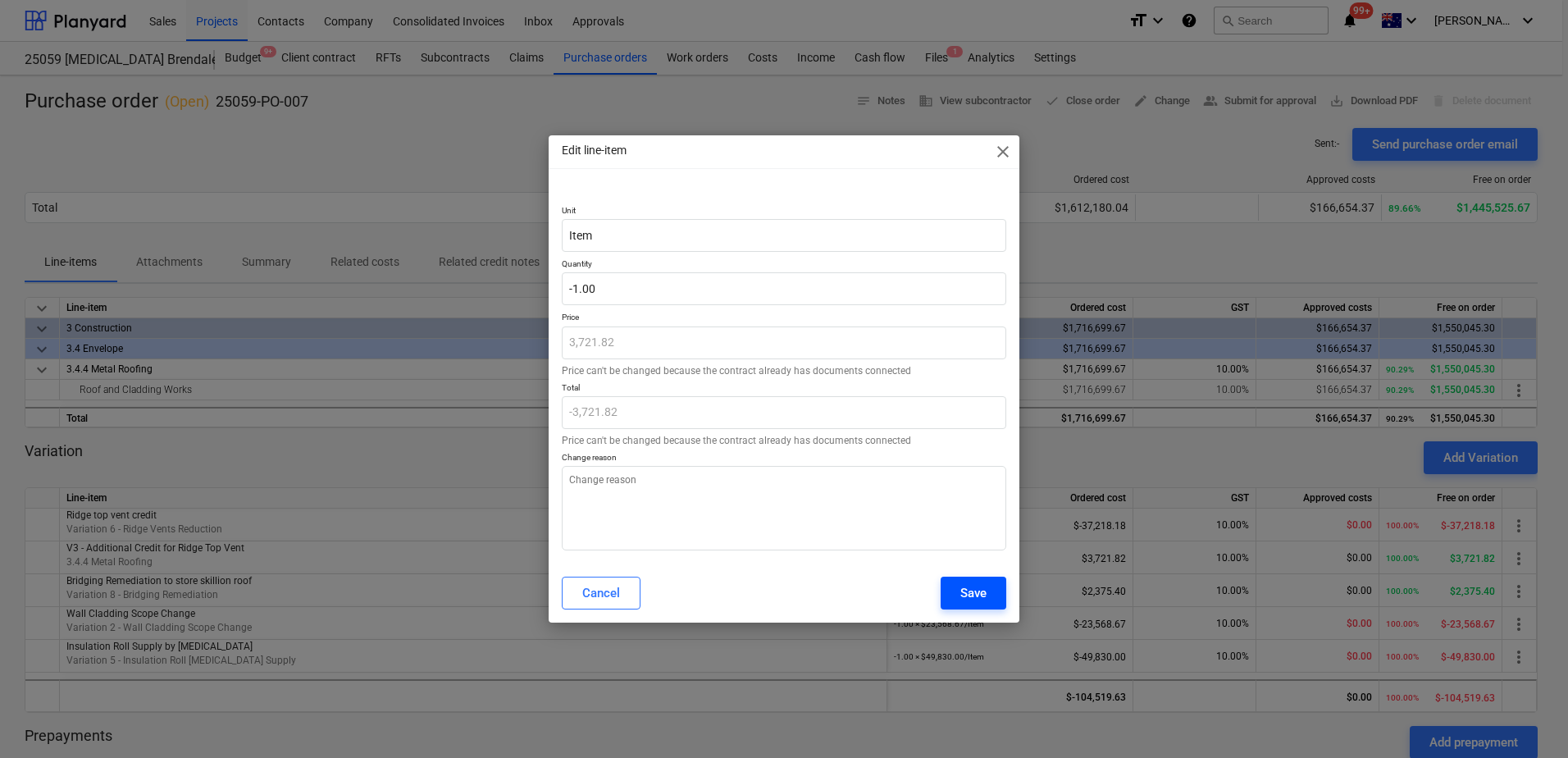
click at [972, 595] on div "Save" at bounding box center [973, 593] width 26 height 21
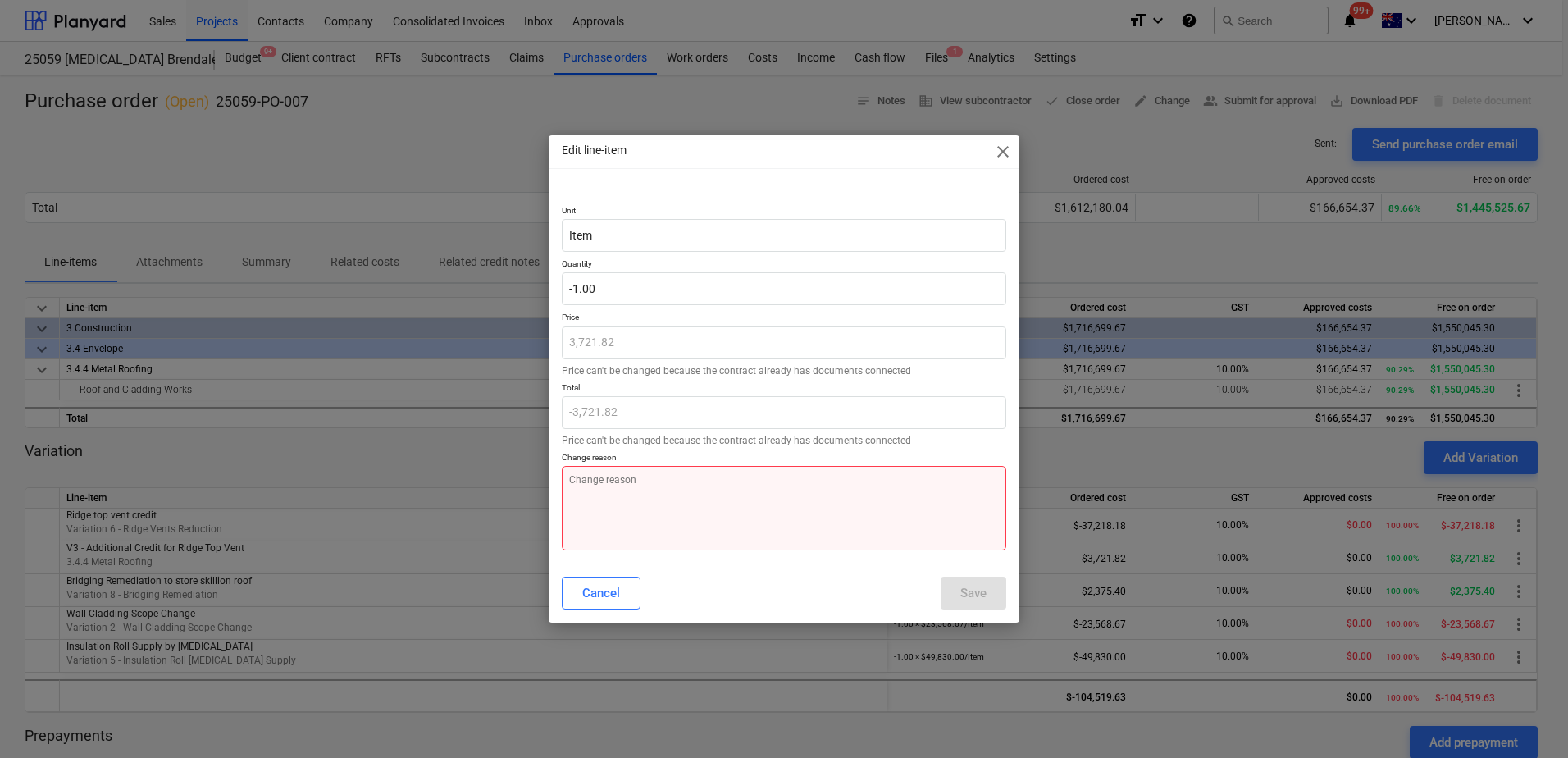
click at [797, 506] on textarea at bounding box center [784, 509] width 445 height 85
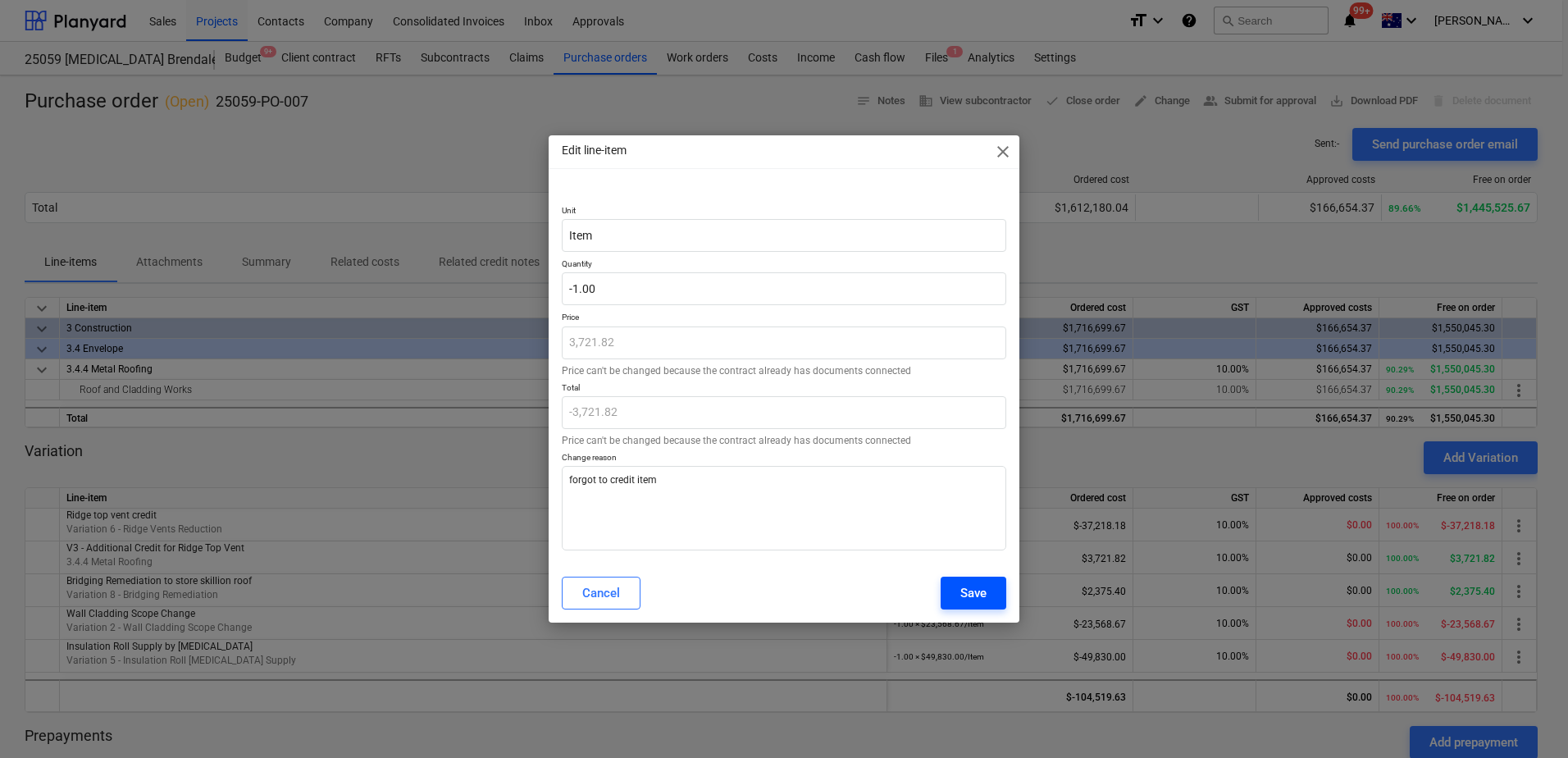
click at [956, 585] on button "Save" at bounding box center [973, 593] width 65 height 33
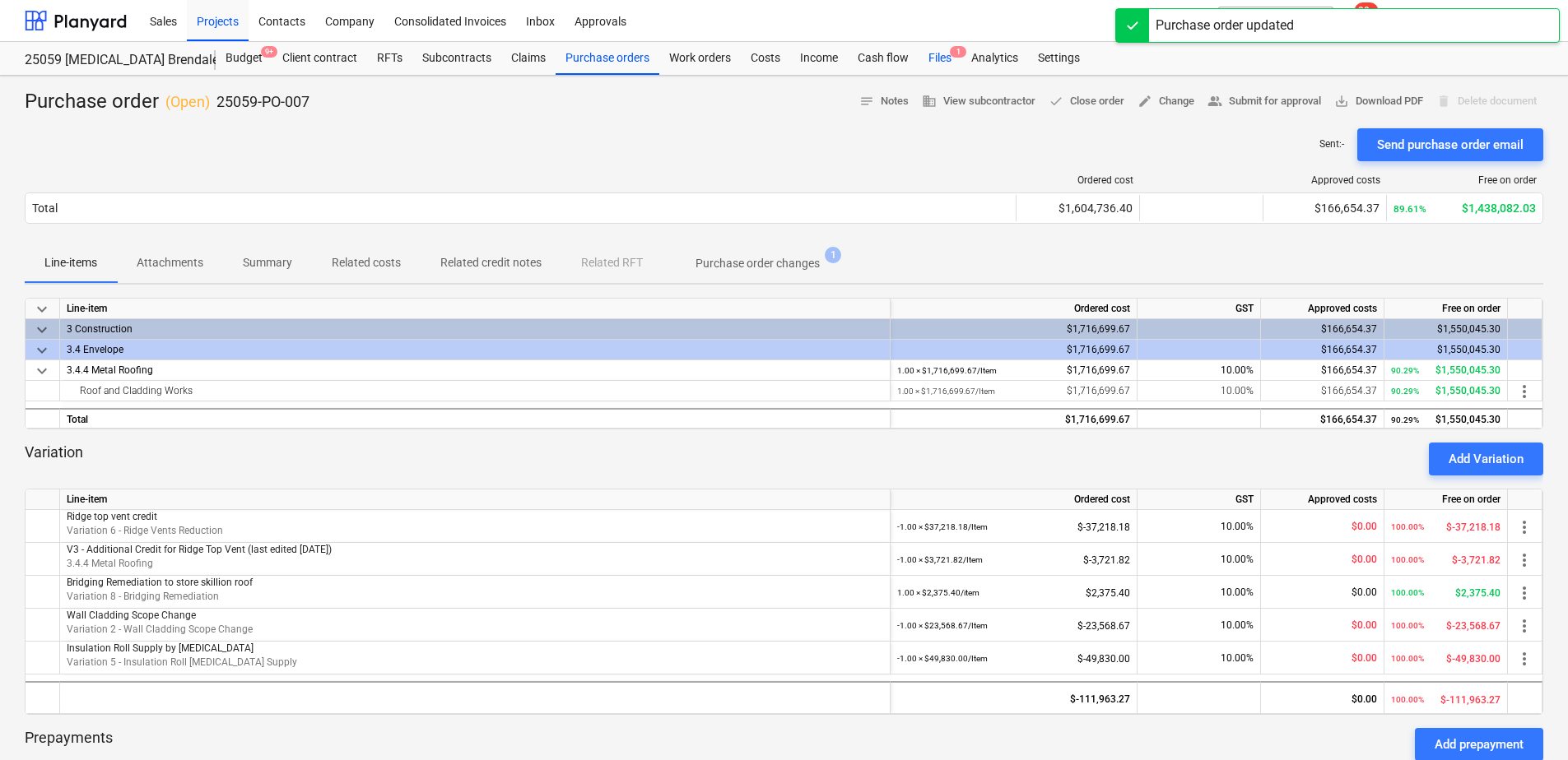
click at [934, 55] on div "Files 1" at bounding box center [940, 58] width 43 height 33
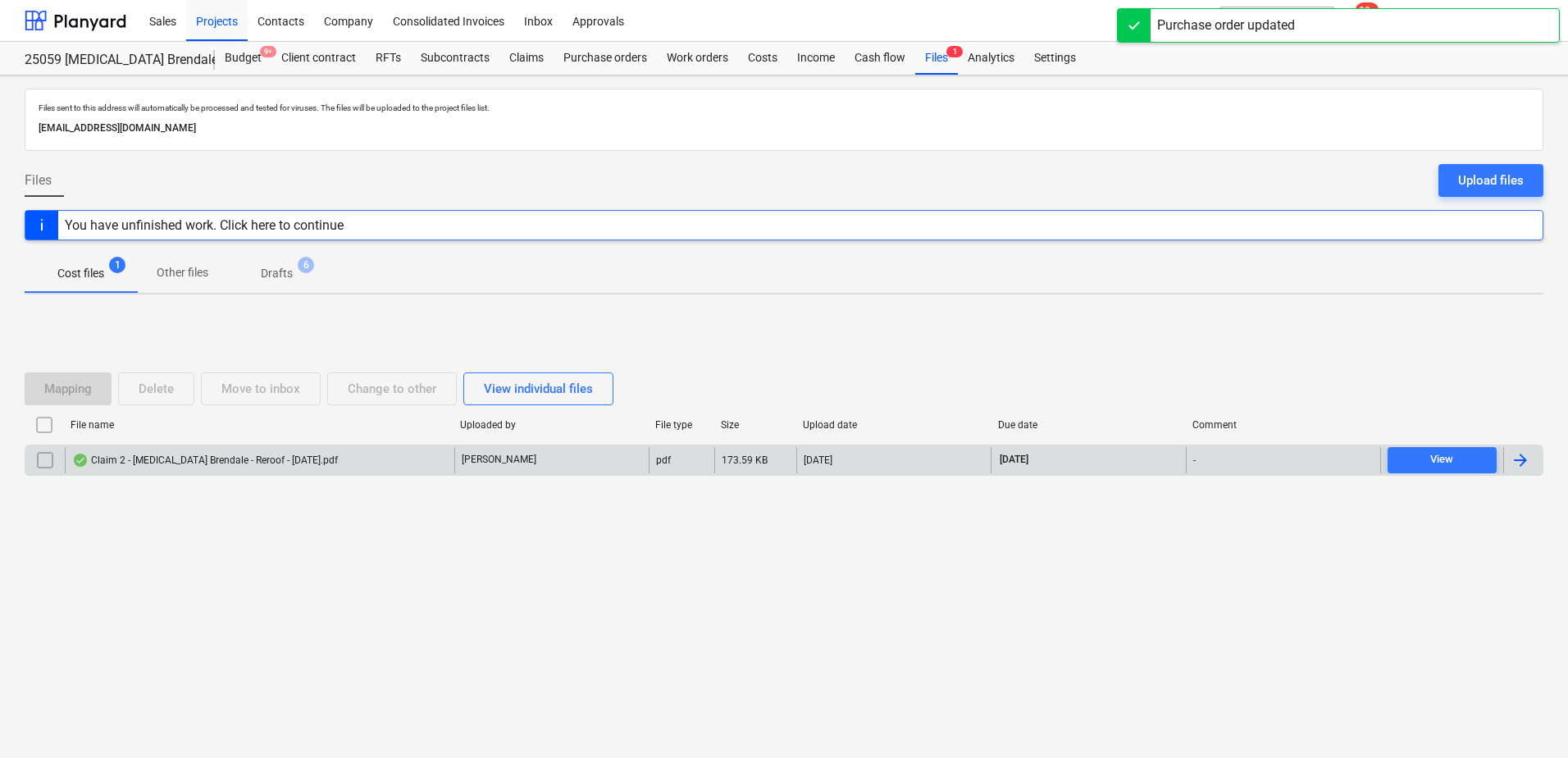
click at [288, 454] on div "Claim 2 - Iplex Brendale - Reroof - 20 September 2025.pdf" at bounding box center [205, 460] width 266 height 13
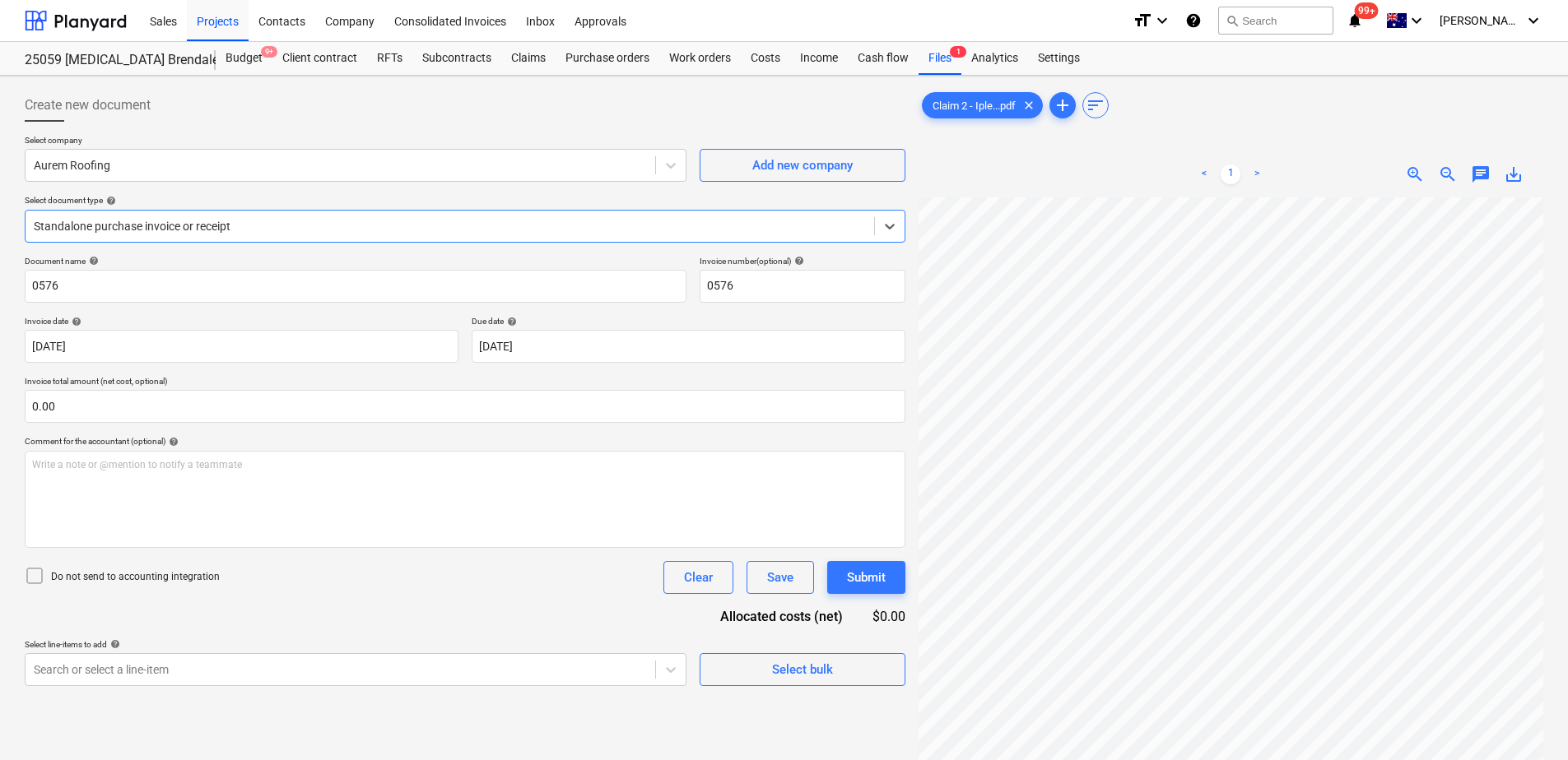
click at [210, 218] on div at bounding box center [449, 226] width 832 height 16
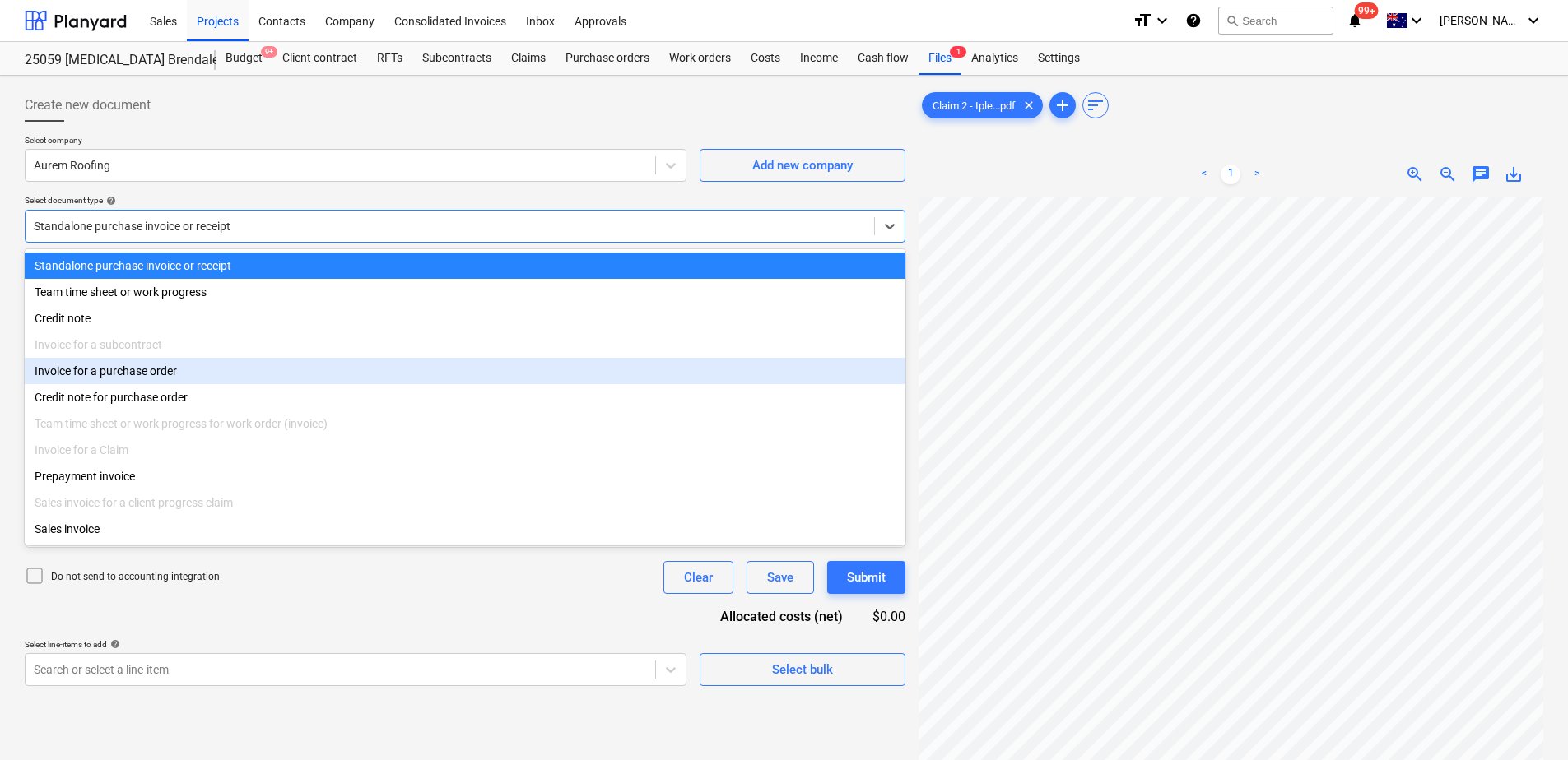
click at [169, 383] on div "Invoice for a purchase order" at bounding box center [465, 371] width 880 height 26
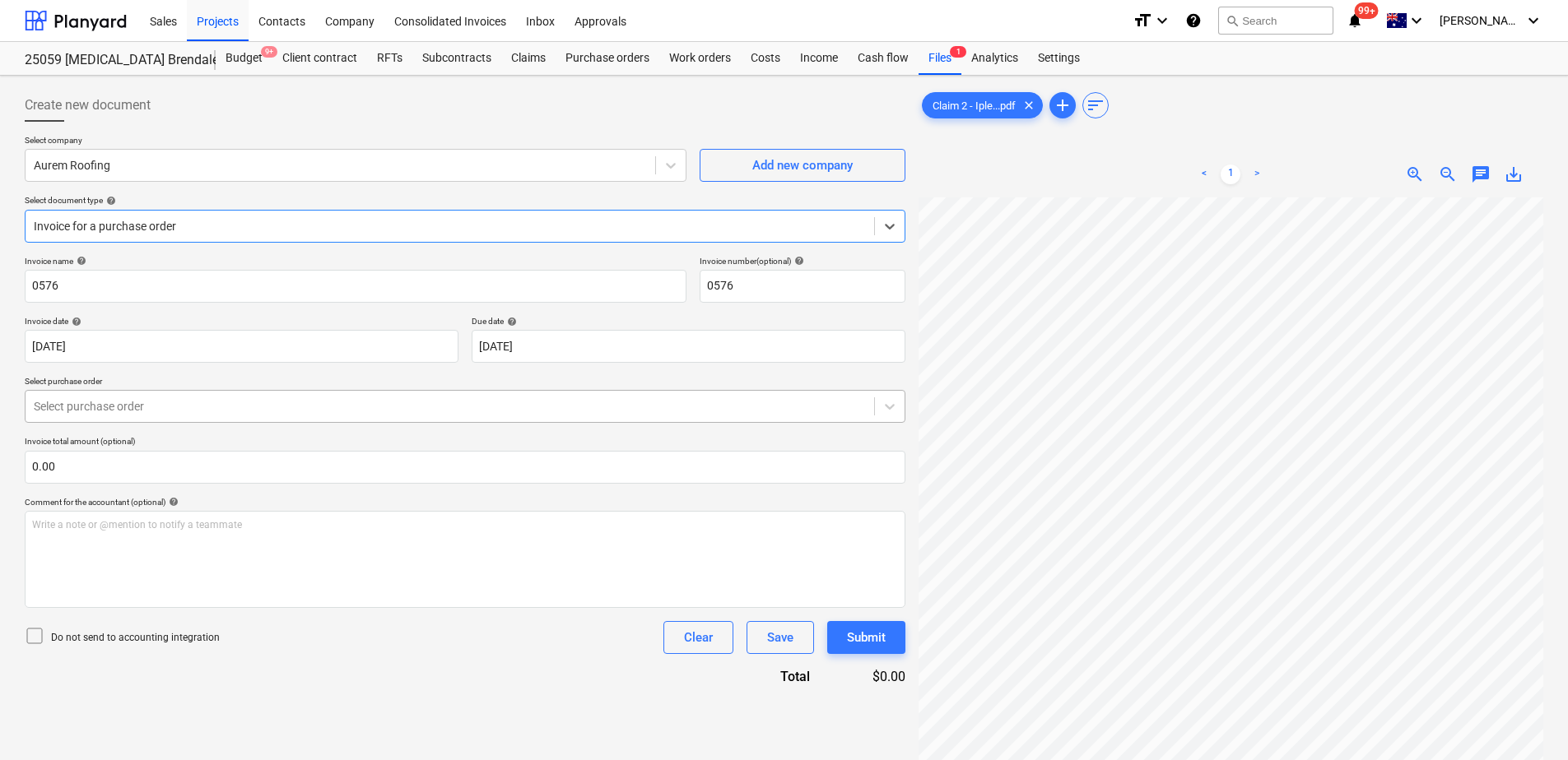
click at [181, 408] on div at bounding box center [449, 406] width 832 height 16
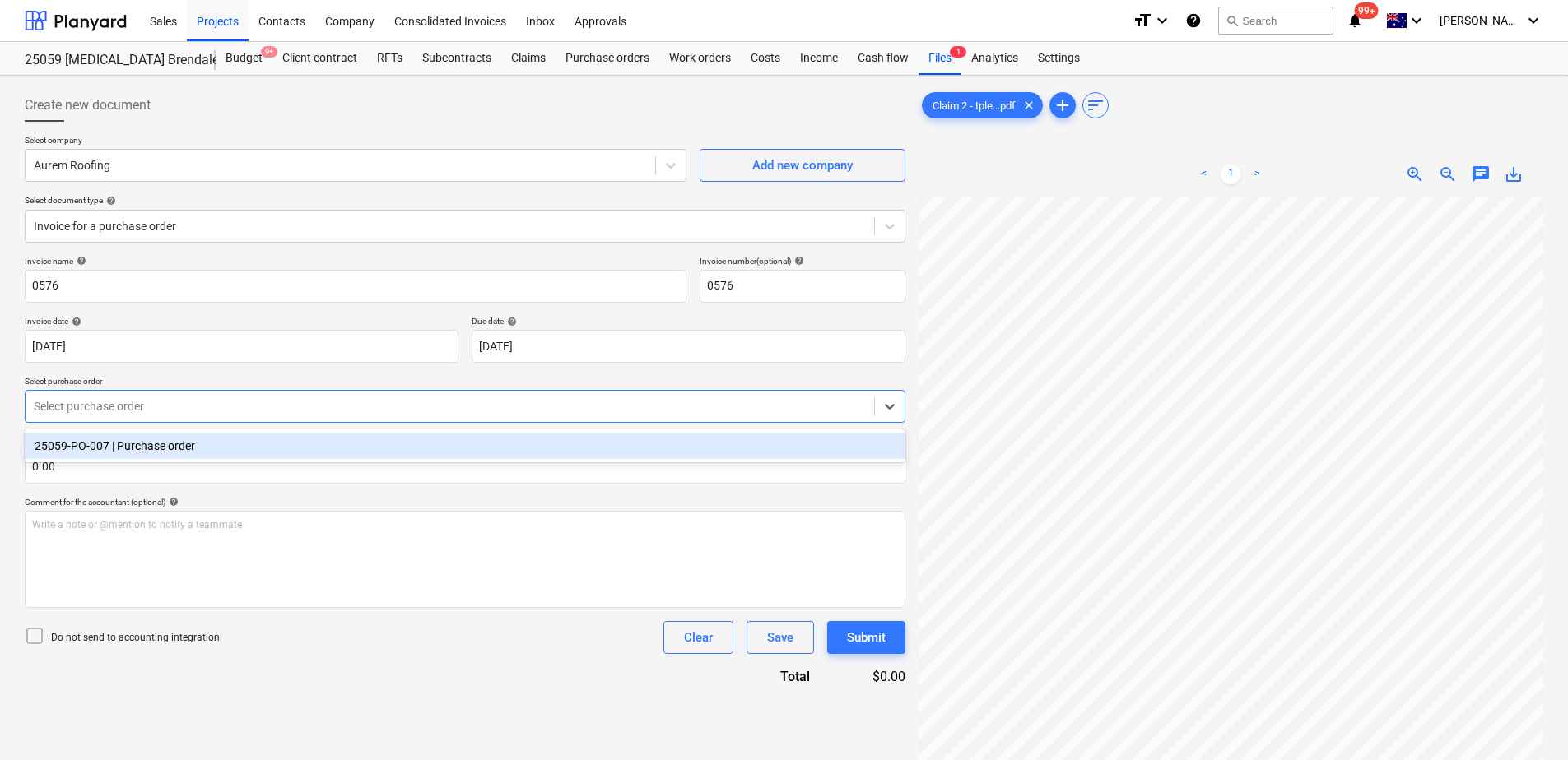
click at [181, 441] on div "25059-PO-007 | Purchase order" at bounding box center [465, 445] width 880 height 26
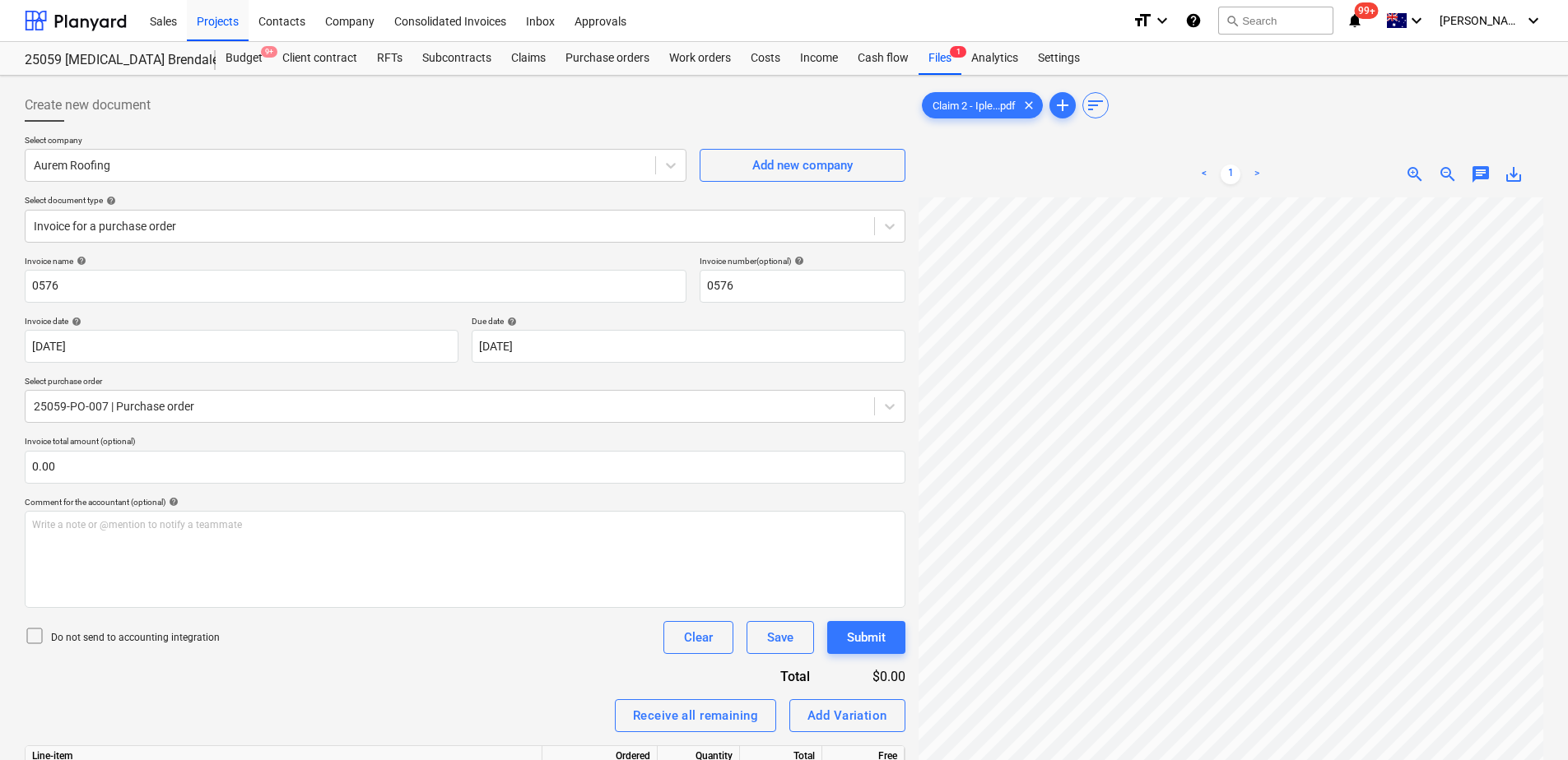
click at [450, 690] on div "Invoice name help 0576 Invoice number (optional) help 0576 Invoice date help 19…" at bounding box center [465, 653] width 880 height 795
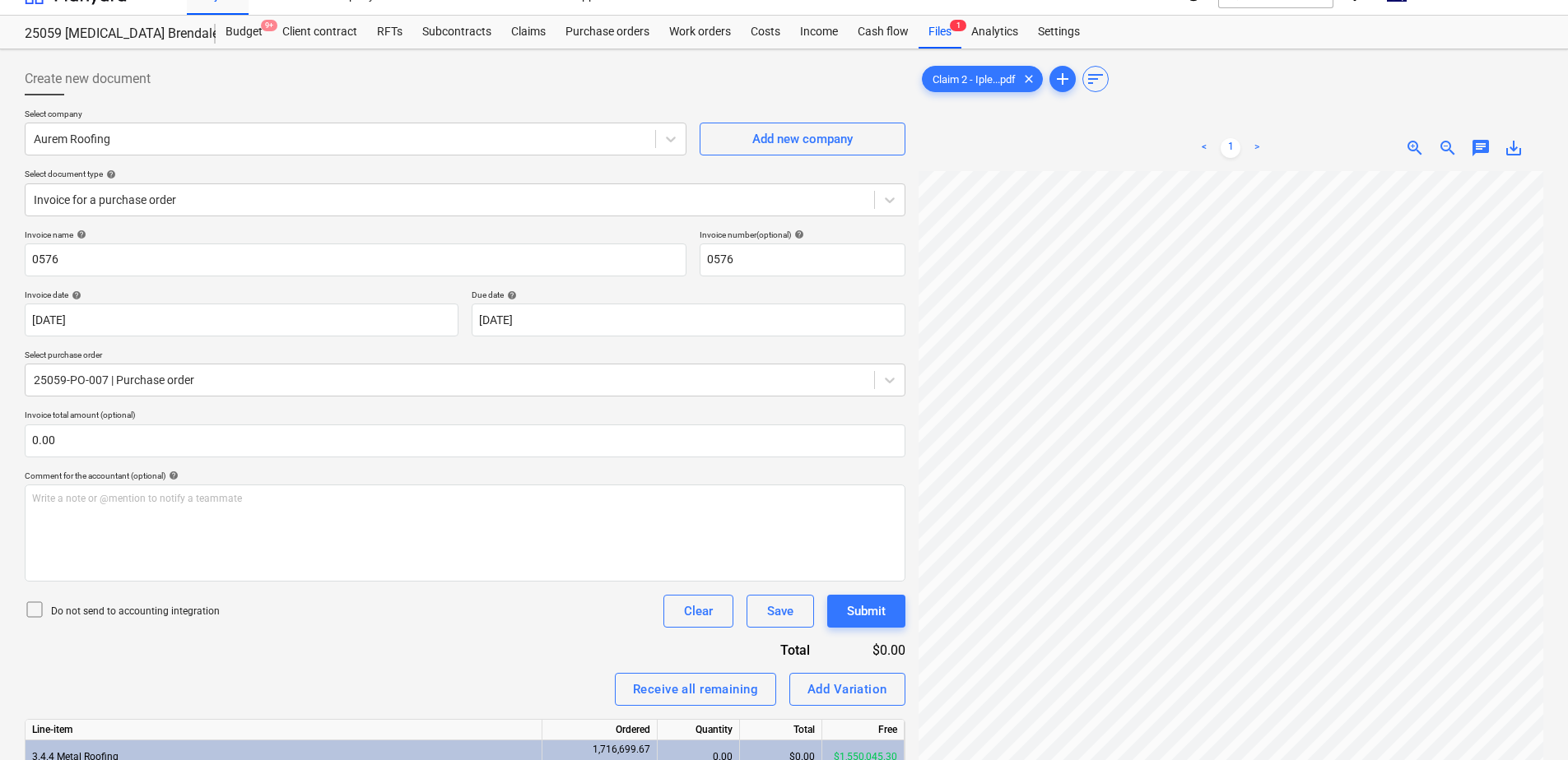
scroll to position [303, 0]
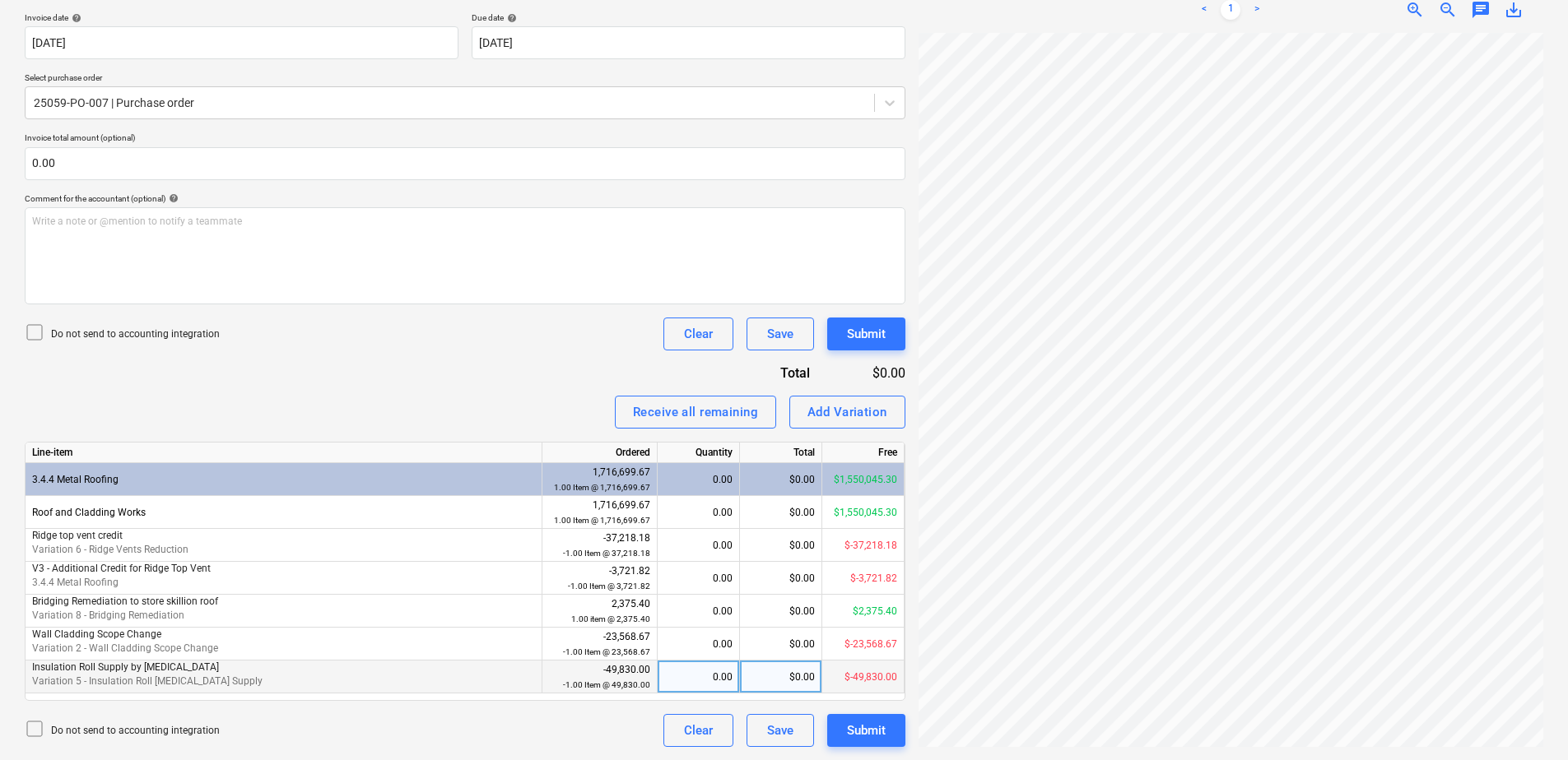
click at [670, 680] on div "0.00" at bounding box center [698, 677] width 69 height 33
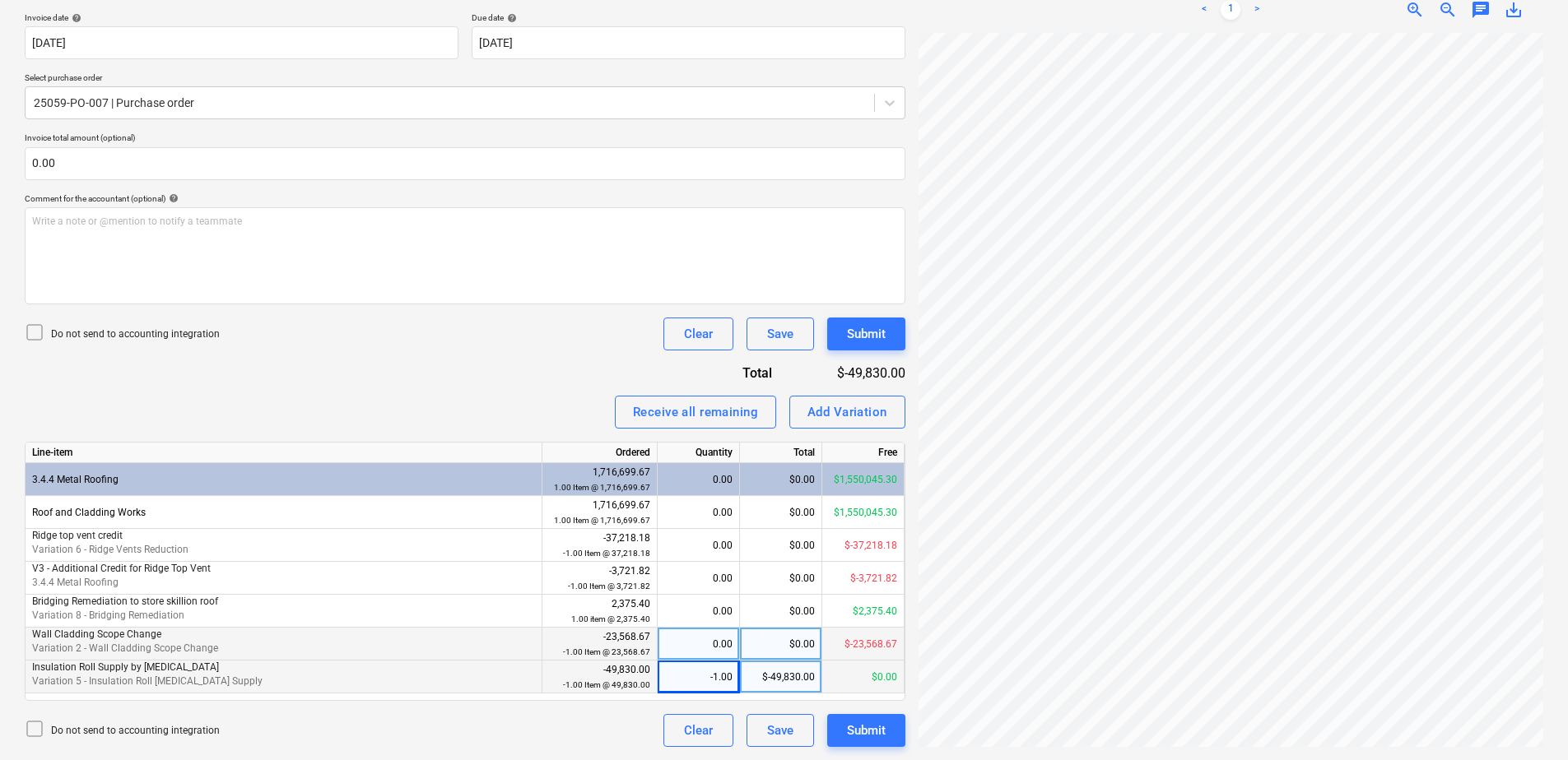
click at [678, 641] on div "0.00" at bounding box center [698, 644] width 69 height 33
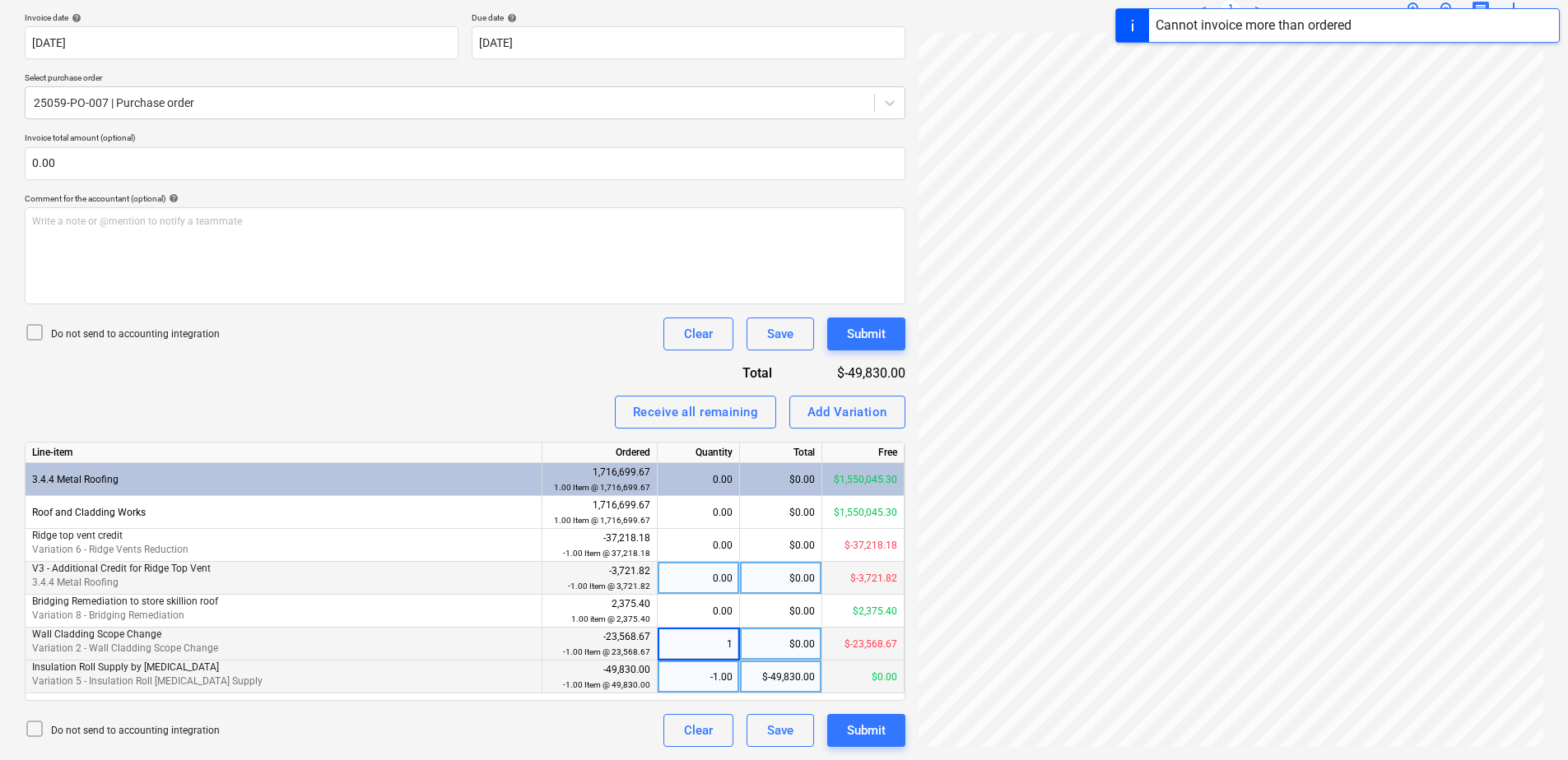
click at [694, 580] on div "0.00" at bounding box center [698, 578] width 69 height 33
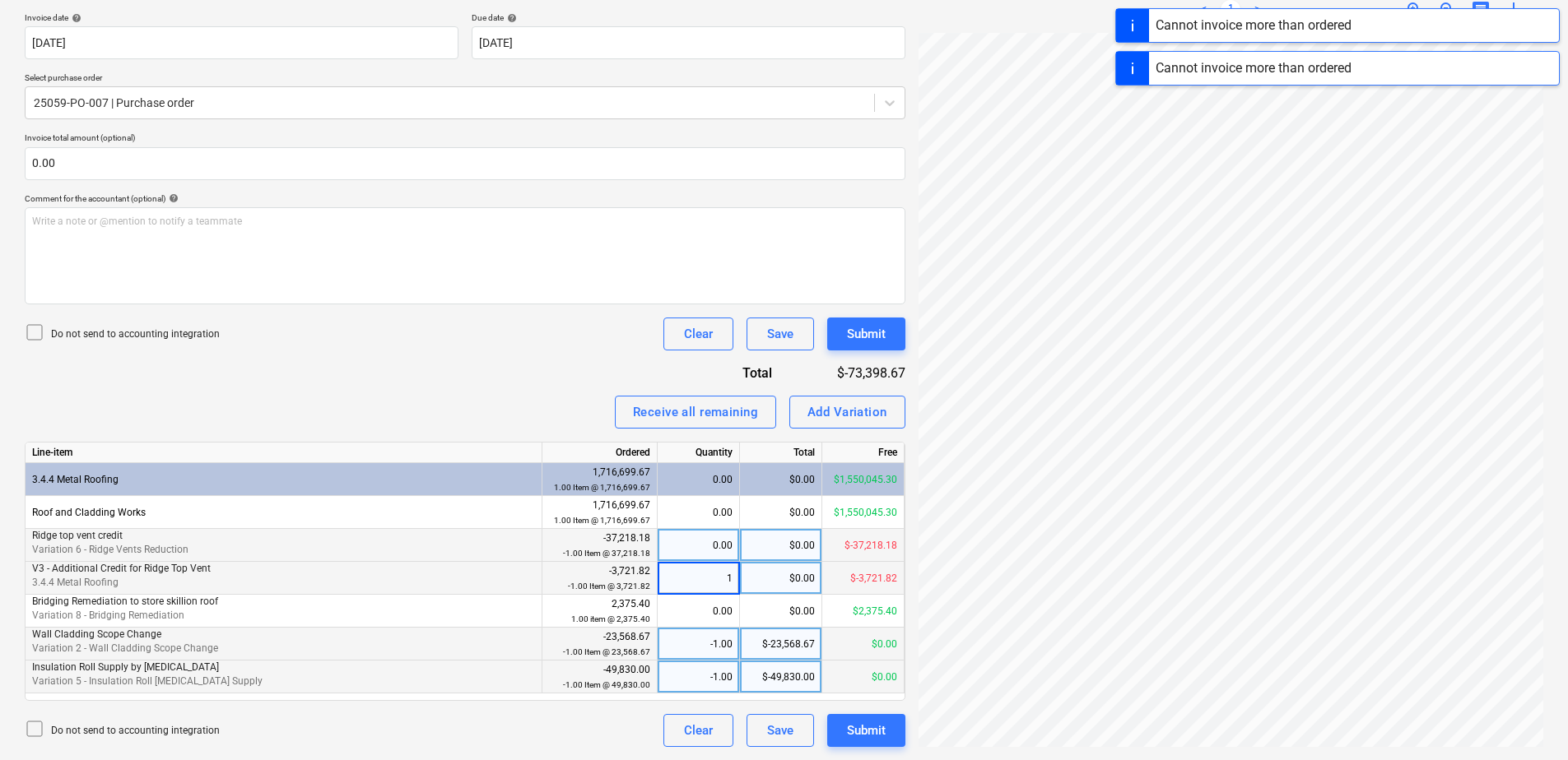
click at [695, 542] on div "0.00" at bounding box center [698, 546] width 69 height 33
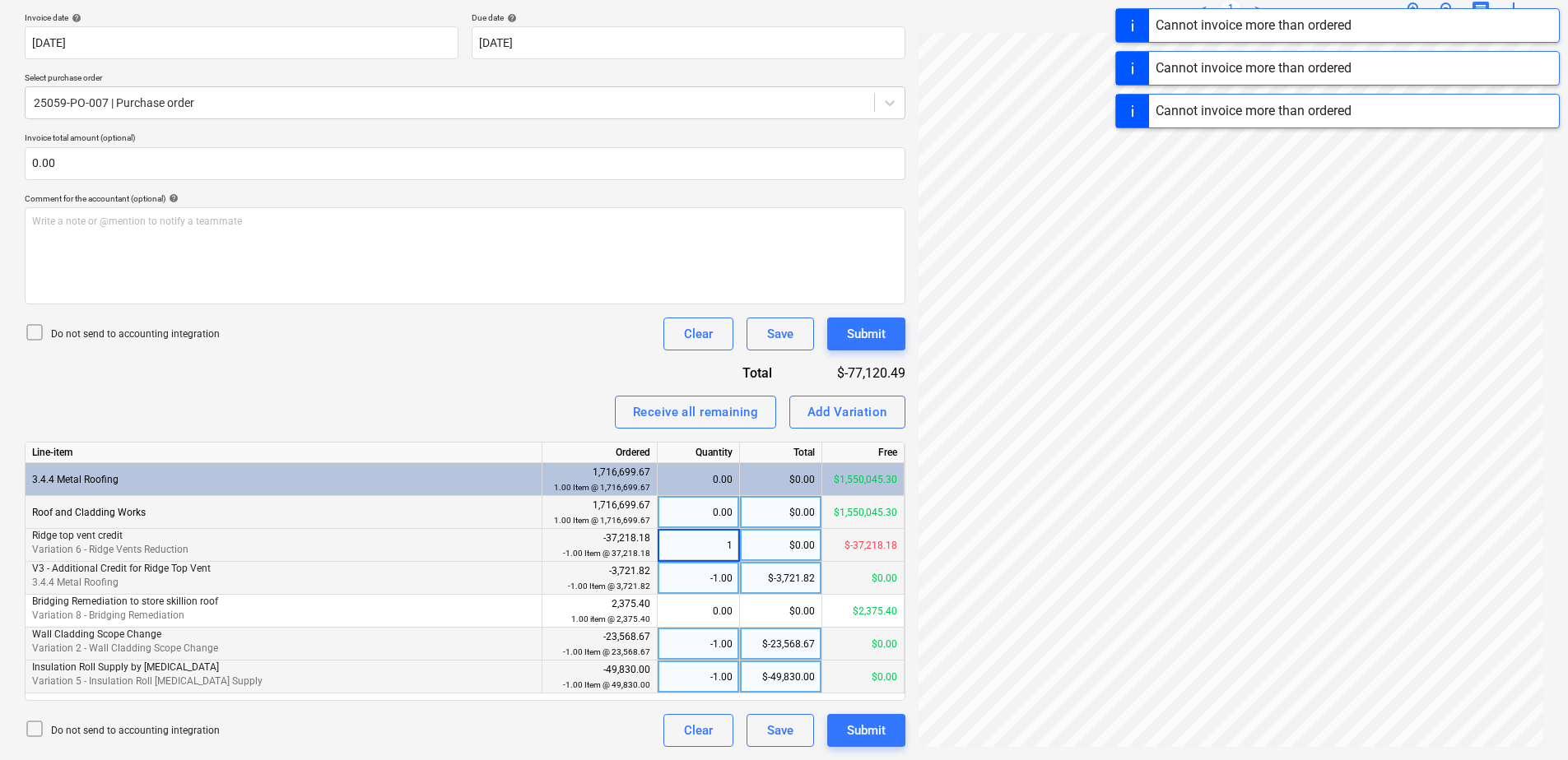
click at [698, 518] on div "0.00" at bounding box center [698, 513] width 69 height 33
click at [765, 510] on div "$0.00" at bounding box center [781, 513] width 82 height 33
click at [771, 516] on div "$0.00" at bounding box center [781, 513] width 82 height 33
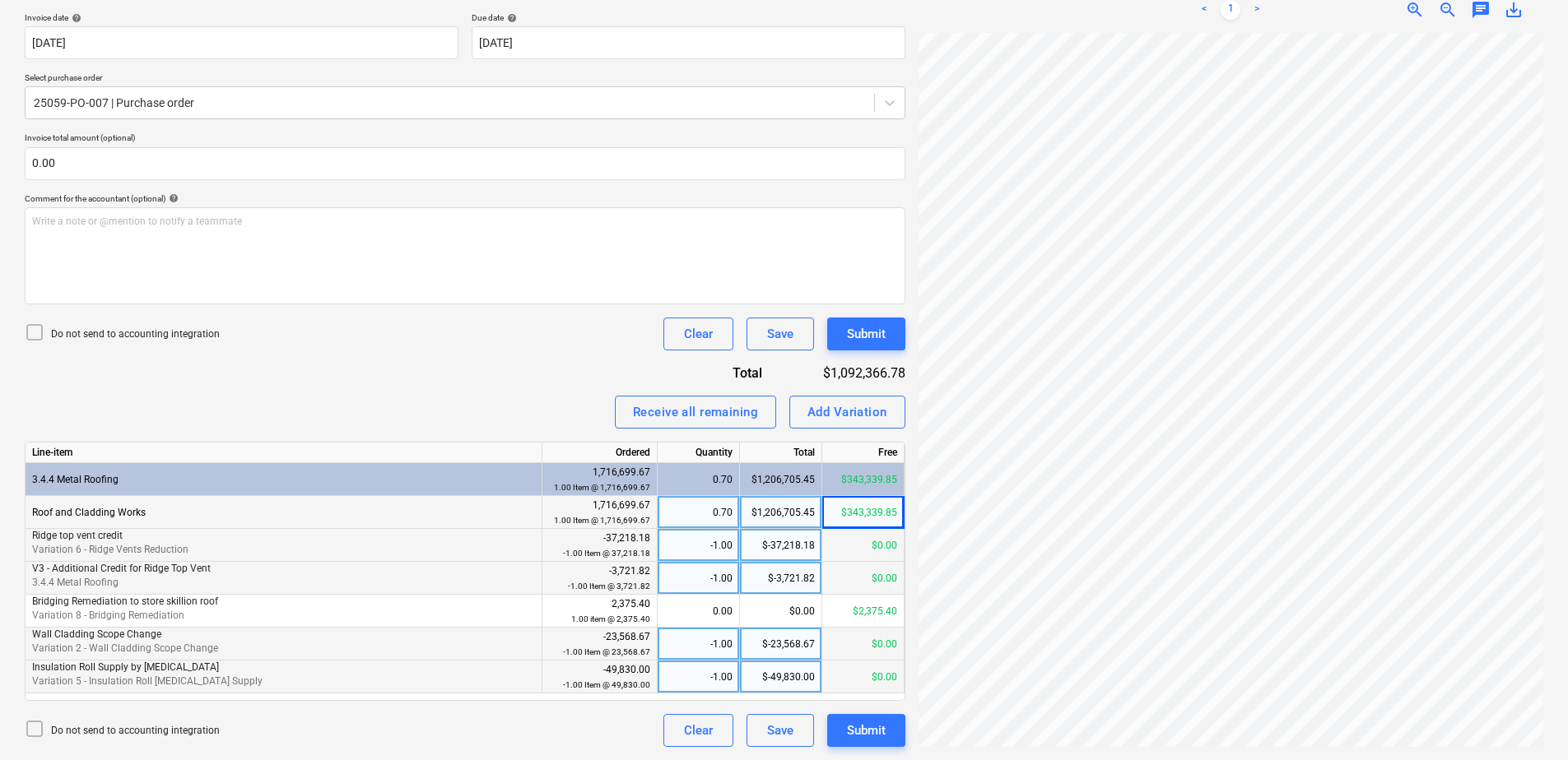
scroll to position [78, 0]
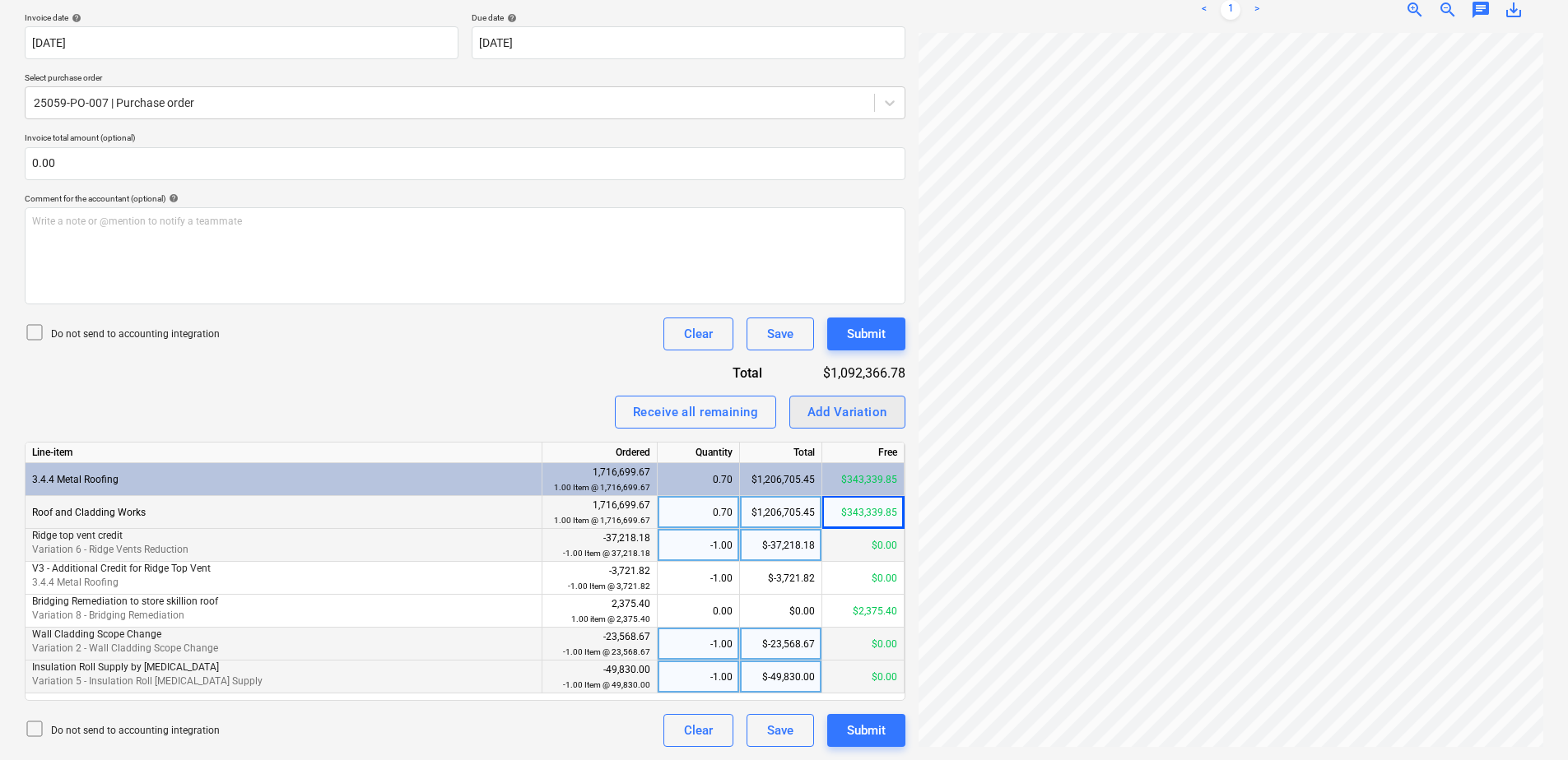
click at [830, 413] on div "Add Variation" at bounding box center [847, 412] width 80 height 21
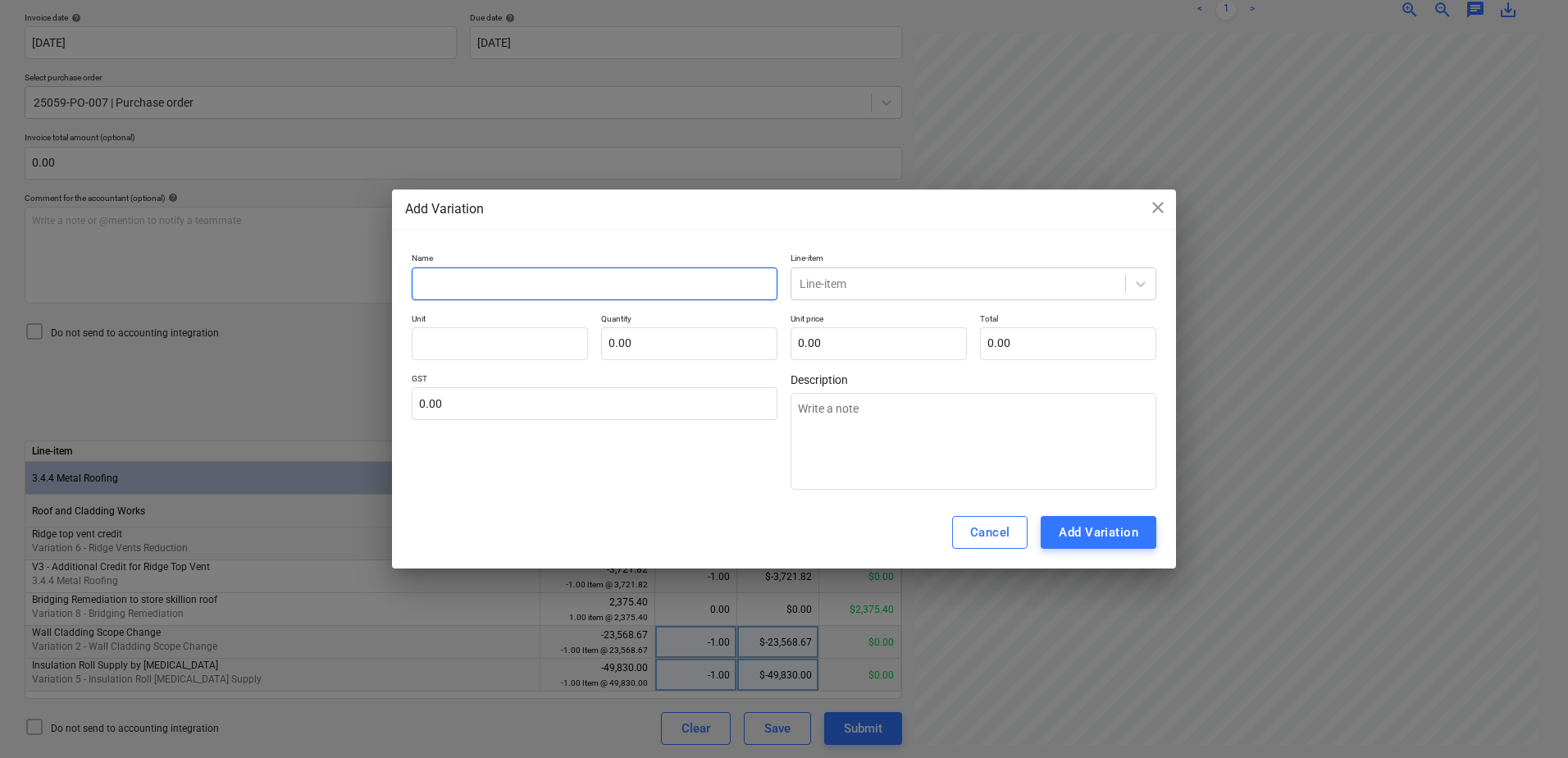
click at [478, 287] on input "text" at bounding box center [595, 284] width 366 height 33
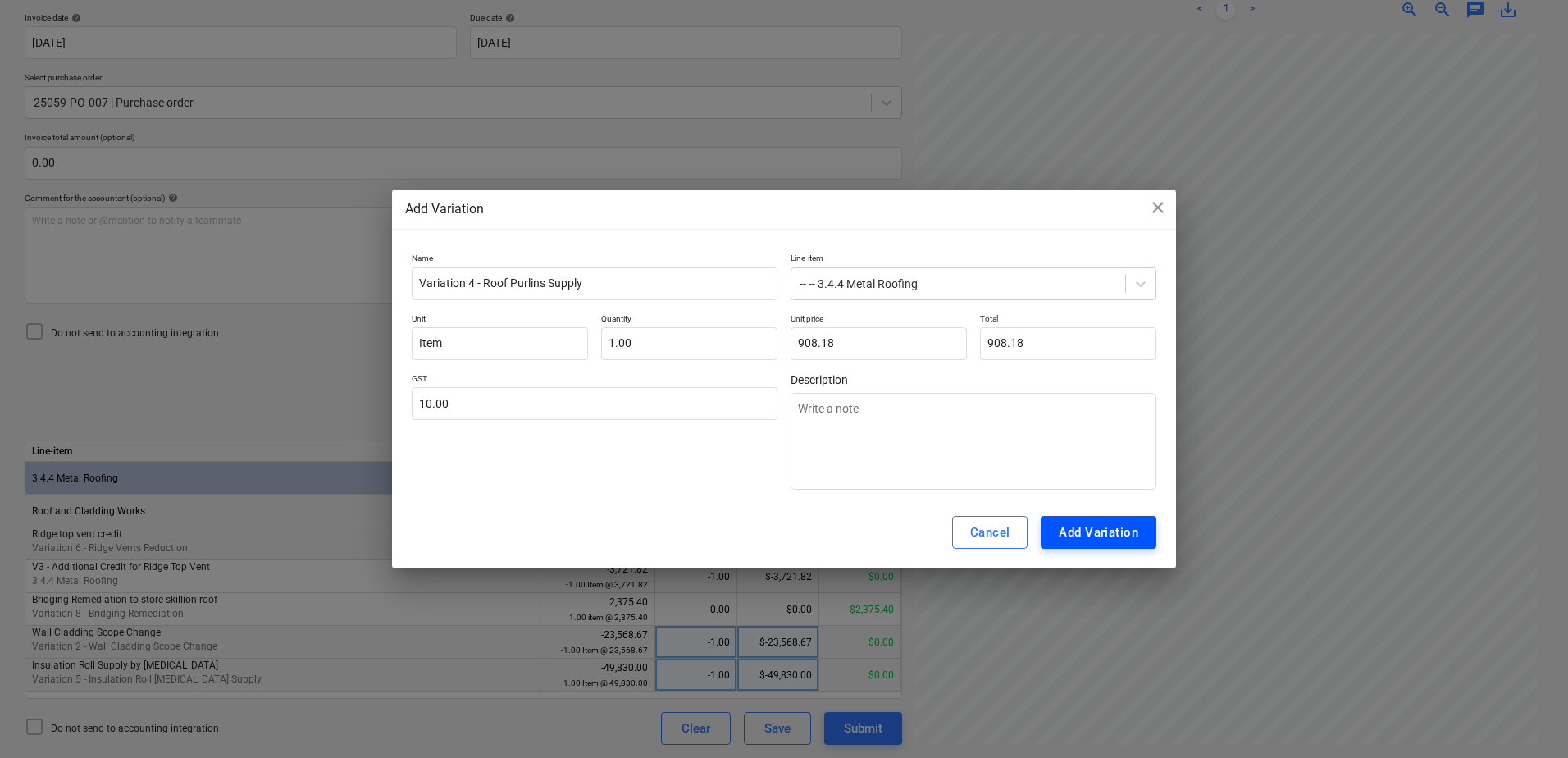
click at [1120, 529] on div "Add Variation" at bounding box center [1098, 533] width 80 height 21
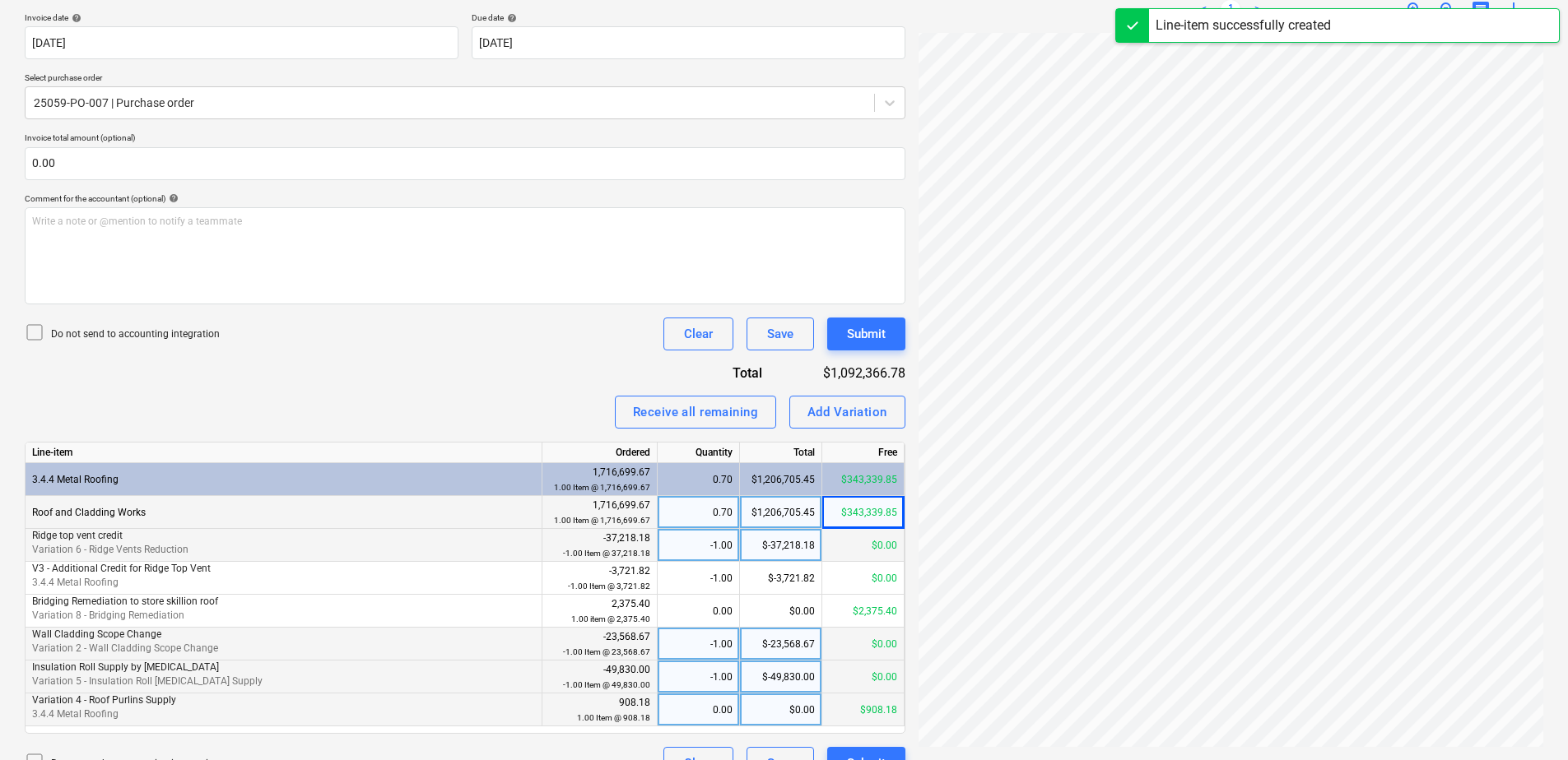
click at [715, 715] on div "0.00" at bounding box center [698, 710] width 69 height 33
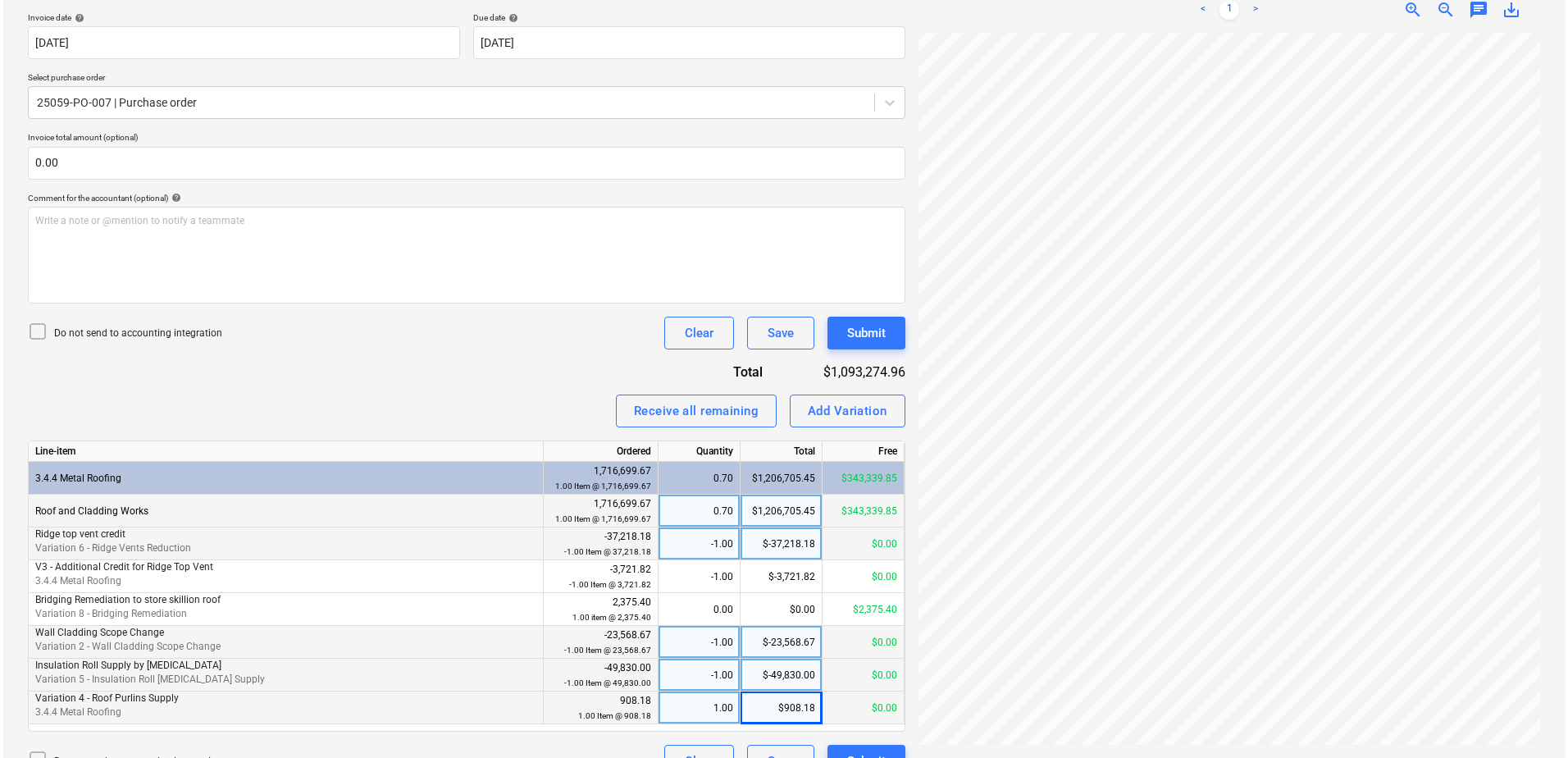
scroll to position [143, 119]
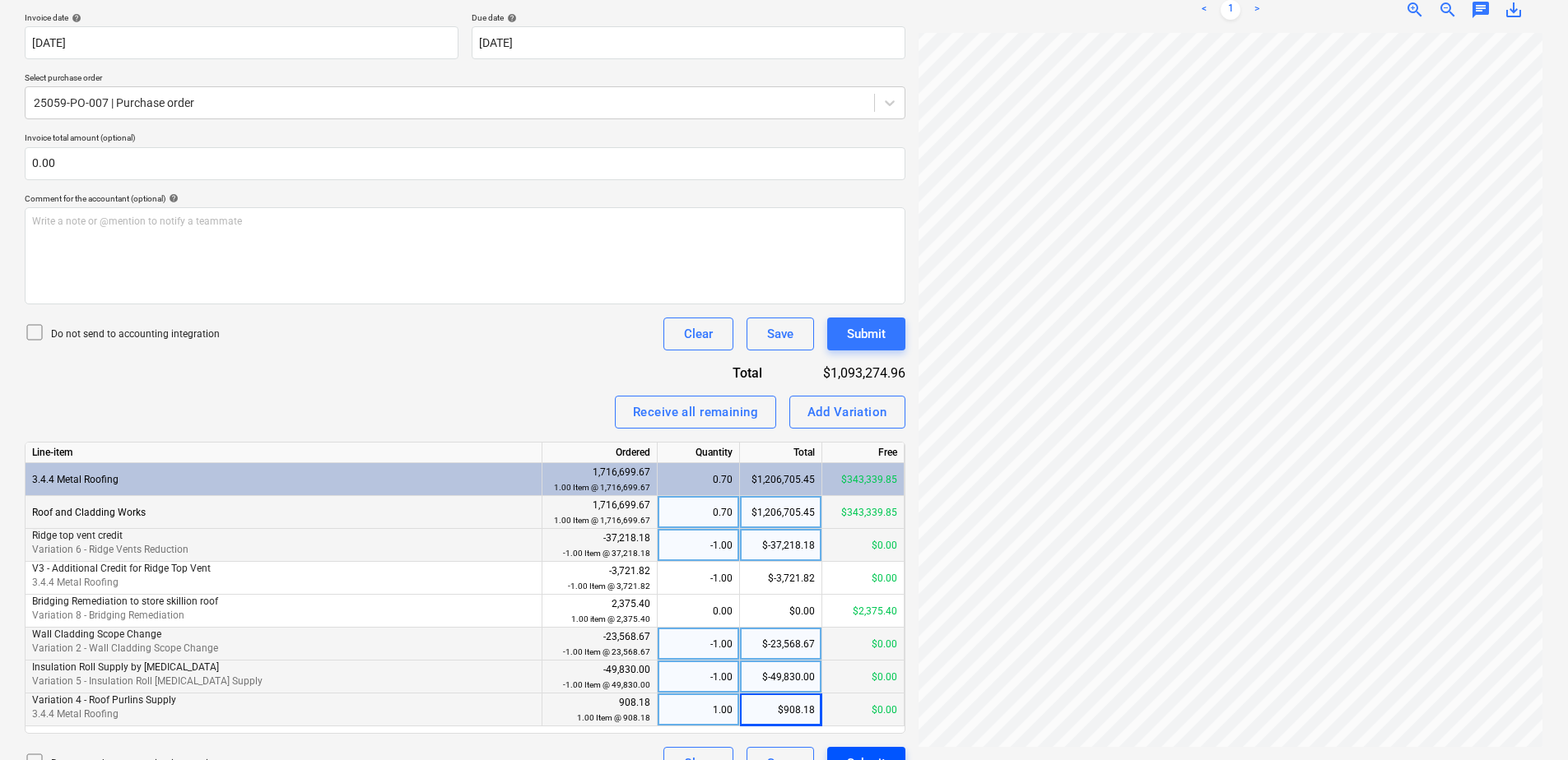
click at [880, 755] on div "Submit" at bounding box center [867, 763] width 39 height 21
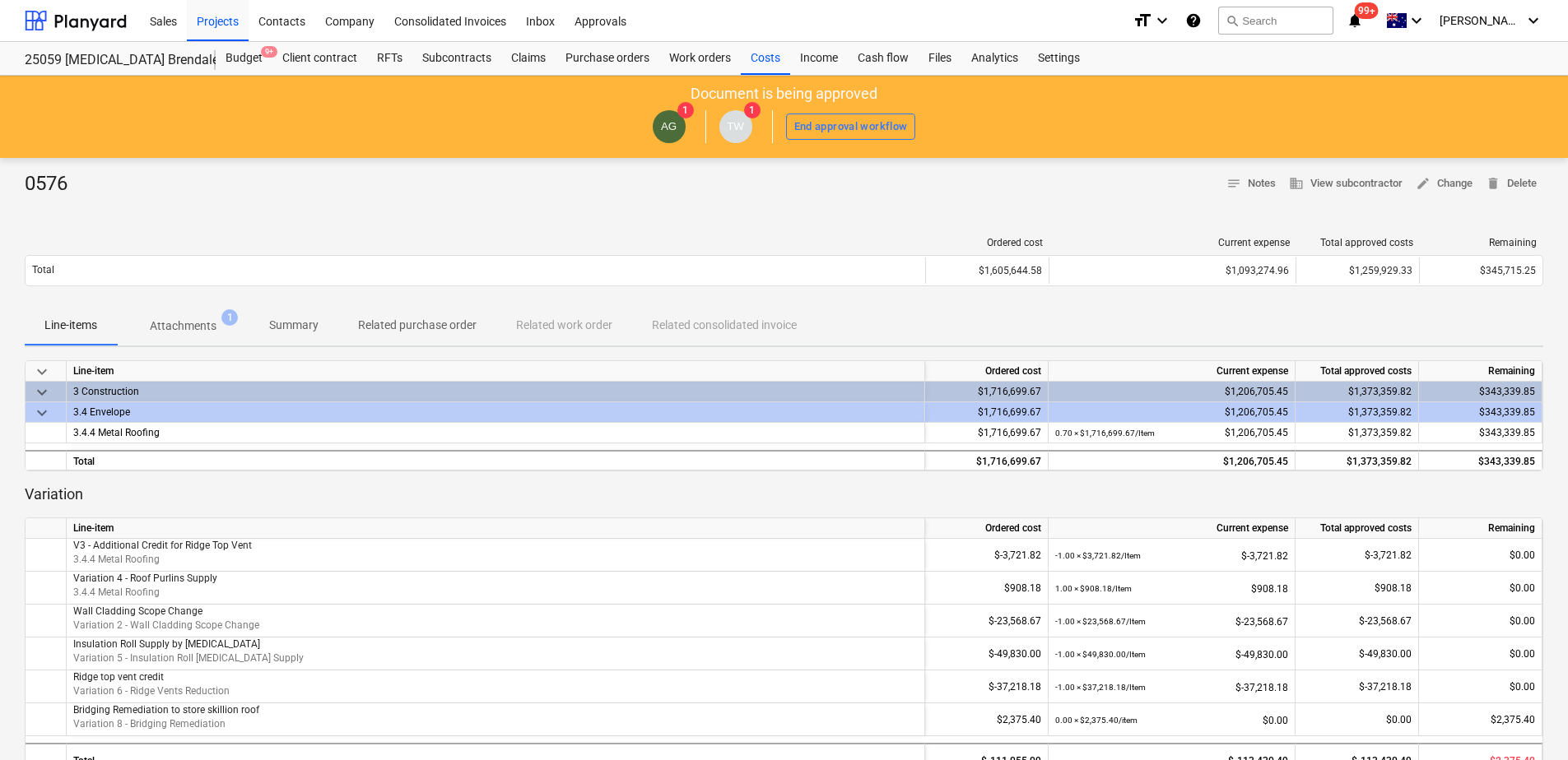
click at [462, 324] on p "Related purchase order" at bounding box center [417, 325] width 119 height 17
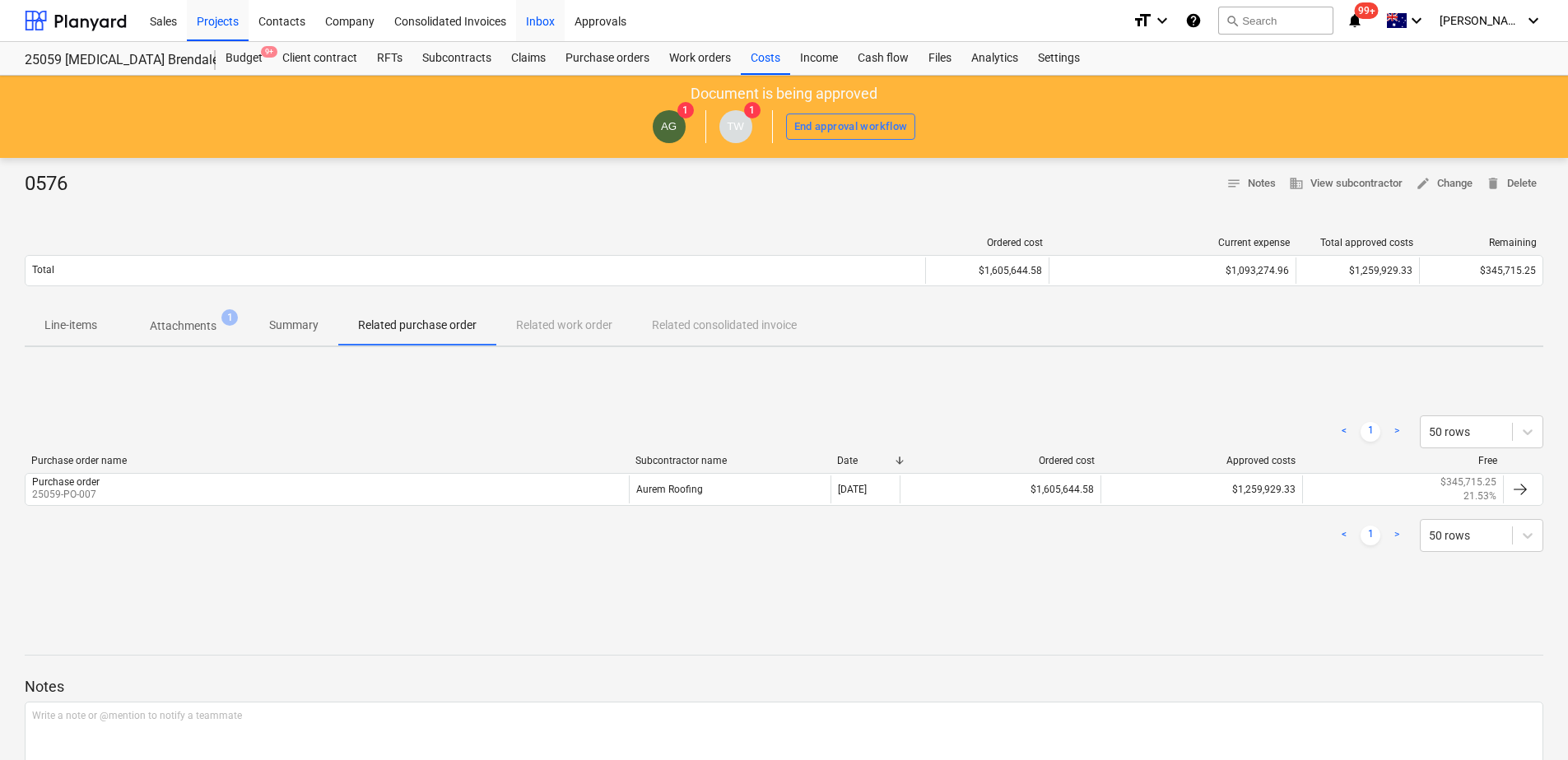
click at [536, 22] on div "Inbox" at bounding box center [540, 19] width 48 height 42
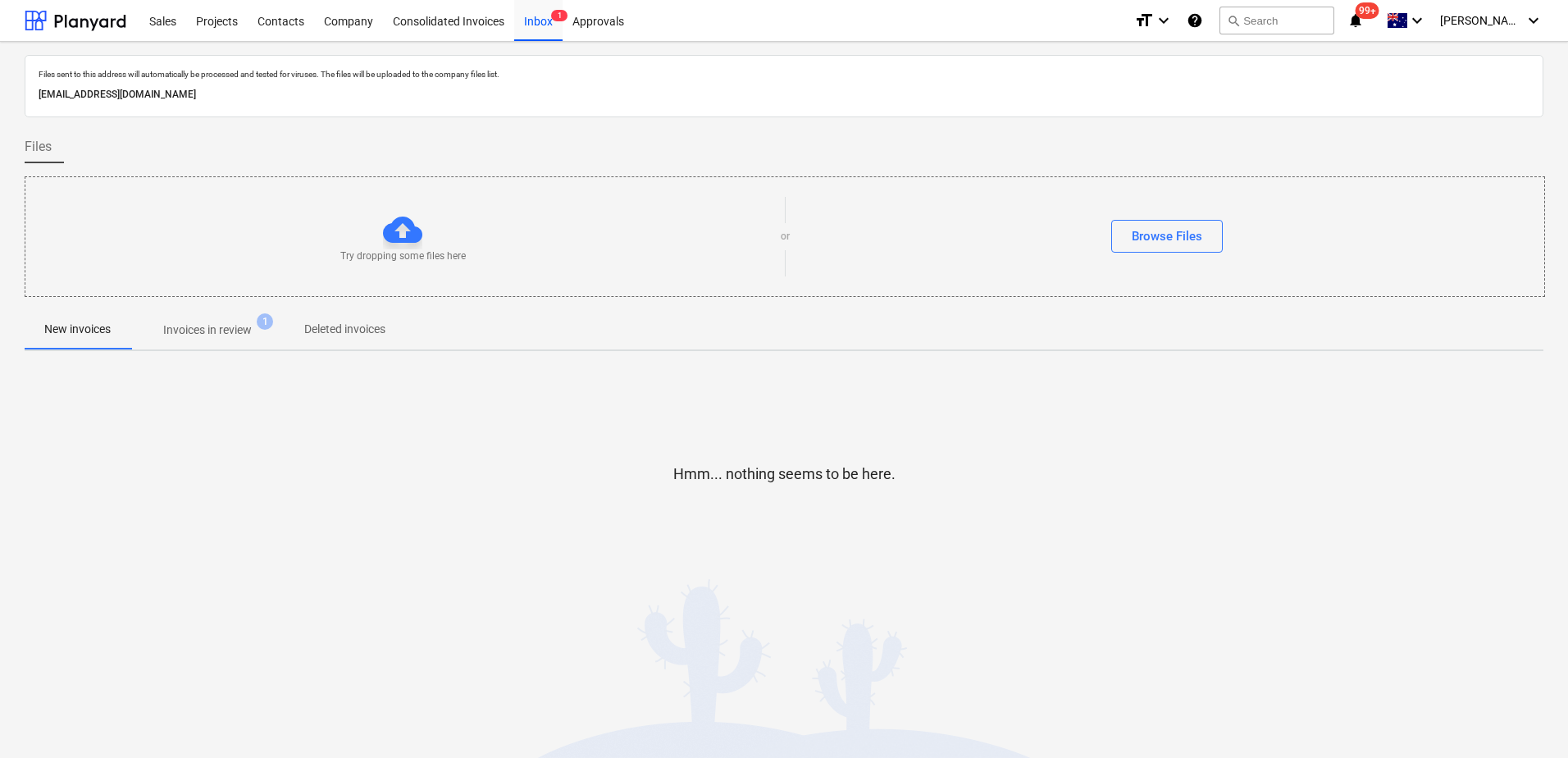
drag, startPoint x: 188, startPoint y: 326, endPoint x: 193, endPoint y: 335, distance: 10.3
click at [188, 326] on p "Invoices in review" at bounding box center [208, 330] width 89 height 17
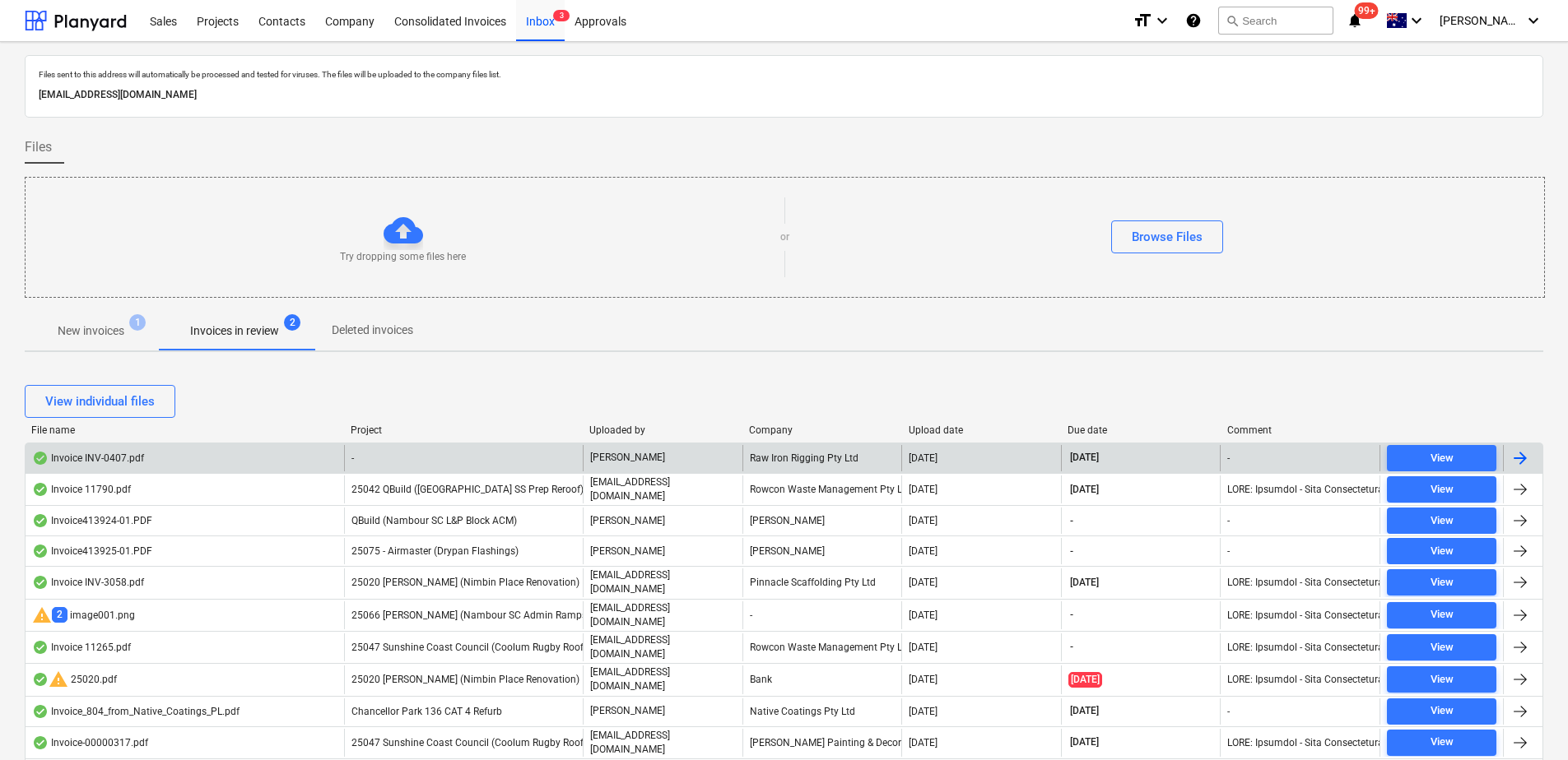
click at [390, 464] on div "-" at bounding box center [463, 458] width 239 height 26
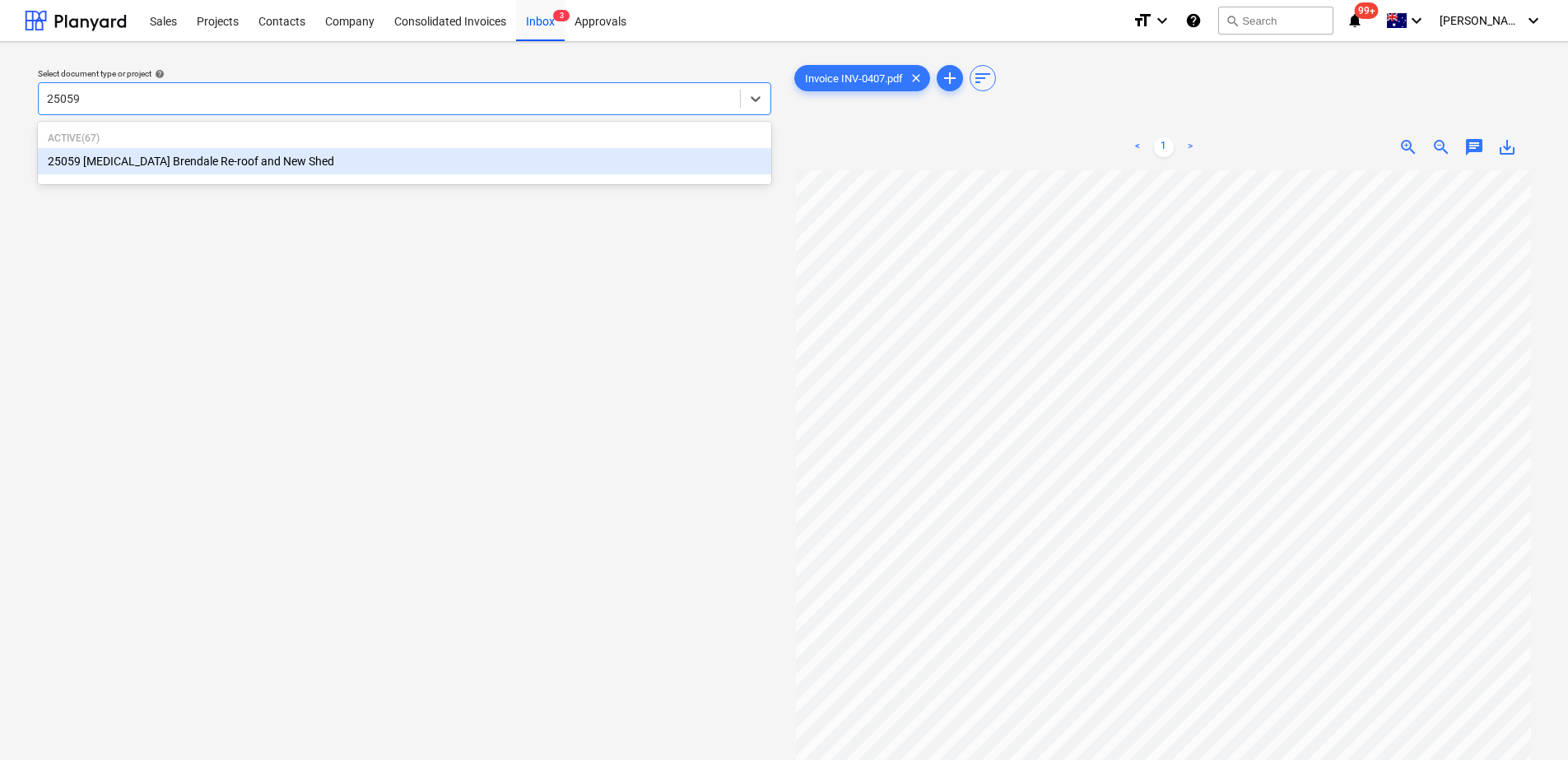
click at [117, 162] on div "25059 [MEDICAL_DATA] Brendale Re-roof and New Shed" at bounding box center [404, 160] width 733 height 26
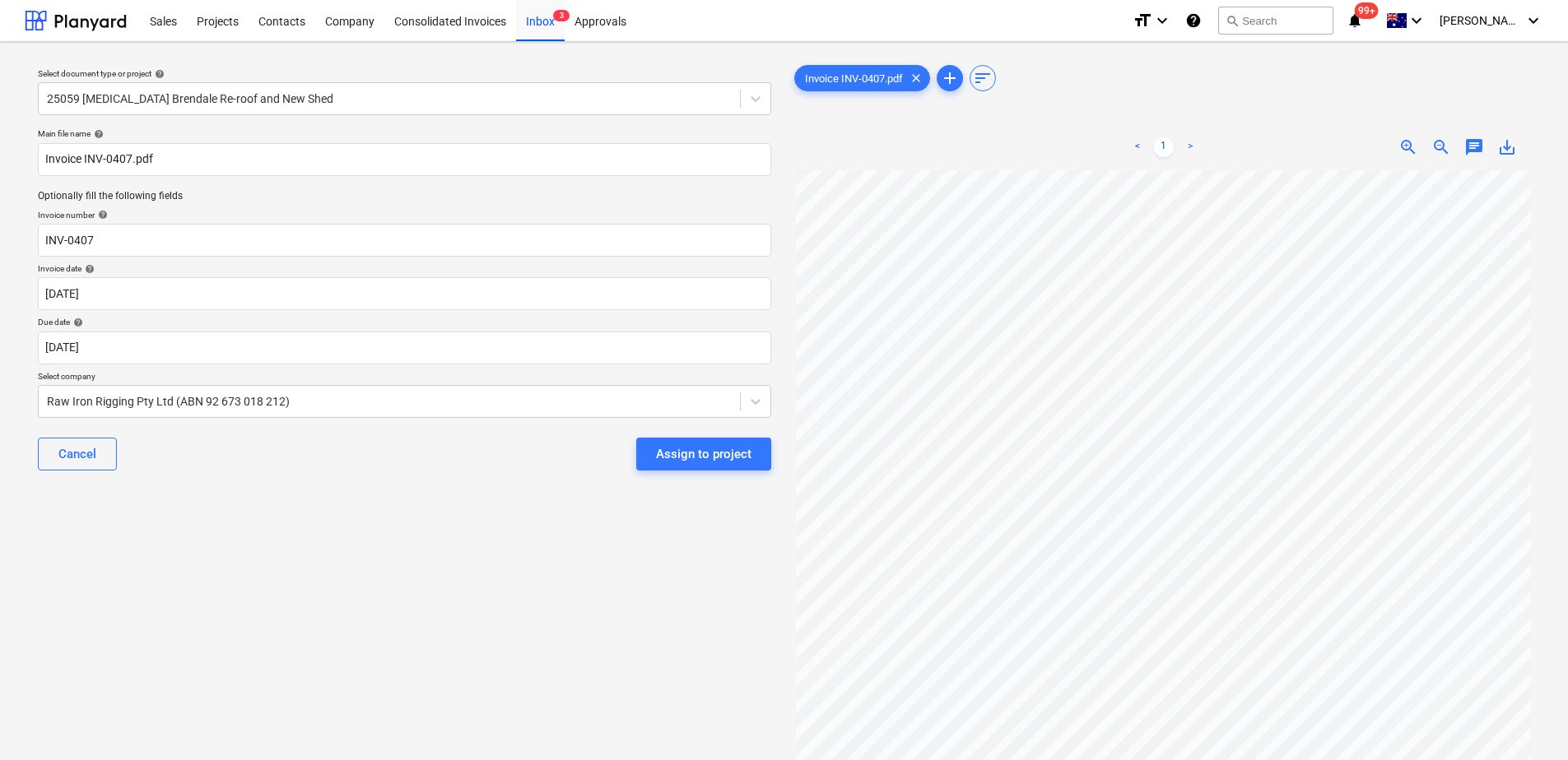
scroll to position [273, 0]
click at [695, 447] on div "Assign to project" at bounding box center [703, 454] width 96 height 21
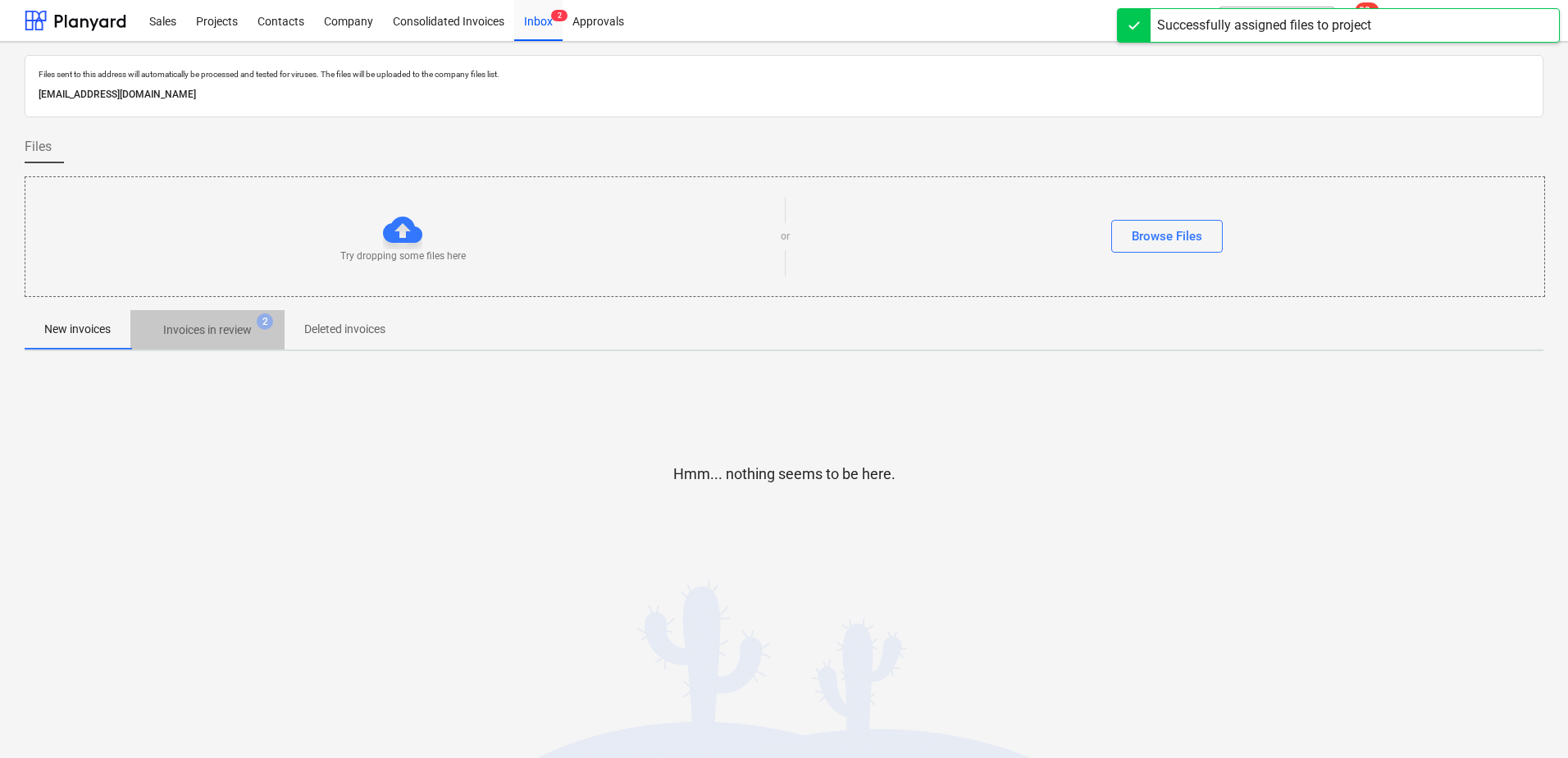
drag, startPoint x: 248, startPoint y: 335, endPoint x: 252, endPoint y: 363, distance: 28.3
click at [248, 335] on p "Invoices in review" at bounding box center [208, 330] width 89 height 17
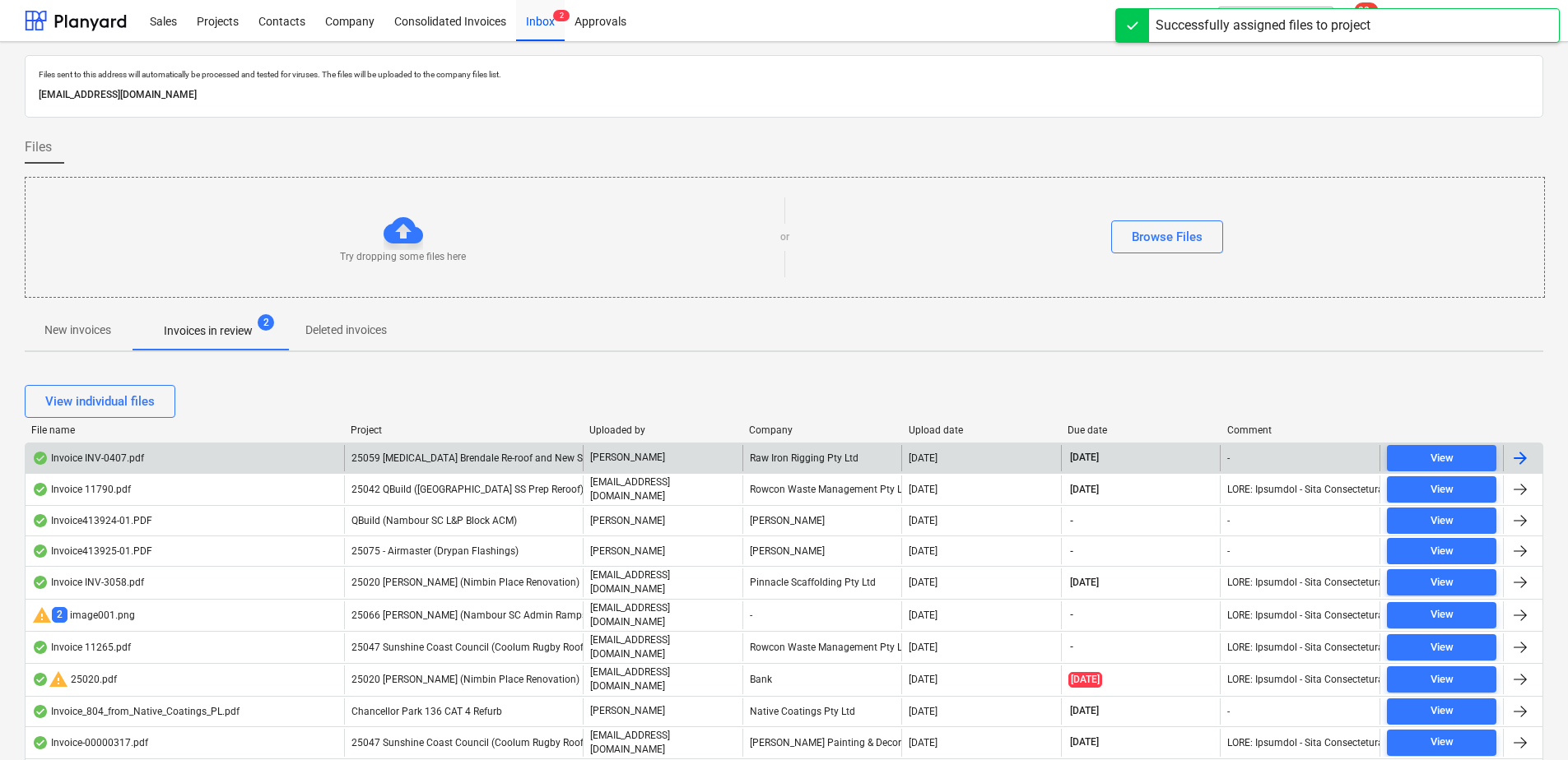
click at [399, 462] on span "25059 [MEDICAL_DATA] Brendale Re-roof and New Shed" at bounding box center [475, 459] width 247 height 12
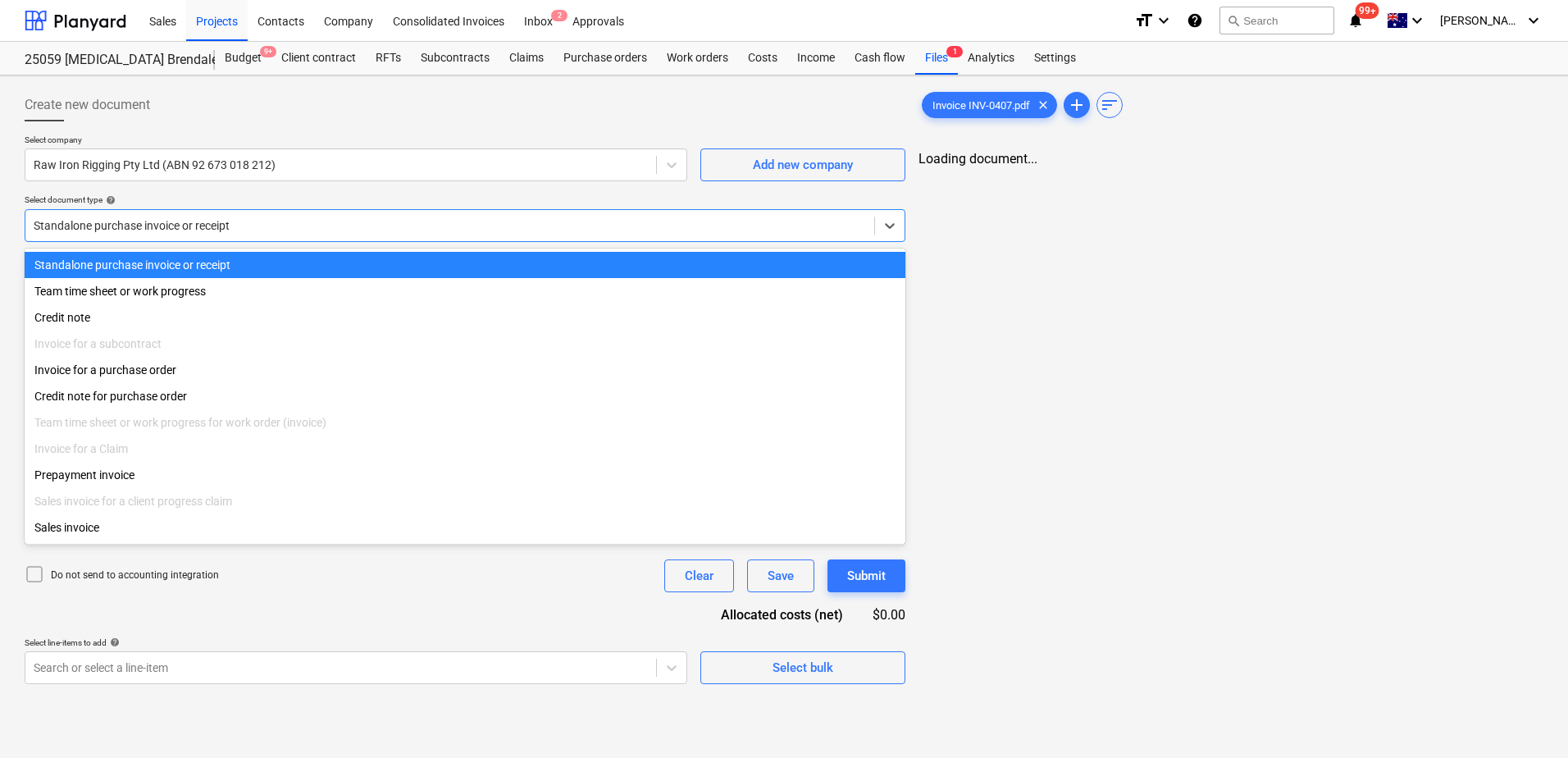
click at [173, 229] on div at bounding box center [450, 225] width 833 height 16
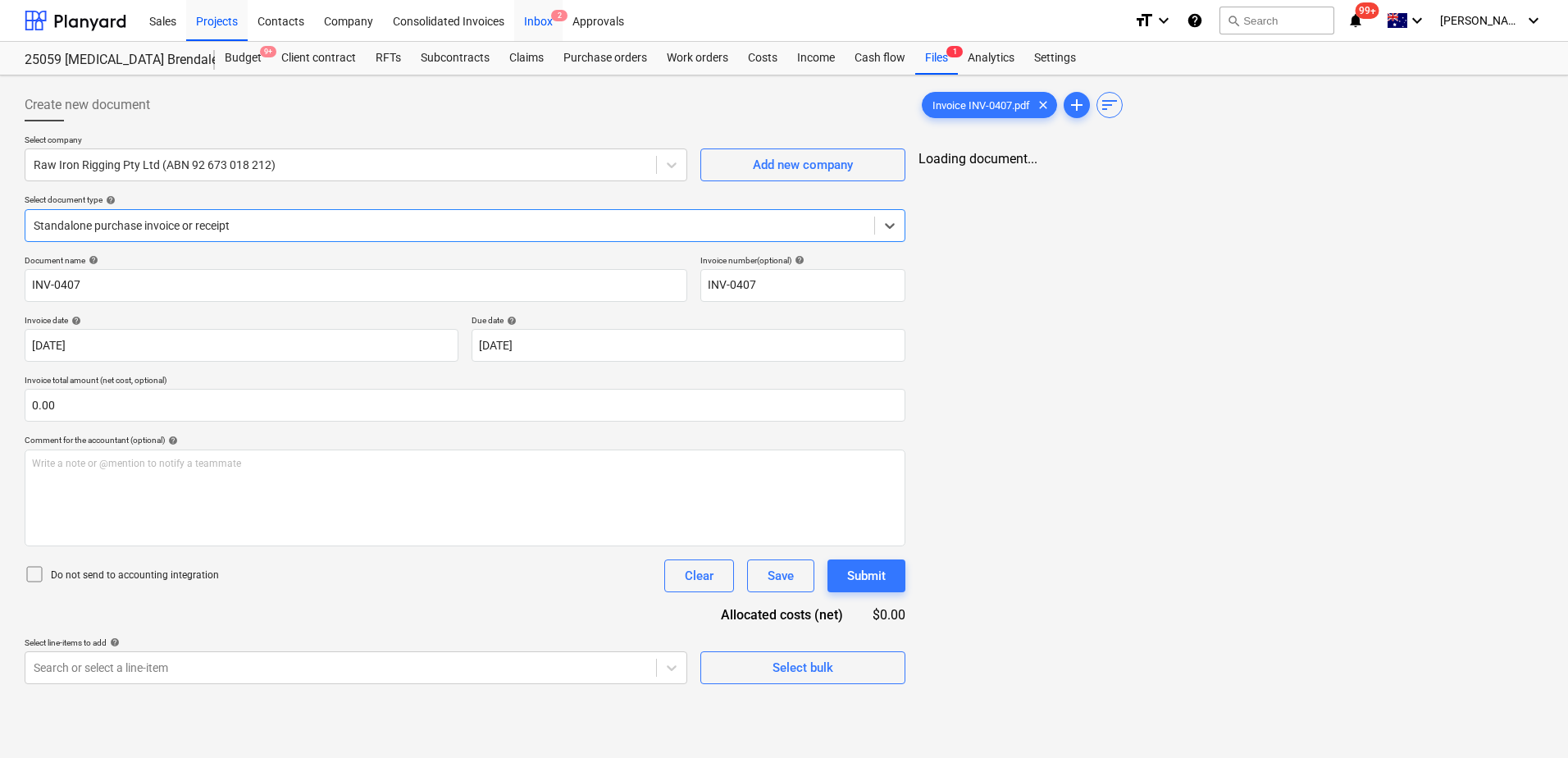
click at [550, 17] on div "Inbox 2" at bounding box center [538, 19] width 48 height 41
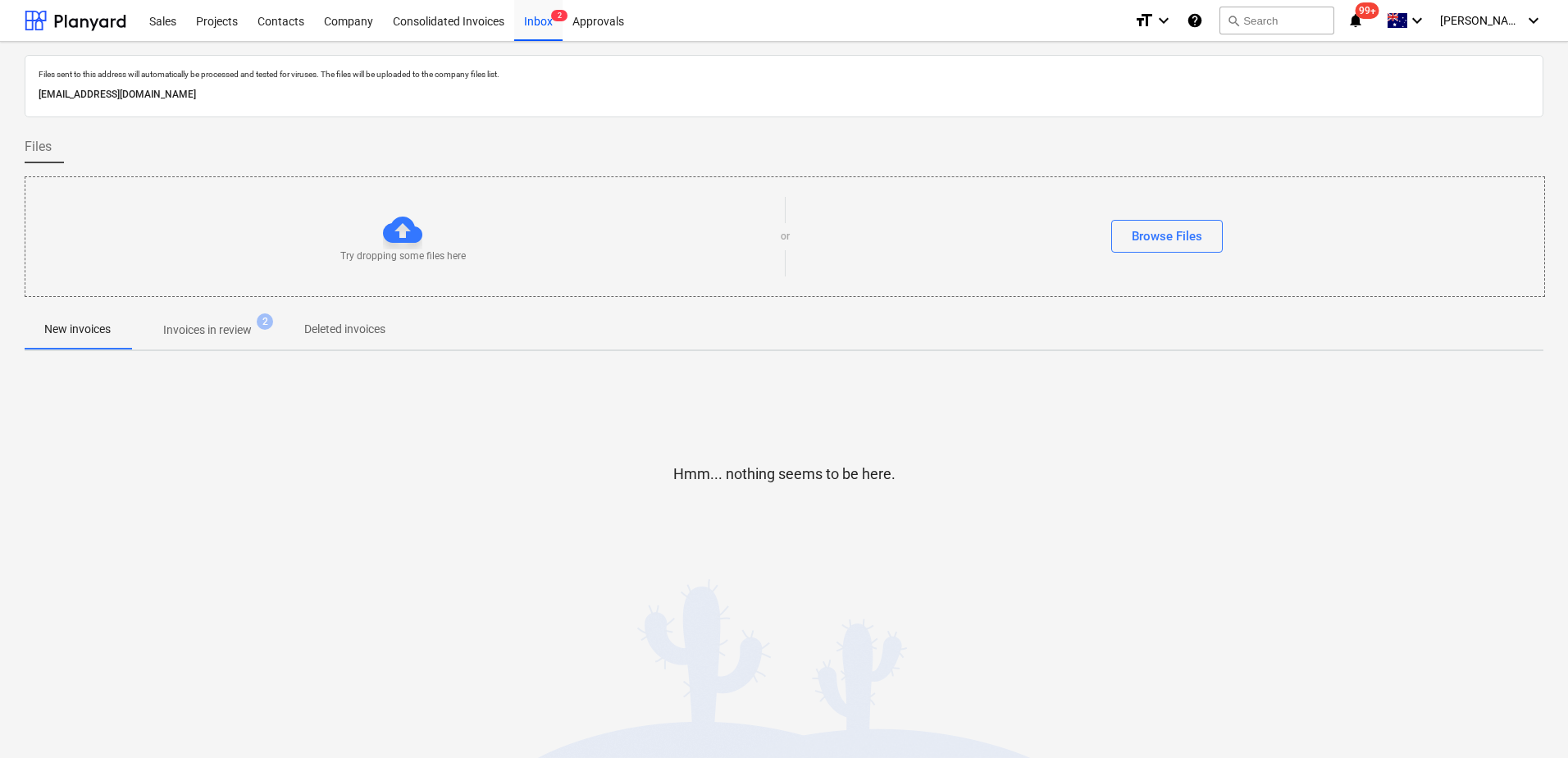
drag, startPoint x: 215, startPoint y: 335, endPoint x: 185, endPoint y: 361, distance: 39.7
click at [215, 335] on p "Invoices in review" at bounding box center [208, 330] width 89 height 17
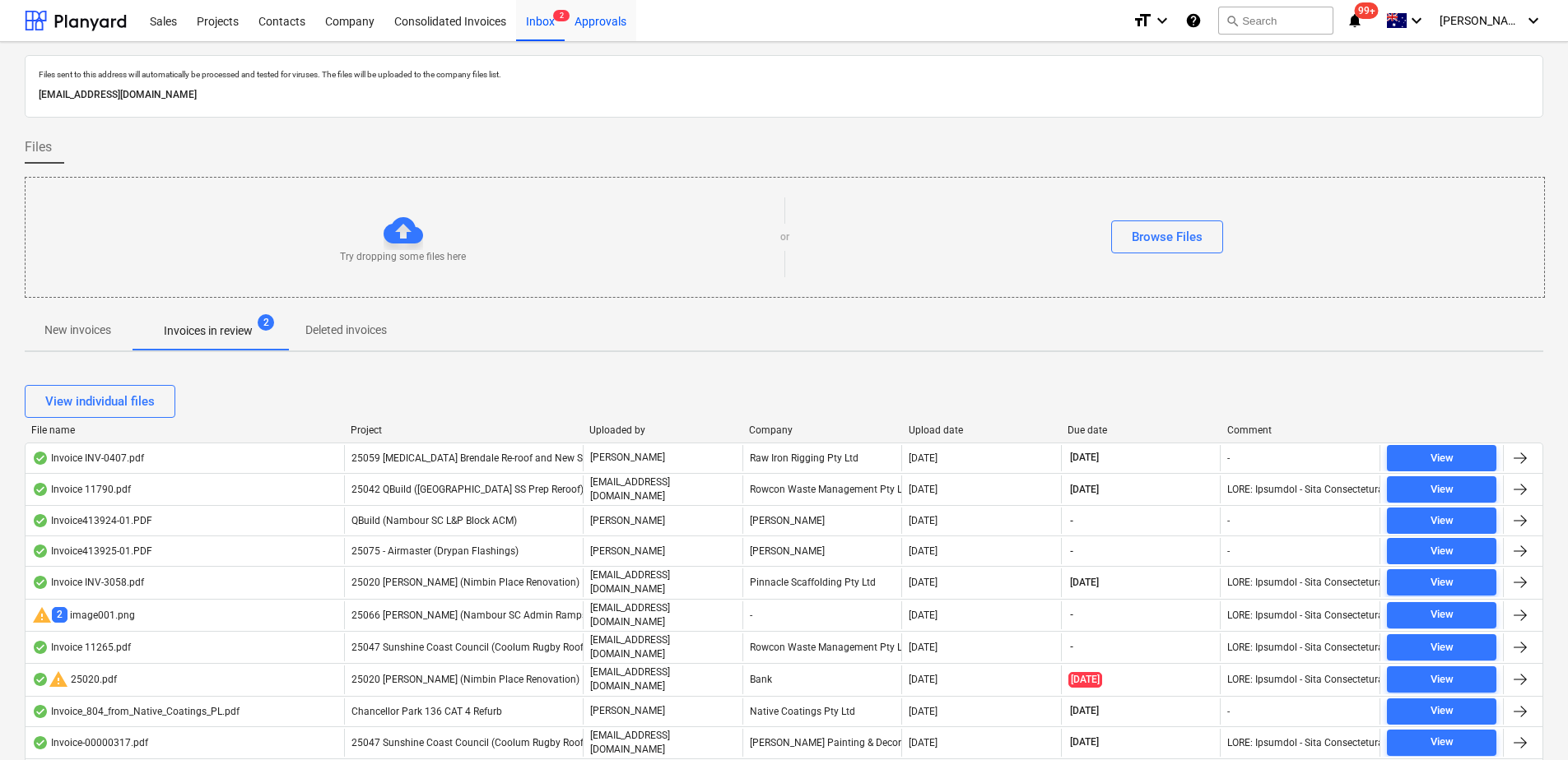
click at [590, 32] on div "Approvals" at bounding box center [600, 19] width 71 height 42
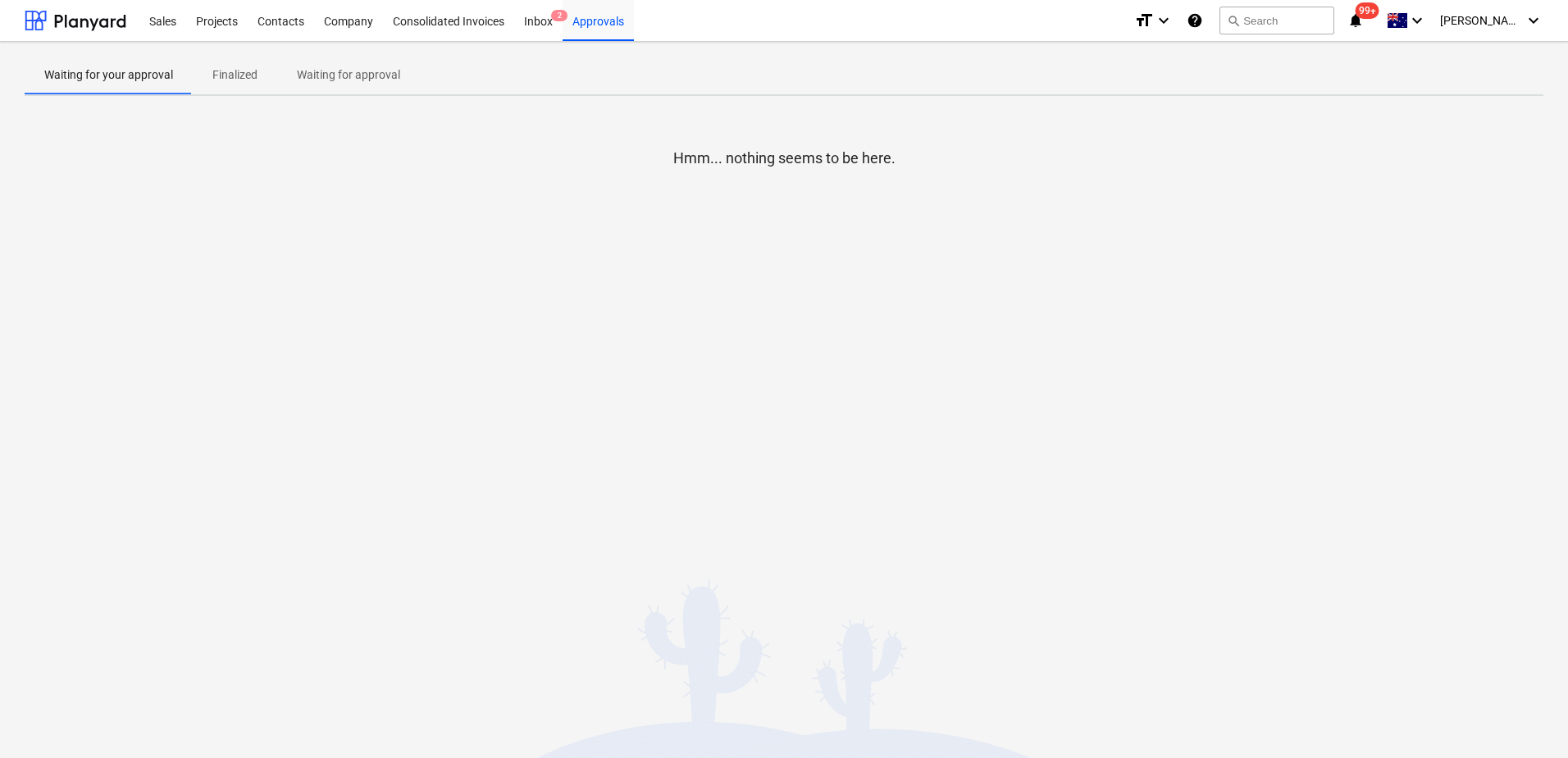
click at [346, 70] on p "Waiting for approval" at bounding box center [347, 75] width 103 height 17
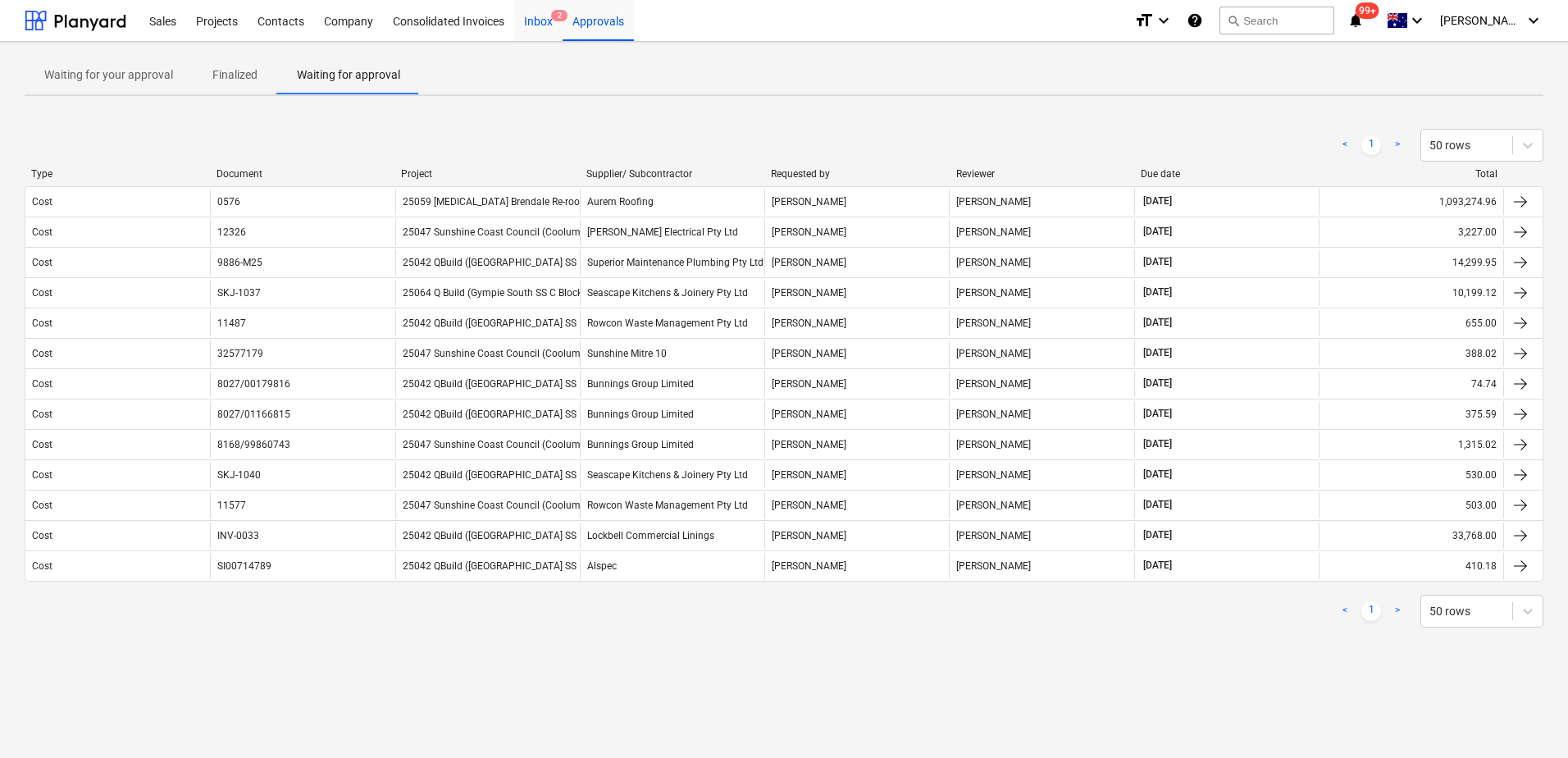
click at [534, 28] on div "Inbox 2" at bounding box center [538, 19] width 48 height 41
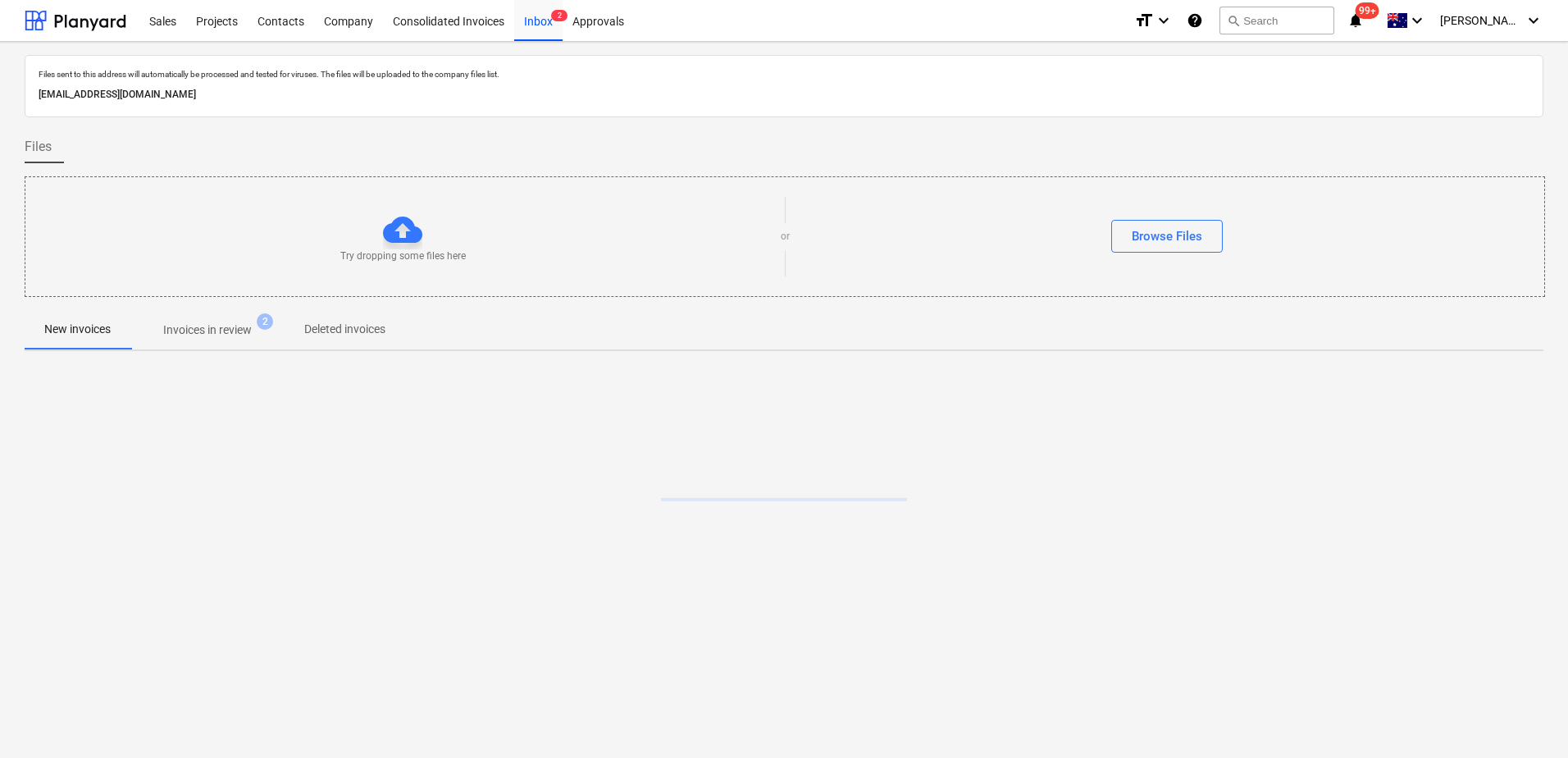
click at [215, 336] on p "Invoices in review" at bounding box center [208, 330] width 89 height 17
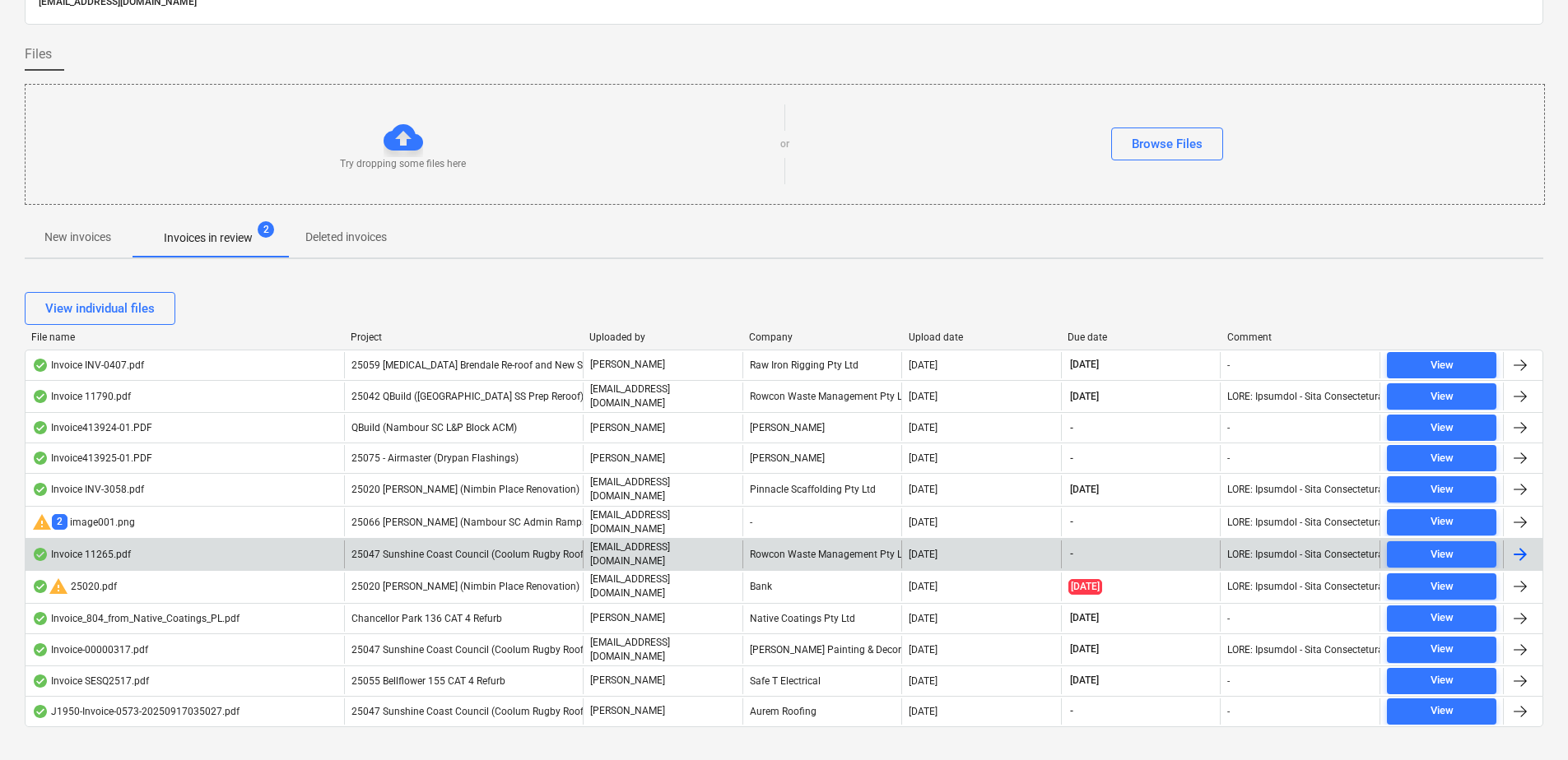
scroll to position [108, 0]
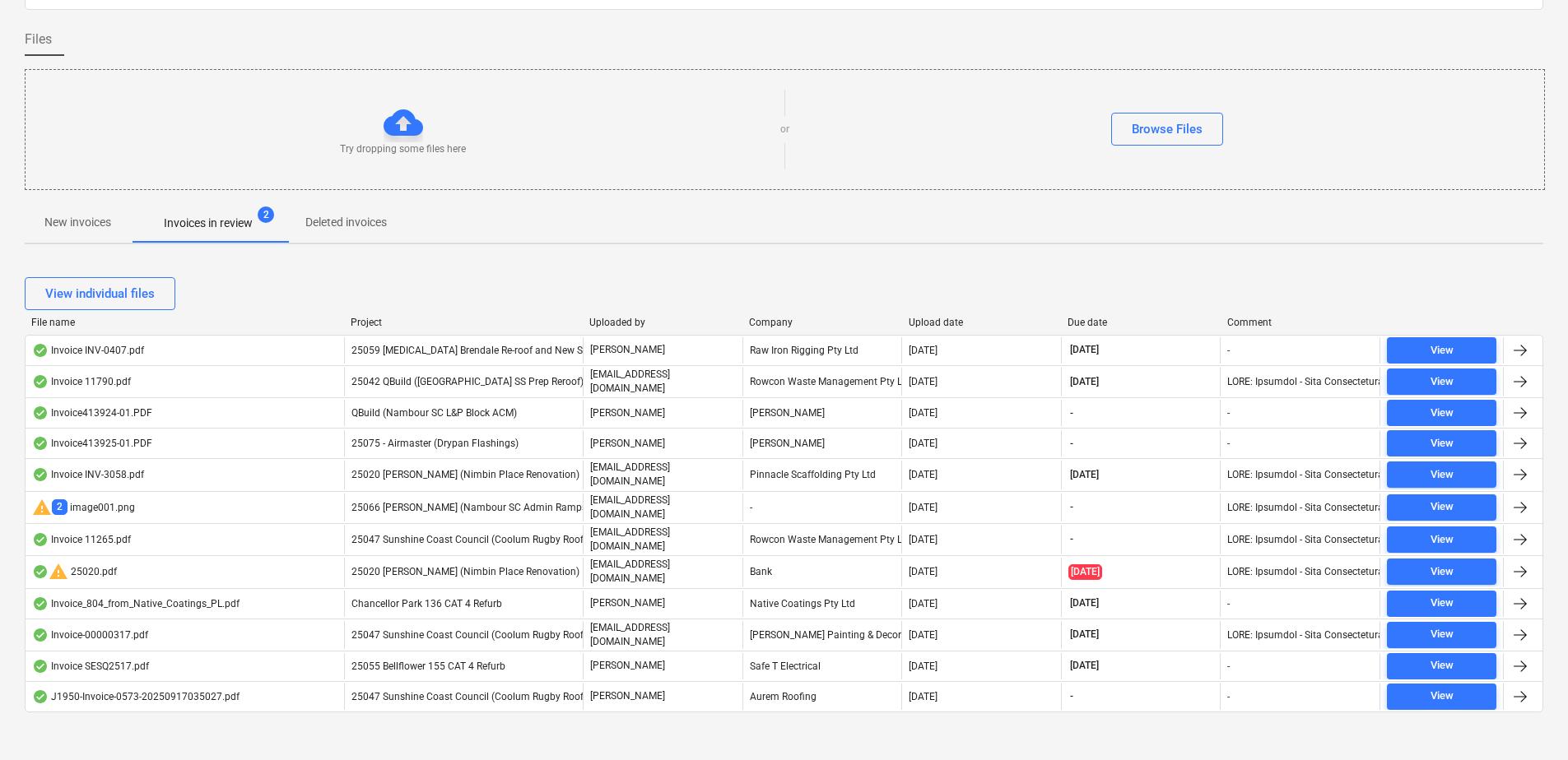
click at [755, 270] on div "View individual files" at bounding box center [784, 294] width 1519 height 46
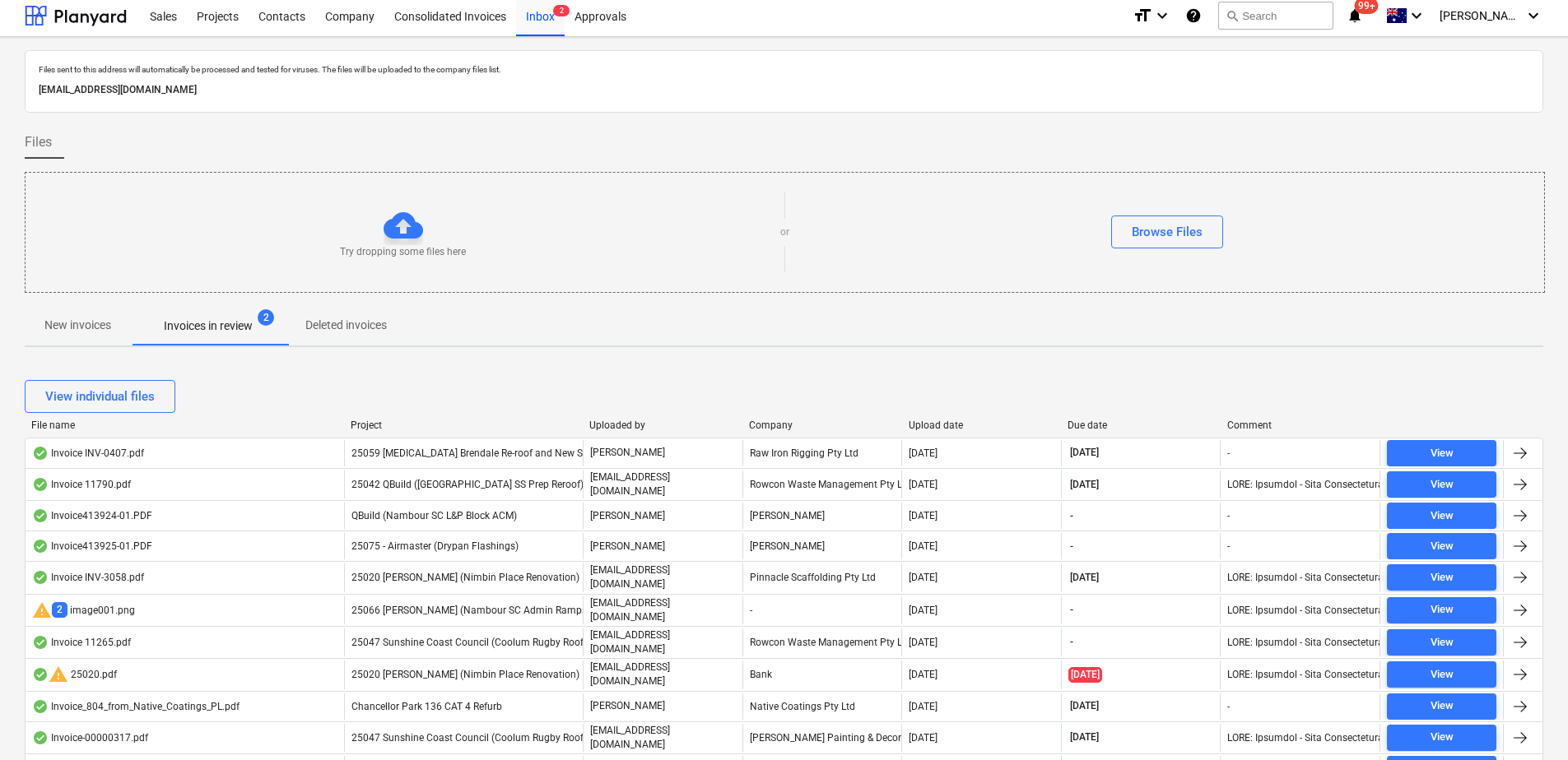
scroll to position [0, 0]
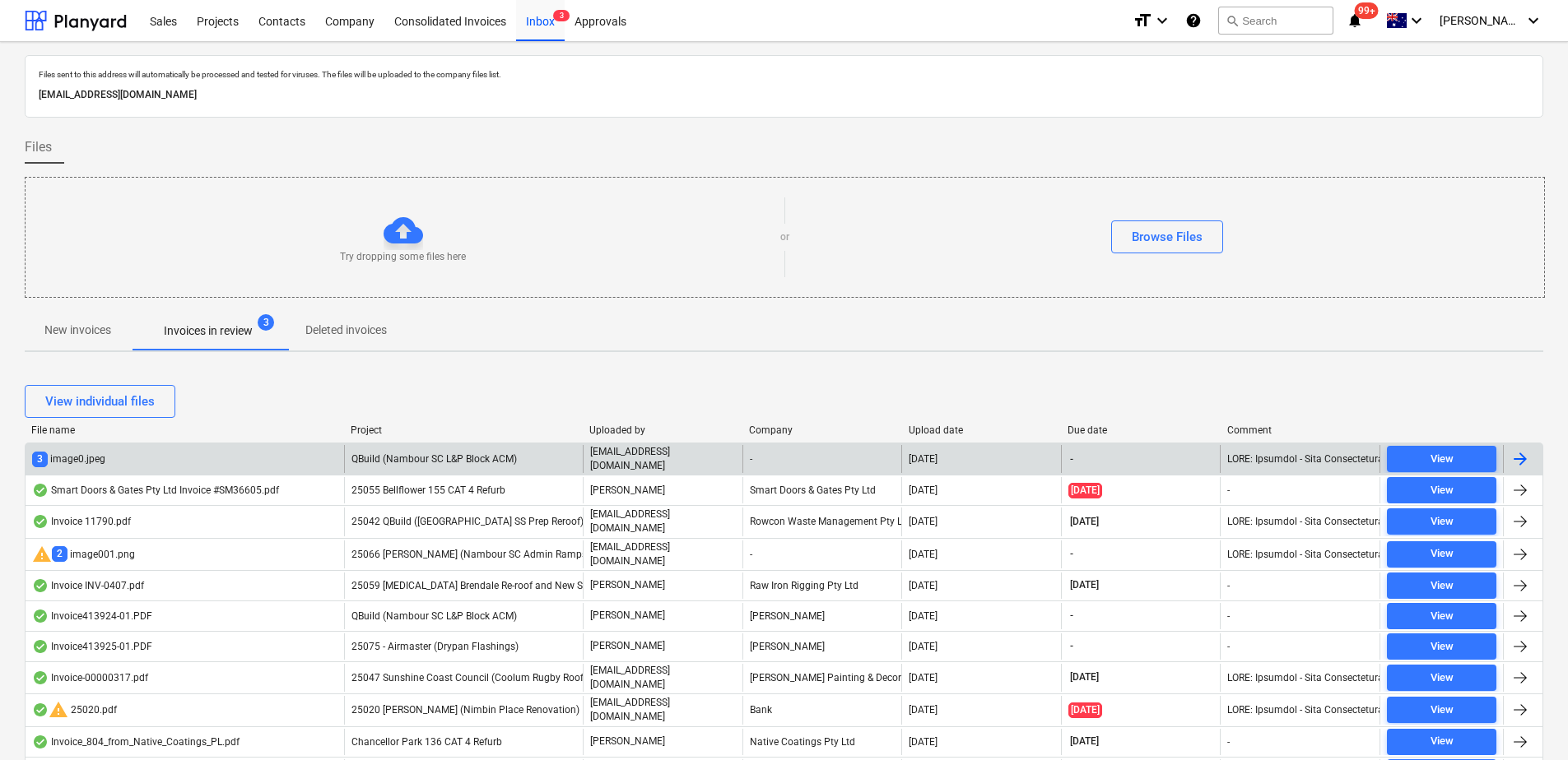
click at [473, 461] on span "QBuild (Nambour SC L&P Block ACM)" at bounding box center [434, 459] width 165 height 12
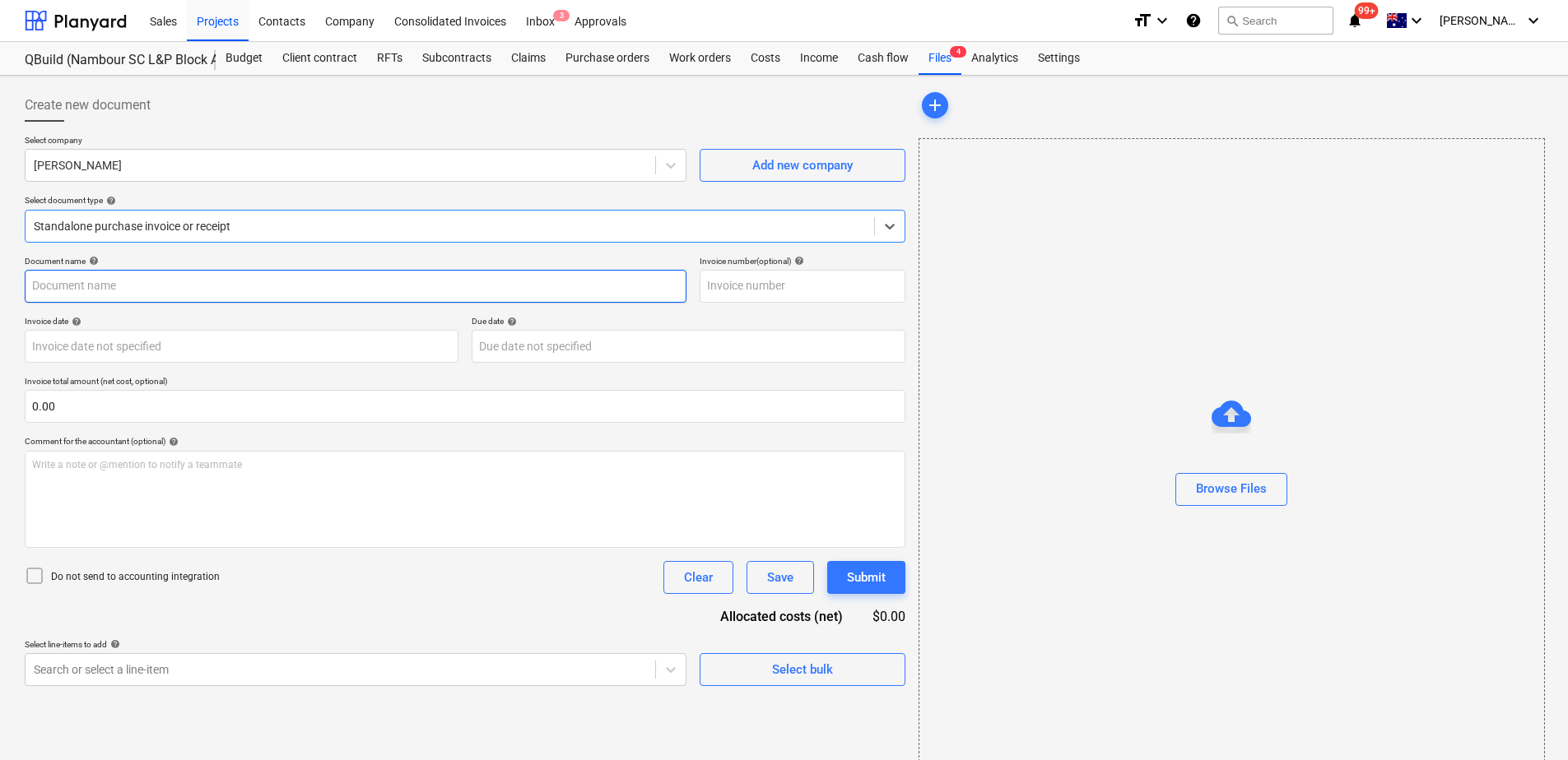
type input "14972854"
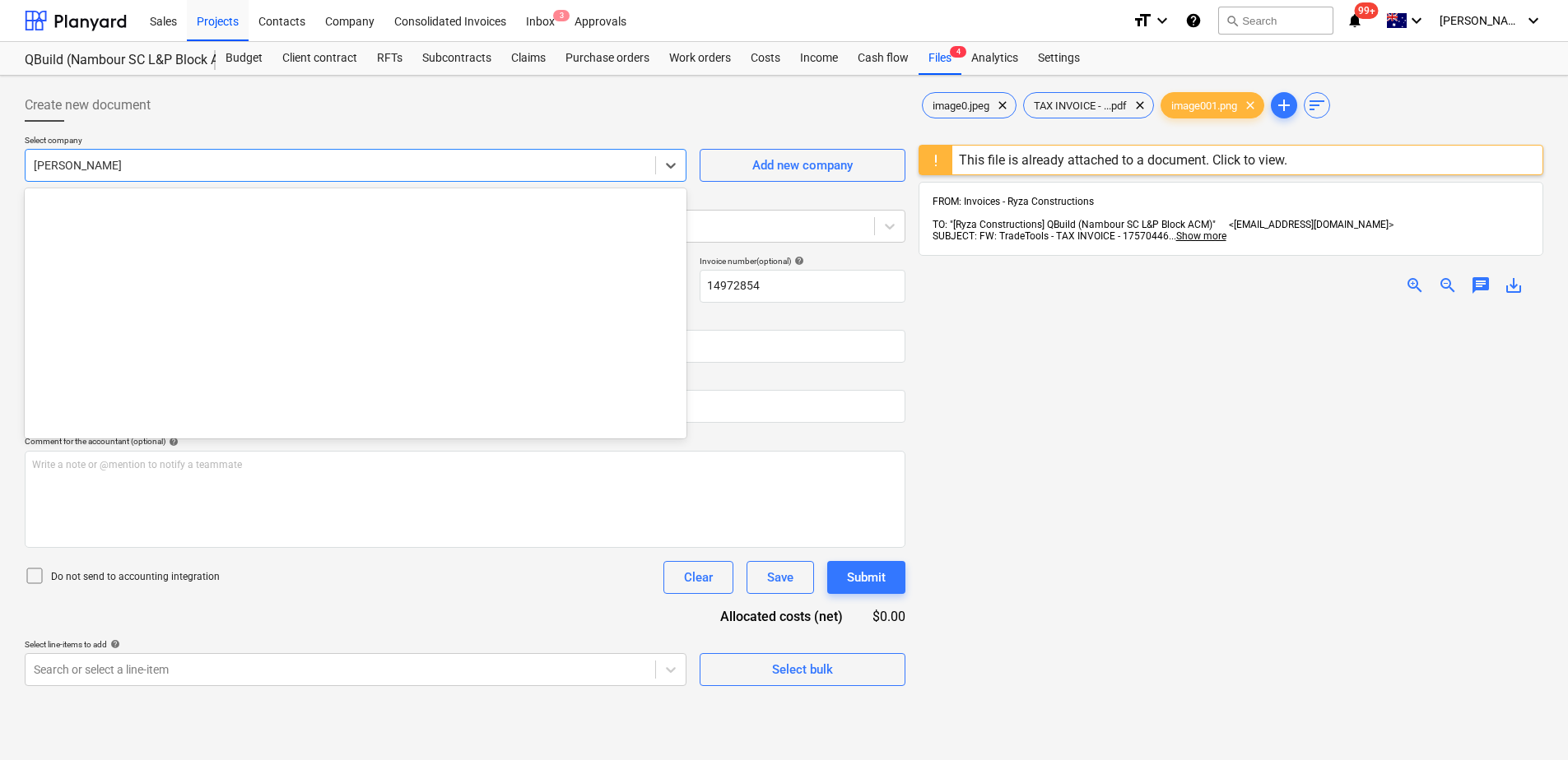
click at [136, 168] on div at bounding box center [340, 165] width 613 height 16
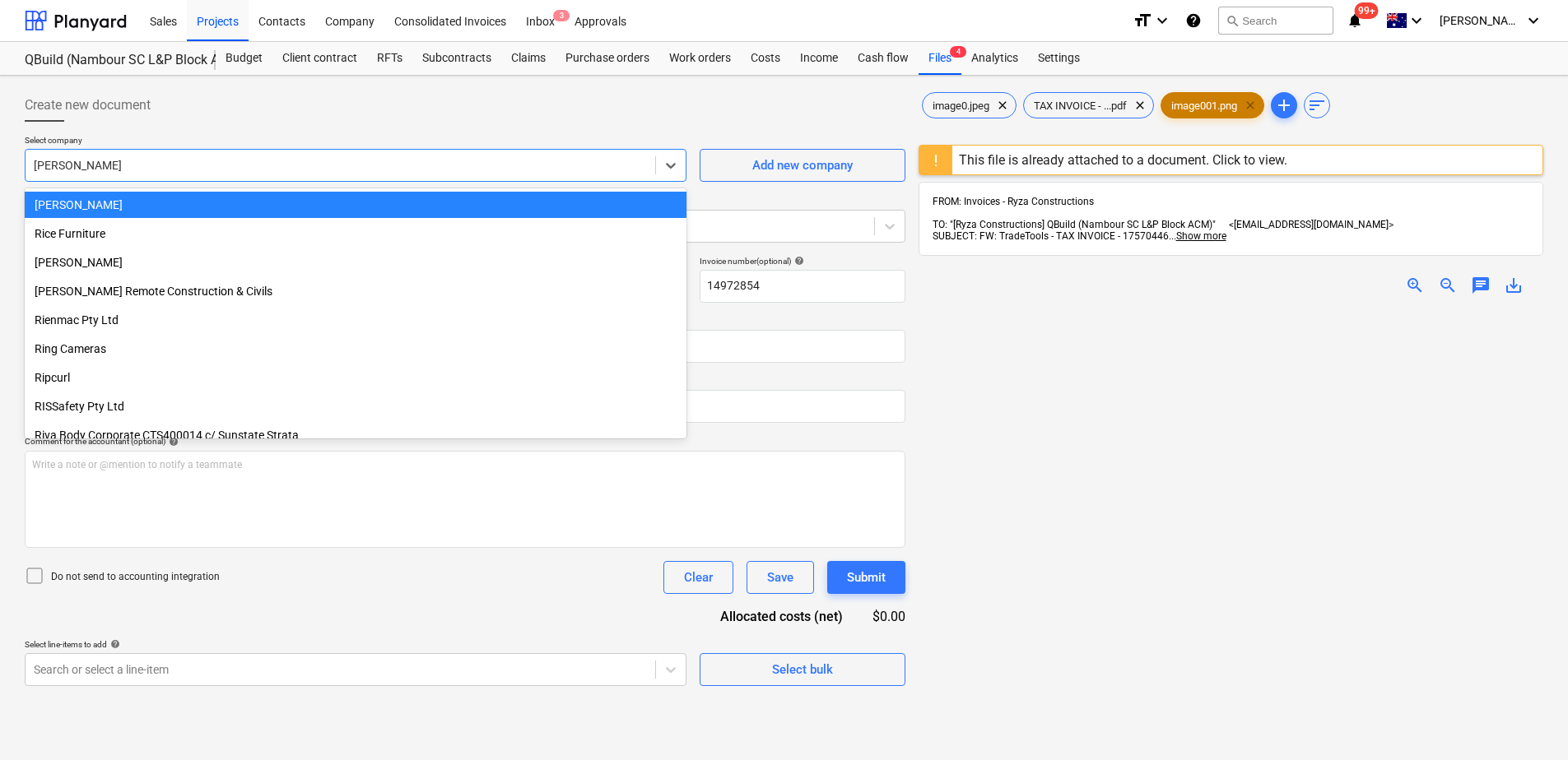
click at [1260, 100] on span "clear" at bounding box center [1250, 105] width 19 height 19
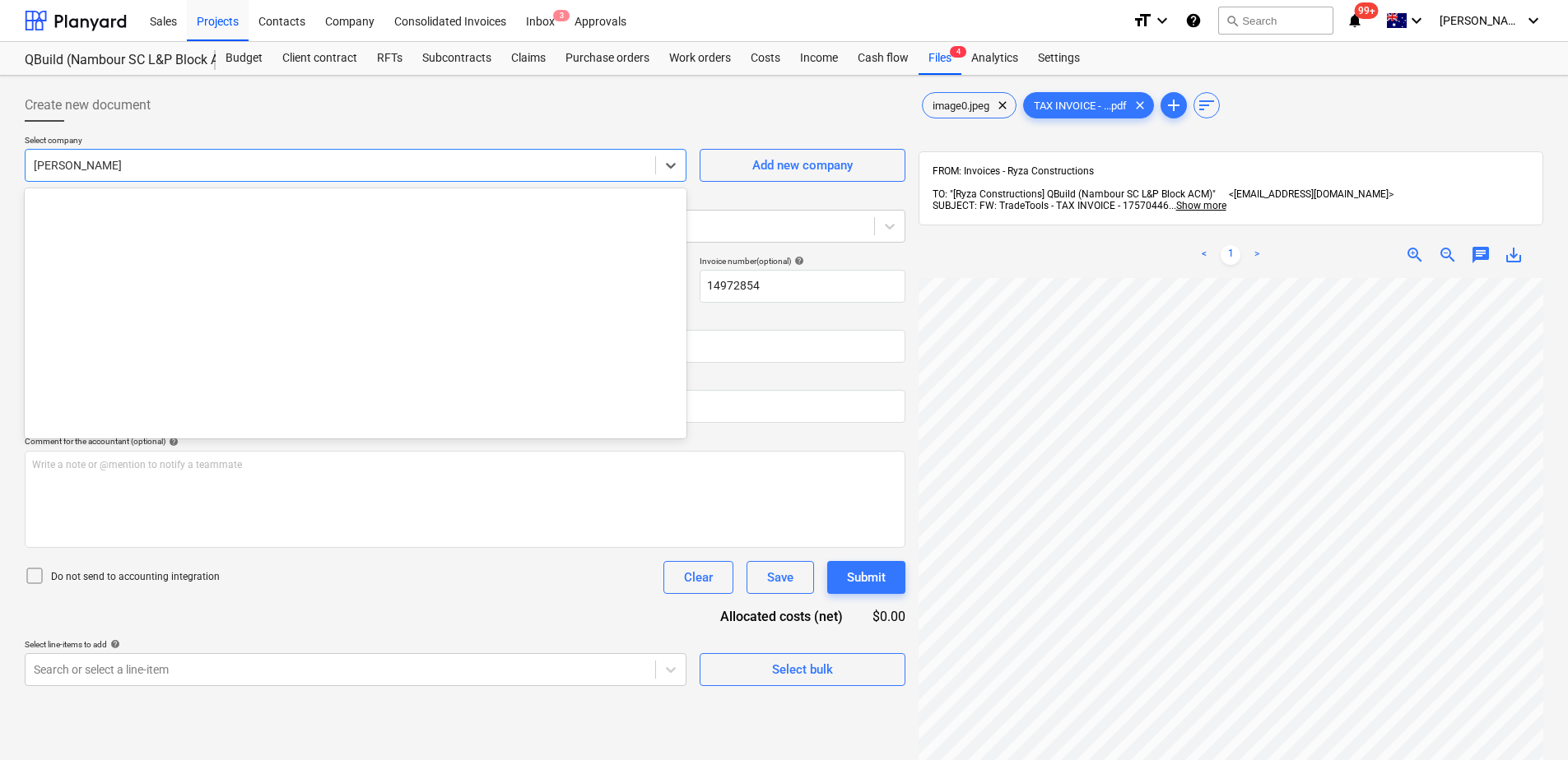
click at [112, 167] on div at bounding box center [340, 165] width 613 height 16
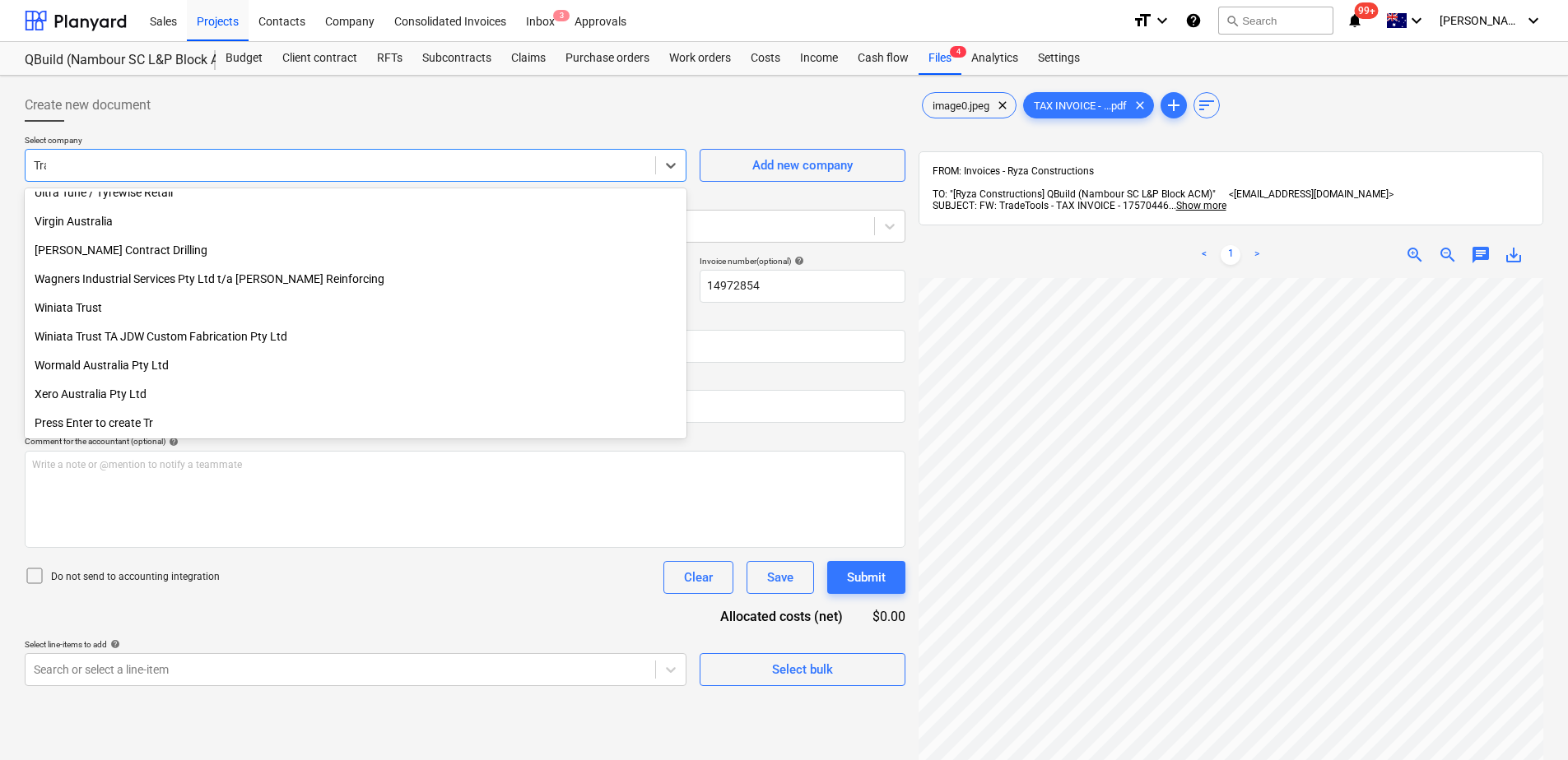
scroll to position [1682, 0]
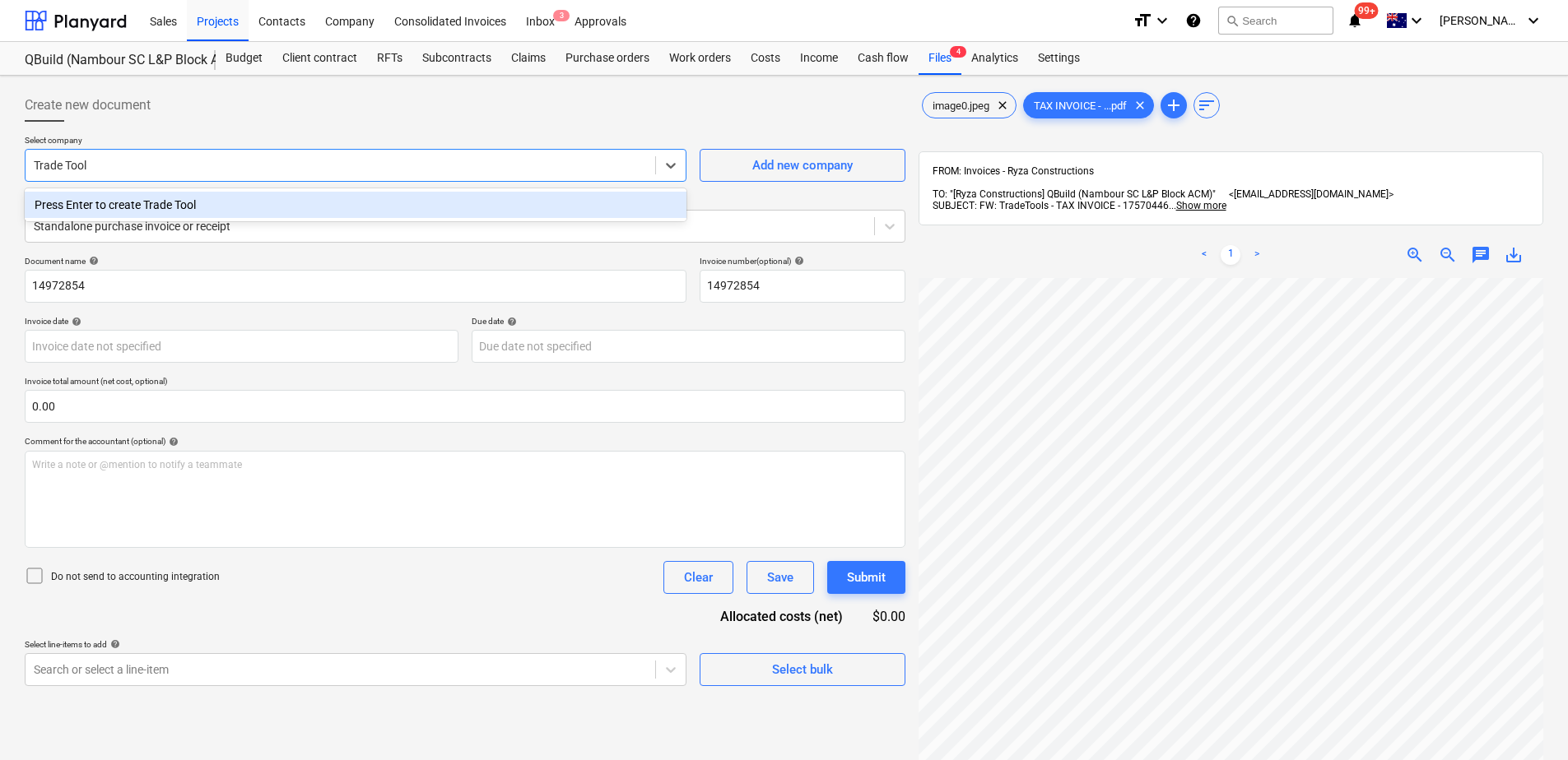
type input "Trade Tools"
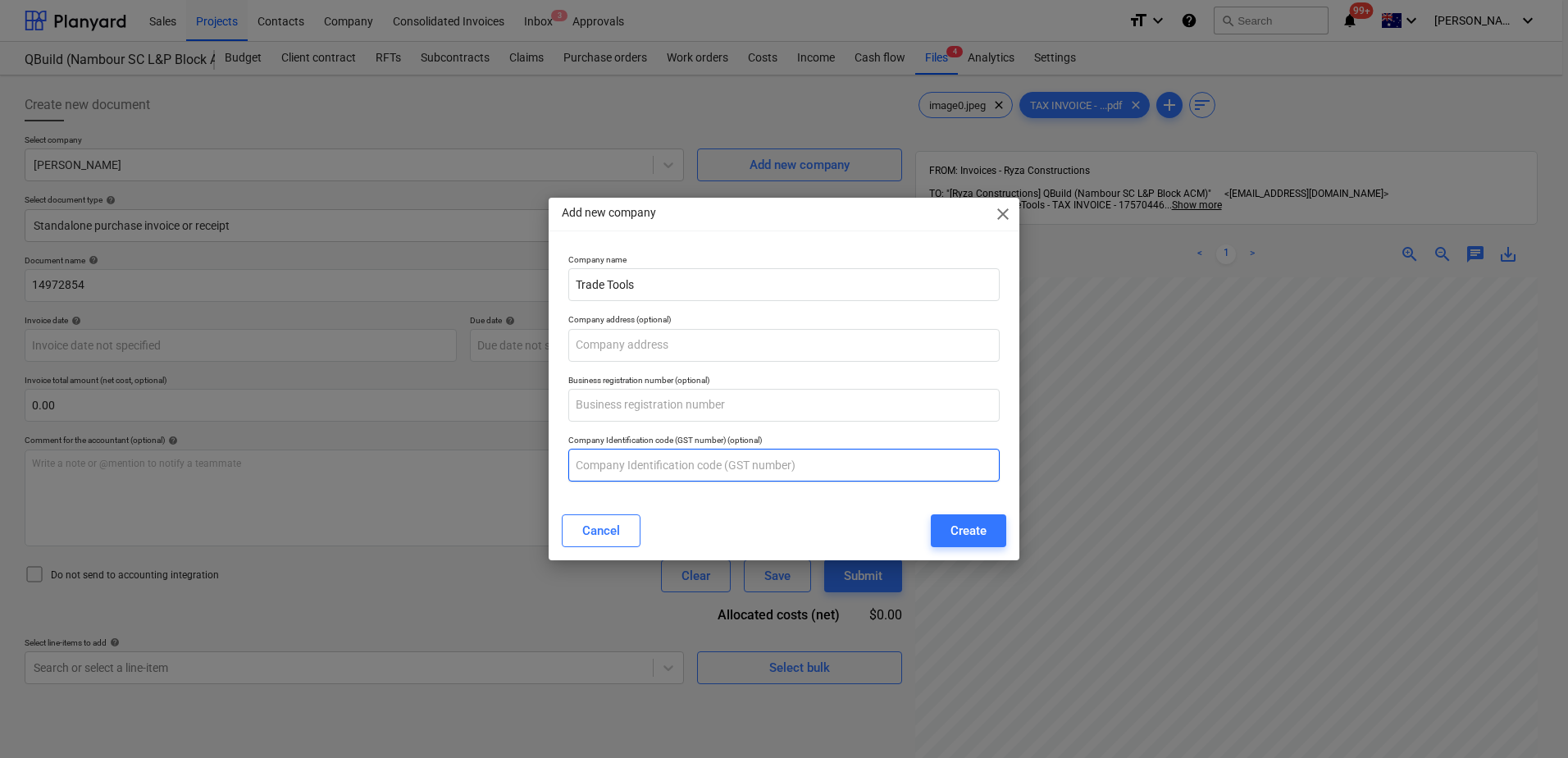
click at [608, 466] on input "text" at bounding box center [784, 465] width 431 height 33
paste input "67 010 700 053"
type input "67 010 700 053"
click at [968, 534] on div "Create" at bounding box center [967, 531] width 36 height 21
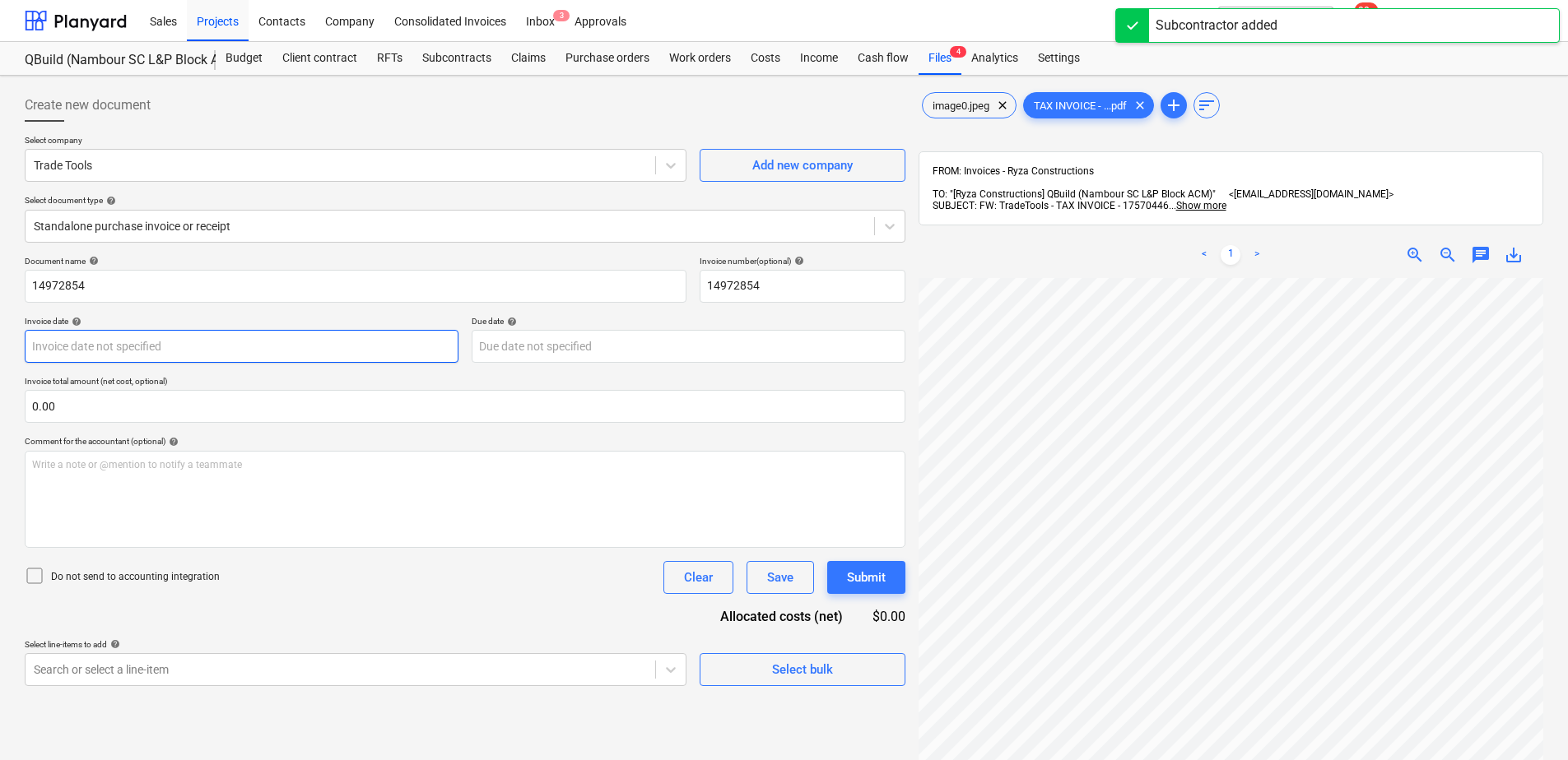
click at [132, 350] on body "Sales Projects Contacts Company Consolidated Invoices Inbox 3 Approvals format_…" at bounding box center [784, 380] width 1568 height 760
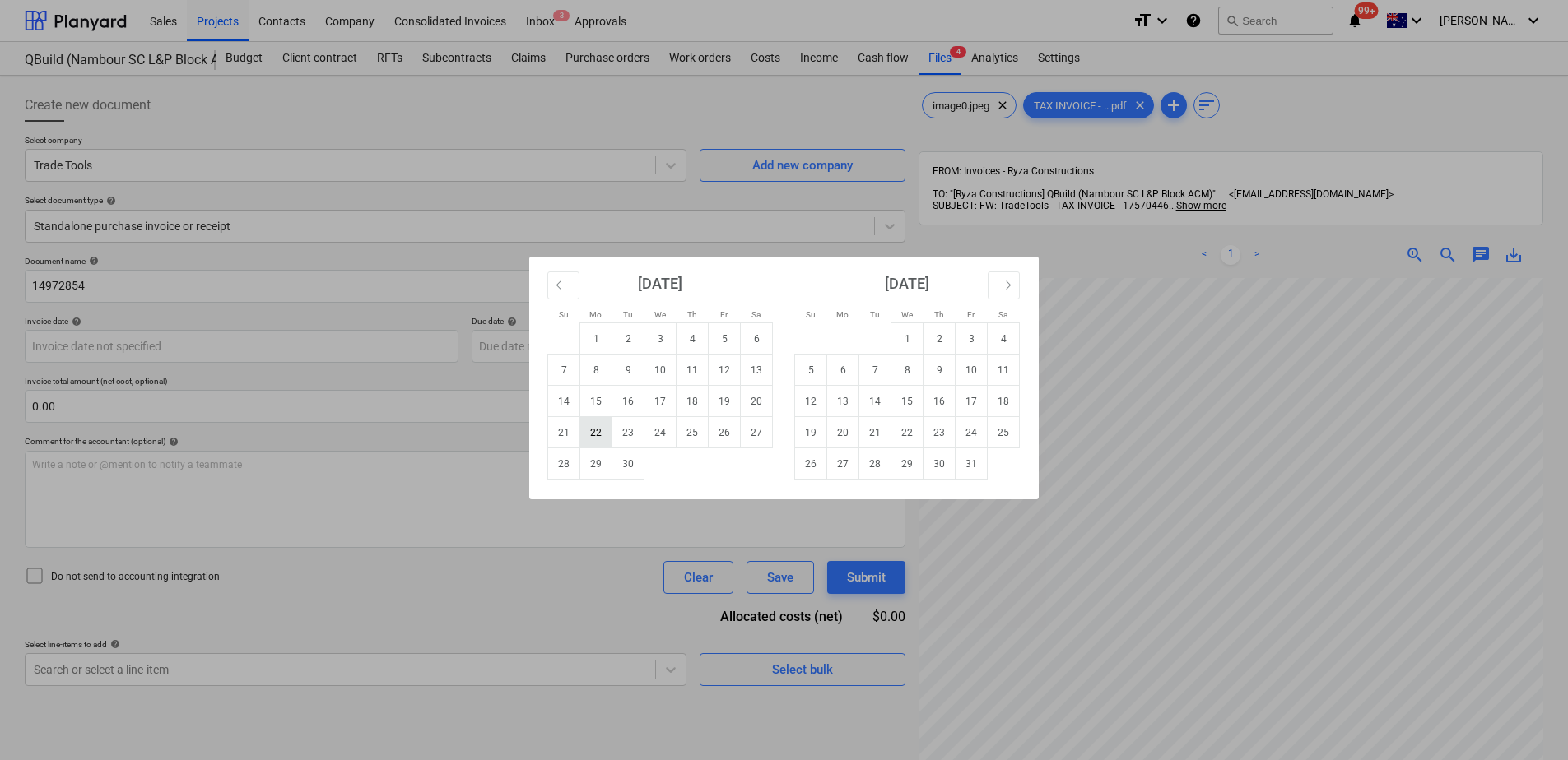
click at [604, 435] on td "22" at bounding box center [596, 433] width 32 height 31
type input "[DATE]"
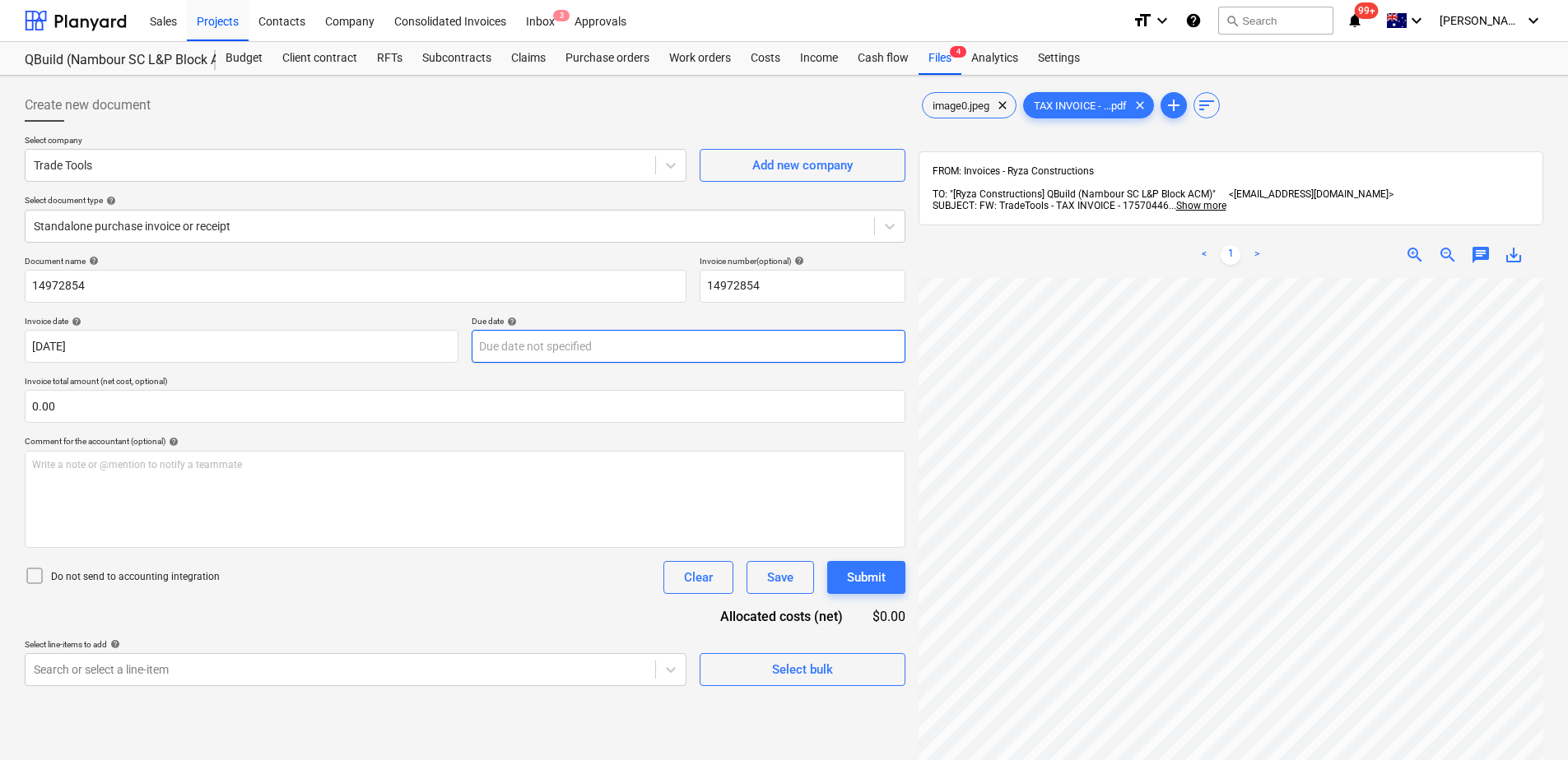
click at [545, 350] on body "Sales Projects Contacts Company Consolidated Invoices Inbox 3 Approvals format_…" at bounding box center [784, 380] width 1568 height 760
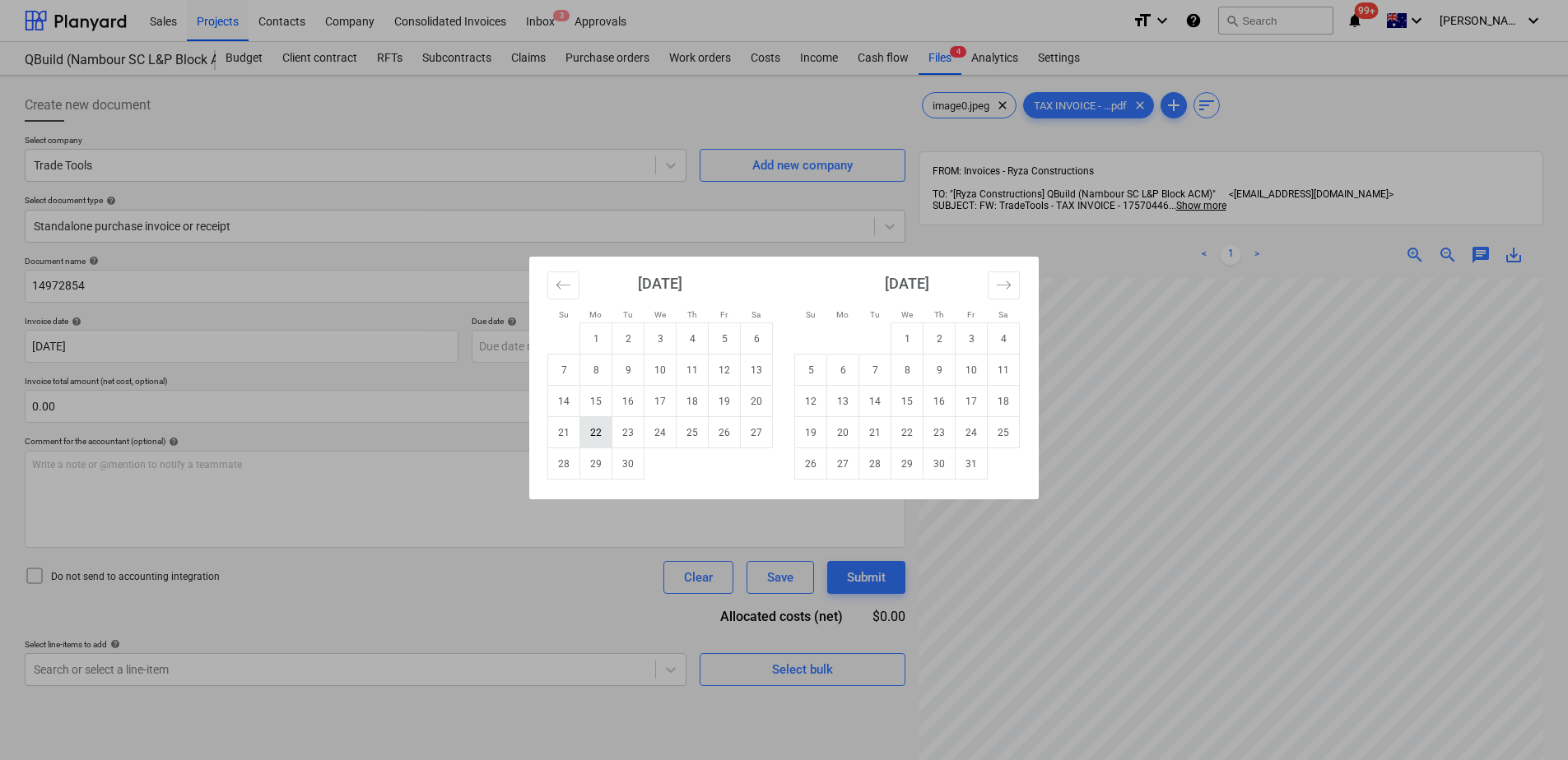
click at [601, 429] on td "22" at bounding box center [596, 433] width 32 height 31
type input "[DATE]"
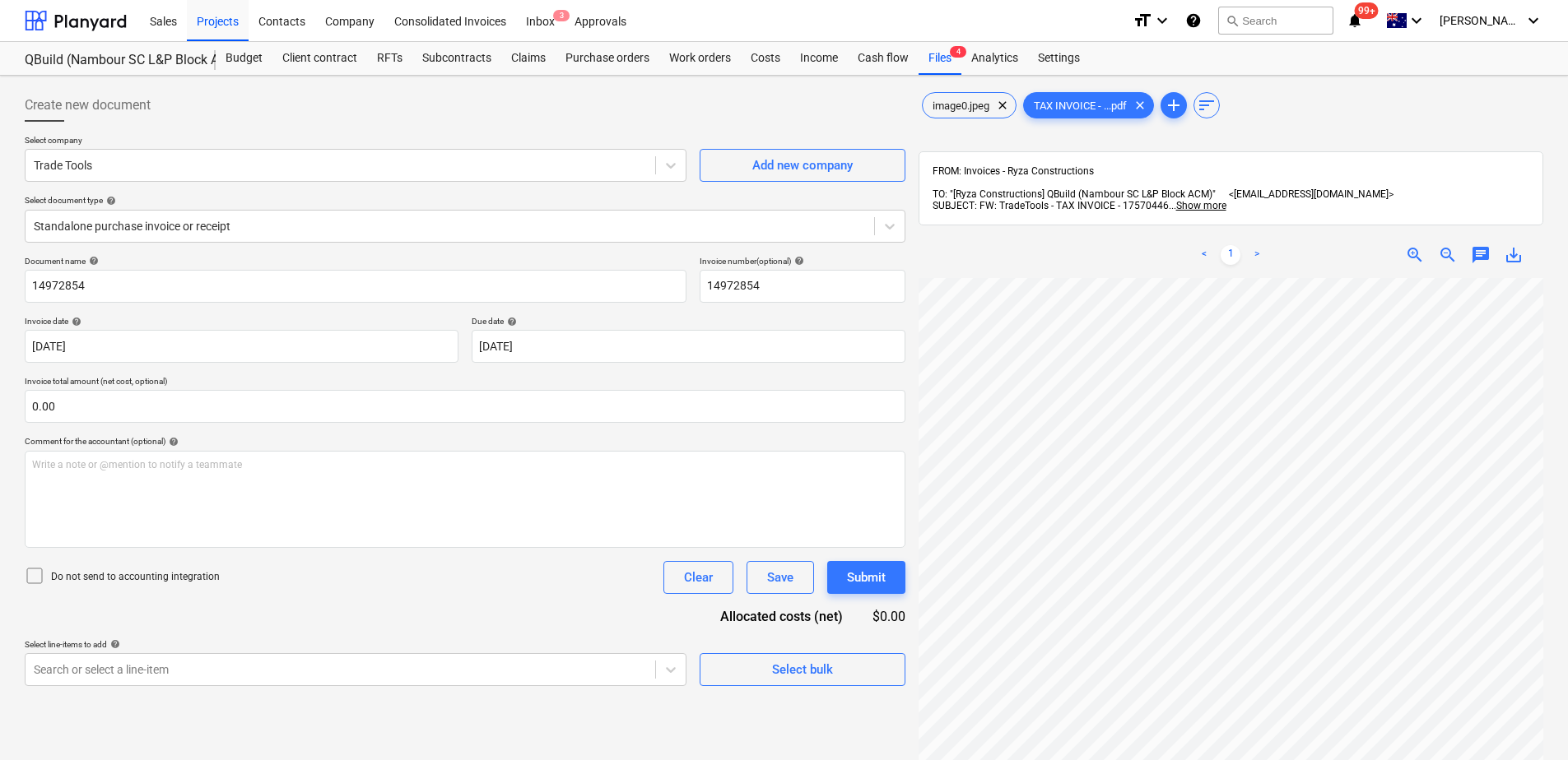
click at [242, 635] on div "Document name help 14972854 Invoice number (optional) help 14972854 Invoice dat…" at bounding box center [465, 471] width 880 height 431
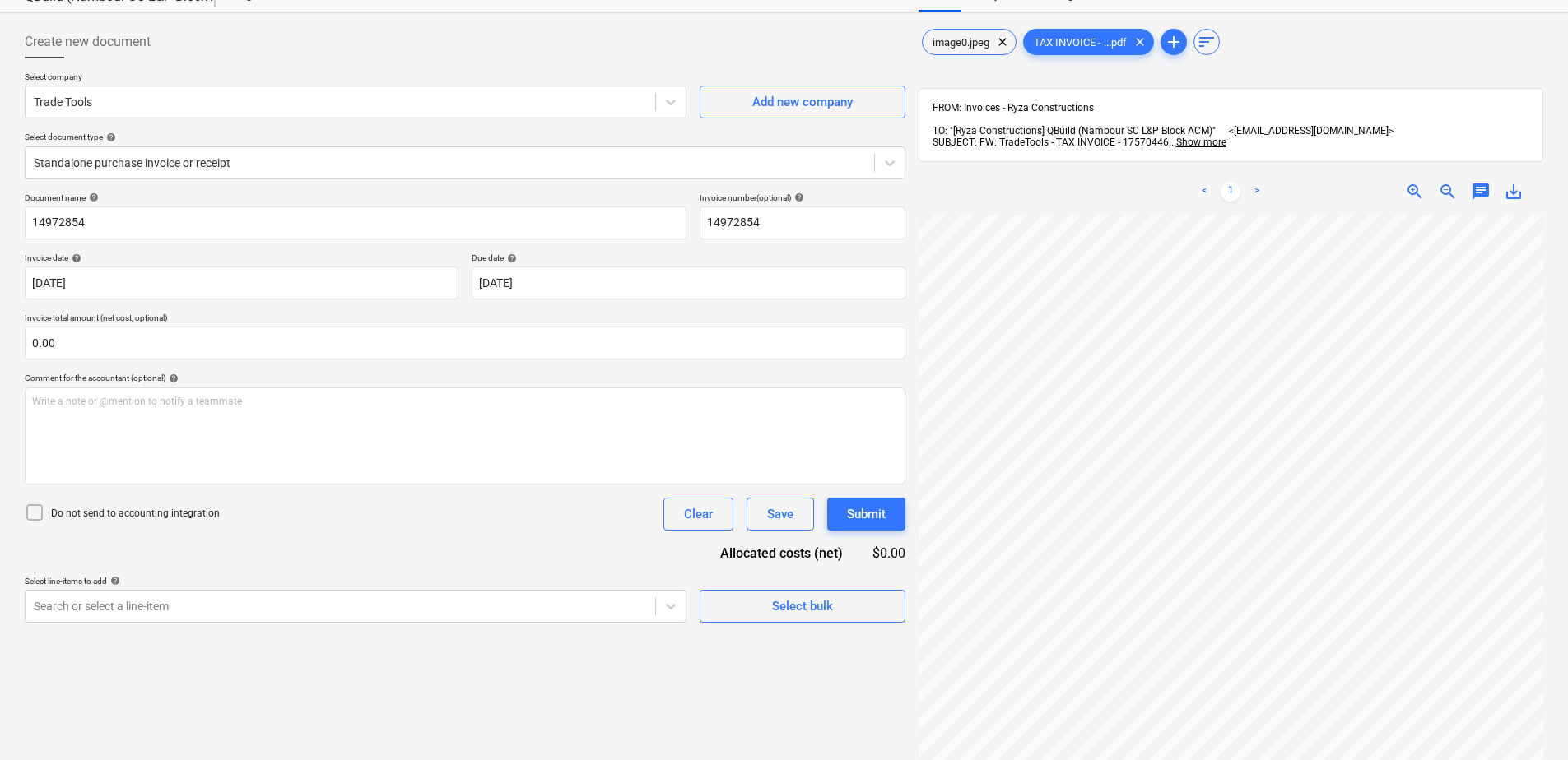
scroll to position [234, 0]
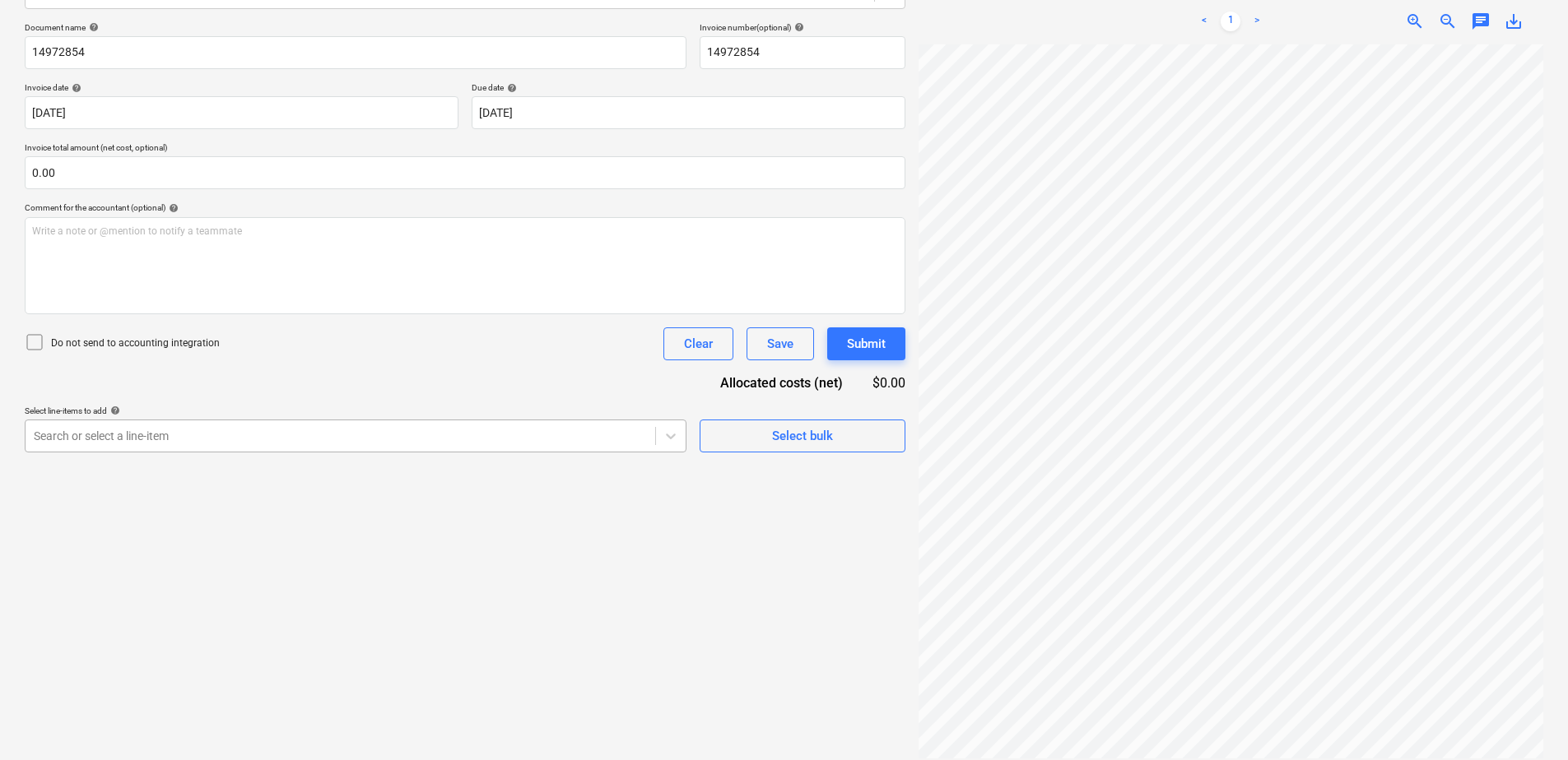
click at [157, 442] on div at bounding box center [340, 436] width 613 height 16
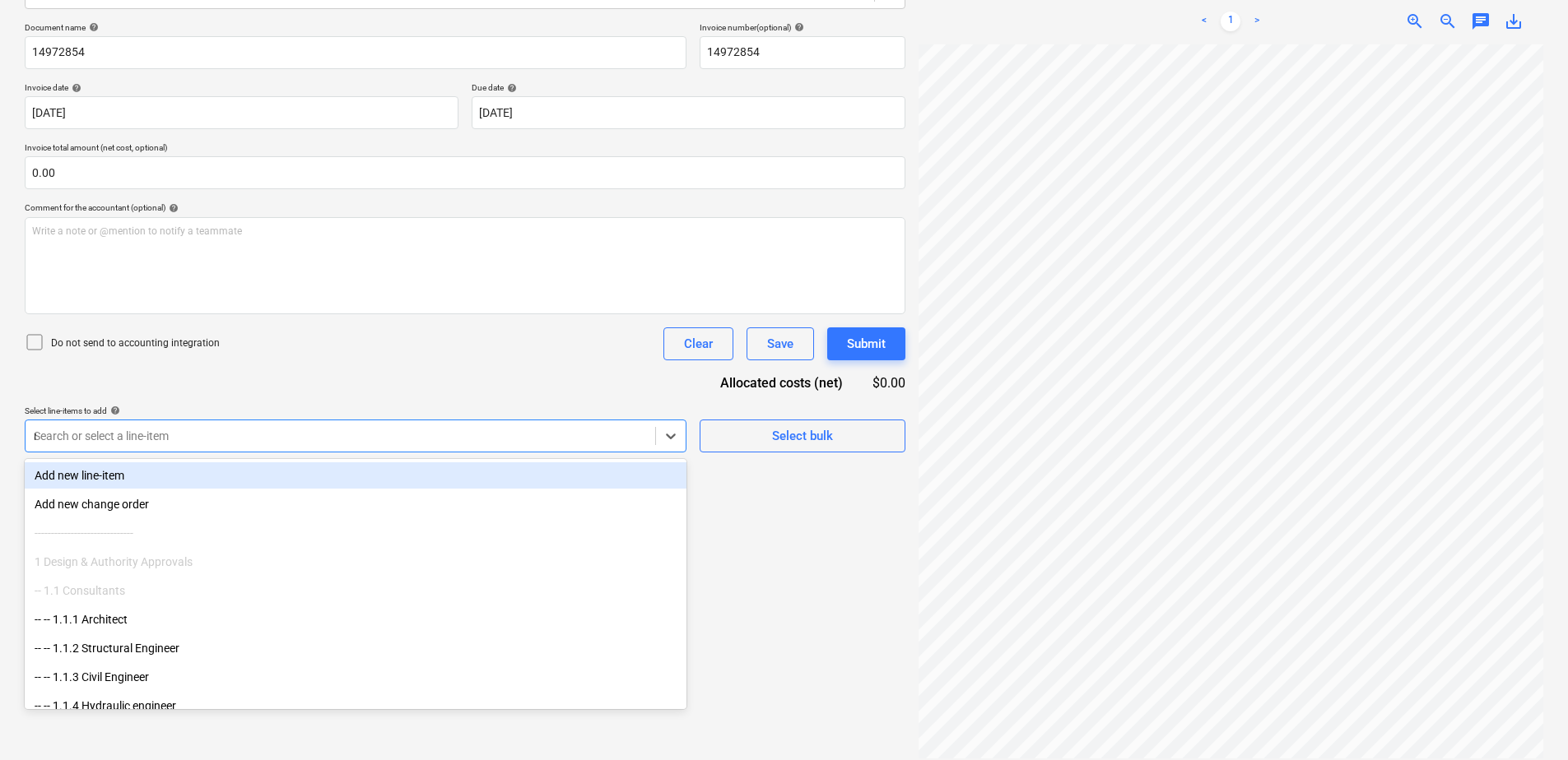
type input "mat"
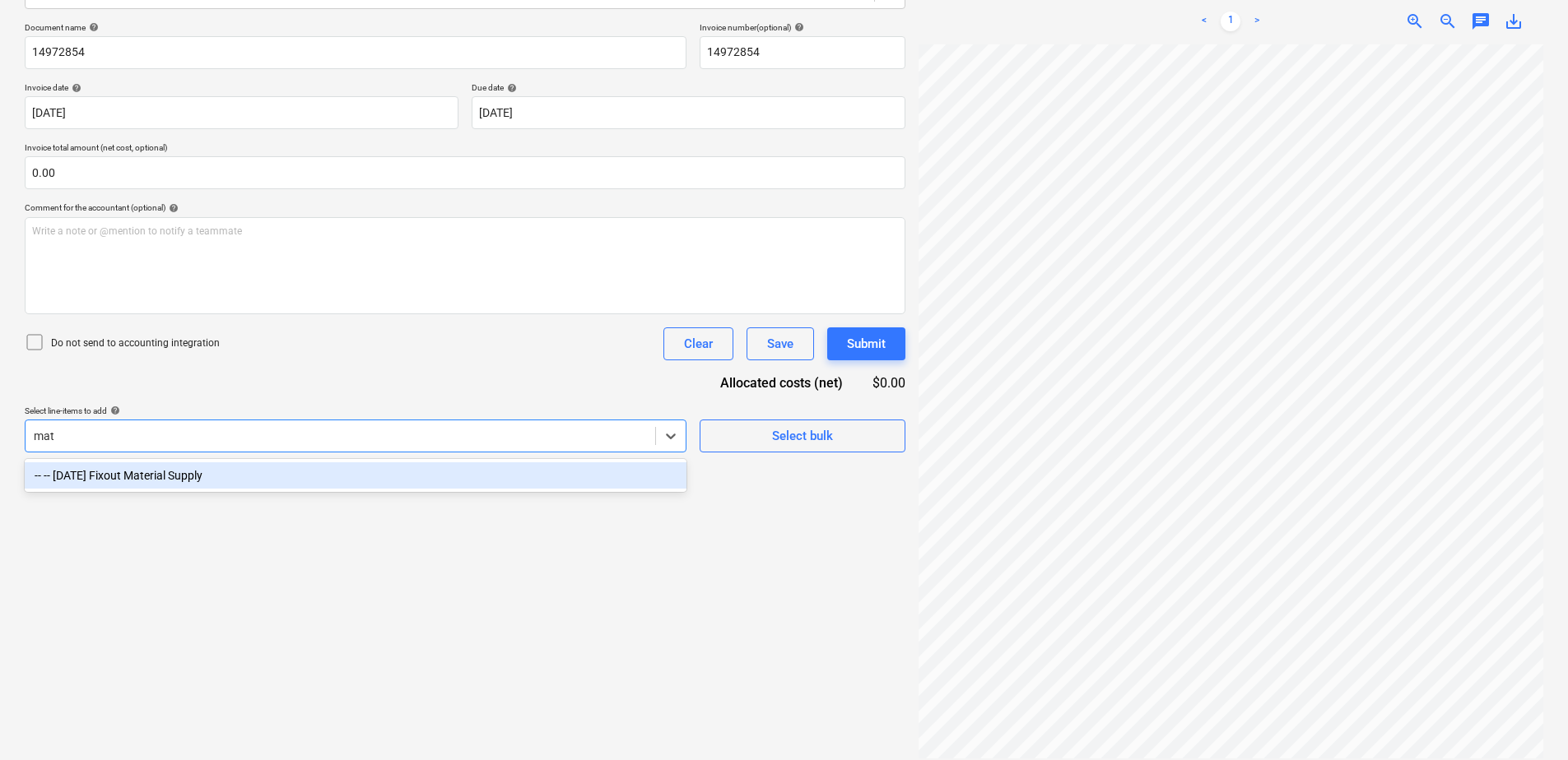
click at [176, 475] on div "-- -- [DATE] Fixout Material Supply" at bounding box center [356, 475] width 662 height 26
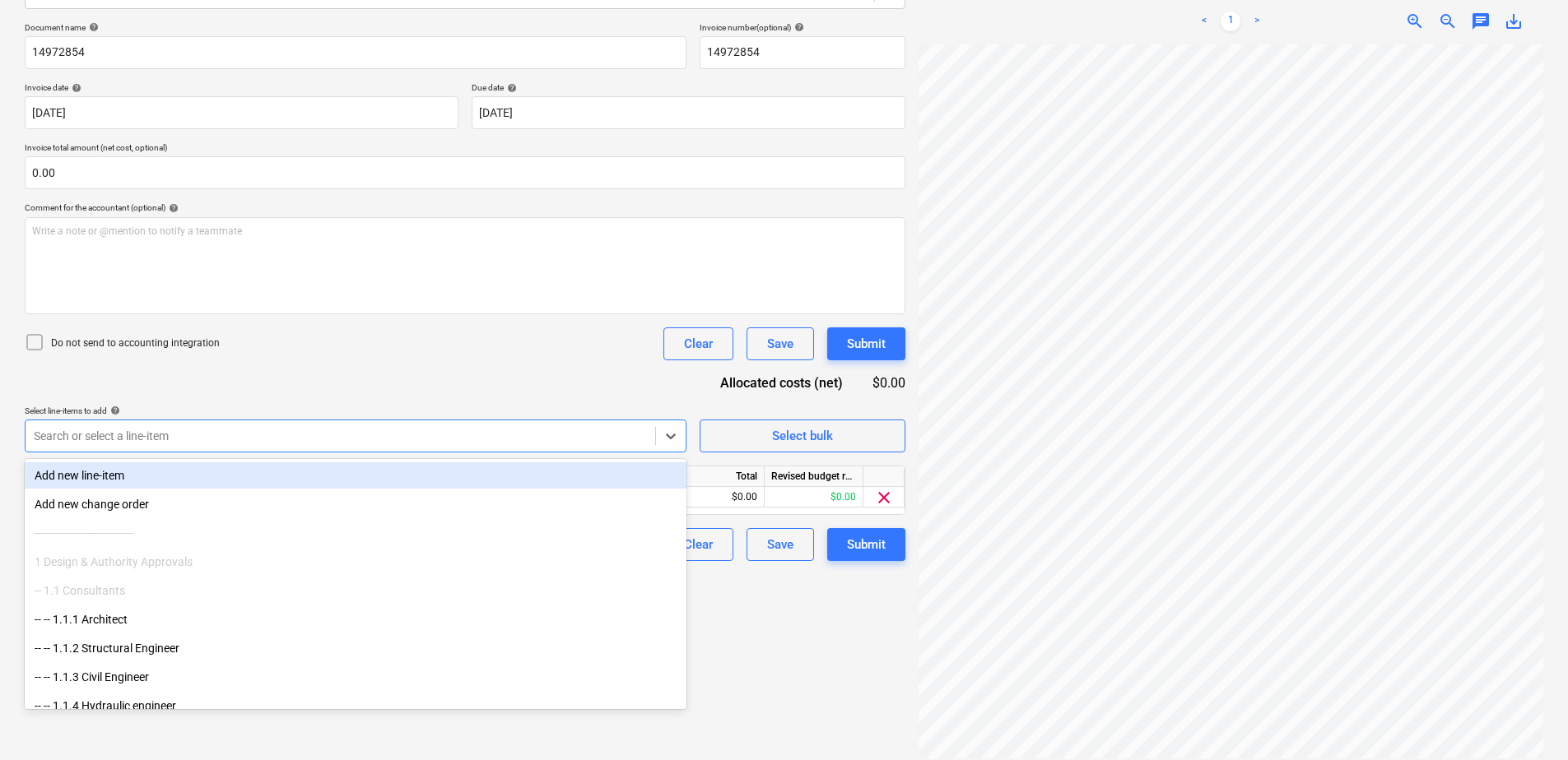
click at [254, 376] on div "Document name help 14972854 Invoice number (optional) help 14972854 Invoice dat…" at bounding box center [465, 292] width 880 height 539
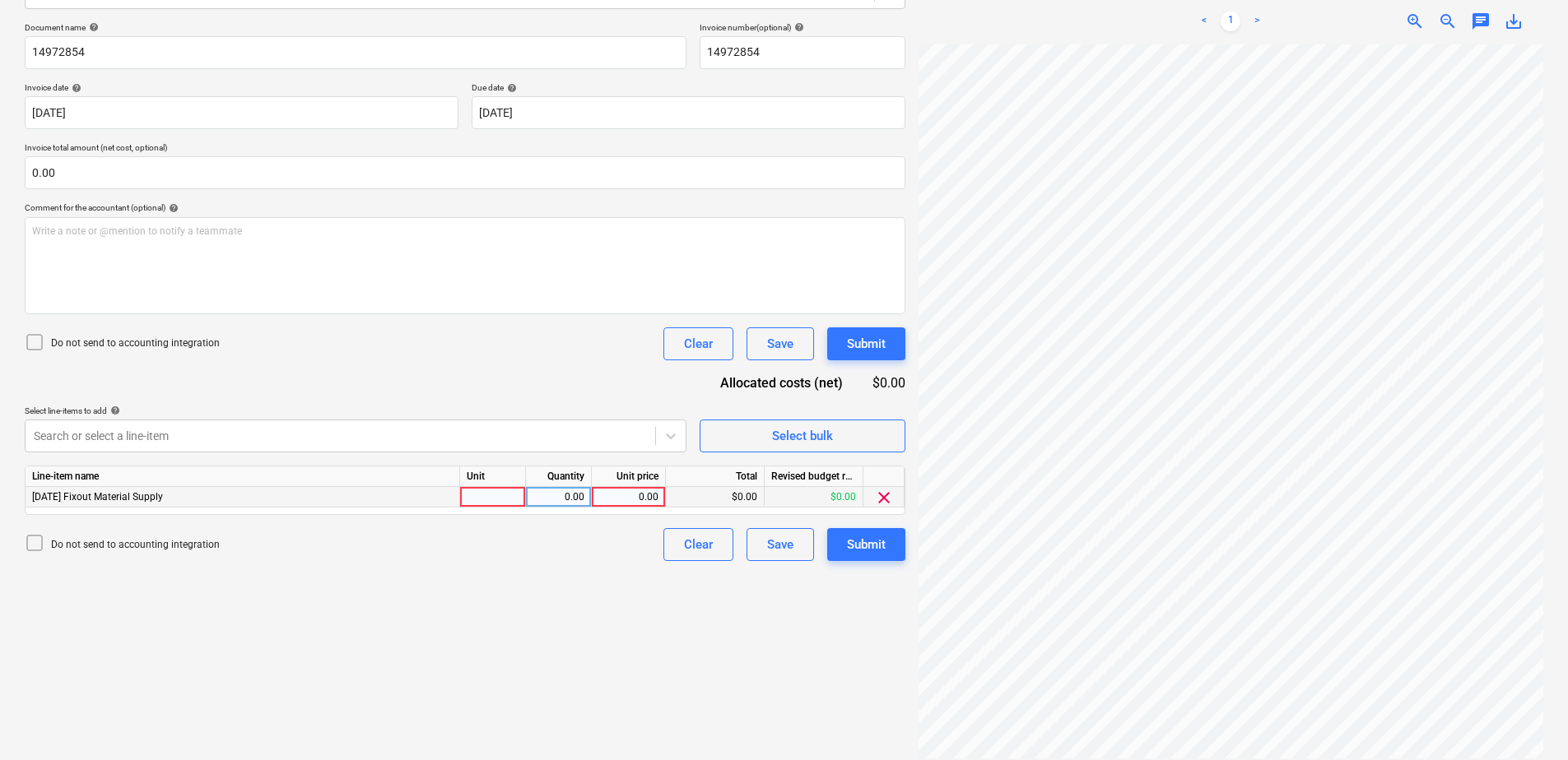
click at [499, 502] on div at bounding box center [493, 496] width 66 height 20
type input "Item"
type input "845.36"
click at [878, 551] on div "Submit" at bounding box center [867, 545] width 39 height 21
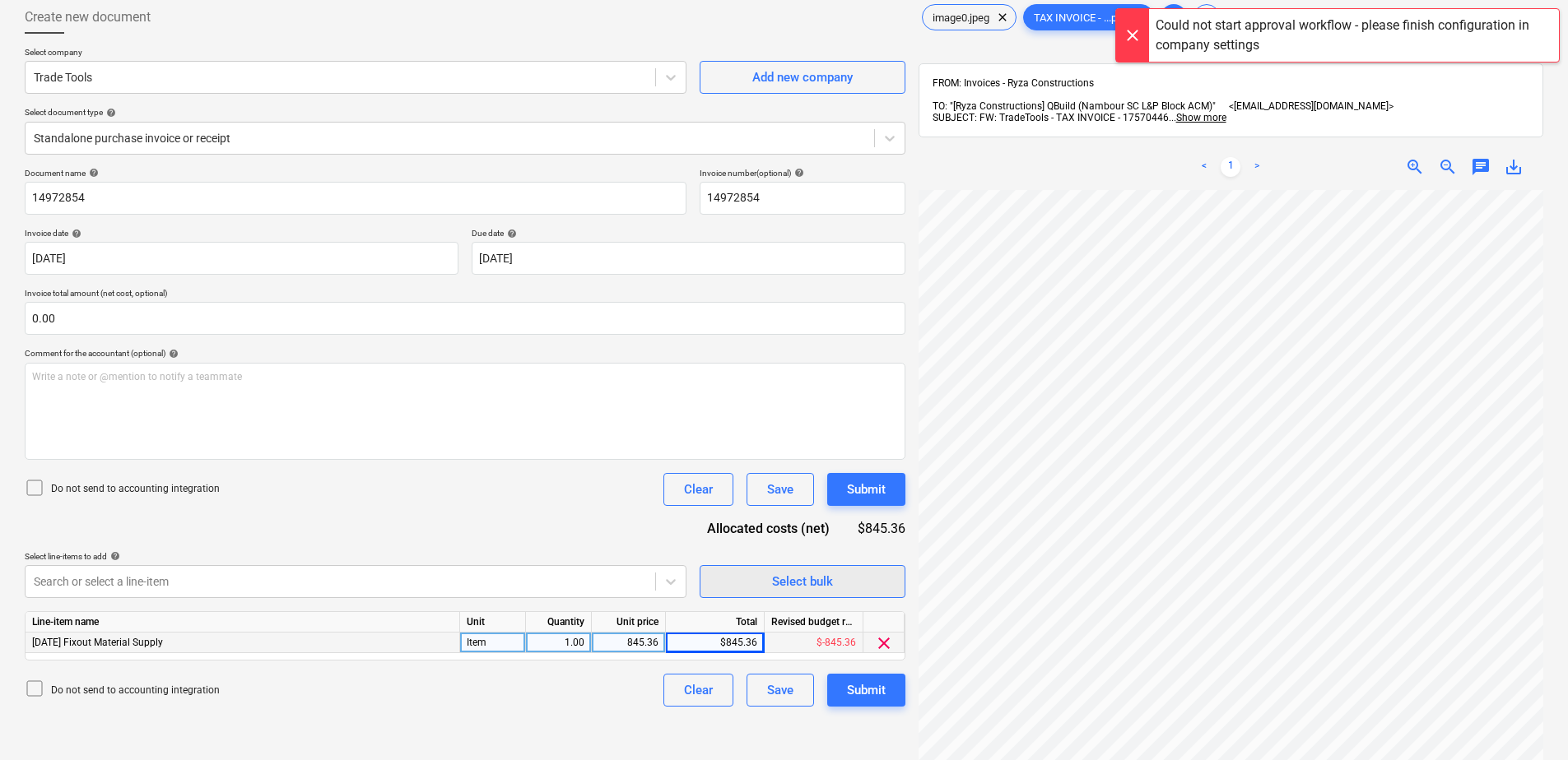
scroll to position [0, 0]
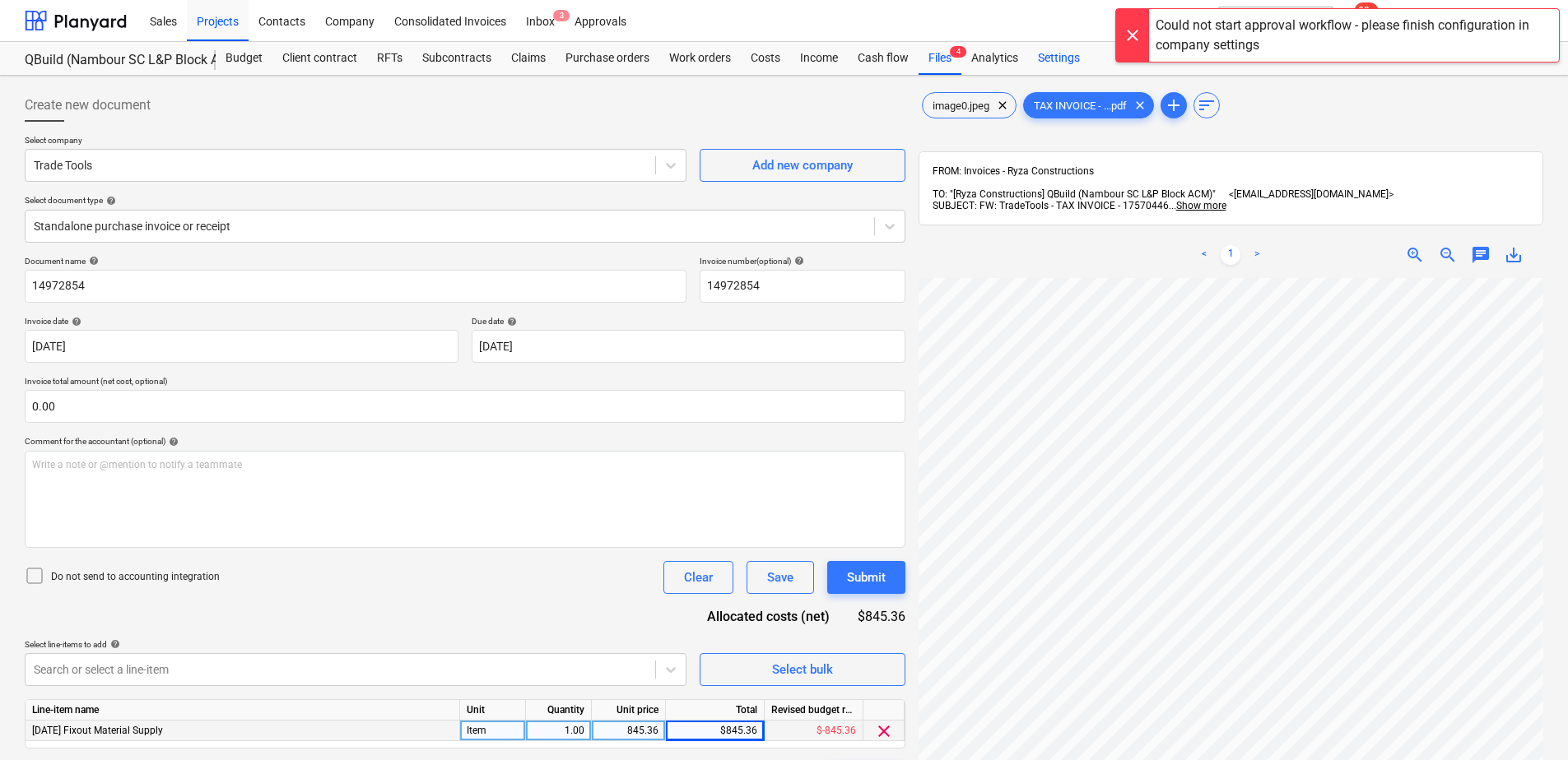
click at [1063, 66] on div "Settings" at bounding box center [1059, 58] width 62 height 33
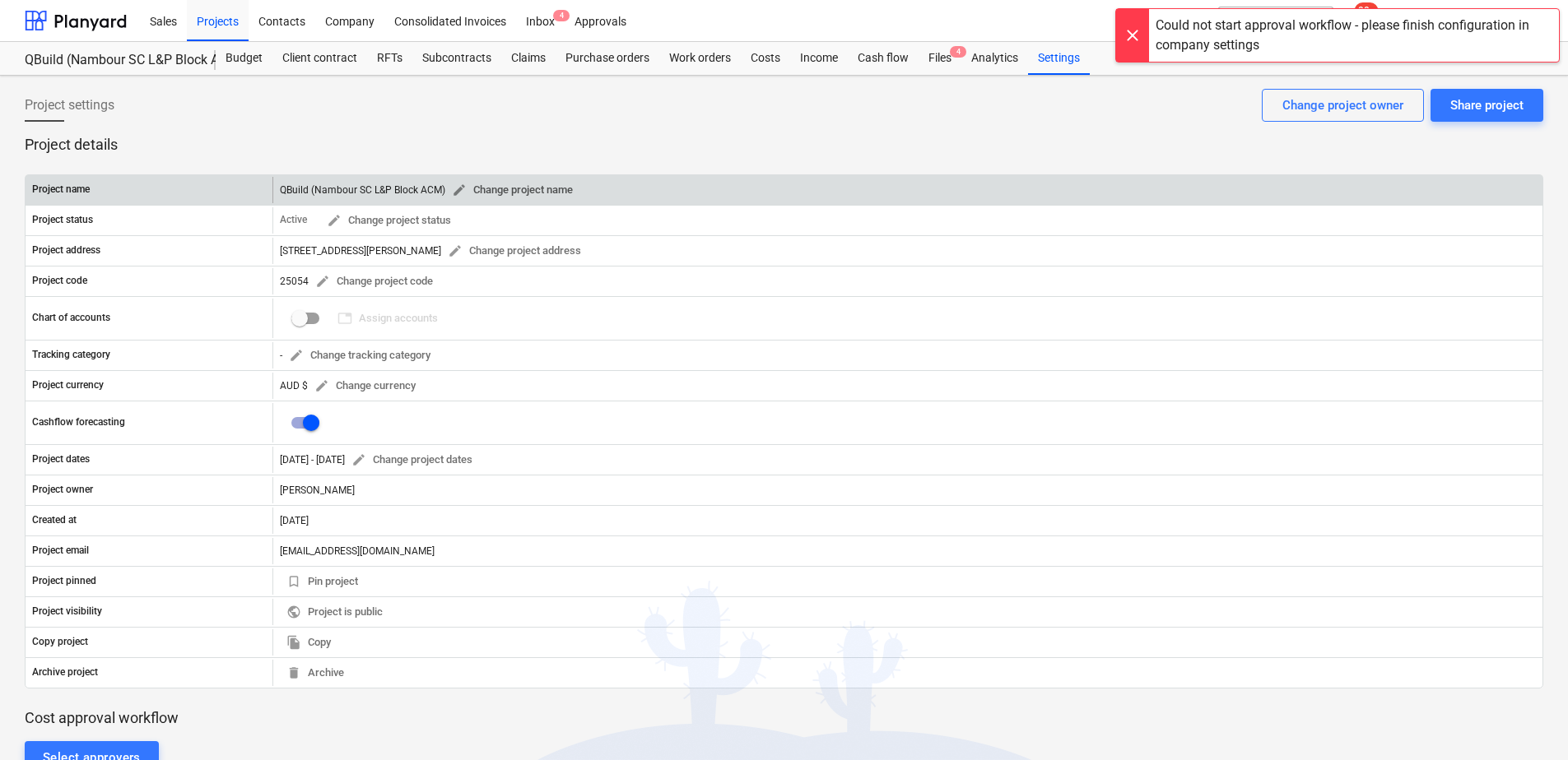
click at [511, 191] on span "edit Change project name" at bounding box center [512, 190] width 121 height 19
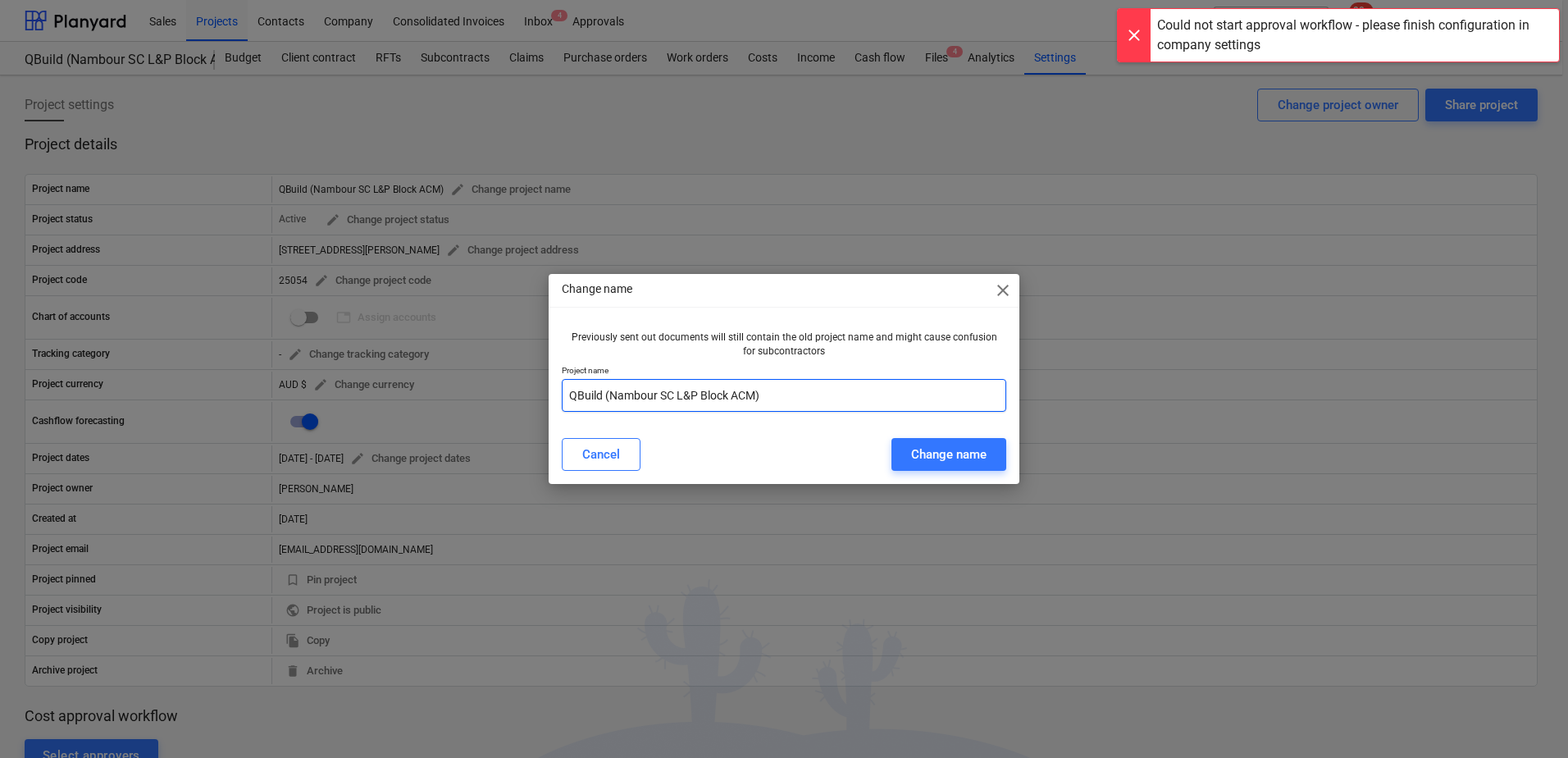
click at [565, 392] on input "QBuild (Nambour SC L&P Block ACM)" at bounding box center [784, 396] width 445 height 33
type input "25054 QBuild (Nambour SC L&P Block ACM)"
click at [932, 462] on div "Change name" at bounding box center [948, 455] width 75 height 21
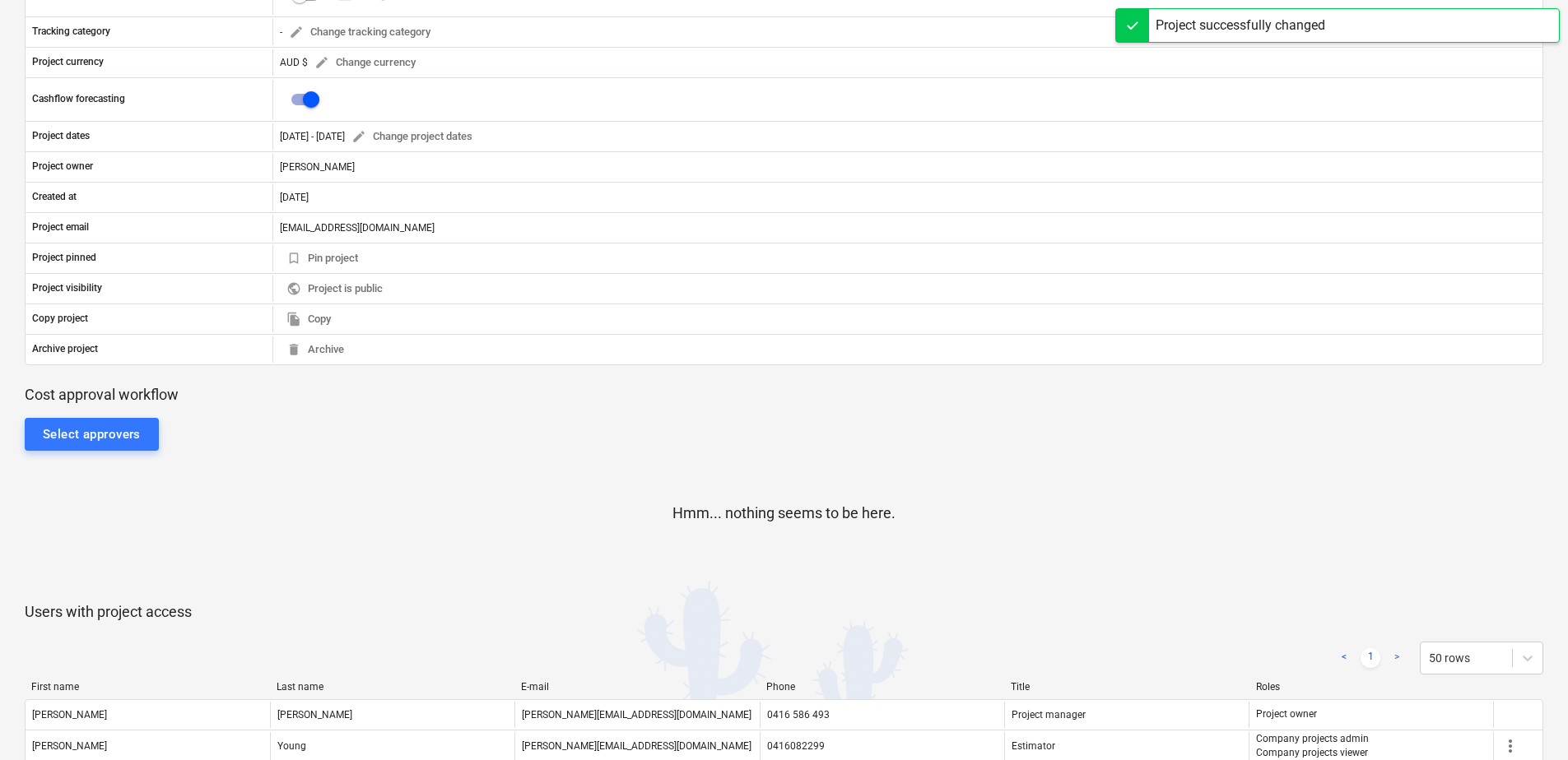
scroll to position [329, 0]
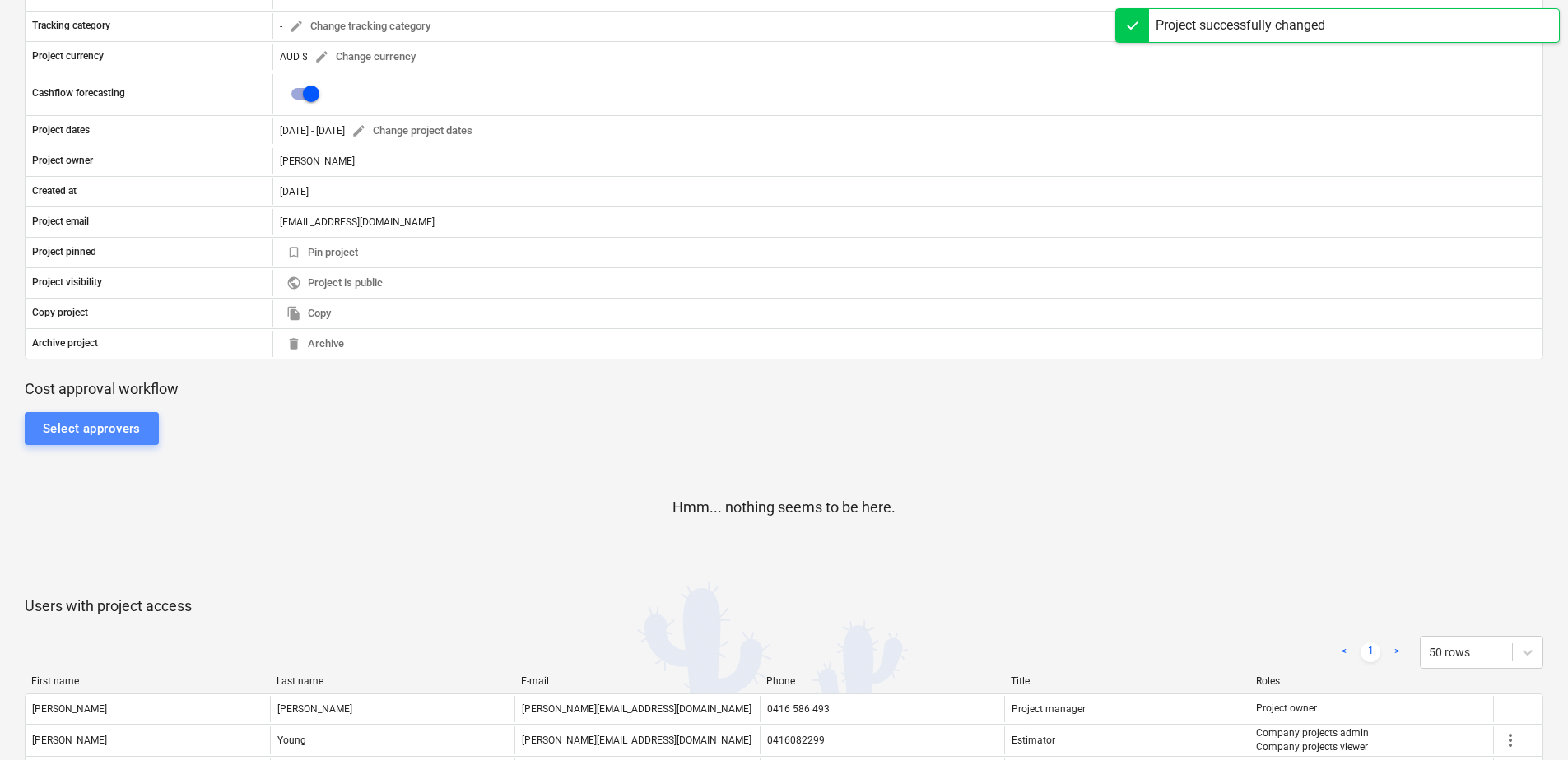
click at [118, 436] on div "Select approvers" at bounding box center [91, 429] width 98 height 21
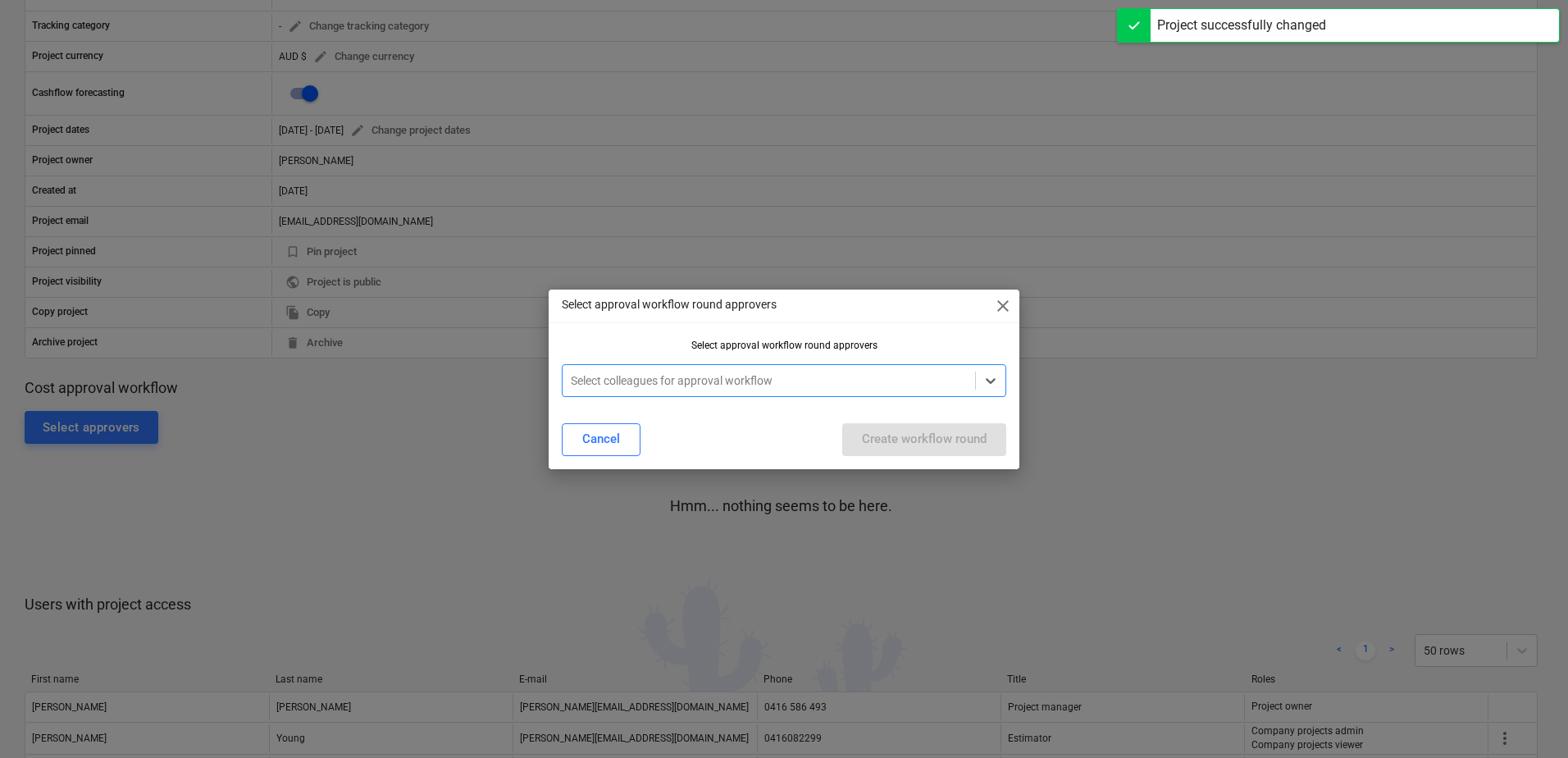
click at [643, 379] on div at bounding box center [768, 380] width 396 height 16
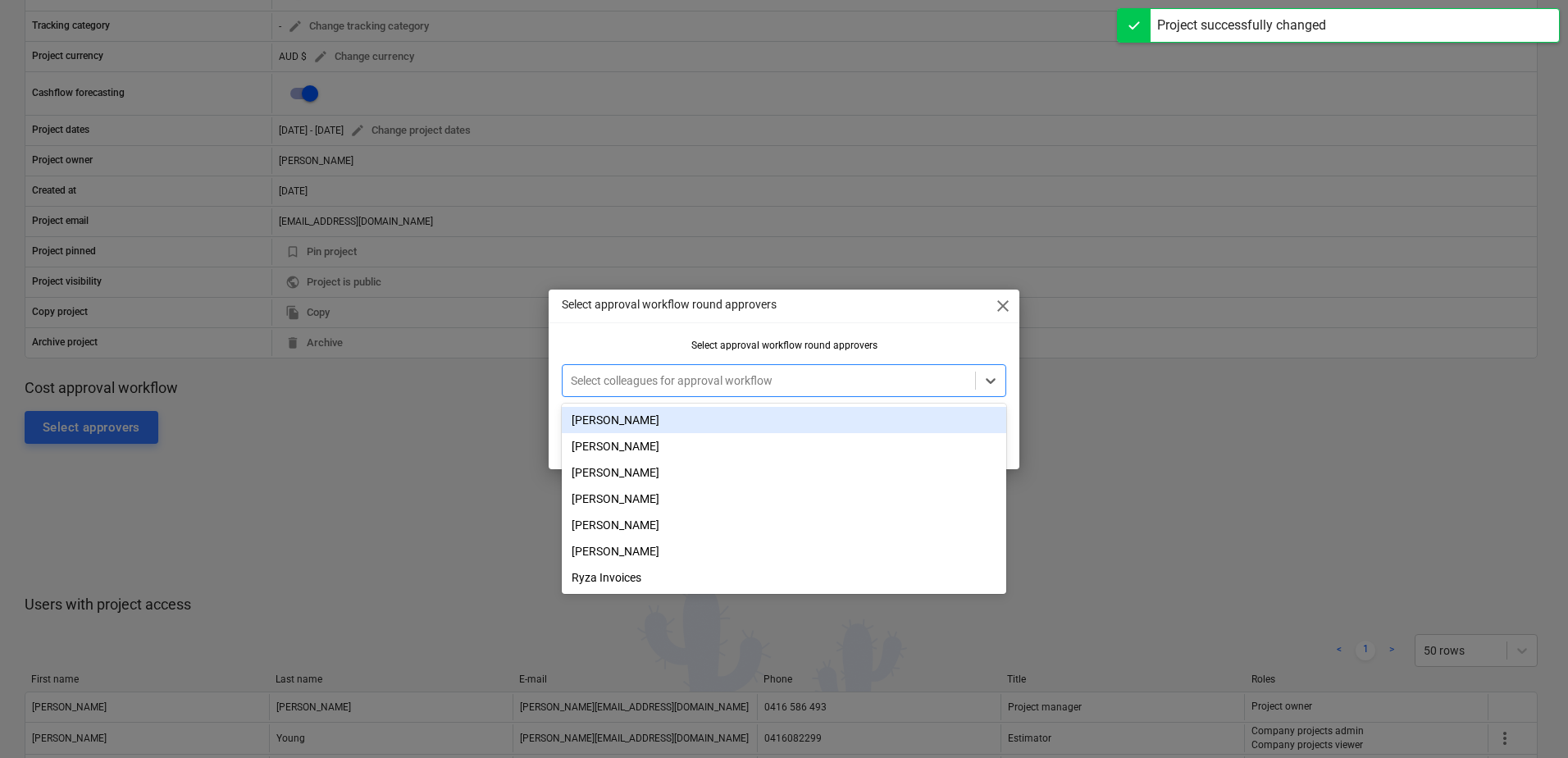
click at [625, 421] on div "[PERSON_NAME]" at bounding box center [784, 420] width 445 height 26
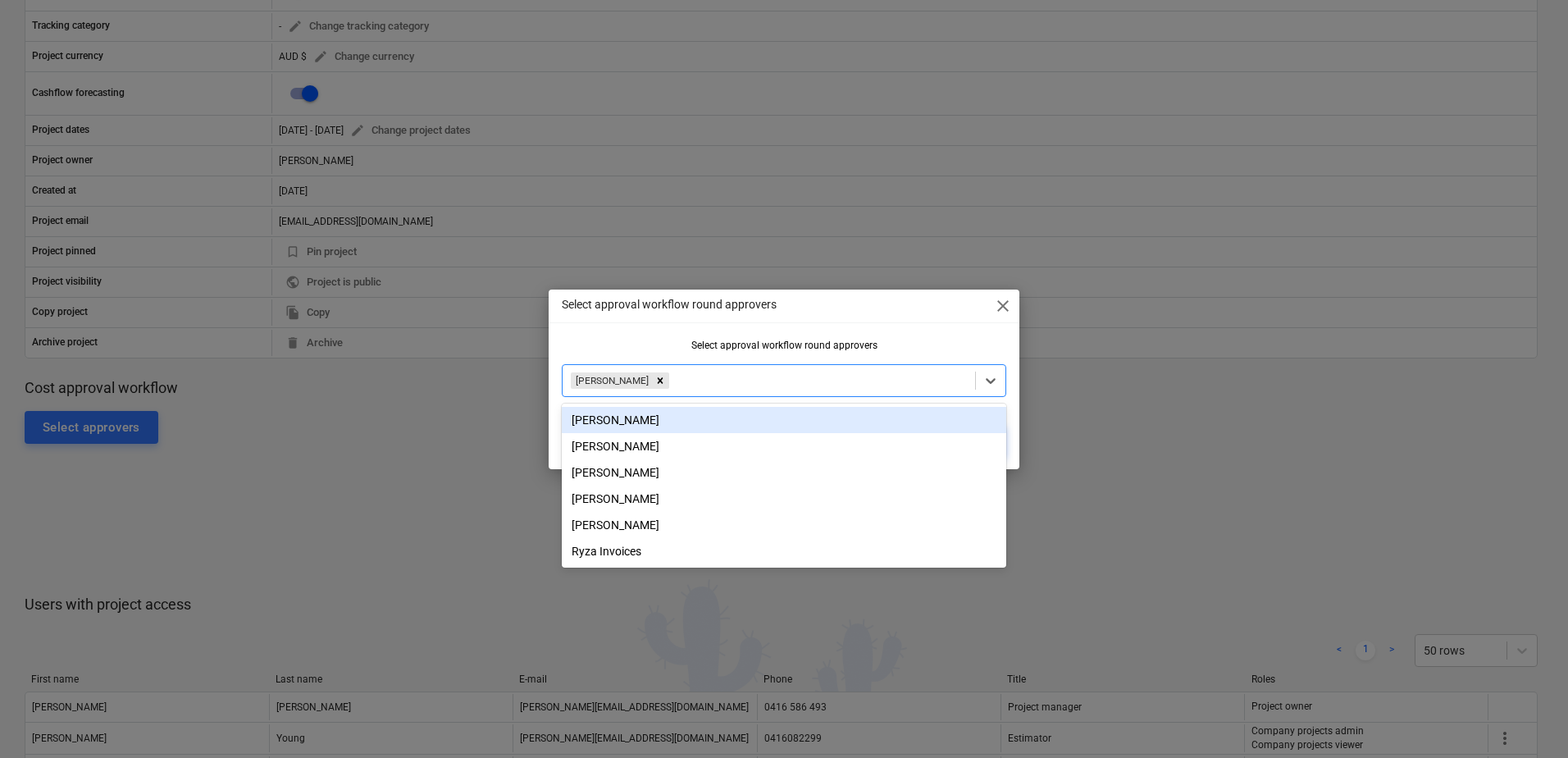
click at [619, 350] on div "Select approval workflow round approvers" at bounding box center [784, 346] width 445 height 12
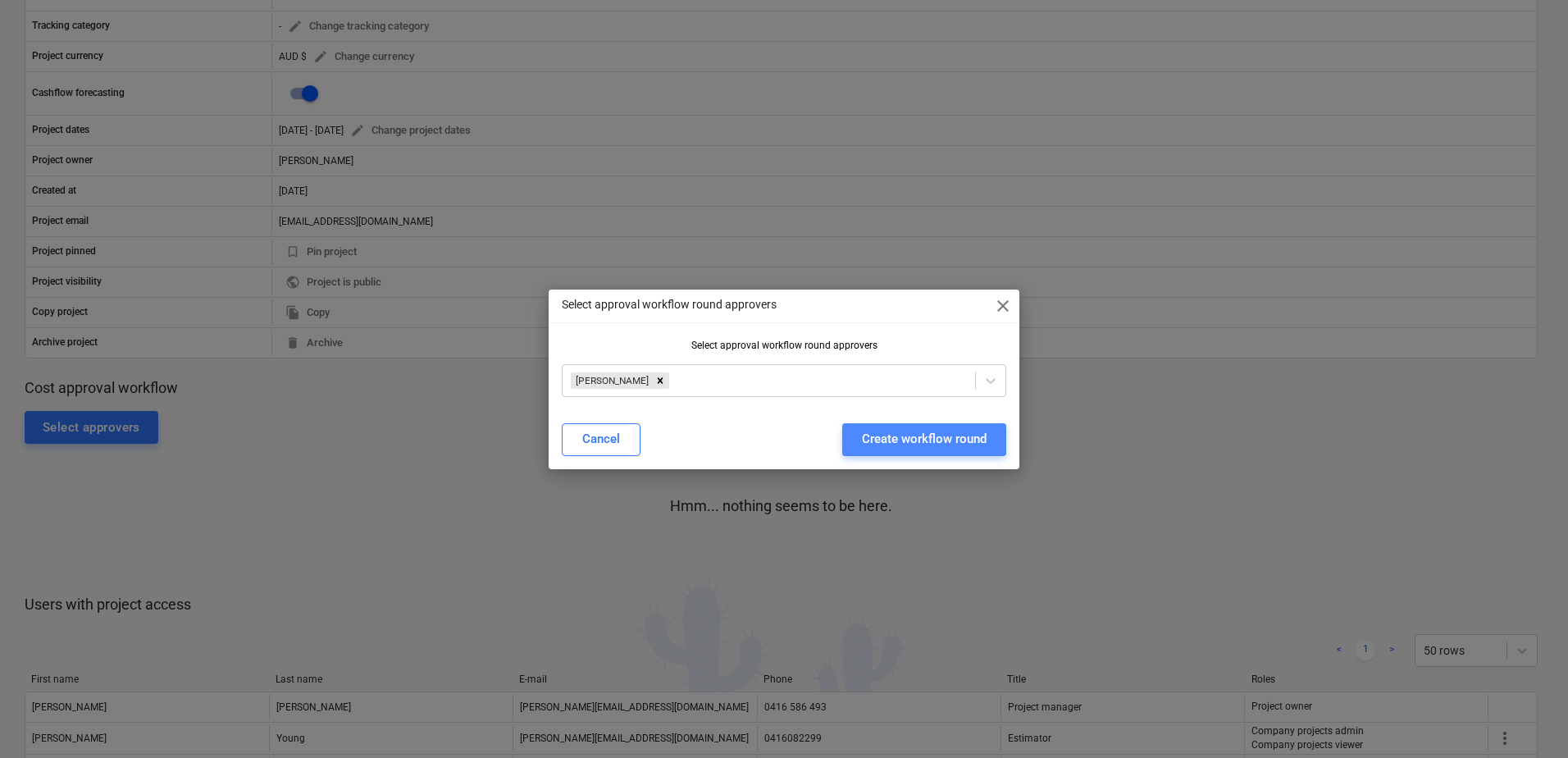
click at [913, 440] on div "Create workflow round" at bounding box center [923, 439] width 124 height 21
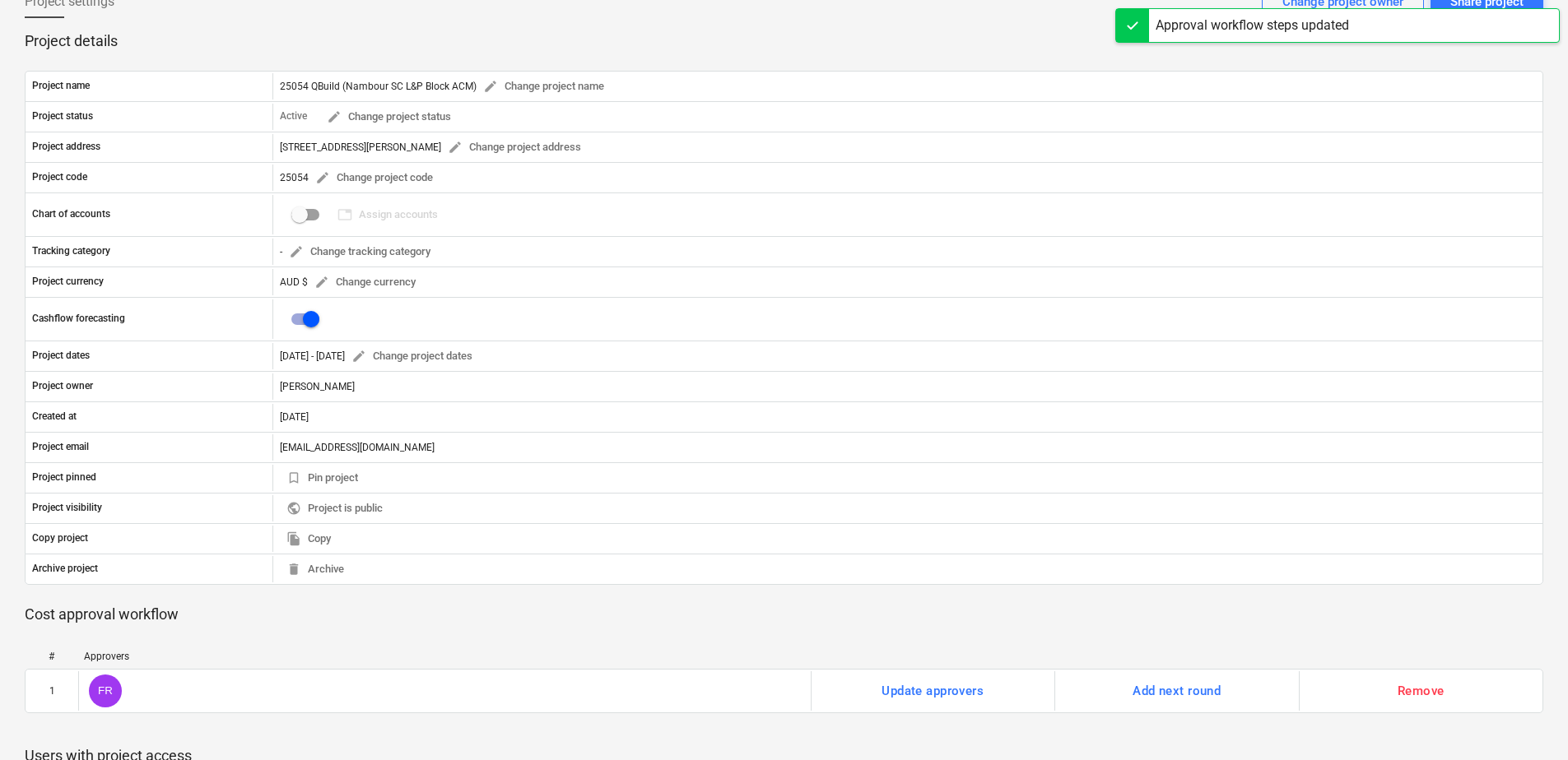
scroll to position [0, 0]
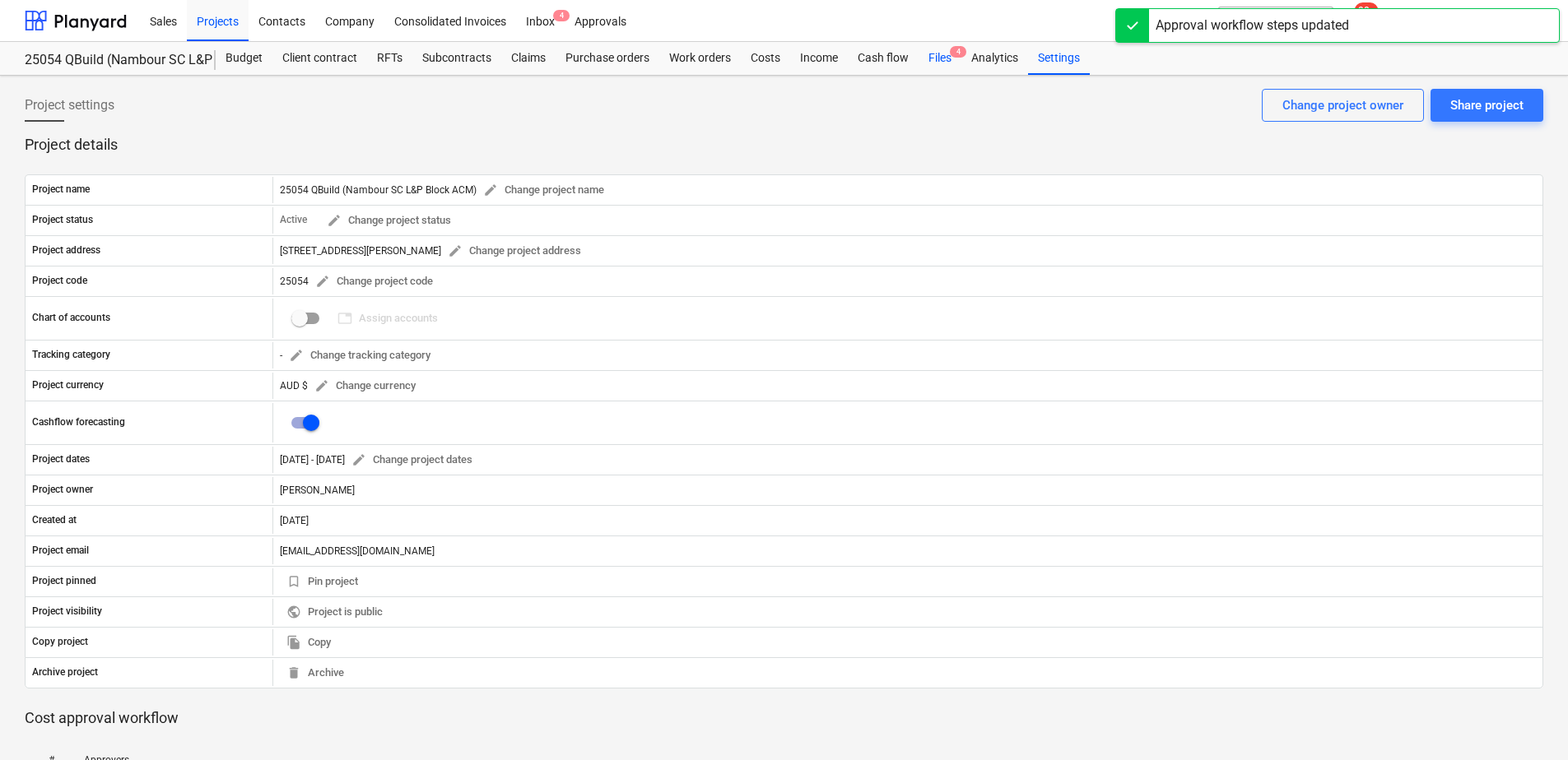
drag, startPoint x: 946, startPoint y: 58, endPoint x: 941, endPoint y: 70, distance: 13.0
click at [946, 58] on div "Files 4" at bounding box center [940, 58] width 43 height 33
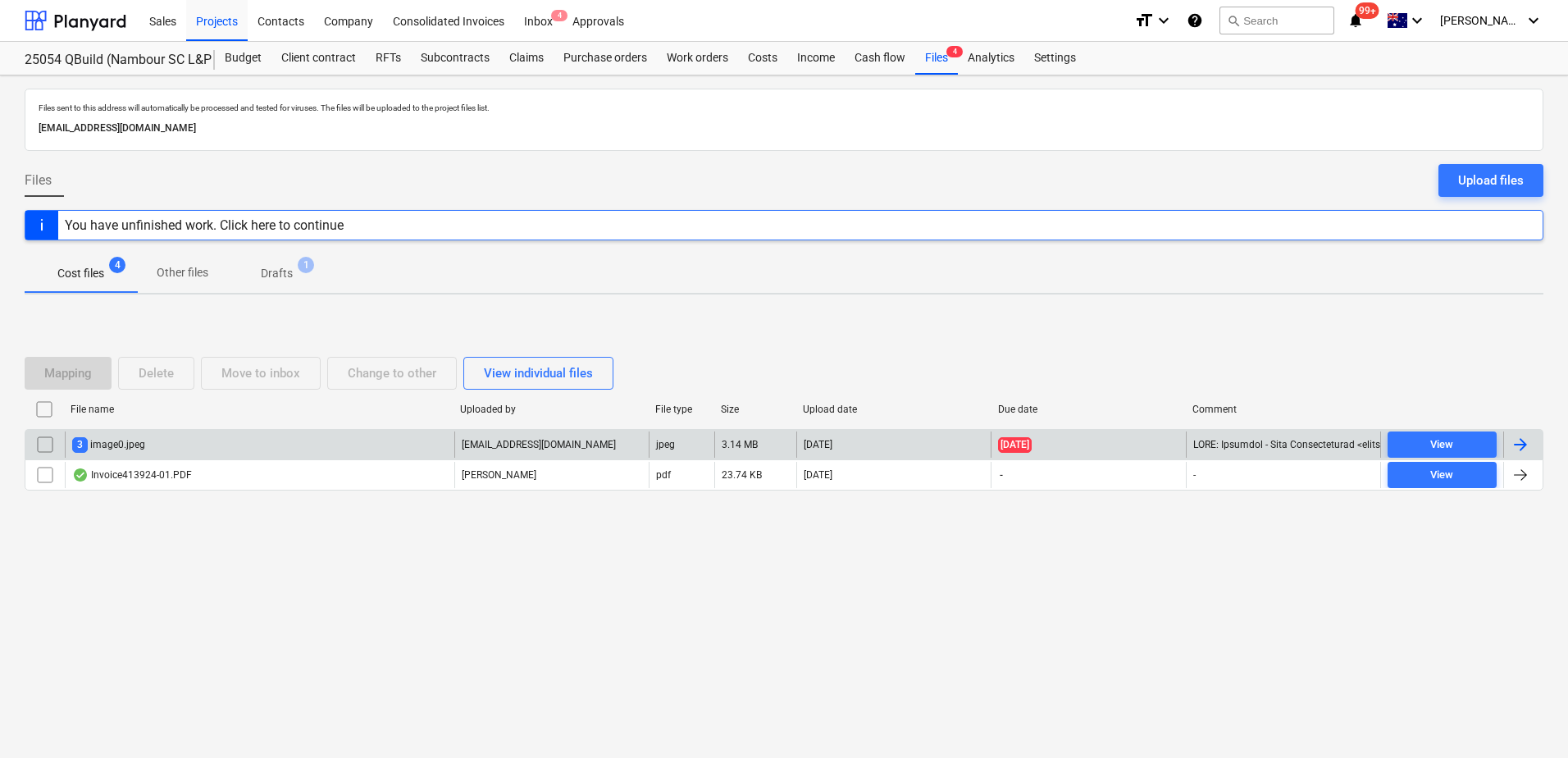
click at [550, 450] on p "[EMAIL_ADDRESS][DOMAIN_NAME]" at bounding box center [539, 445] width 154 height 13
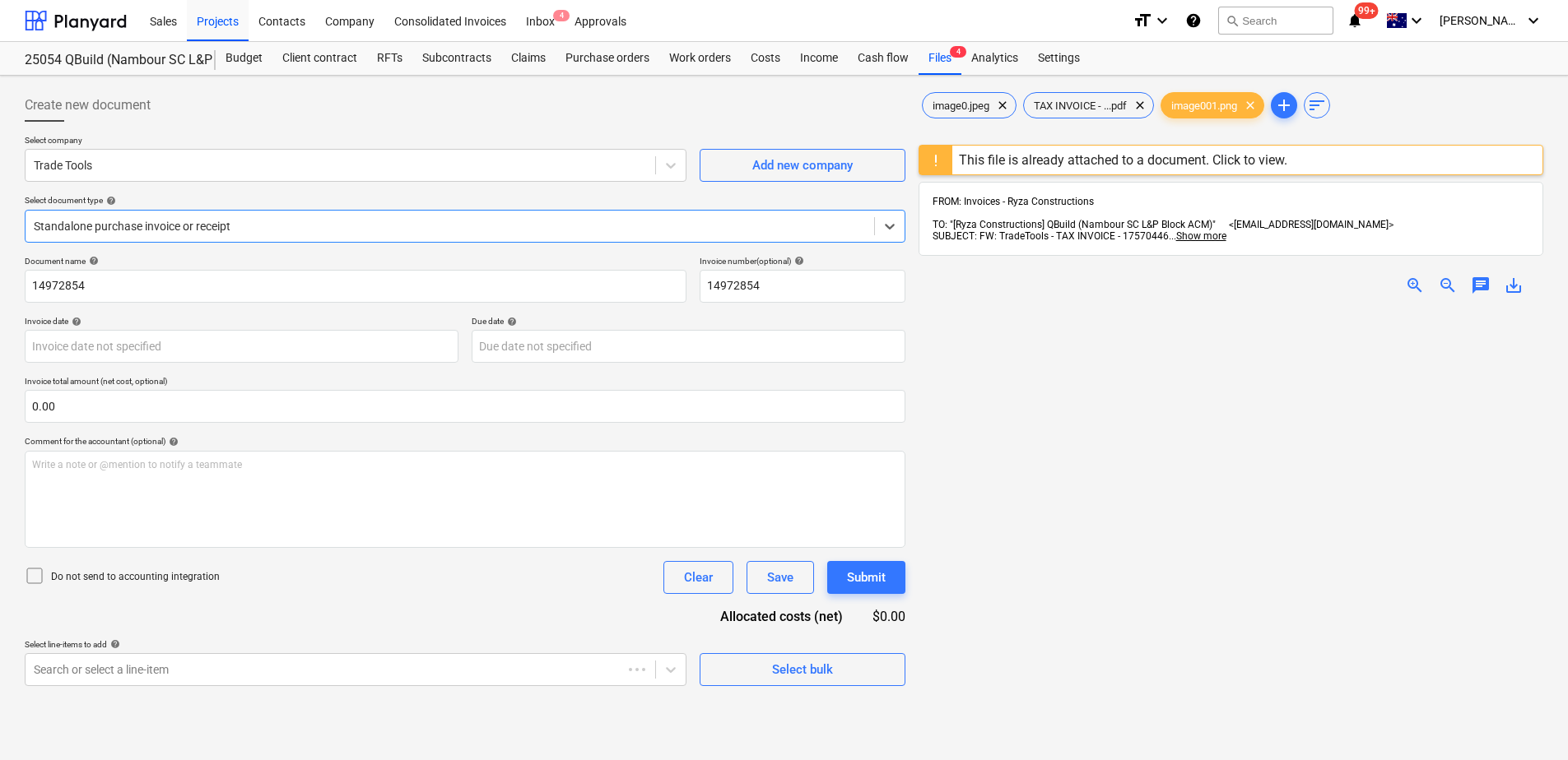
type input "[DATE]"
click at [1255, 108] on span "clear" at bounding box center [1250, 105] width 19 height 19
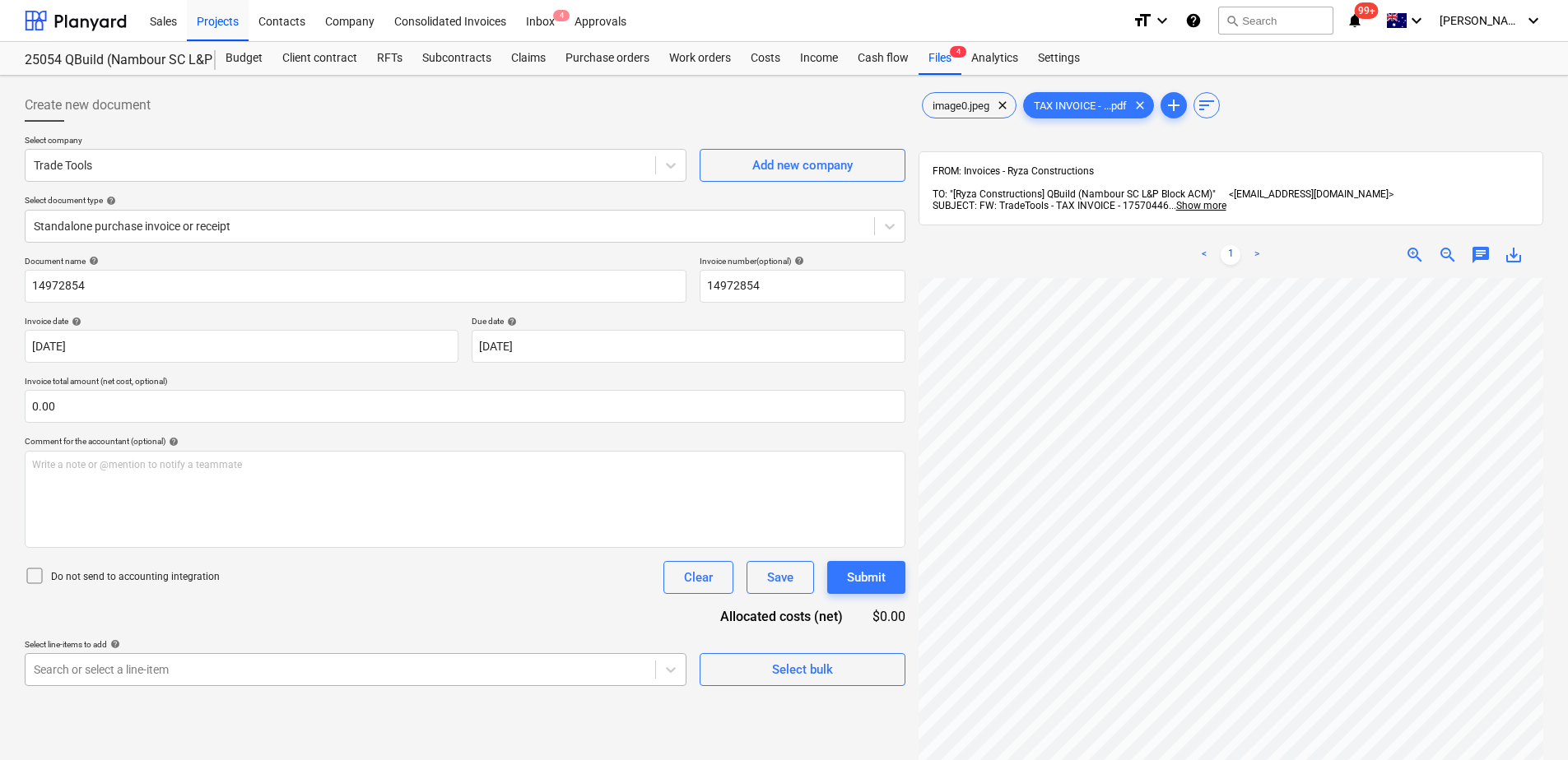
click at [356, 668] on body "Sales Projects Contacts Company Consolidated Invoices Inbox 4 Approvals format_…" at bounding box center [784, 380] width 1568 height 760
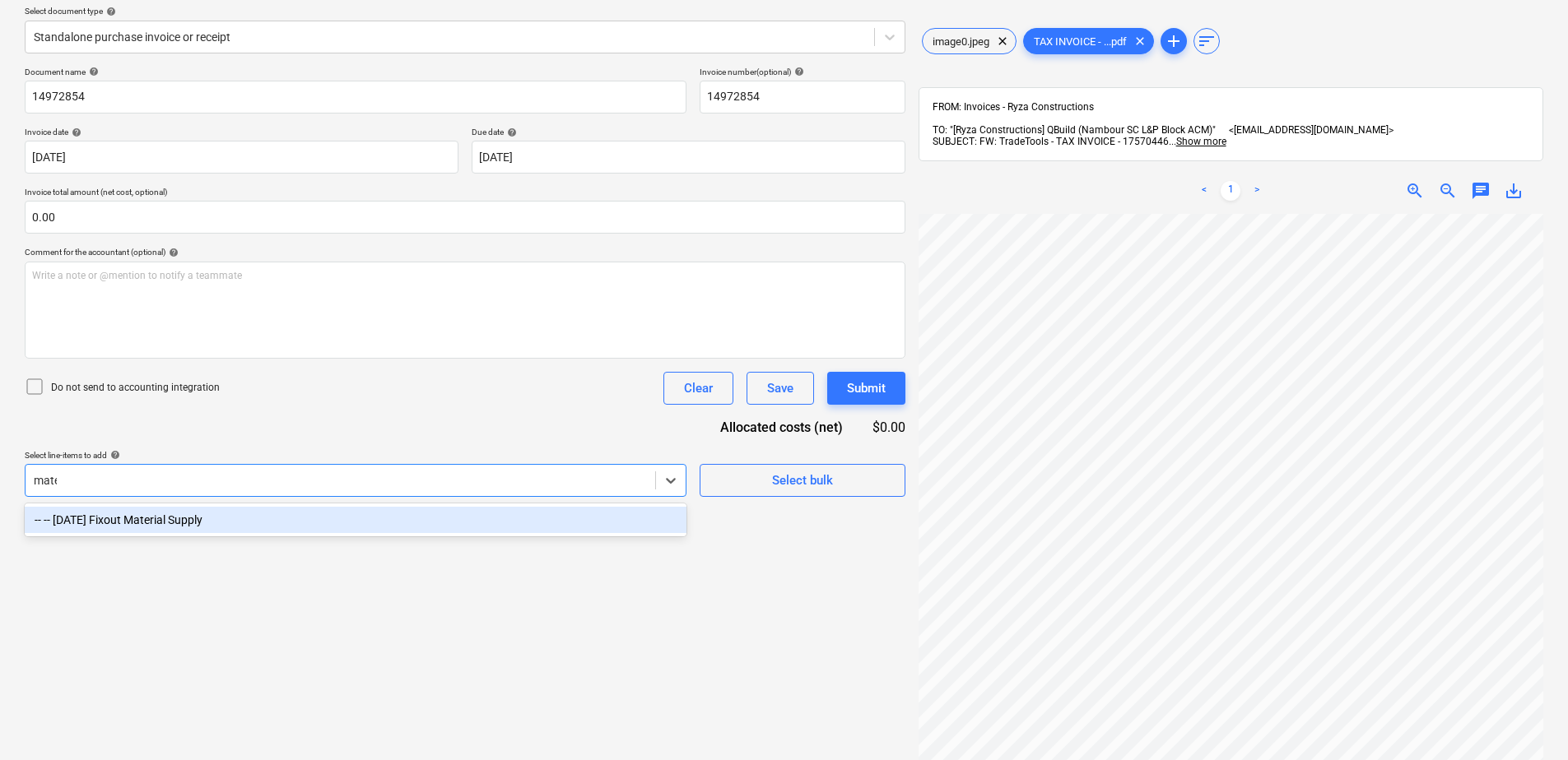
type input "mater"
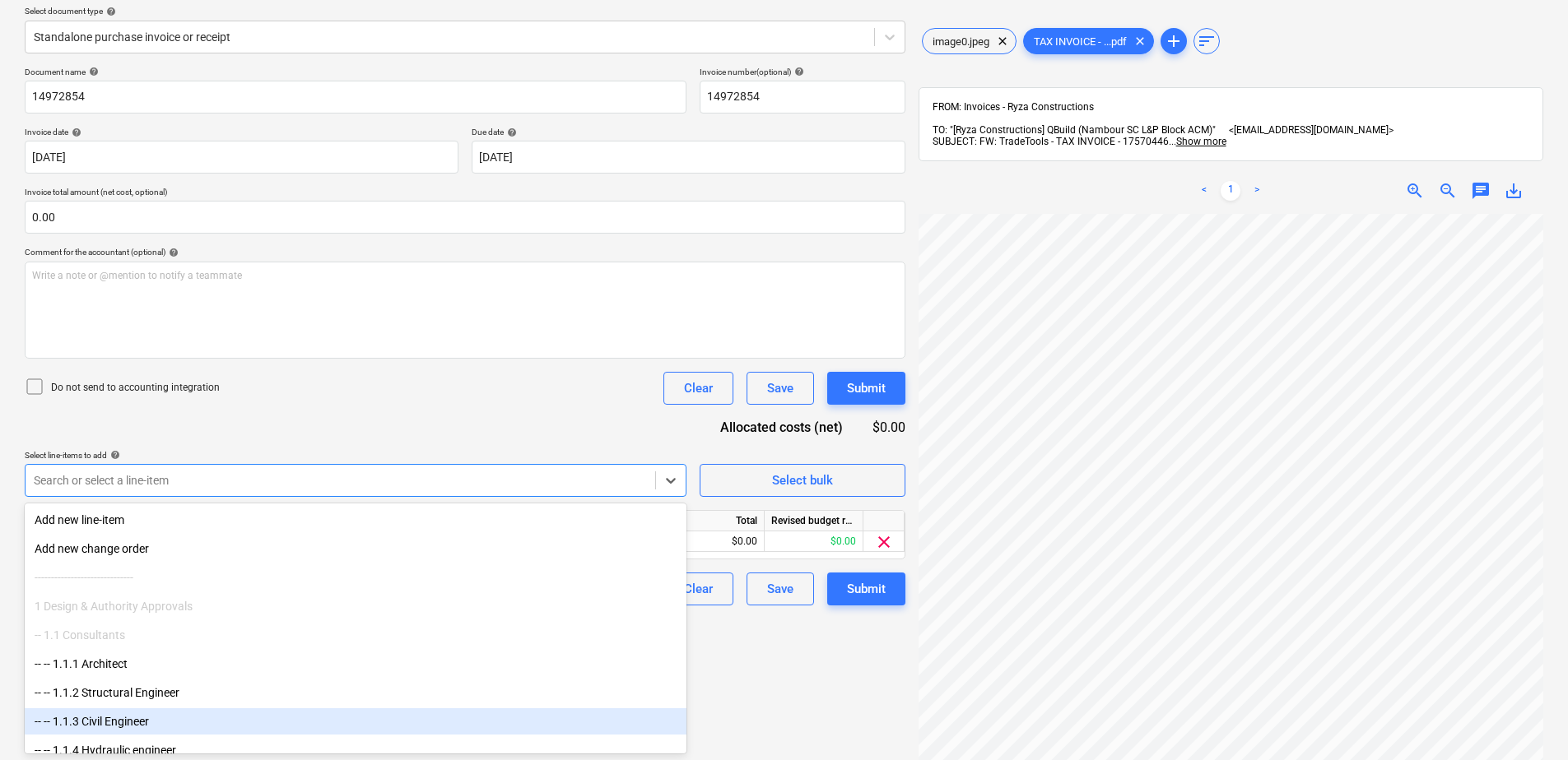
click at [791, 685] on div "Create new document Select company Trade Tools Add new company Select document …" at bounding box center [465, 345] width 894 height 905
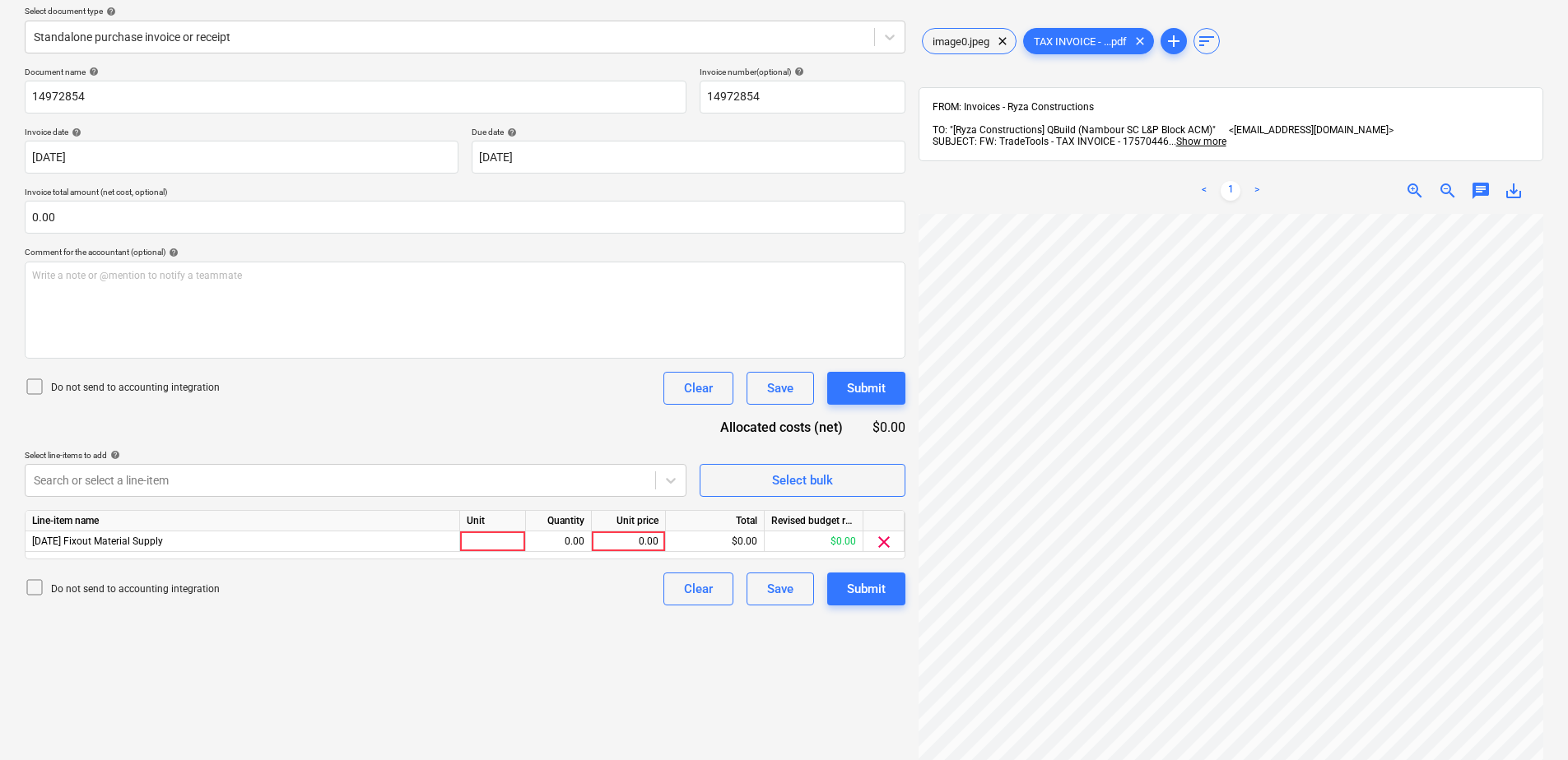
click at [898, 408] on div "Create new document Select company Trade Tools Add new company Select document …" at bounding box center [784, 345] width 1531 height 905
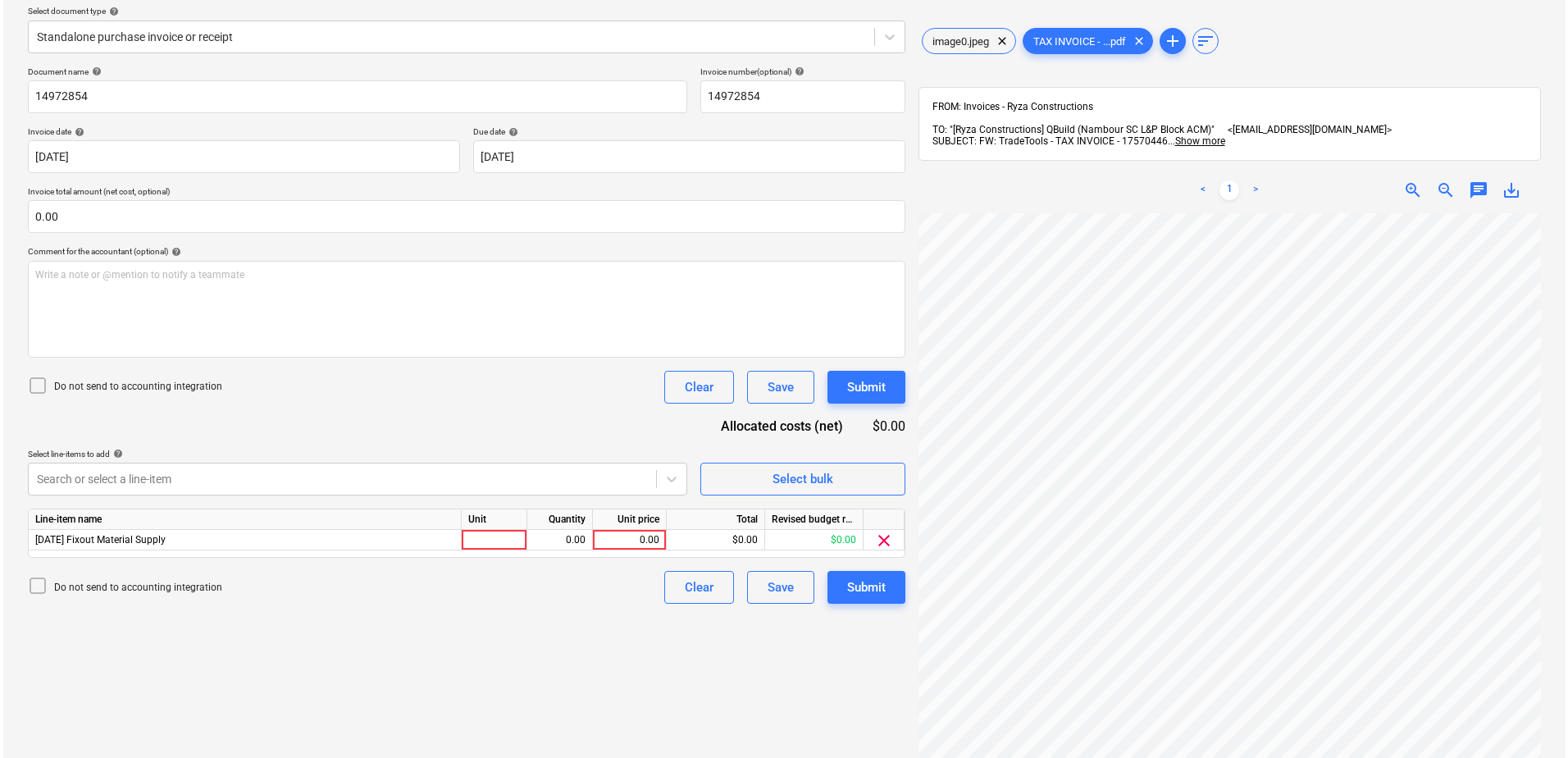
scroll to position [33, 423]
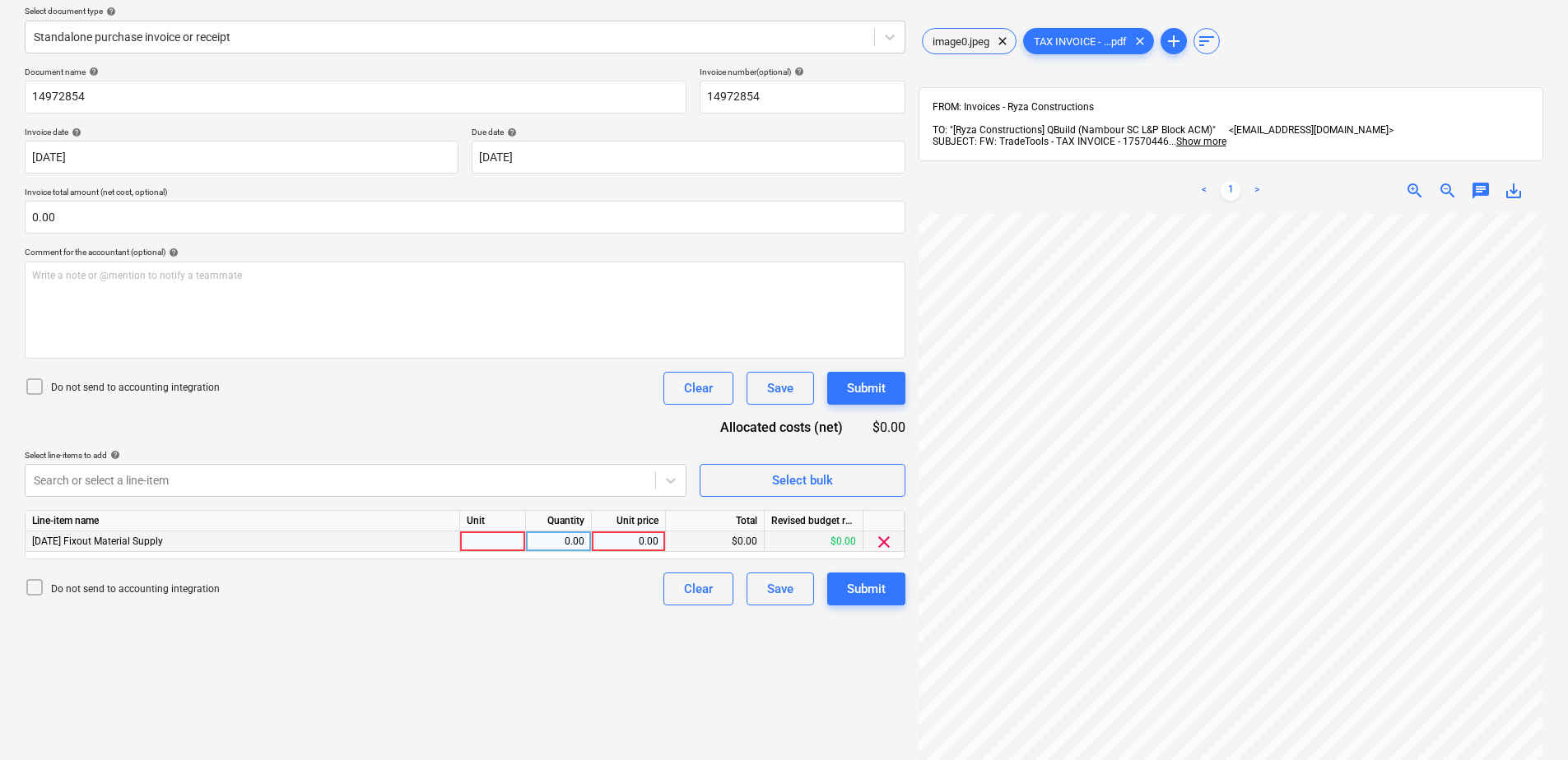
click at [482, 540] on div at bounding box center [493, 541] width 66 height 20
type input "Item"
type input "845.36"
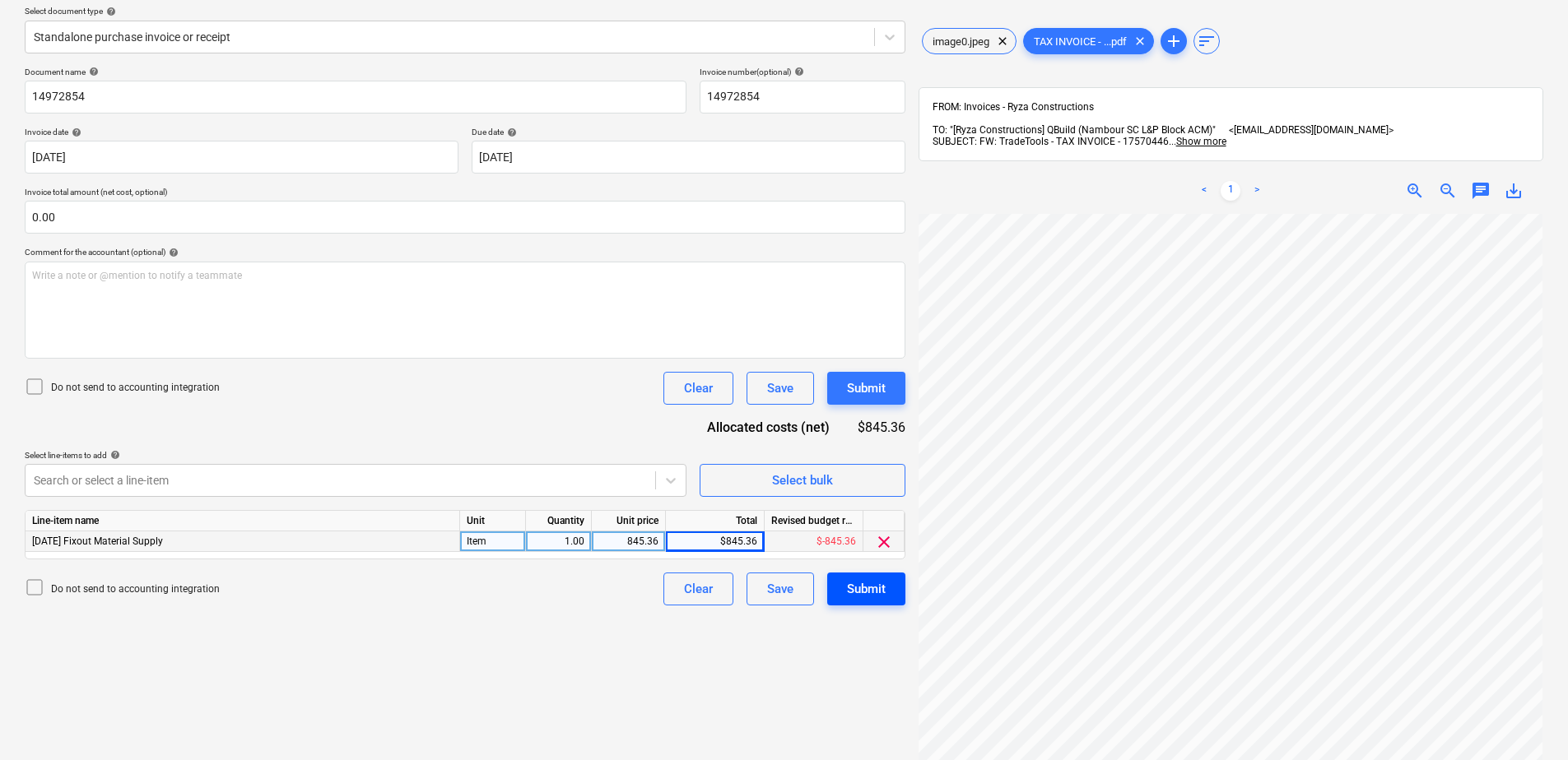
click at [866, 598] on div "Submit" at bounding box center [867, 589] width 39 height 21
